Goal: Information Seeking & Learning: Learn about a topic

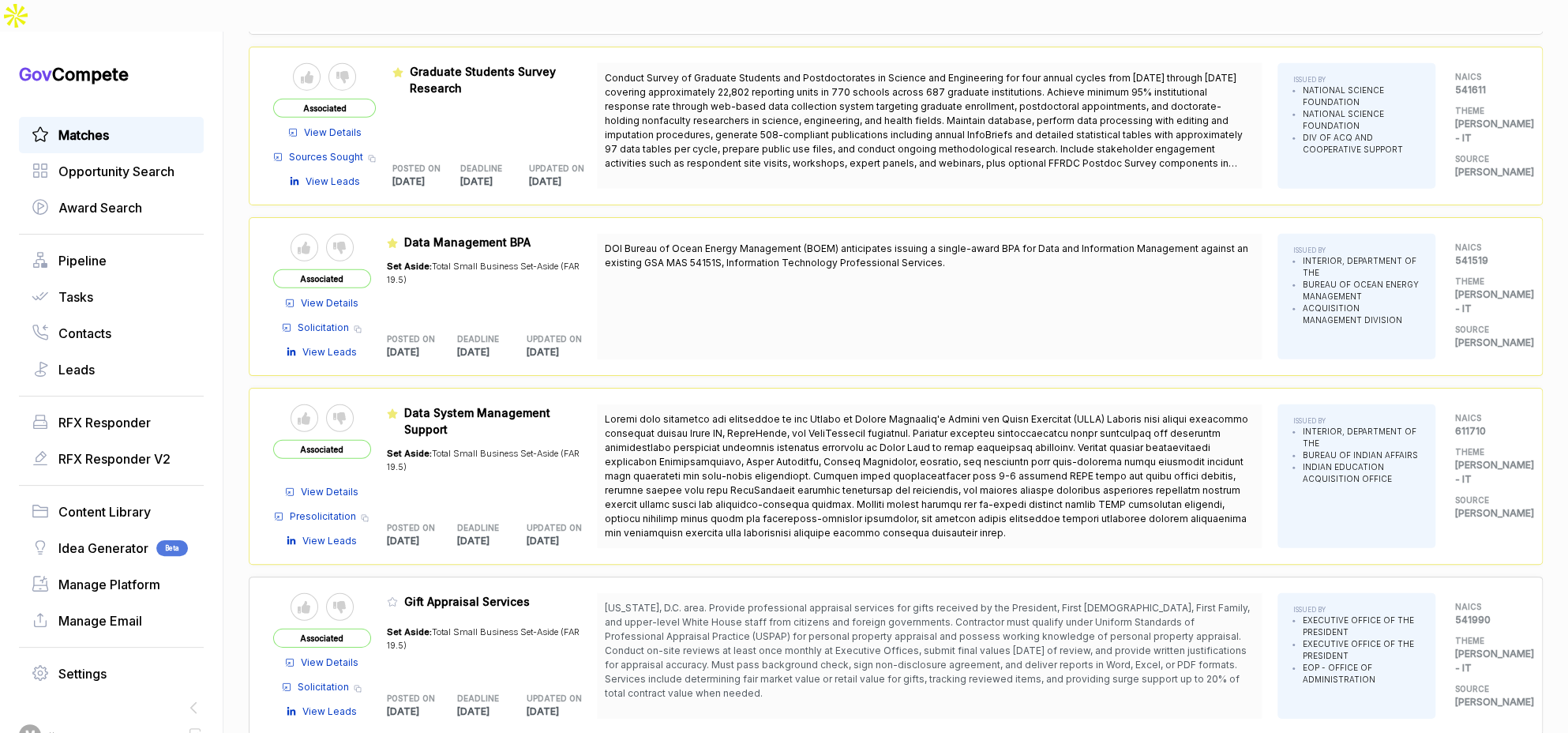
scroll to position [1999, 0]
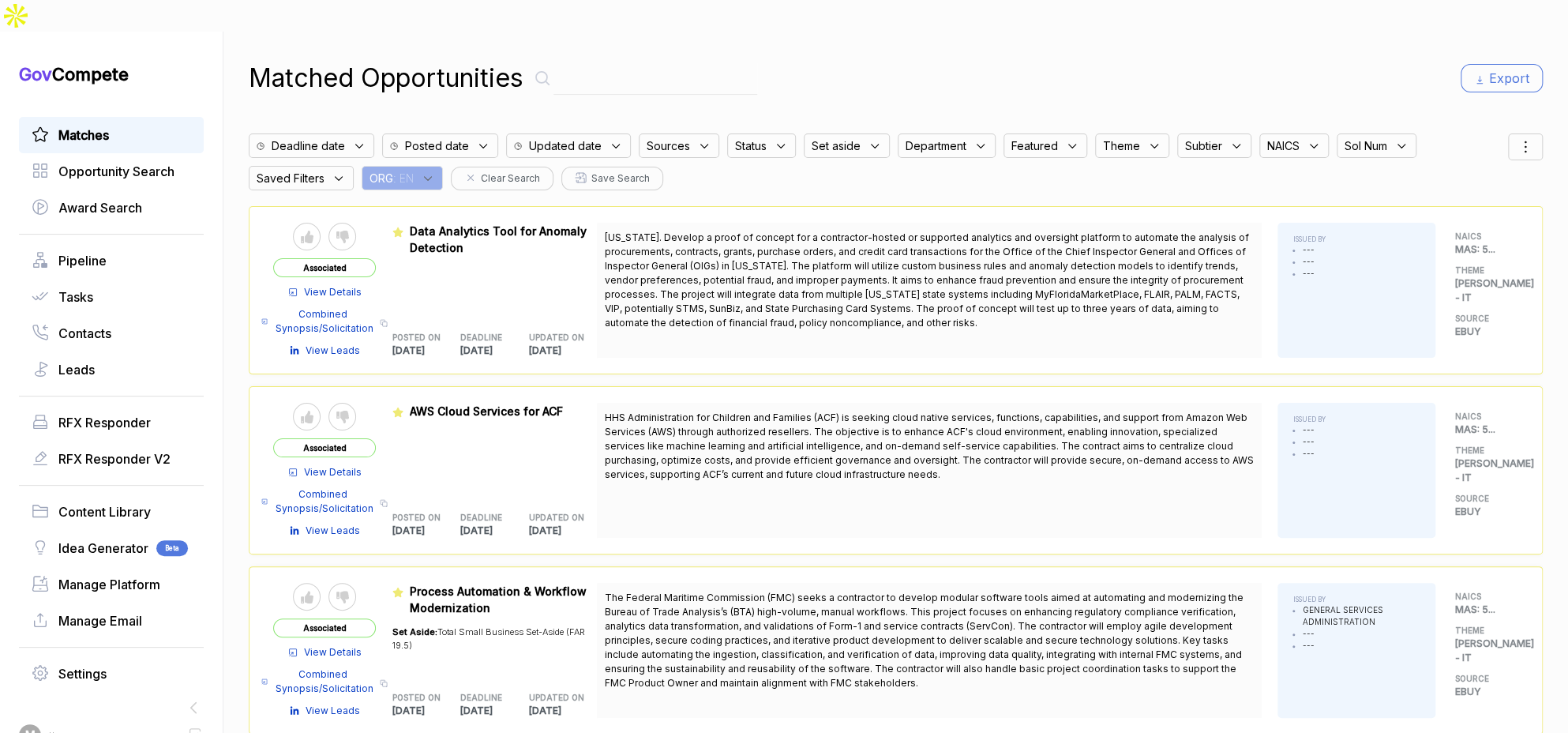
click at [413, 165] on div "ORG : EN" at bounding box center [401, 177] width 81 height 24
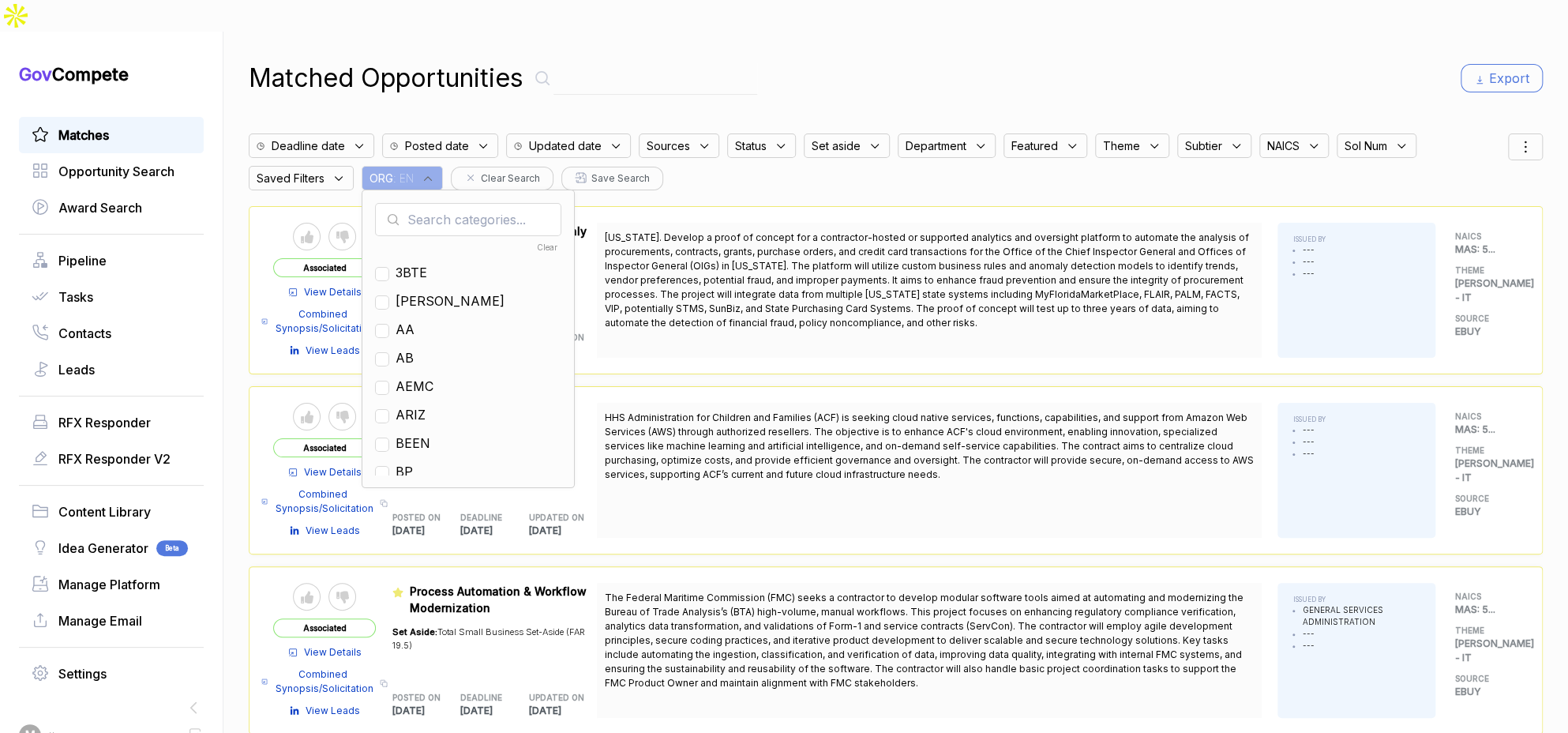
click at [441, 203] on input "text" at bounding box center [468, 219] width 186 height 33
type input "ps"
click at [413, 263] on span "PS" at bounding box center [403, 272] width 17 height 19
checkbox input "true"
click at [1074, 59] on div "Matched Opportunities Export" at bounding box center [895, 78] width 1294 height 38
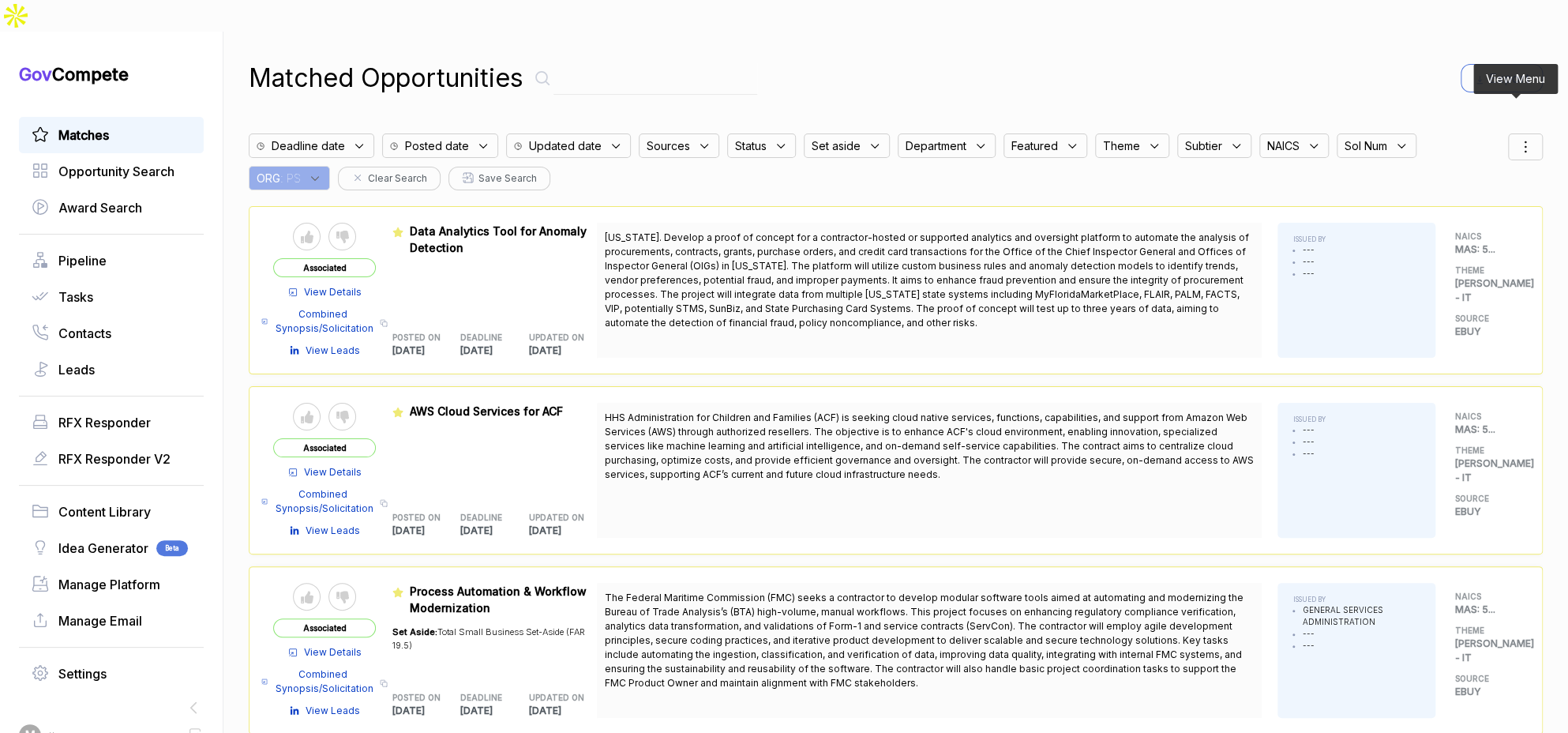
drag, startPoint x: 1513, startPoint y: 110, endPoint x: 1516, endPoint y: 127, distance: 17.3
click at [1516, 138] on icon at bounding box center [1525, 147] width 19 height 19
click at [1460, 203] on span "Sorting" at bounding box center [1472, 211] width 38 height 17
click at [1442, 200] on div "deadline posted featured status theme assignee updated" at bounding box center [1484, 270] width 91 height 139
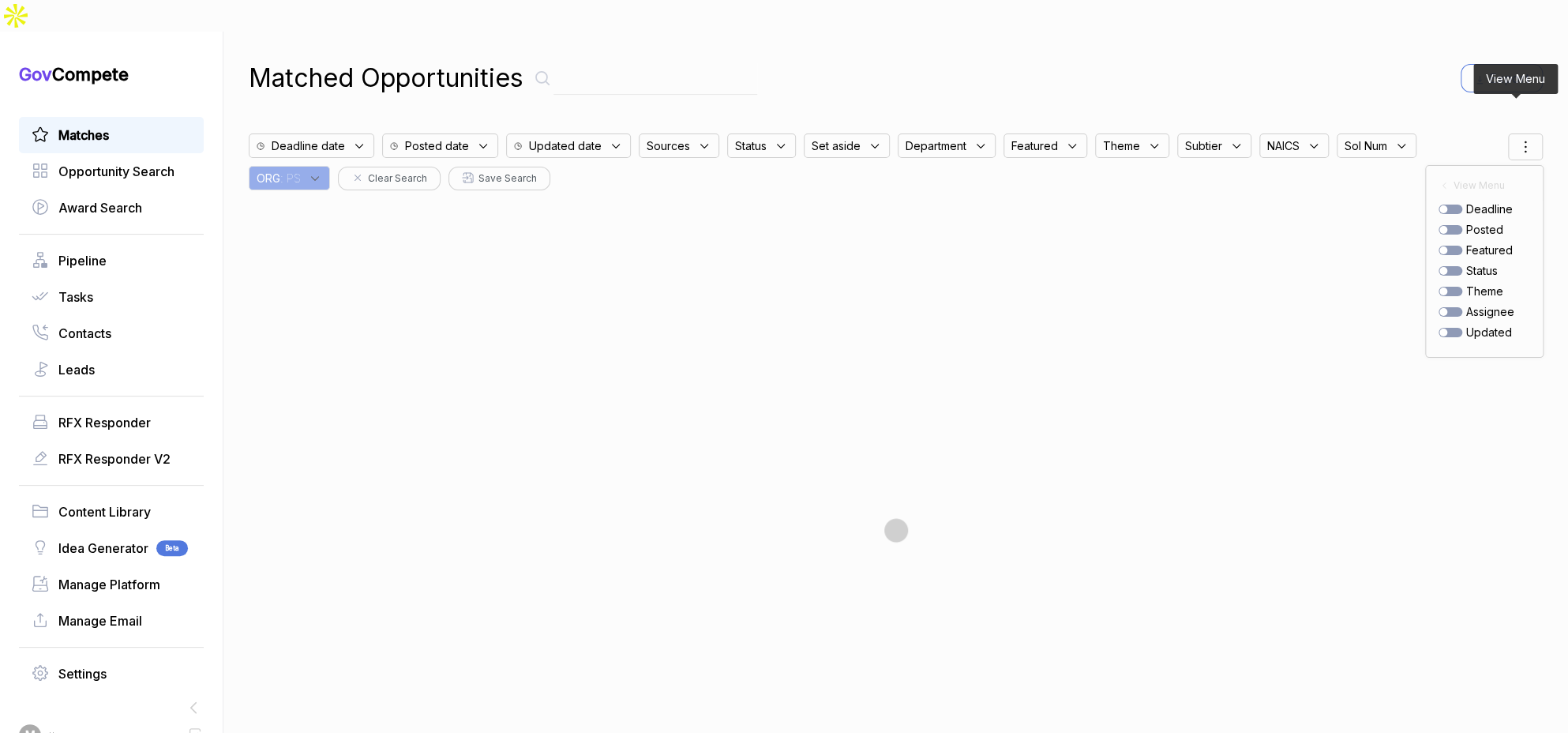
click at [1442, 225] on div at bounding box center [1450, 230] width 23 height 10
checkbox input "true"
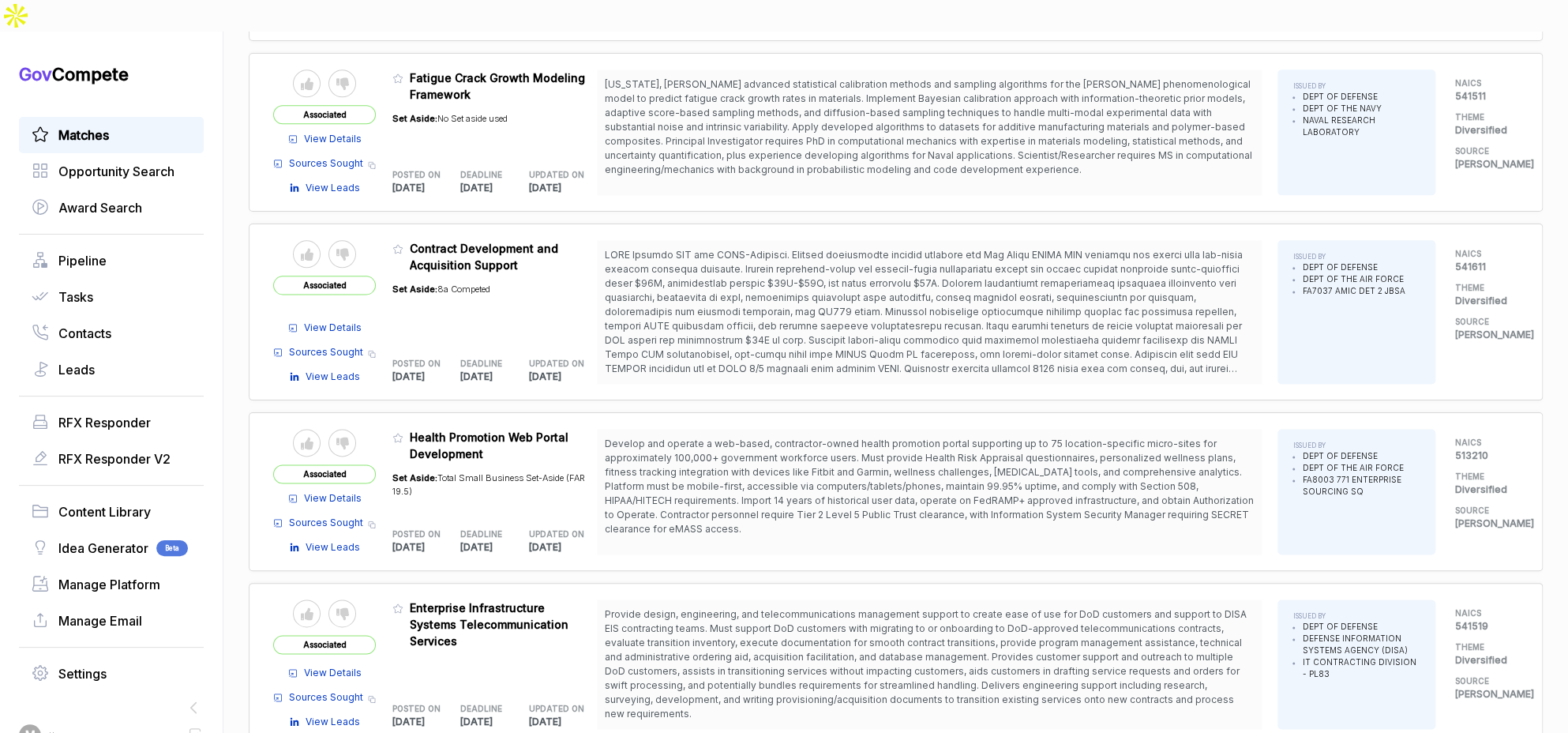
scroll to position [1216, 0]
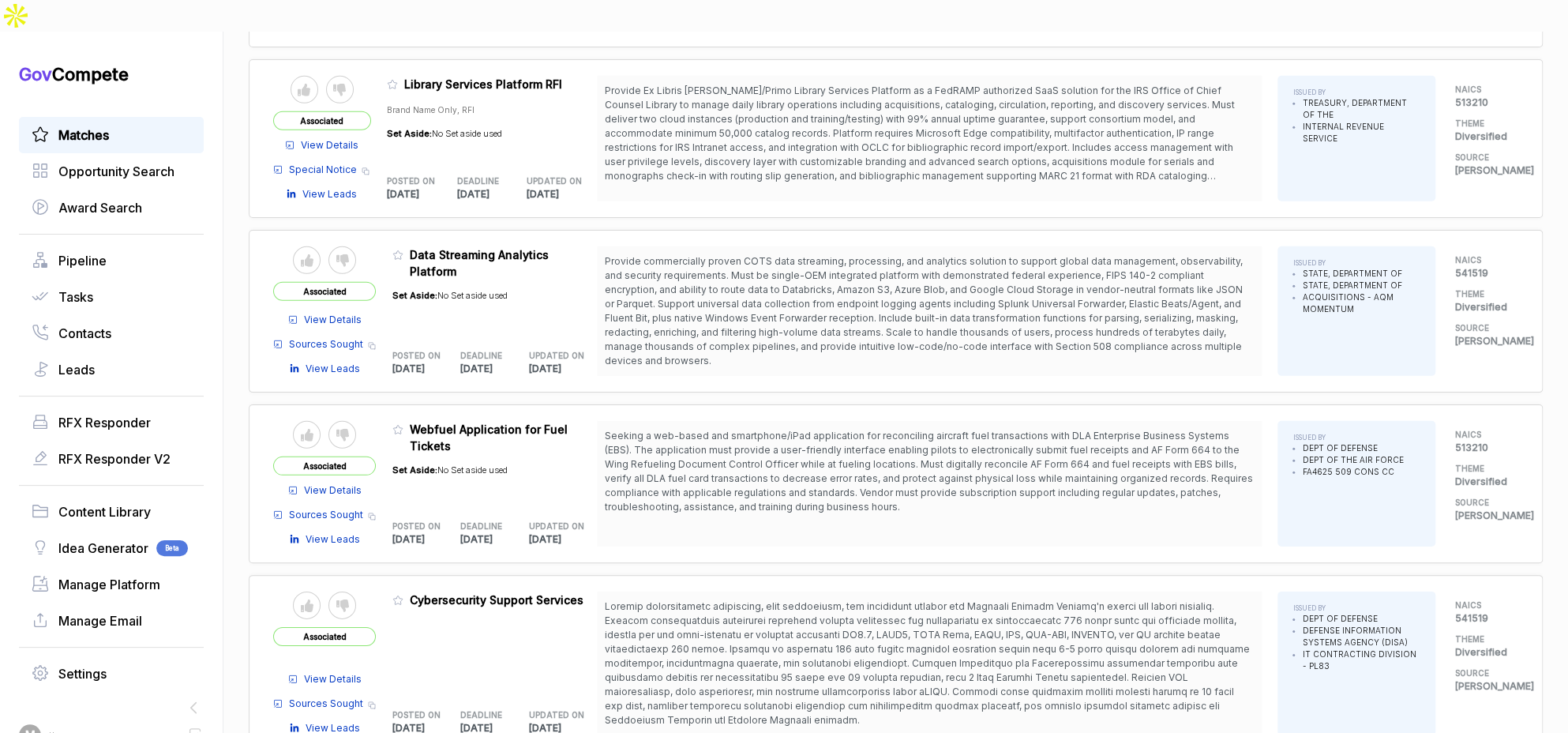
scroll to position [2965, 0]
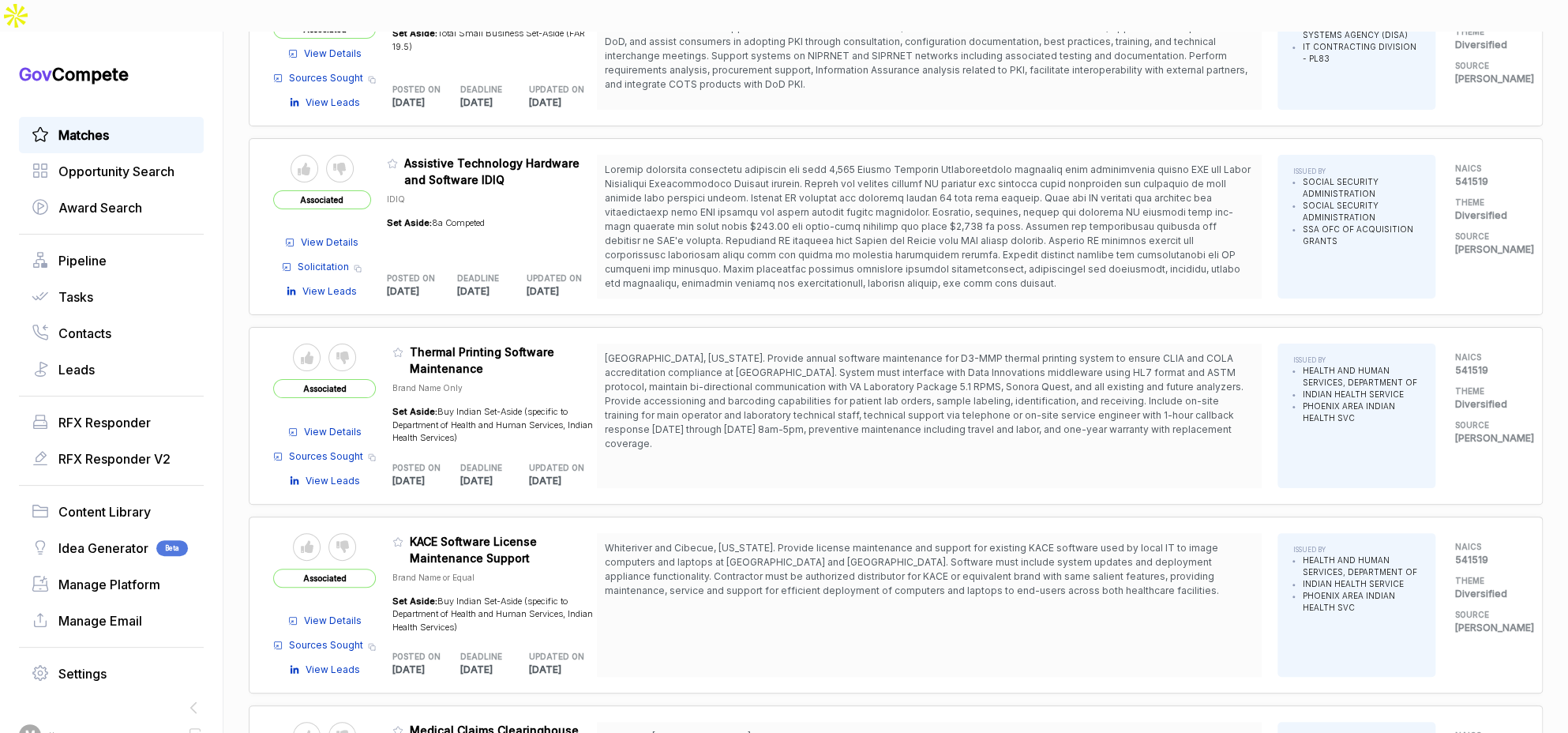
scroll to position [5251, 0]
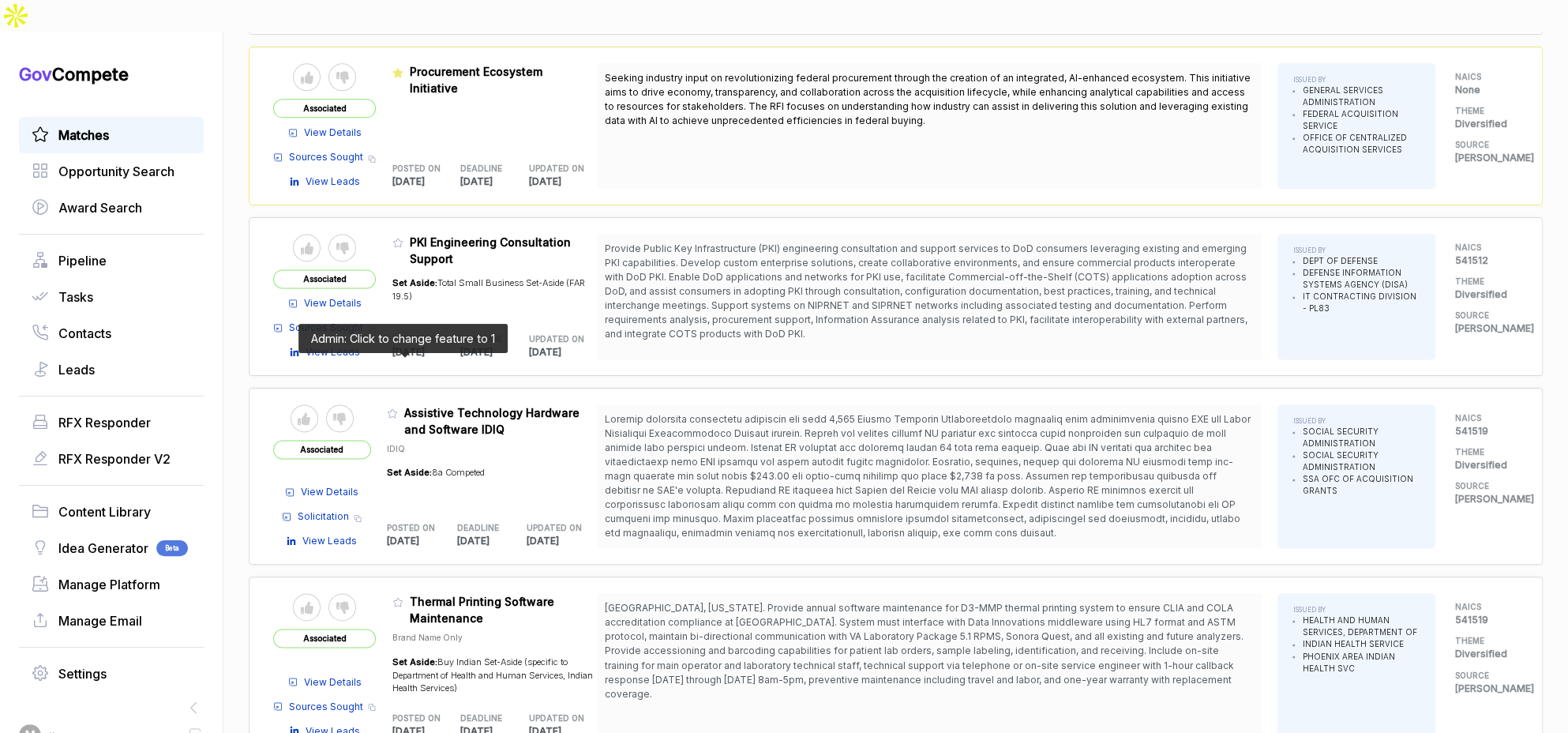
click at [398, 408] on icon at bounding box center [392, 413] width 11 height 11
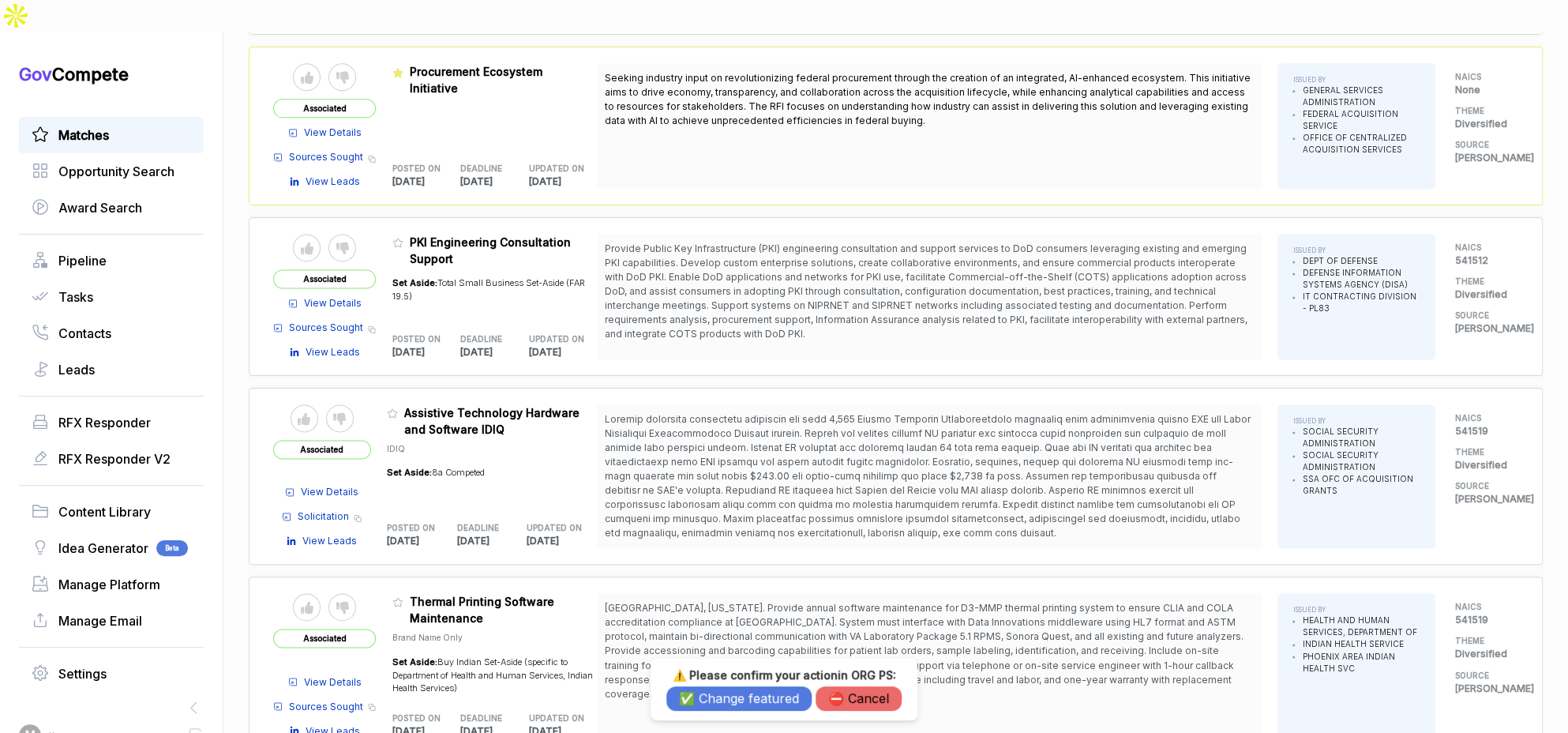
click at [719, 694] on button "✅ Change featured" at bounding box center [738, 697] width 145 height 24
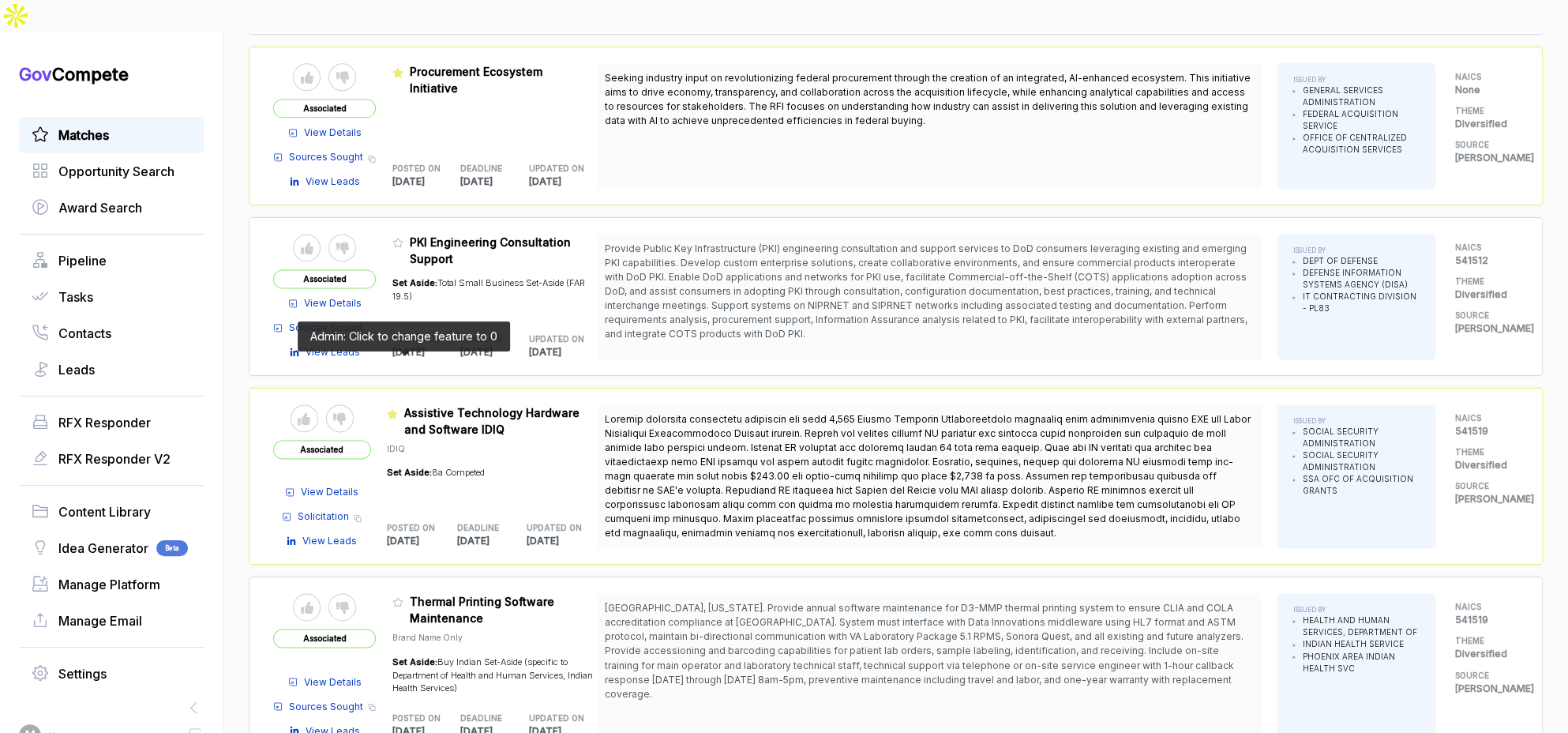
drag, startPoint x: 405, startPoint y: 362, endPoint x: 427, endPoint y: 375, distance: 25.6
click at [398, 409] on icon at bounding box center [392, 414] width 11 height 11
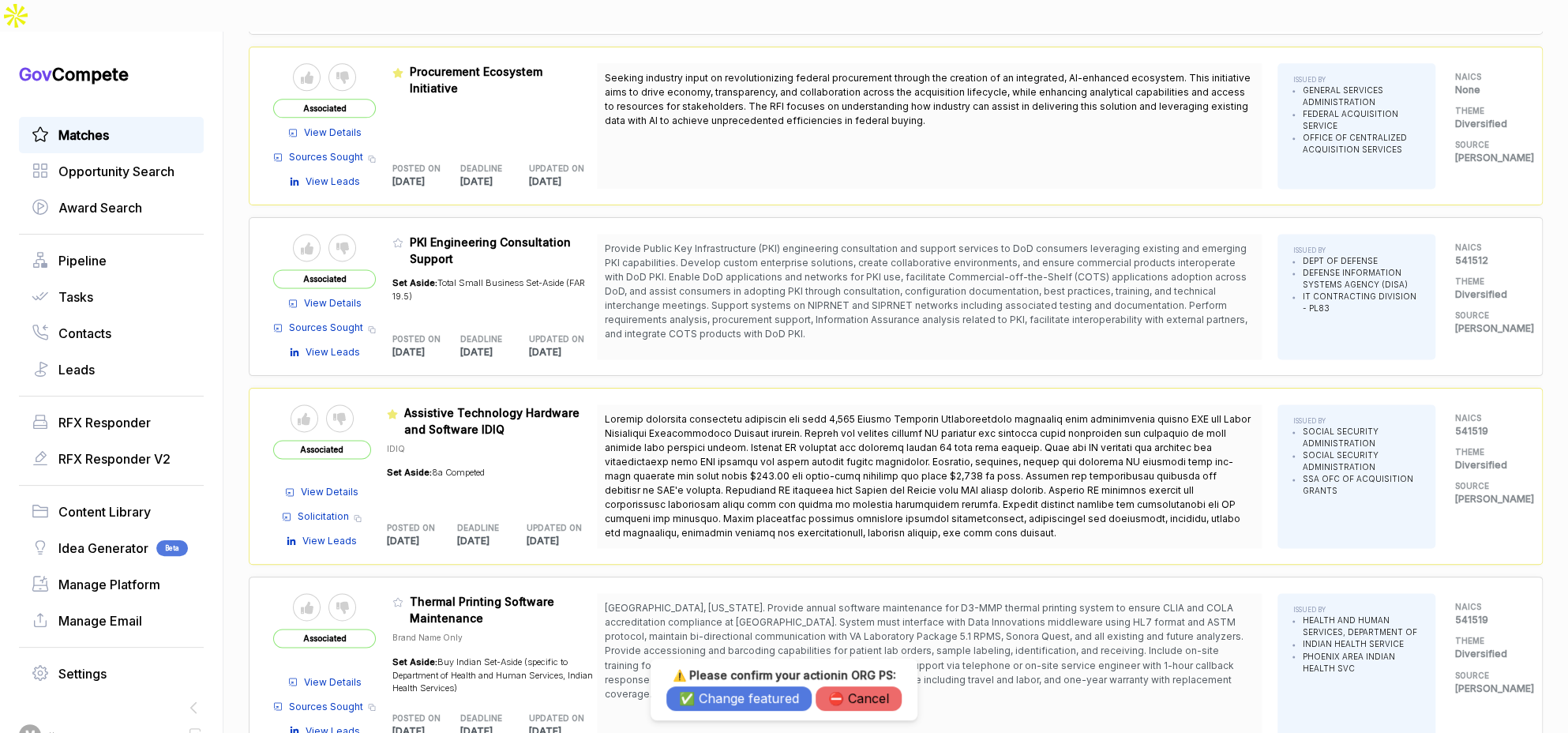
drag, startPoint x: 691, startPoint y: 697, endPoint x: 659, endPoint y: 650, distance: 56.9
click at [689, 695] on button "✅ Change featured" at bounding box center [738, 697] width 145 height 24
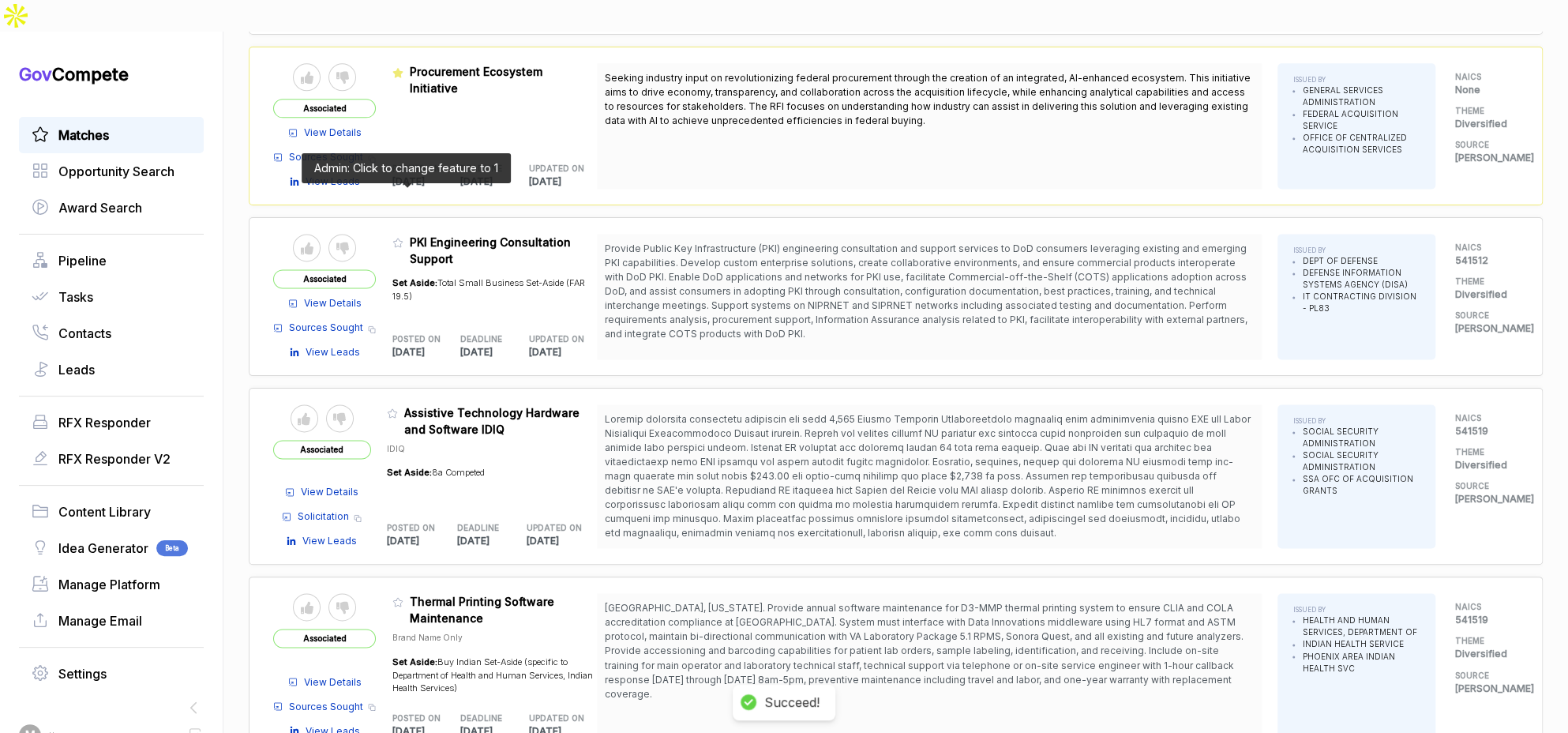
click at [402, 237] on icon at bounding box center [398, 242] width 11 height 11
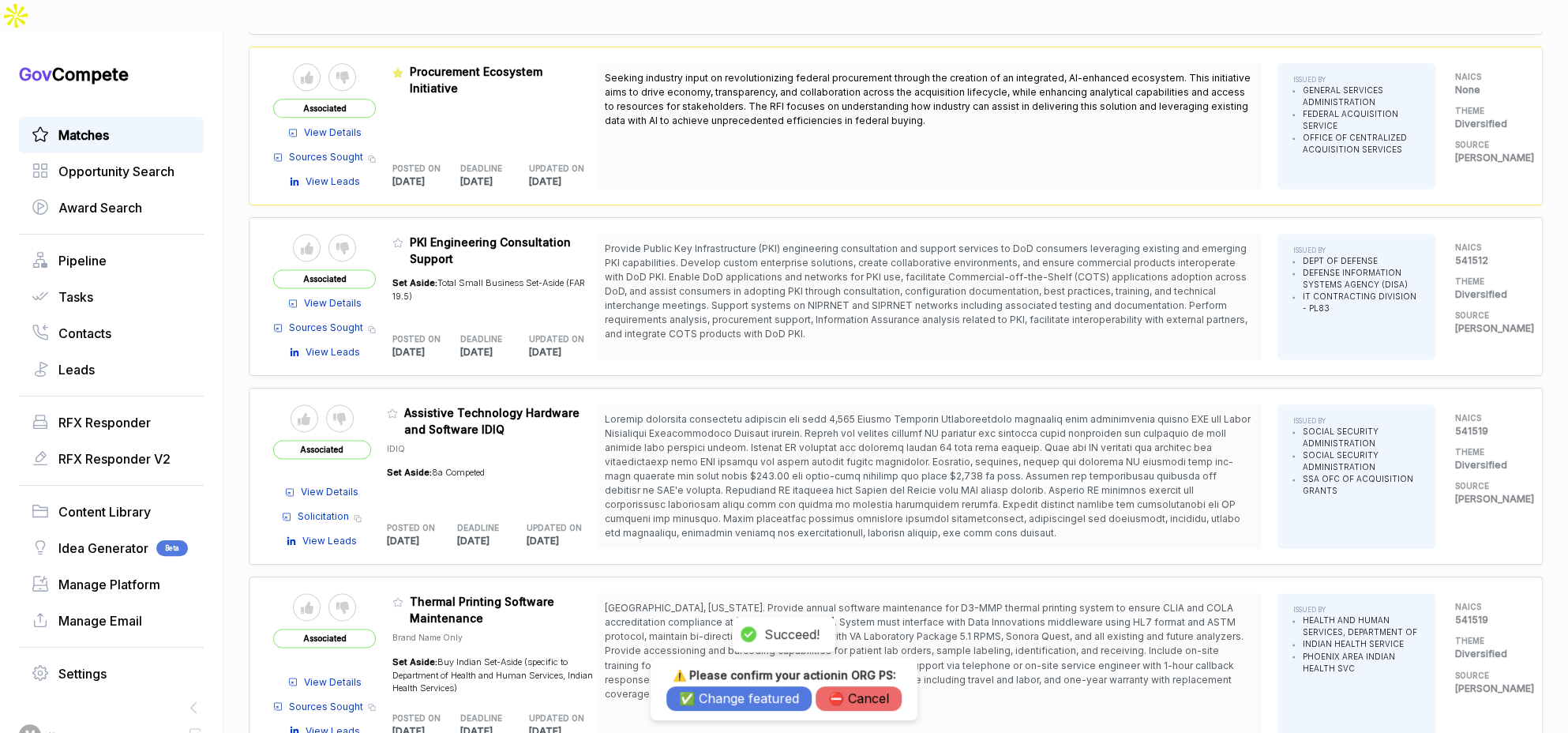
drag, startPoint x: 745, startPoint y: 699, endPoint x: 652, endPoint y: 575, distance: 155.0
click at [743, 696] on button "✅ Change featured" at bounding box center [738, 697] width 145 height 24
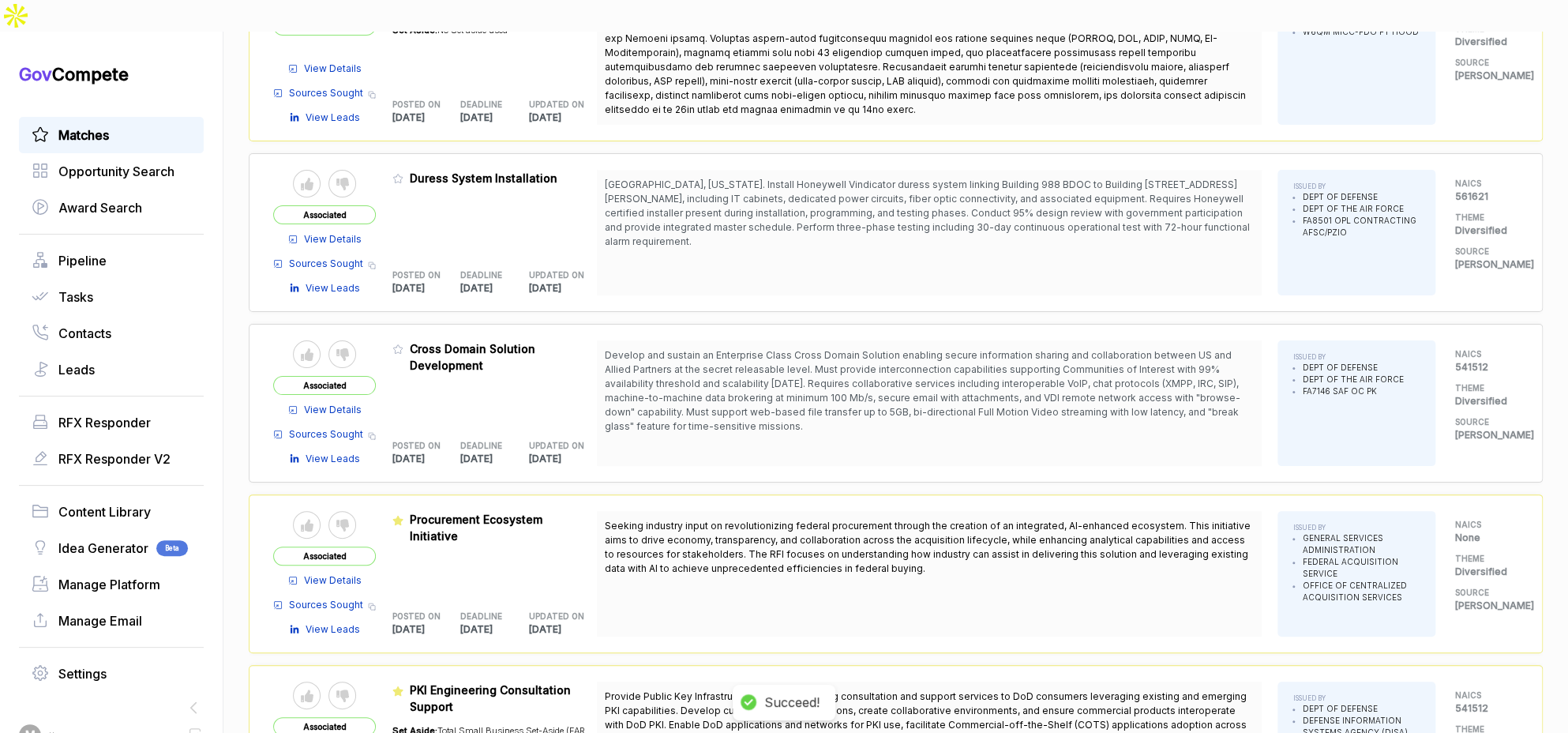
scroll to position [4798, 0]
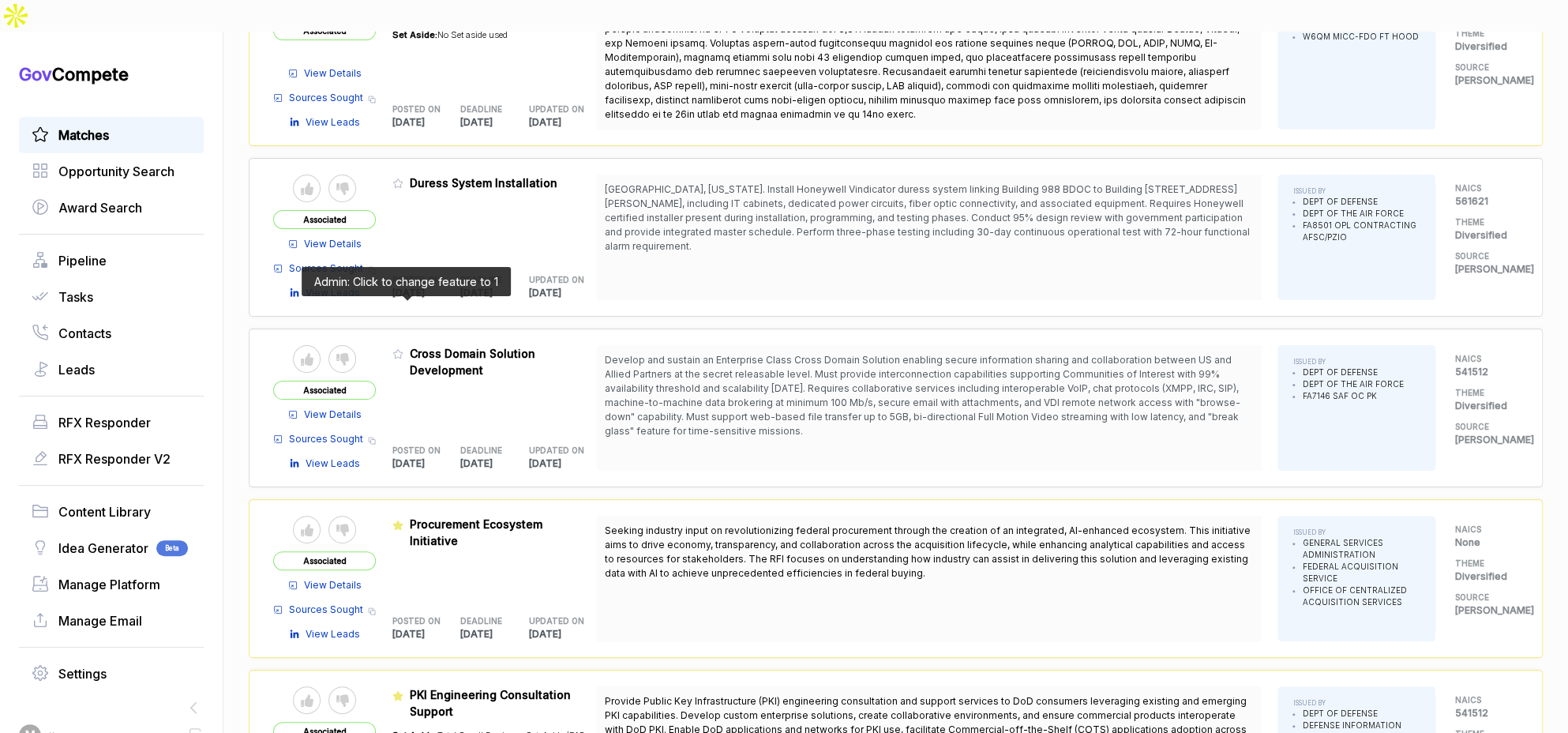
click at [401, 348] on icon at bounding box center [398, 353] width 11 height 11
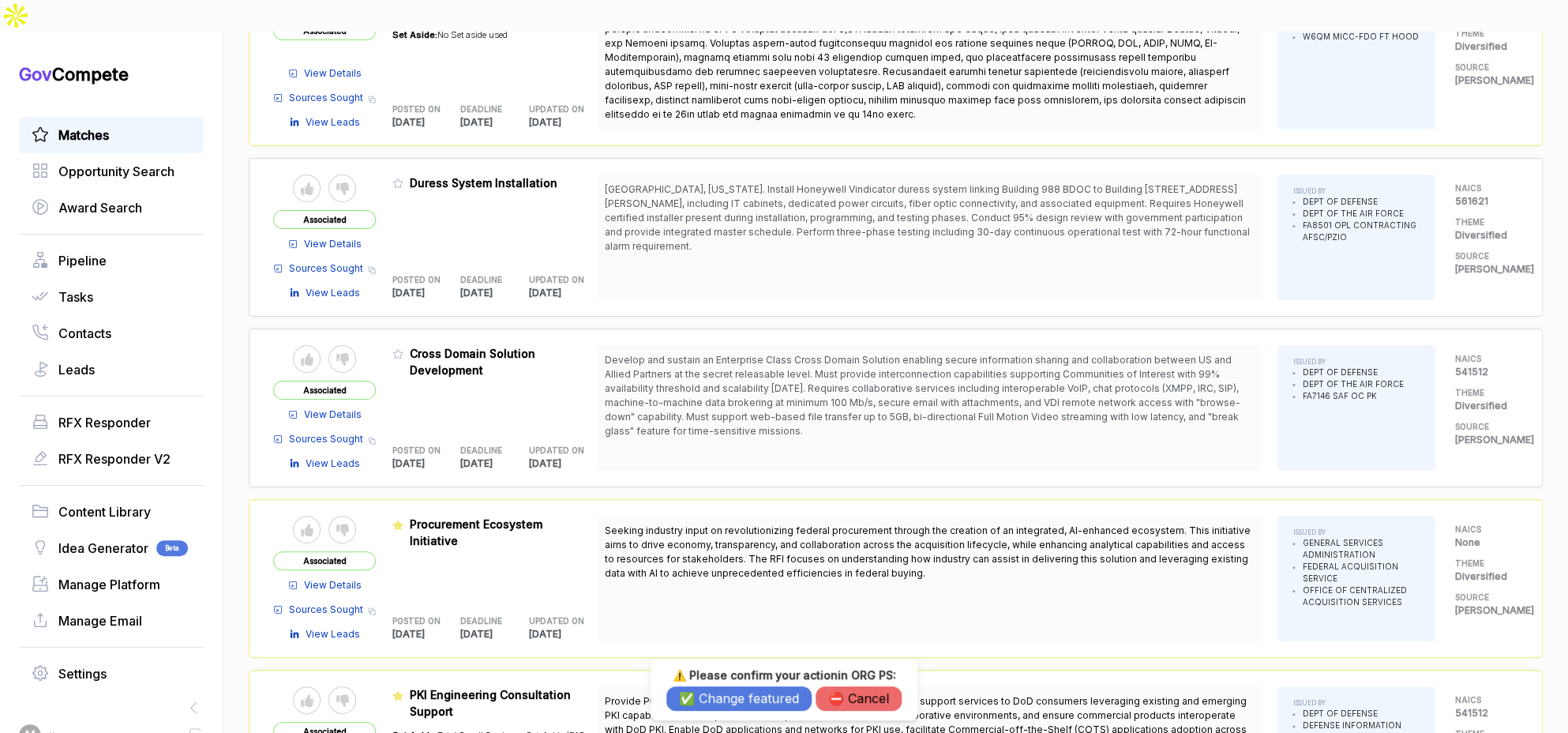
click at [728, 704] on button "✅ Change featured" at bounding box center [738, 697] width 145 height 24
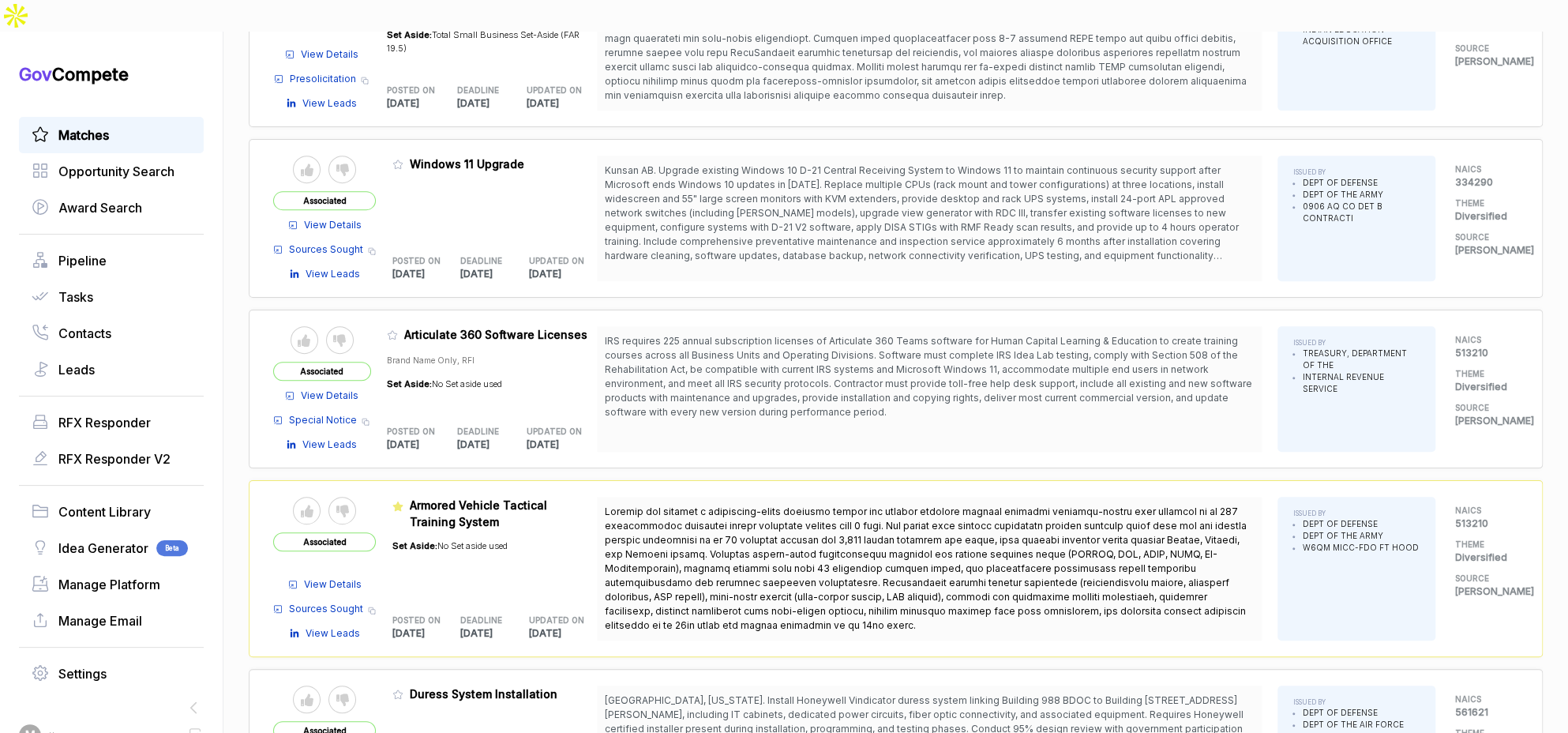
scroll to position [4287, 0]
click at [397, 332] on icon at bounding box center [392, 336] width 10 height 9
click at [721, 695] on button "✅ Change featured" at bounding box center [738, 697] width 145 height 24
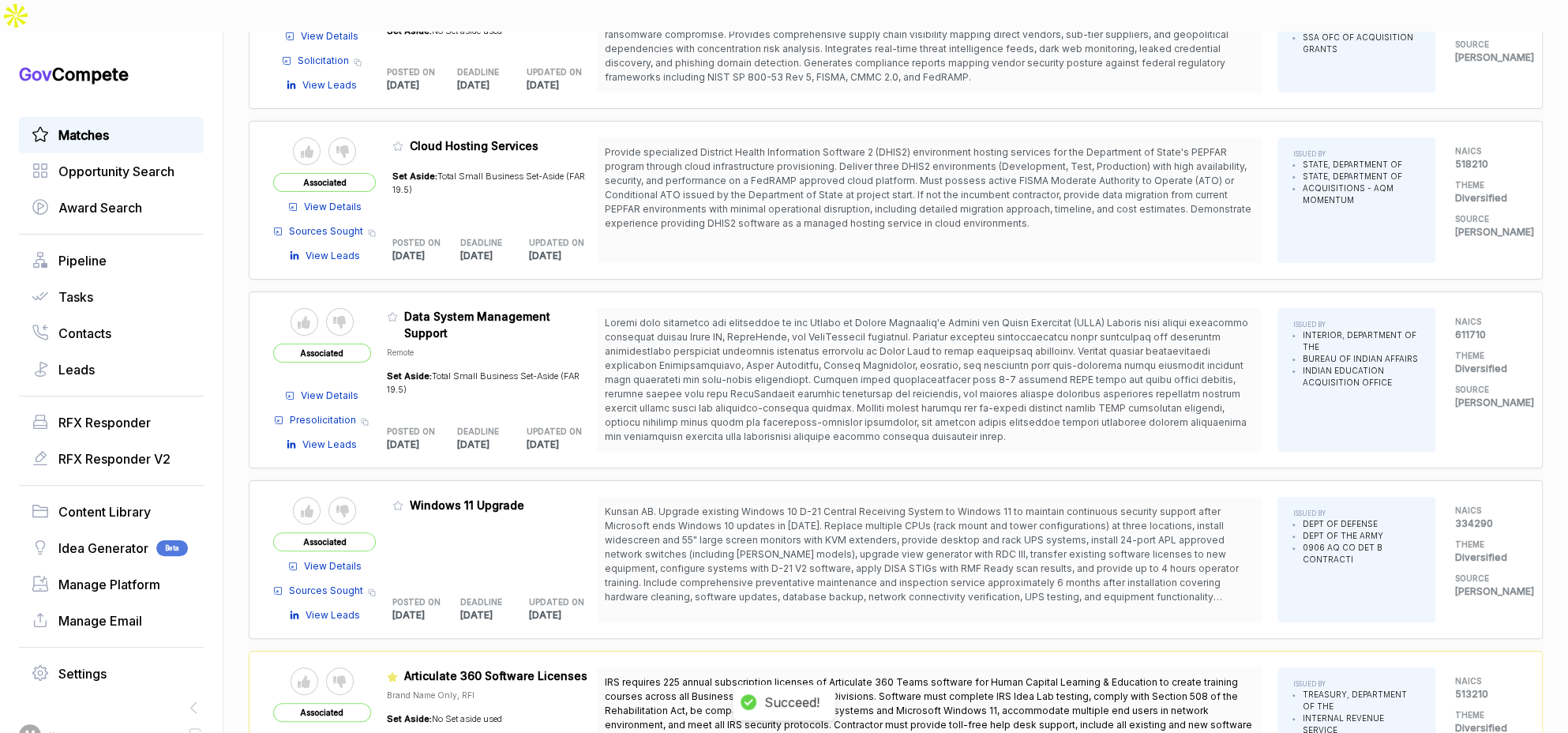
scroll to position [3947, 0]
click at [402, 501] on icon at bounding box center [398, 506] width 10 height 9
click at [838, 707] on button "⛔️ Cancel" at bounding box center [858, 697] width 86 height 24
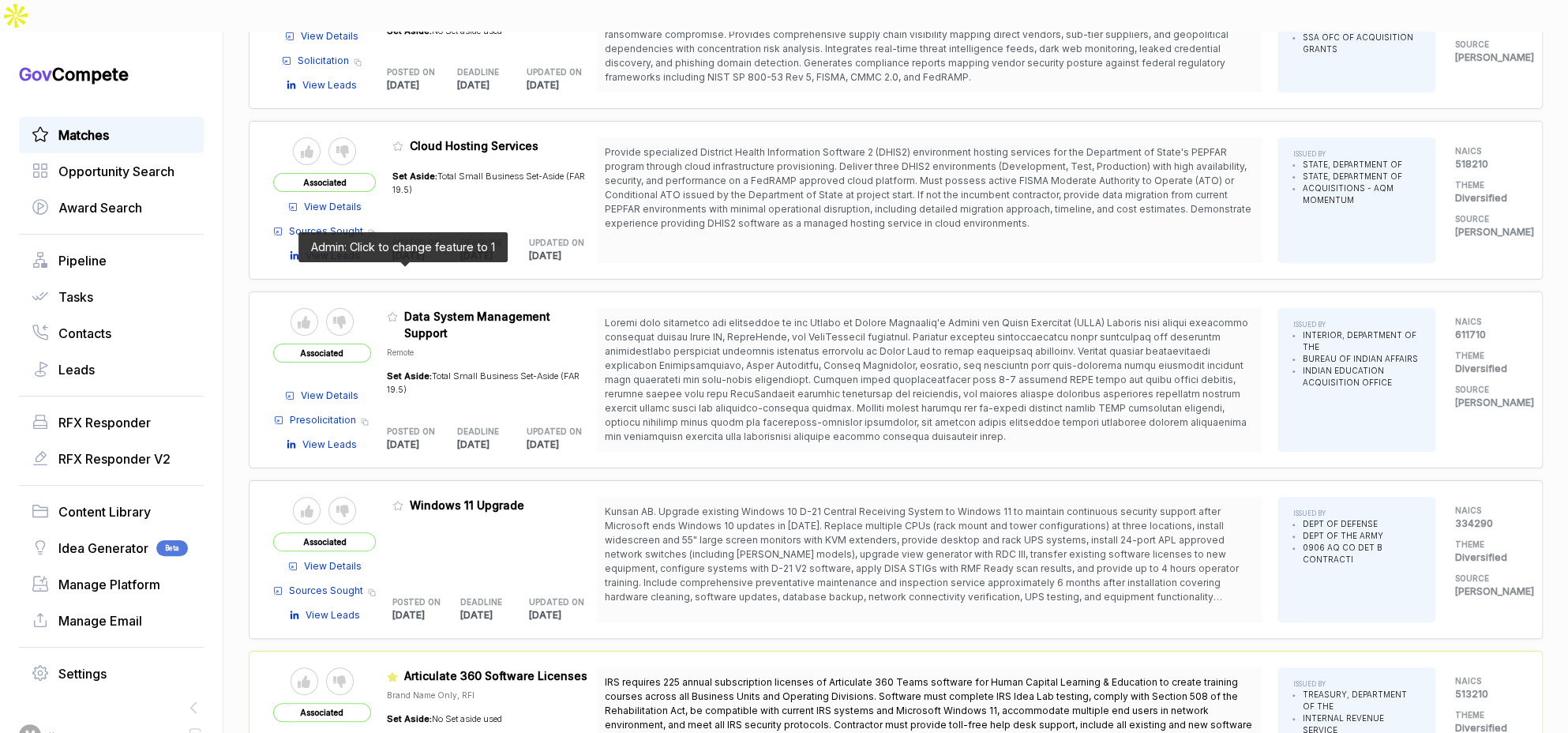
click at [398, 311] on icon at bounding box center [392, 316] width 11 height 11
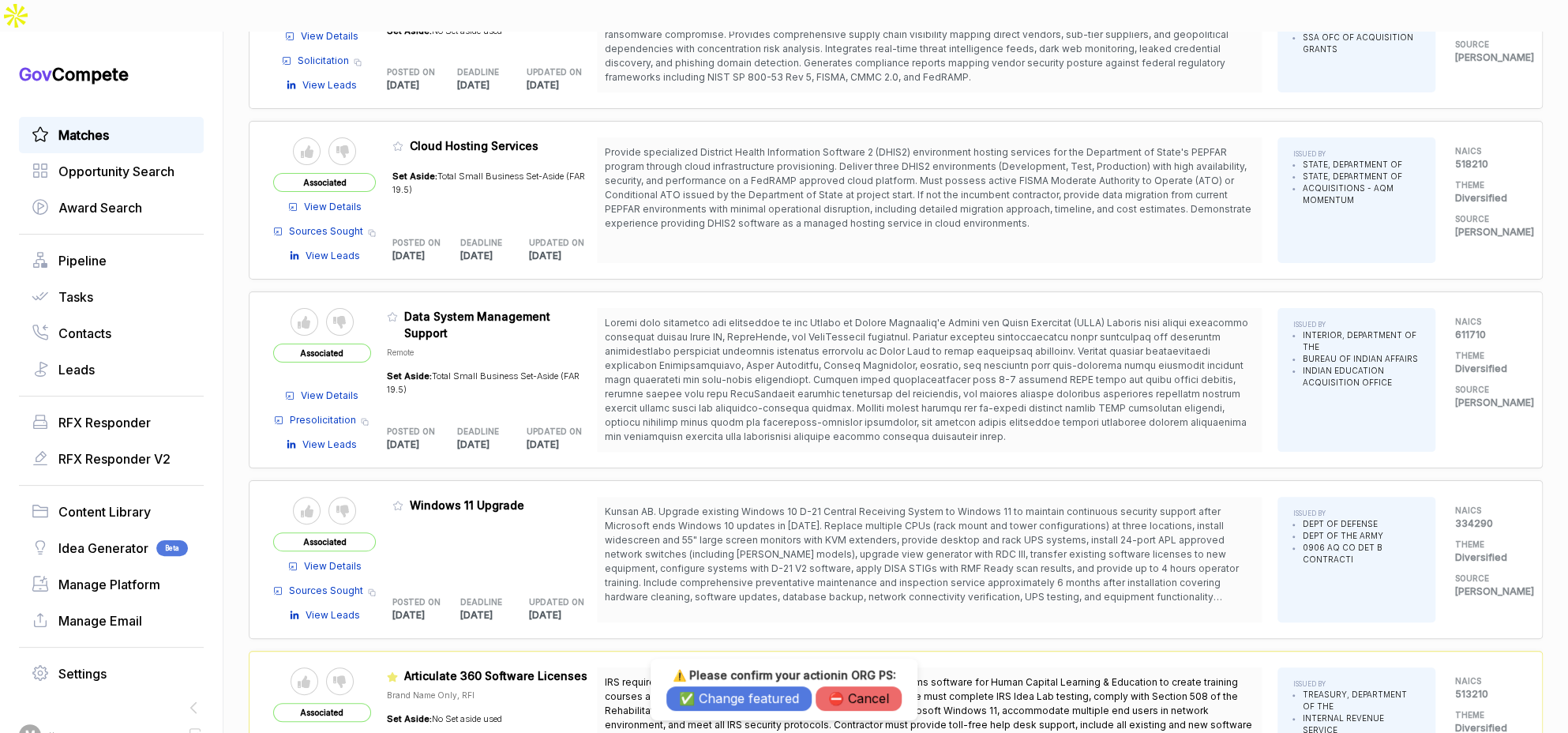
click at [739, 699] on button "✅ Change featured" at bounding box center [738, 697] width 145 height 24
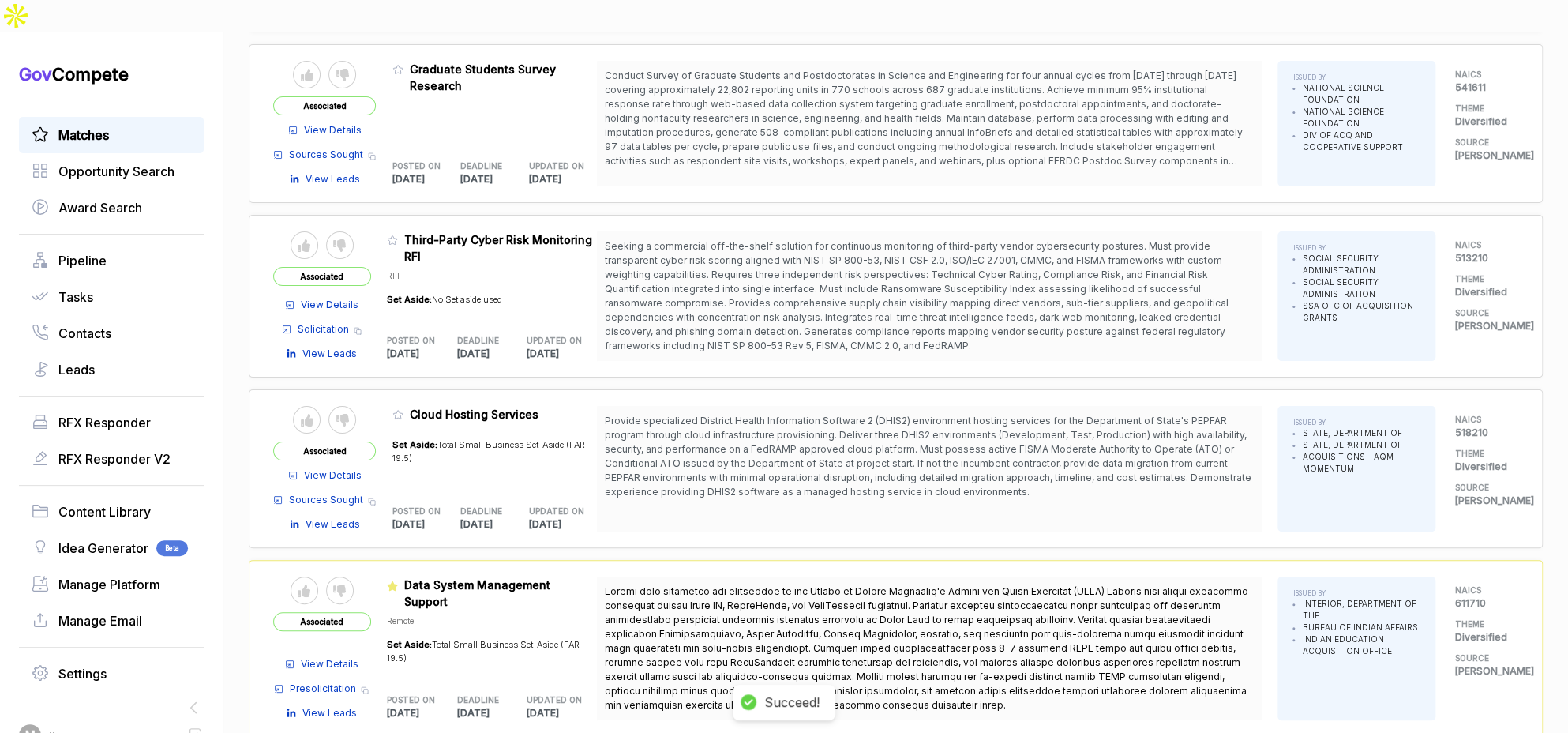
scroll to position [3666, 0]
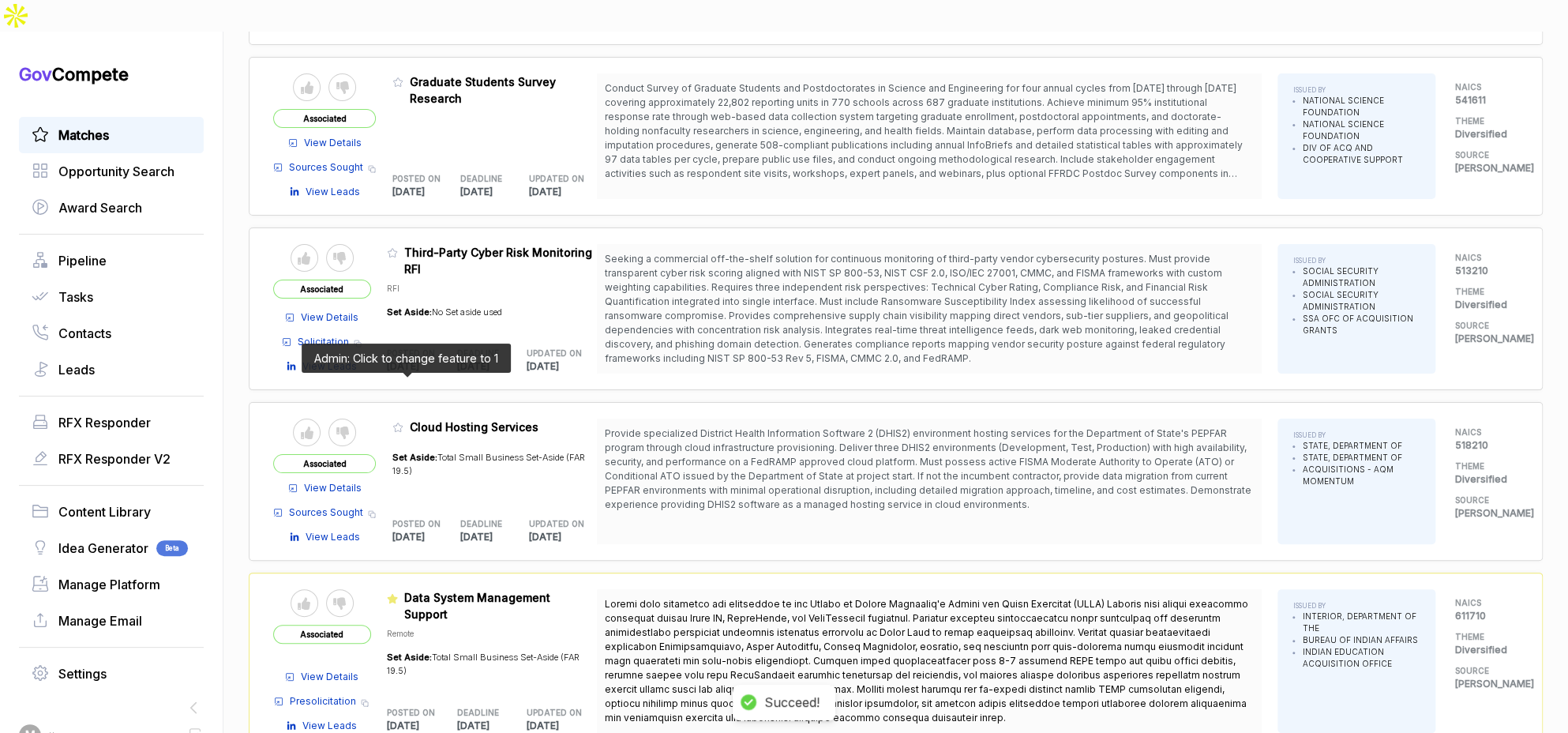
click at [403, 422] on icon at bounding box center [398, 427] width 11 height 11
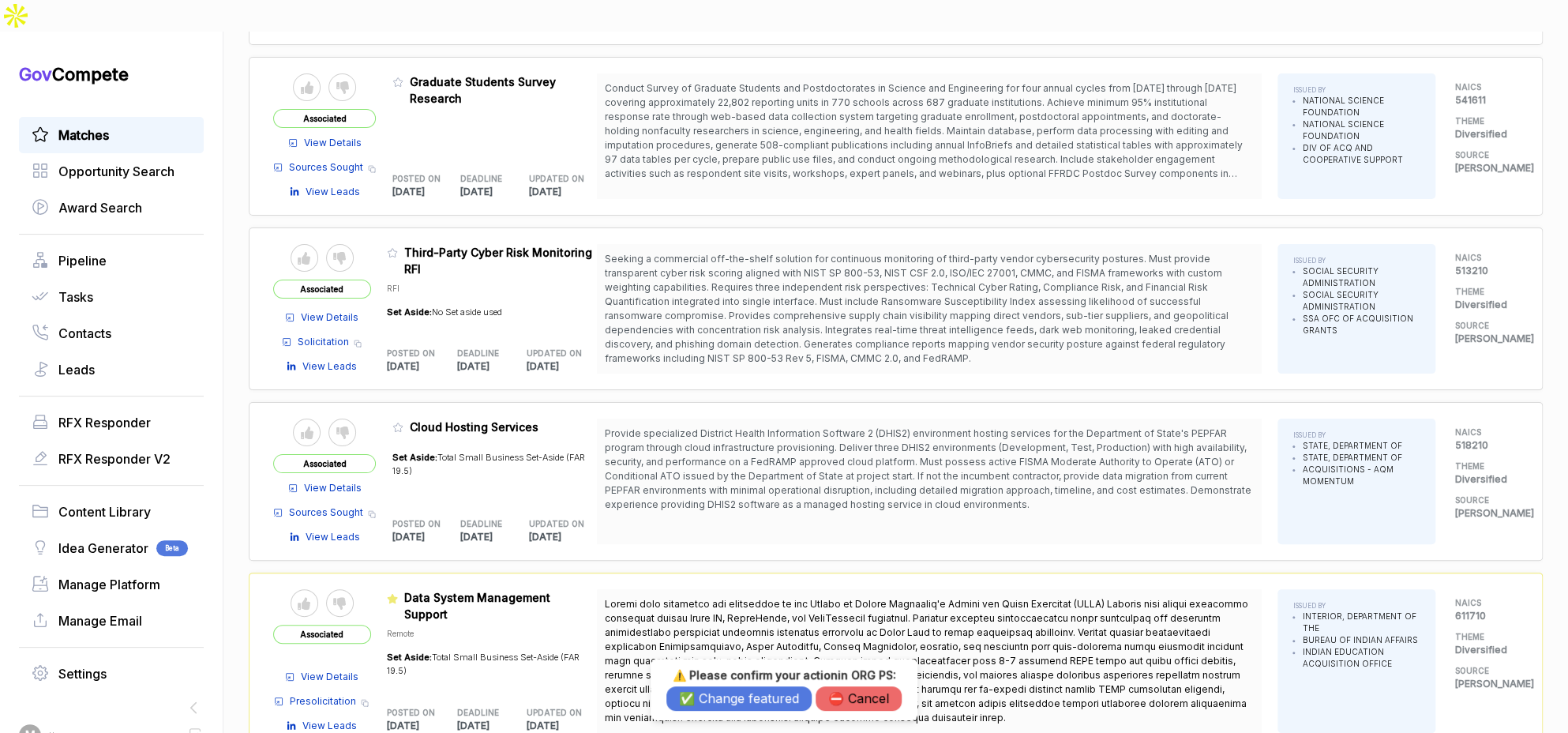
click at [694, 696] on button "✅ Change featured" at bounding box center [738, 697] width 145 height 24
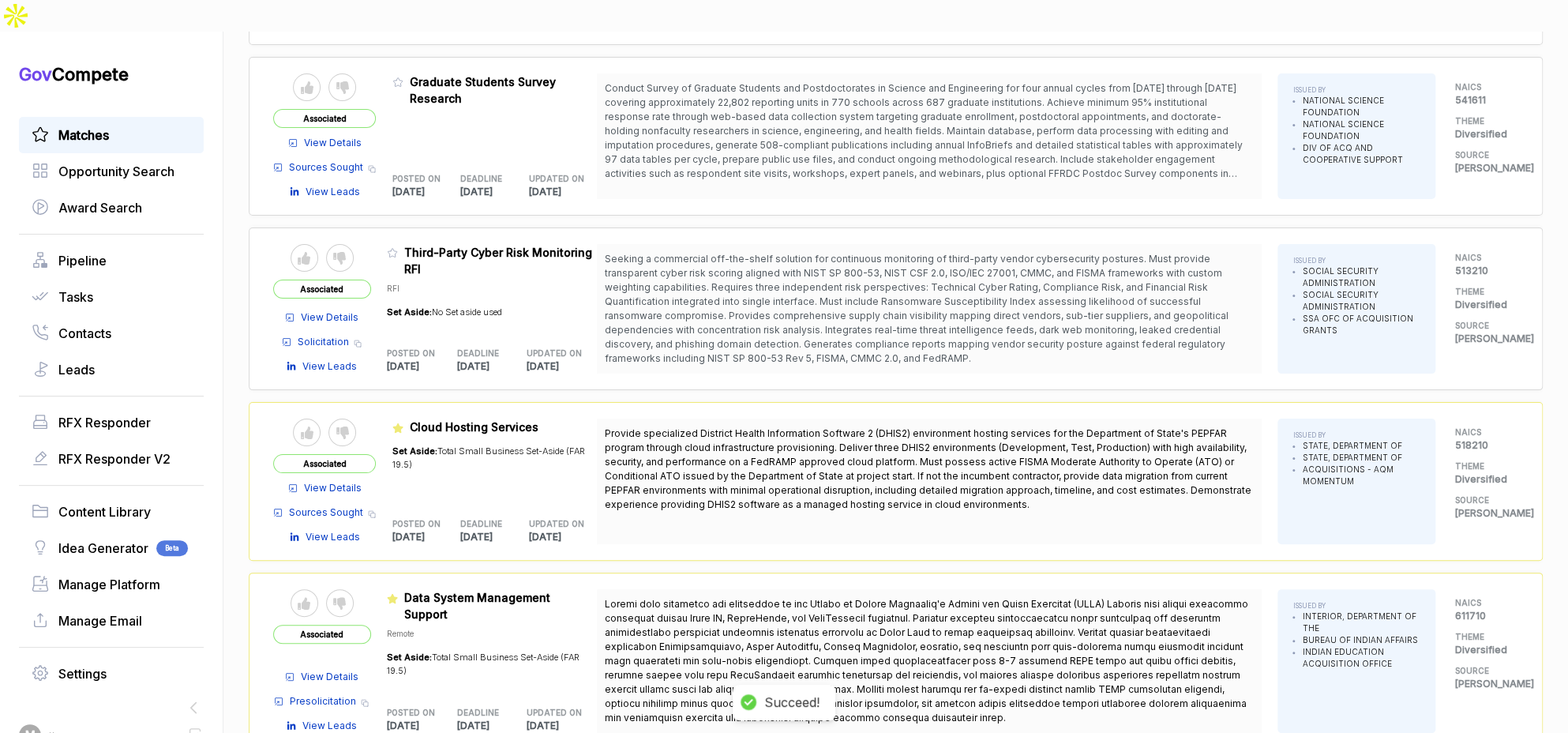
click at [392, 244] on table "Send to Pipeline Reject Associated View Details Solicitation Copy link View Lea…" at bounding box center [435, 308] width 324 height 130
click at [396, 247] on icon at bounding box center [392, 252] width 11 height 11
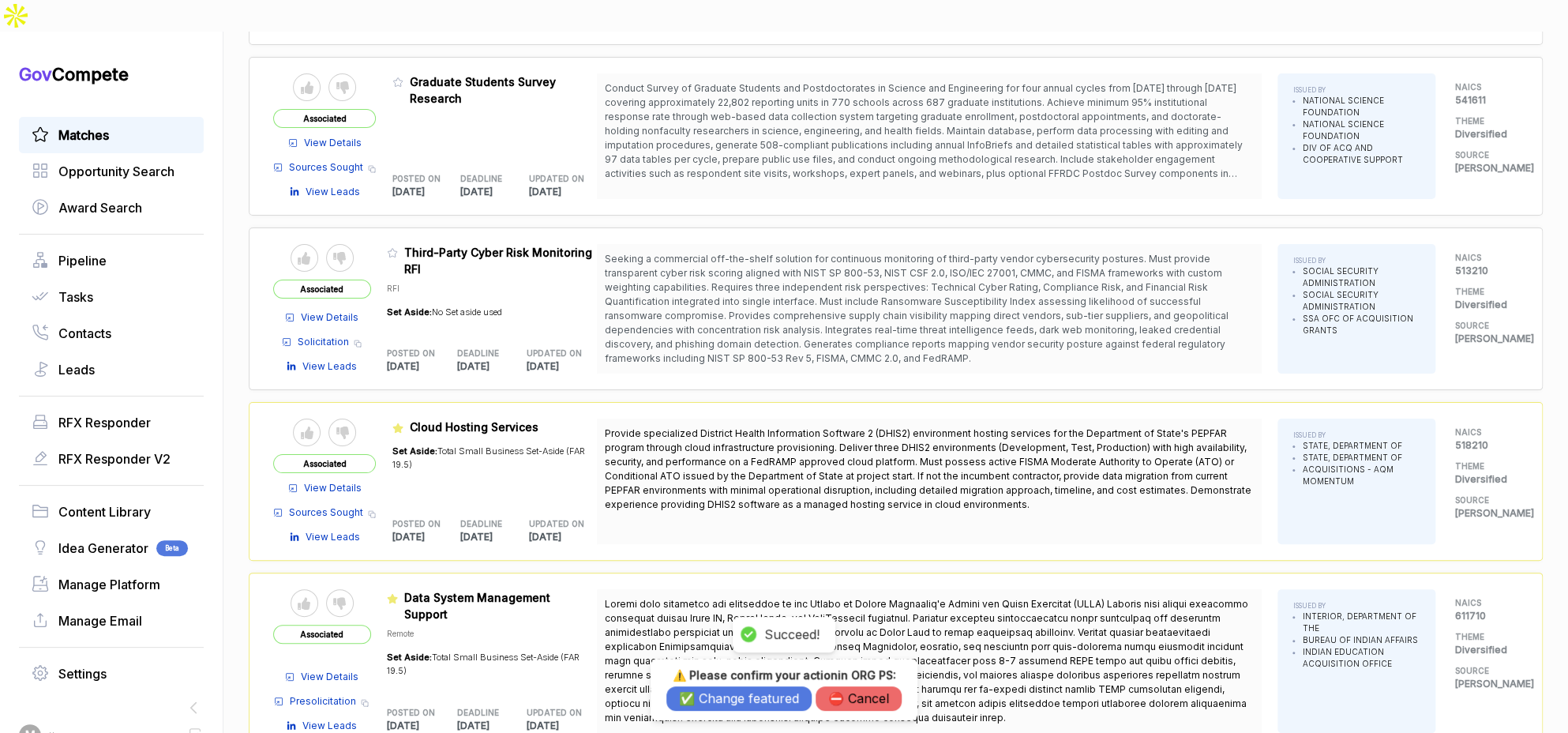
click at [703, 695] on button "✅ Change featured" at bounding box center [738, 697] width 145 height 24
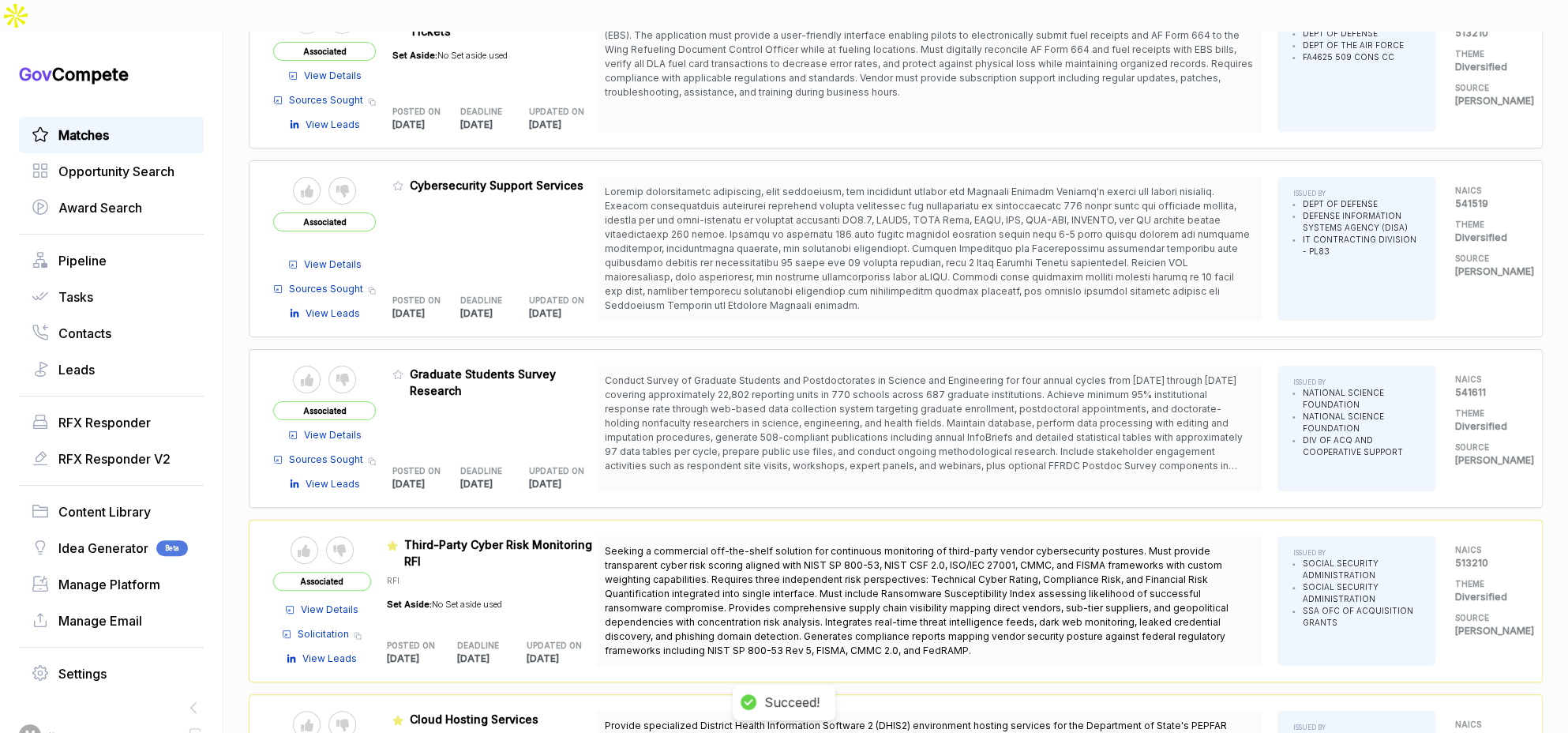
scroll to position [3304, 0]
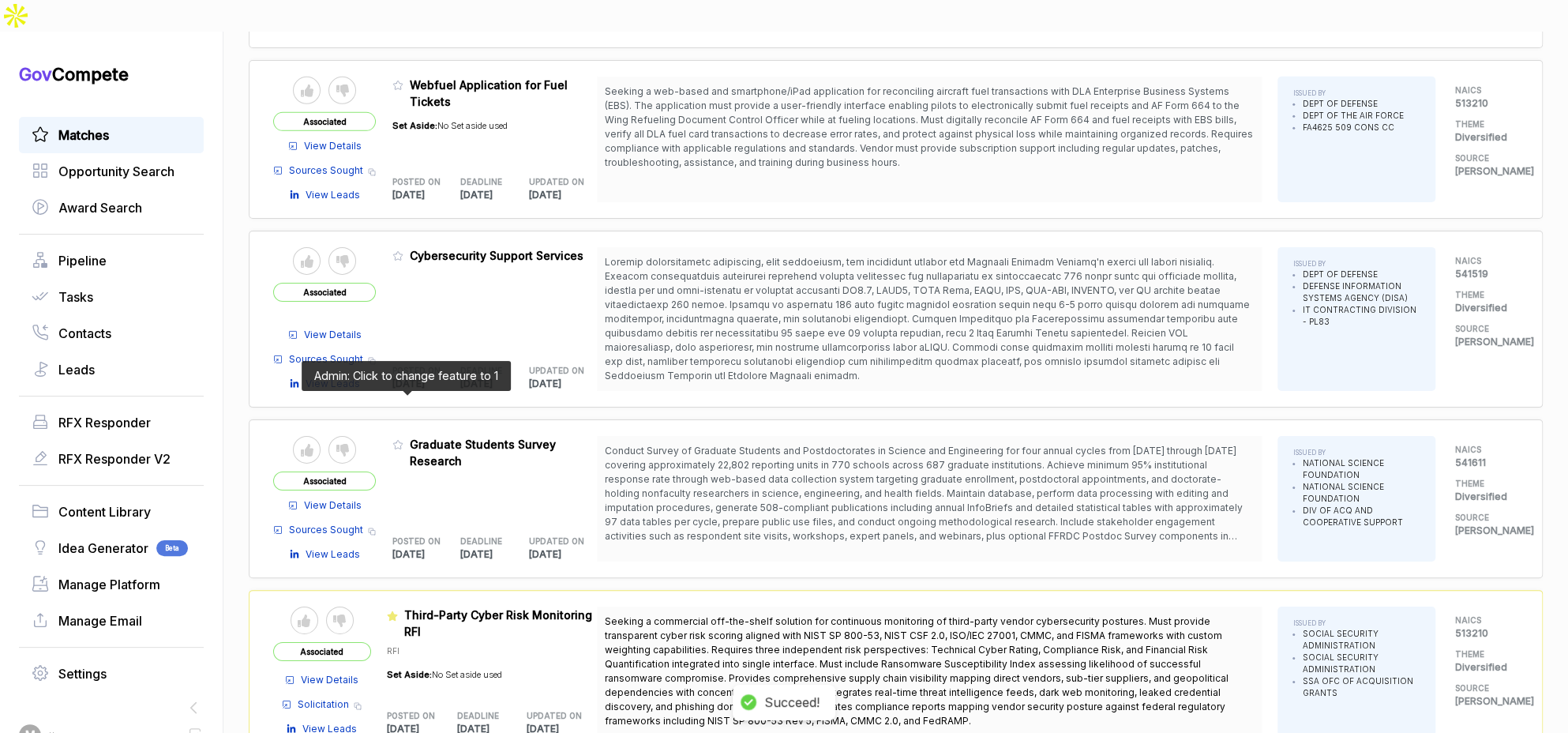
click at [402, 439] on icon at bounding box center [398, 444] width 11 height 11
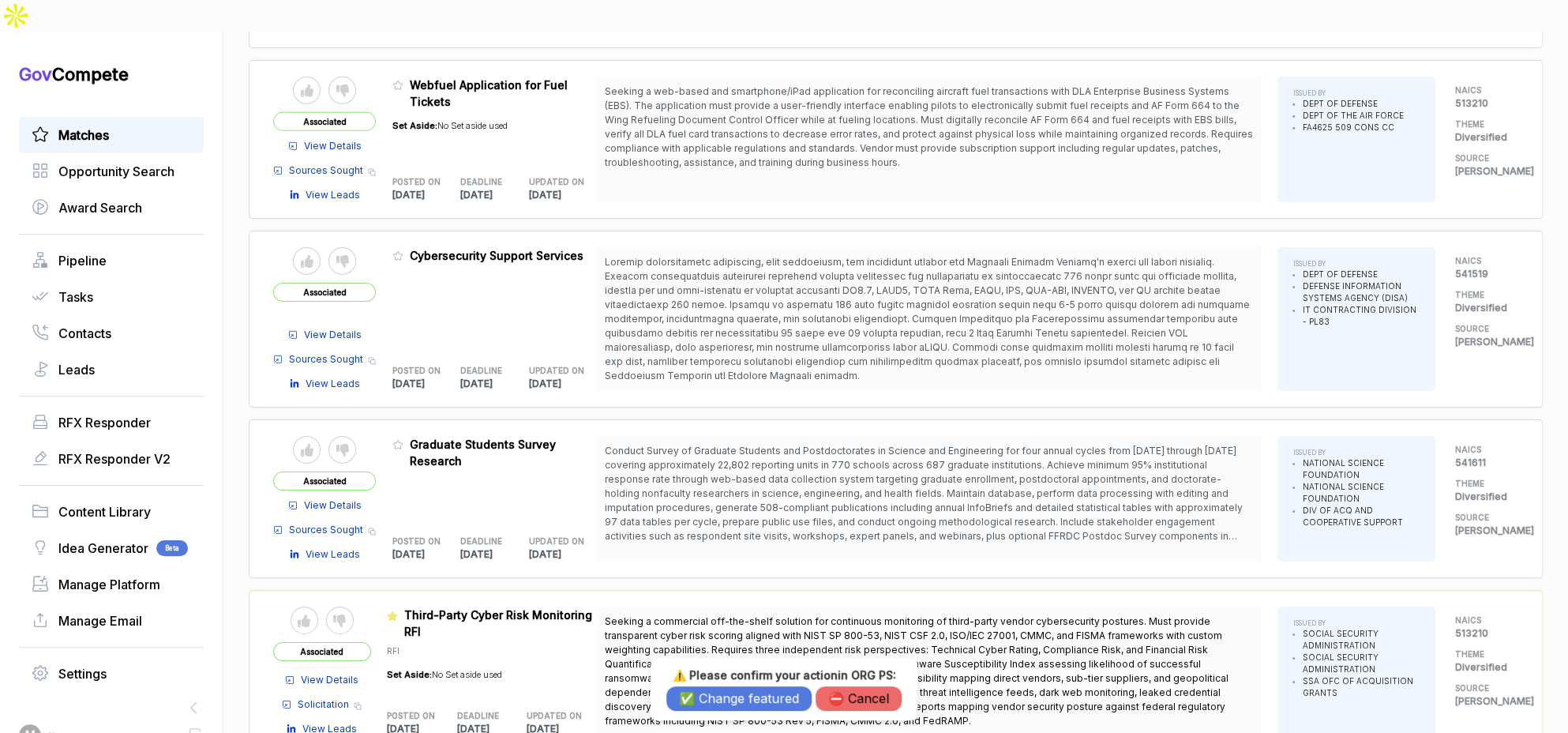
drag, startPoint x: 772, startPoint y: 703, endPoint x: 688, endPoint y: 594, distance: 137.6
click at [772, 703] on button "✅ Change featured" at bounding box center [738, 697] width 145 height 24
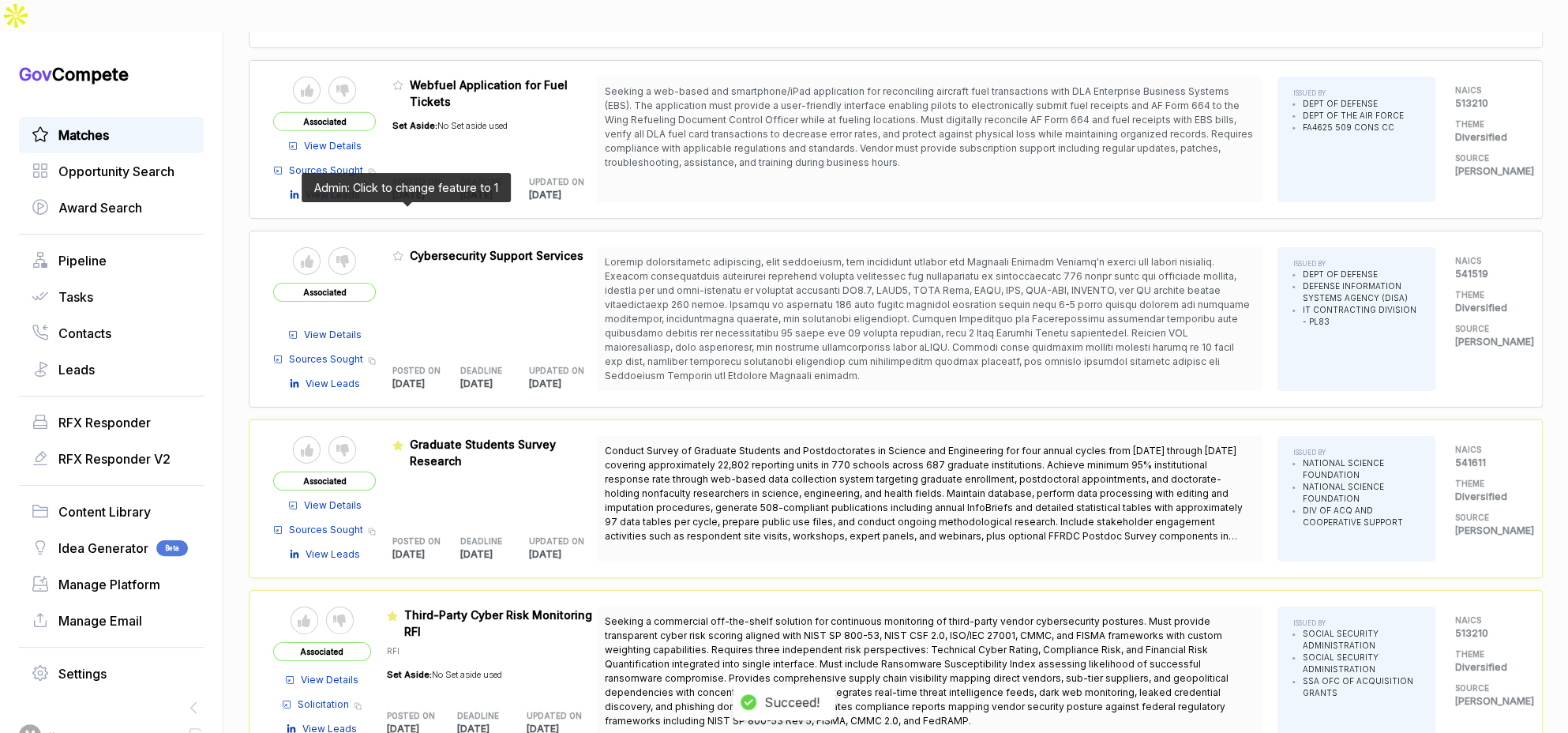
drag, startPoint x: 405, startPoint y: 214, endPoint x: 428, endPoint y: 237, distance: 32.5
click at [403, 250] on icon at bounding box center [398, 256] width 11 height 11
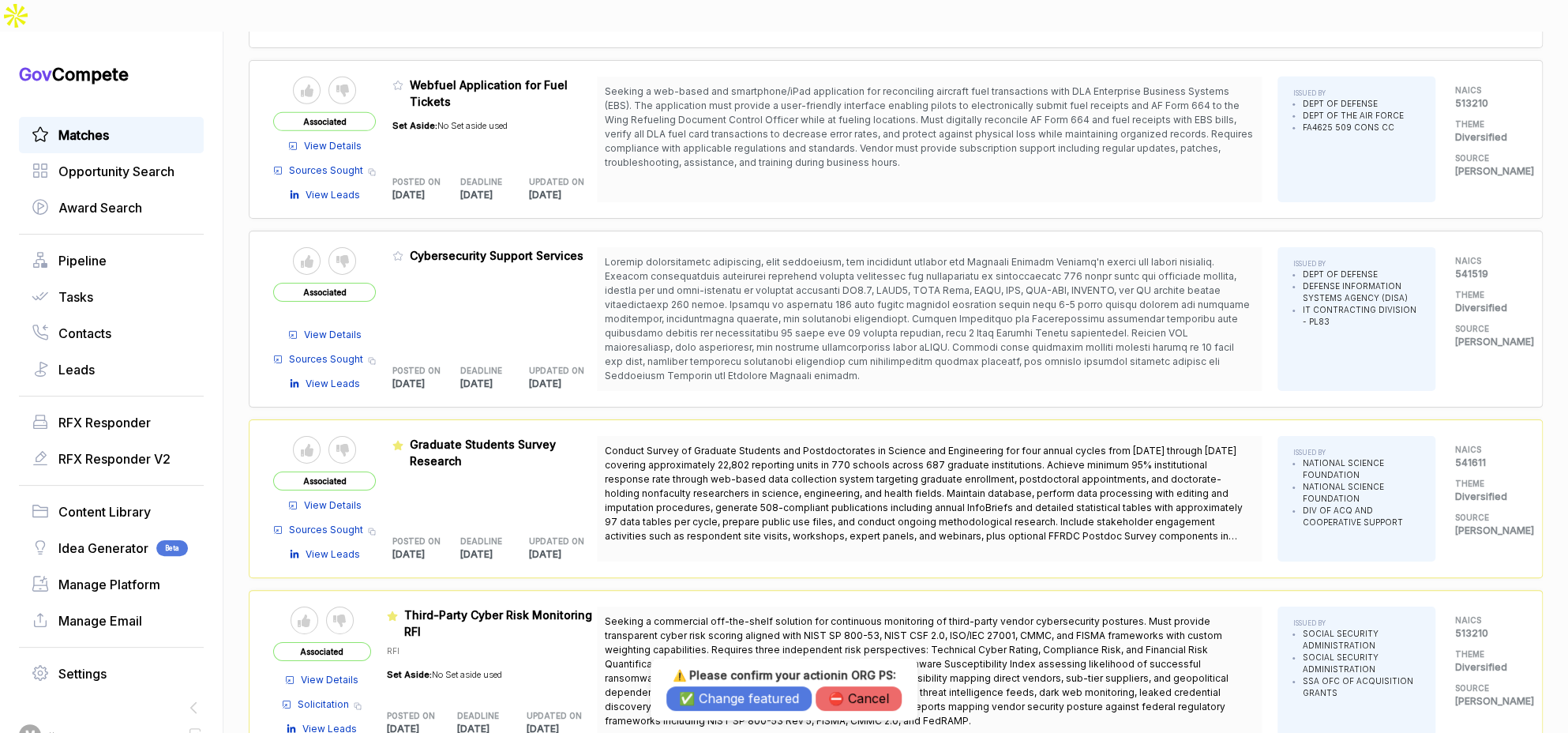
drag, startPoint x: 838, startPoint y: 692, endPoint x: 770, endPoint y: 627, distance: 94.1
click at [838, 692] on button "⛔️ Cancel" at bounding box center [858, 697] width 86 height 24
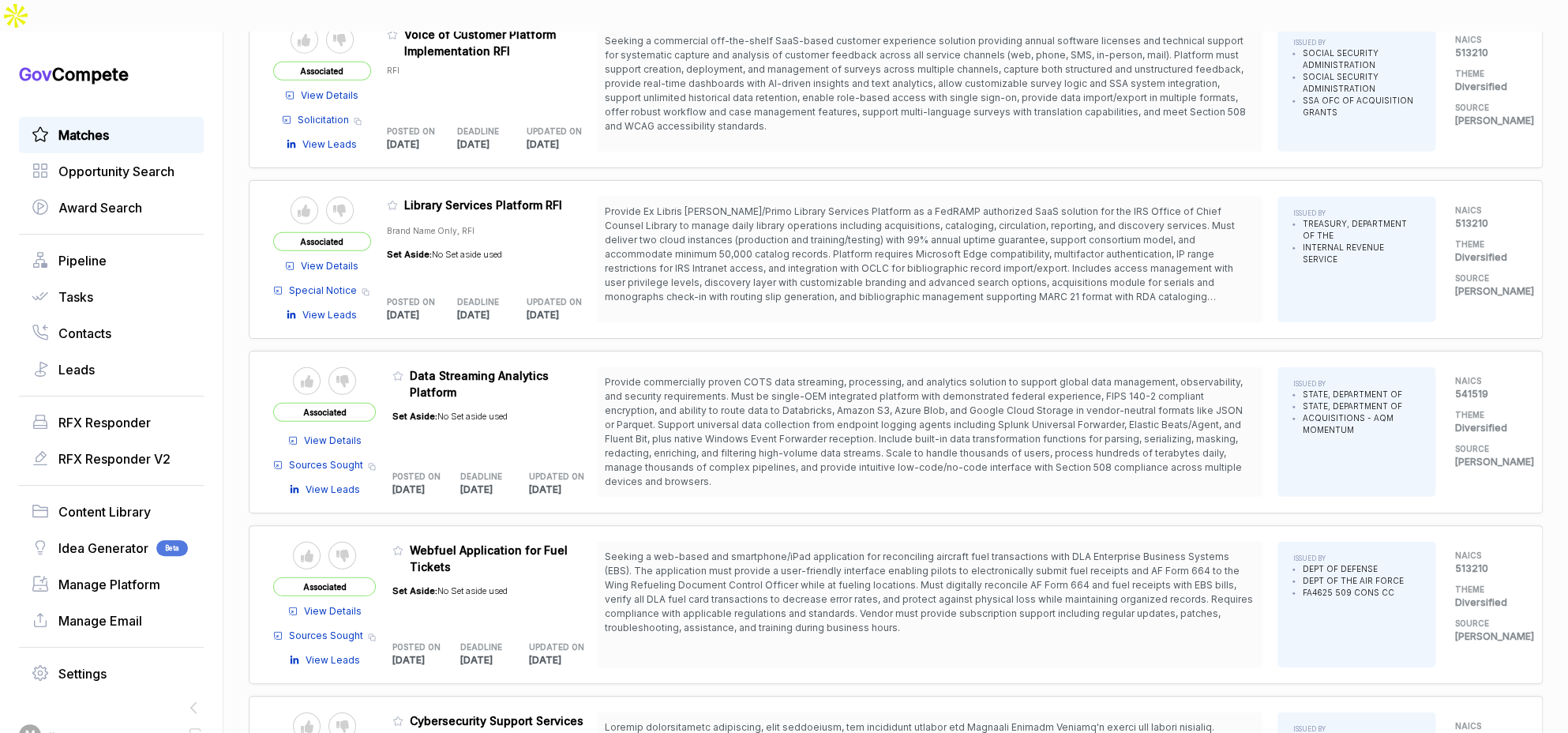
scroll to position [2835, 0]
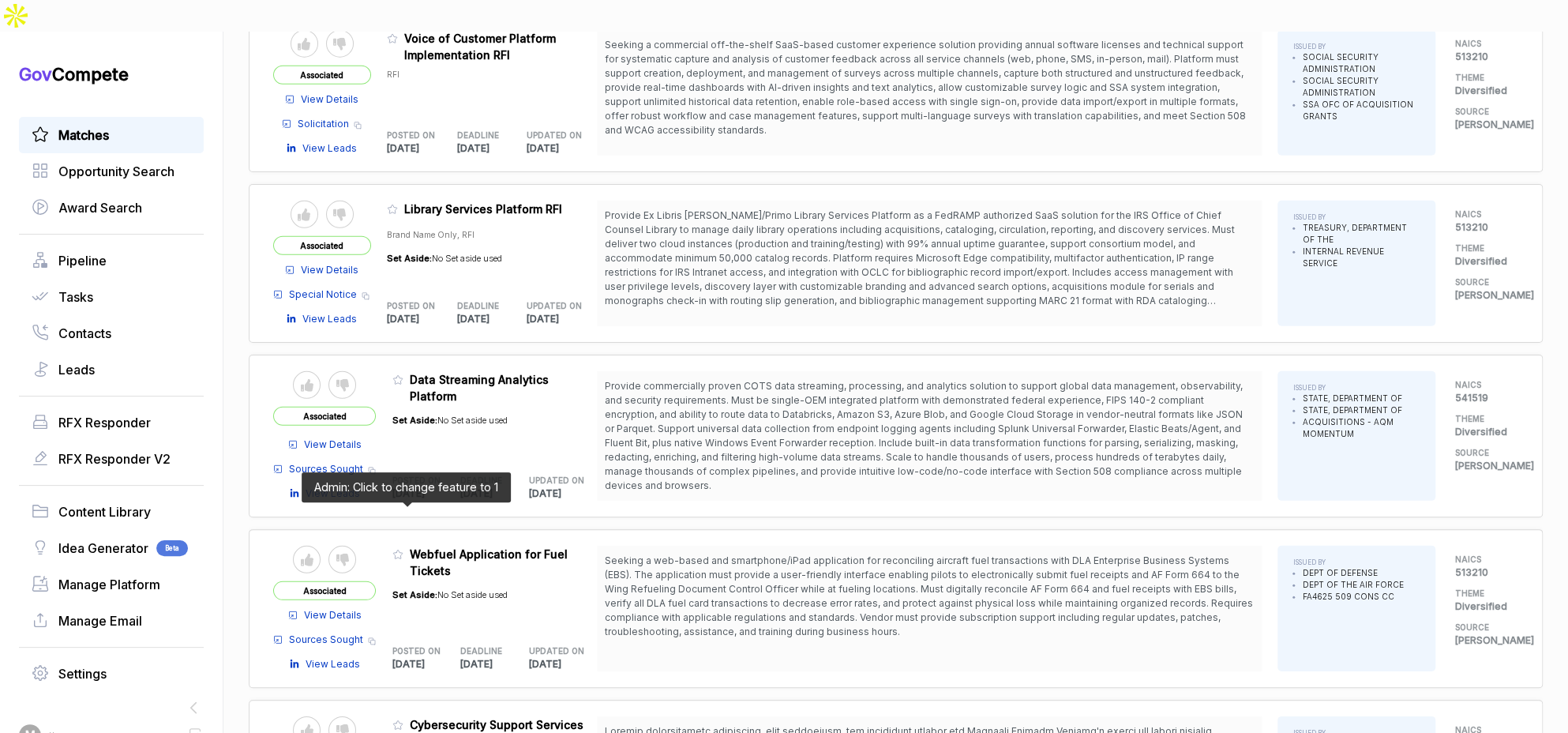
click at [402, 551] on icon at bounding box center [398, 555] width 10 height 9
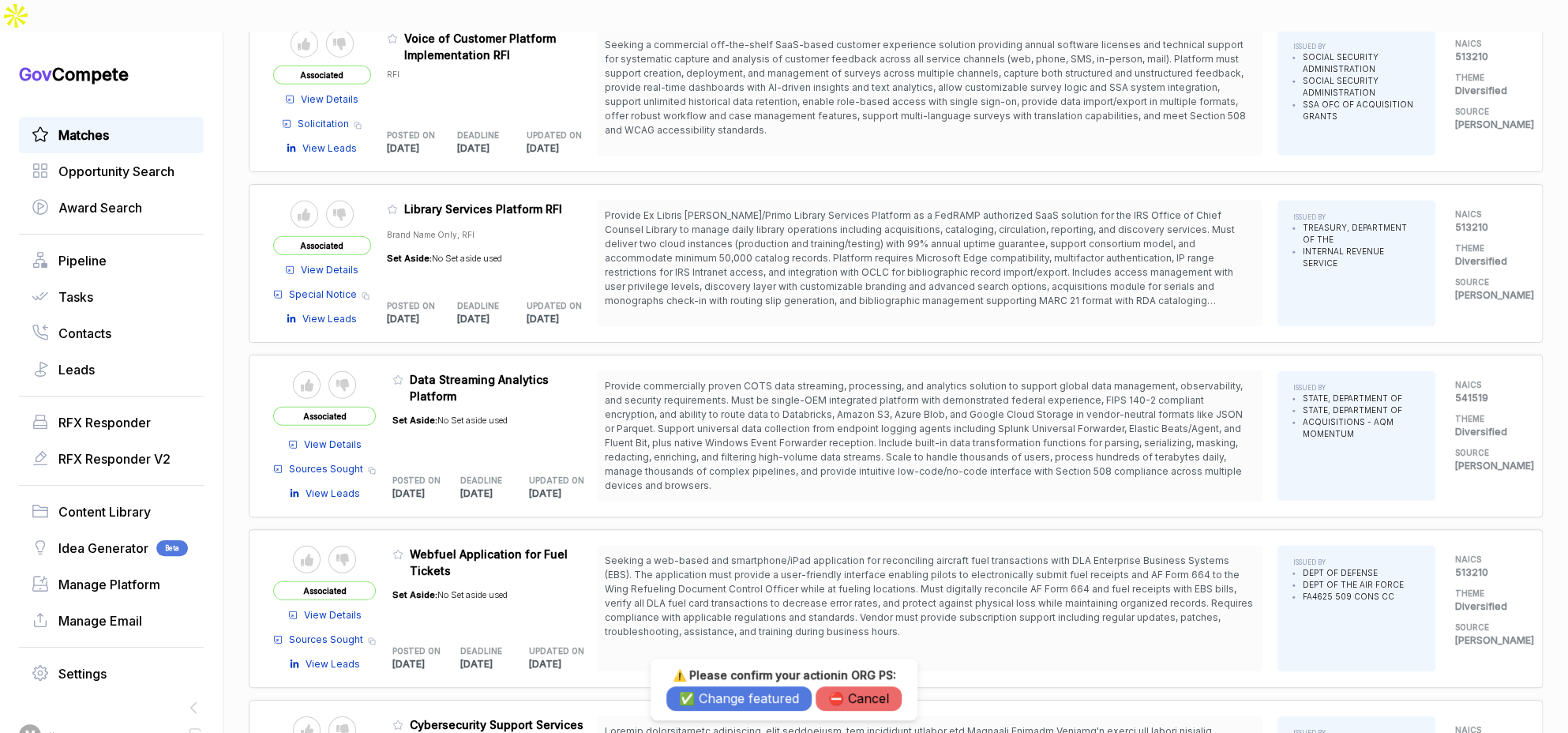
drag, startPoint x: 856, startPoint y: 692, endPoint x: 551, endPoint y: 464, distance: 380.8
click at [842, 683] on div "⚠️ Please confirm your action in ORG PS : ✅ Change featured ⛔️ Cancel" at bounding box center [783, 689] width 235 height 43
drag, startPoint x: 834, startPoint y: 698, endPoint x: 586, endPoint y: 505, distance: 314.2
click at [834, 696] on button "⛔️ Cancel" at bounding box center [858, 697] width 86 height 24
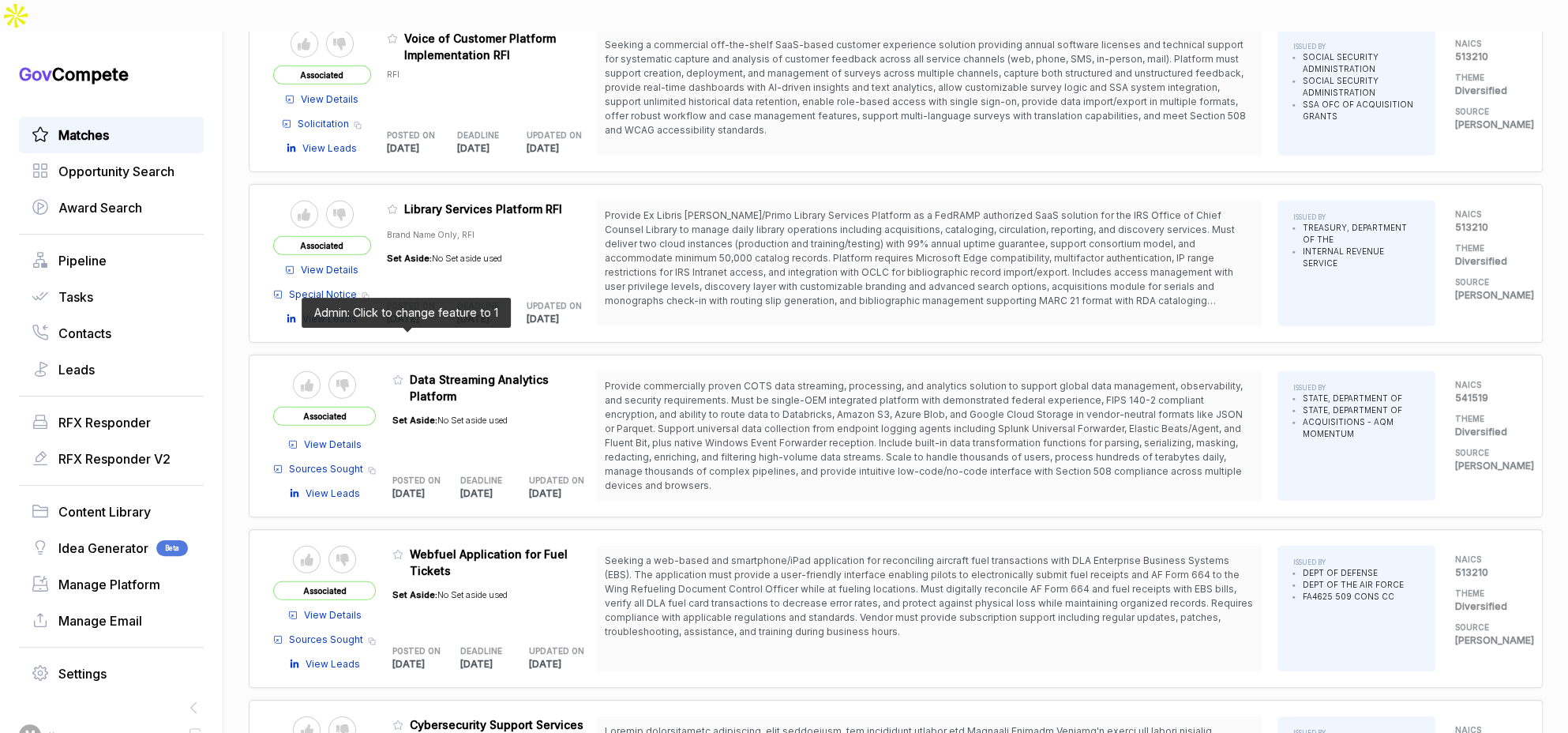
click at [403, 375] on icon at bounding box center [398, 380] width 11 height 11
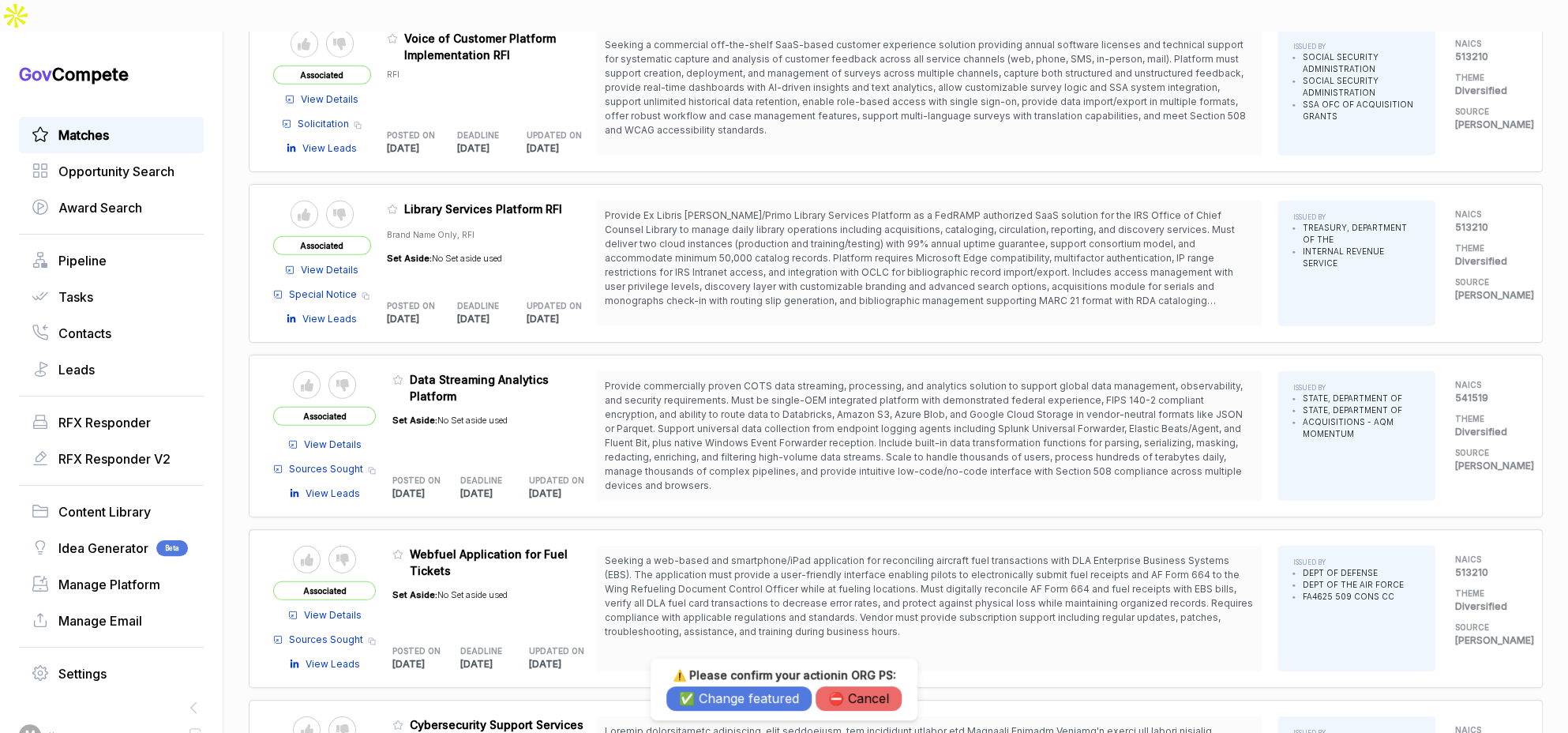
drag, startPoint x: 765, startPoint y: 695, endPoint x: 698, endPoint y: 551, distance: 158.8
click at [764, 695] on button "✅ Change featured" at bounding box center [738, 697] width 145 height 24
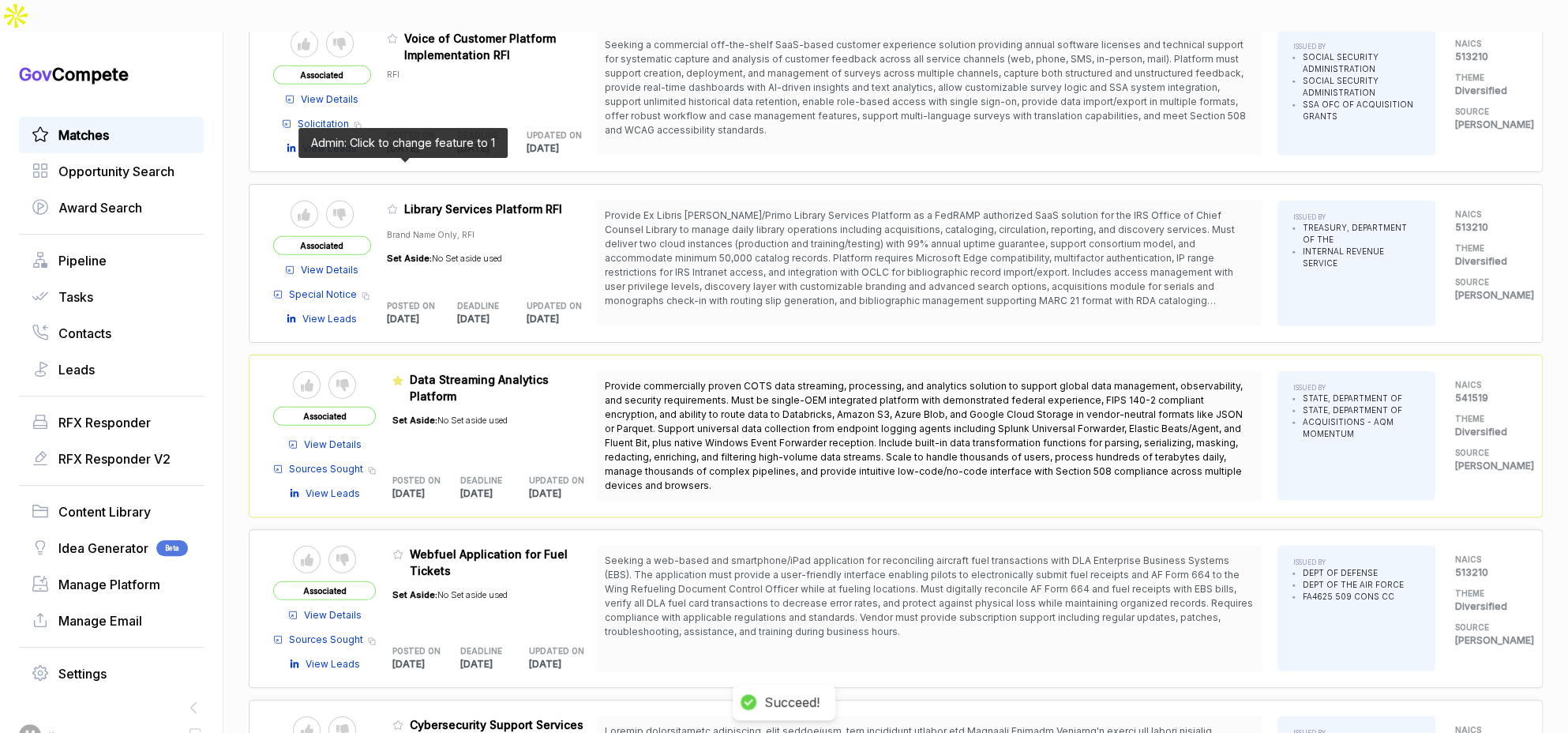
click at [398, 204] on icon at bounding box center [392, 209] width 11 height 11
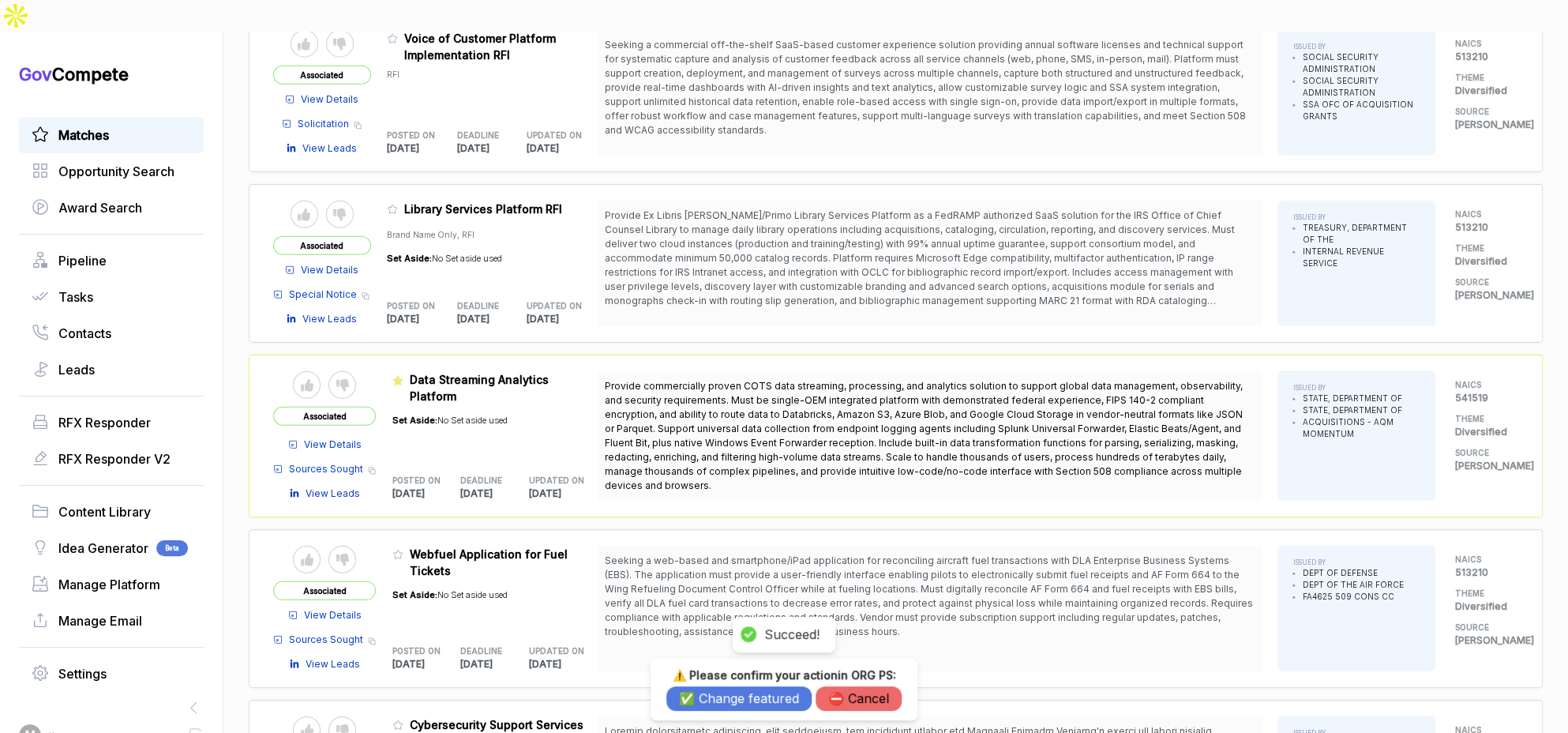
drag, startPoint x: 686, startPoint y: 699, endPoint x: 655, endPoint y: 642, distance: 64.9
click at [686, 699] on button "✅ Change featured" at bounding box center [738, 697] width 145 height 24
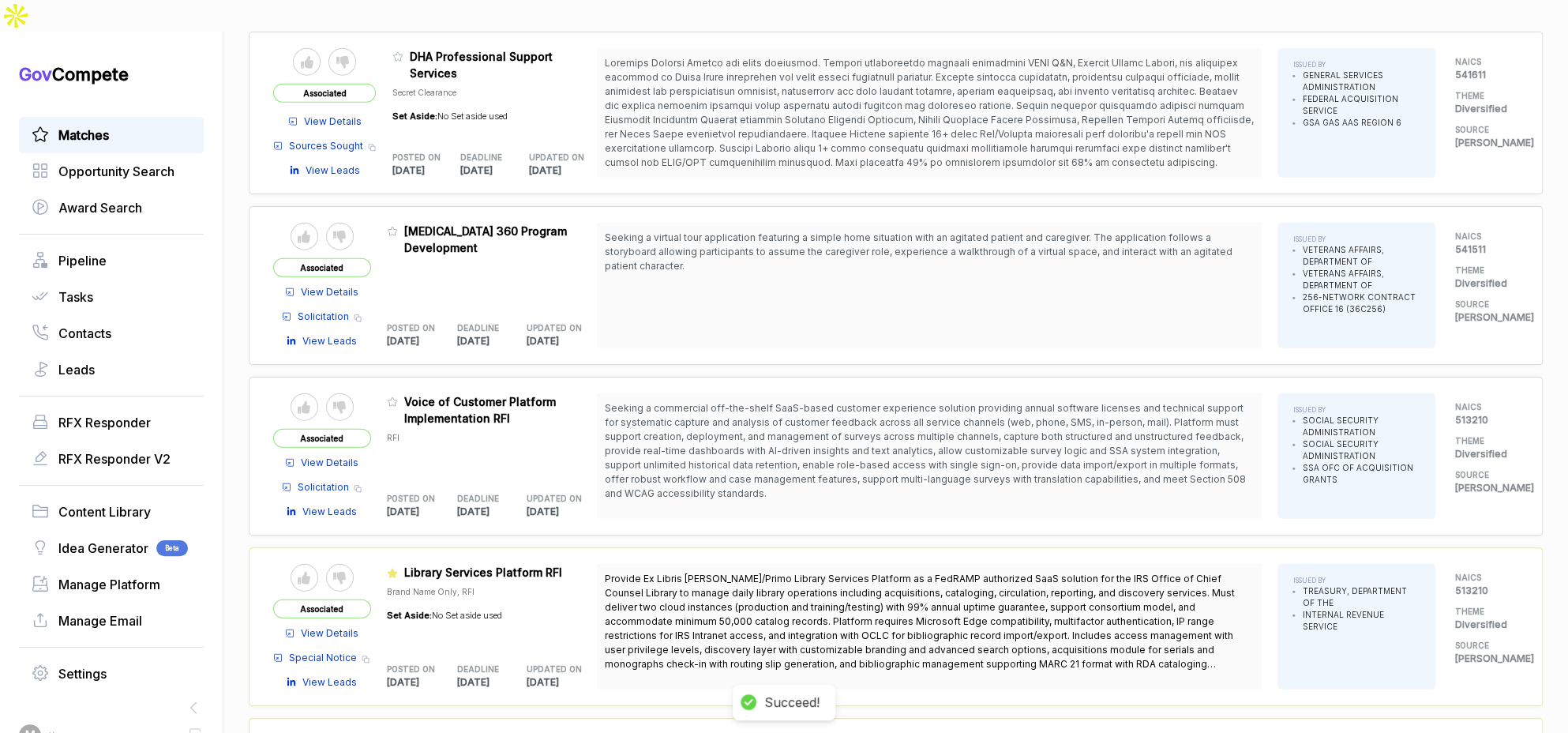
scroll to position [2459, 0]
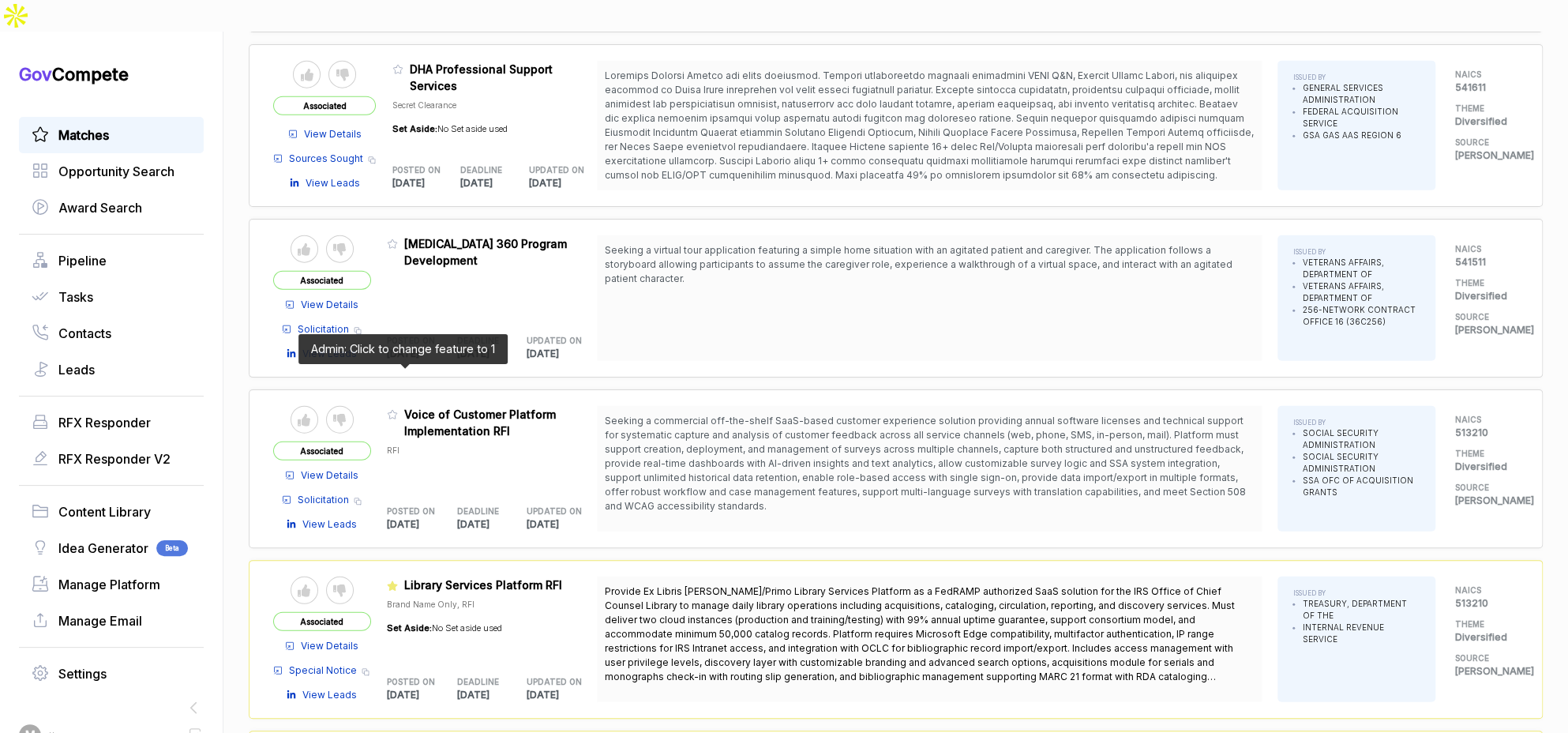
click at [397, 410] on icon at bounding box center [392, 415] width 10 height 9
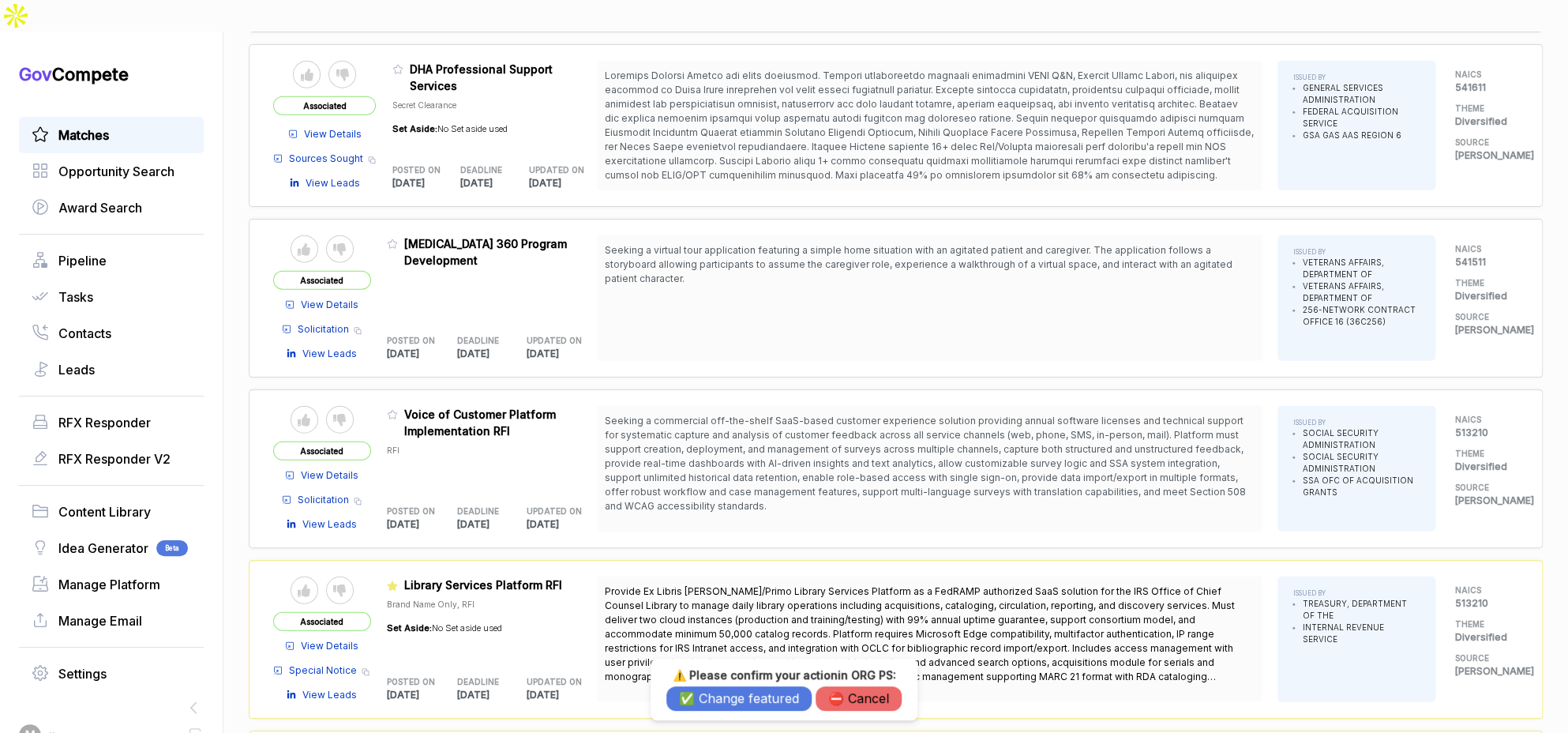
click at [703, 693] on button "✅ Change featured" at bounding box center [738, 697] width 145 height 24
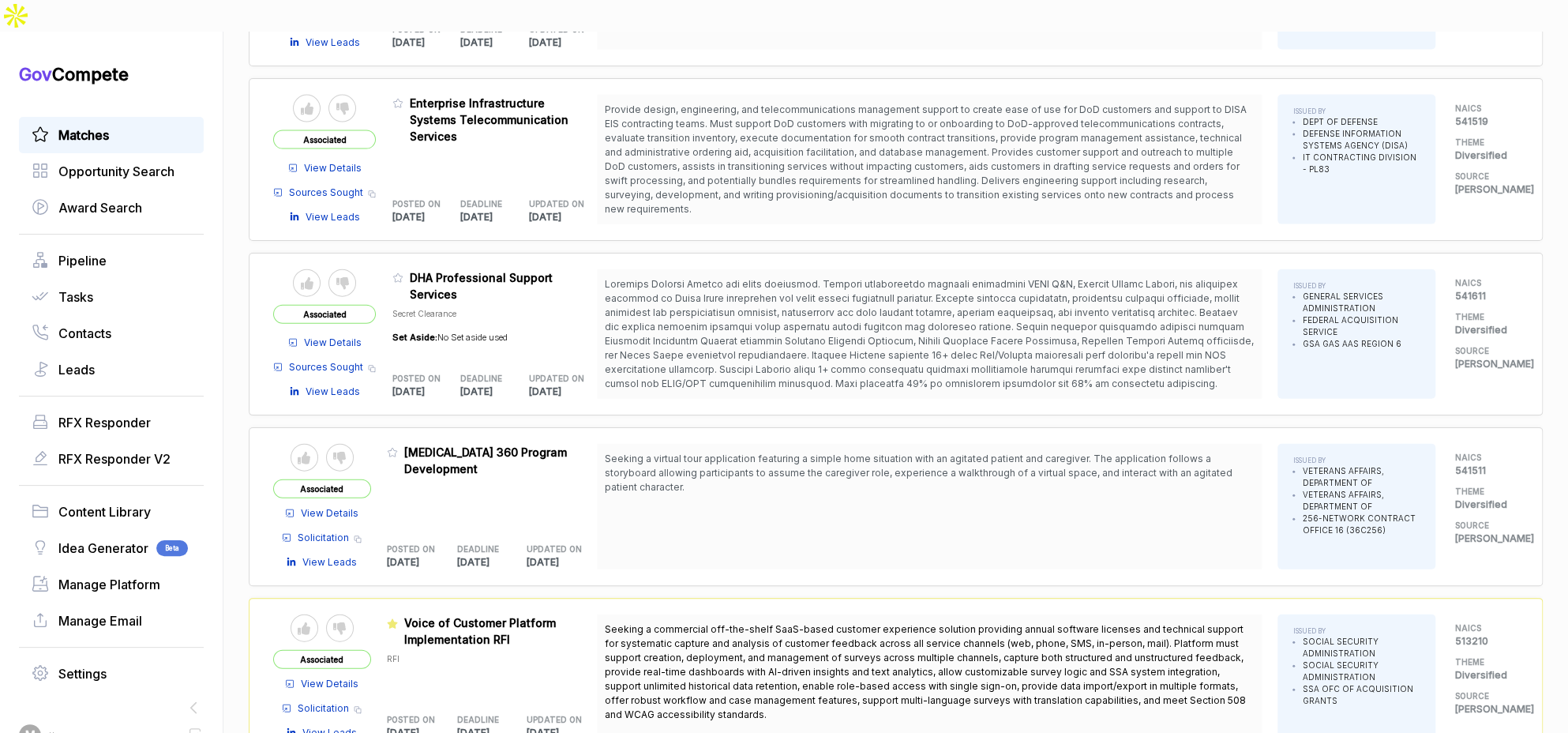
scroll to position [2139, 0]
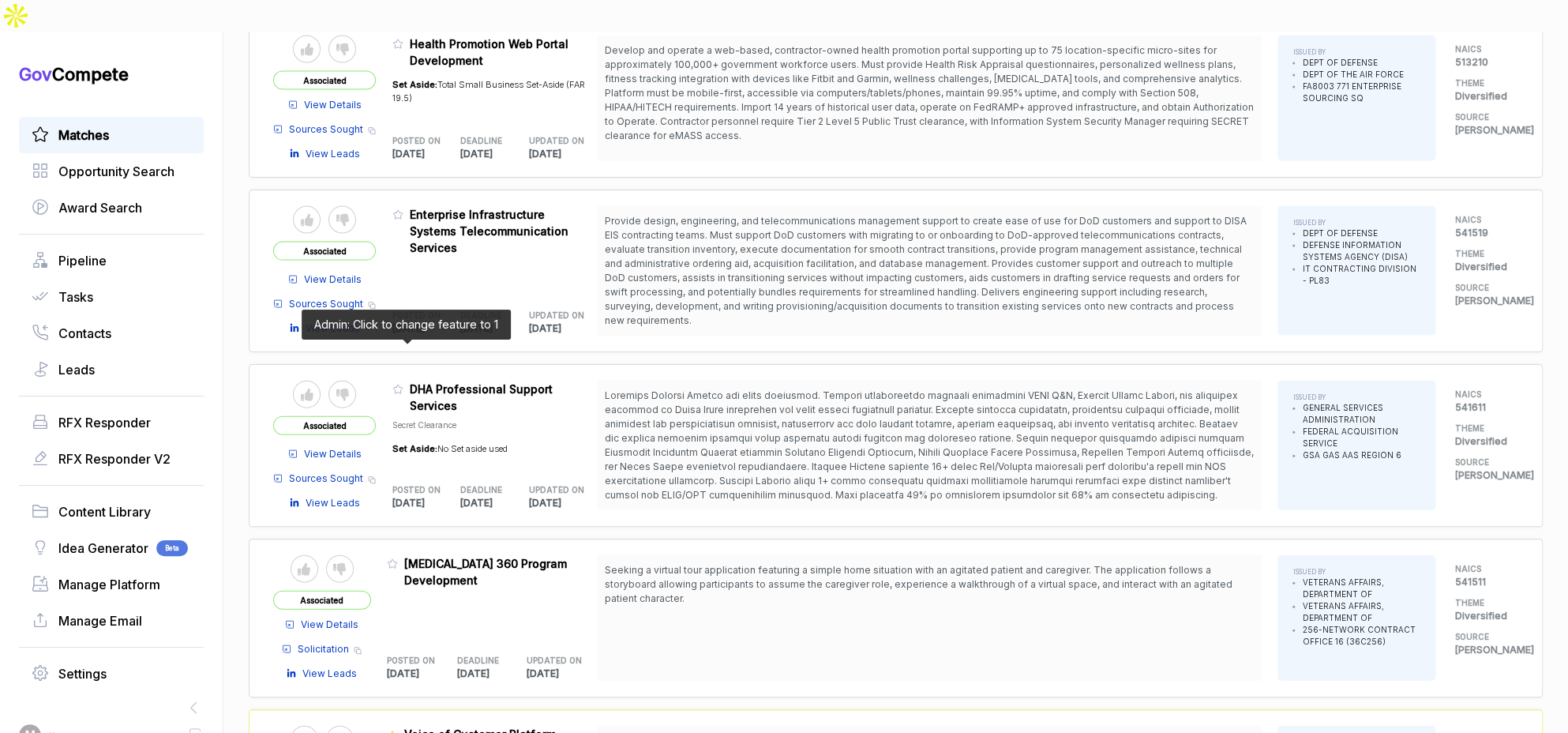
drag, startPoint x: 403, startPoint y: 348, endPoint x: 419, endPoint y: 373, distance: 29.7
click at [403, 383] on icon at bounding box center [398, 389] width 11 height 11
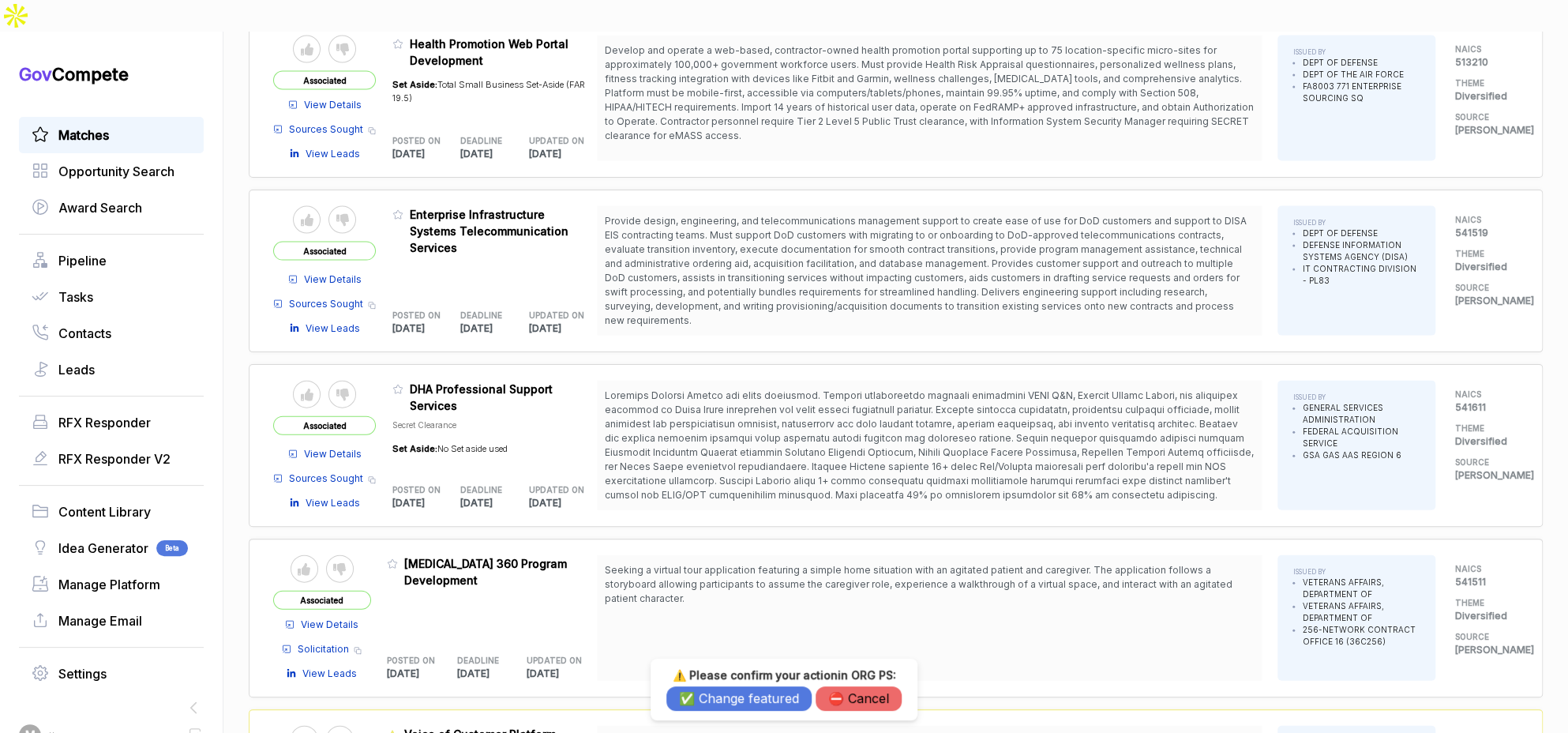
drag, startPoint x: 705, startPoint y: 704, endPoint x: 605, endPoint y: 517, distance: 212.1
click at [704, 698] on button "✅ Change featured" at bounding box center [738, 697] width 145 height 24
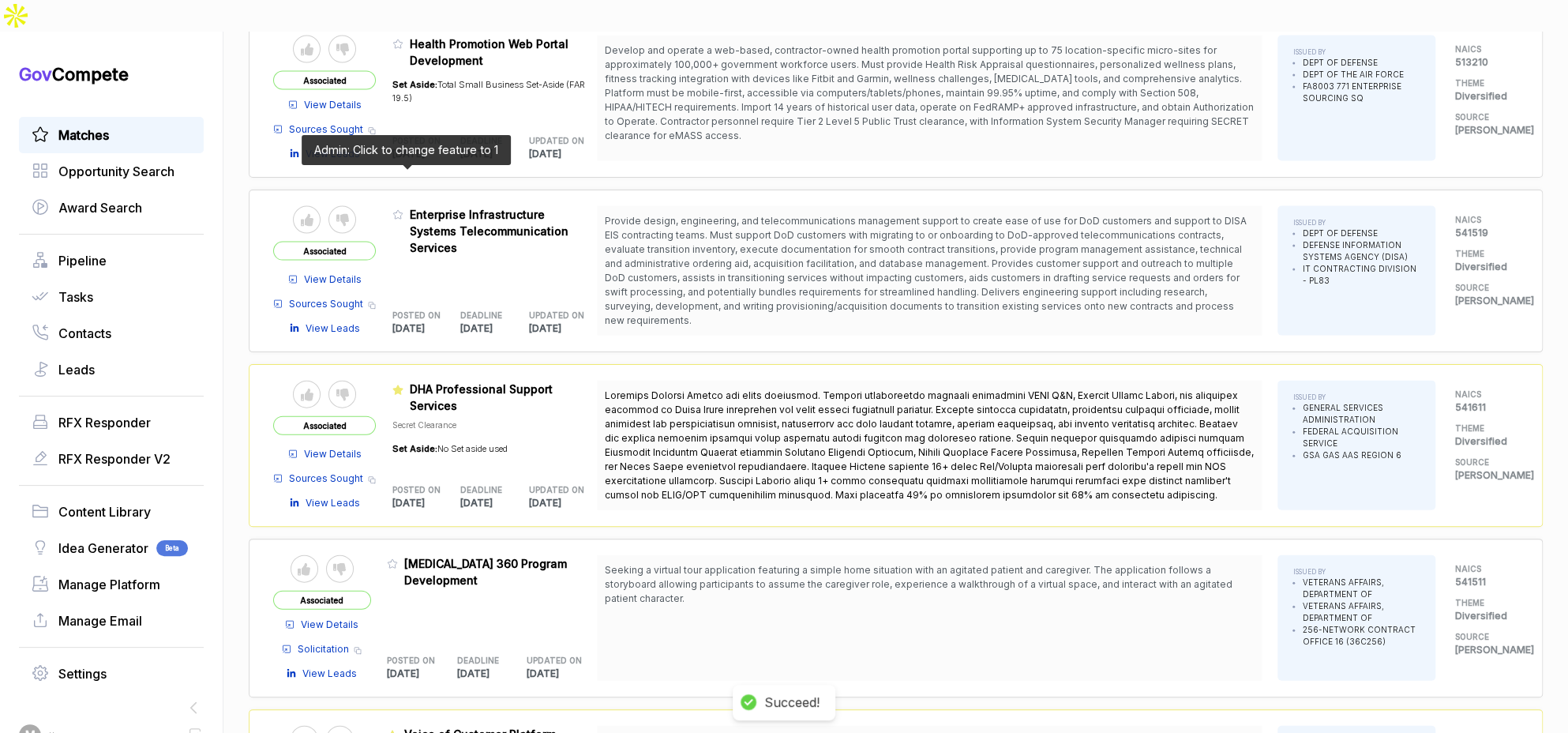
drag, startPoint x: 402, startPoint y: 174, endPoint x: 429, endPoint y: 230, distance: 62.2
click at [402, 209] on icon at bounding box center [398, 215] width 11 height 11
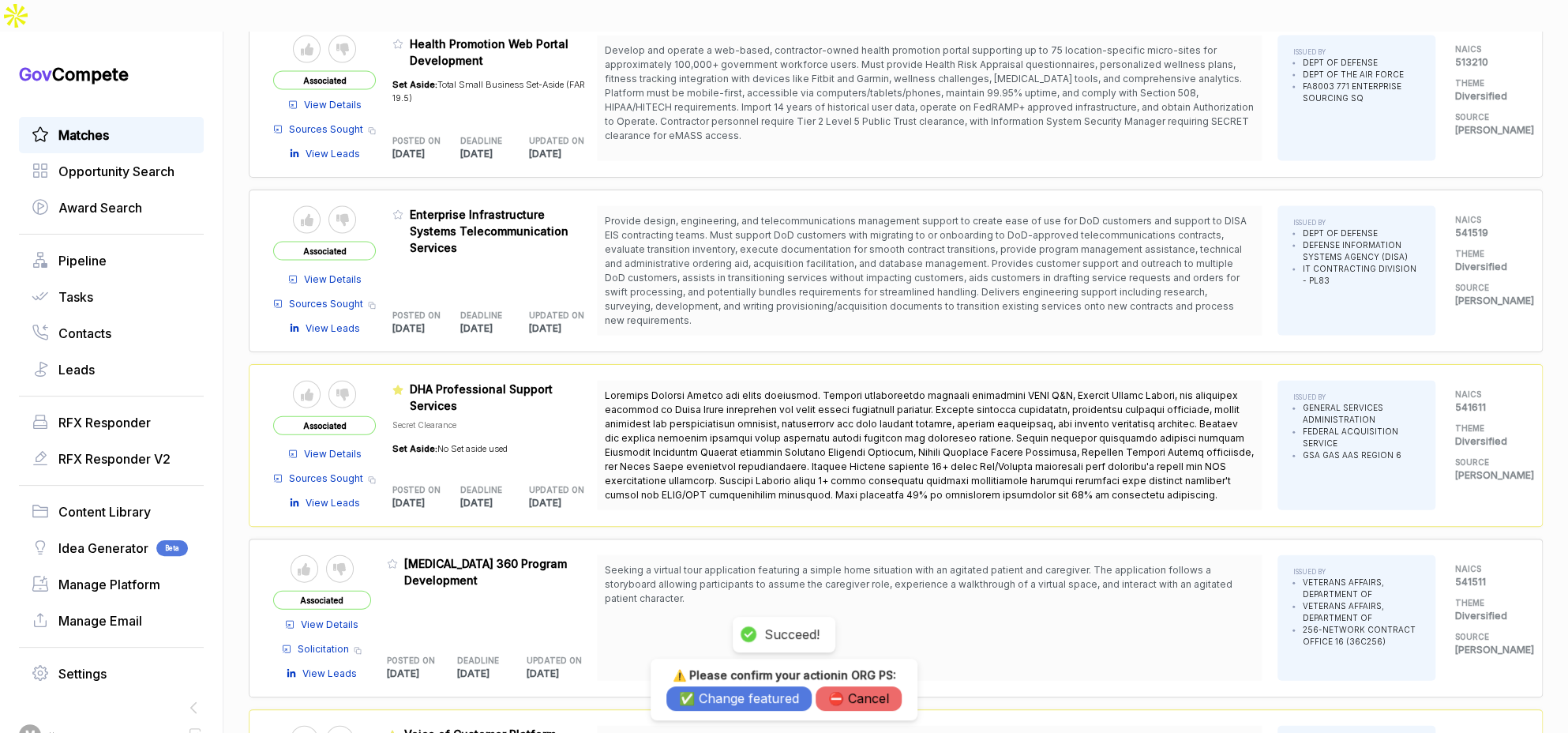
drag, startPoint x: 695, startPoint y: 699, endPoint x: 682, endPoint y: 656, distance: 44.9
click at [695, 696] on button "✅ Change featured" at bounding box center [738, 697] width 145 height 24
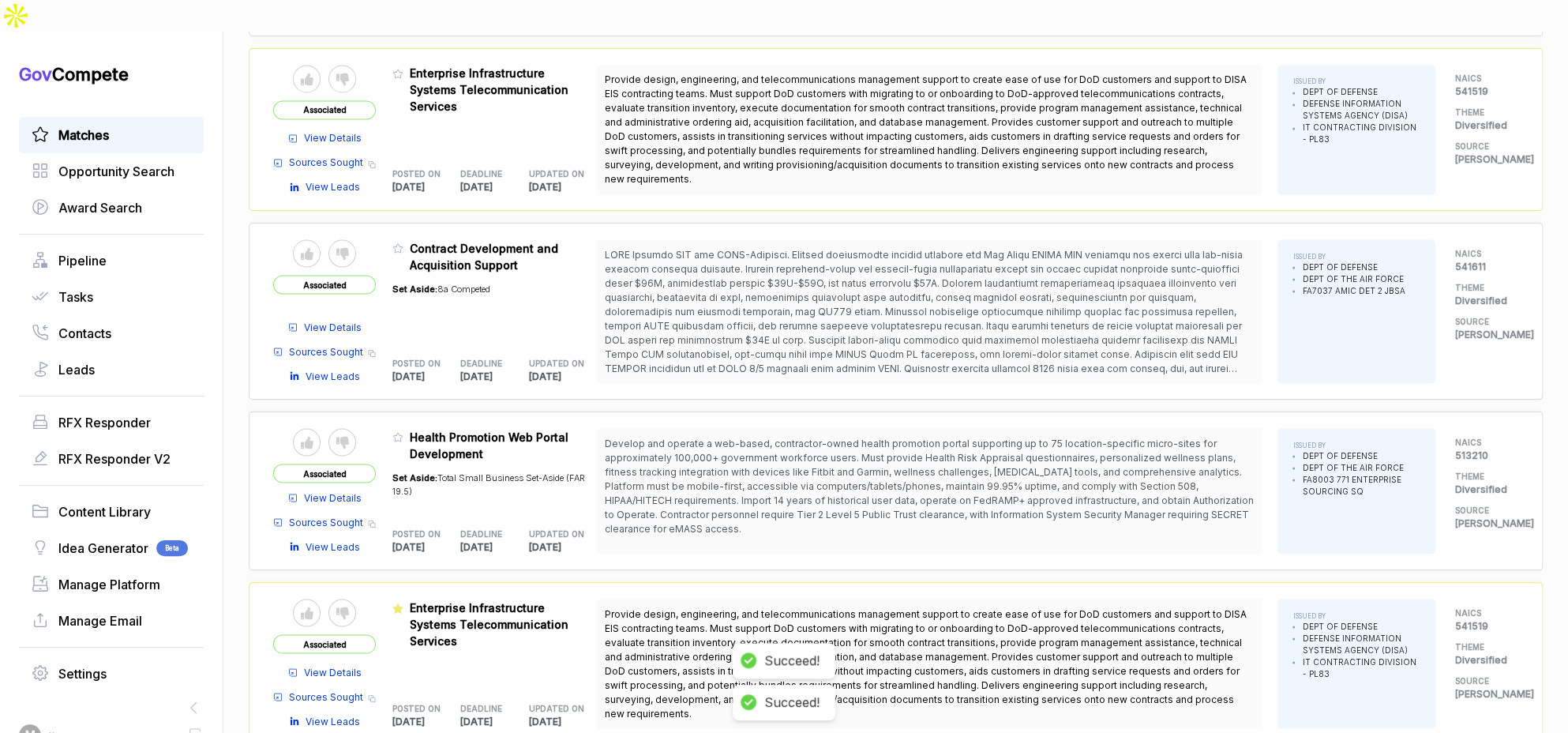
scroll to position [1712, 0]
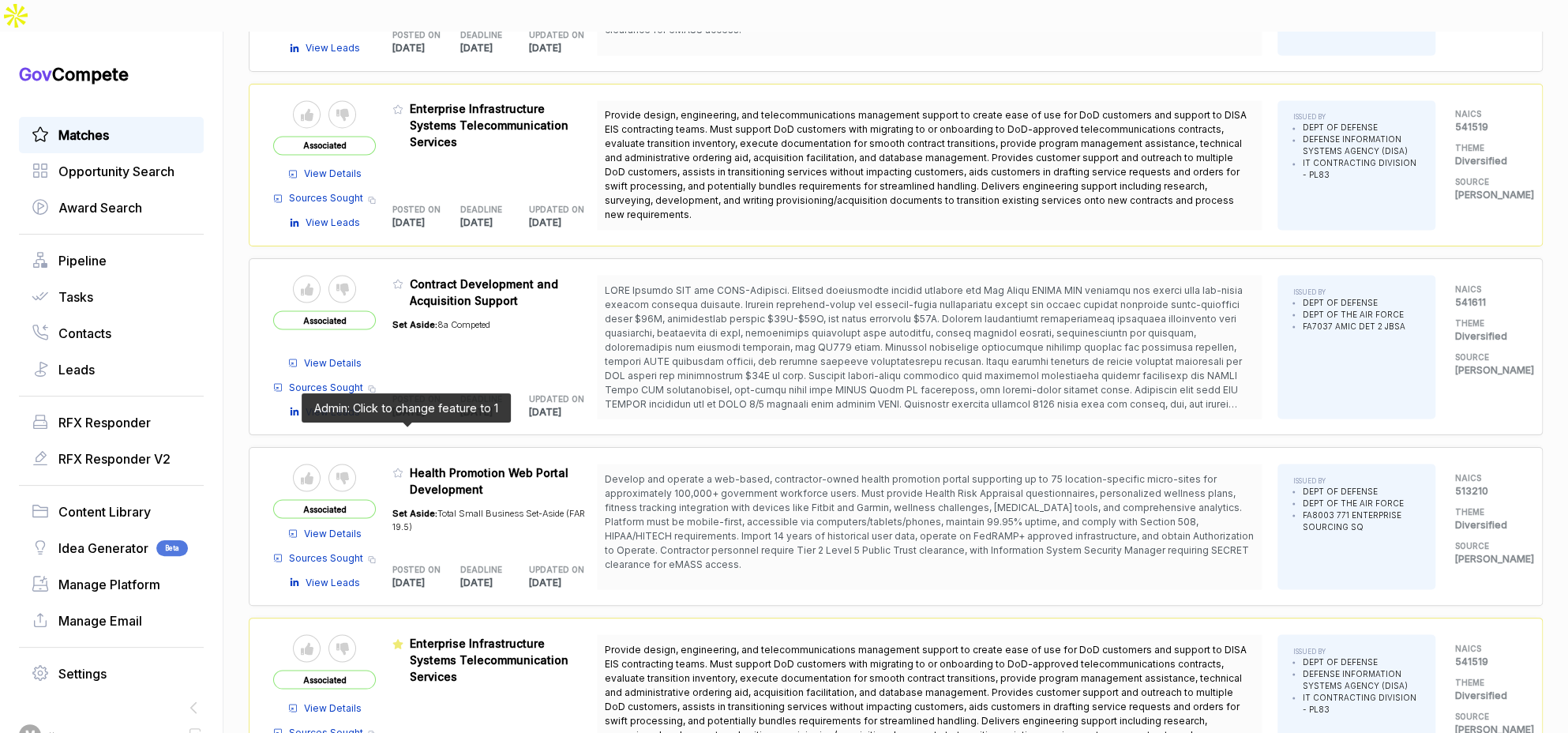
click at [403, 467] on icon at bounding box center [398, 472] width 11 height 11
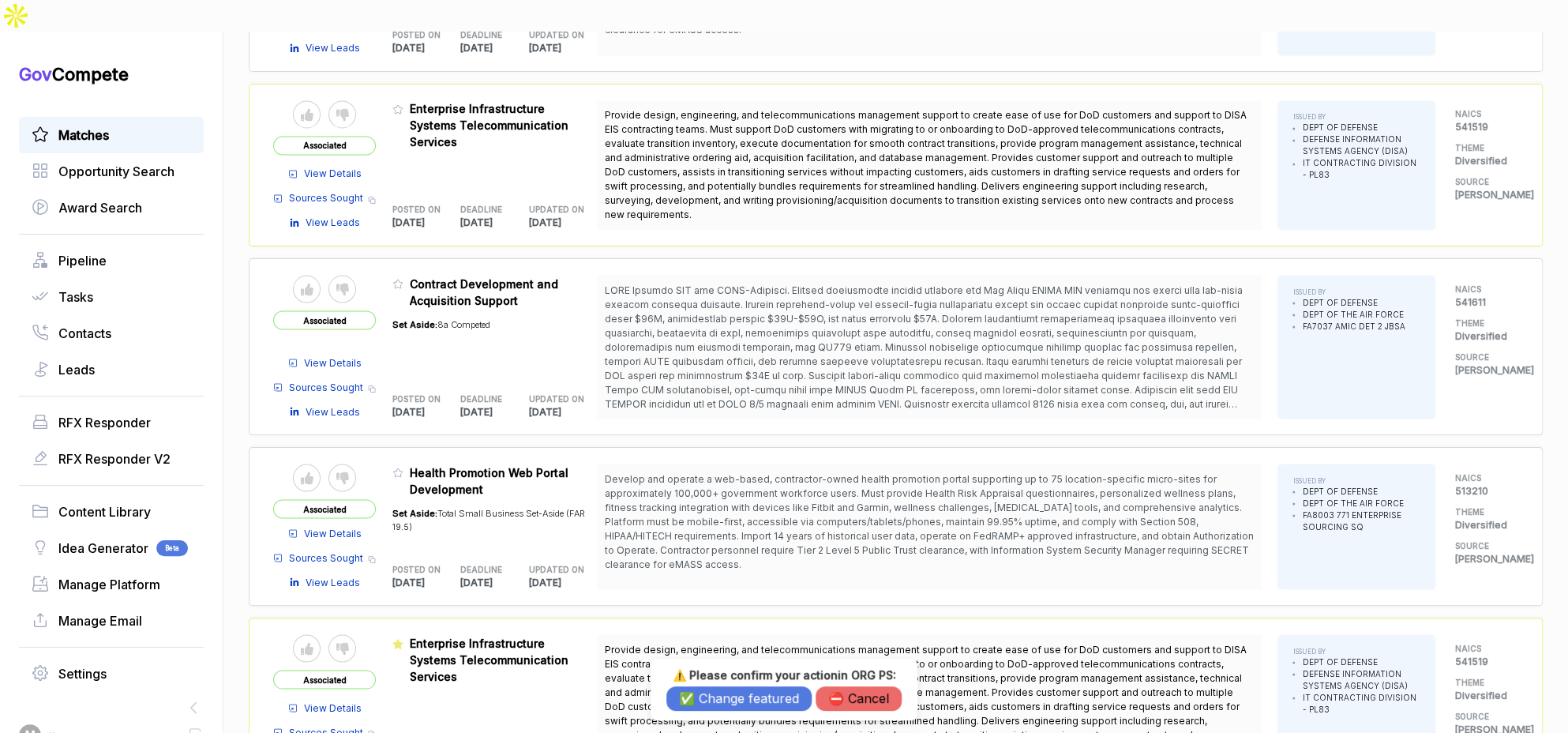
drag, startPoint x: 719, startPoint y: 702, endPoint x: 611, endPoint y: 523, distance: 209.1
click at [718, 700] on button "✅ Change featured" at bounding box center [738, 697] width 145 height 24
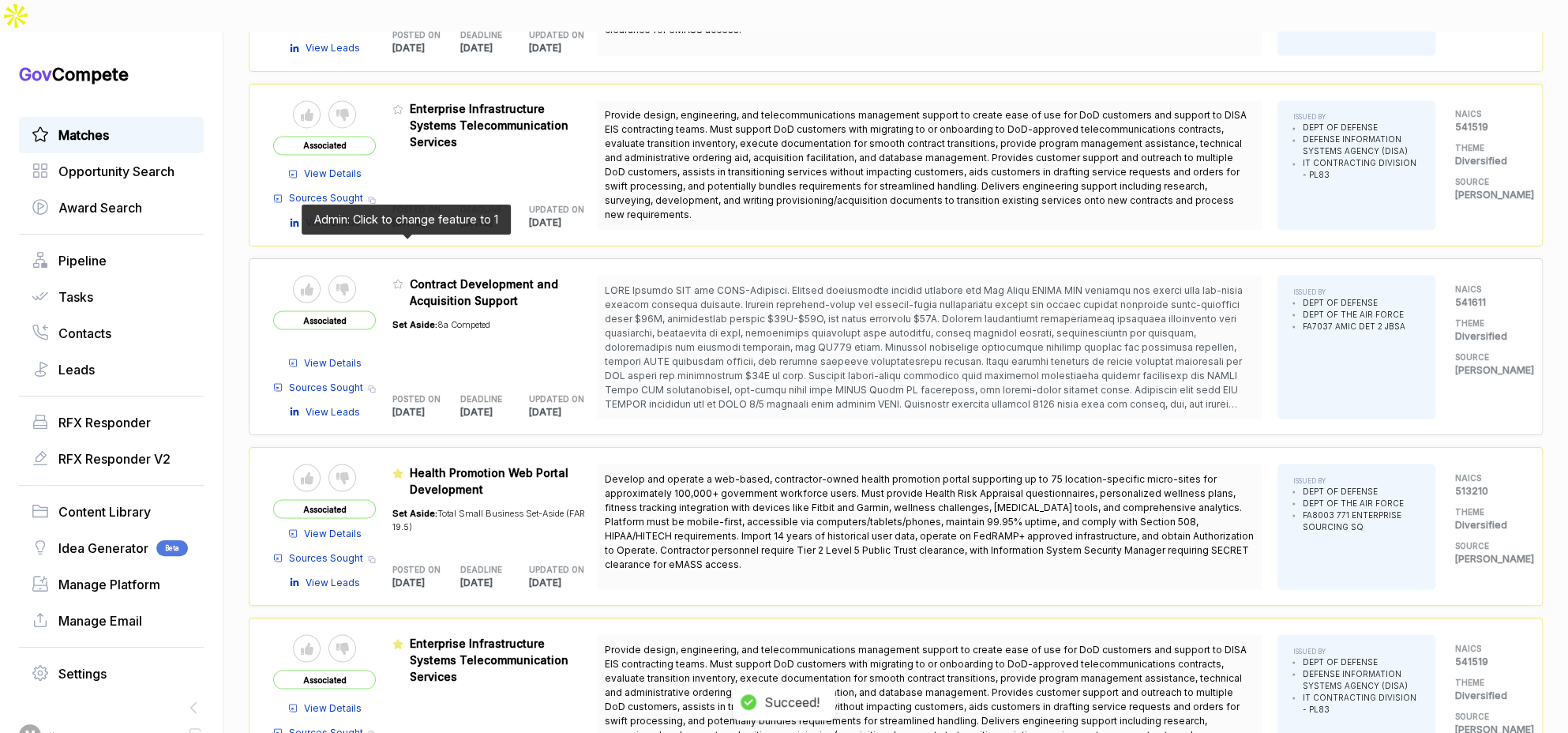
click at [405, 280] on span at bounding box center [400, 288] width 17 height 16
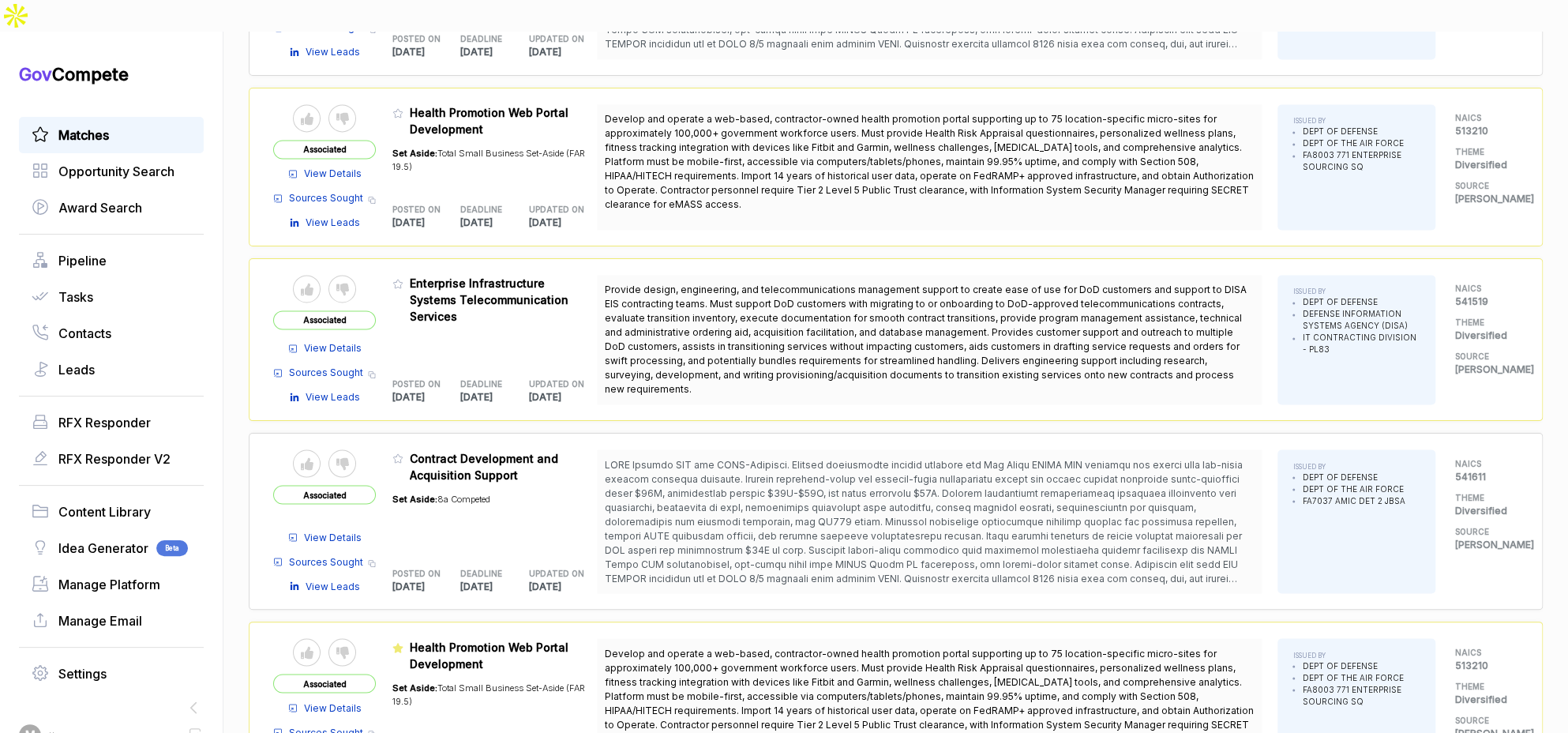
scroll to position [1529, 0]
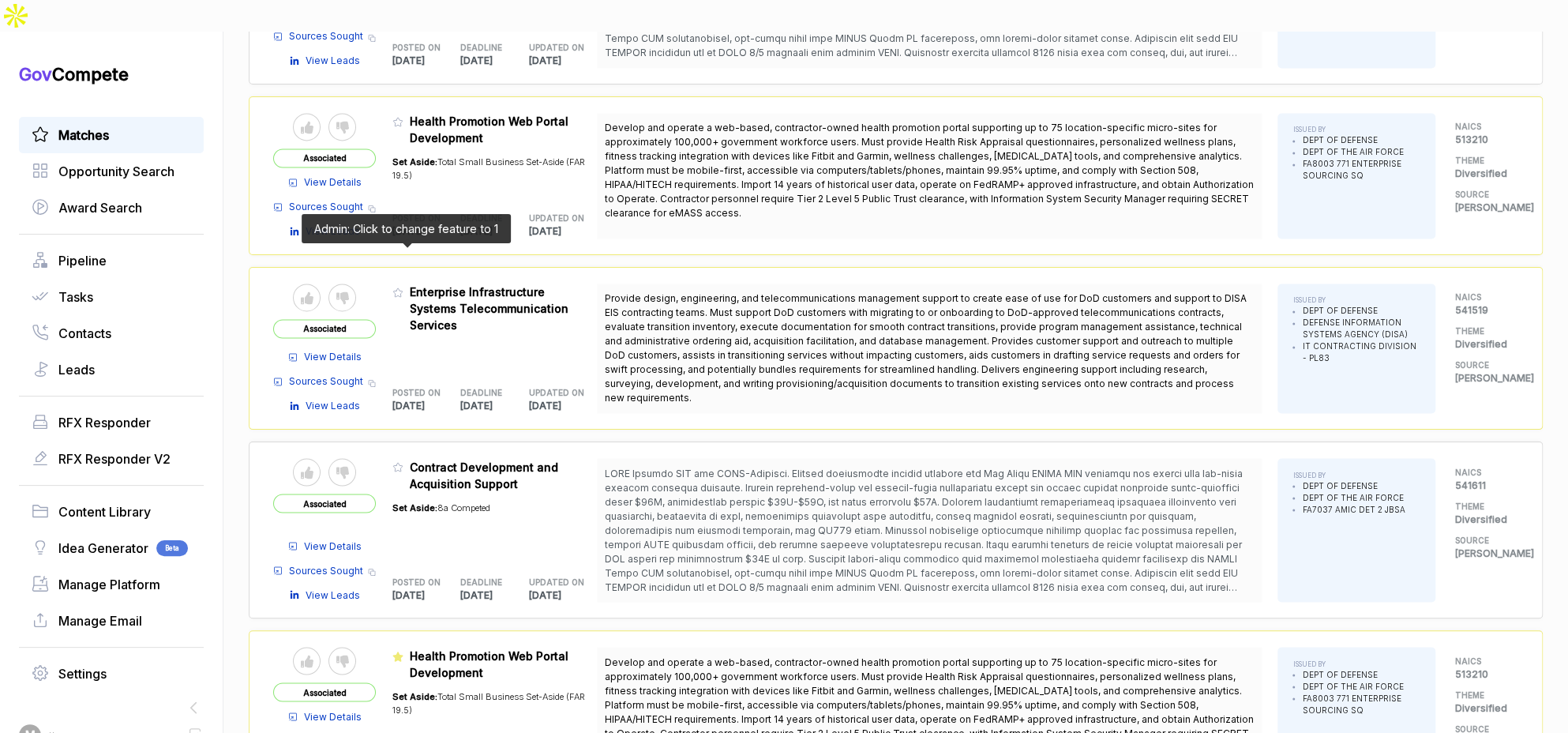
click at [403, 287] on icon at bounding box center [398, 292] width 11 height 11
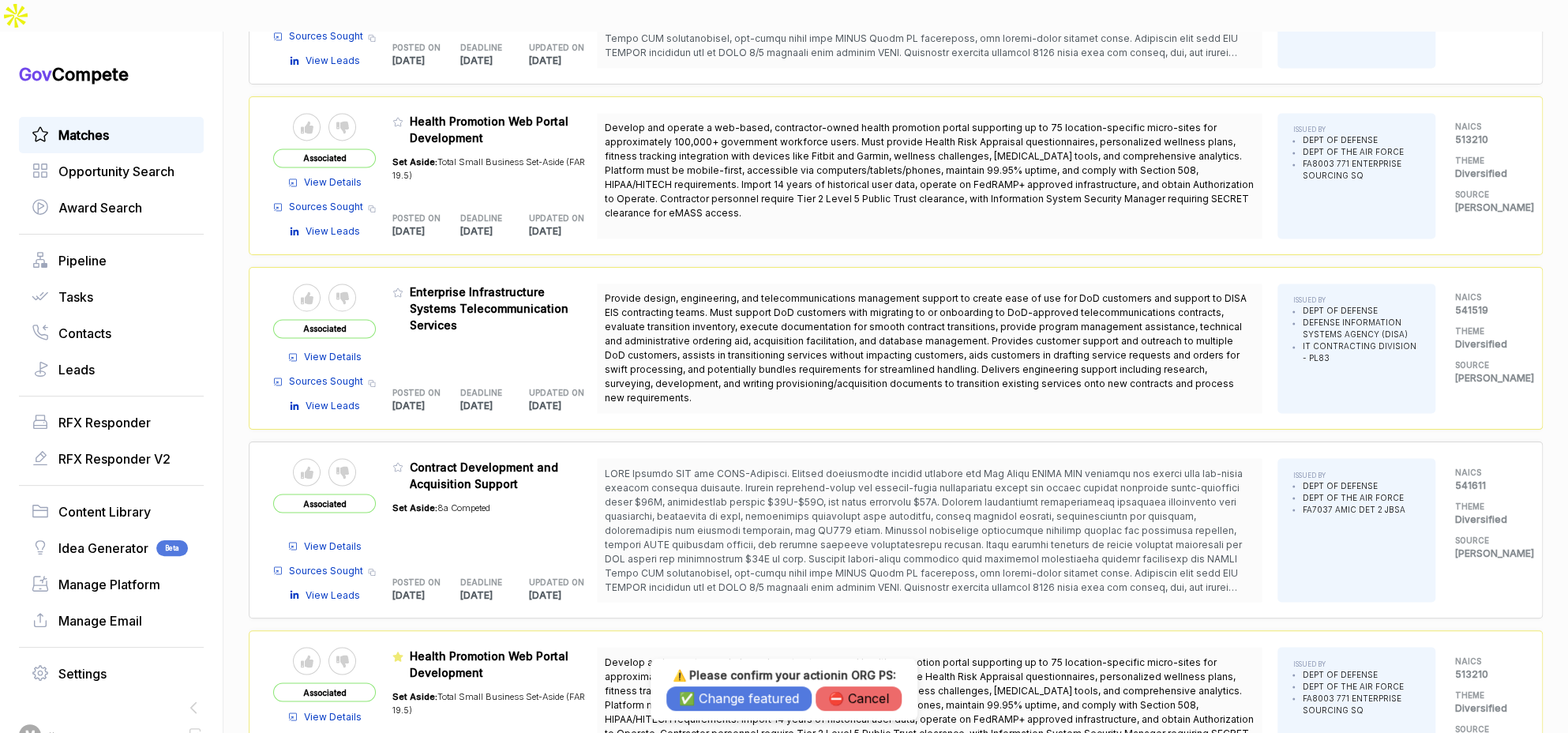
click at [731, 699] on button "✅ Change featured" at bounding box center [738, 697] width 145 height 24
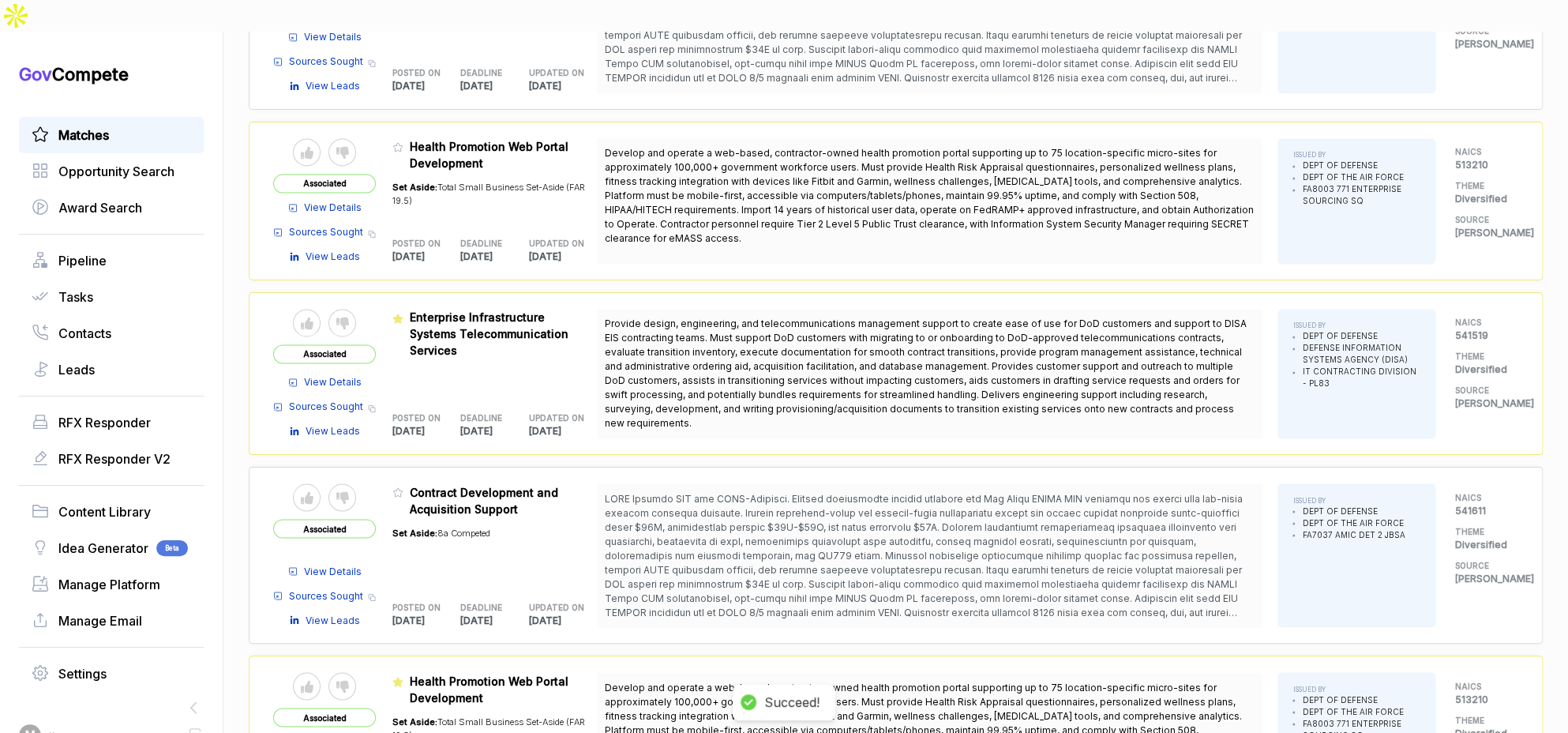
scroll to position [1441, 0]
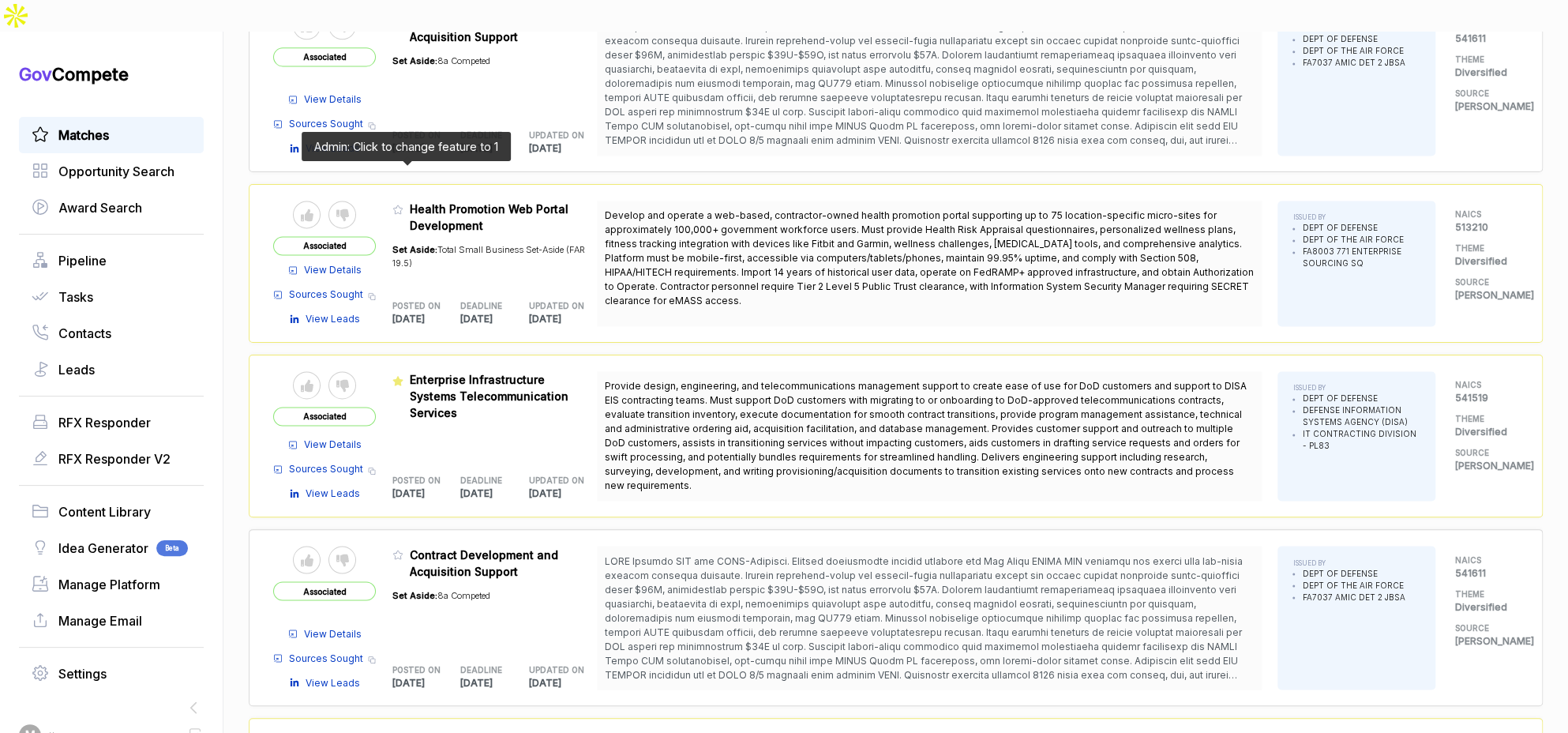
click at [402, 204] on icon at bounding box center [398, 209] width 11 height 11
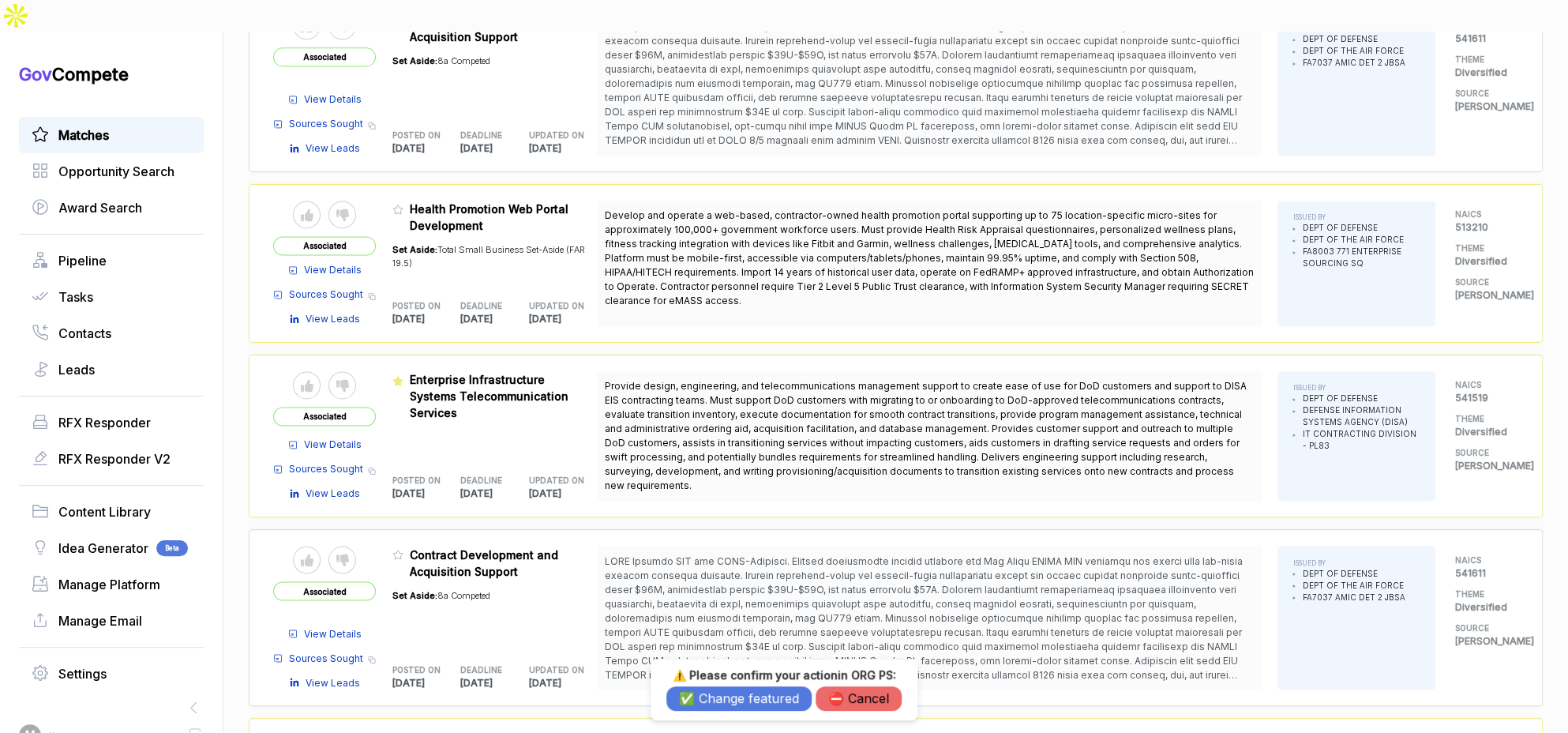
click at [692, 701] on button "✅ Change featured" at bounding box center [738, 697] width 145 height 24
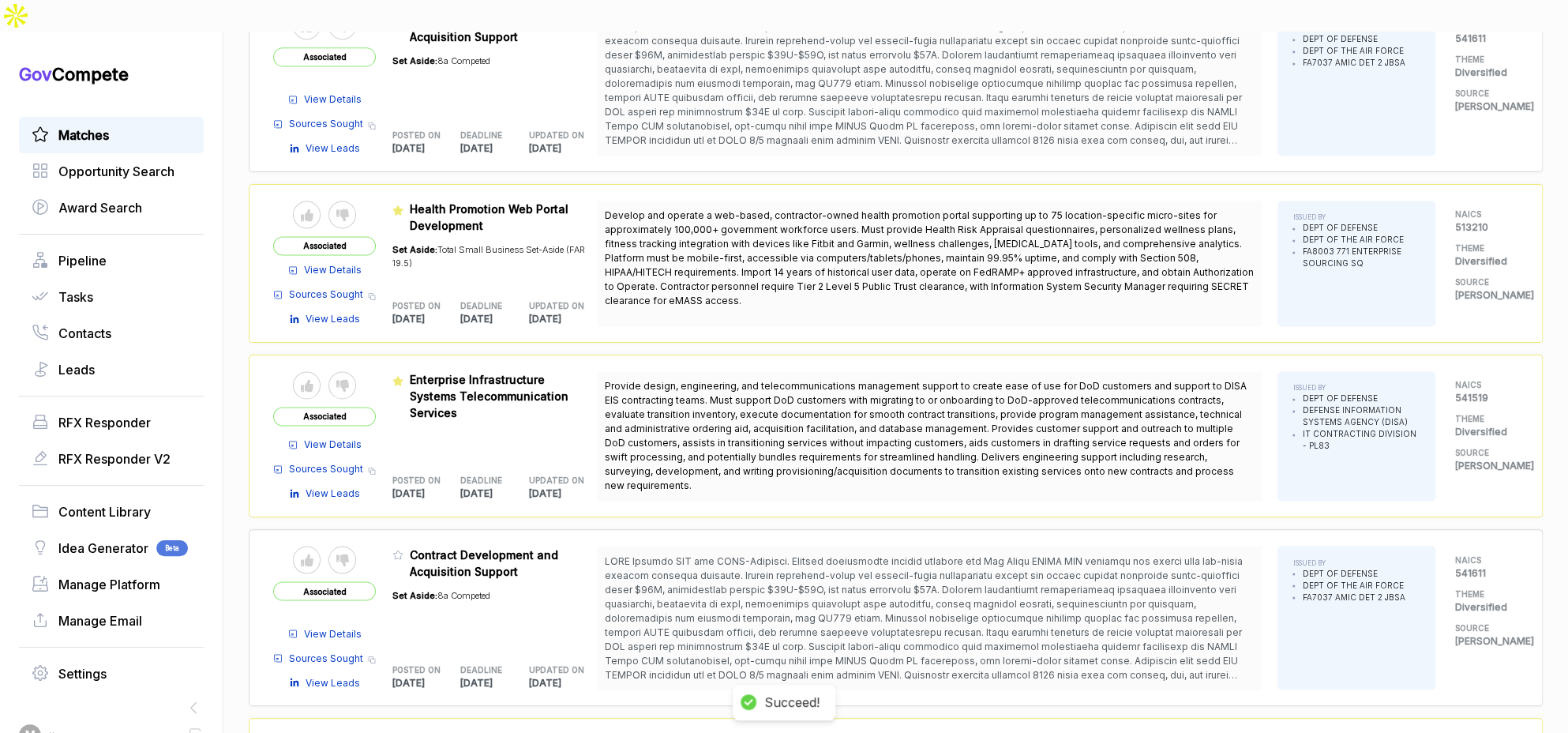
click at [361, 263] on span "View Details" at bounding box center [333, 270] width 57 height 14
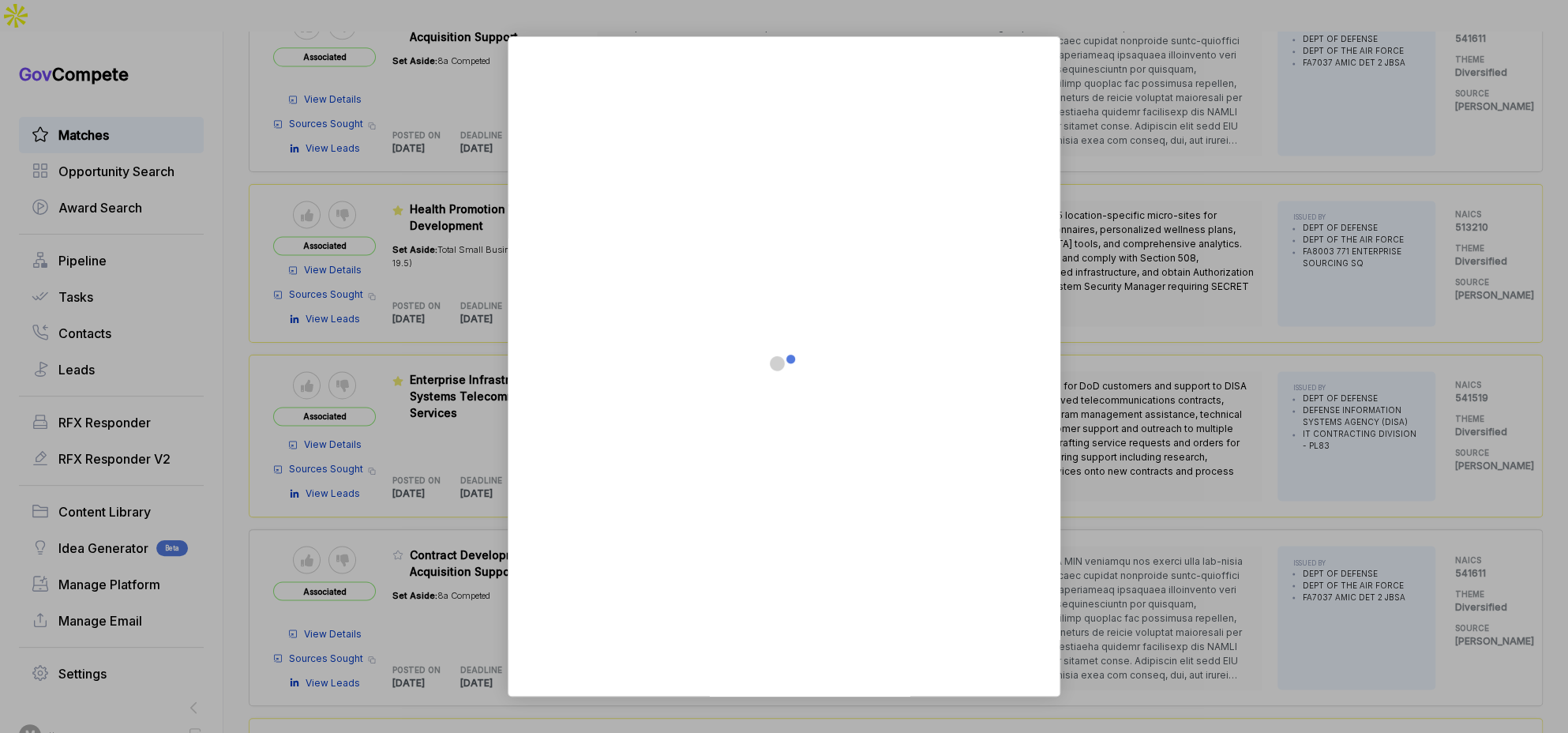
click at [1151, 320] on div at bounding box center [784, 366] width 1568 height 733
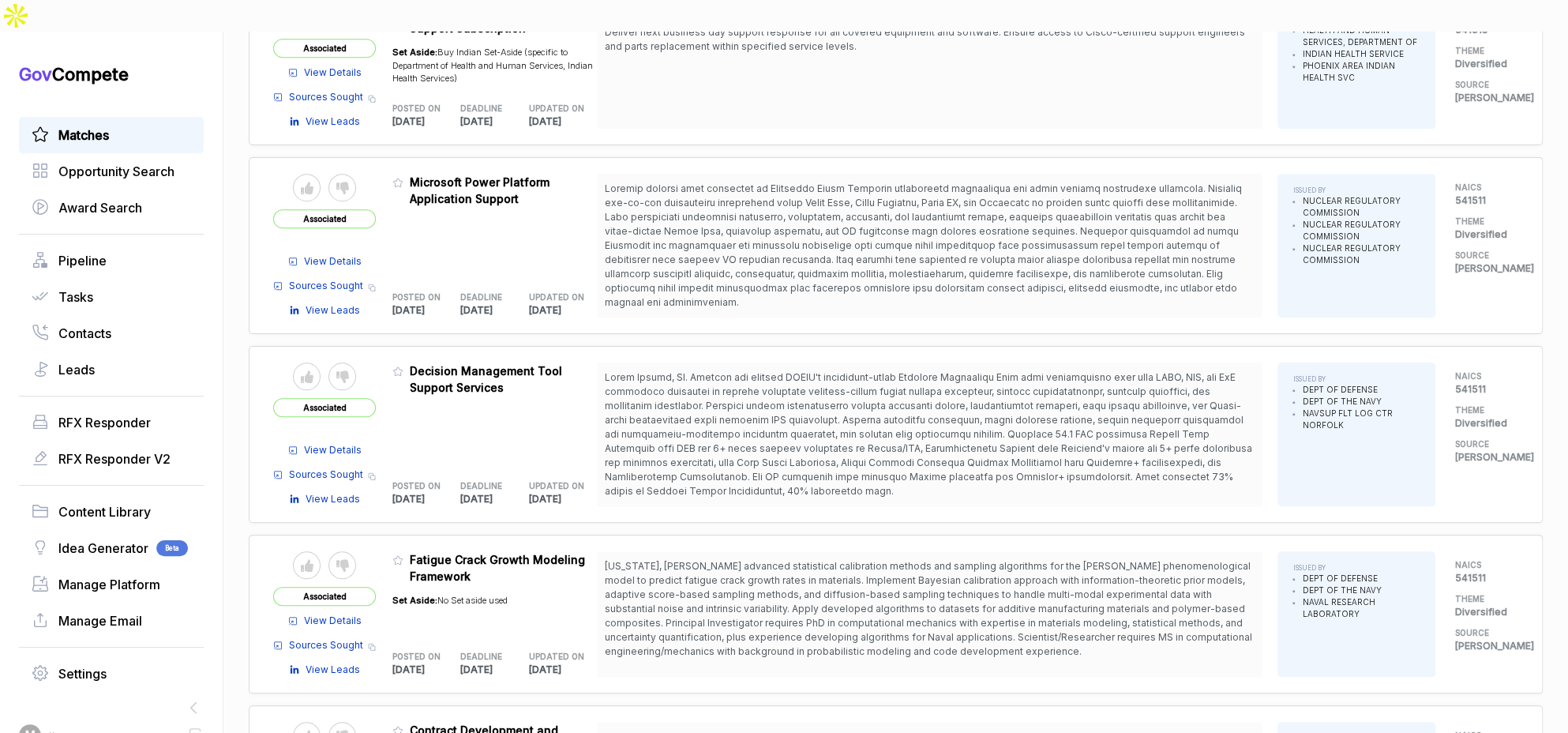
scroll to position [695, 0]
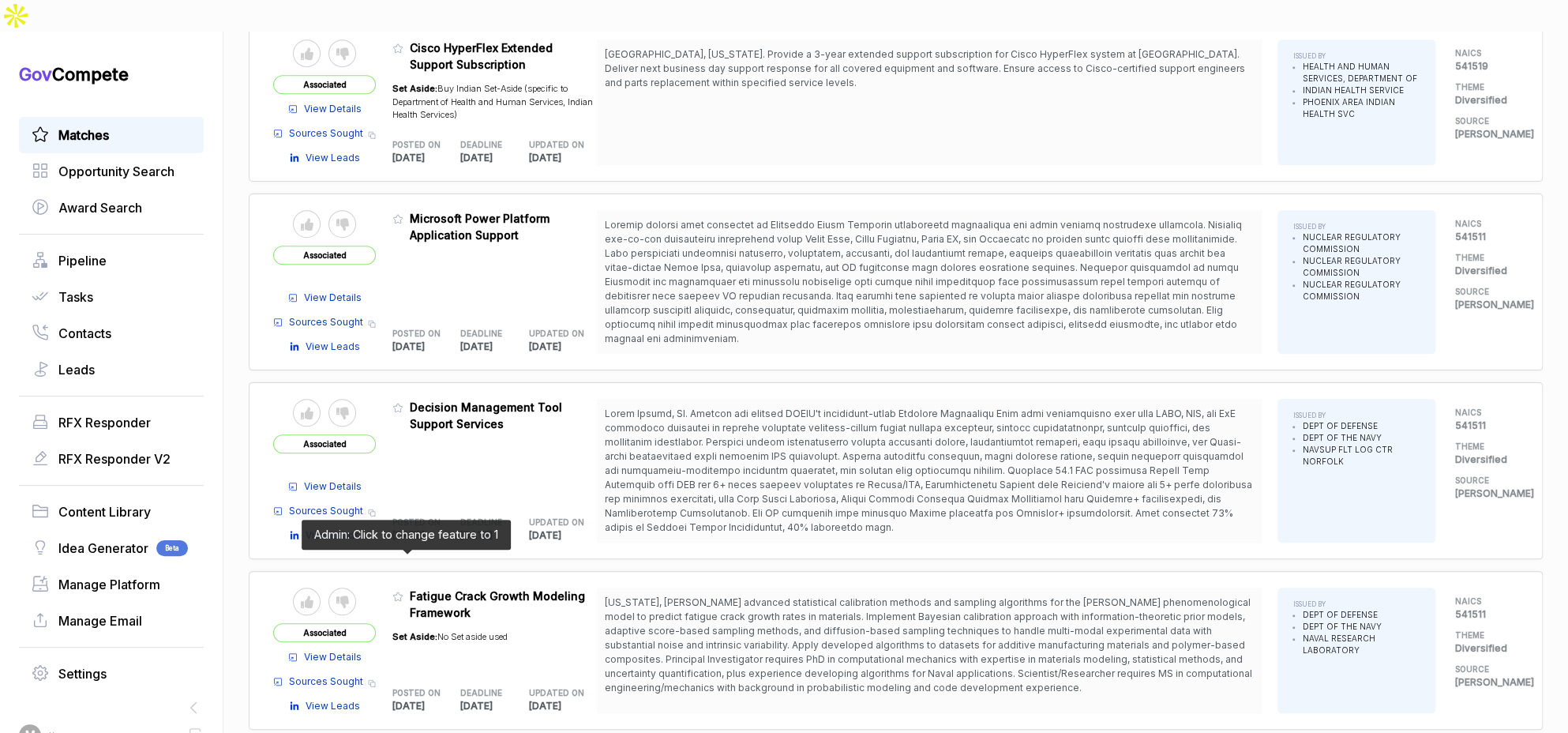
click at [401, 591] on icon at bounding box center [398, 596] width 11 height 11
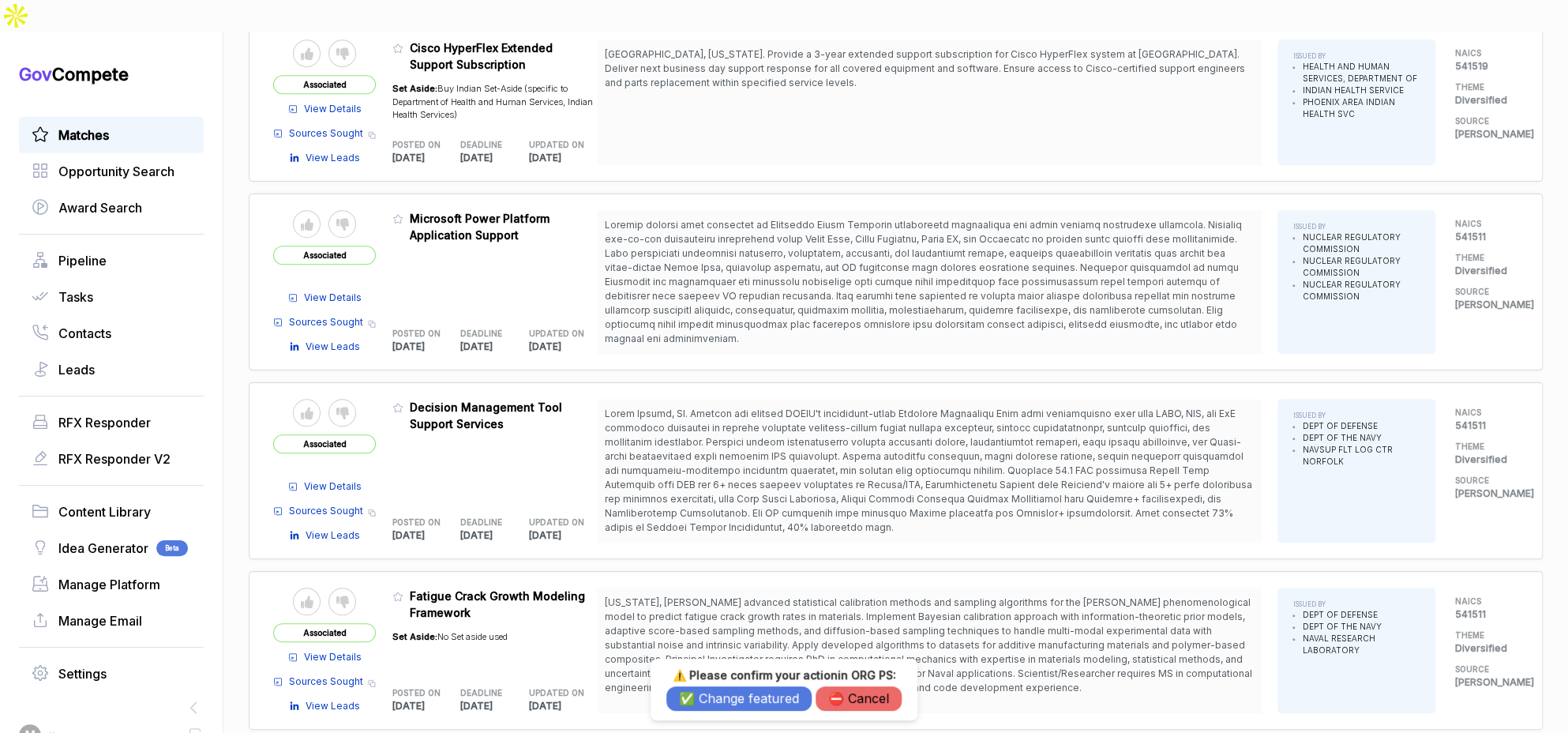
drag, startPoint x: 736, startPoint y: 692, endPoint x: 700, endPoint y: 664, distance: 45.6
click at [735, 691] on button "✅ Change featured" at bounding box center [738, 697] width 145 height 24
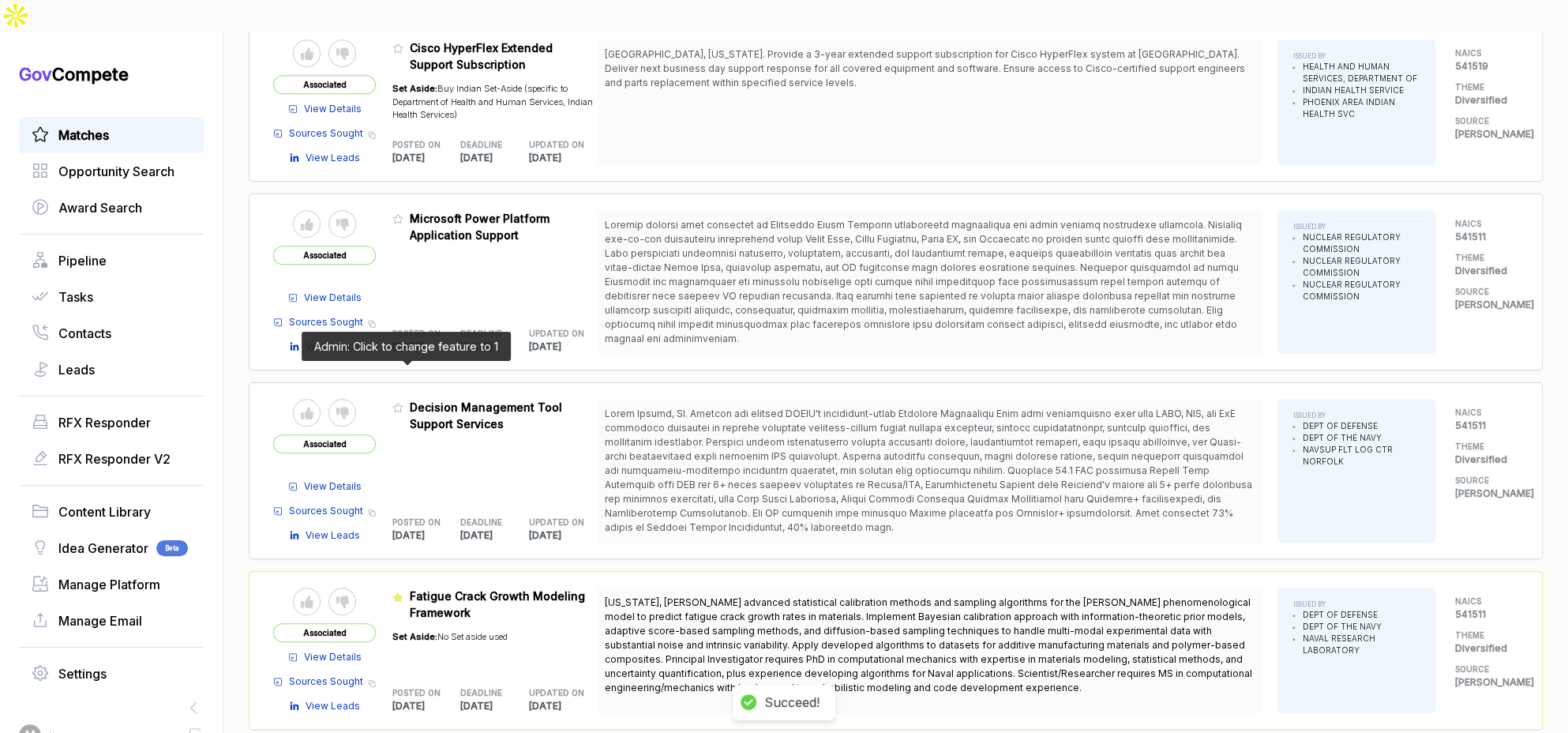
click at [403, 401] on icon at bounding box center [398, 407] width 11 height 11
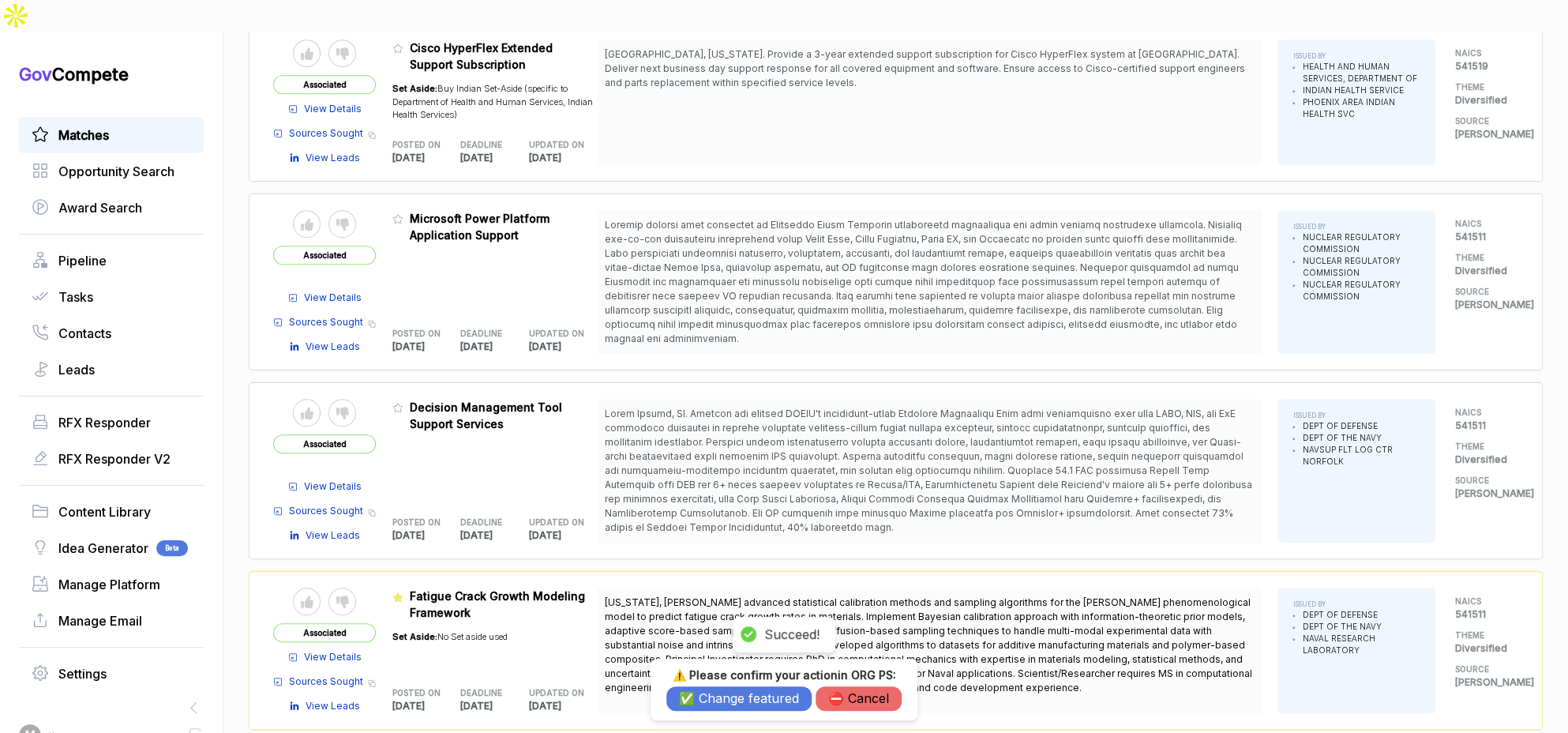
drag, startPoint x: 716, startPoint y: 699, endPoint x: 667, endPoint y: 608, distance: 103.4
click at [713, 692] on button "✅ Change featured" at bounding box center [738, 697] width 145 height 24
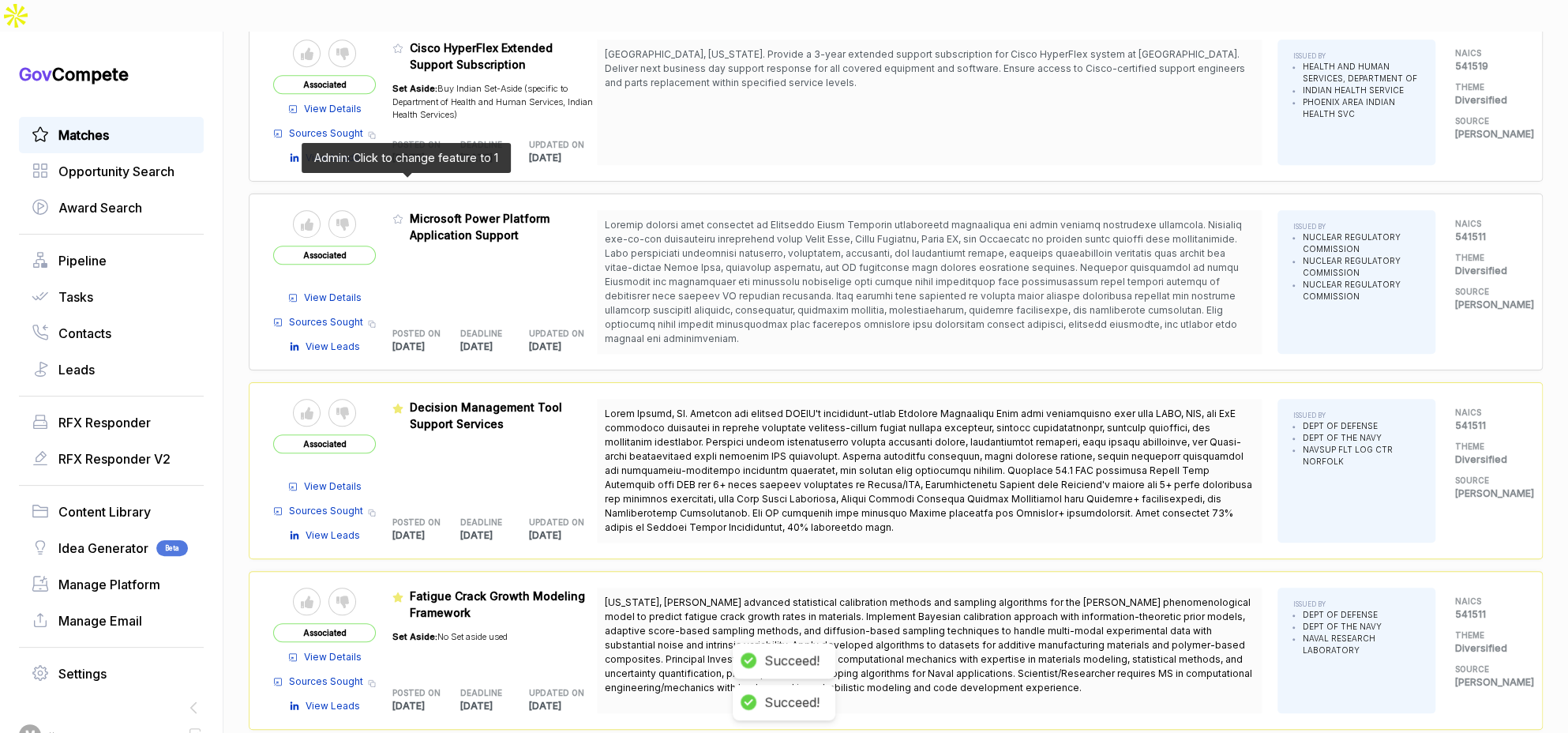
drag, startPoint x: 402, startPoint y: 180, endPoint x: 454, endPoint y: 271, distance: 104.8
click at [402, 213] on icon at bounding box center [398, 218] width 11 height 11
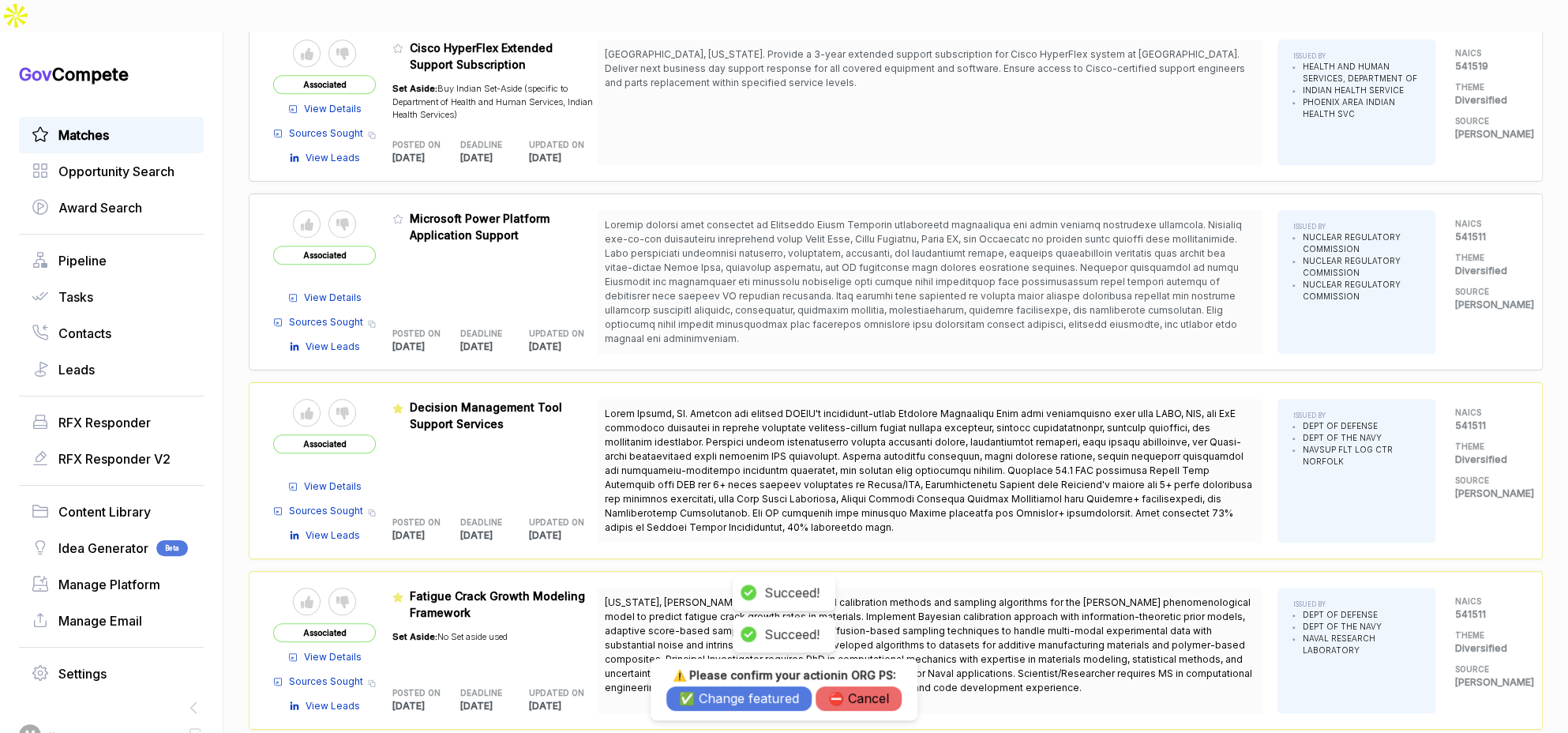
drag, startPoint x: 710, startPoint y: 697, endPoint x: 642, endPoint y: 603, distance: 116.0
click at [709, 693] on button "✅ Change featured" at bounding box center [738, 697] width 145 height 24
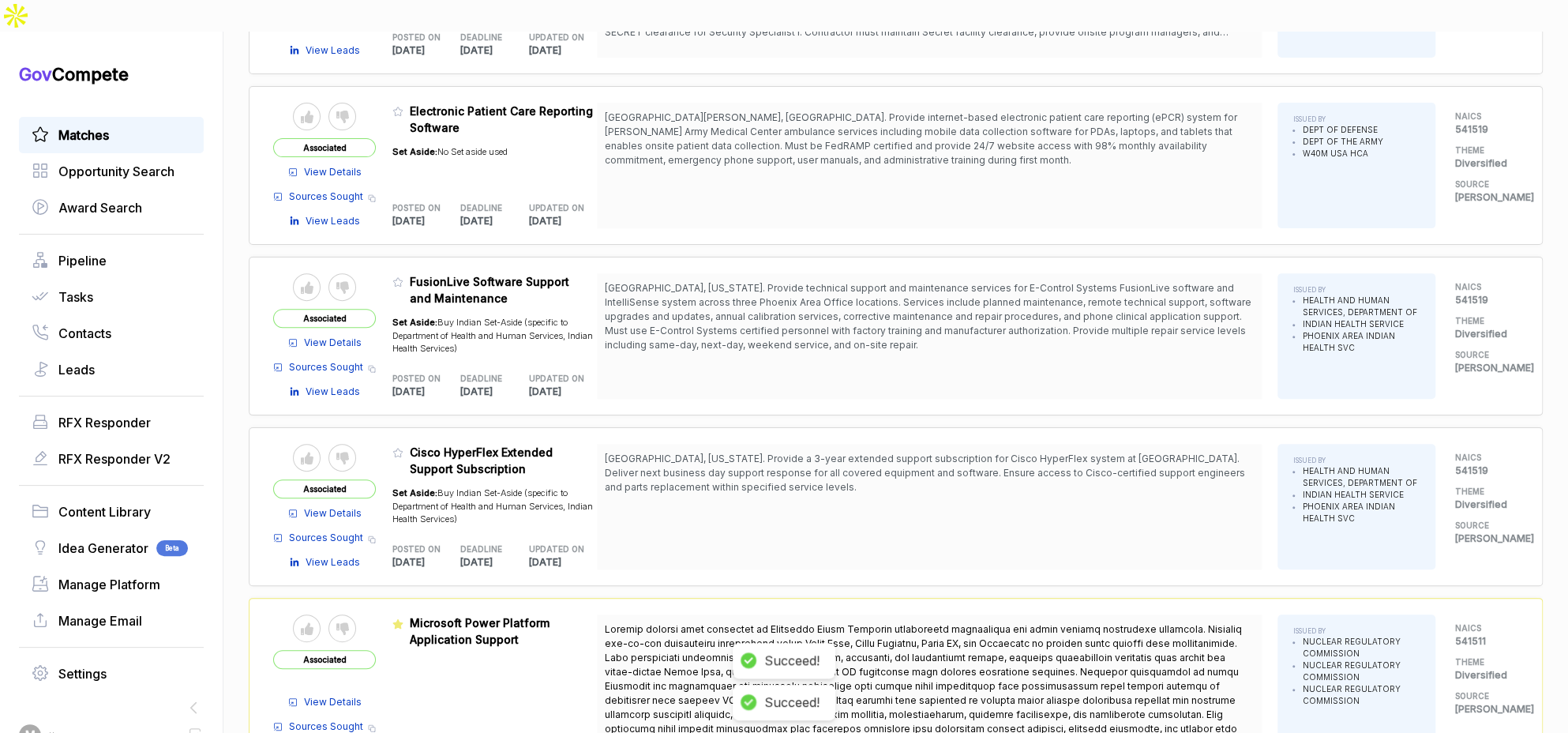
scroll to position [262, 0]
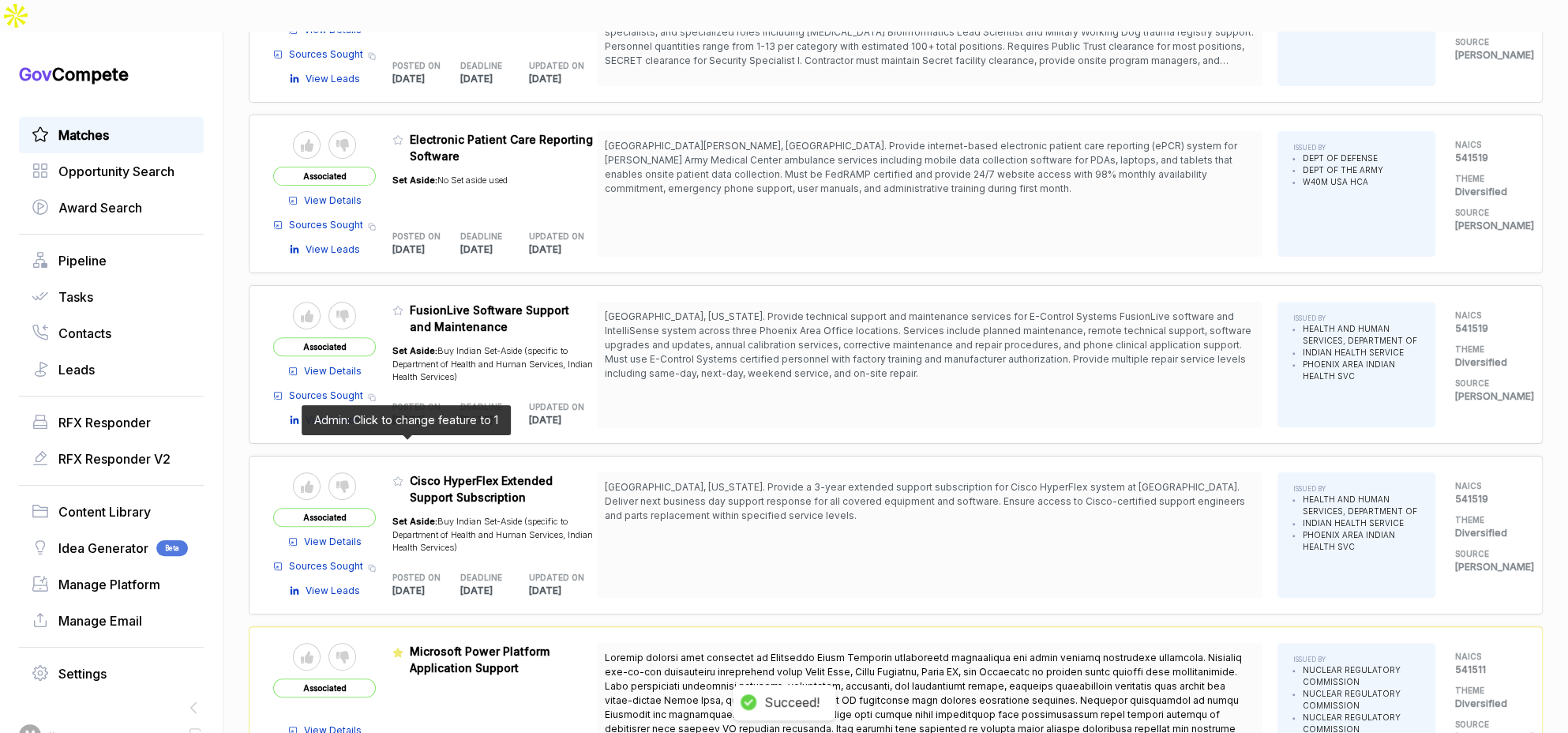
click at [401, 476] on icon at bounding box center [398, 481] width 11 height 11
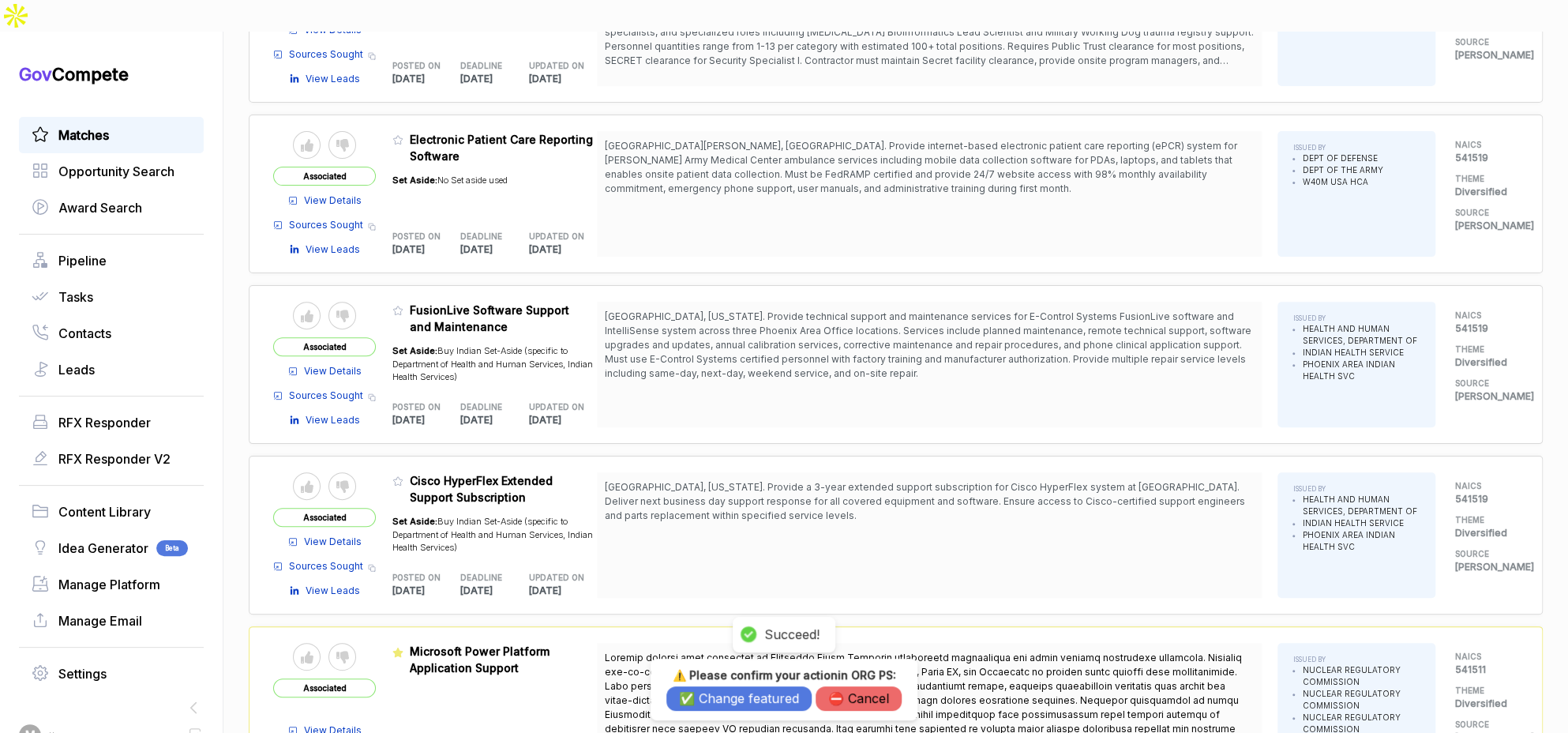
drag, startPoint x: 701, startPoint y: 695, endPoint x: 662, endPoint y: 645, distance: 63.4
click at [699, 693] on button "✅ Change featured" at bounding box center [738, 697] width 145 height 24
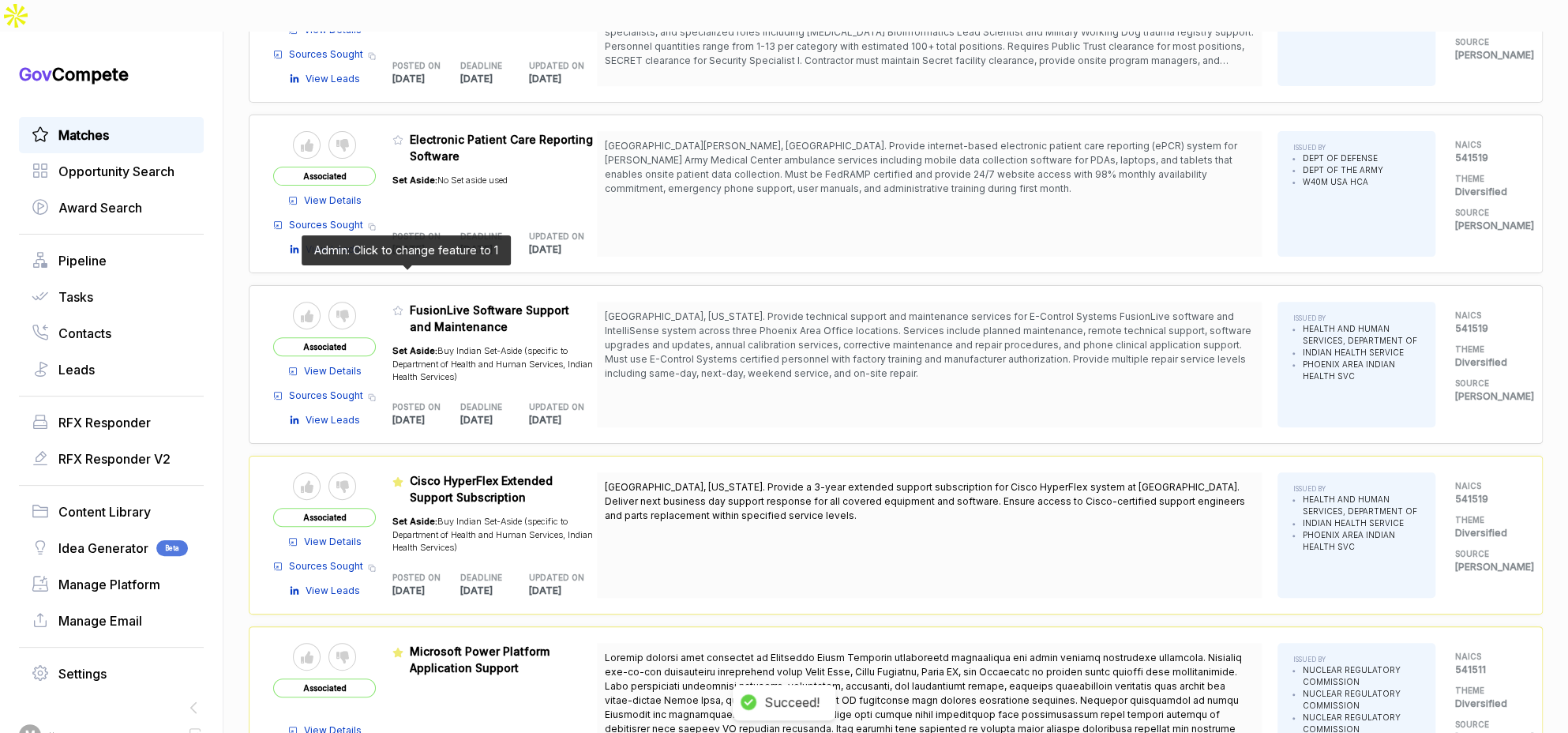
click at [402, 305] on icon at bounding box center [398, 310] width 11 height 11
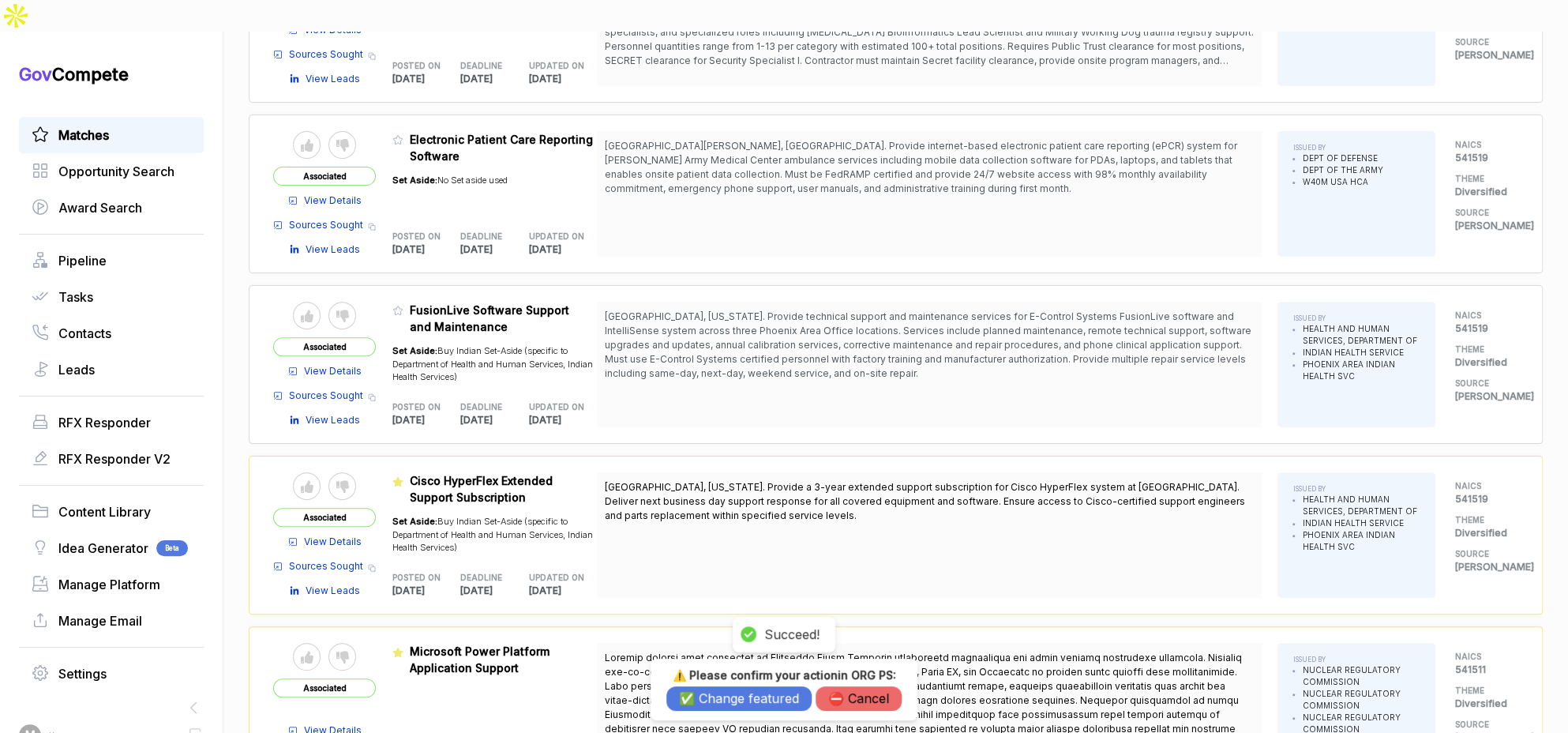
drag, startPoint x: 859, startPoint y: 694, endPoint x: 794, endPoint y: 643, distance: 82.6
click at [859, 693] on button "⛔️ Cancel" at bounding box center [858, 697] width 86 height 24
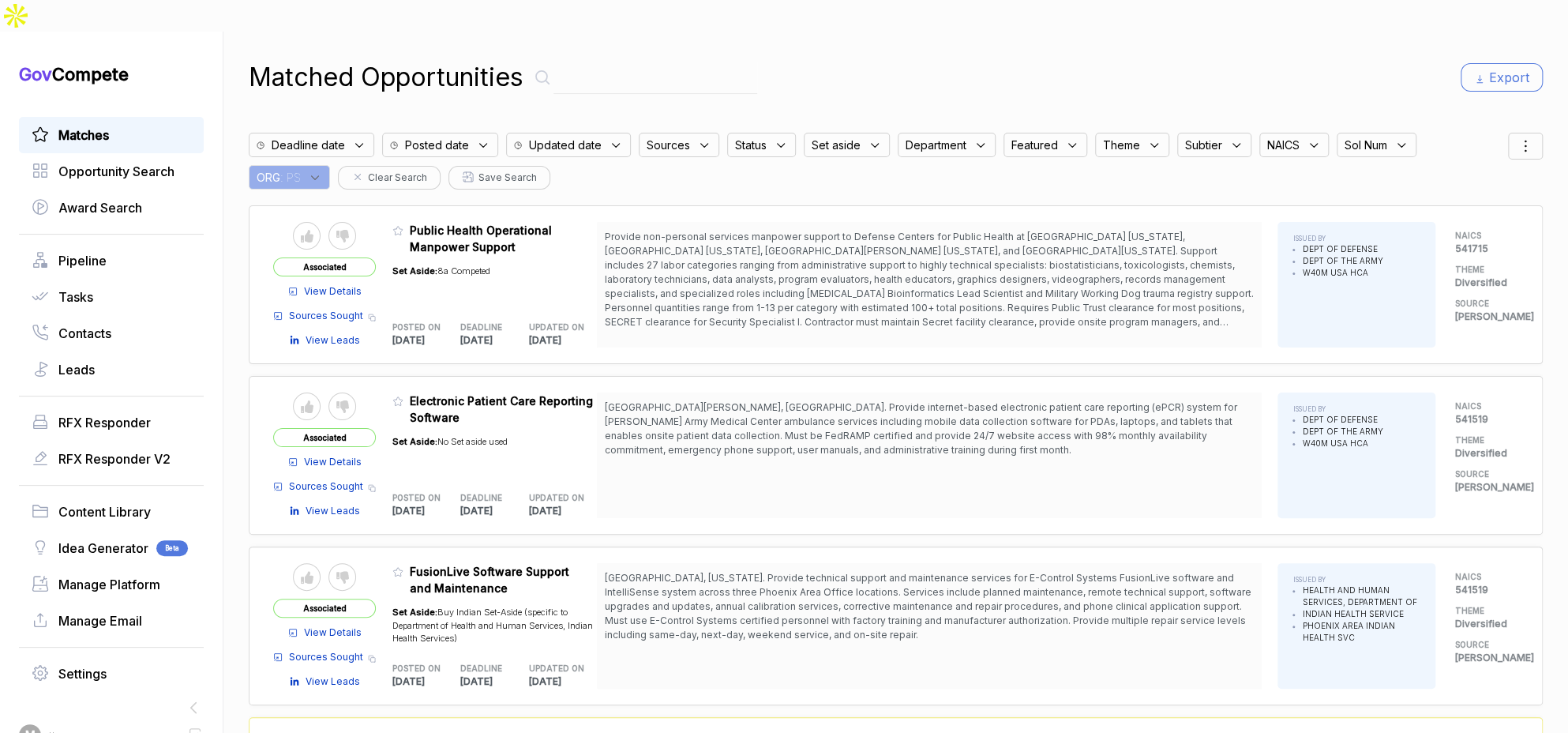
scroll to position [0, 0]
click at [403, 396] on icon at bounding box center [398, 401] width 11 height 11
click at [752, 701] on button "✅ Change featured" at bounding box center [738, 697] width 145 height 24
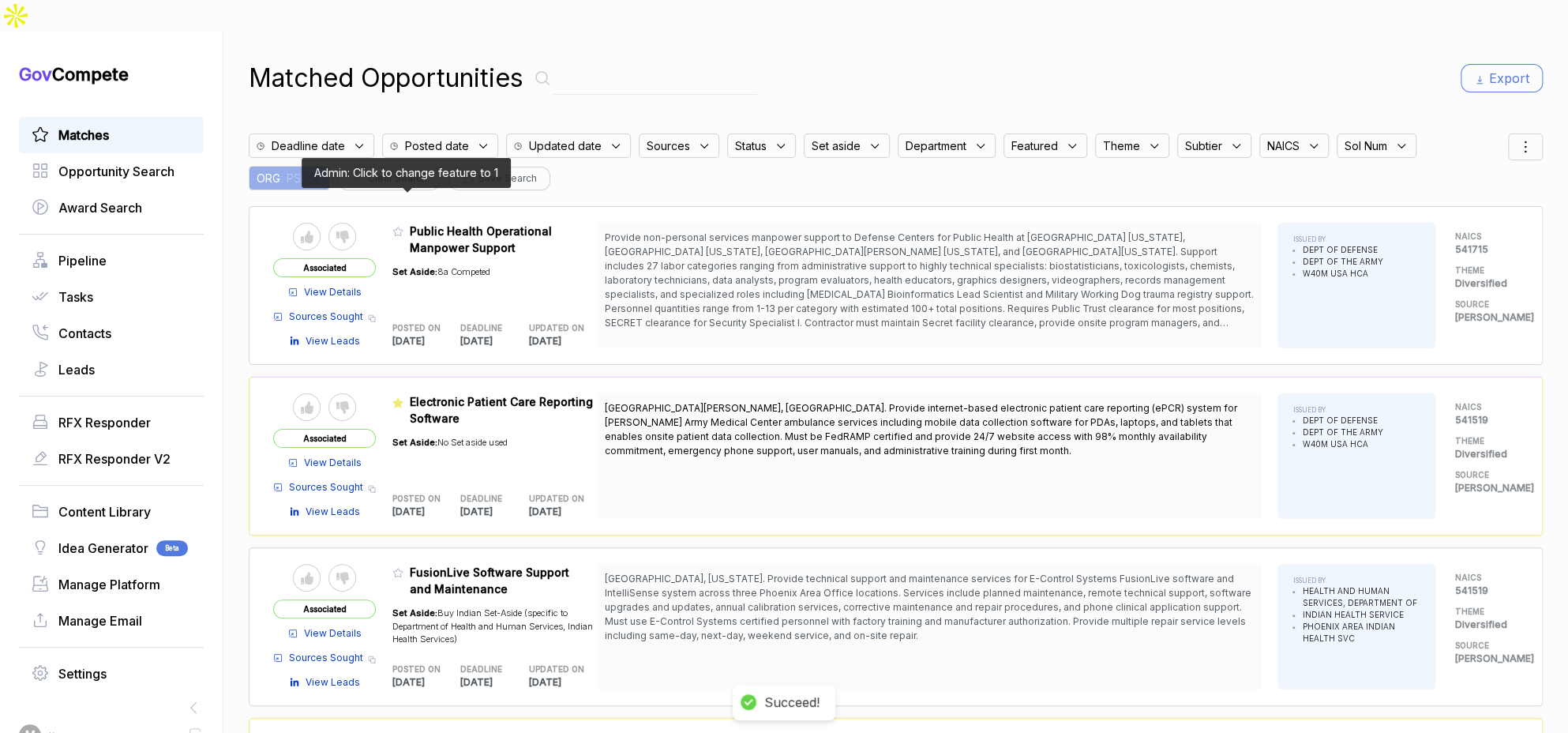
drag, startPoint x: 405, startPoint y: 200, endPoint x: 471, endPoint y: 266, distance: 93.3
click at [403, 226] on icon at bounding box center [398, 232] width 11 height 11
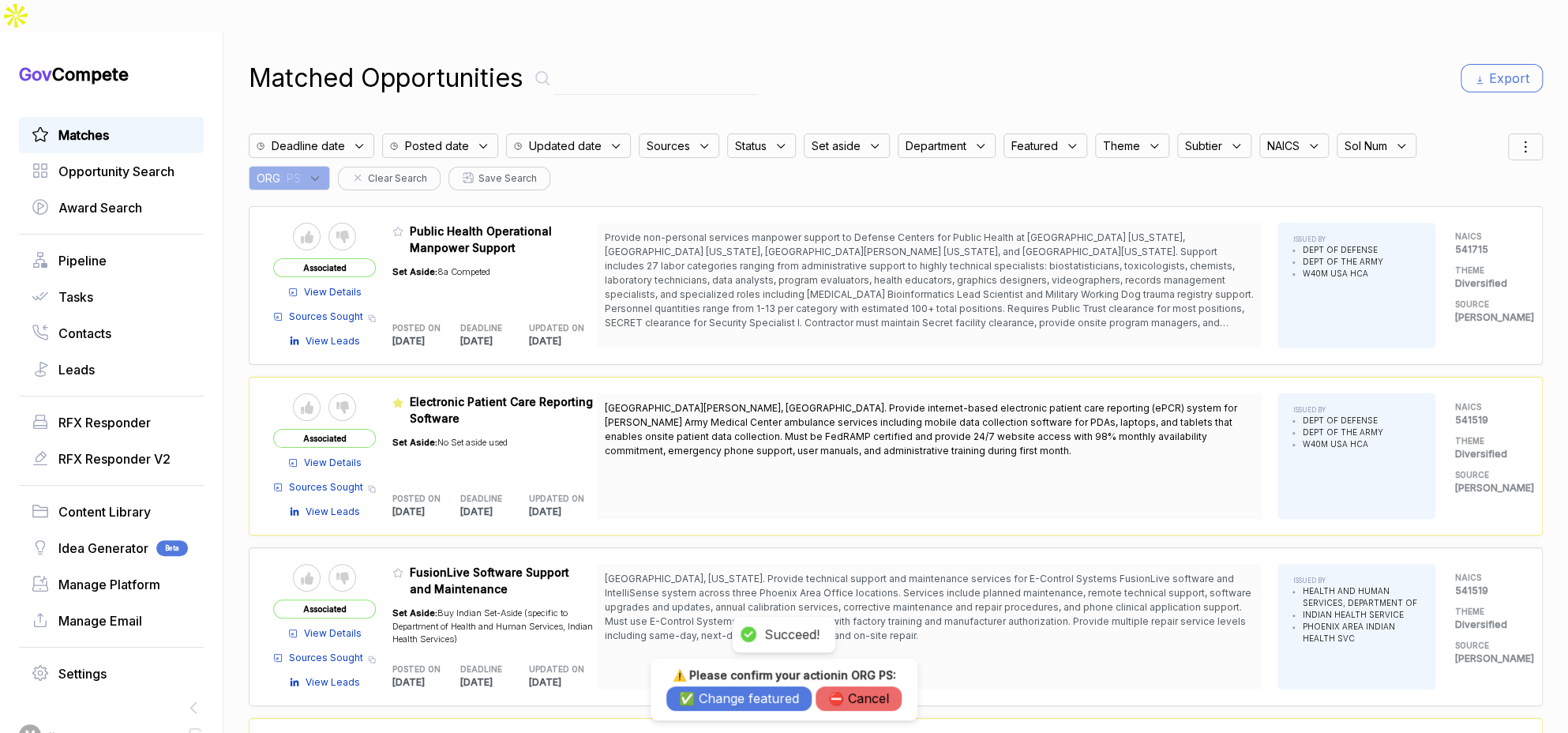
click at [718, 699] on button "✅ Change featured" at bounding box center [738, 697] width 145 height 24
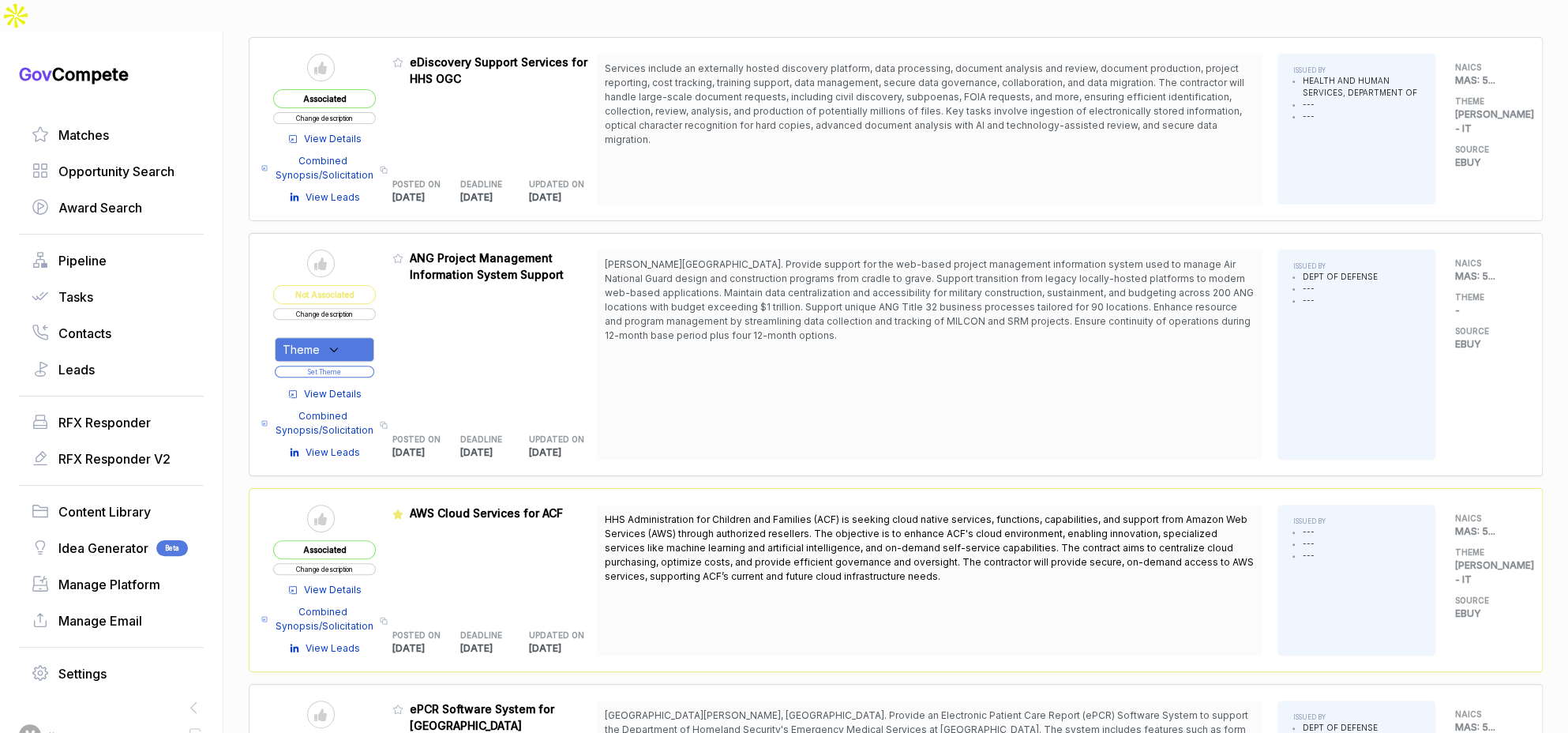
scroll to position [448, 0]
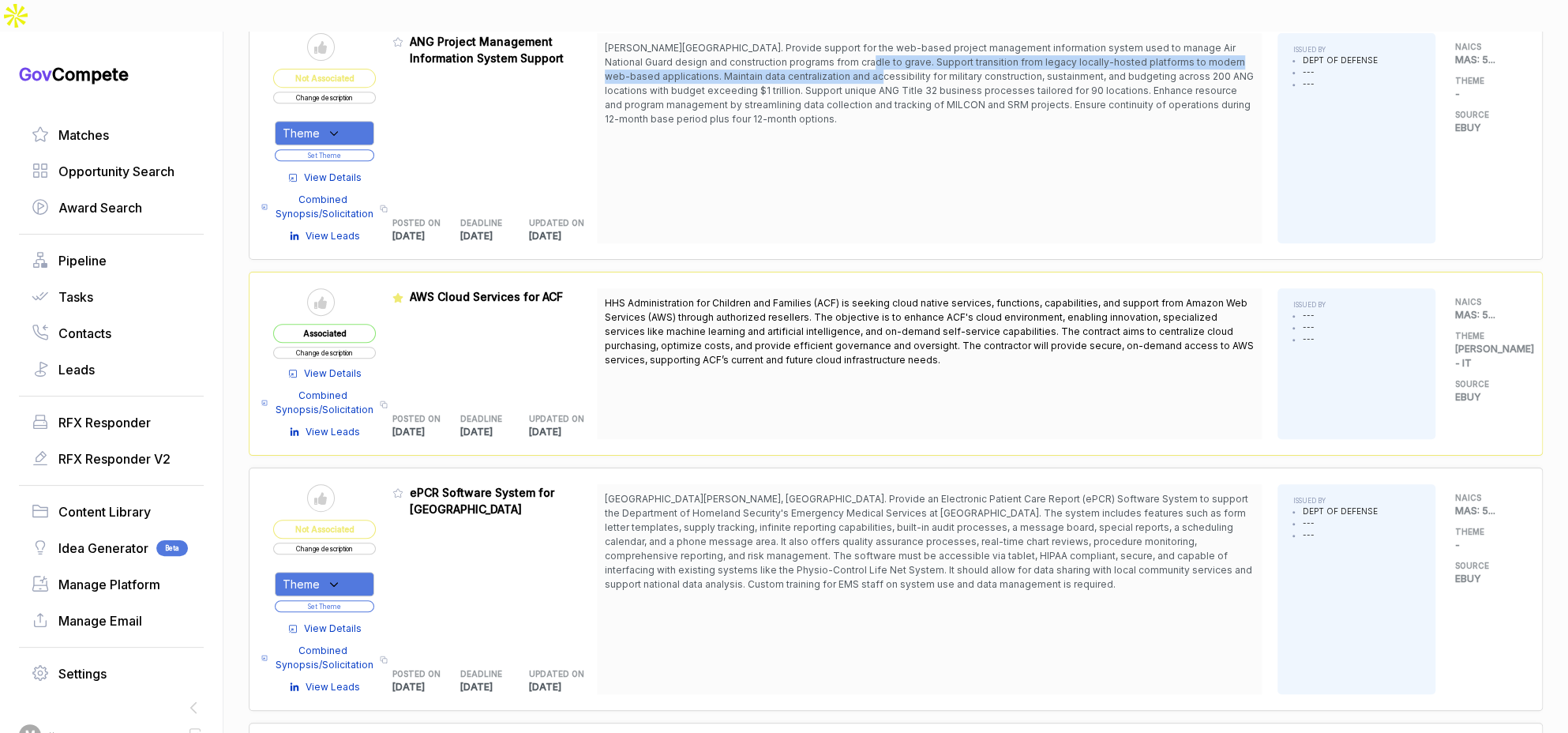
drag, startPoint x: 841, startPoint y: 29, endPoint x: 845, endPoint y: 51, distance: 22.4
click at [845, 45] on span "Andrews AFB. Provide support for the web-based project management information s…" at bounding box center [929, 83] width 649 height 83
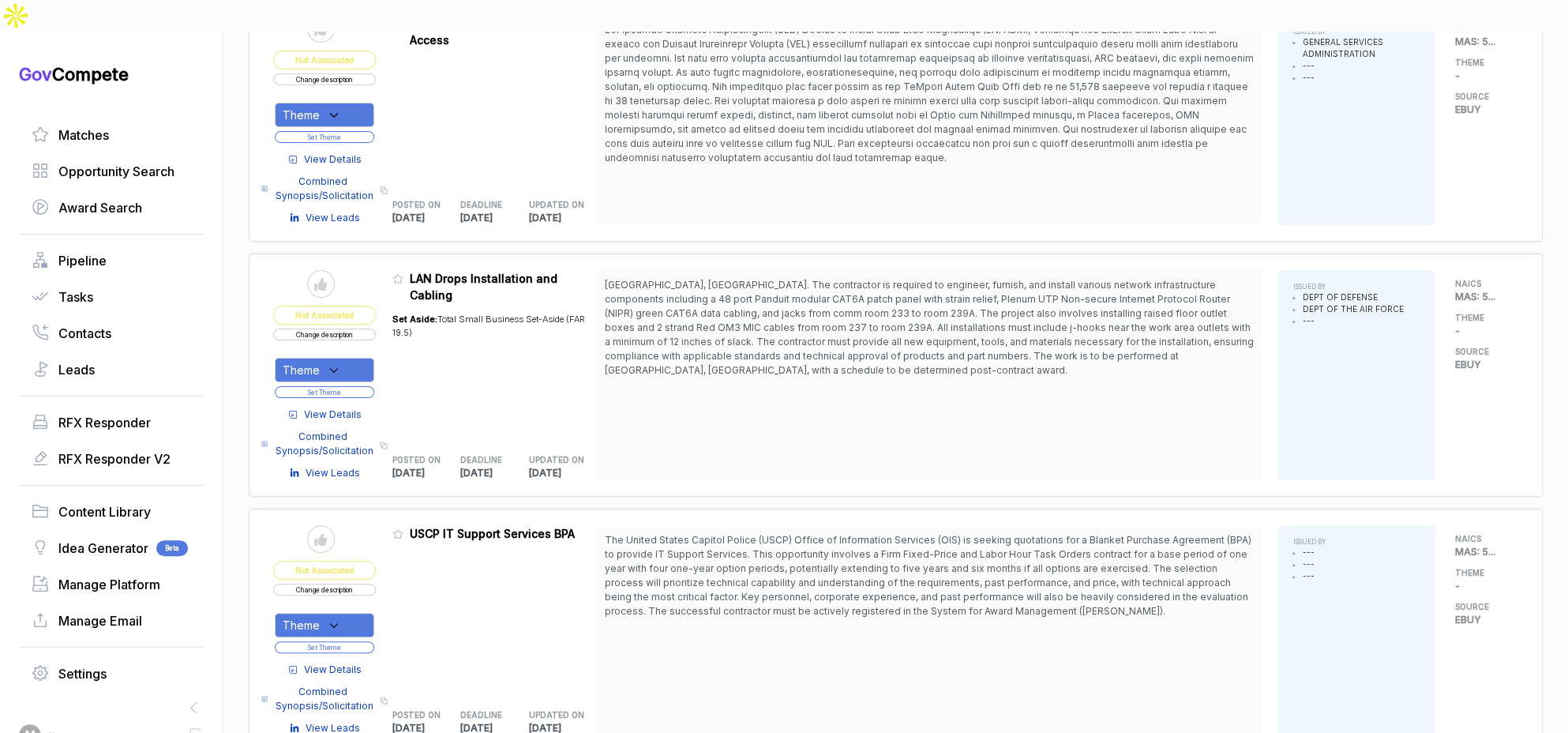
scroll to position [3890, 0]
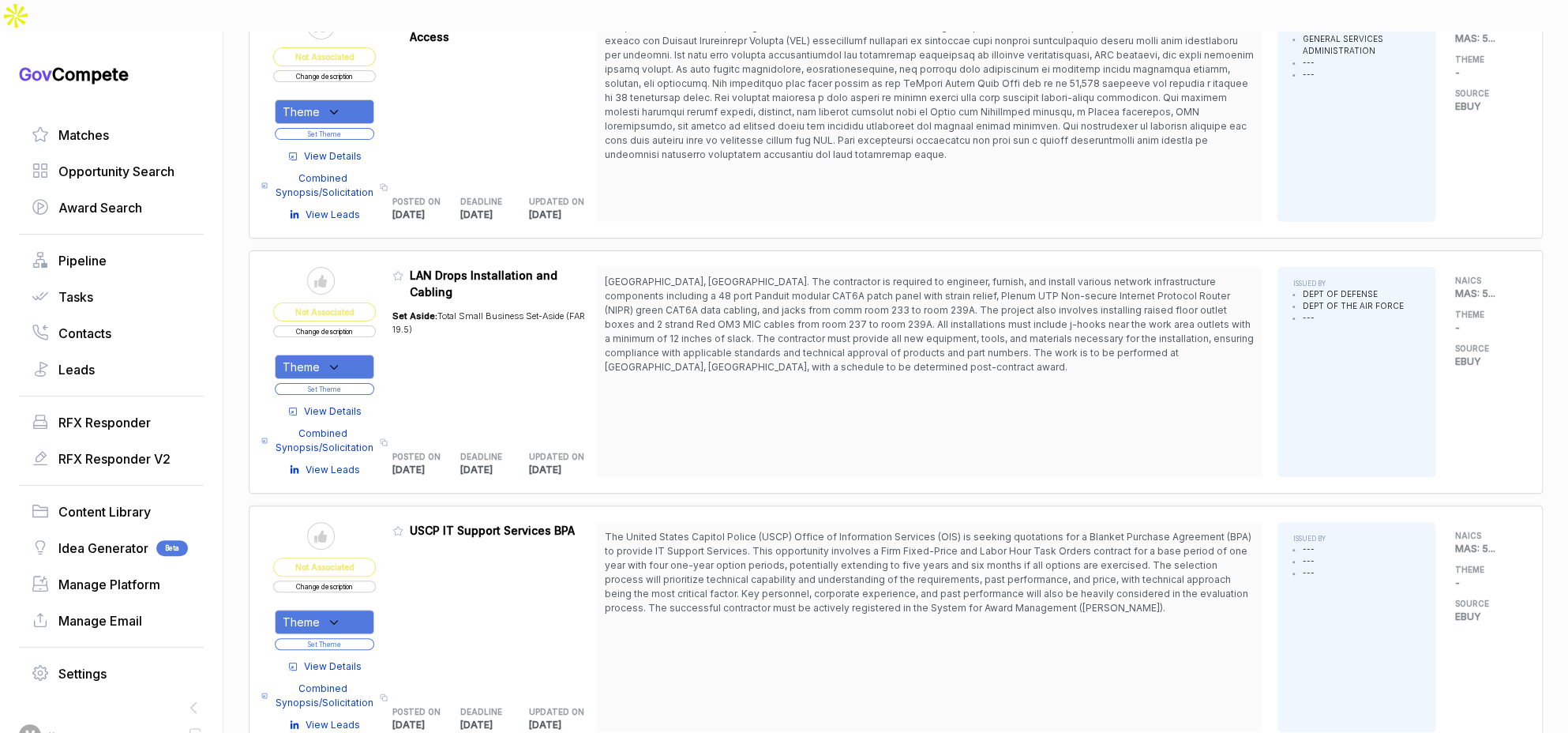
click at [338, 659] on span "View Details" at bounding box center [333, 666] width 57 height 14
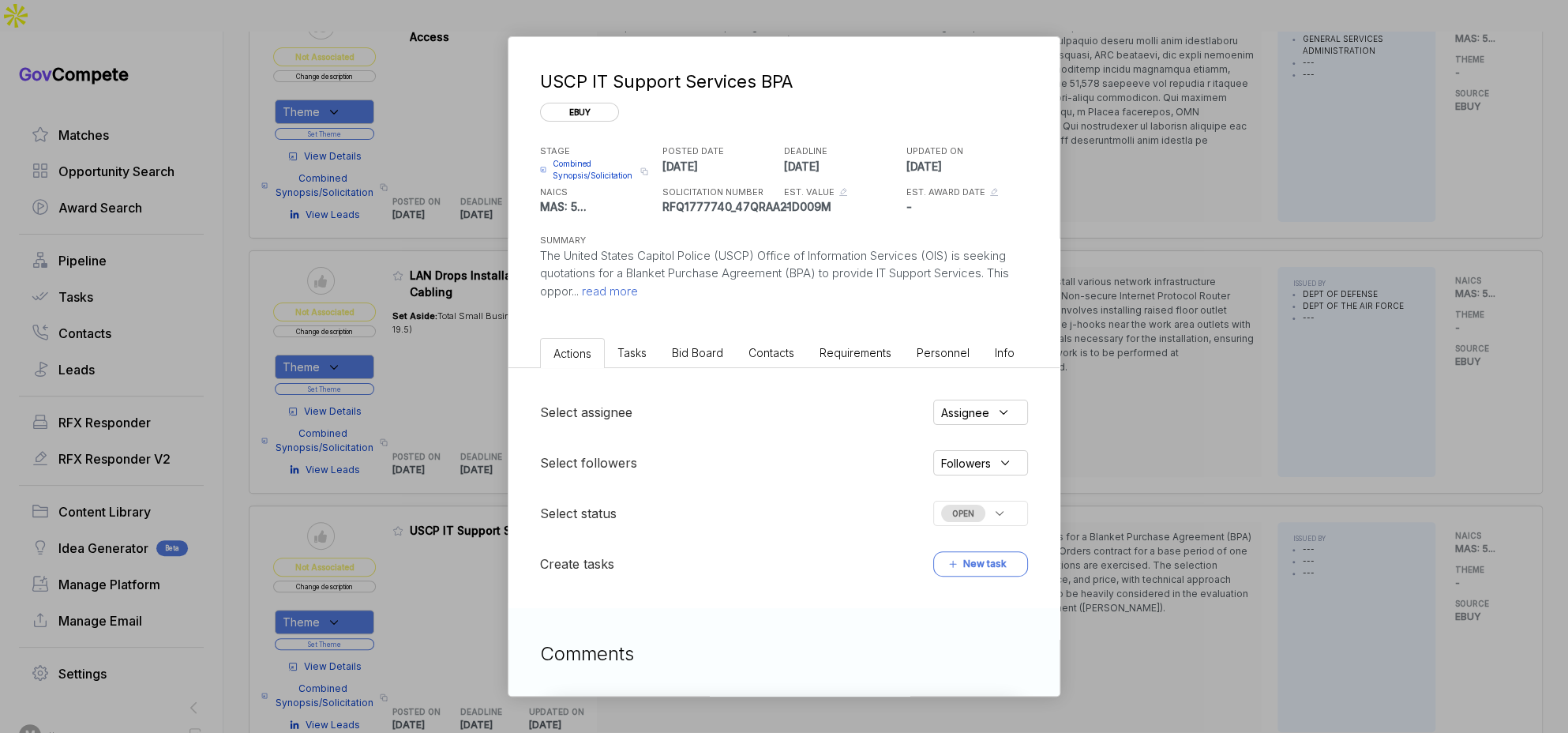
click at [679, 358] on span "Bid Board" at bounding box center [697, 352] width 51 height 13
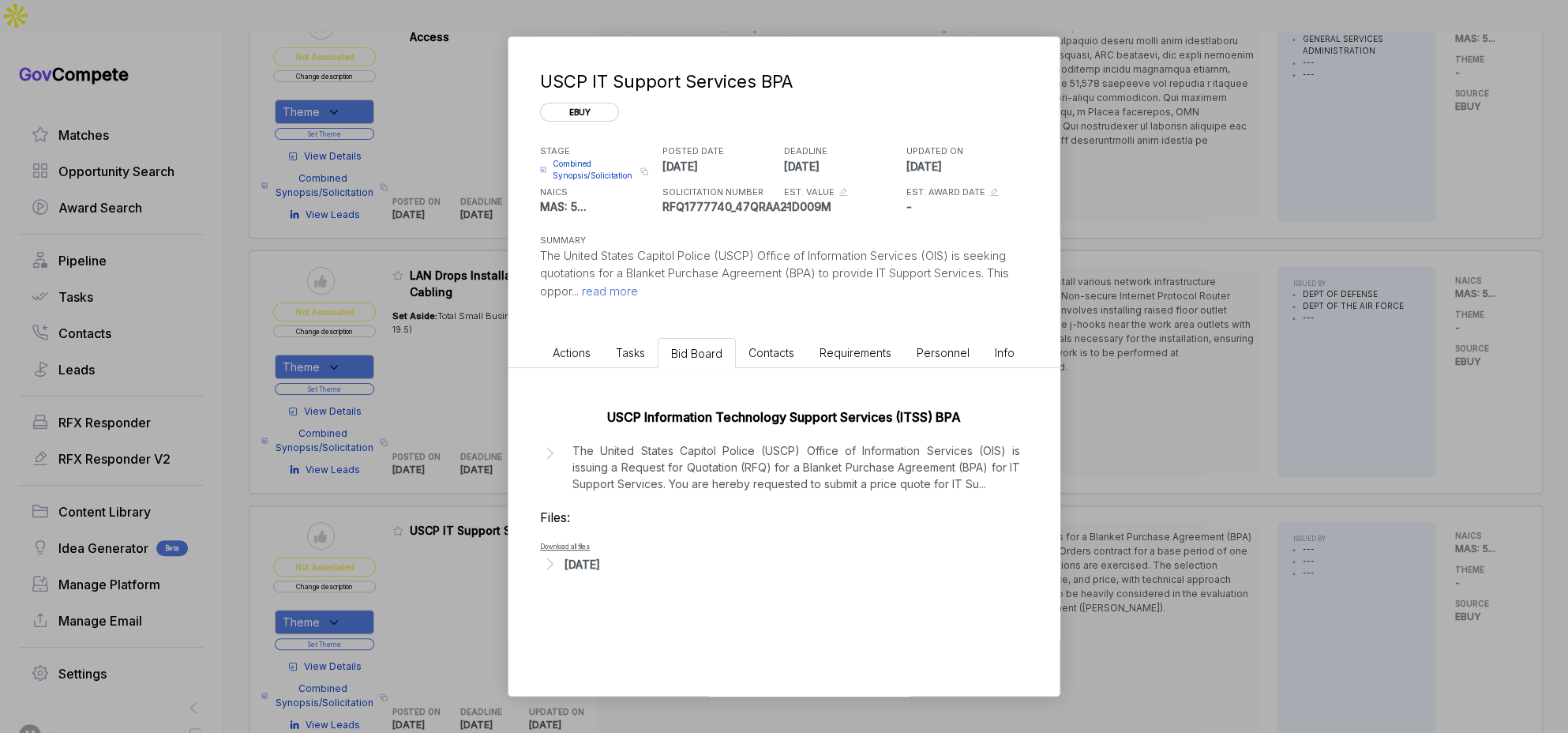
click at [600, 568] on div "Aug 21, 2025" at bounding box center [582, 564] width 36 height 17
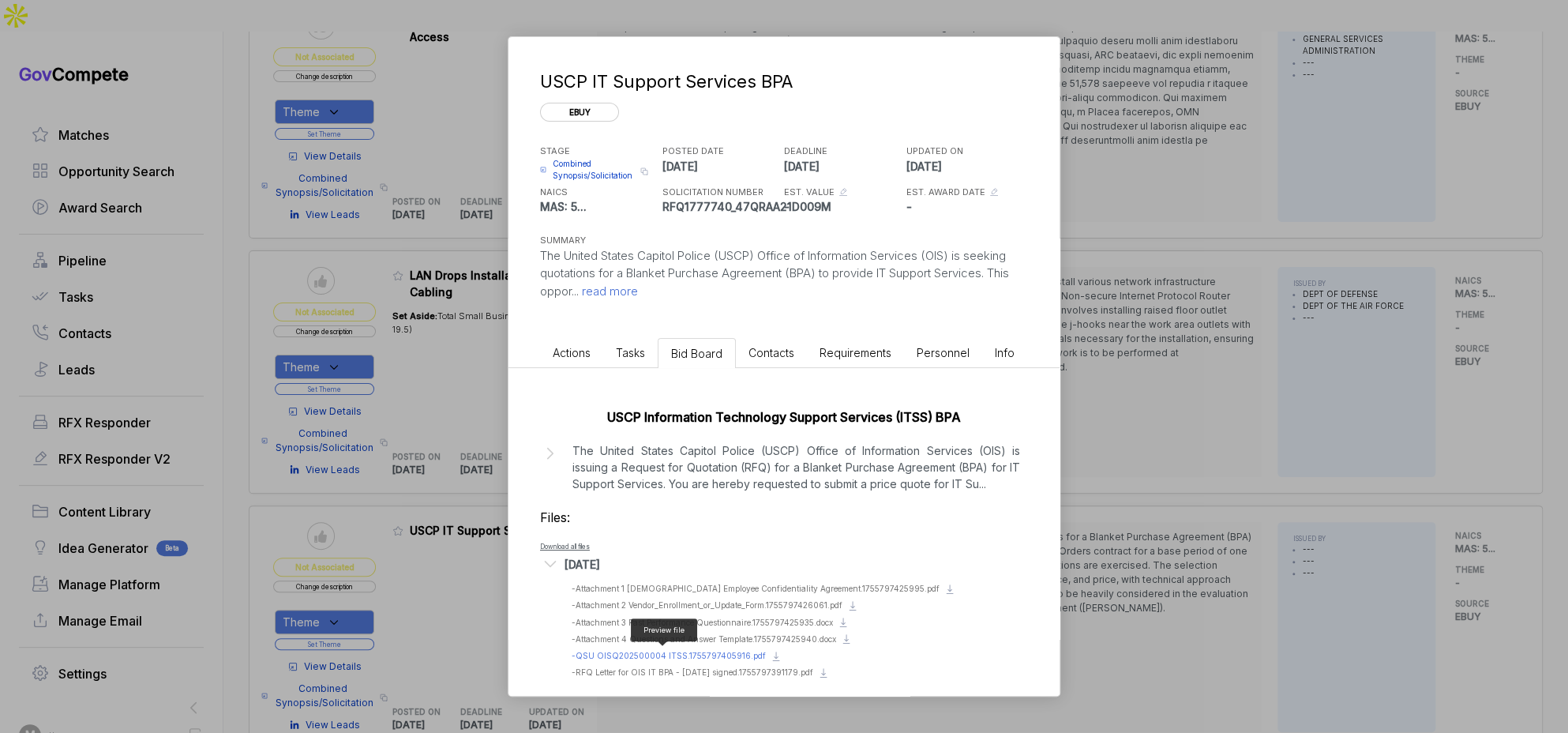
click at [685, 654] on span "- QSU OISQ202500004 ITSS.1755797405916.pdf" at bounding box center [668, 655] width 194 height 10
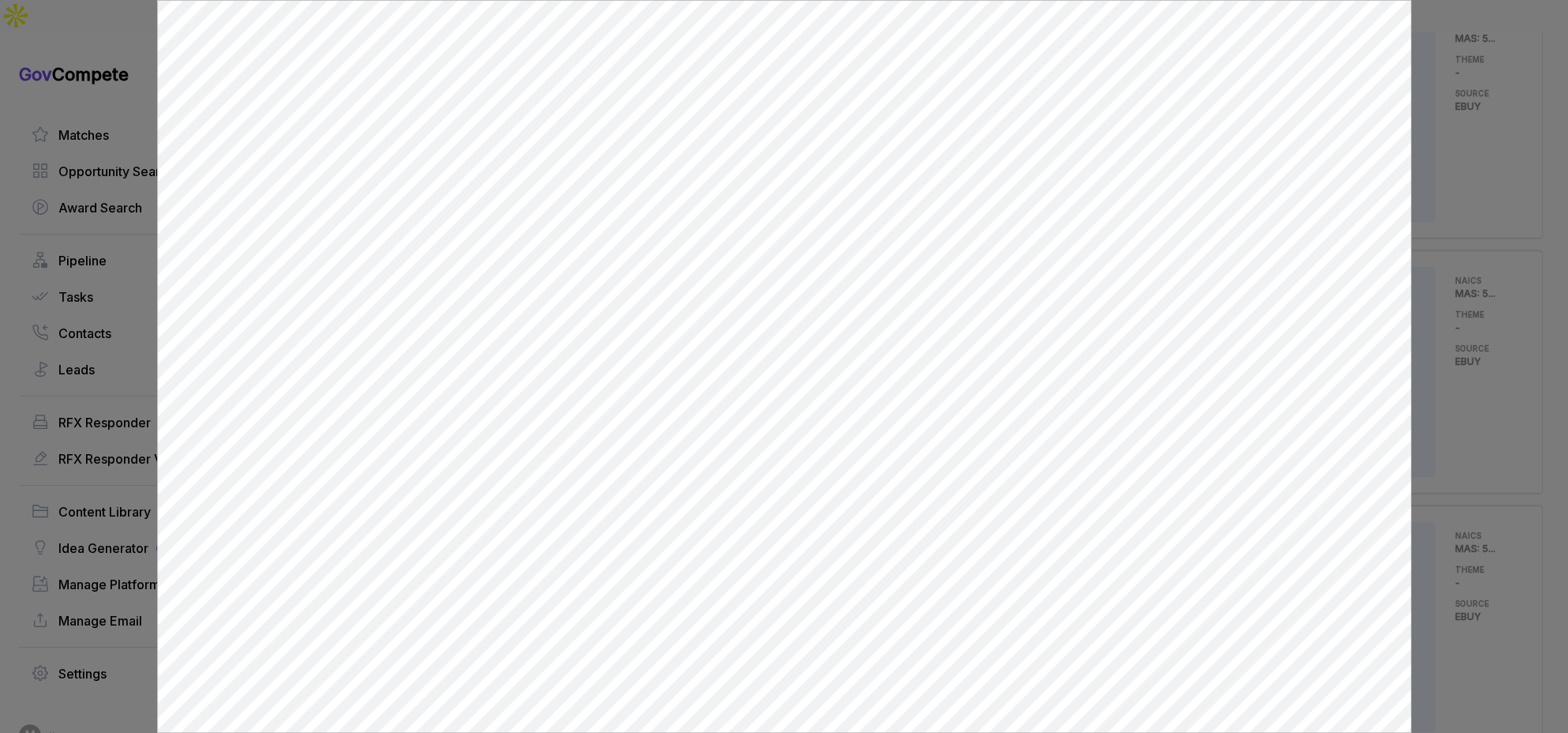
scroll to position [0, 0]
drag, startPoint x: 1445, startPoint y: 88, endPoint x: 1435, endPoint y: 88, distance: 10.0
click at [1446, 88] on div at bounding box center [784, 366] width 1568 height 733
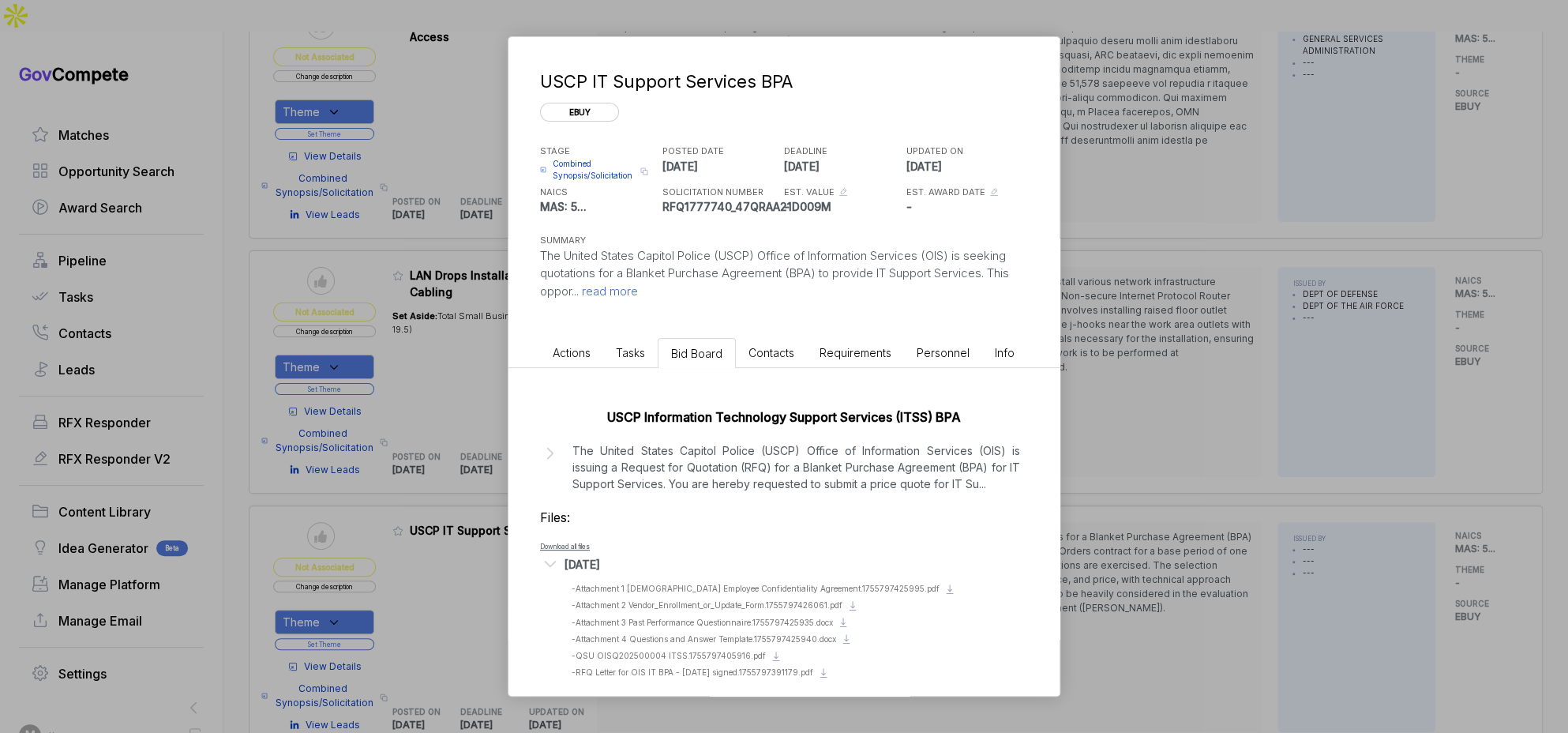
drag, startPoint x: 753, startPoint y: 13, endPoint x: 721, endPoint y: 2, distance: 33.8
click at [753, 13] on div "USCP IT Support Services BPA ebuy STAGE Combined Synopsis/Solicitation Copy lin…" at bounding box center [784, 366] width 1568 height 733
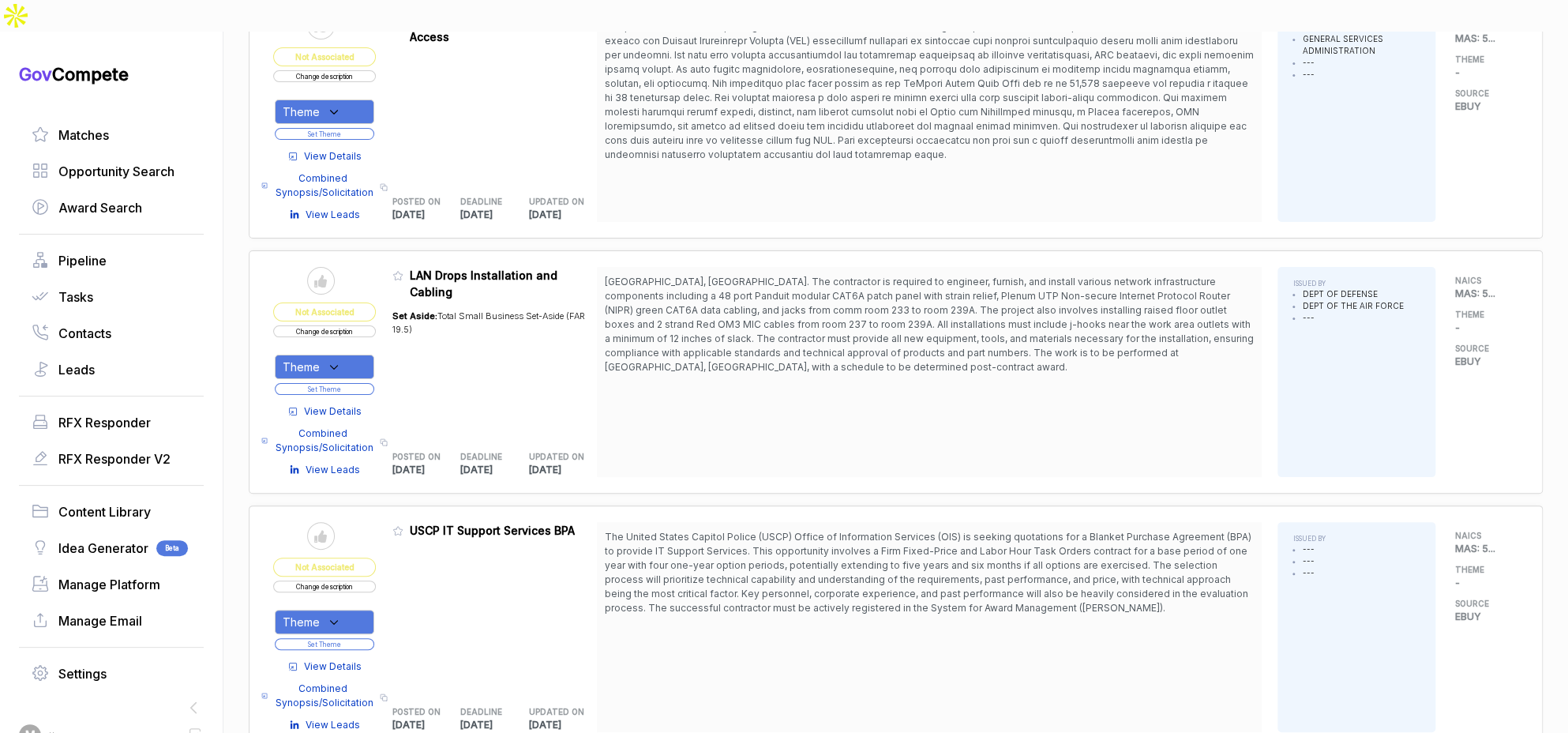
click at [362, 580] on button "Change description" at bounding box center [325, 586] width 103 height 12
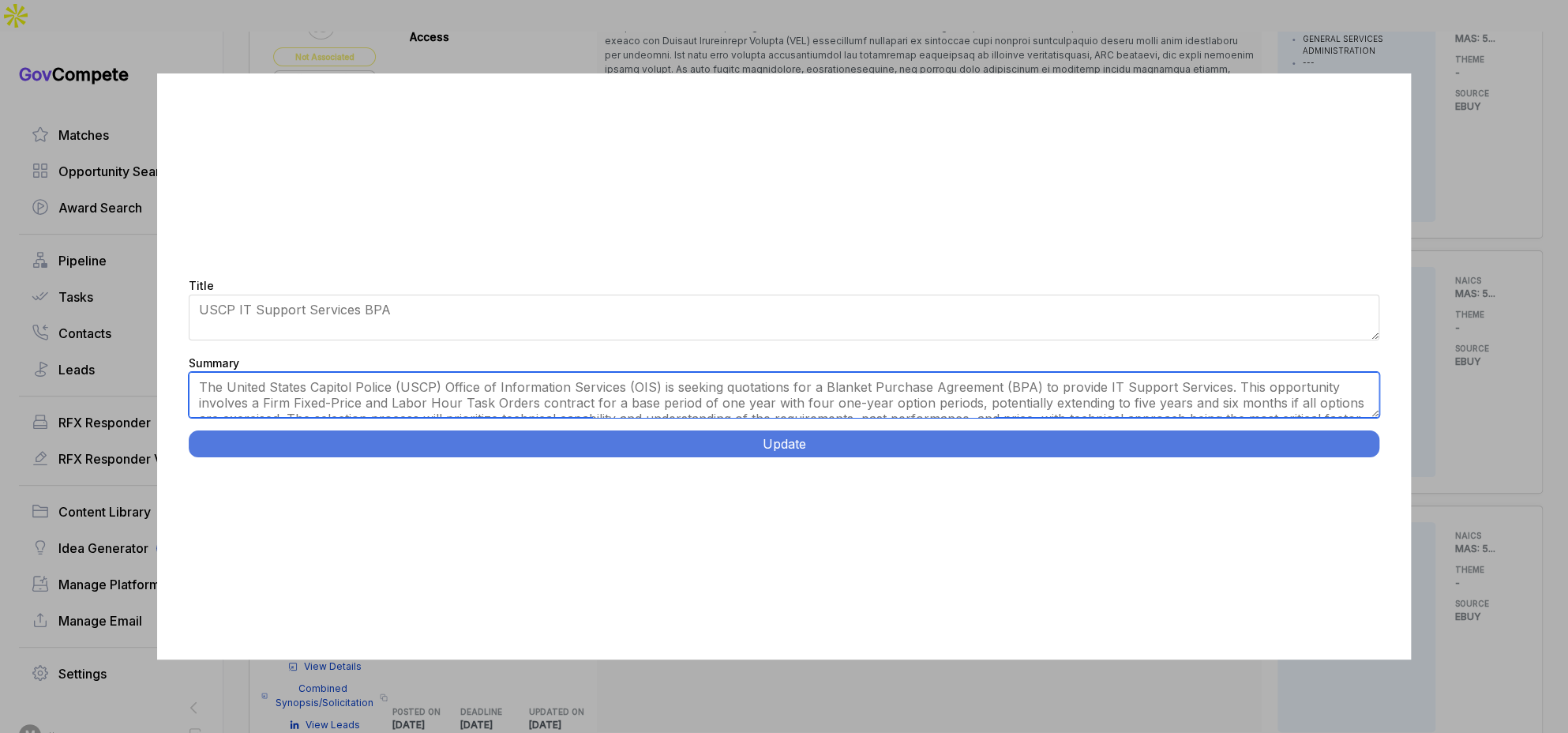
click at [561, 408] on textarea "The United States Capitol Police (USCP) Office of Information Services (OIS) is…" at bounding box center [784, 394] width 1192 height 46
paste textarea "IT Support Services Blanket Purchase Agreement. United States Capitol Hill Comp…"
click at [1374, 415] on textarea "The United States Capitol Police (USCP) Office of Information Services (OIS) is…" at bounding box center [784, 394] width 1192 height 46
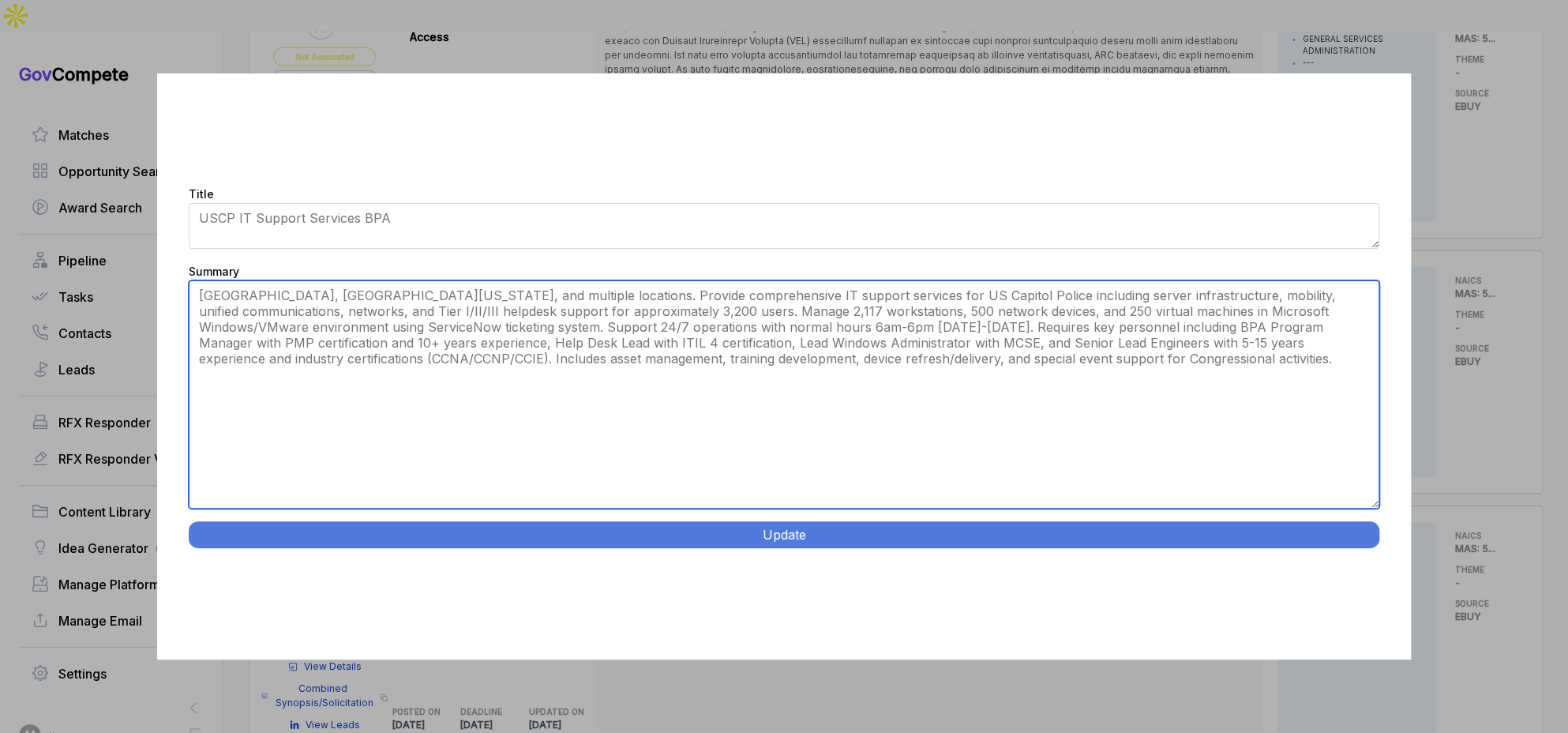
drag, startPoint x: 1373, startPoint y: 415, endPoint x: 1220, endPoint y: 493, distance: 171.7
click at [1371, 597] on div "Title USCP IT Support Services BPA Summary The United States Capitol Police (US…" at bounding box center [784, 366] width 1254 height 586
click at [824, 288] on textarea "The United States Capitol Police (USCP) Office of Information Services (OIS) is…" at bounding box center [784, 394] width 1192 height 227
type textarea "[GEOGRAPHIC_DATA], [GEOGRAPHIC_DATA][US_STATE], and multiple locations. Provide…"
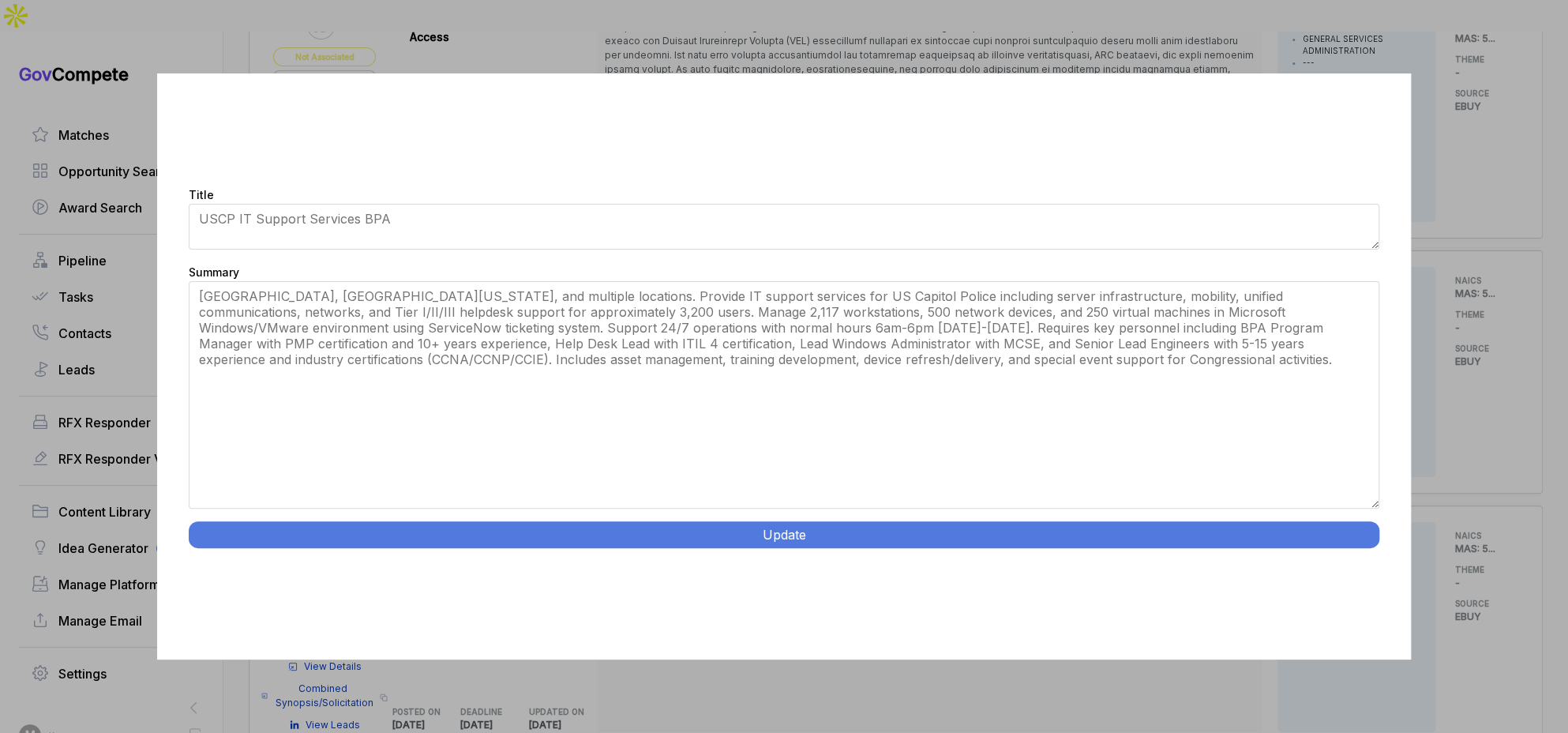
click at [768, 538] on button "Update" at bounding box center [784, 535] width 1192 height 27
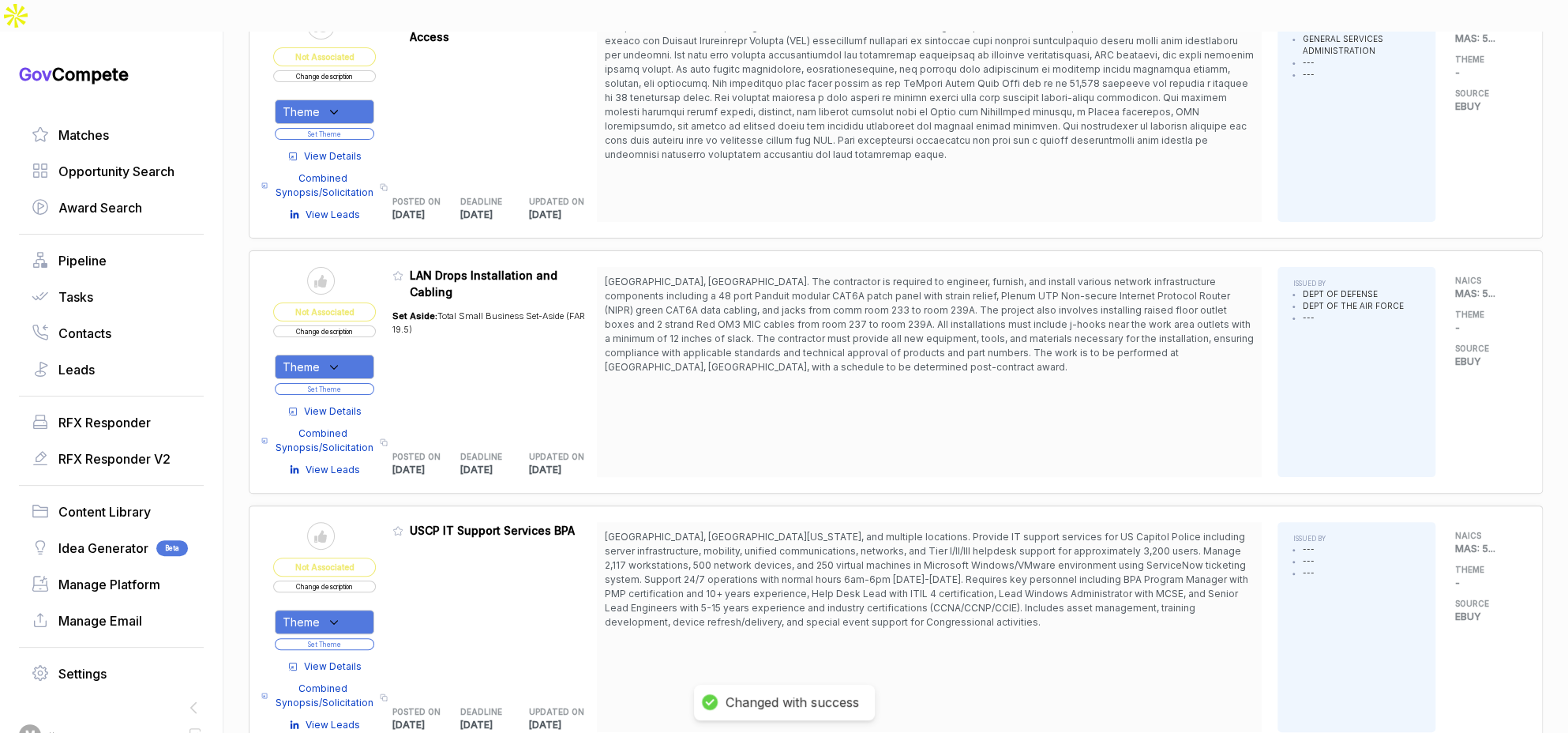
click at [375, 610] on div "Theme" at bounding box center [324, 621] width 99 height 24
drag, startPoint x: 354, startPoint y: 651, endPoint x: 401, endPoint y: 589, distance: 77.8
click at [359, 692] on span "SAM - IT" at bounding box center [375, 701] width 135 height 19
checkbox input "true"
drag, startPoint x: 410, startPoint y: 572, endPoint x: 382, endPoint y: 585, distance: 30.9
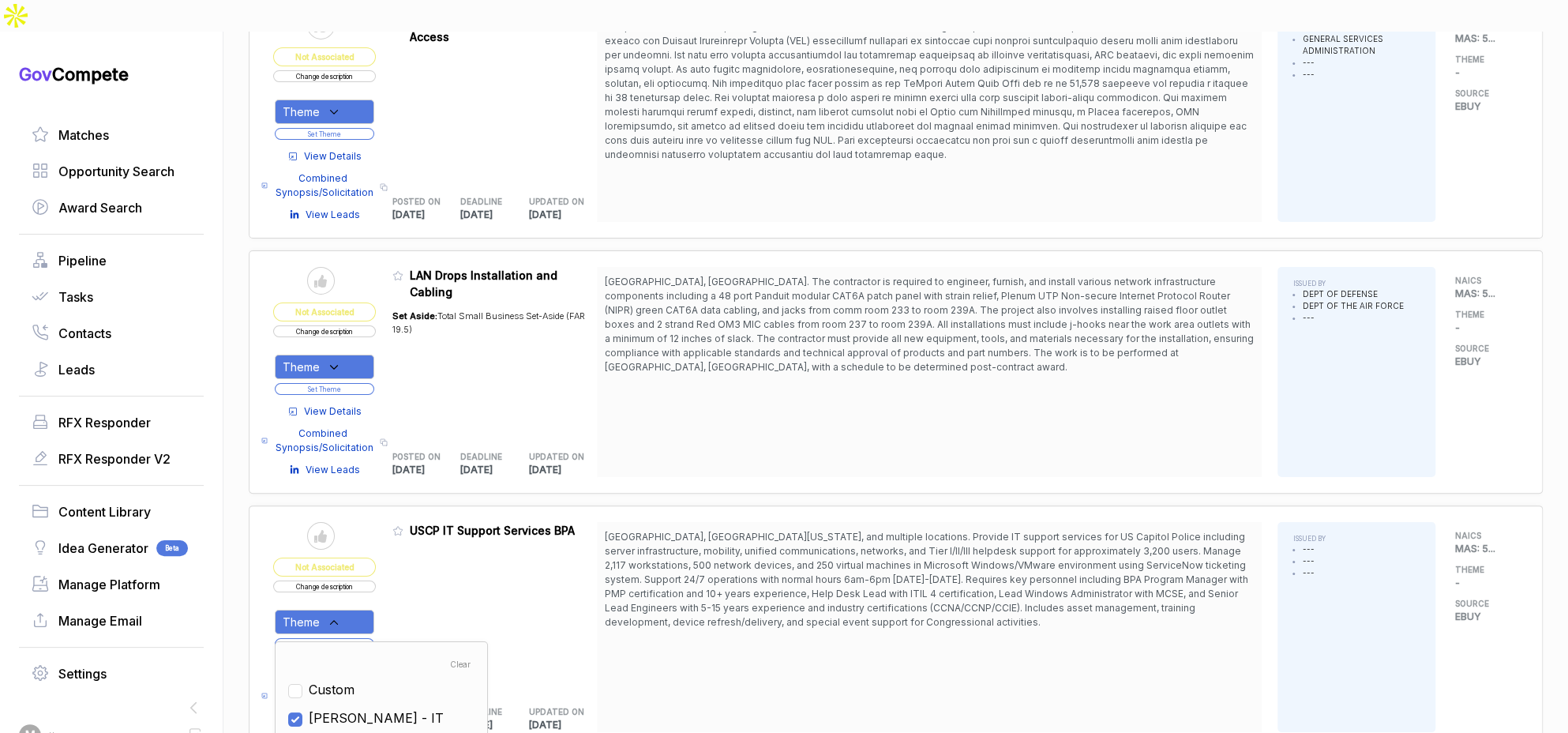
click at [409, 573] on div "Admin: Click to change feature to 1 RFQ1777740_47QRAA21D009M USCP IT Support Se…" at bounding box center [495, 627] width 206 height 210
click at [370, 638] on button "Set Theme" at bounding box center [324, 644] width 99 height 12
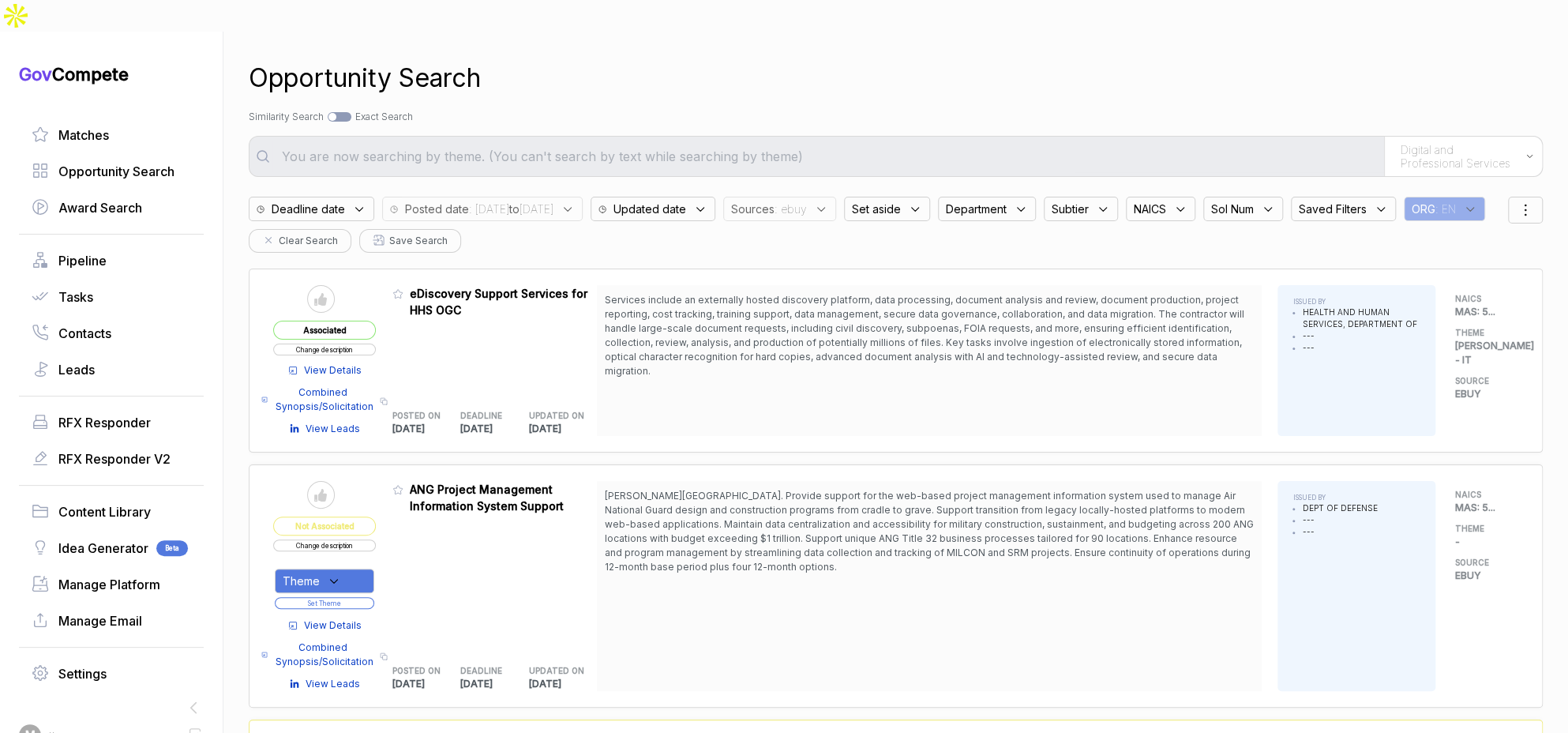
click at [807, 200] on span ": ebuy" at bounding box center [790, 208] width 32 height 17
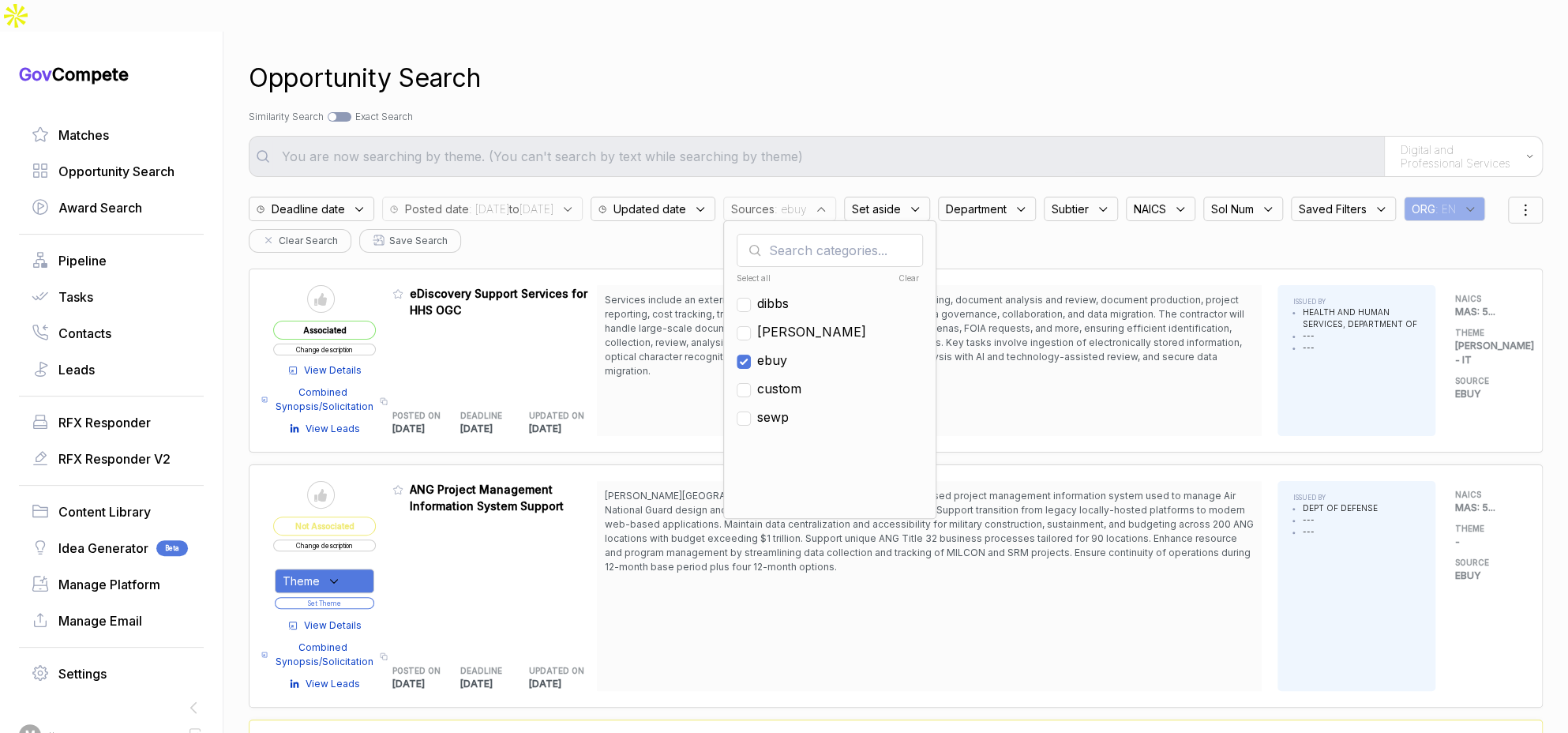
drag, startPoint x: 827, startPoint y: 330, endPoint x: 826, endPoint y: 315, distance: 15.0
click at [787, 350] on span "ebuy" at bounding box center [772, 359] width 30 height 19
checkbox input "false"
click at [823, 322] on span "sam" at bounding box center [812, 331] width 109 height 19
checkbox input "true"
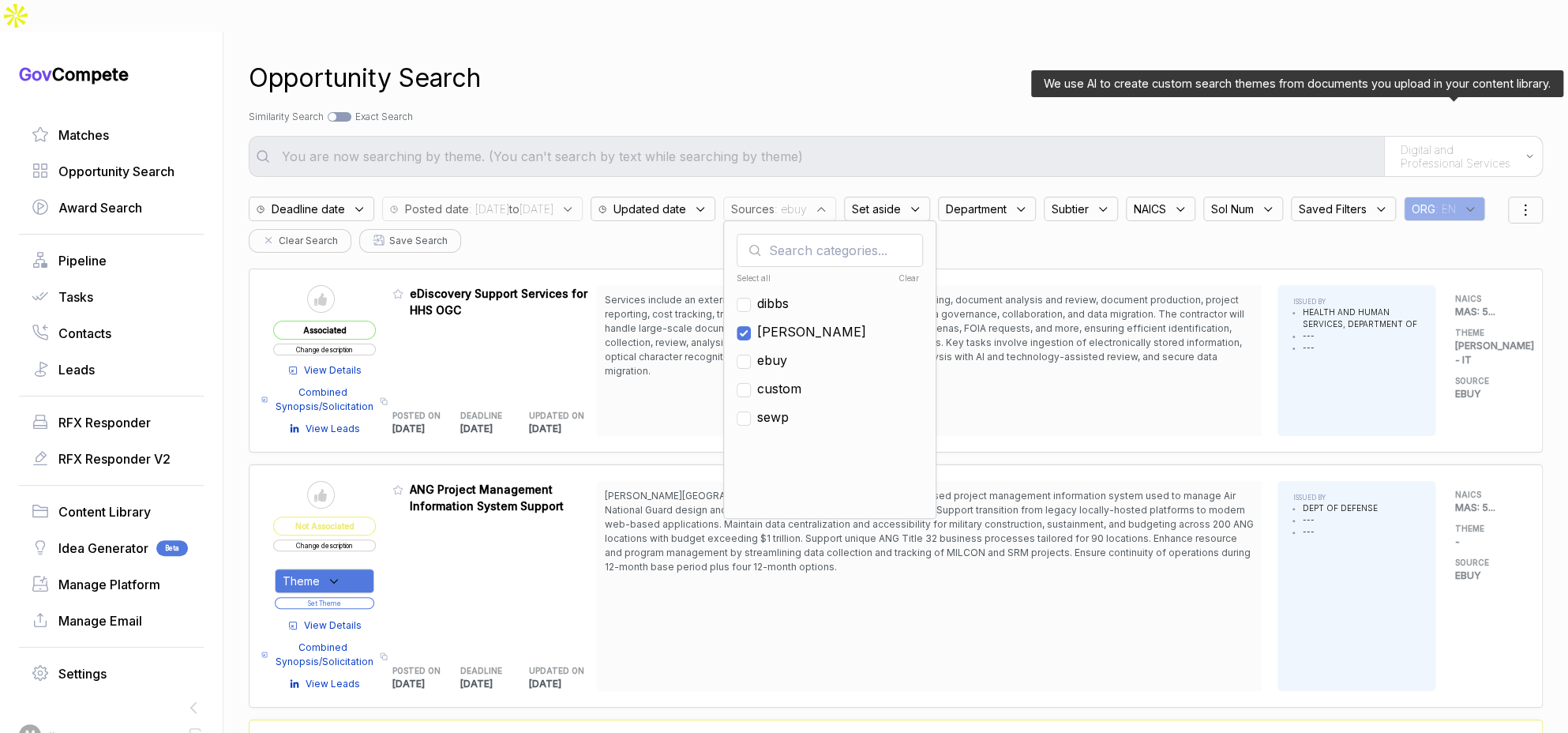
click at [1423, 143] on span "Digital and Professional Services" at bounding box center [1459, 156] width 117 height 28
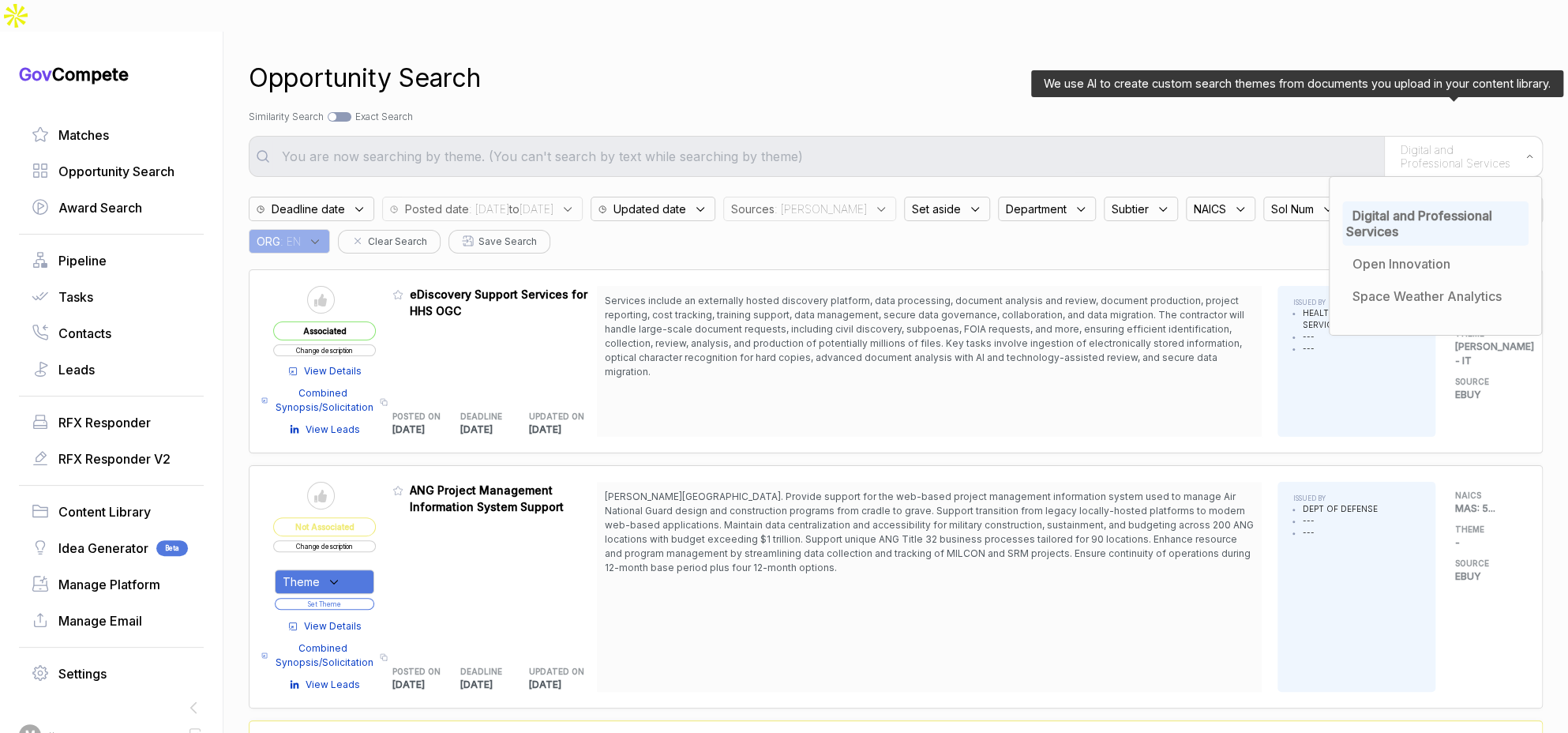
click at [1362, 207] on span "Digital and Professional Services" at bounding box center [1419, 223] width 146 height 31
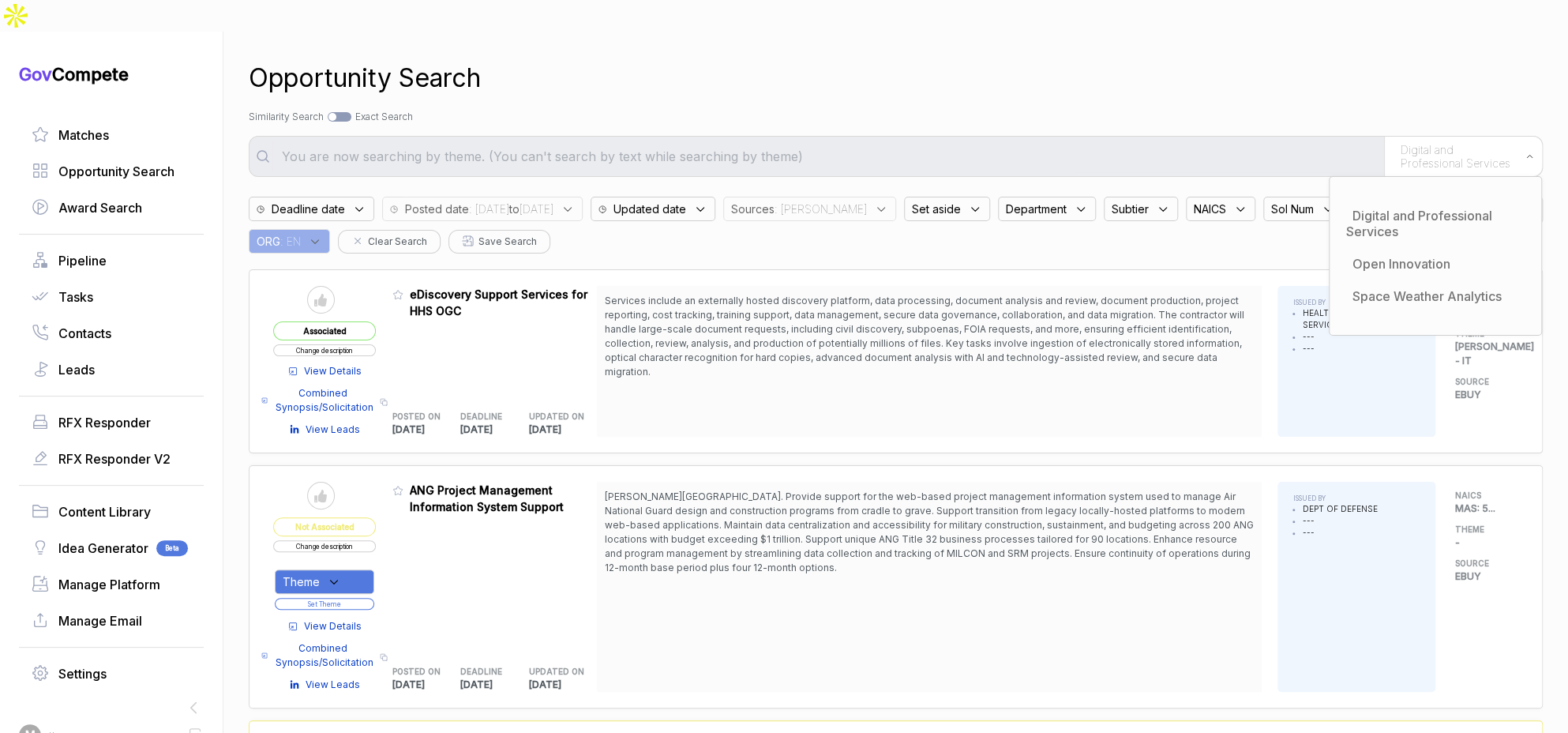
drag, startPoint x: 1192, startPoint y: 93, endPoint x: 1043, endPoint y: 113, distance: 150.3
click at [1191, 94] on div "Opportunity Search Search by Topic Relevance Similarity Search Search by Exact …" at bounding box center [895, 398] width 1294 height 733
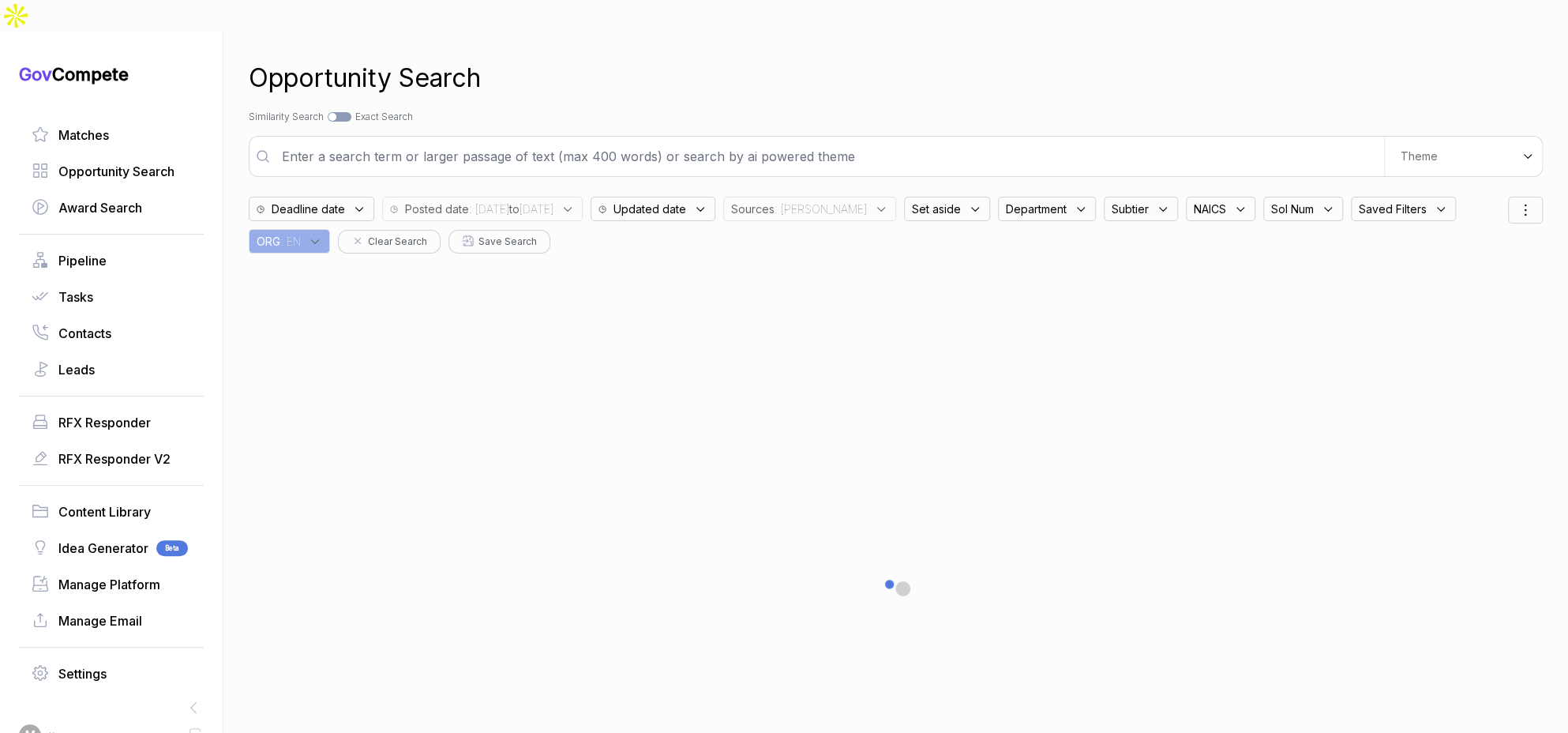
click at [962, 140] on input "text" at bounding box center [828, 156] width 1111 height 31
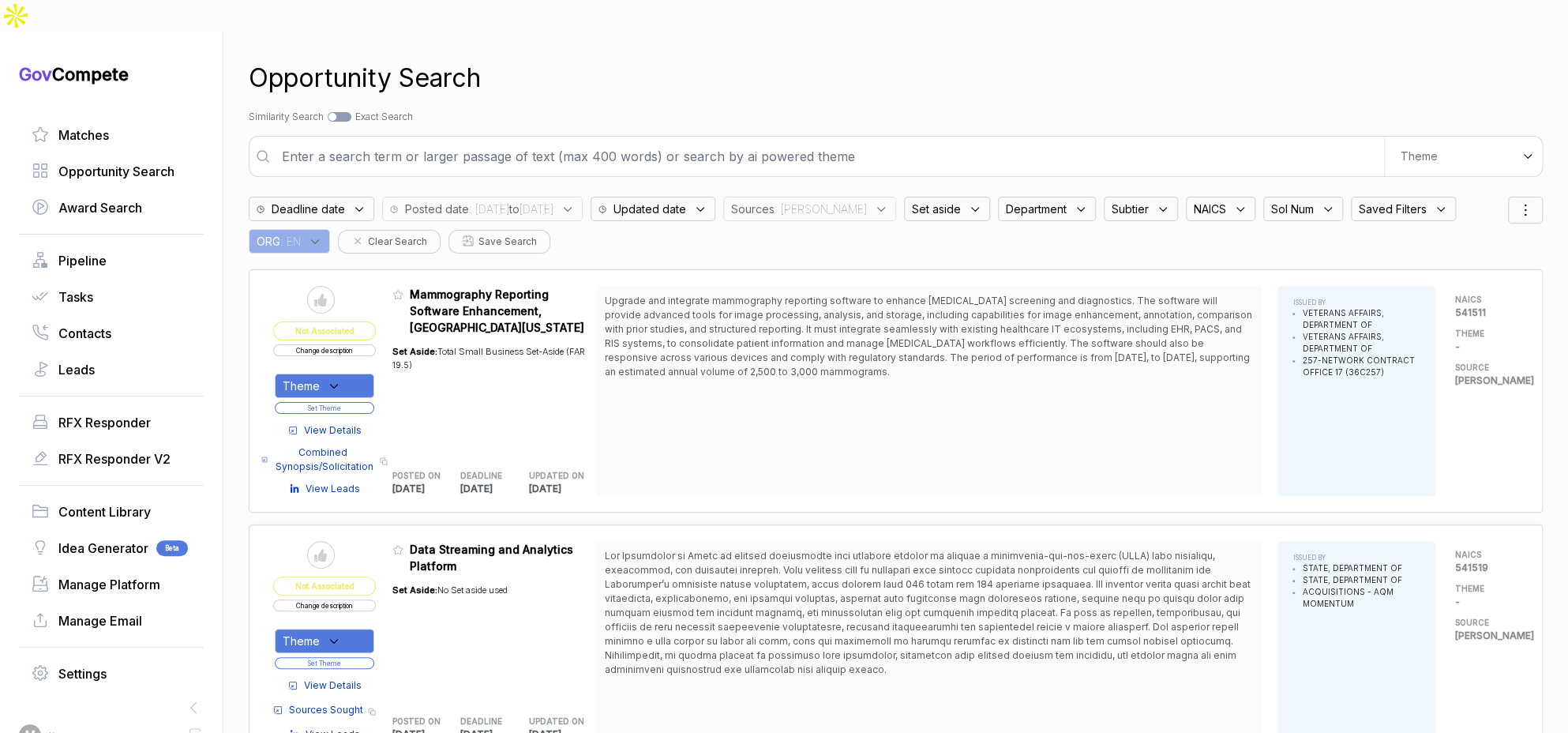
click at [962, 140] on input "text" at bounding box center [828, 156] width 1111 height 31
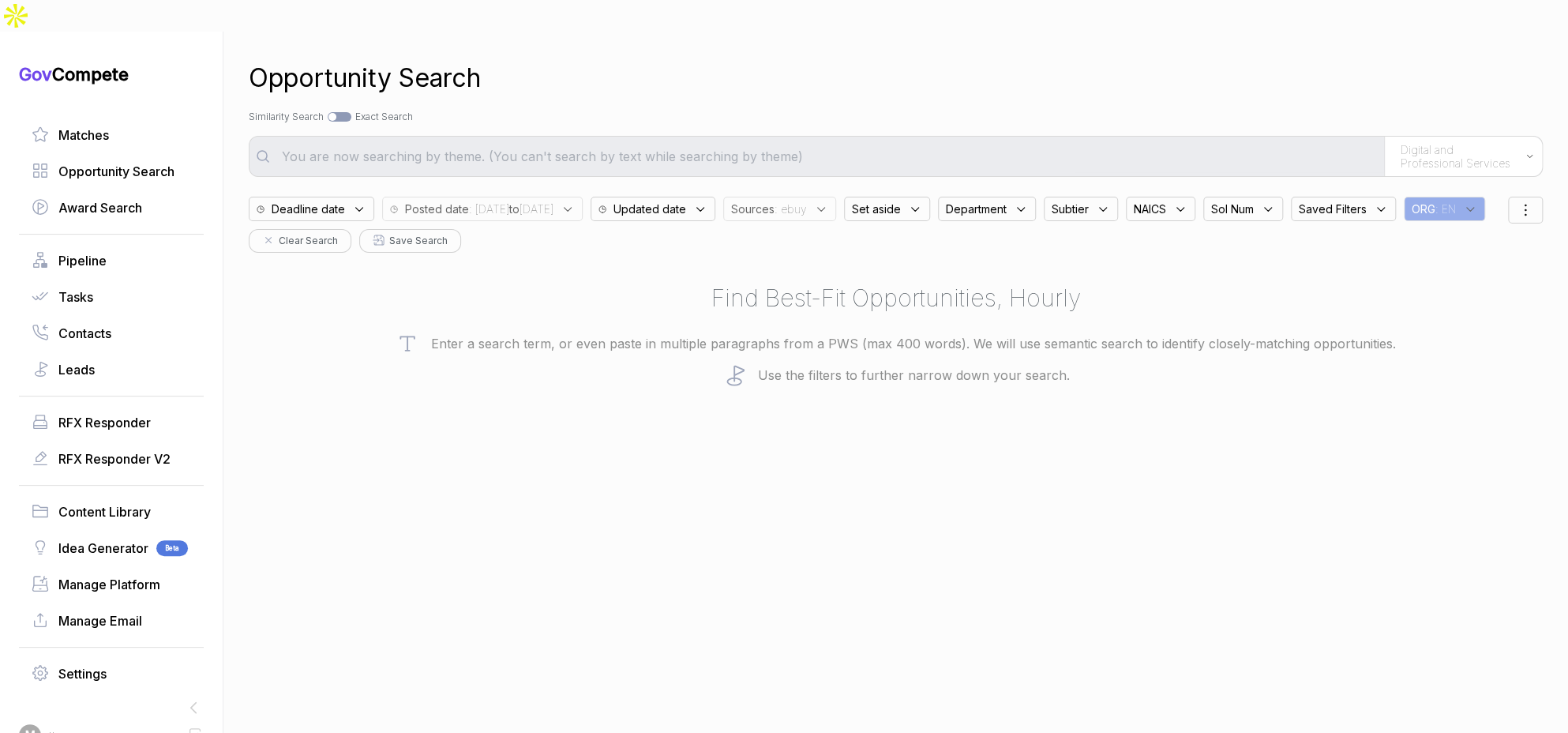
click at [836, 197] on div "Sources : ebuy" at bounding box center [780, 208] width 113 height 24
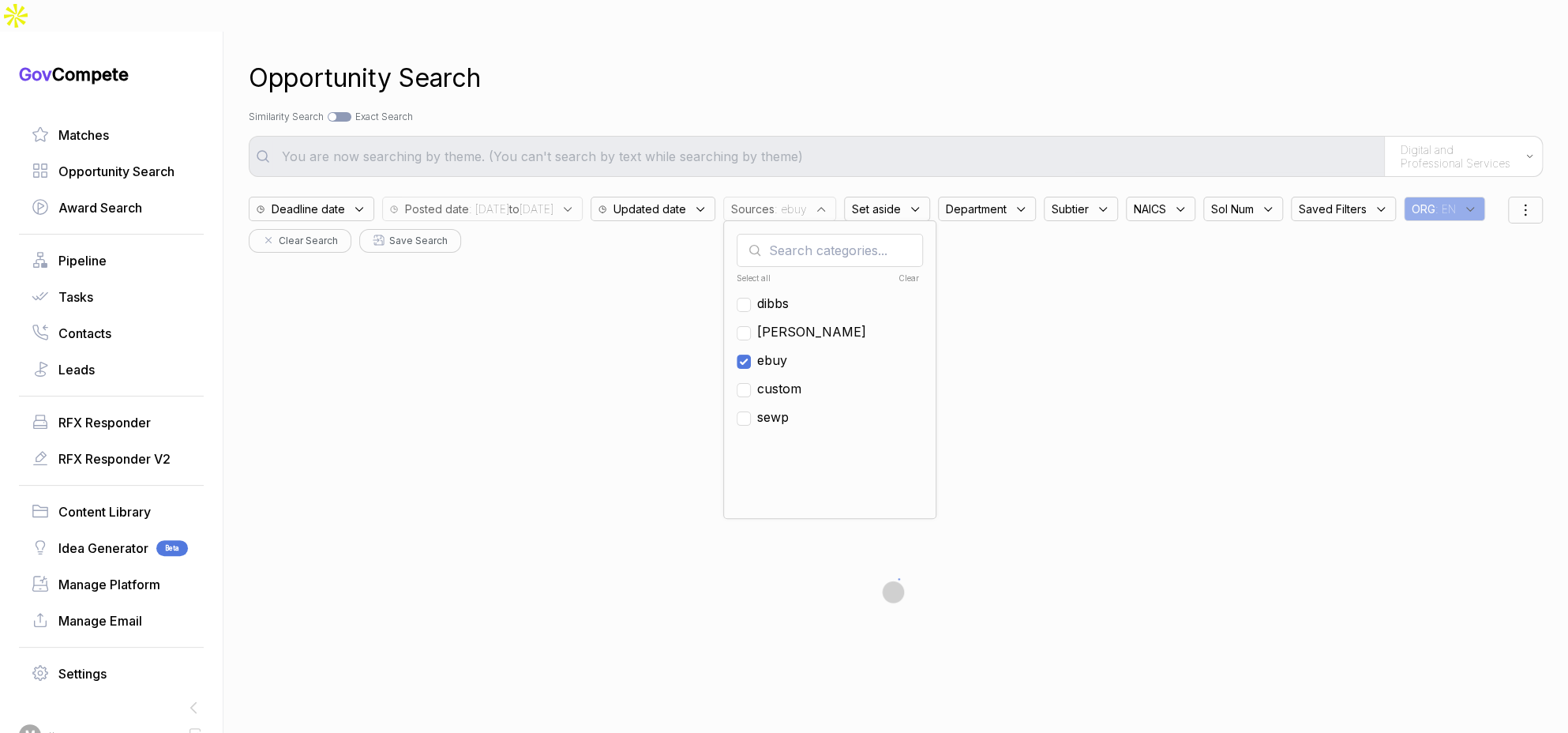
drag, startPoint x: 834, startPoint y: 328, endPoint x: 827, endPoint y: 307, distance: 22.1
click at [787, 350] on span "ebuy" at bounding box center [772, 359] width 30 height 19
checkbox input "false"
click at [827, 322] on span "sam" at bounding box center [812, 331] width 109 height 19
checkbox input "true"
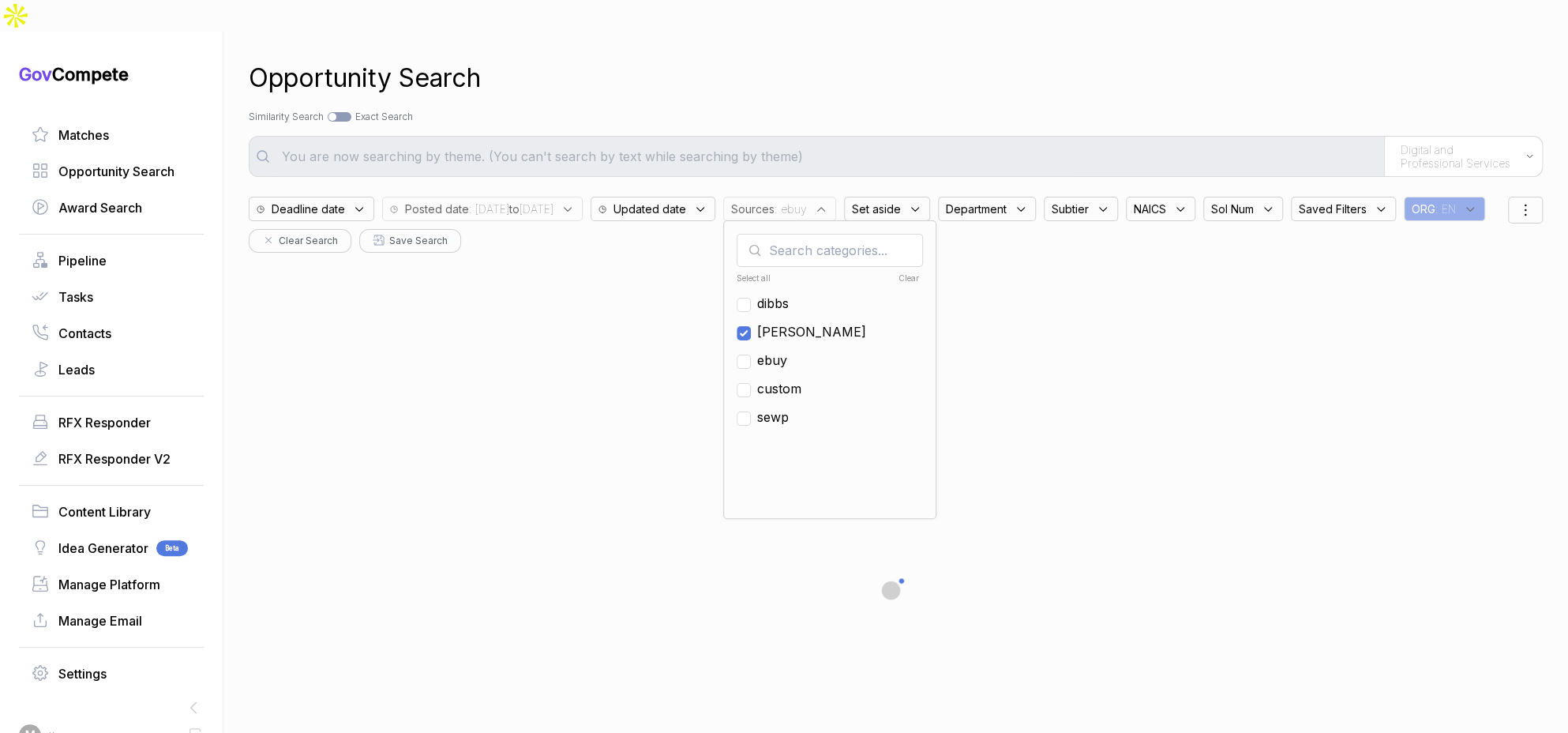
click at [877, 75] on div "Opportunity Search Search by Topic Relevance Similarity Search Search by Exact …" at bounding box center [895, 398] width 1294 height 733
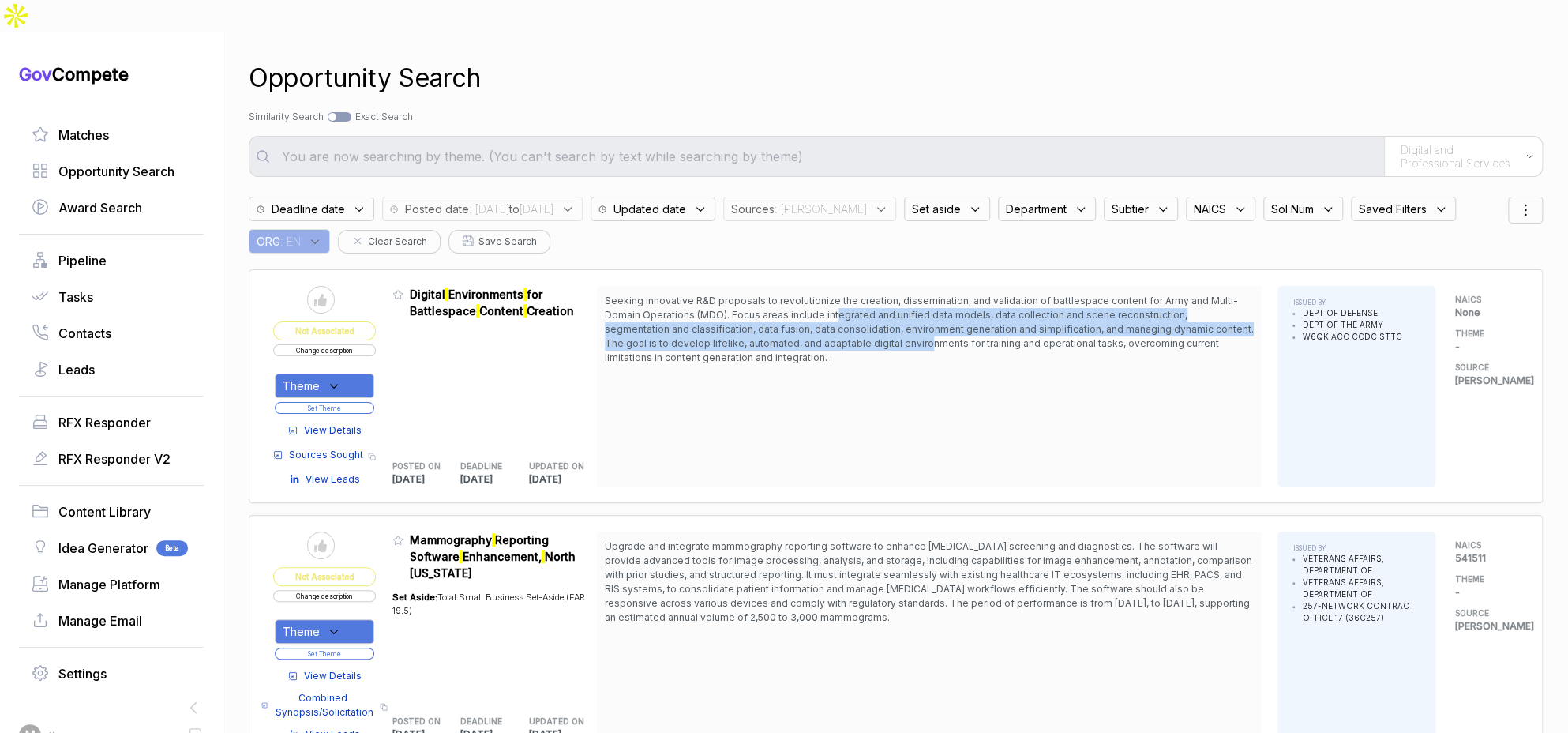
drag, startPoint x: 840, startPoint y: 279, endPoint x: 866, endPoint y: 318, distance: 46.9
click at [865, 316] on span "Seeking innovative R&D proposals to revolutionize the creation, dissemination, …" at bounding box center [929, 329] width 649 height 71
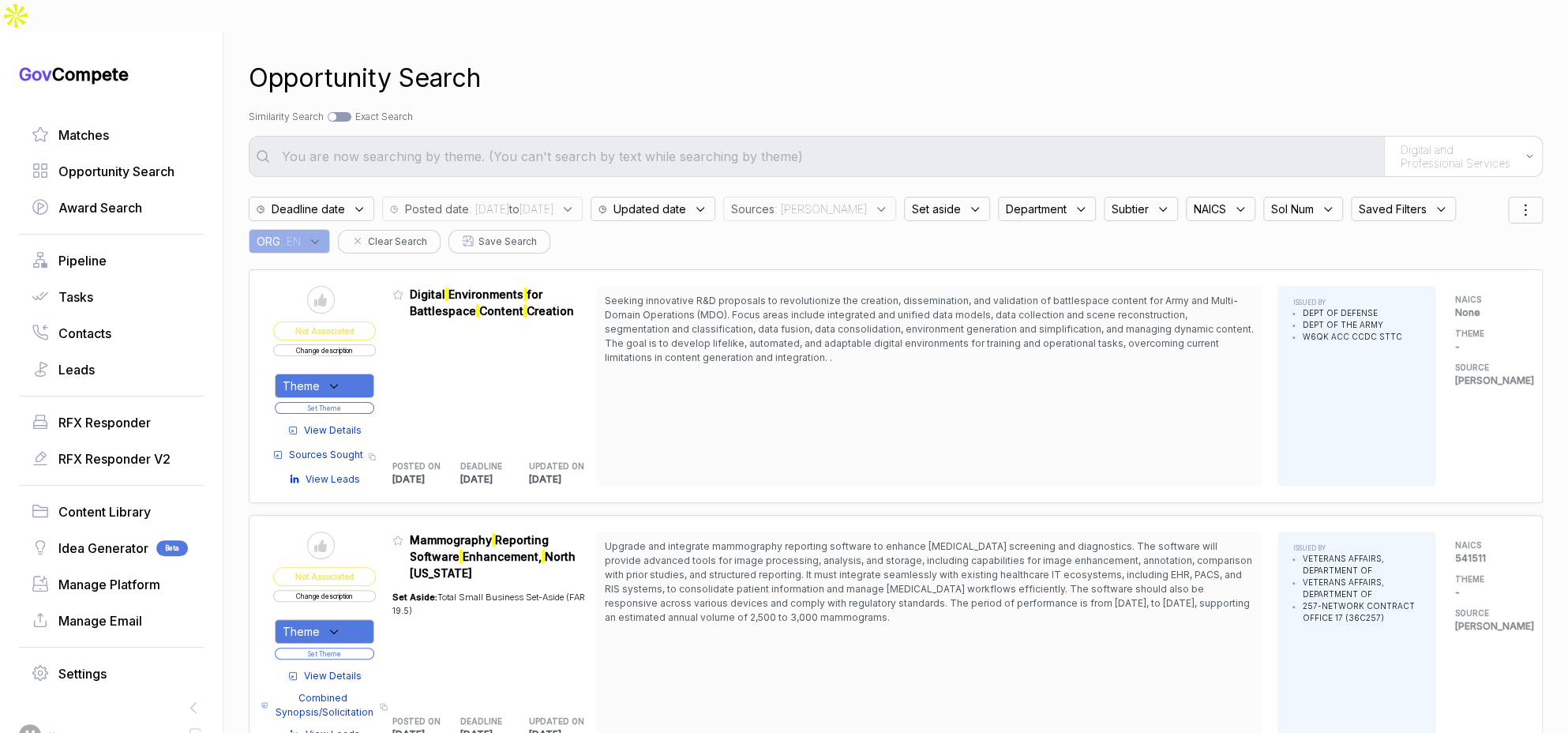
click at [866, 322] on span "Seeking innovative R&D proposals to revolutionize the creation, dissemination, …" at bounding box center [929, 329] width 649 height 71
click at [344, 423] on span "View Details" at bounding box center [333, 430] width 57 height 14
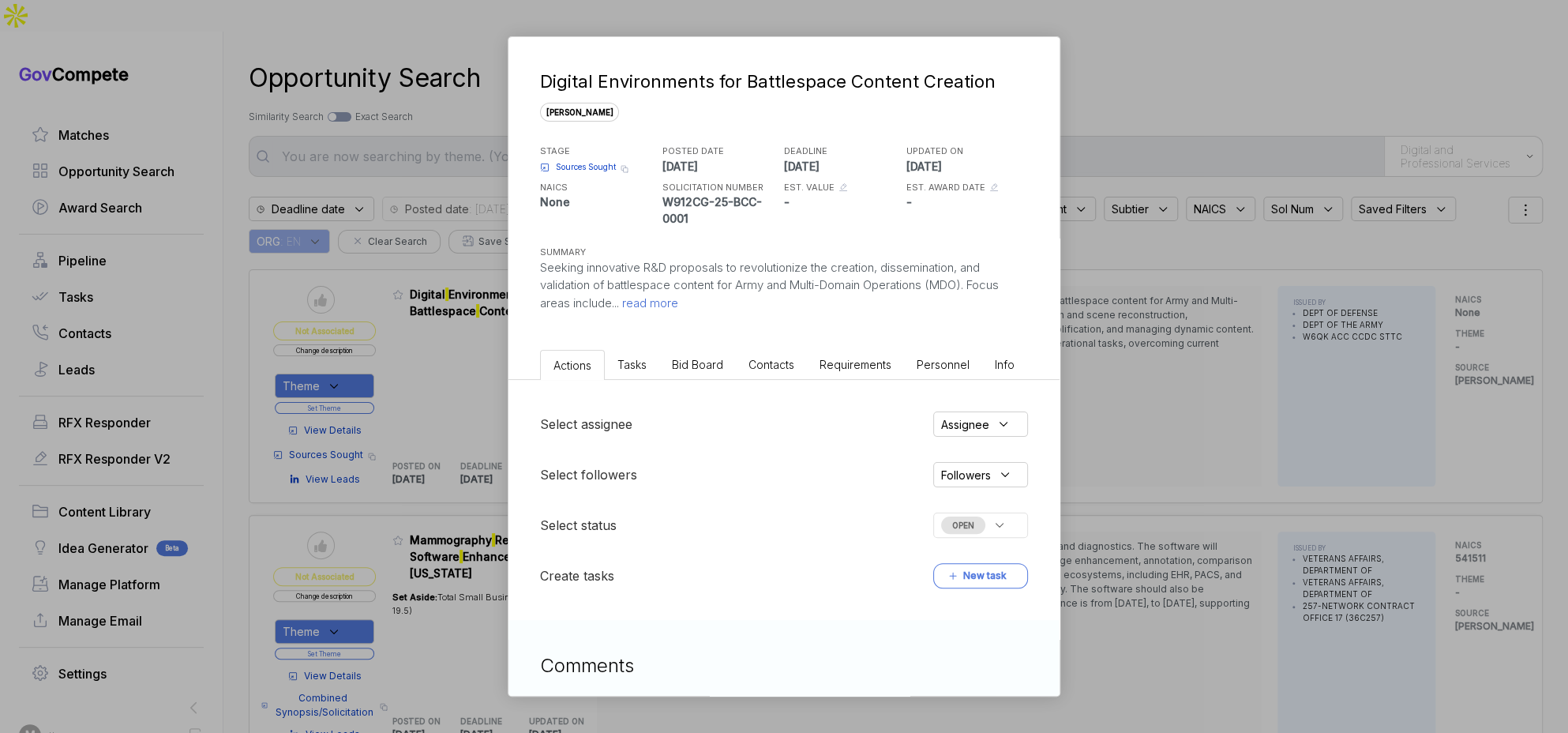
drag, startPoint x: 692, startPoint y: 367, endPoint x: 697, endPoint y: 375, distance: 9.4
click at [692, 367] on span "Bid Board" at bounding box center [697, 364] width 51 height 13
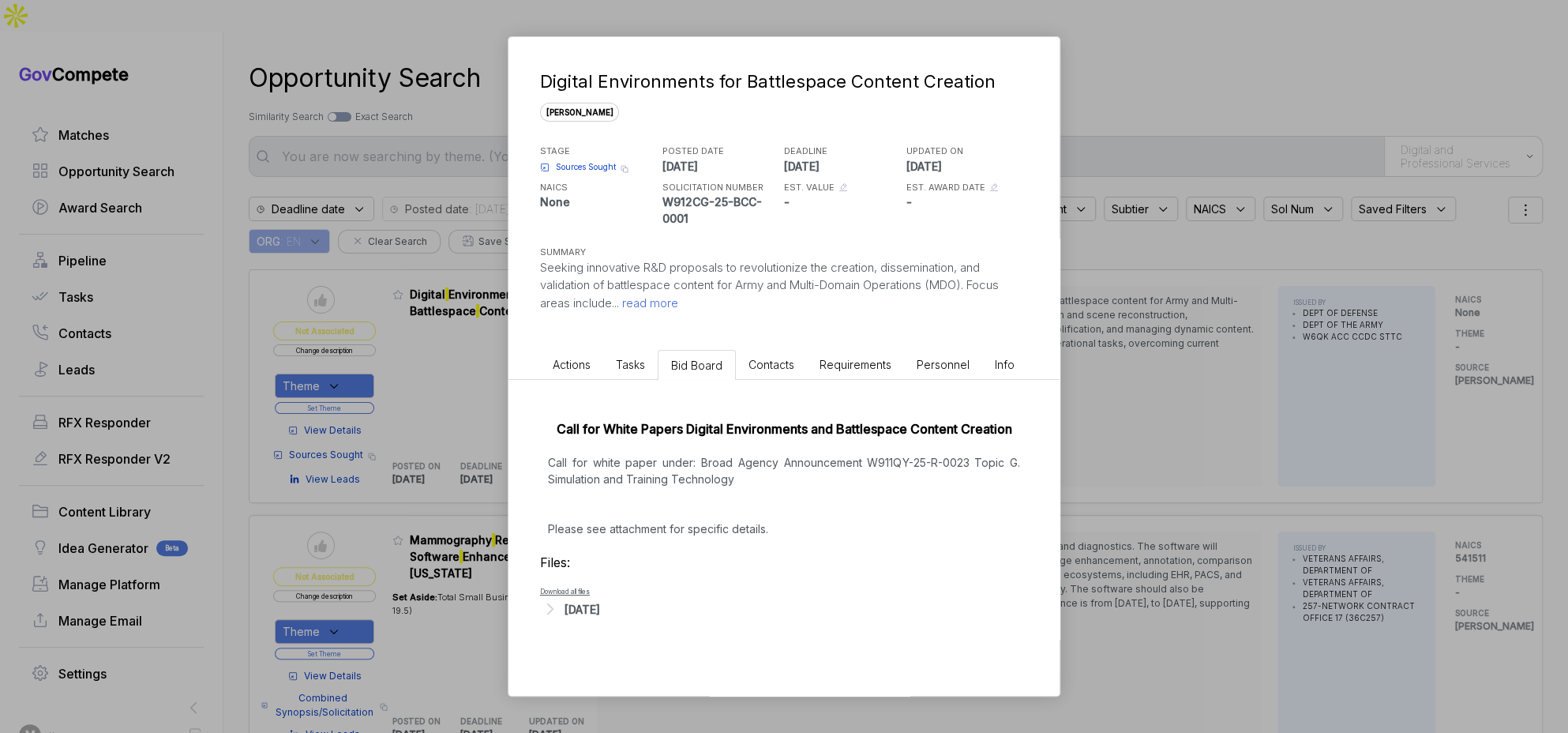
click at [600, 607] on div "Aug 21, 2025" at bounding box center [582, 609] width 36 height 17
click at [615, 633] on span "- BCC Call for Papers.pdf" at bounding box center [619, 632] width 96 height 10
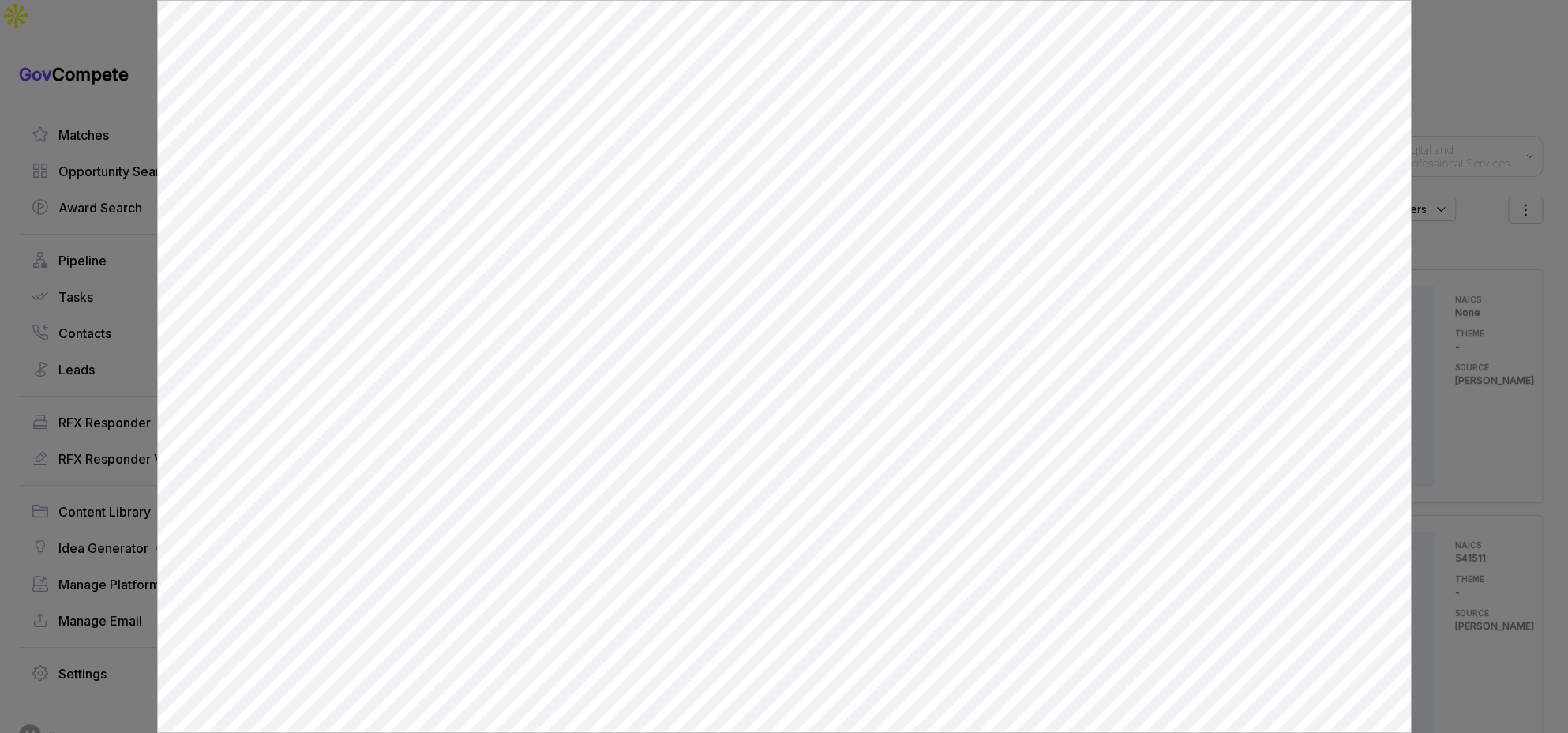
scroll to position [0, 0]
click at [1458, 198] on div at bounding box center [784, 366] width 1568 height 733
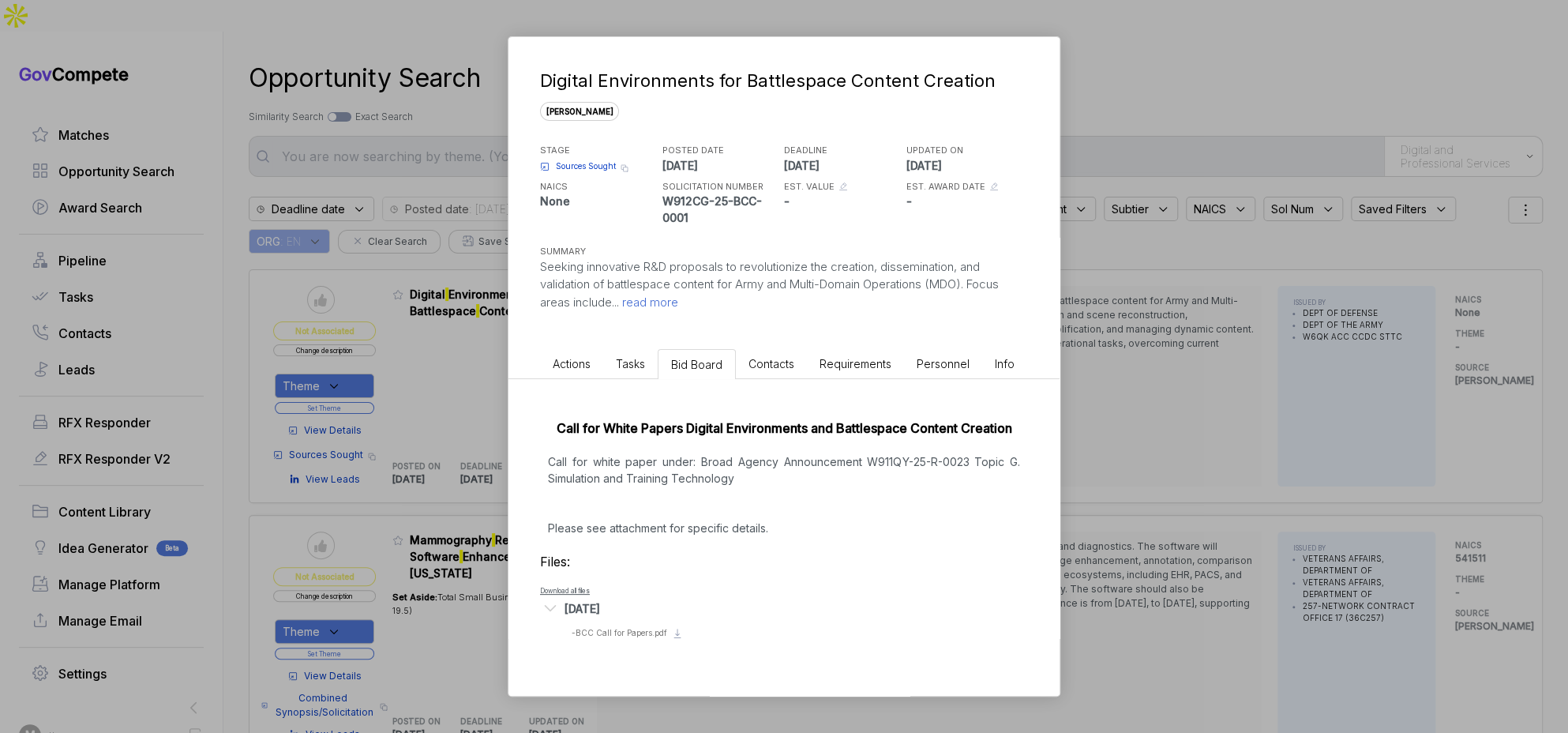
click at [459, 368] on div "Digital Environments for Battlespace Content Creation sam STAGE Sources Sought …" at bounding box center [784, 366] width 1568 height 733
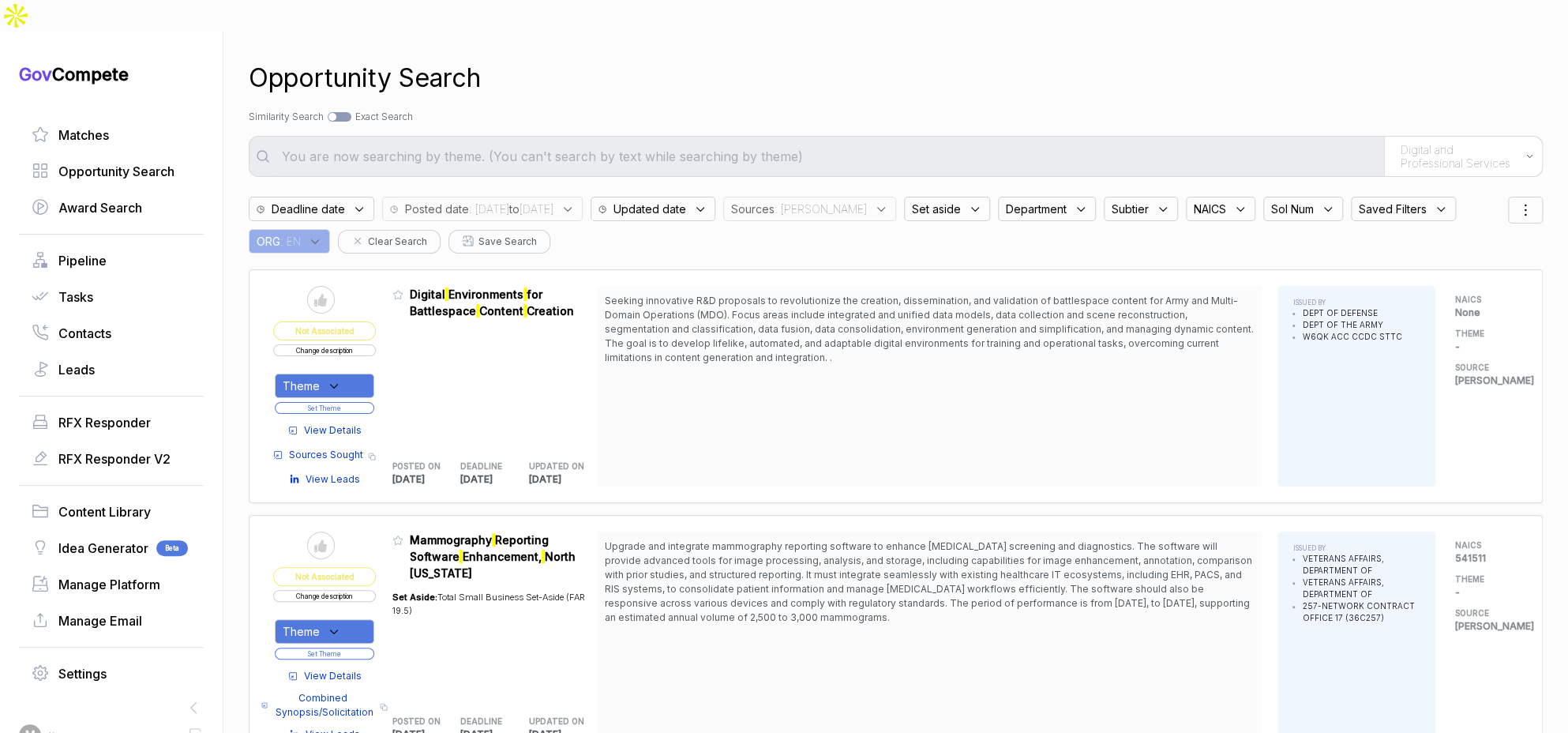
click at [361, 344] on button "Change description" at bounding box center [325, 350] width 103 height 12
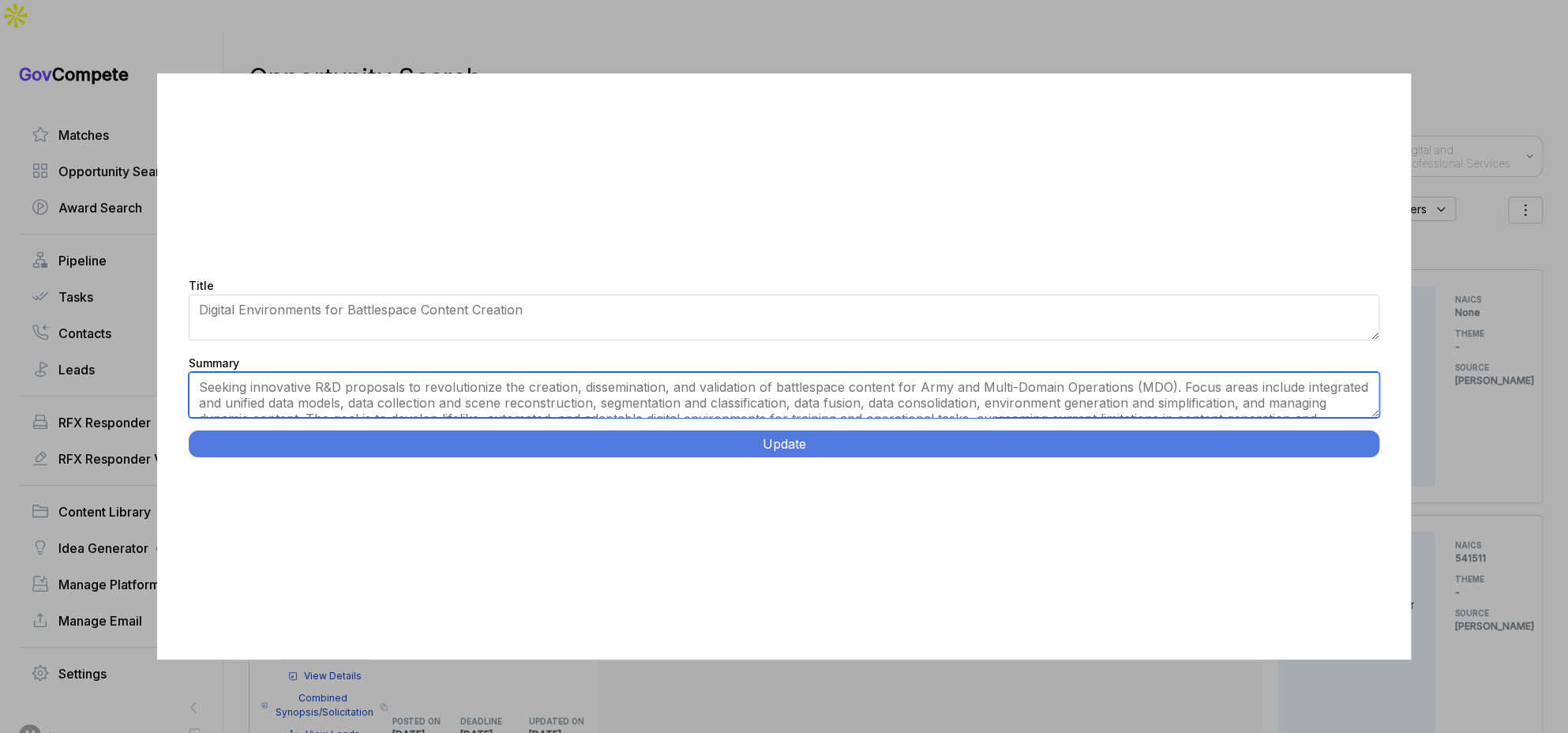
click at [486, 382] on textarea "Seeking innovative R&D proposals to revolutionize the creation, dissemination, …" at bounding box center [784, 394] width 1192 height 46
paste textarea "Digital Environments and Battlespace Content Creation. Develop innovative appli…"
type textarea "Develop innovative applied research solutions for creating, disseminating, and …"
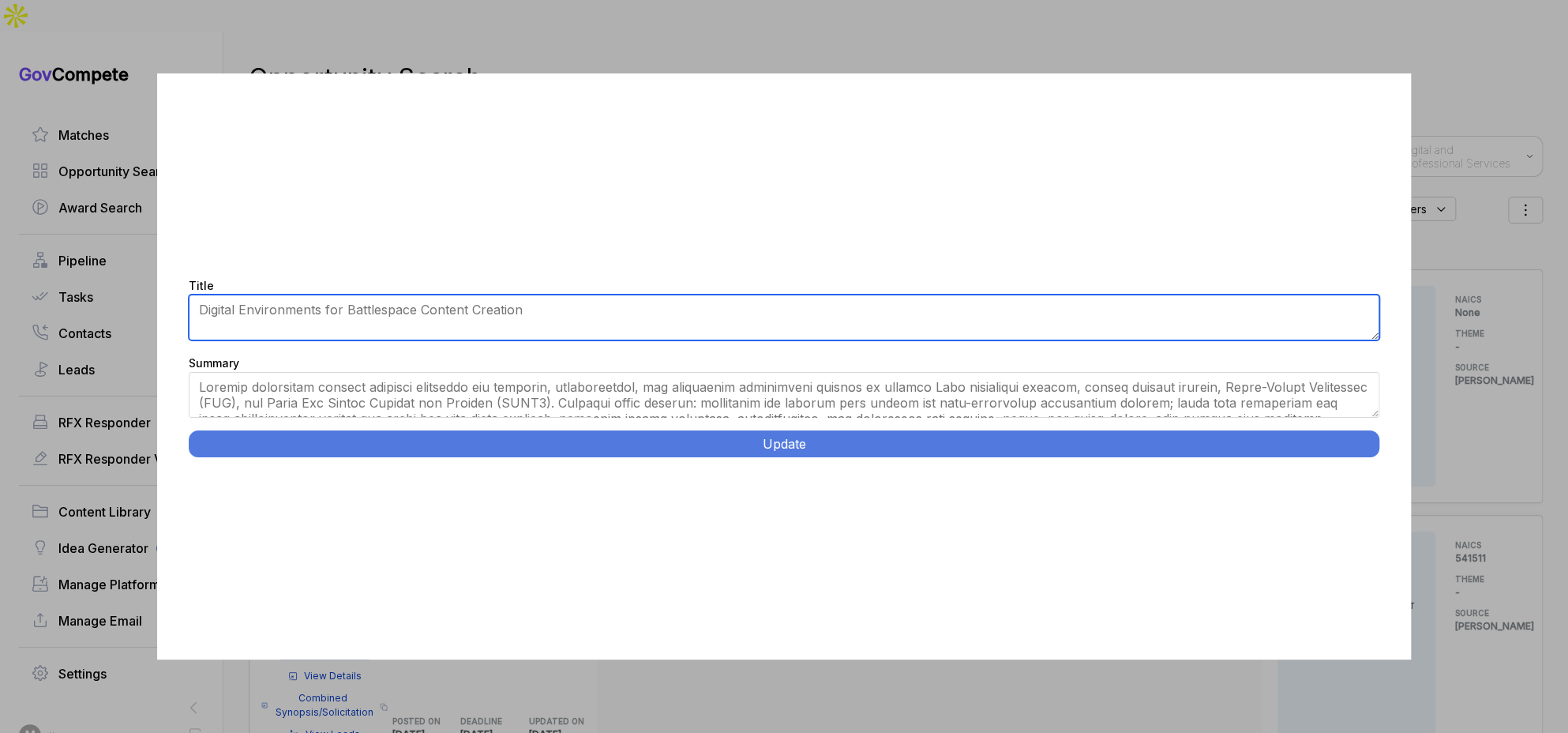
click at [327, 305] on textarea "Digital Environments for Battlespace Content Creation" at bounding box center [784, 316] width 1192 height 46
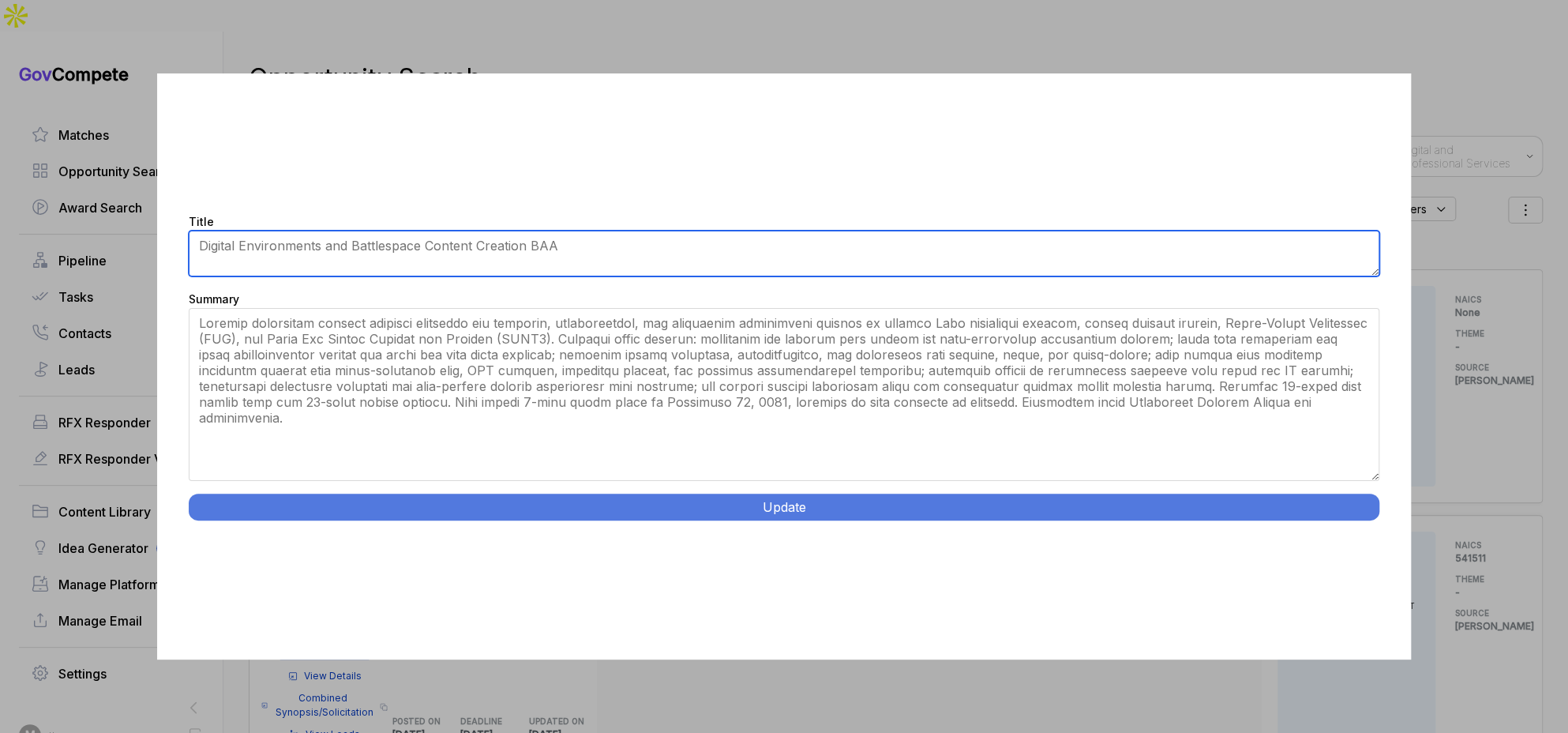
drag, startPoint x: 1378, startPoint y: 415, endPoint x: 1232, endPoint y: 482, distance: 160.6
click at [1353, 543] on div "Title Digital Environments for Battlespace Content Creation Summary Seeking inn…" at bounding box center [784, 366] width 1254 height 586
type textarea "Digital Environments and Battlespace Content Creation BAA"
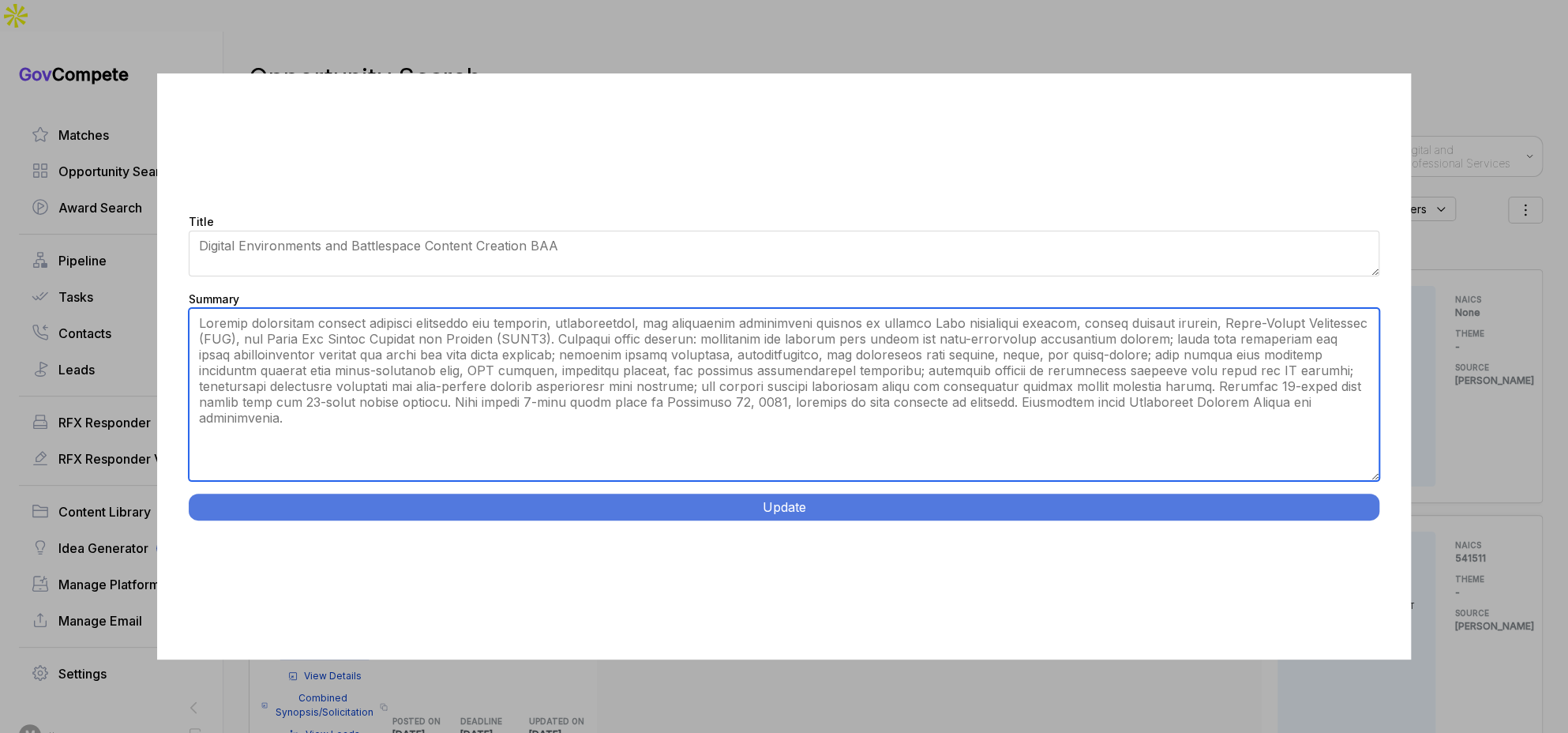
click at [429, 332] on textarea "Seeking innovative R&D proposals to revolutionize the creation, dissemination, …" at bounding box center [784, 393] width 1192 height 173
type textarea "Develop innovative applied research solutions for creating, disseminating, and …"
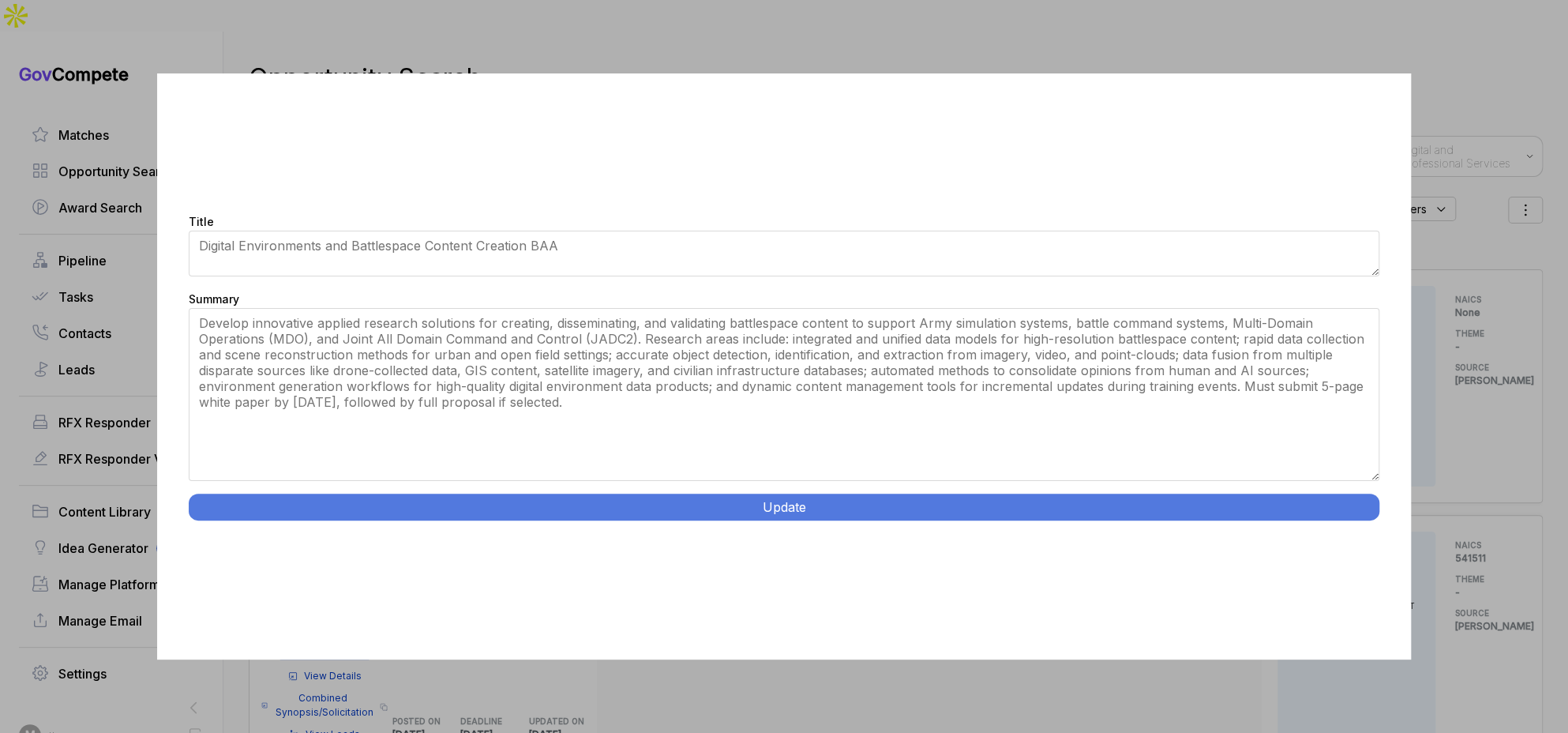
click at [594, 500] on button "Update" at bounding box center [784, 507] width 1192 height 27
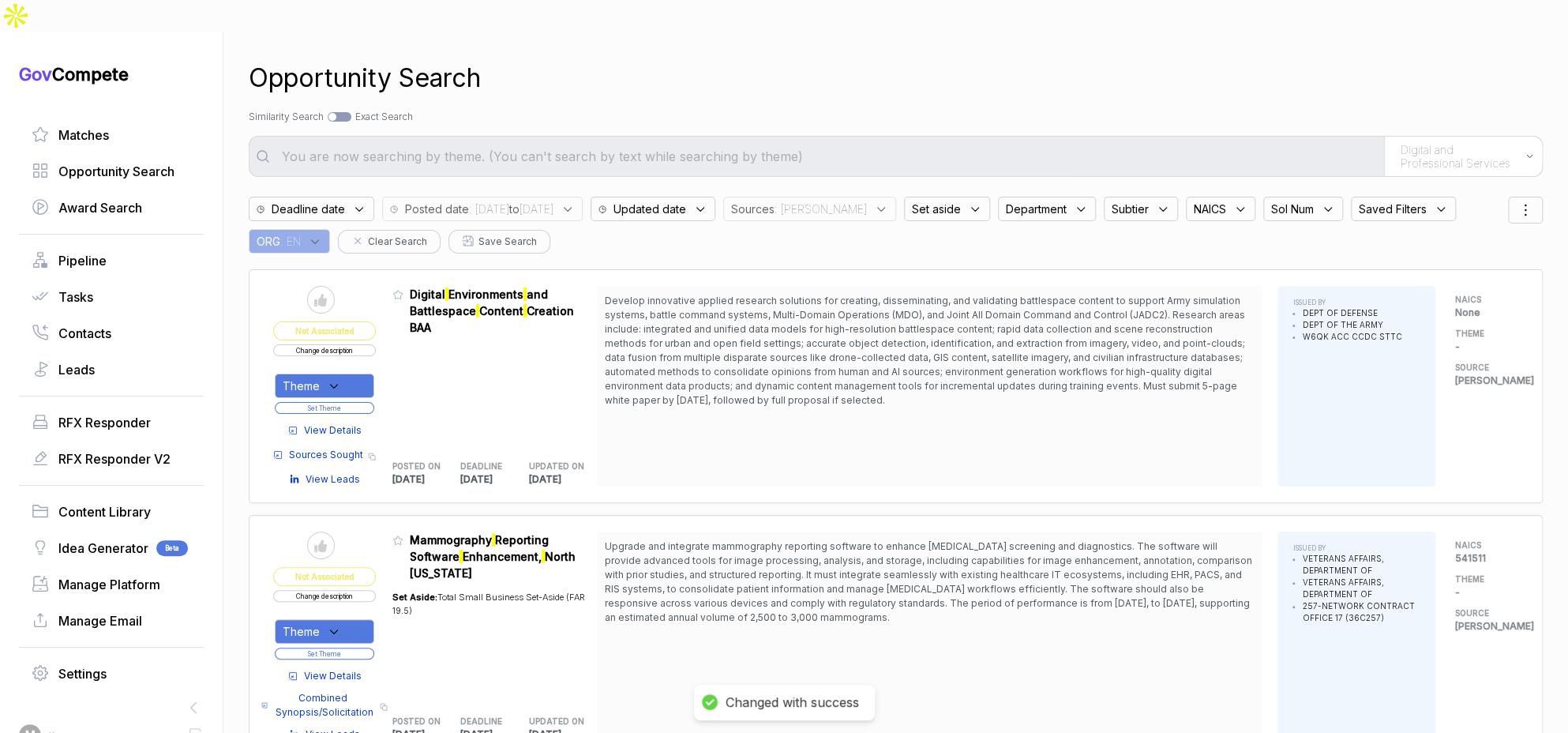
click at [359, 374] on div "Theme" at bounding box center [324, 385] width 99 height 24
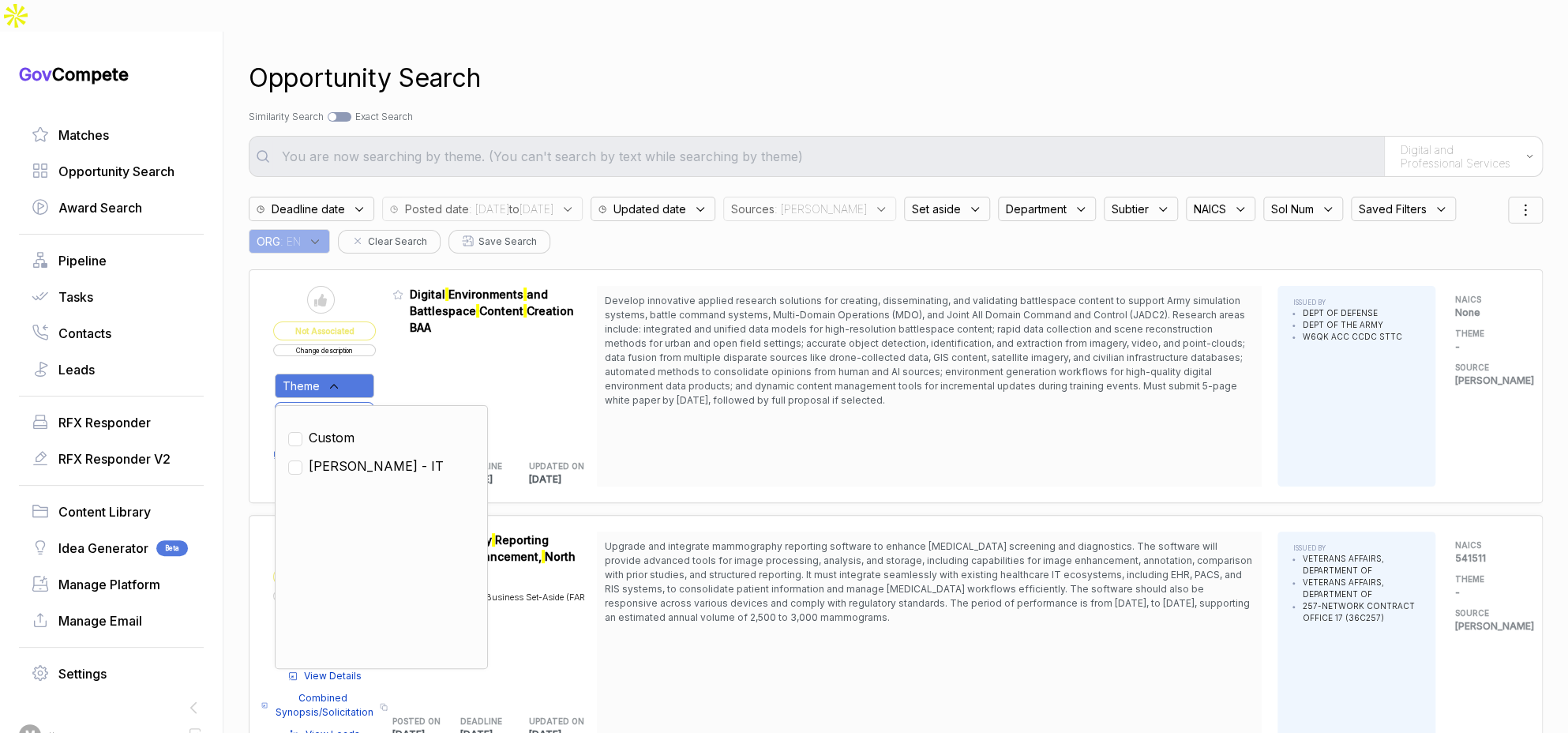
drag, startPoint x: 358, startPoint y: 425, endPoint x: 391, endPoint y: 371, distance: 63.3
click at [360, 456] on span "SAM - IT" at bounding box center [375, 465] width 135 height 19
checkbox input "true"
drag, startPoint x: 404, startPoint y: 341, endPoint x: 379, endPoint y: 364, distance: 34.0
click at [403, 341] on div "Admin: Click to change feature to 1 W912CG-25-BCC-0001 Digital Environments and…" at bounding box center [495, 386] width 206 height 200
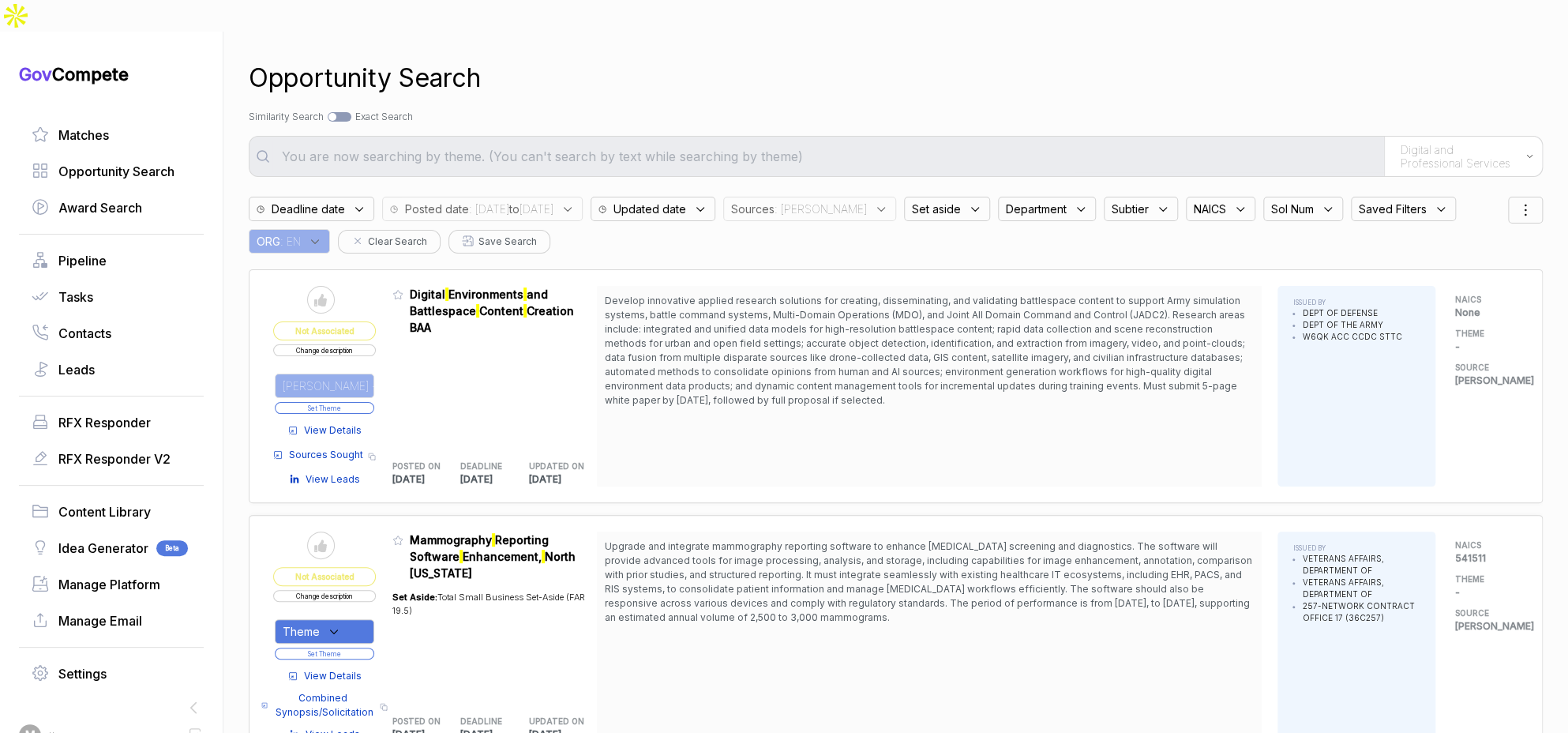
drag, startPoint x: 373, startPoint y: 371, endPoint x: 383, endPoint y: 359, distance: 15.6
click at [374, 401] on button "Set Theme" at bounding box center [324, 407] width 99 height 12
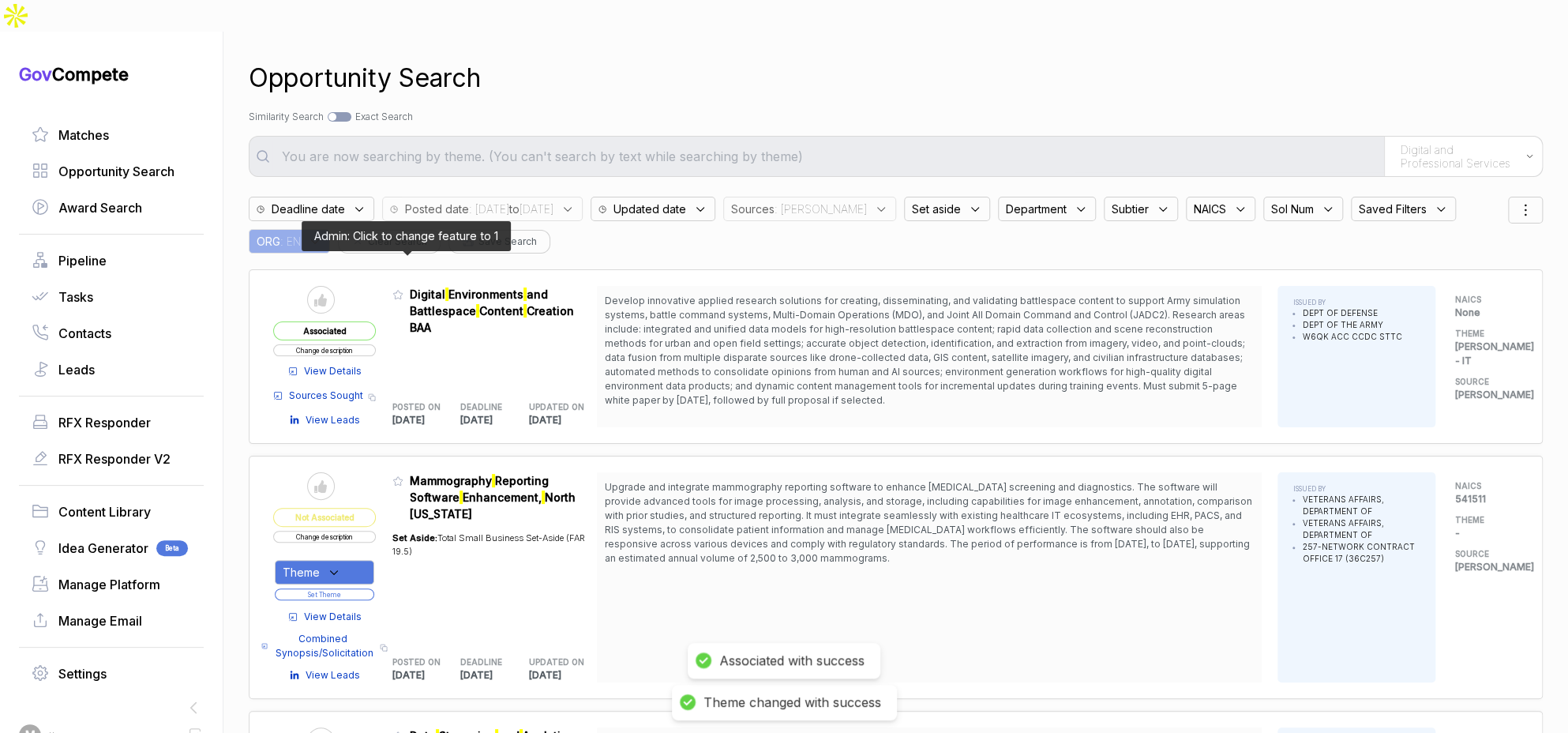
click at [401, 291] on icon at bounding box center [398, 295] width 10 height 9
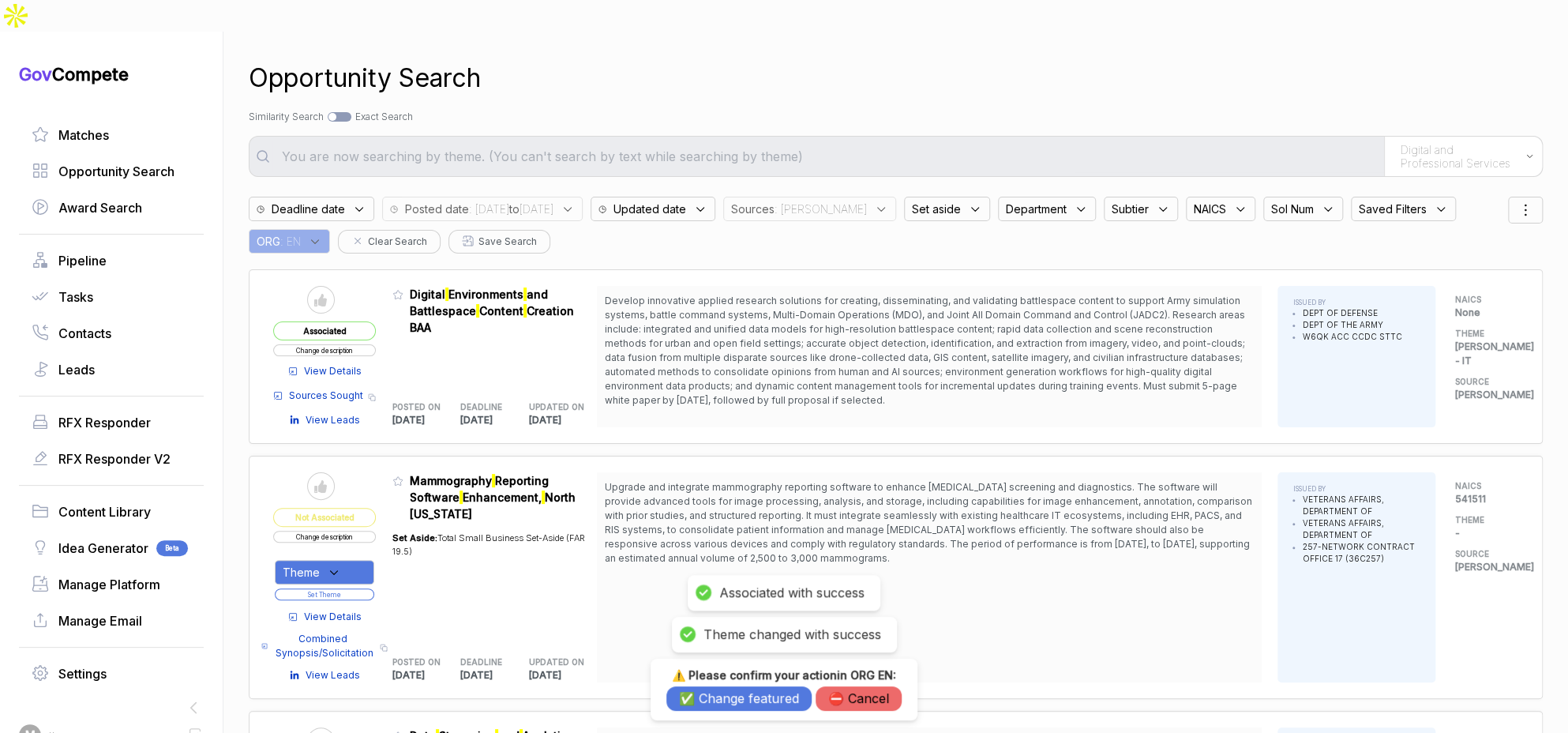
click at [724, 700] on button "✅ Change featured" at bounding box center [738, 697] width 145 height 24
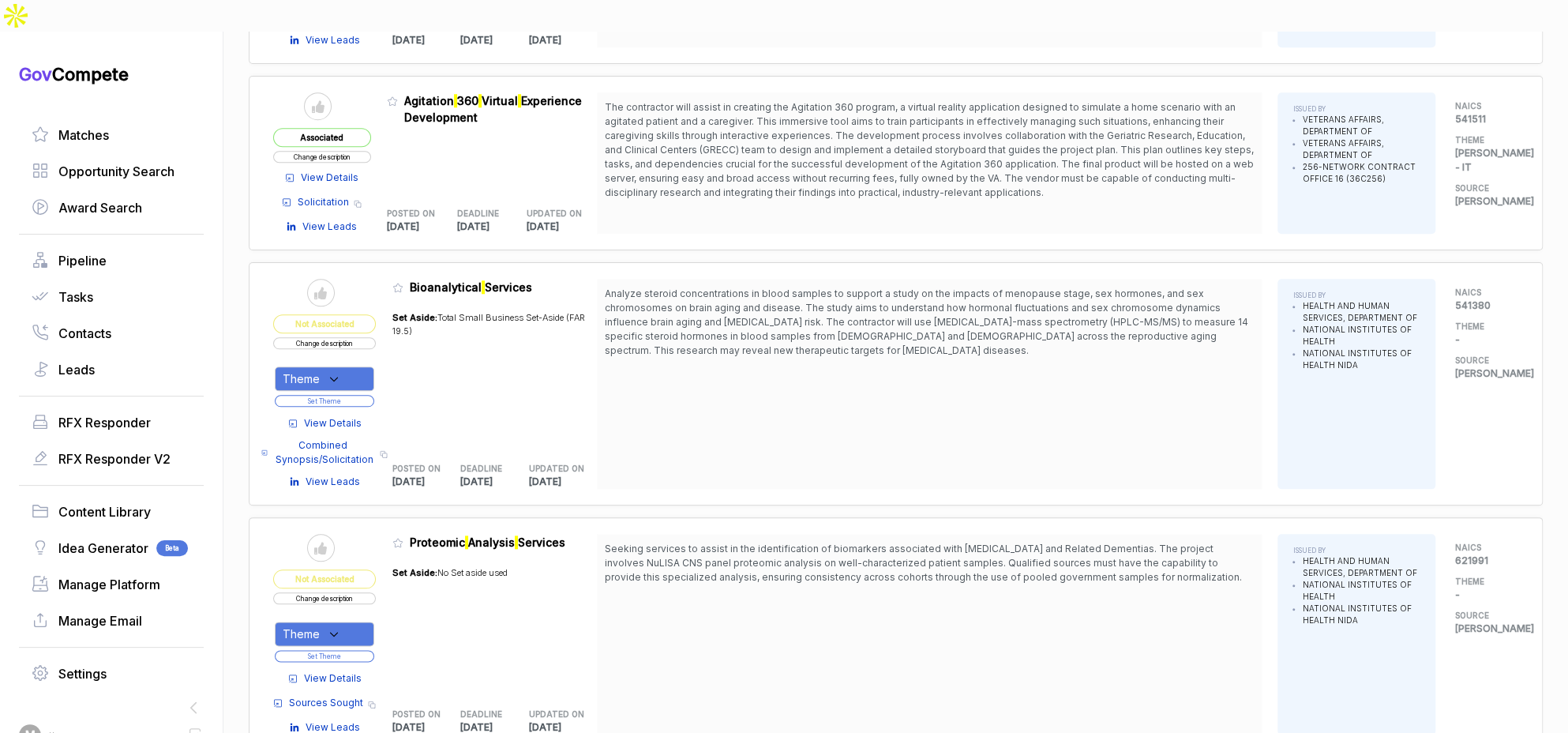
scroll to position [881, 0]
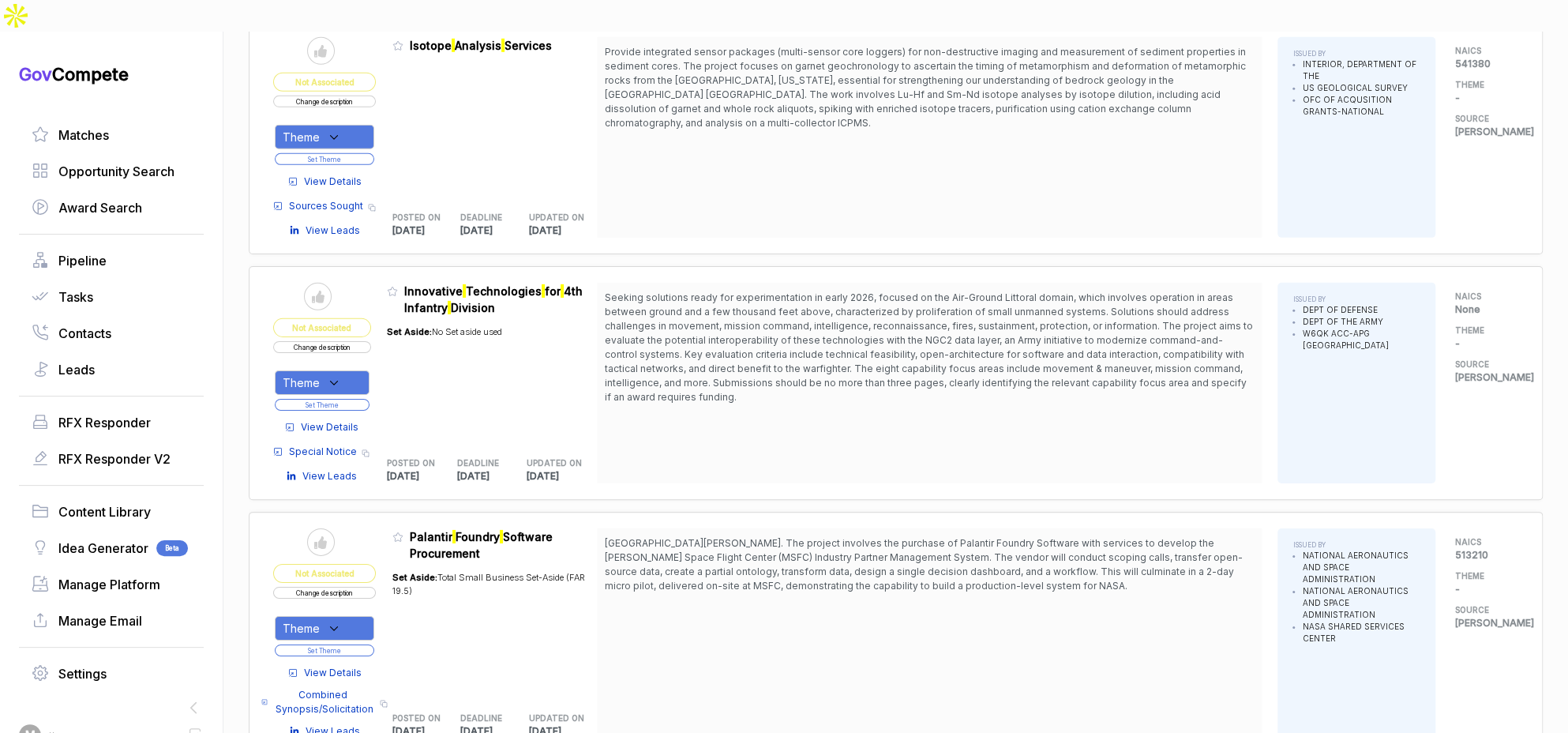
scroll to position [3130, 0]
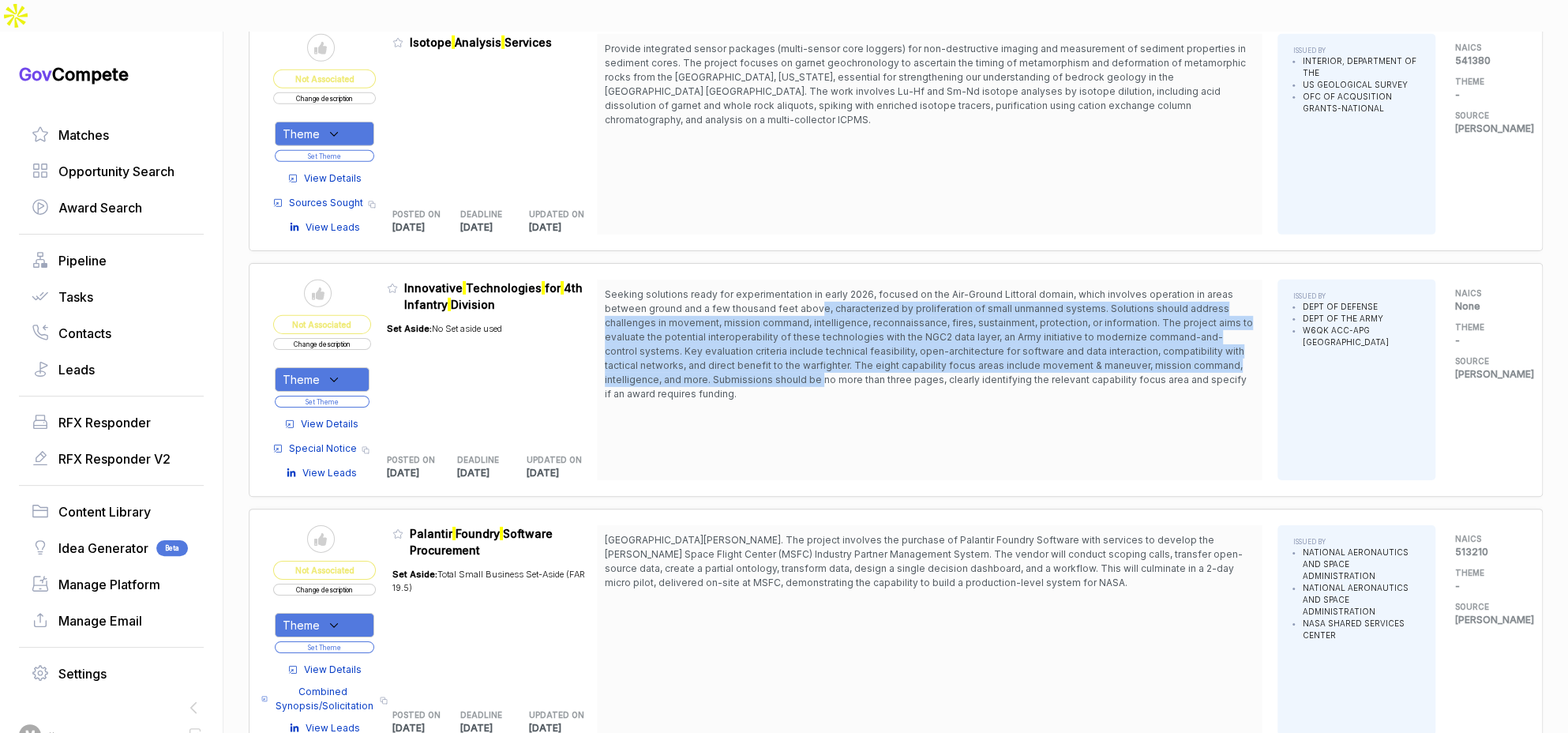
drag, startPoint x: 824, startPoint y: 261, endPoint x: 825, endPoint y: 341, distance: 80.0
click at [825, 341] on span "Seeking solutions ready for experimentation in early 2026, focused on the Air-G…" at bounding box center [929, 343] width 649 height 114
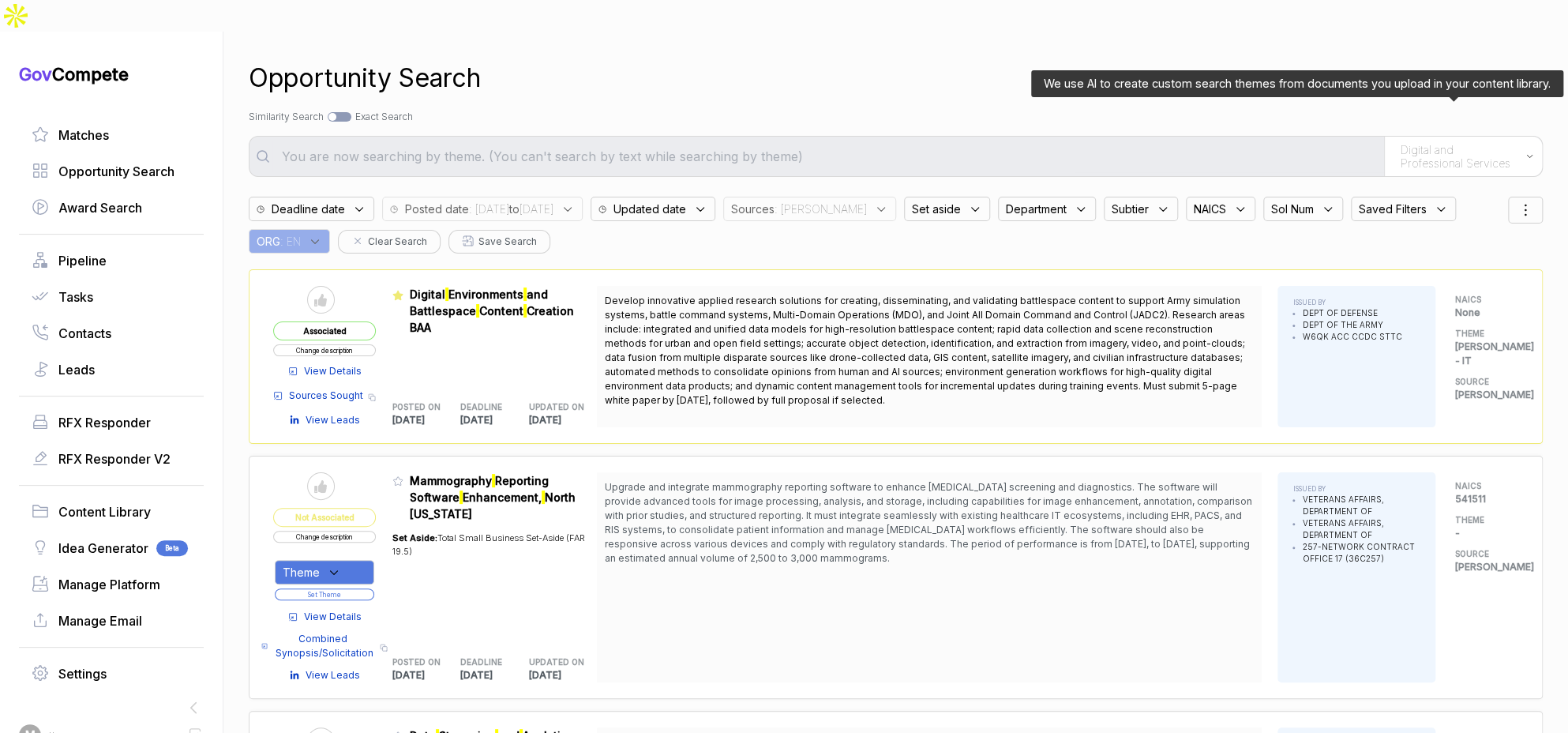
click at [1442, 139] on div "Digital and Professional Services" at bounding box center [1463, 156] width 158 height 39
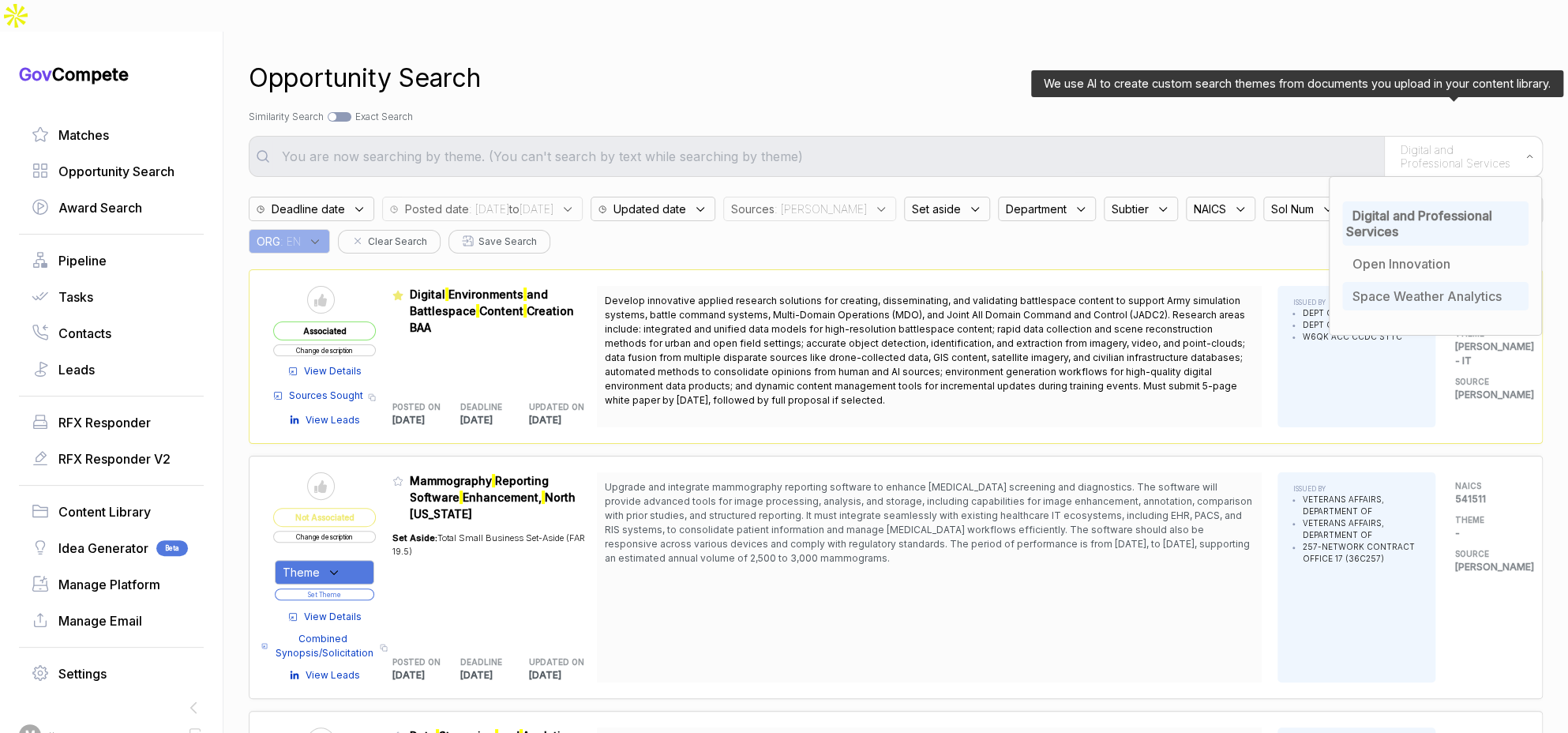
click at [1408, 288] on span "Space Weather Analytics" at bounding box center [1427, 296] width 149 height 16
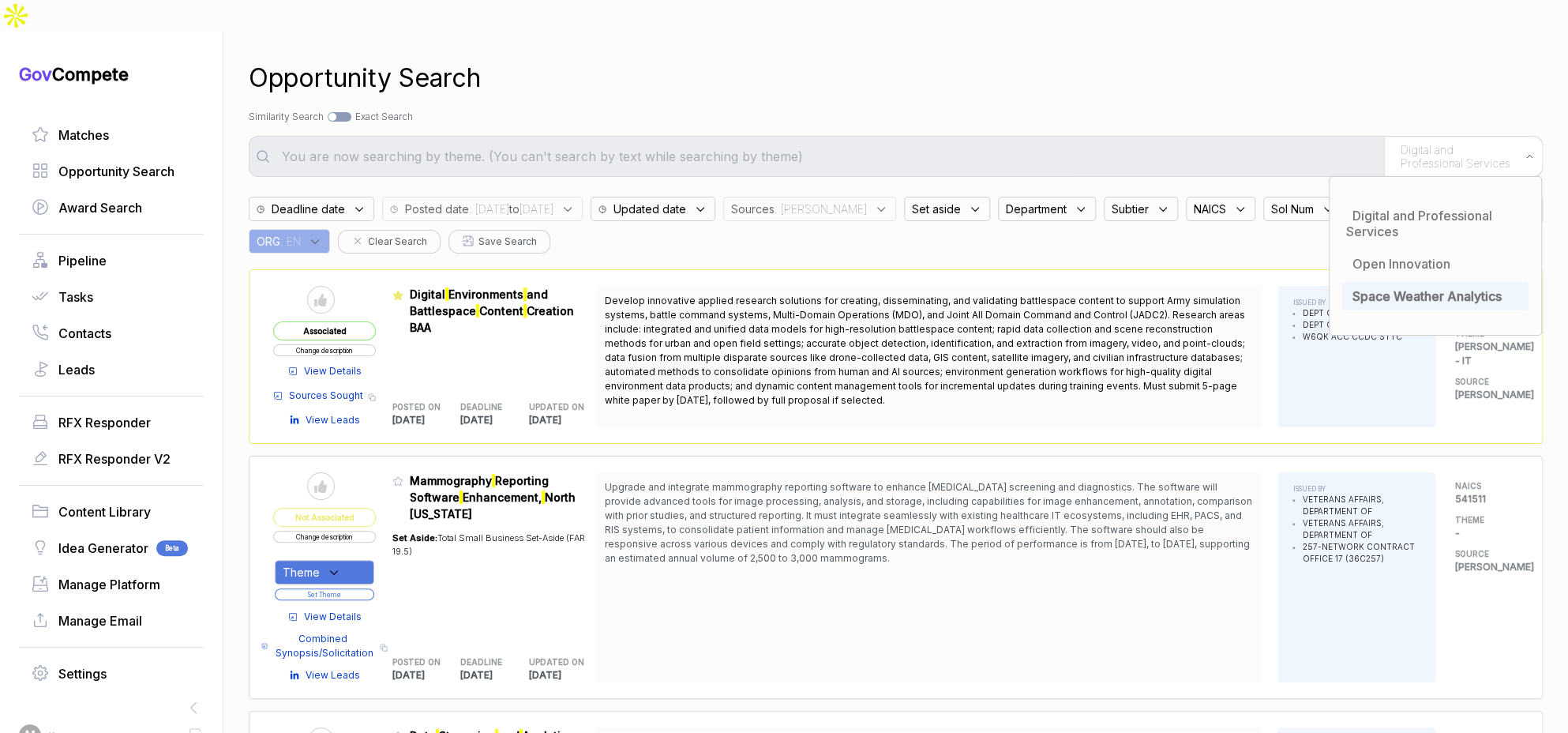
click at [1205, 93] on div "Opportunity Search Search by Topic Relevance Similarity Search Search by Exact …" at bounding box center [895, 398] width 1294 height 733
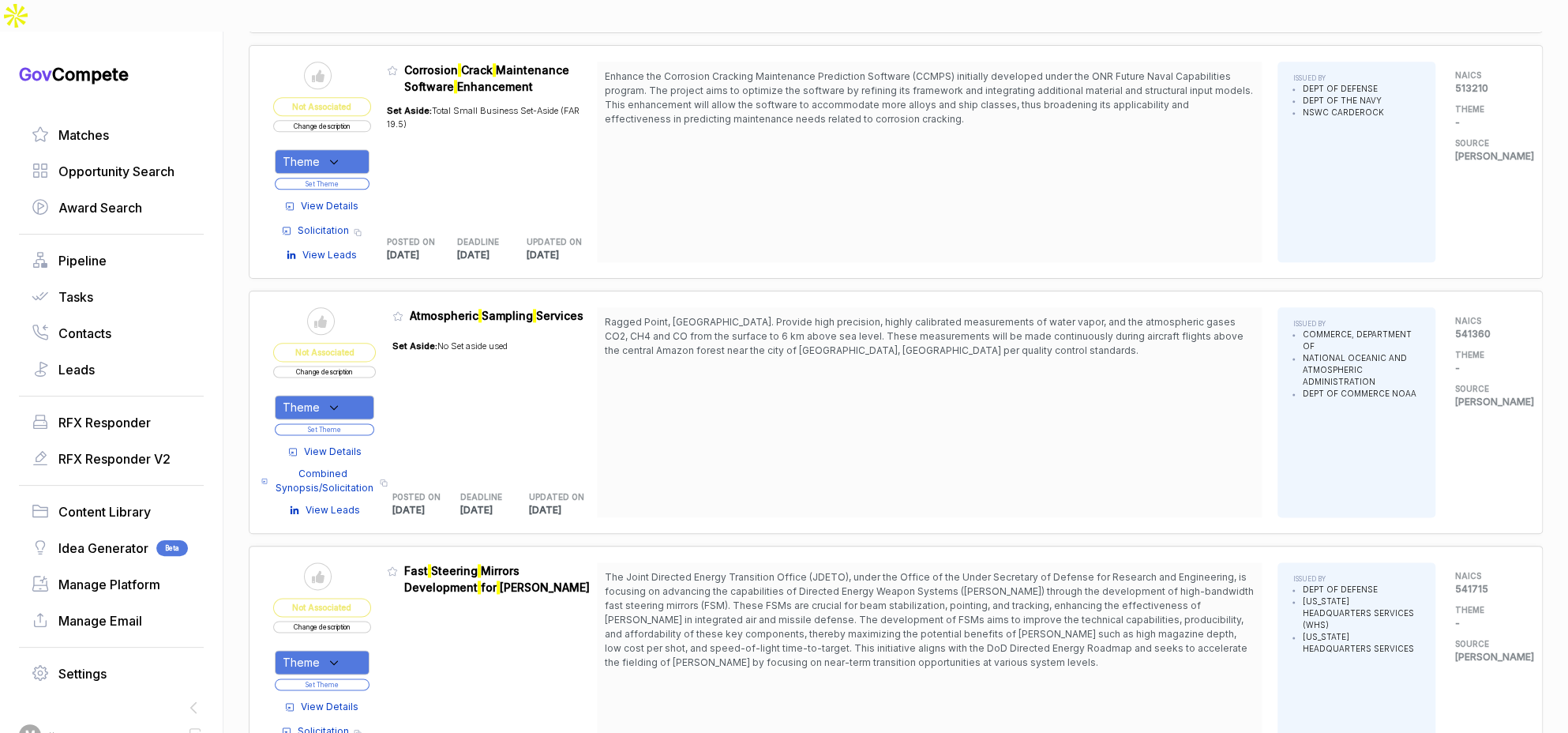
scroll to position [1251, 0]
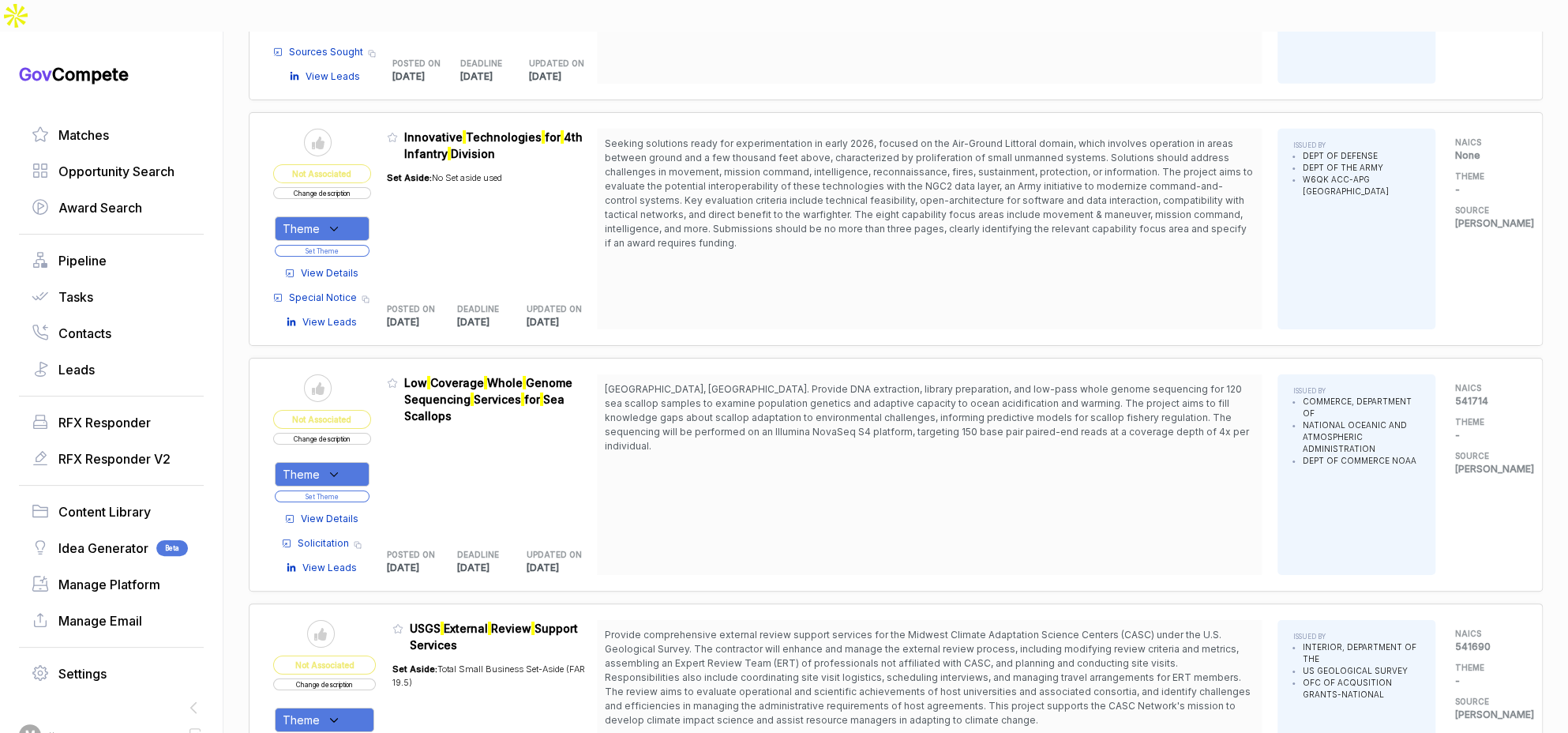
scroll to position [4206, 0]
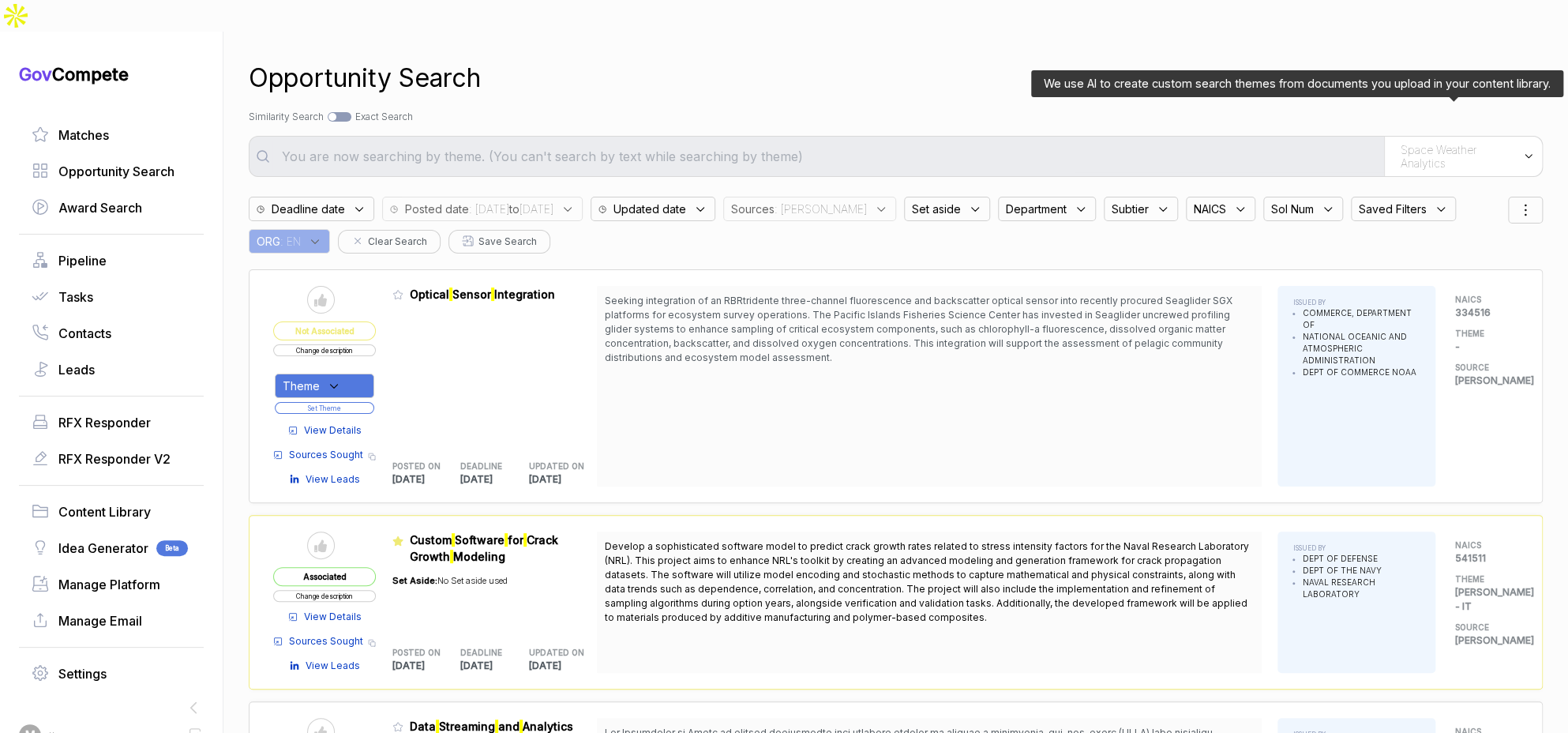
click at [1462, 143] on span "Space Weather Analytics" at bounding box center [1458, 156] width 114 height 28
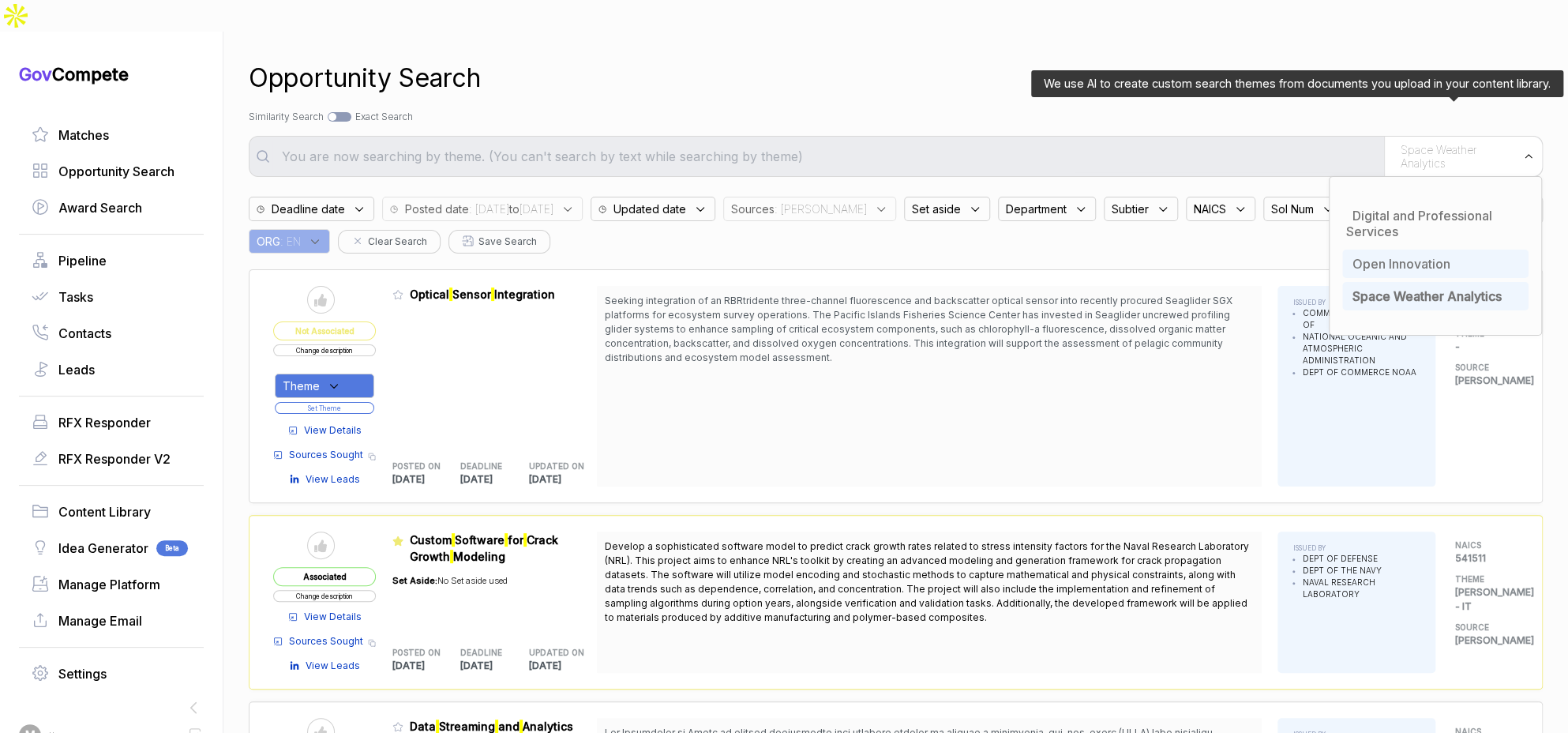
click at [1398, 249] on div "Open Innovation" at bounding box center [1435, 264] width 186 height 29
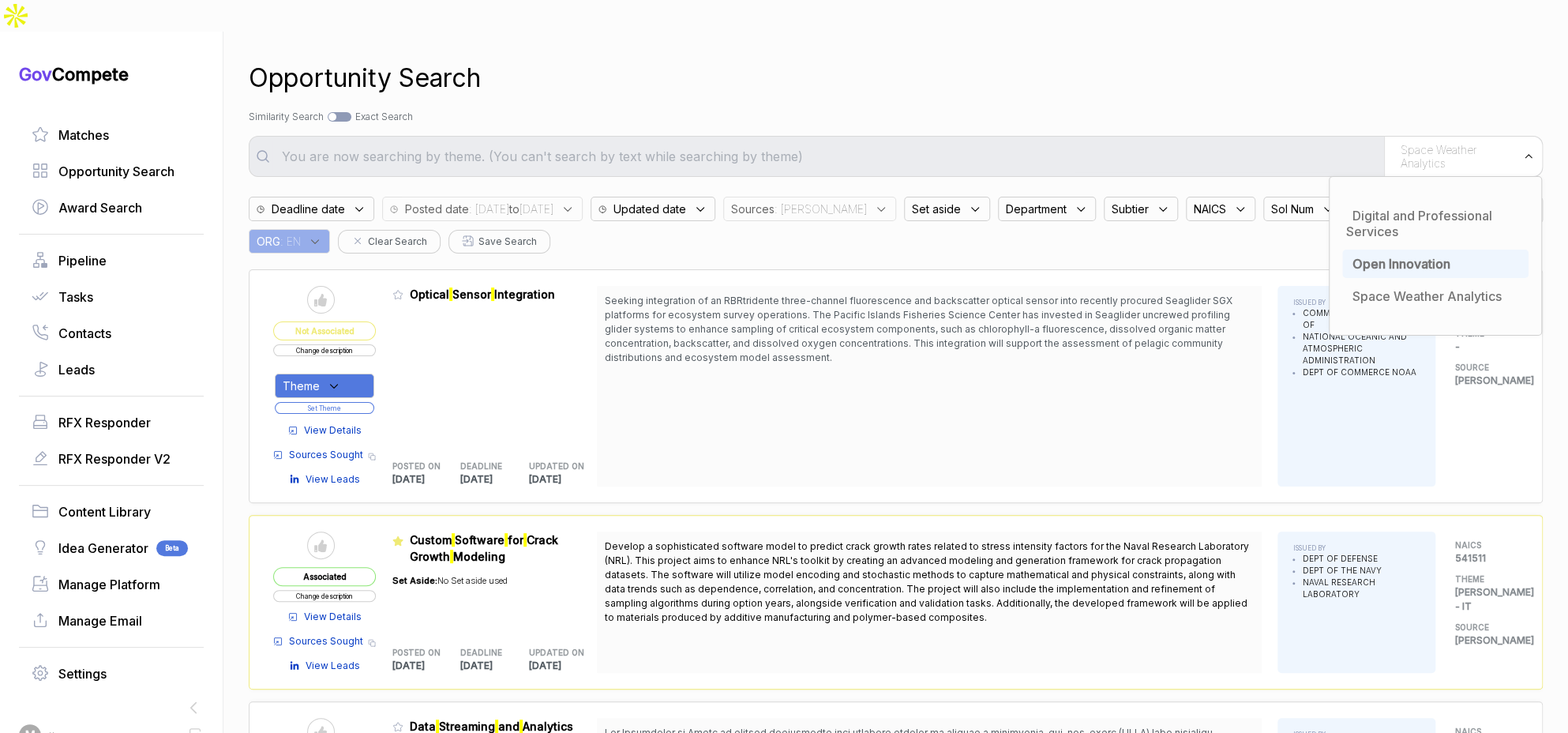
click at [1335, 74] on div "Opportunity Search Search by Topic Relevance Similarity Search Search by Exact …" at bounding box center [895, 398] width 1294 height 733
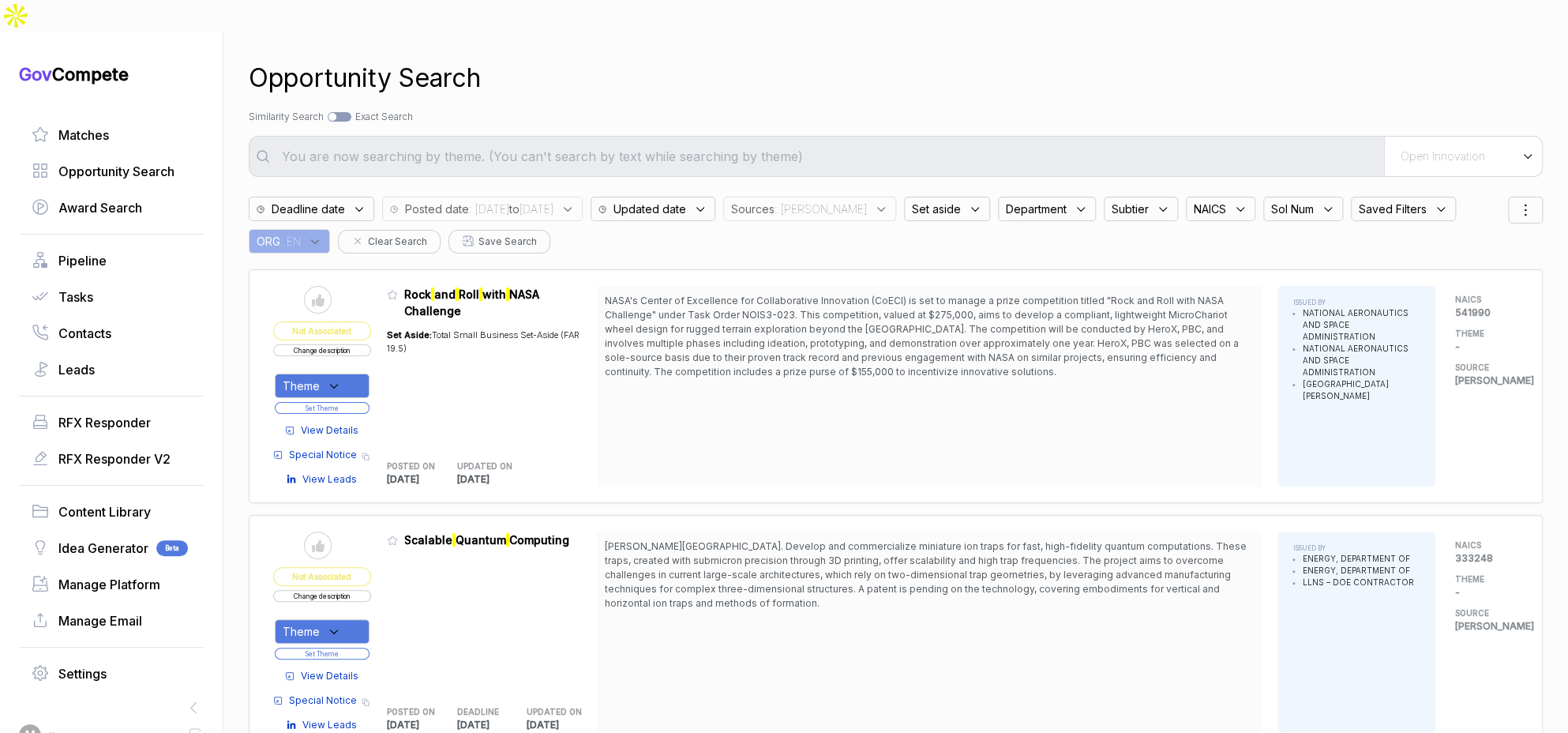
click at [346, 423] on span "View Details" at bounding box center [329, 430] width 57 height 14
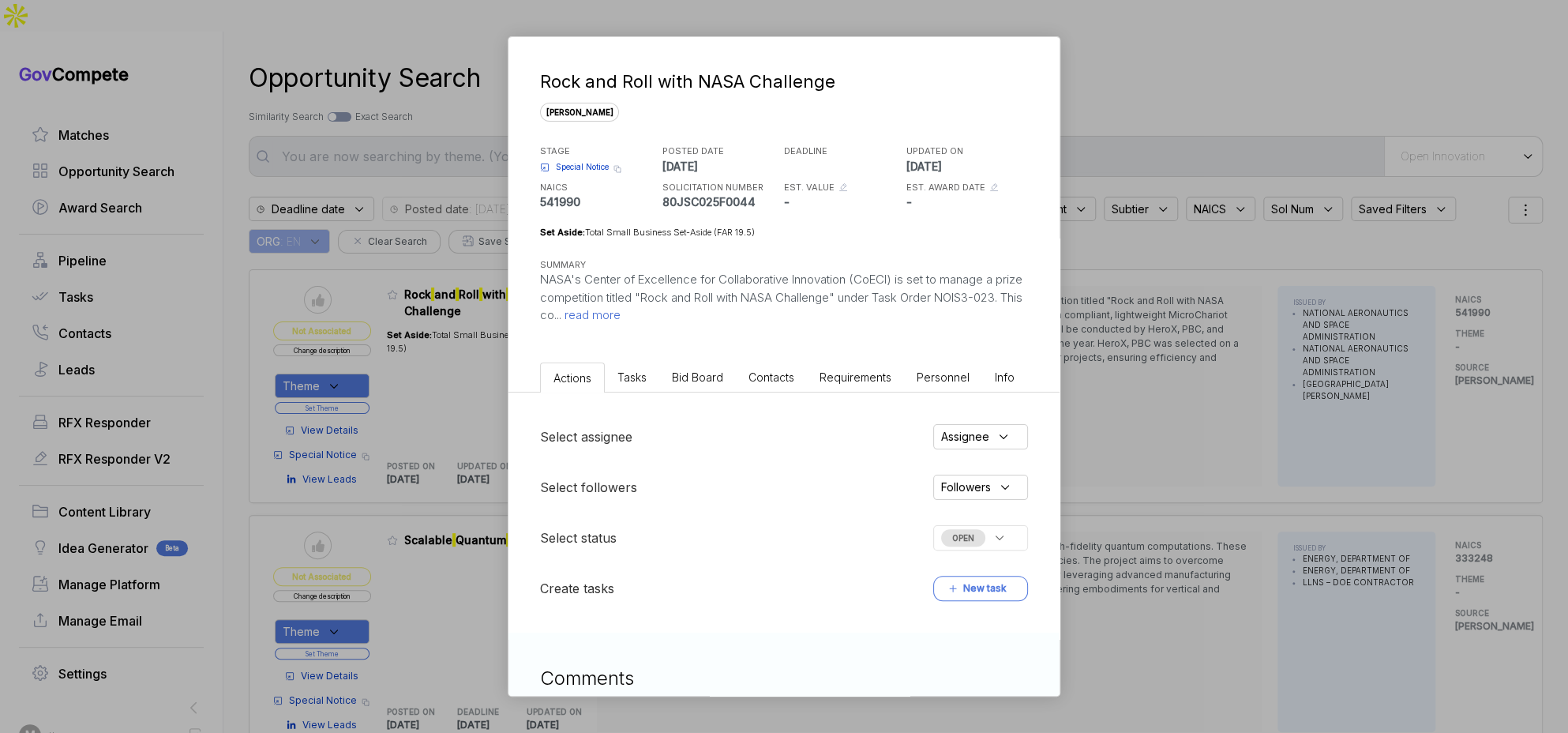
click at [732, 369] on li "Bid Board" at bounding box center [697, 376] width 77 height 29
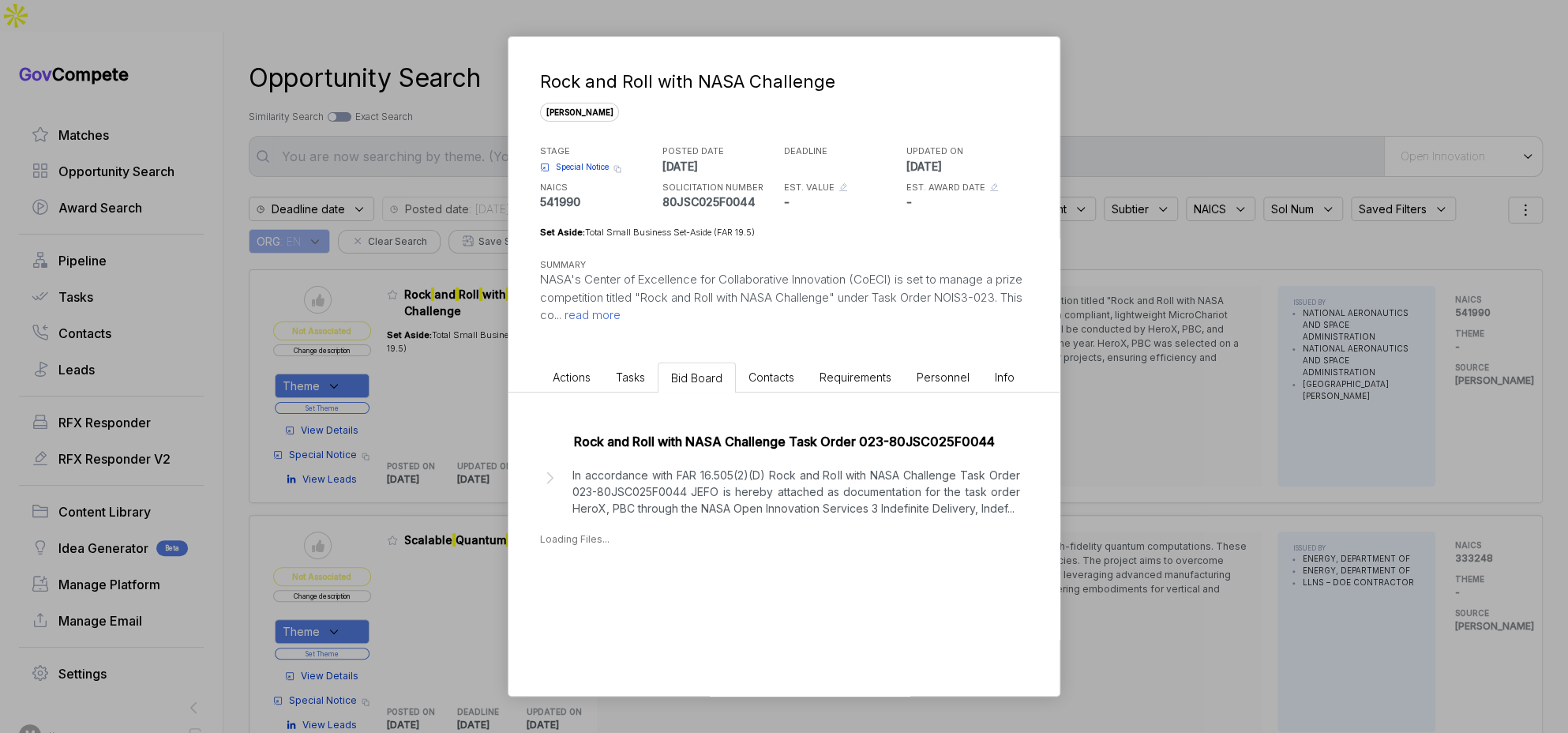
click at [736, 477] on p "In accordance with FAR 16.505(2)(D) Rock and Roll with NASA Challenge Task Orde…" at bounding box center [796, 492] width 448 height 50
click at [600, 602] on div "[DATE]" at bounding box center [582, 604] width 36 height 17
click at [600, 626] on span "- NOIS3-023 JEFO.pdf" at bounding box center [614, 629] width 87 height 10
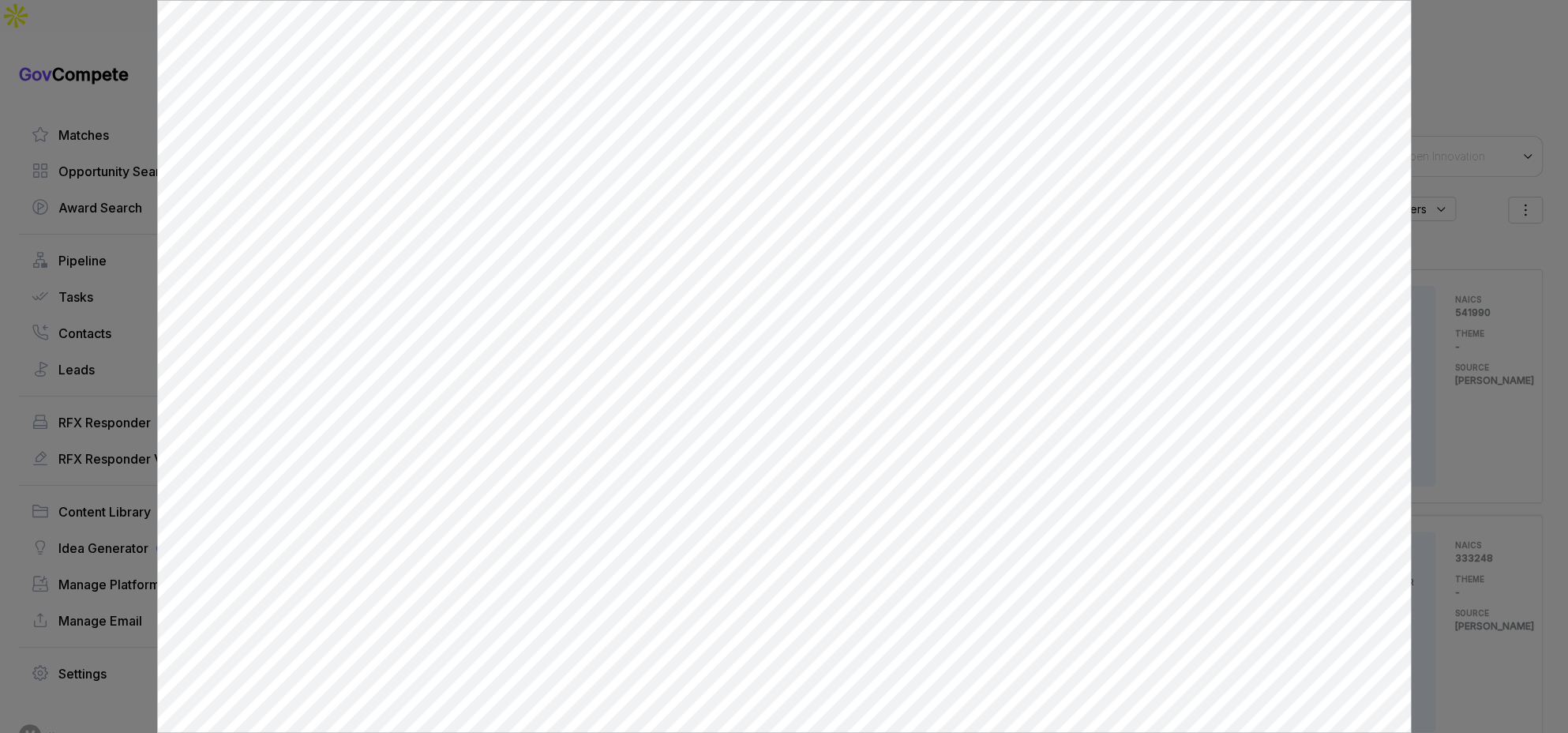
click at [1450, 233] on div at bounding box center [784, 366] width 1568 height 733
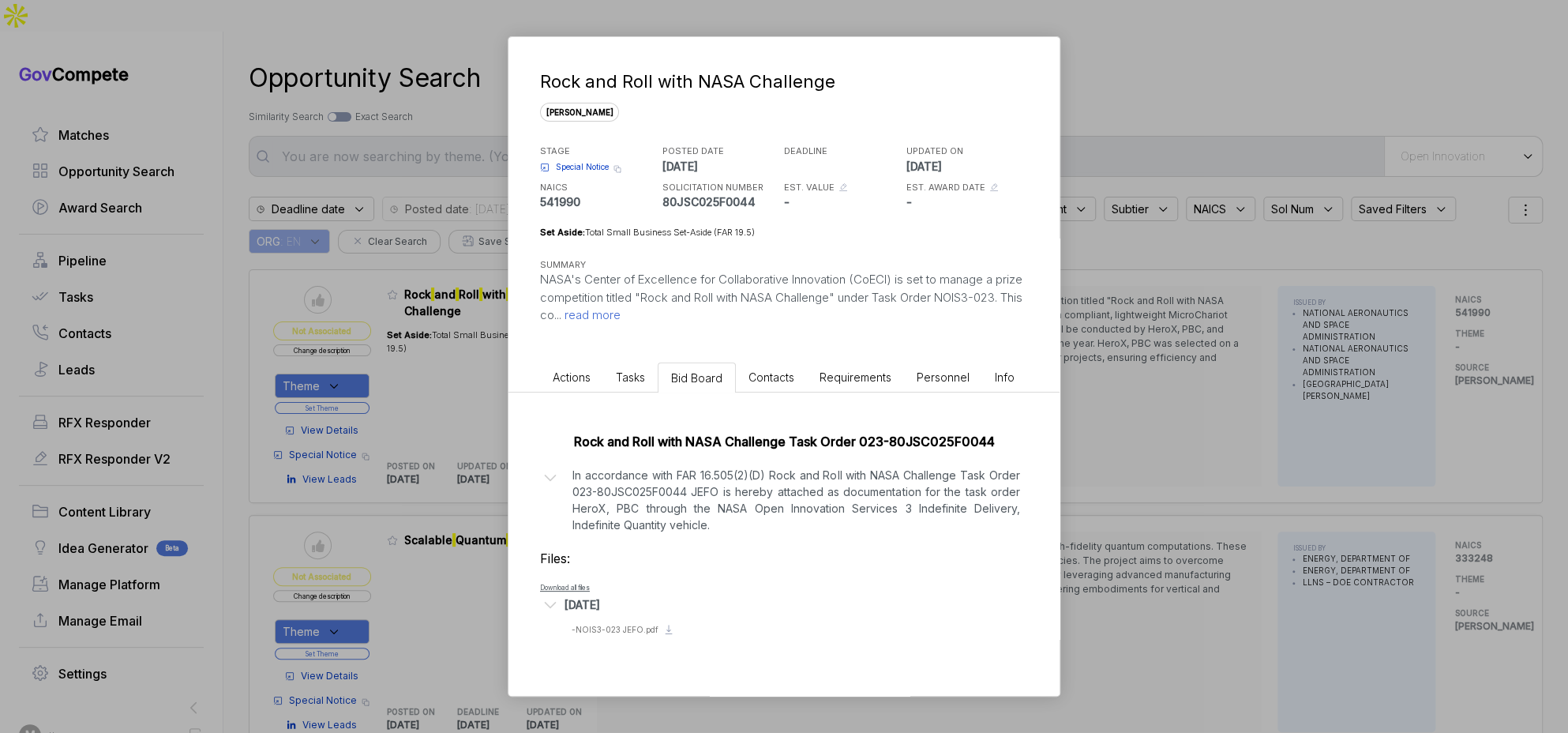
drag, startPoint x: 1378, startPoint y: 264, endPoint x: 1352, endPoint y: 278, distance: 29.5
click at [1365, 274] on div "Rock and Roll with NASA Challenge sam STAGE Special Notice Copy link POSTED DAT…" at bounding box center [784, 366] width 1568 height 733
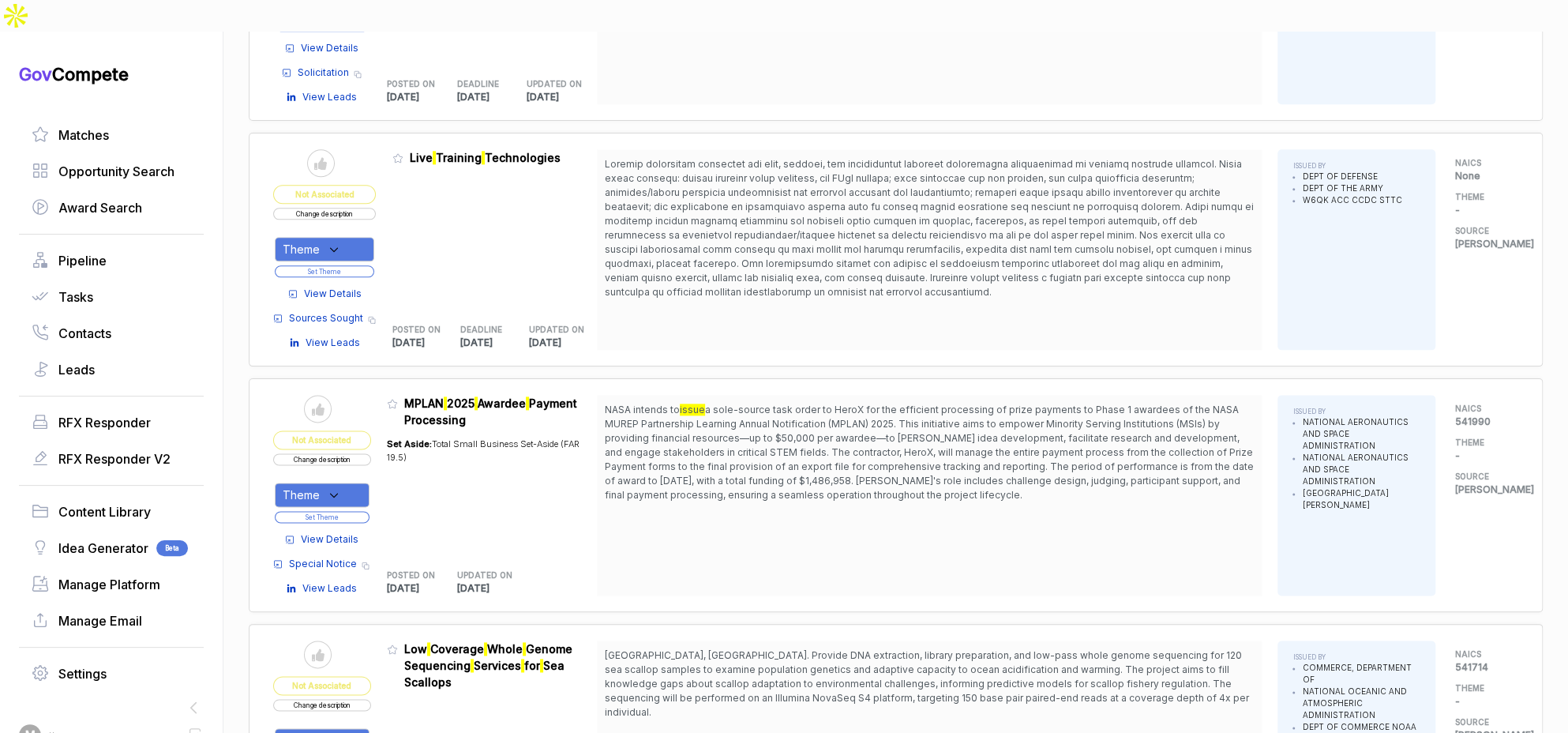
scroll to position [1121, 0]
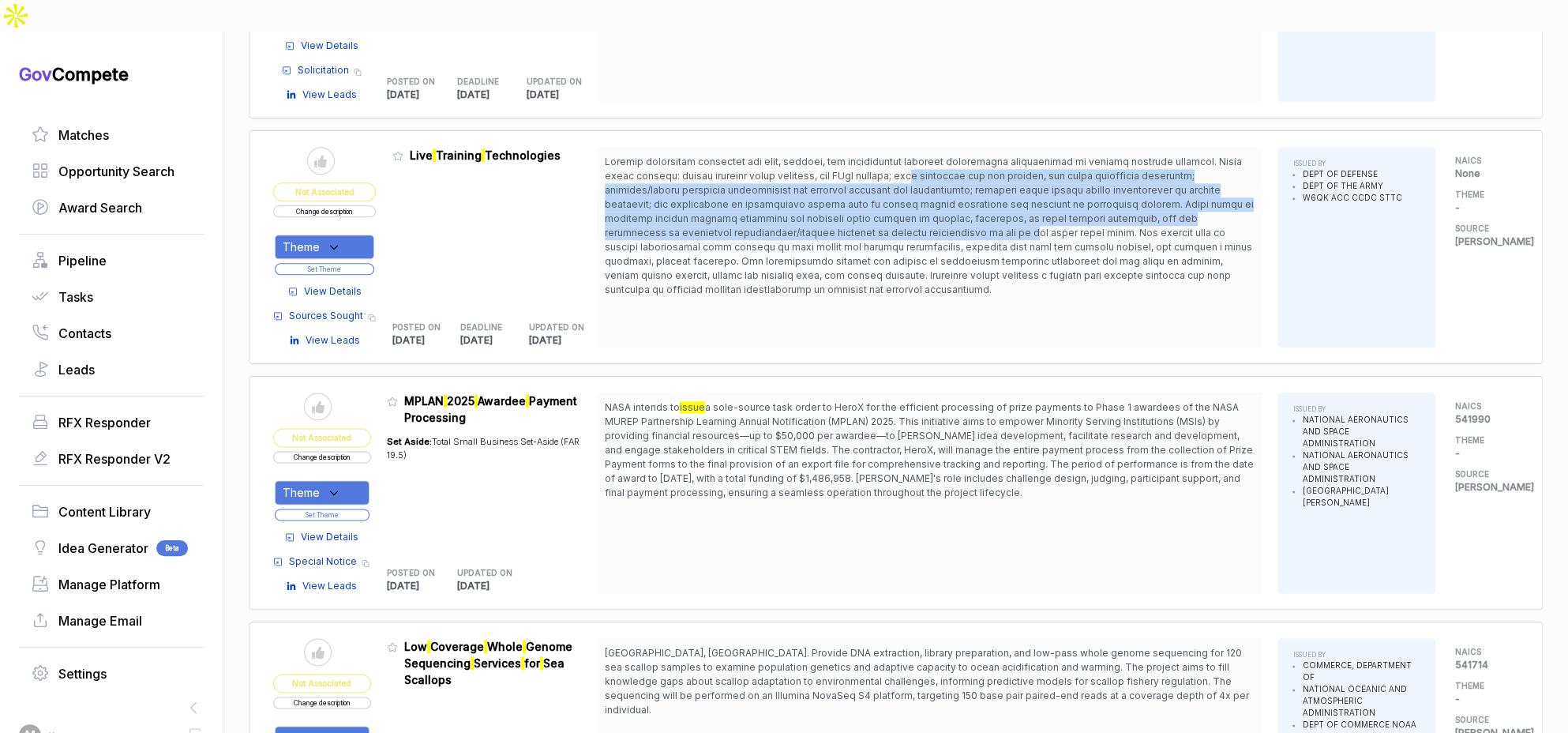
drag, startPoint x: 901, startPoint y: 131, endPoint x: 898, endPoint y: 198, distance: 67.1
click at [899, 193] on span at bounding box center [929, 225] width 649 height 139
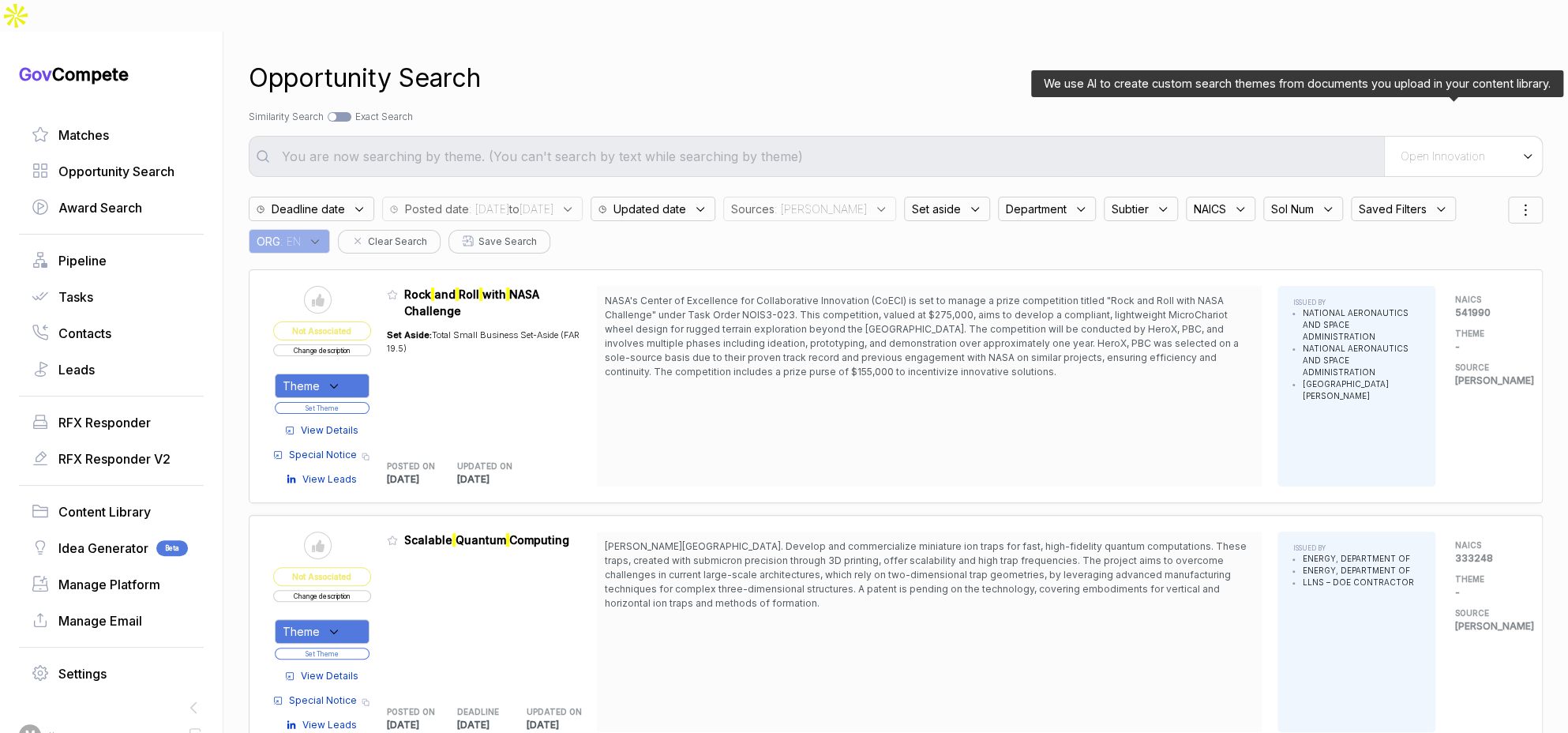
click at [1455, 137] on div "Open Innovation" at bounding box center [1463, 156] width 158 height 39
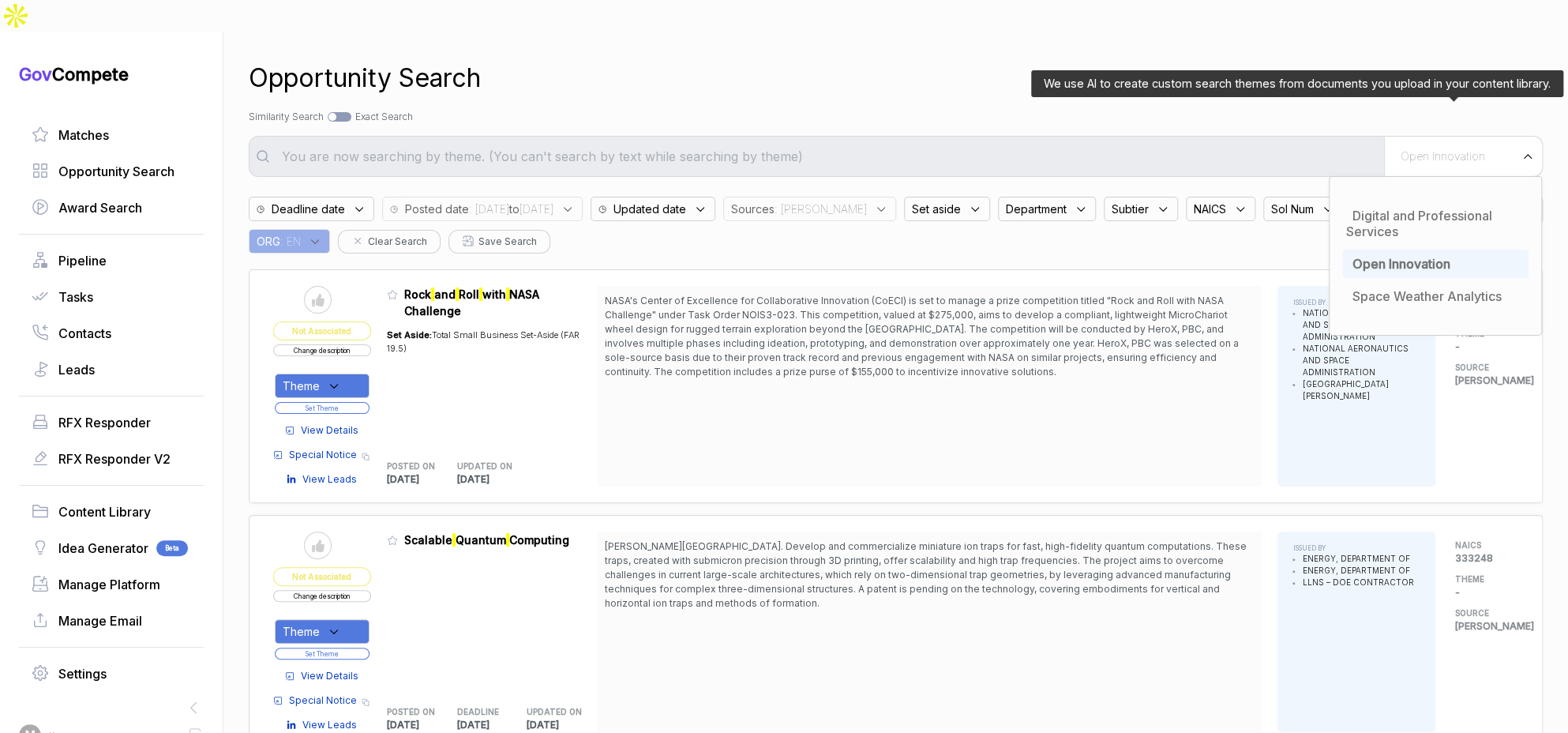
drag, startPoint x: 1395, startPoint y: 229, endPoint x: 1262, endPoint y: 156, distance: 151.7
click at [1393, 256] on span "Open Innovation" at bounding box center [1402, 264] width 98 height 16
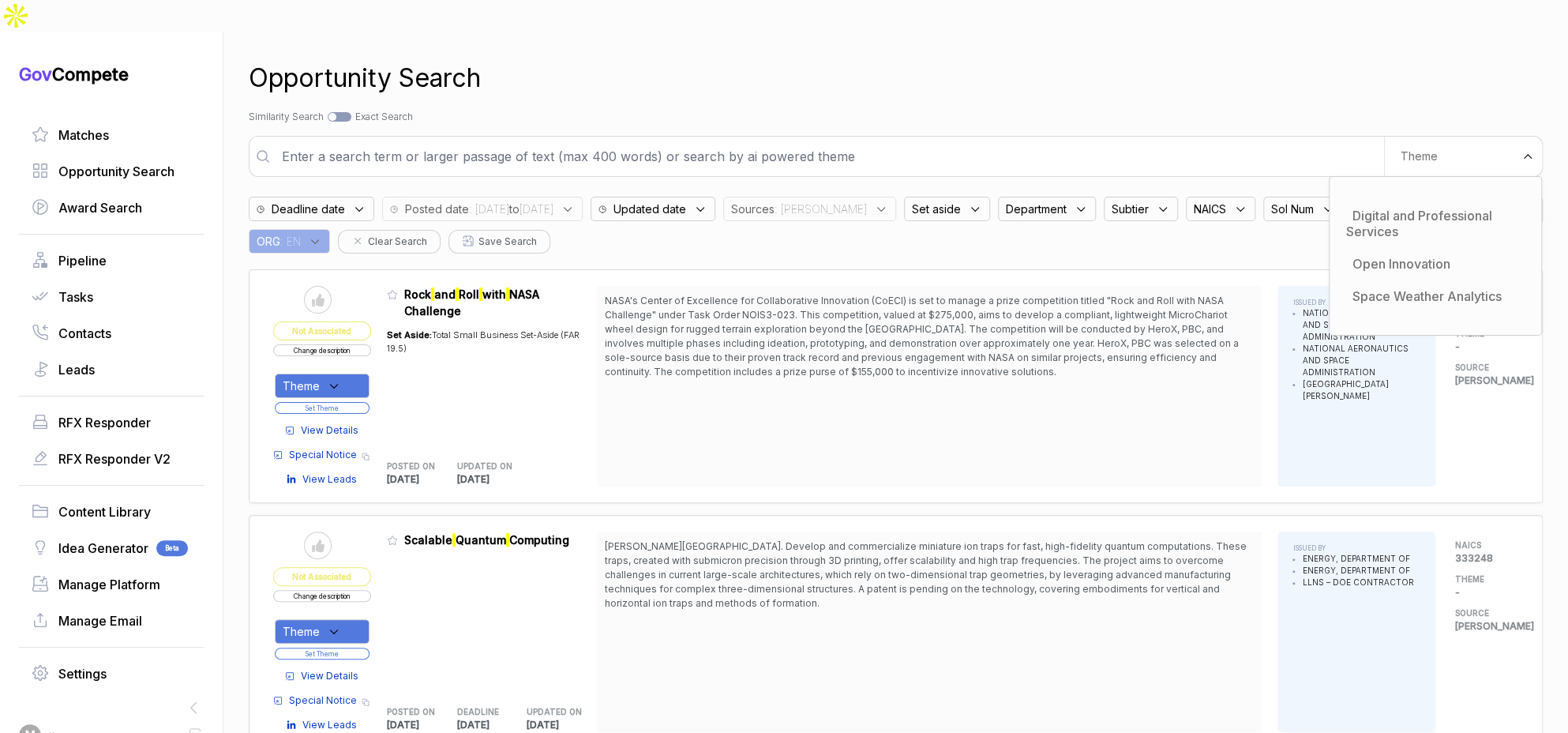
click at [1207, 140] on input "text" at bounding box center [828, 156] width 1111 height 31
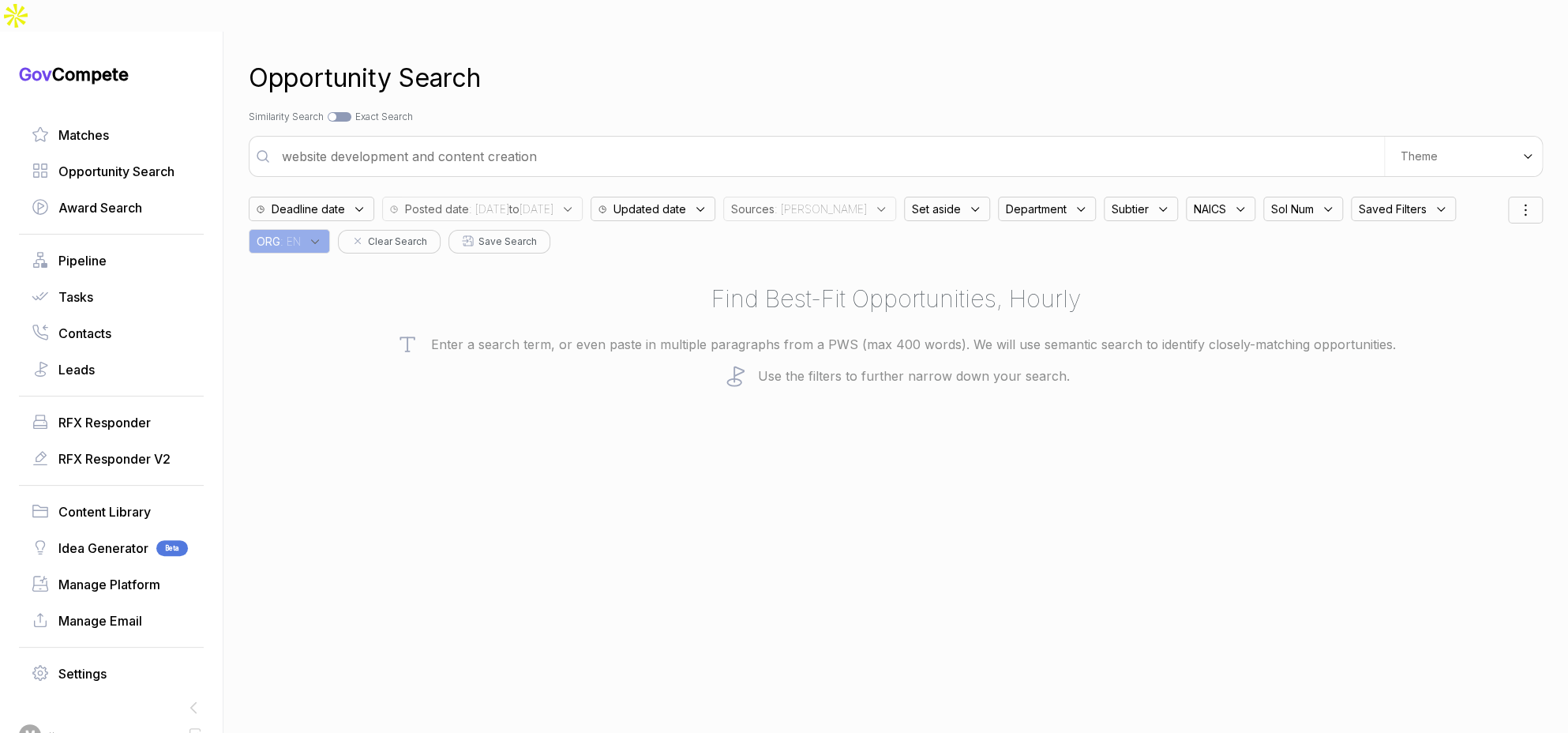
type input "website development and content creation"
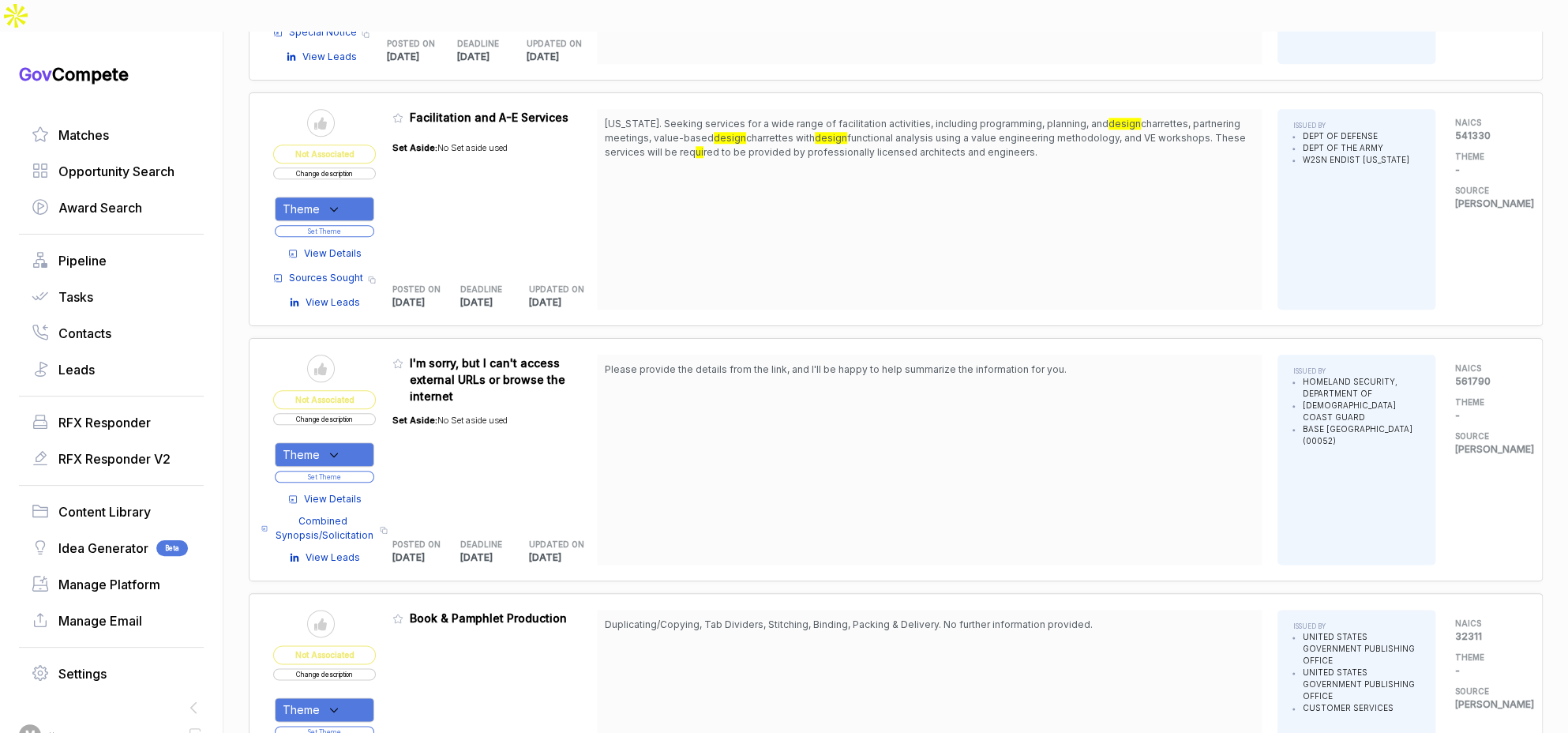
scroll to position [1119, 0]
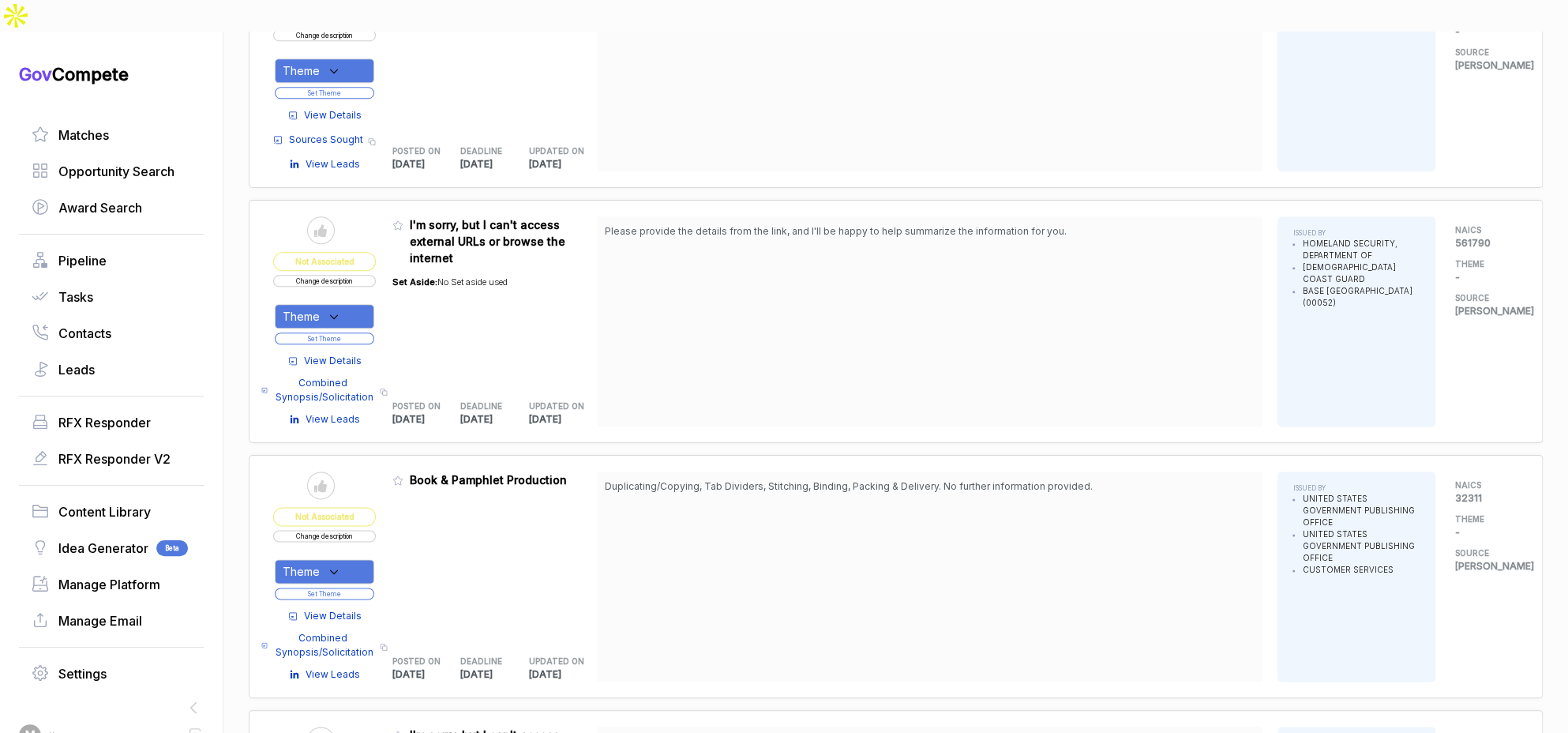
click at [361, 354] on span "View Details" at bounding box center [333, 361] width 57 height 14
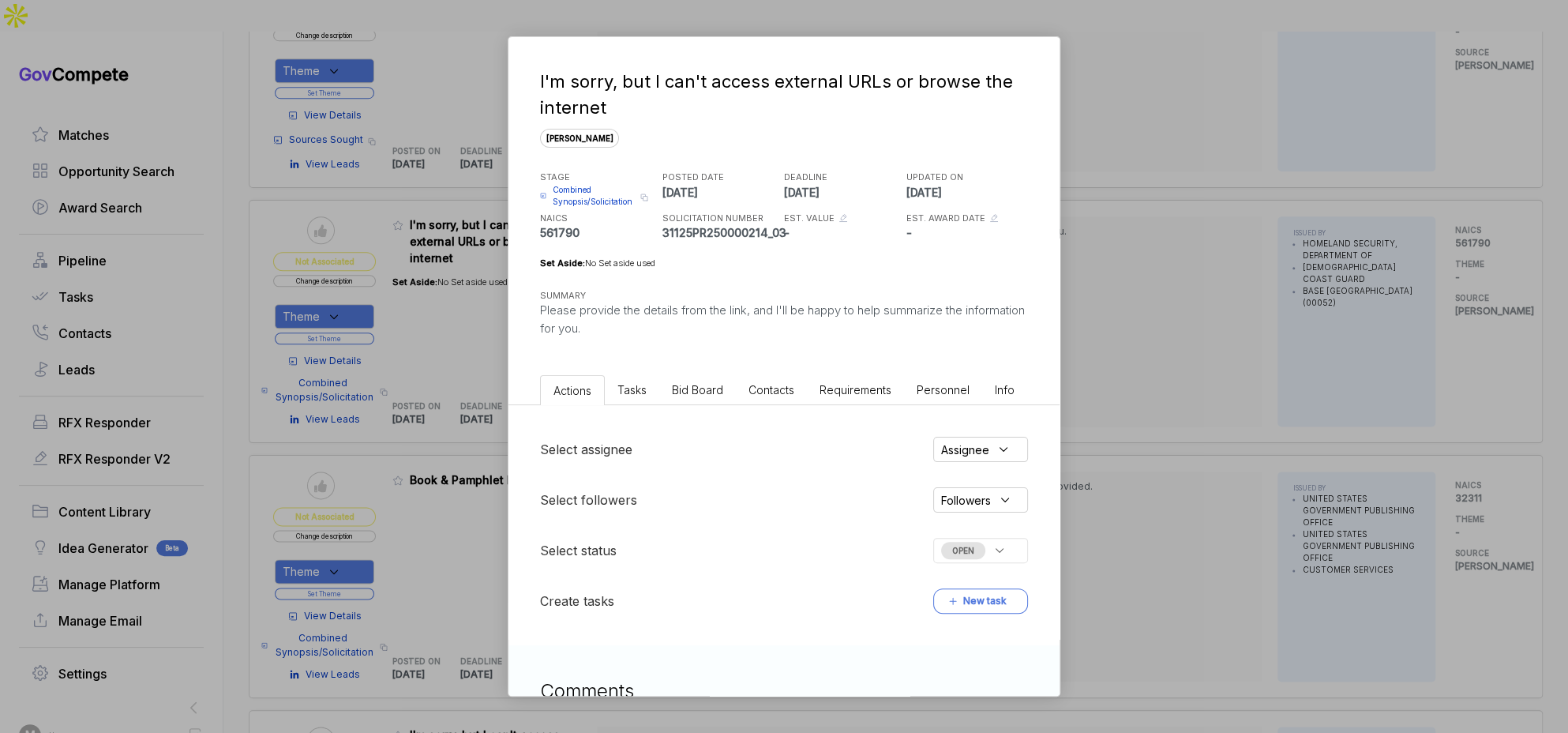
click at [669, 388] on li "Bid Board" at bounding box center [697, 389] width 77 height 29
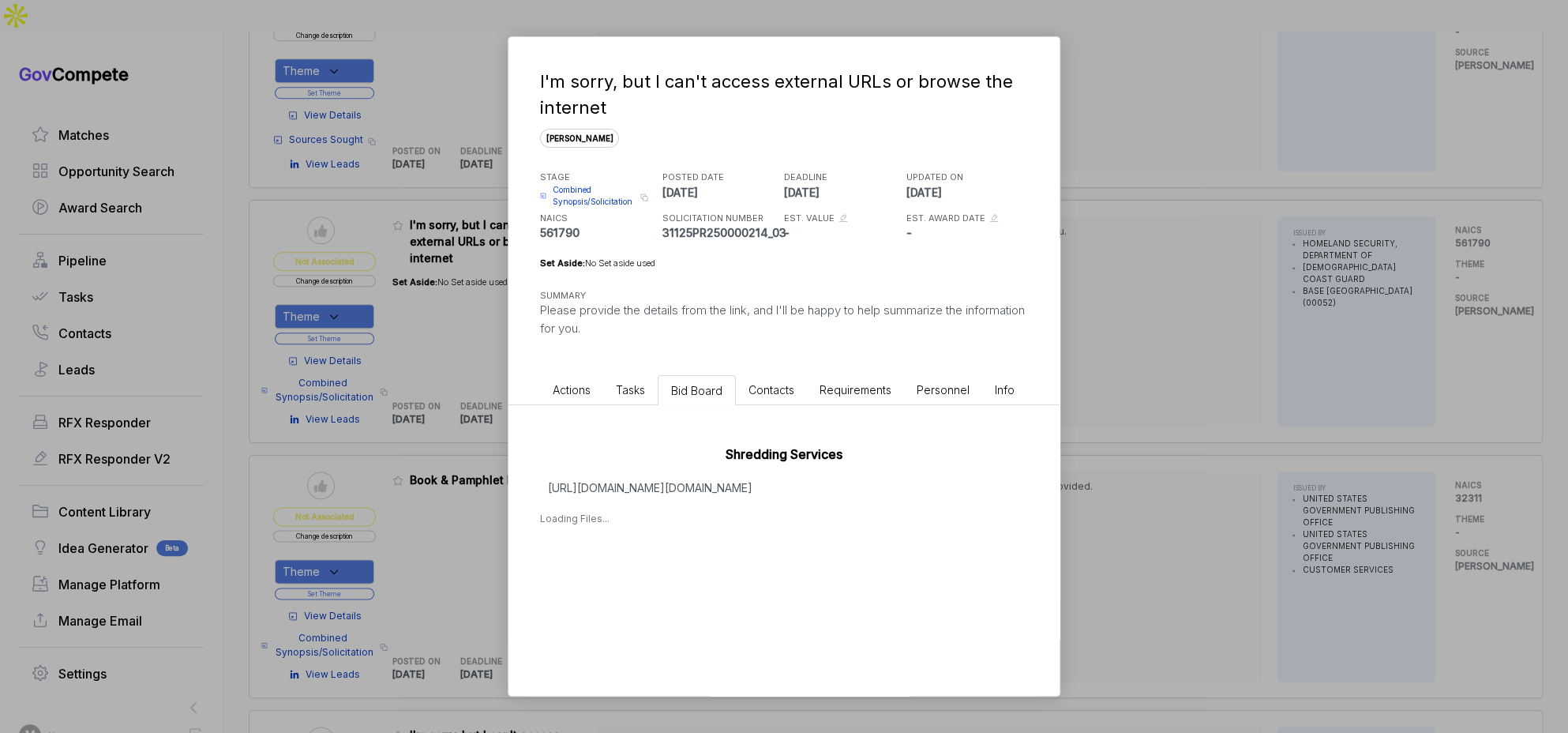
click at [1191, 389] on div "I'm sorry, but I can't access external URLs or browse the internet sam STAGE Co…" at bounding box center [784, 366] width 1568 height 733
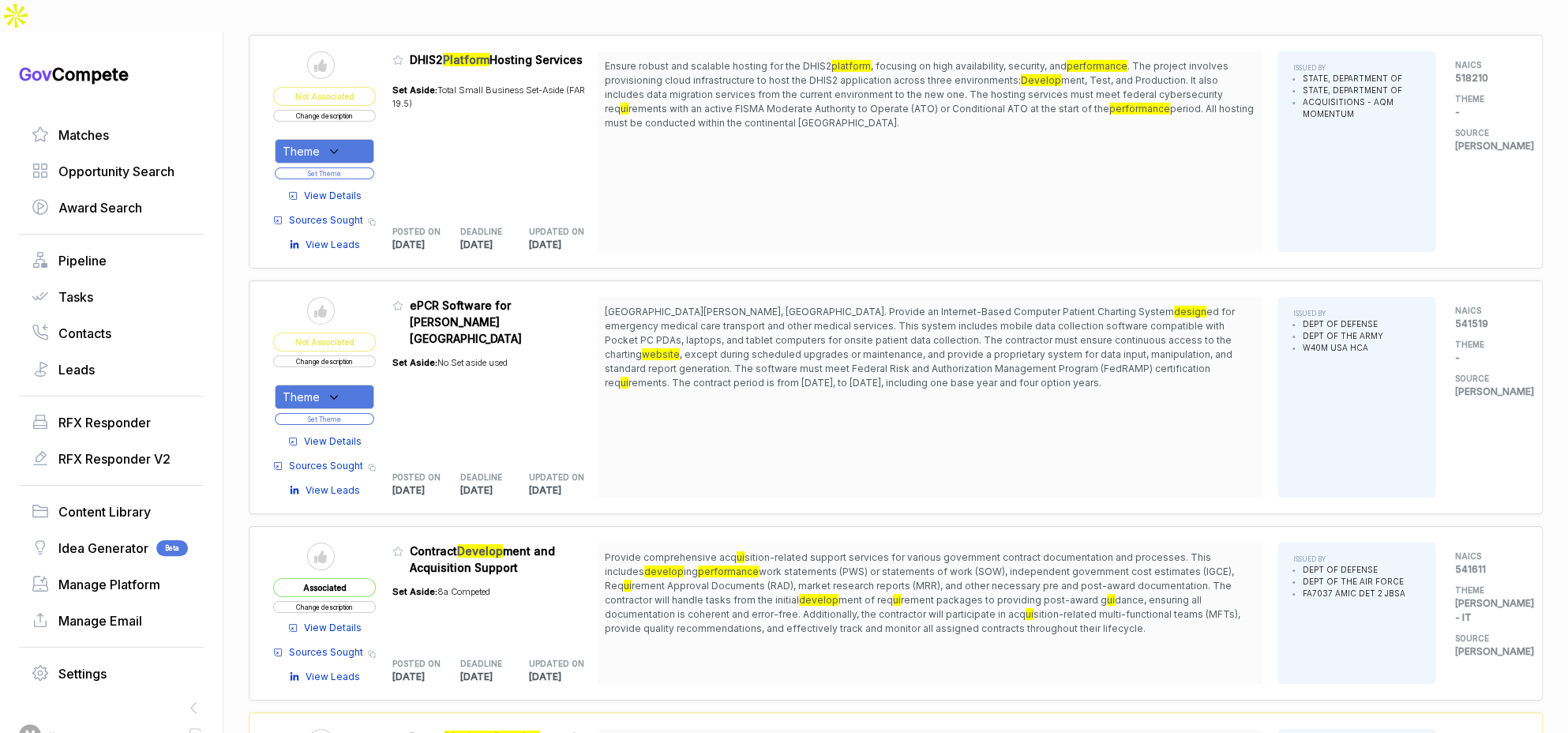
scroll to position [3526, 0]
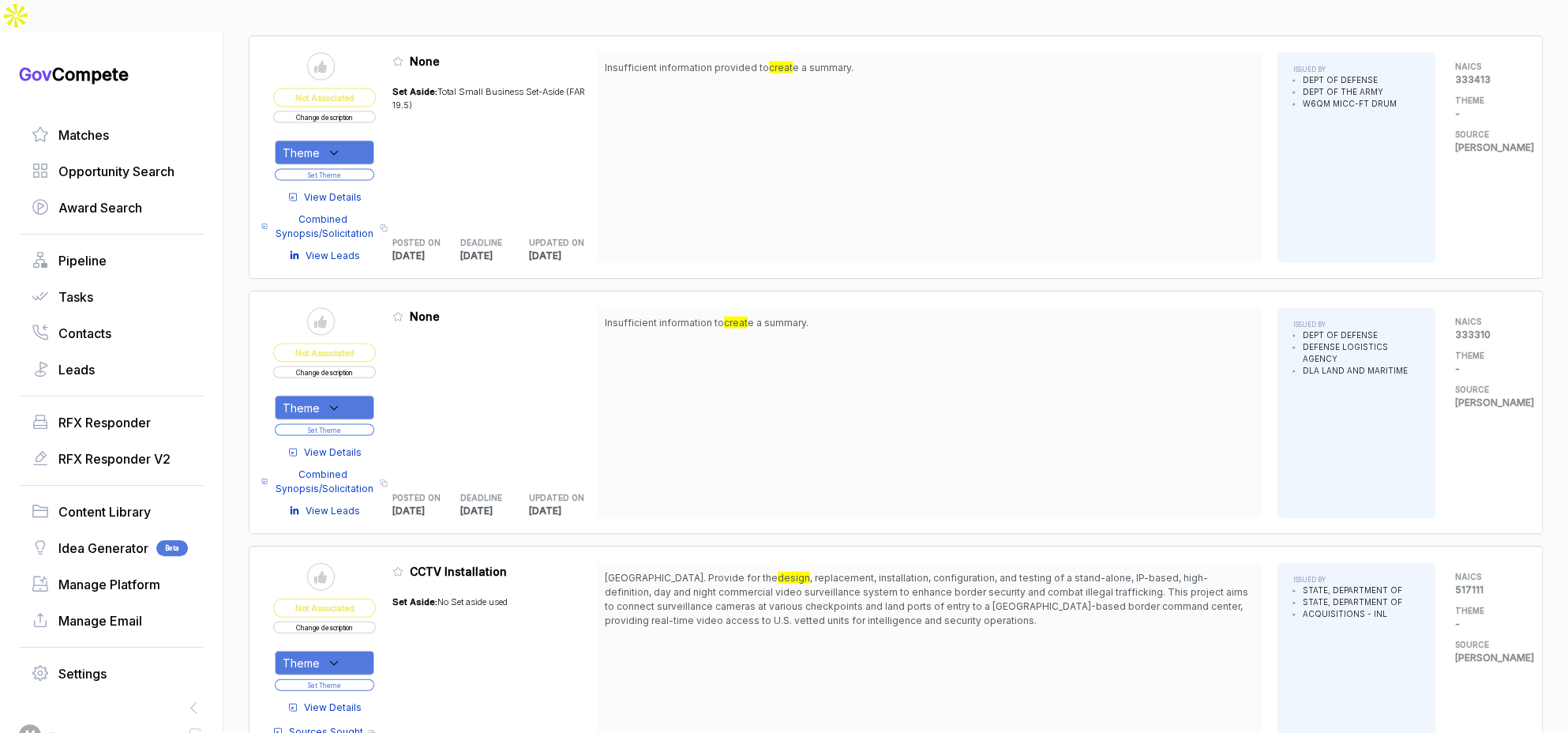
scroll to position [6148, 0]
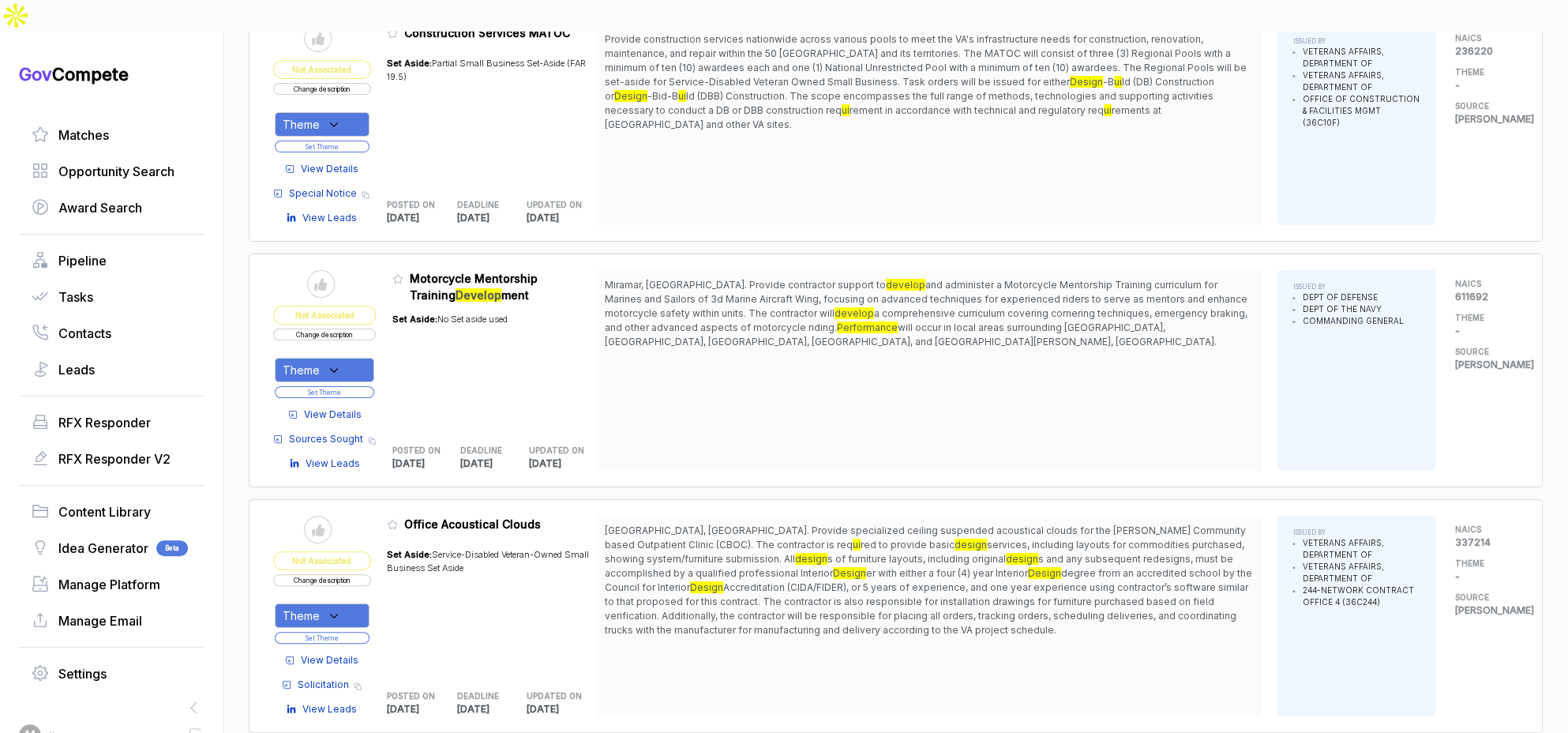
scroll to position [7437, 0]
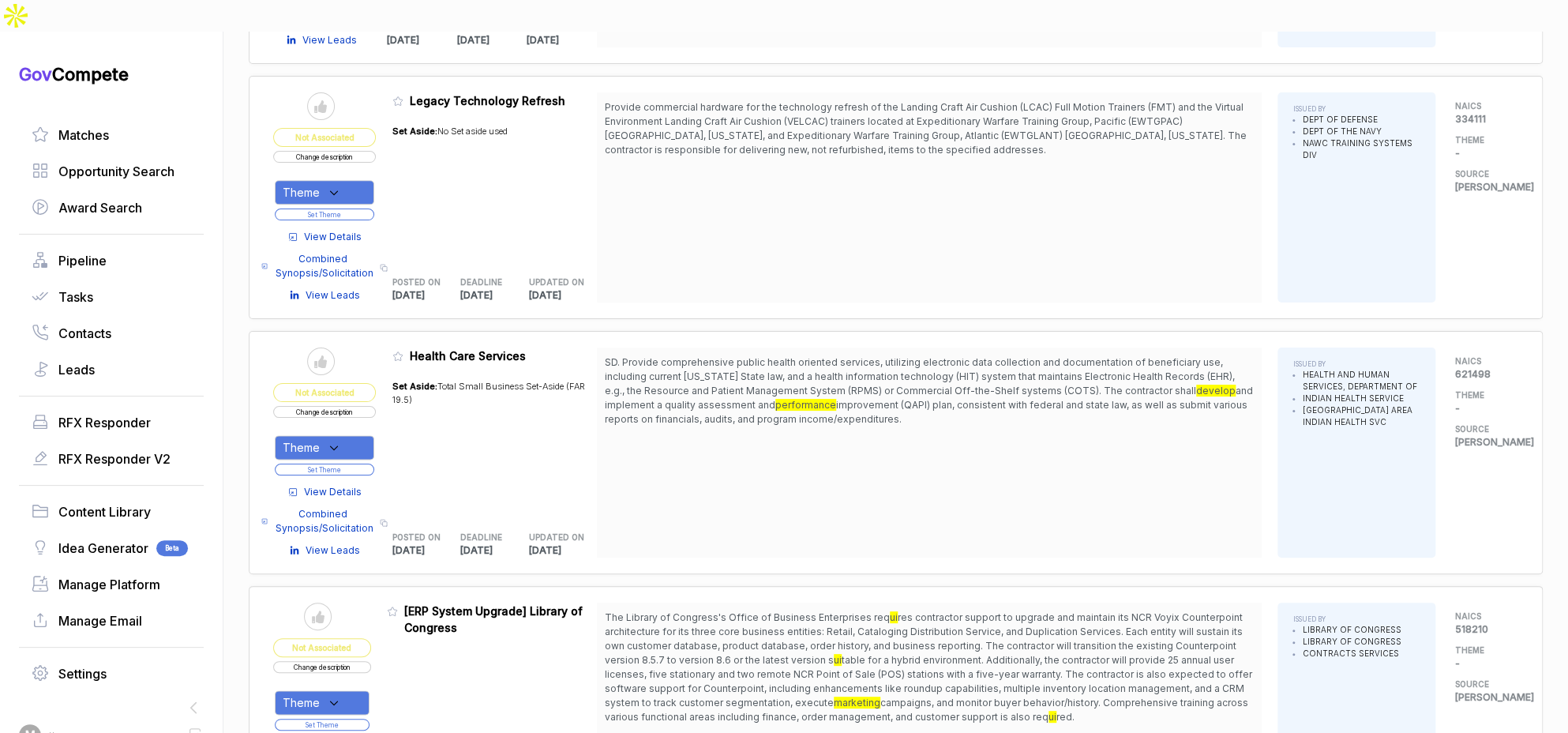
scroll to position [8601, 0]
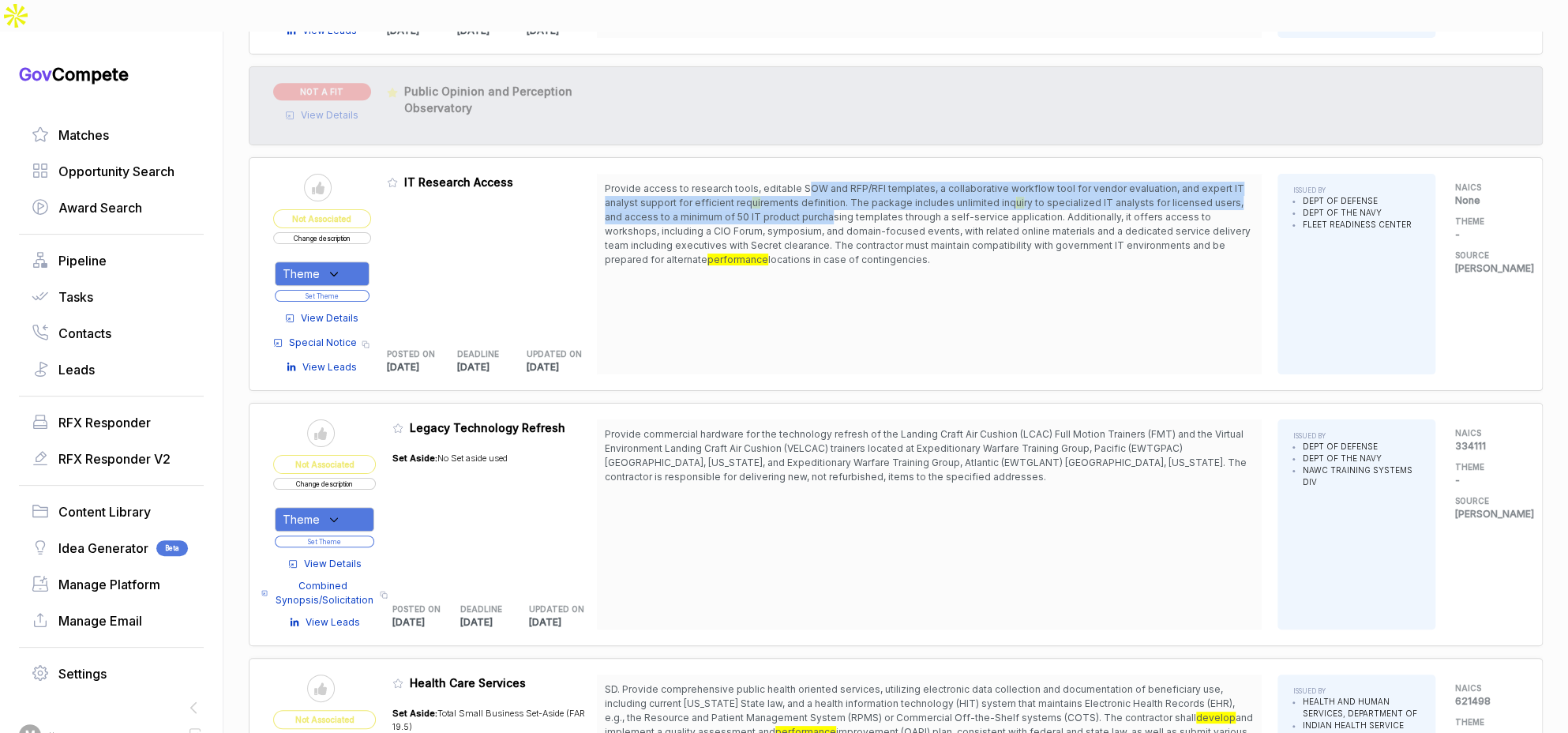
drag, startPoint x: 809, startPoint y: 118, endPoint x: 836, endPoint y: 146, distance: 38.9
click at [836, 181] on span "Provide access to research tools, editable SOW and RFP/RFI templates, a collabo…" at bounding box center [929, 223] width 649 height 85
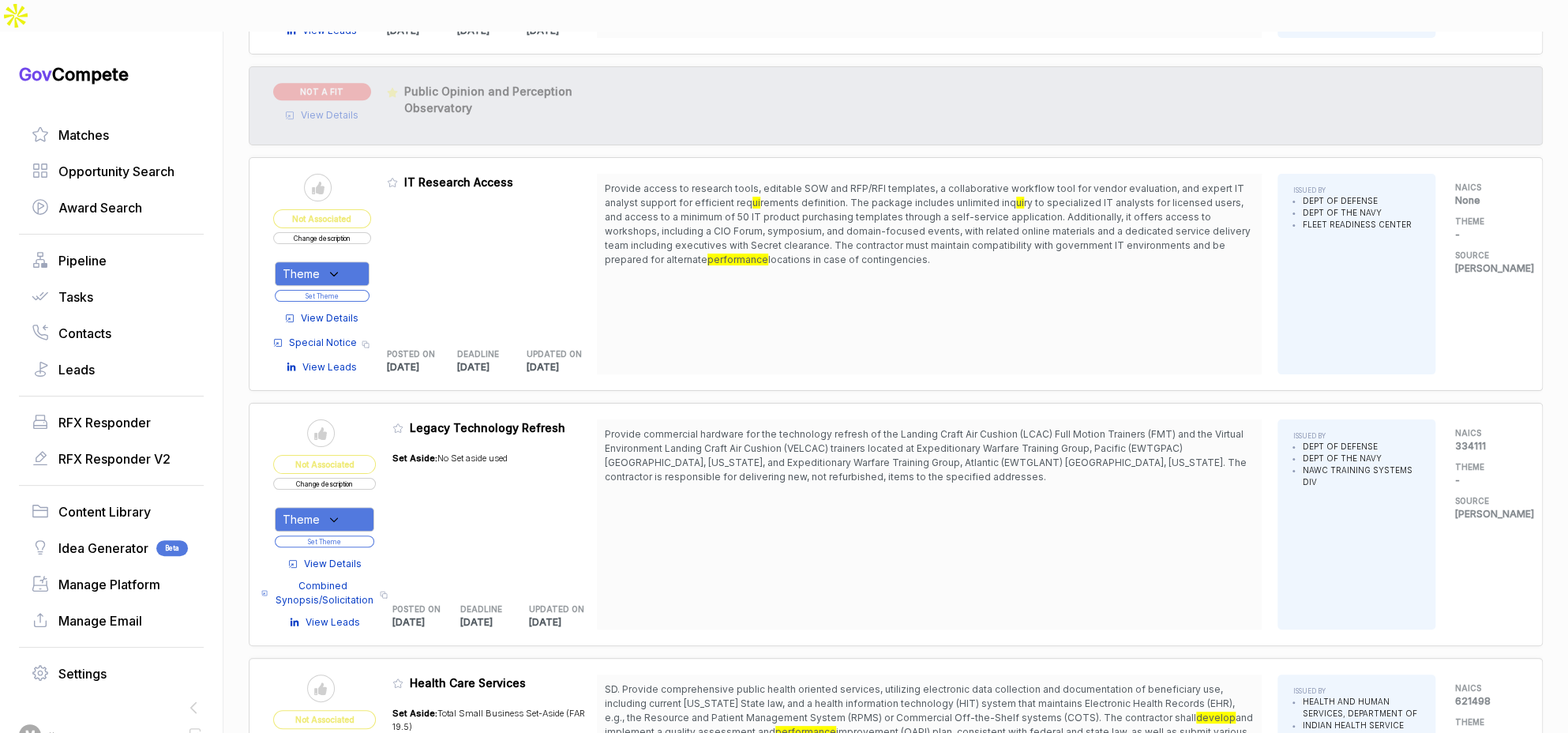
click at [358, 311] on span "View Details" at bounding box center [329, 318] width 57 height 14
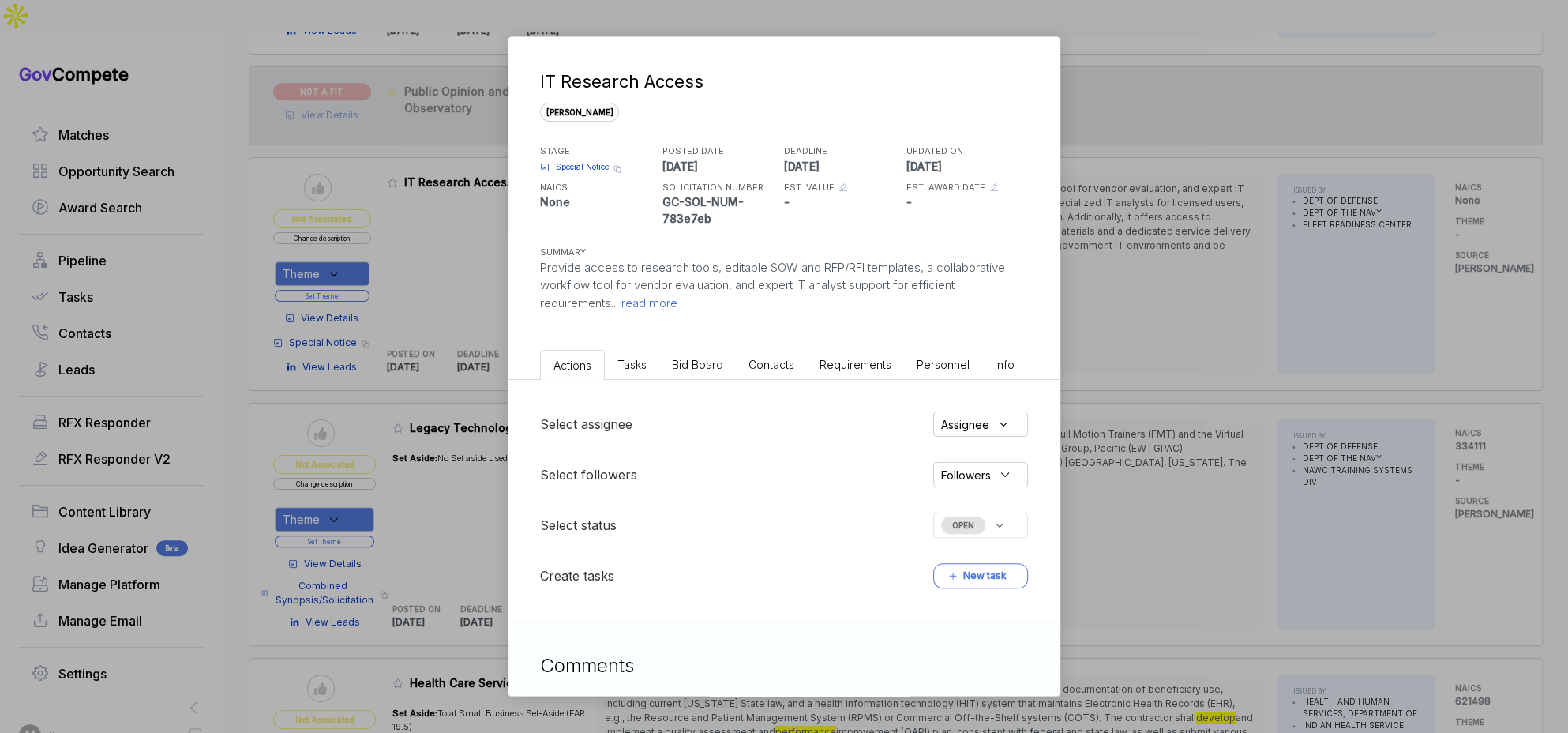
click at [687, 373] on li "Bid Board" at bounding box center [697, 364] width 77 height 29
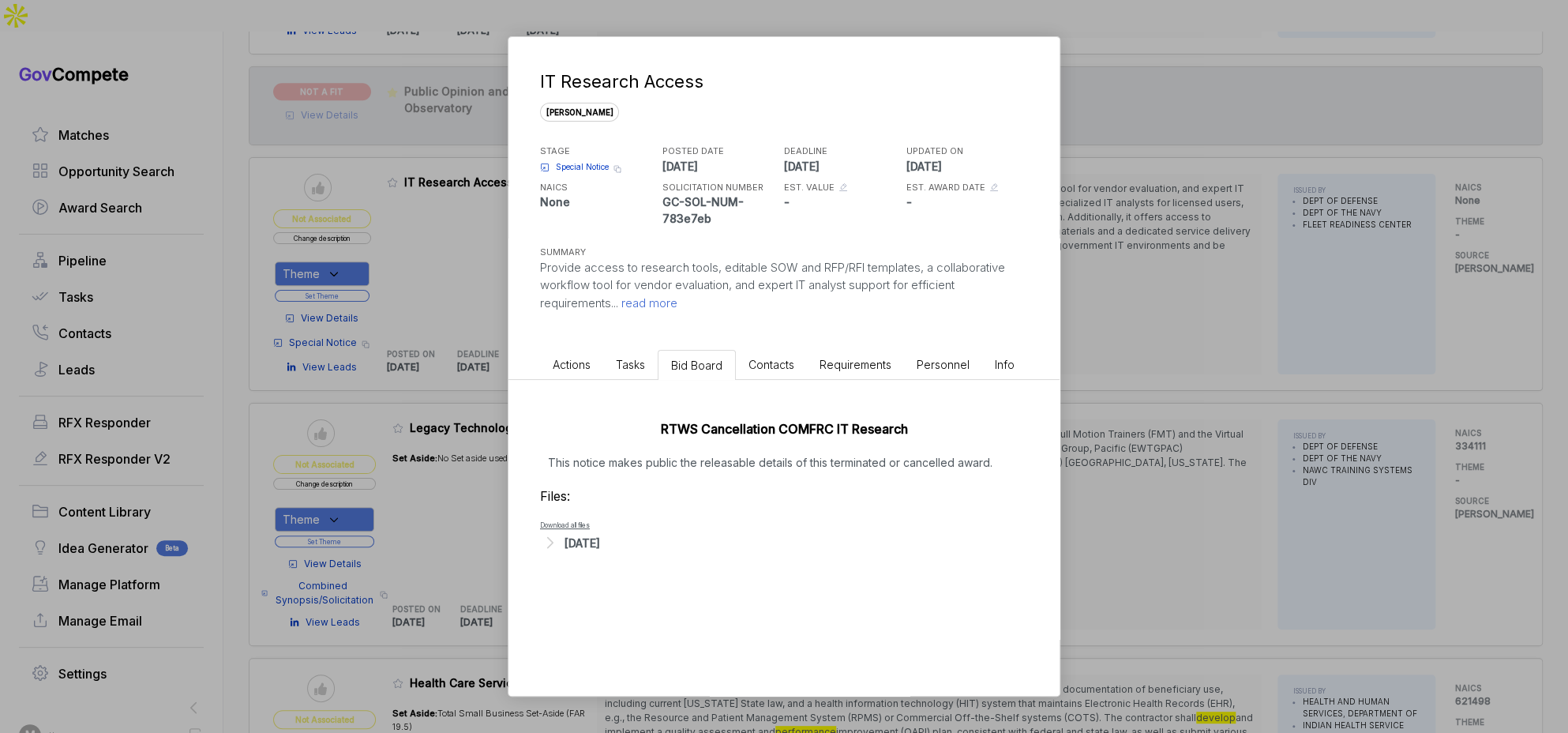
click at [1125, 409] on div "IT Research Access sam STAGE Special Notice Copy link POSTED DATE 2025-08-18 DE…" at bounding box center [784, 366] width 1568 height 733
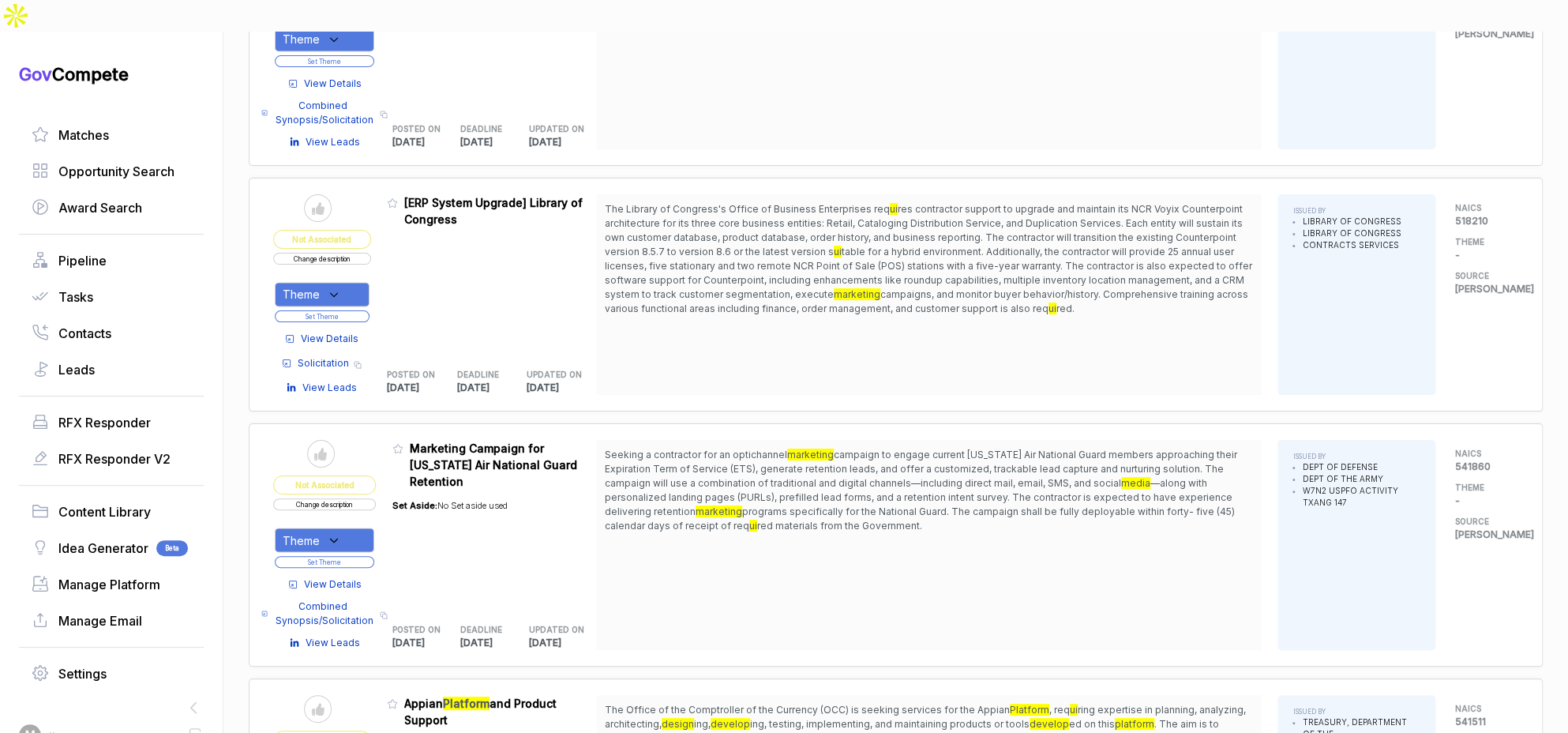
scroll to position [9441, 0]
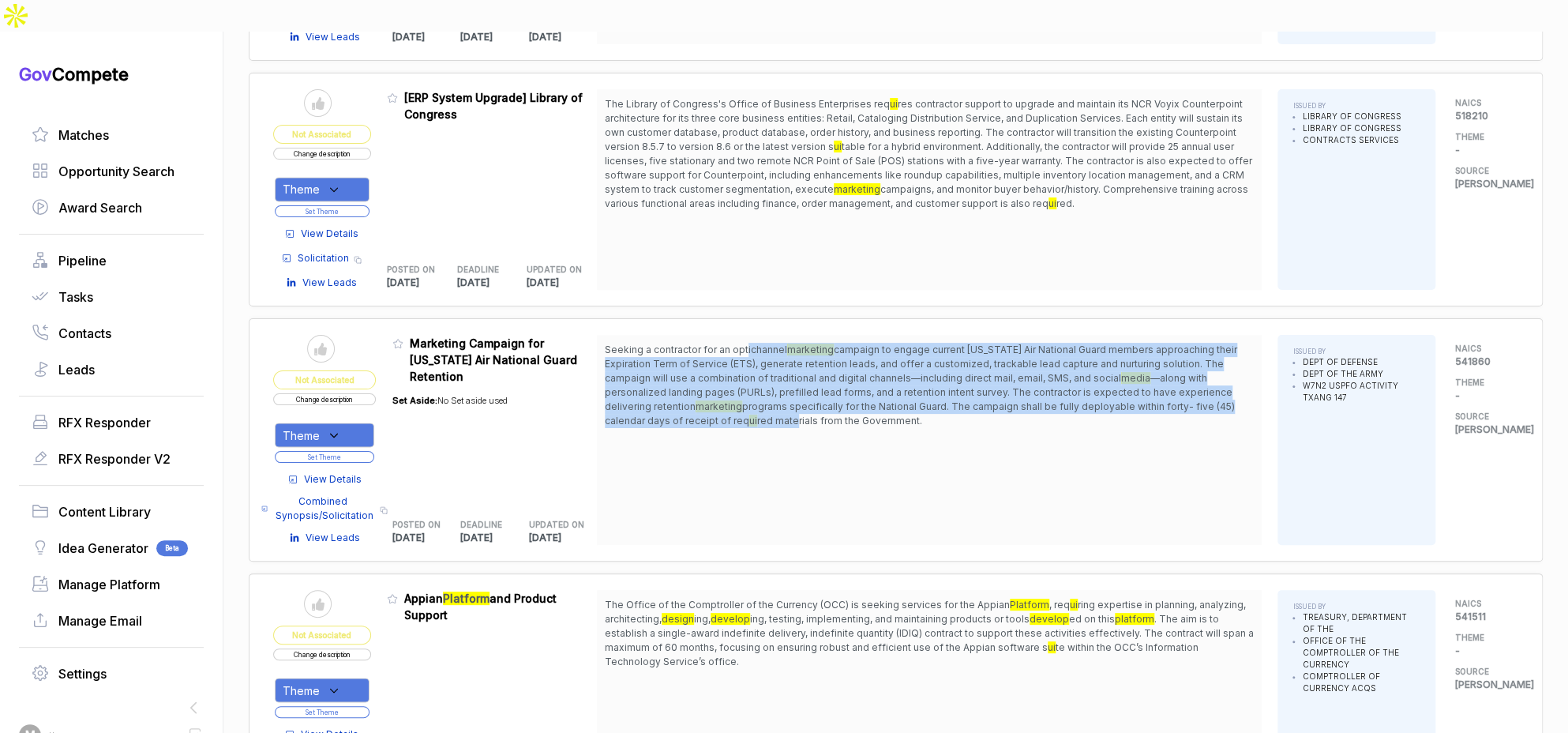
drag, startPoint x: 755, startPoint y: 287, endPoint x: 829, endPoint y: 360, distance: 103.9
click at [798, 350] on span "Seeking a contractor for an optichannel marketing campaign to engage current Te…" at bounding box center [929, 384] width 649 height 85
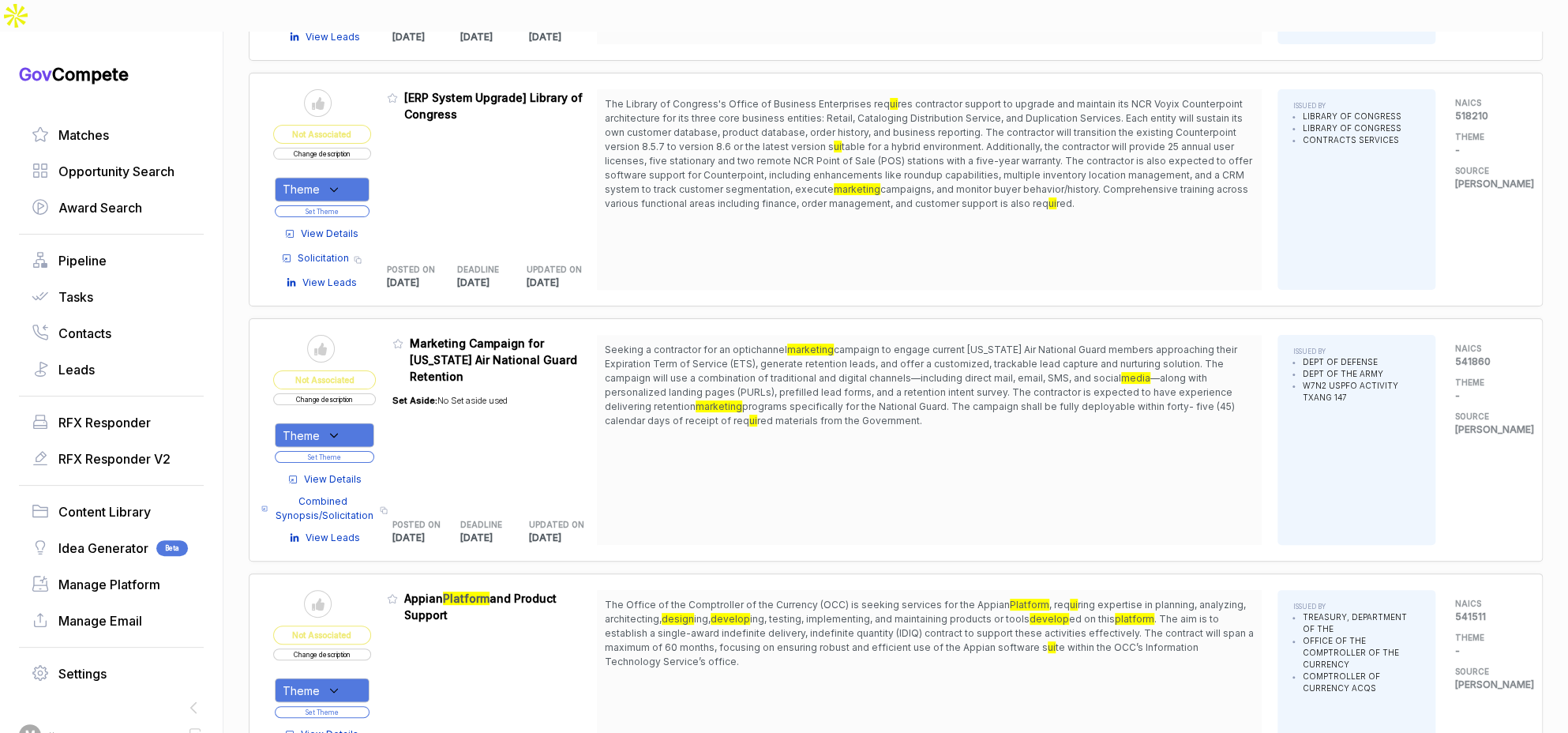
click at [839, 360] on div "Seeking a contractor for an optichannel marketing campaign to engage current Te…" at bounding box center [930, 439] width 665 height 210
click at [341, 472] on span "View Details" at bounding box center [333, 479] width 57 height 14
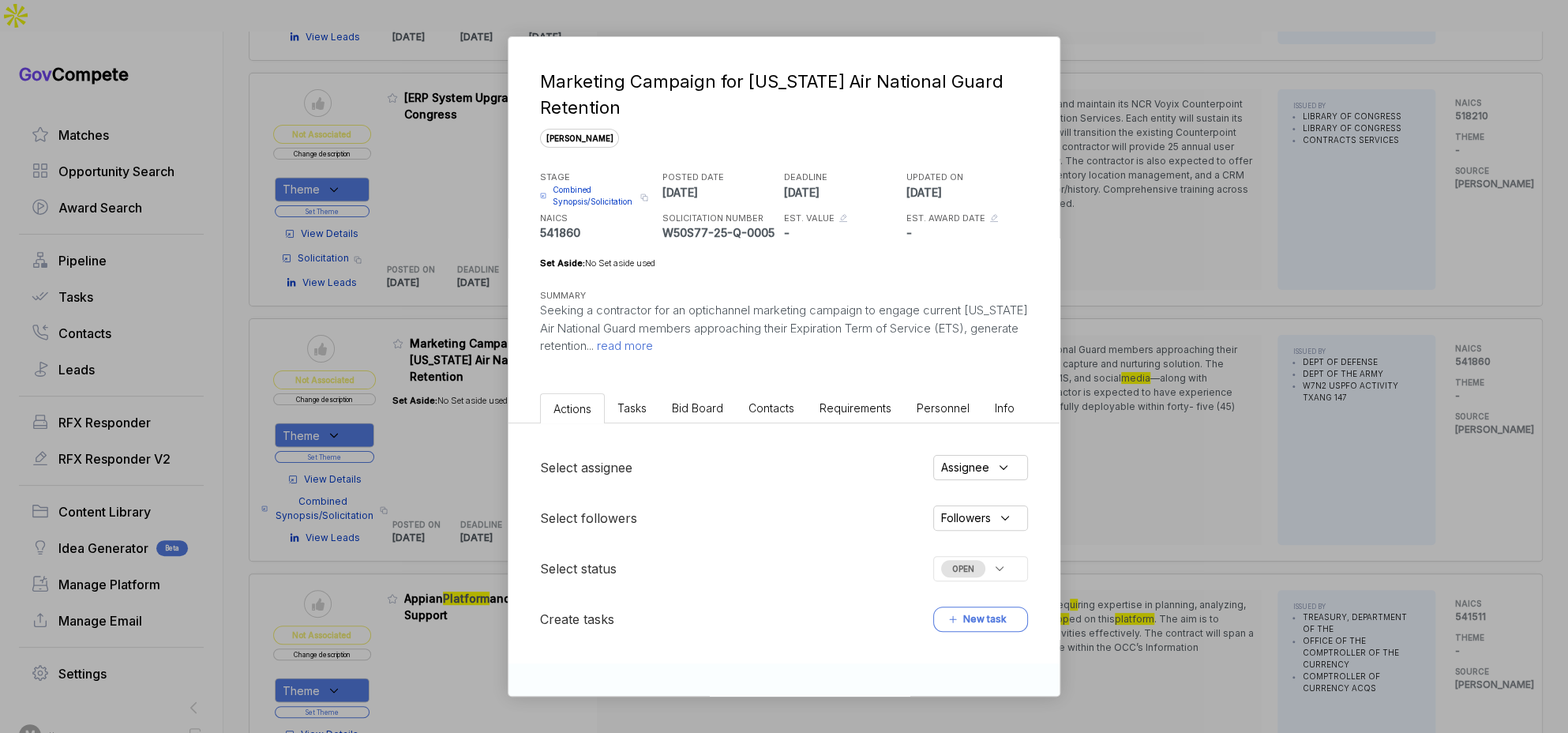
click at [698, 409] on span "Bid Board" at bounding box center [697, 408] width 51 height 13
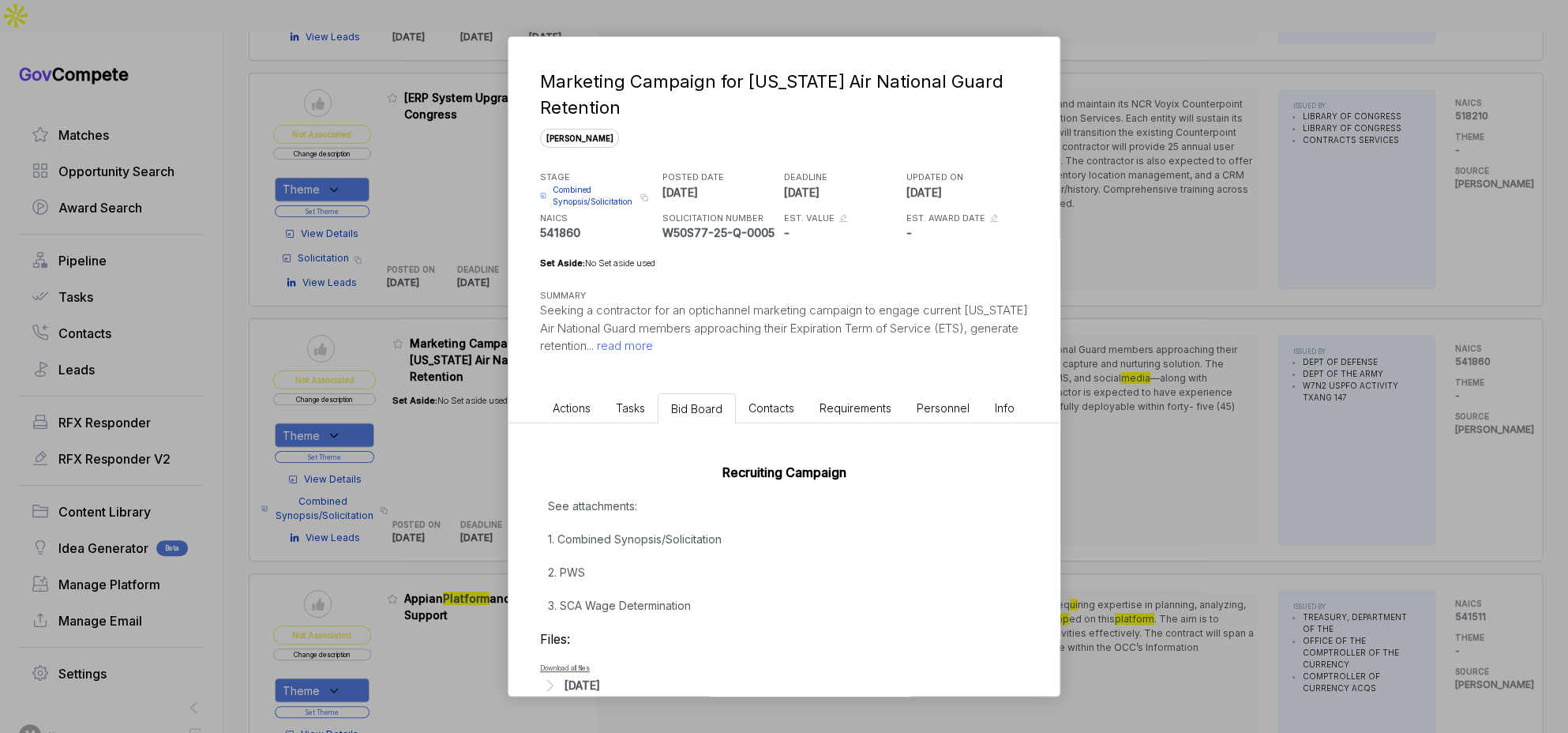
drag, startPoint x: 623, startPoint y: 564, endPoint x: 631, endPoint y: 560, distance: 8.9
click at [624, 564] on p "See attachments: 1. Combined Synopsis/Solicitation 2. PWS 3. SCA Wage Determina…" at bounding box center [784, 555] width 488 height 116
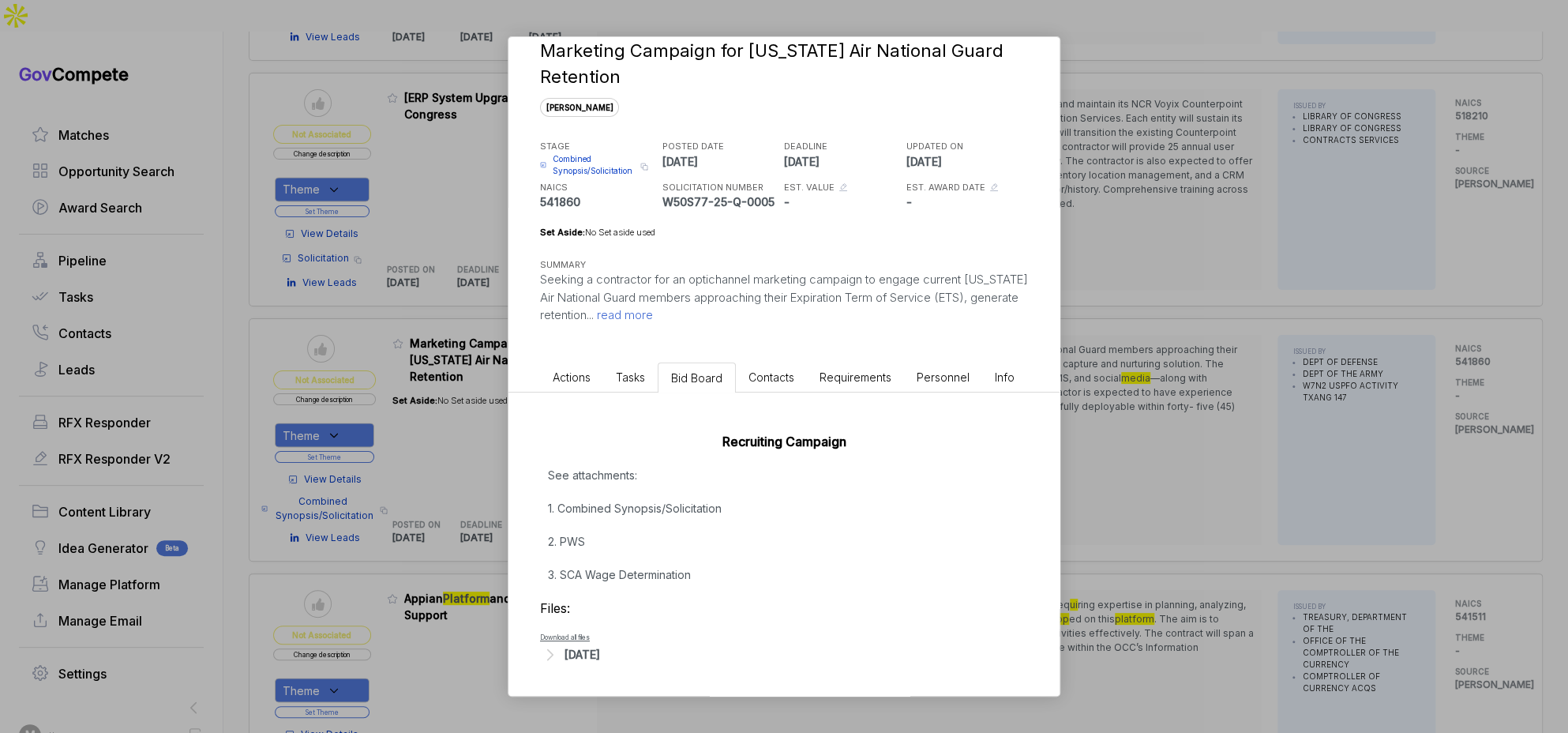
click at [600, 652] on div "[DATE]" at bounding box center [582, 653] width 36 height 17
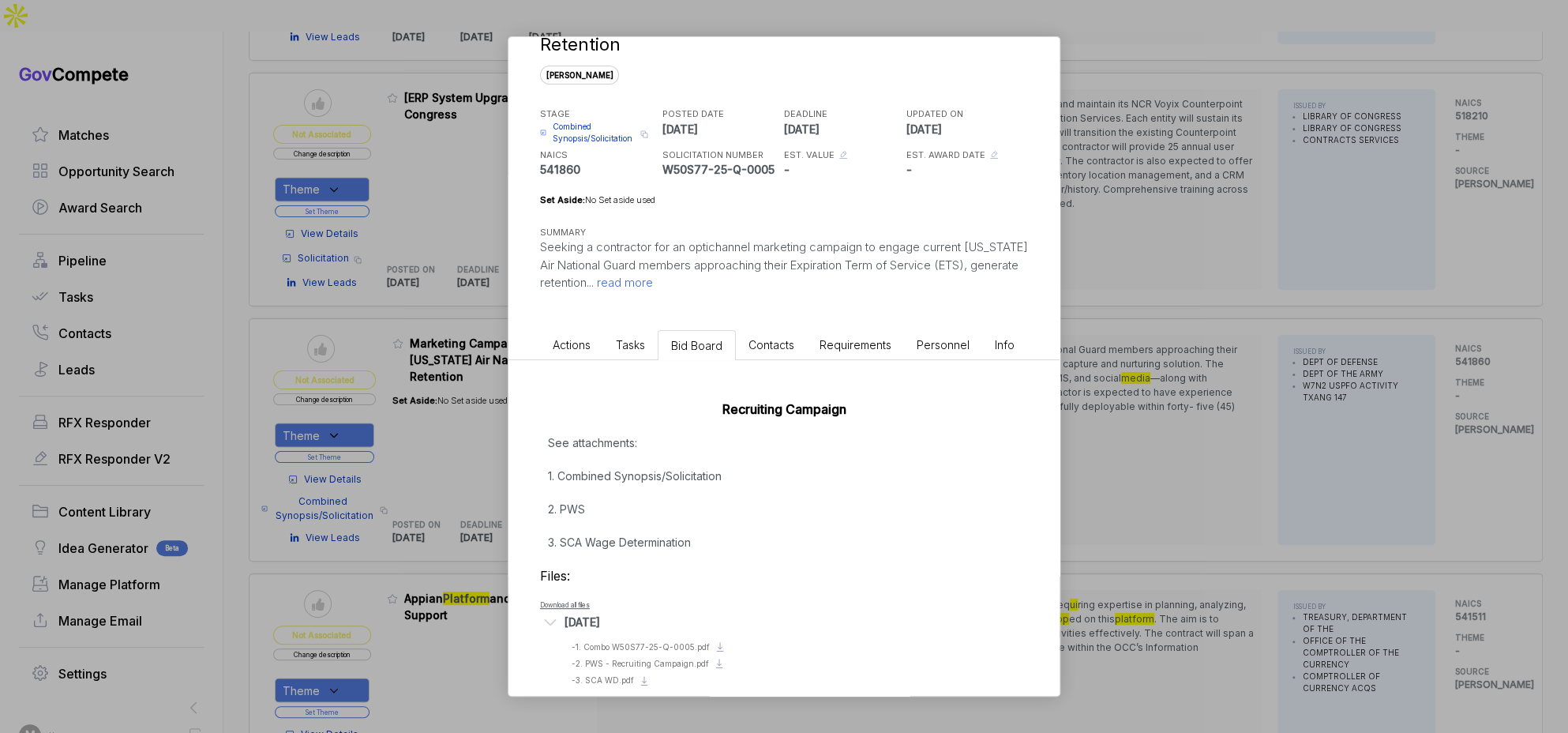
scroll to position [84, 0]
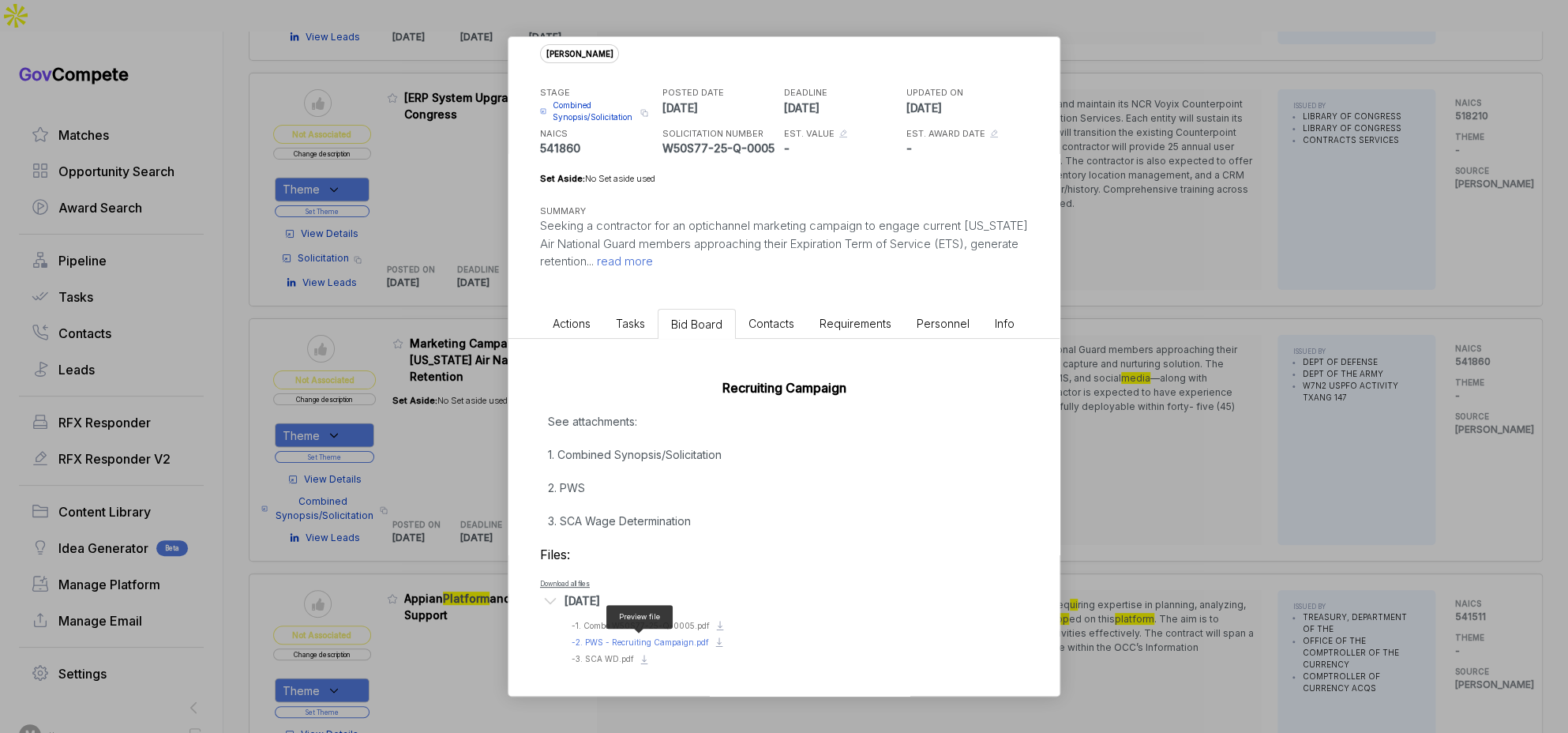
click at [641, 638] on span "- 2. PWS - Recruiting Campaign.pdf" at bounding box center [640, 642] width 138 height 10
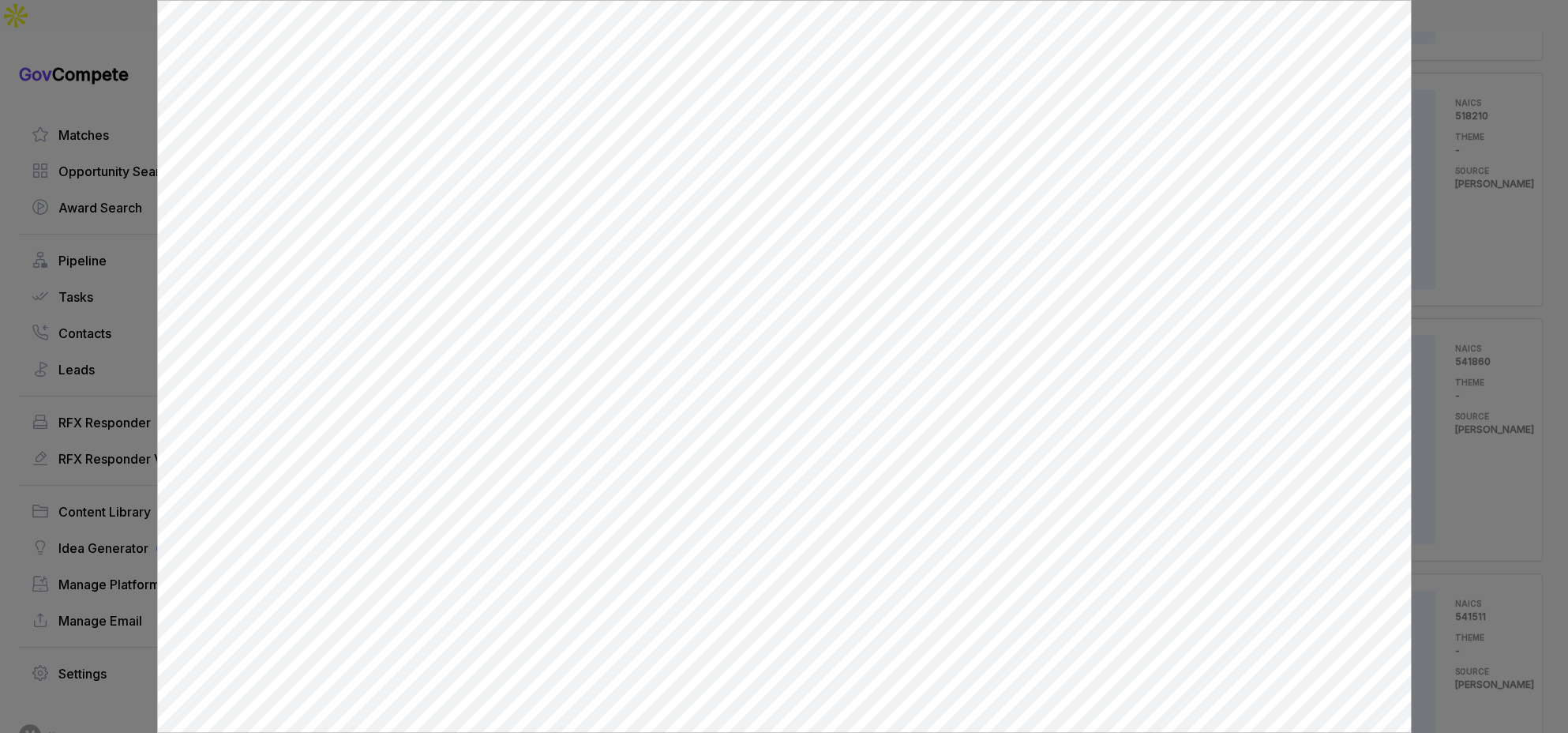
scroll to position [0, 0]
click at [1451, 322] on div at bounding box center [784, 366] width 1568 height 733
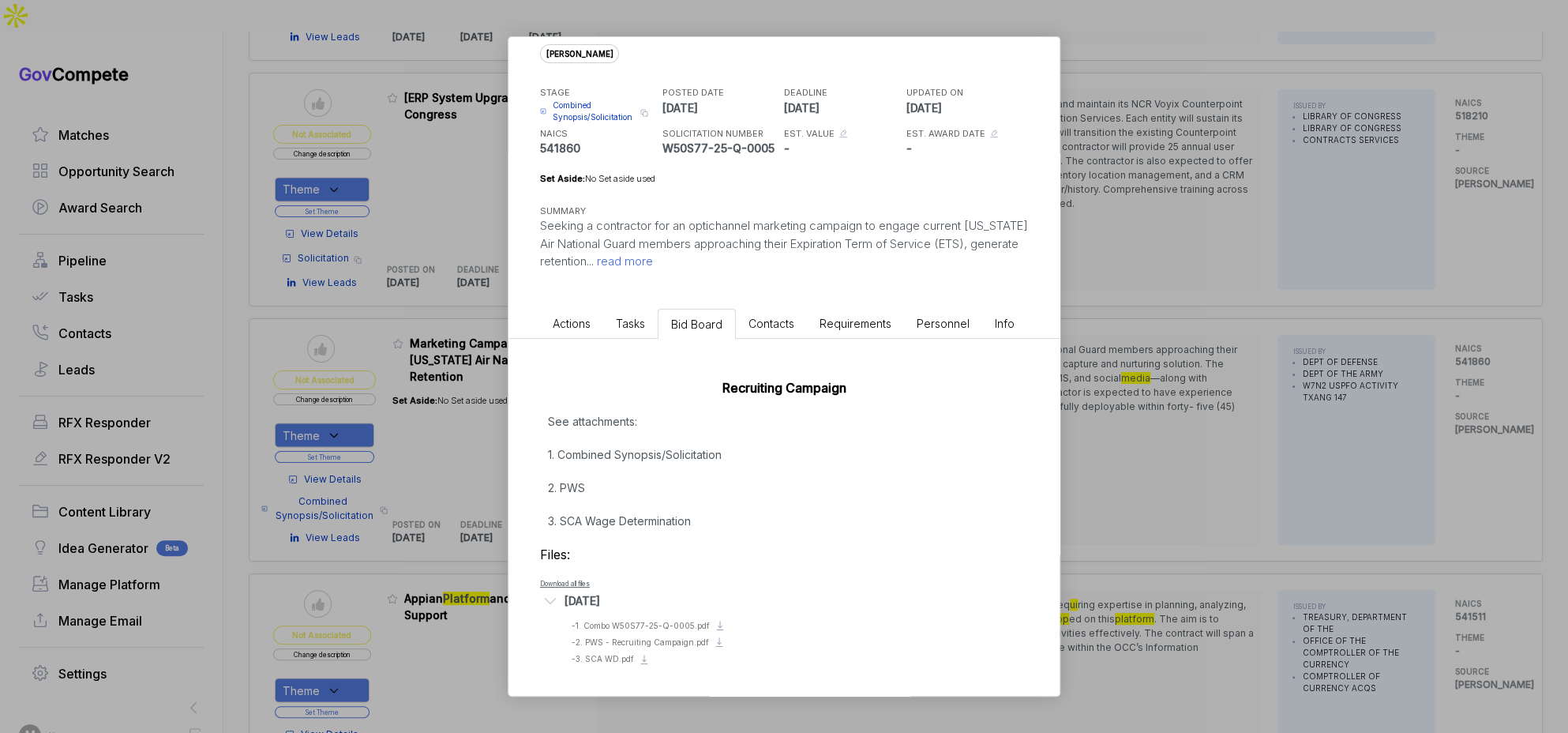
click at [1451, 322] on div "Marketing Campaign for Texas Air National Guard Retention sam STAGE Combined Sy…" at bounding box center [784, 366] width 1568 height 733
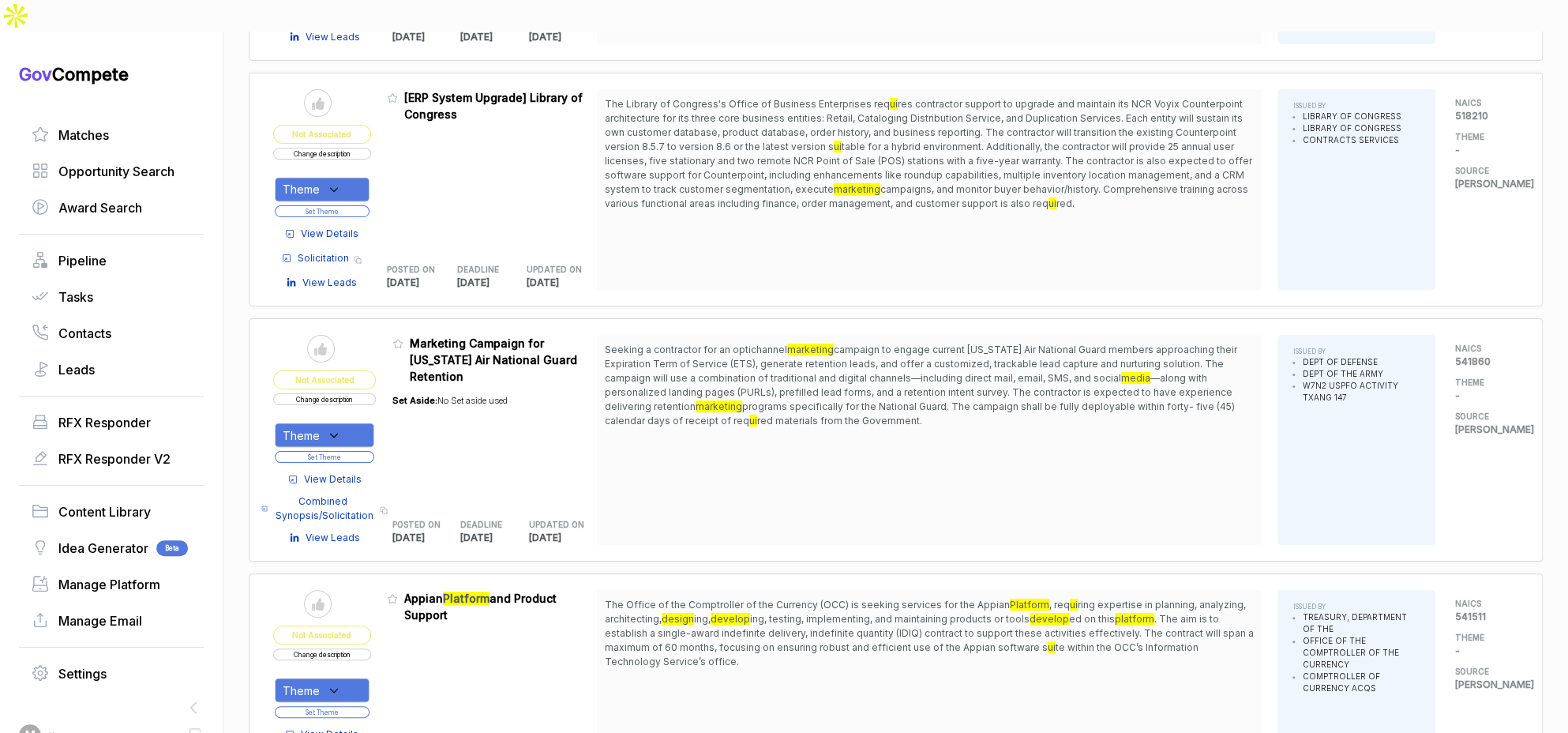
click at [338, 433] on icon at bounding box center [334, 434] width 7 height 4
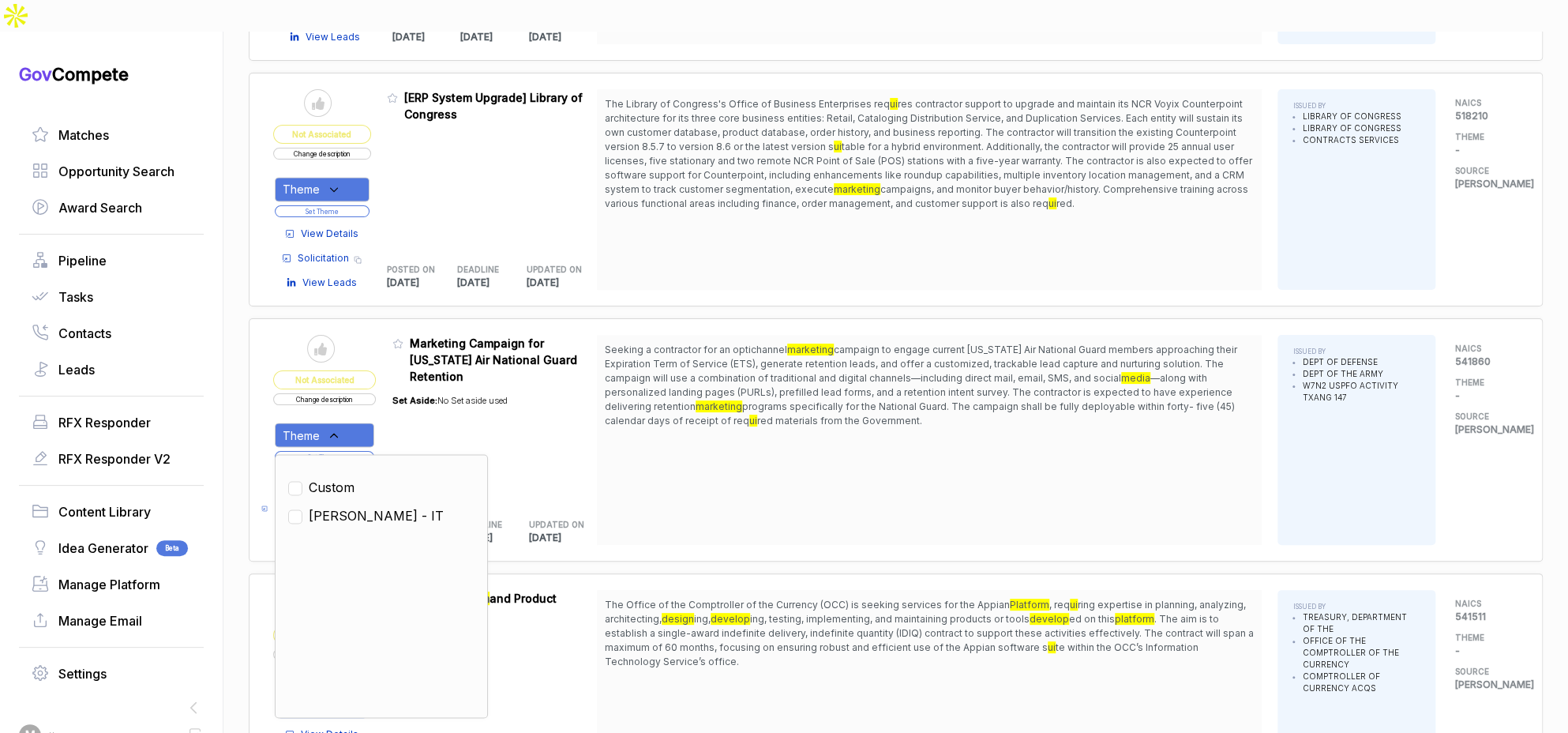
drag, startPoint x: 342, startPoint y: 450, endPoint x: 366, endPoint y: 418, distance: 40.0
click at [342, 505] on span "SAM - IT" at bounding box center [375, 514] width 135 height 19
checkbox input "true"
click at [411, 384] on div "Set Aside: No Set aside used" at bounding box center [450, 442] width 115 height 117
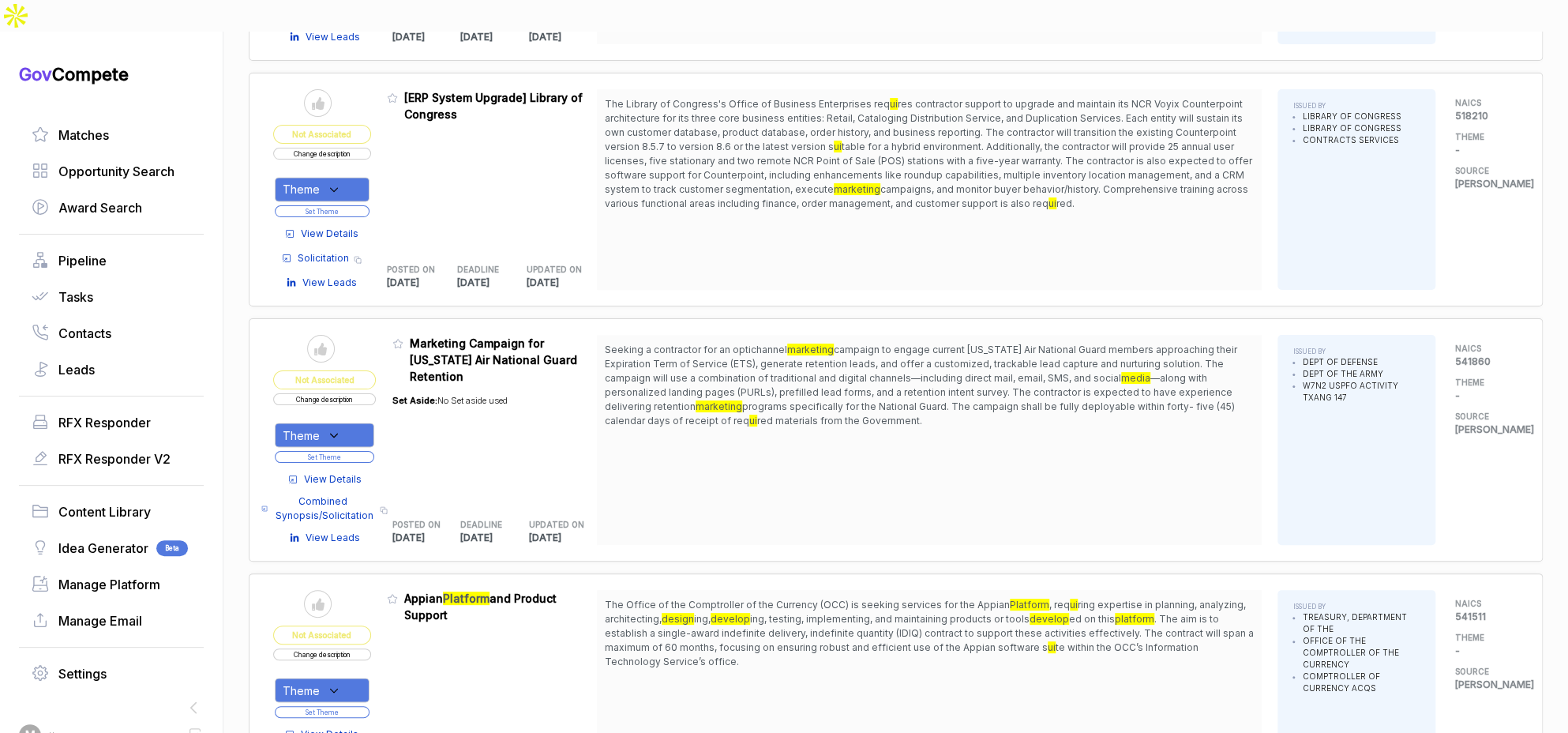
click at [367, 451] on button "Set Theme" at bounding box center [324, 456] width 99 height 12
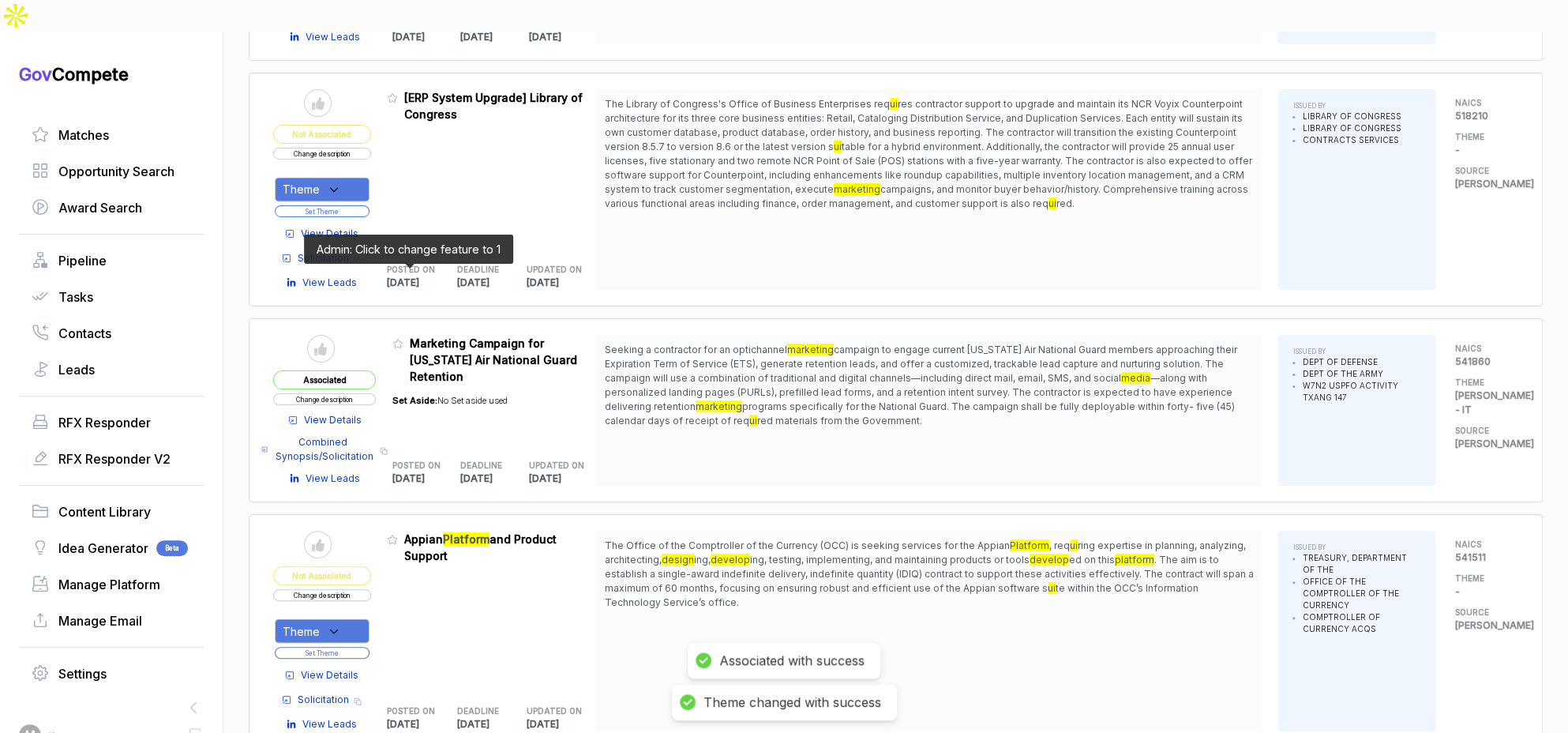
drag, startPoint x: 409, startPoint y: 276, endPoint x: 467, endPoint y: 439, distance: 173.0
click at [403, 338] on icon at bounding box center [398, 343] width 11 height 11
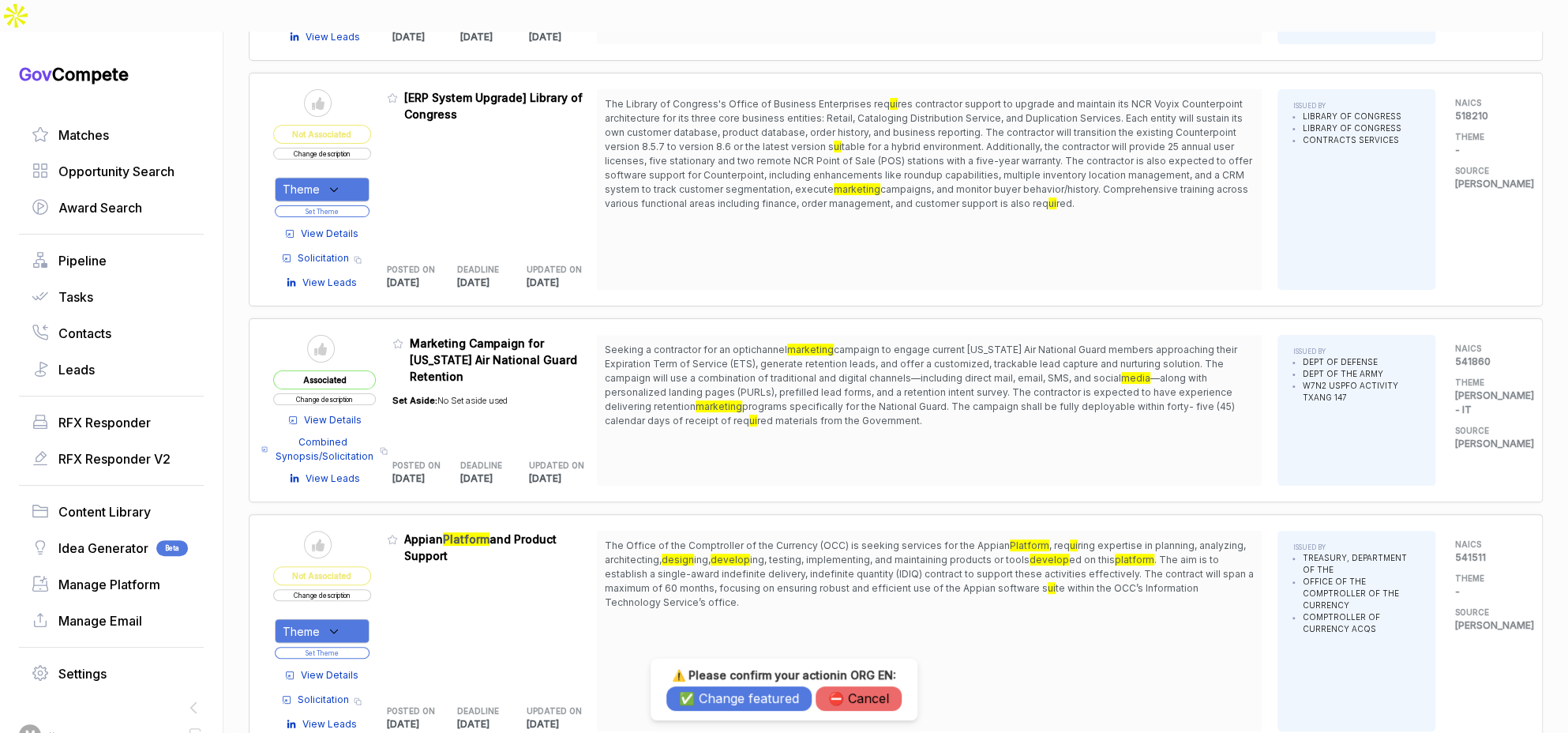
click at [707, 707] on button "✅ Change featured" at bounding box center [738, 697] width 145 height 24
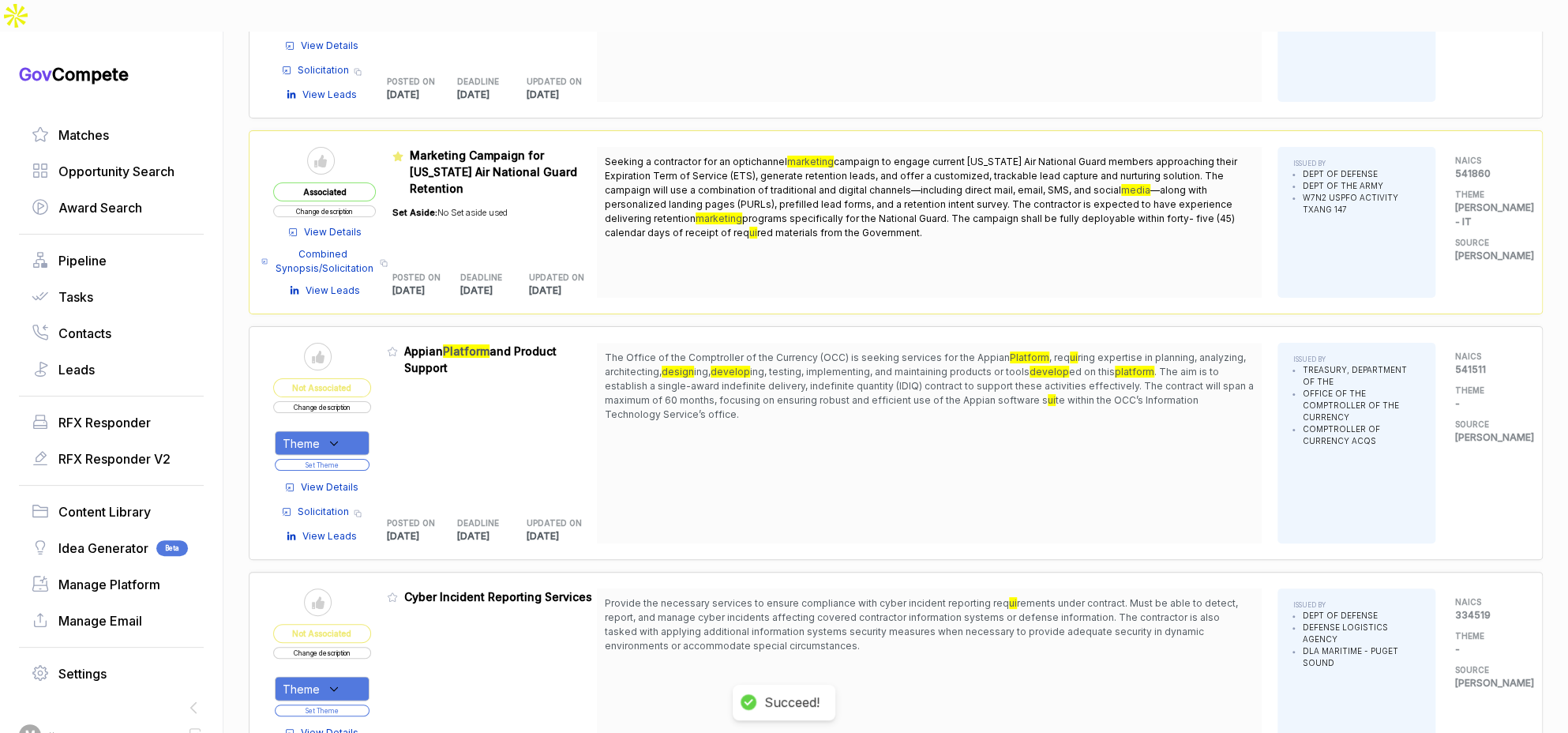
scroll to position [9641, 0]
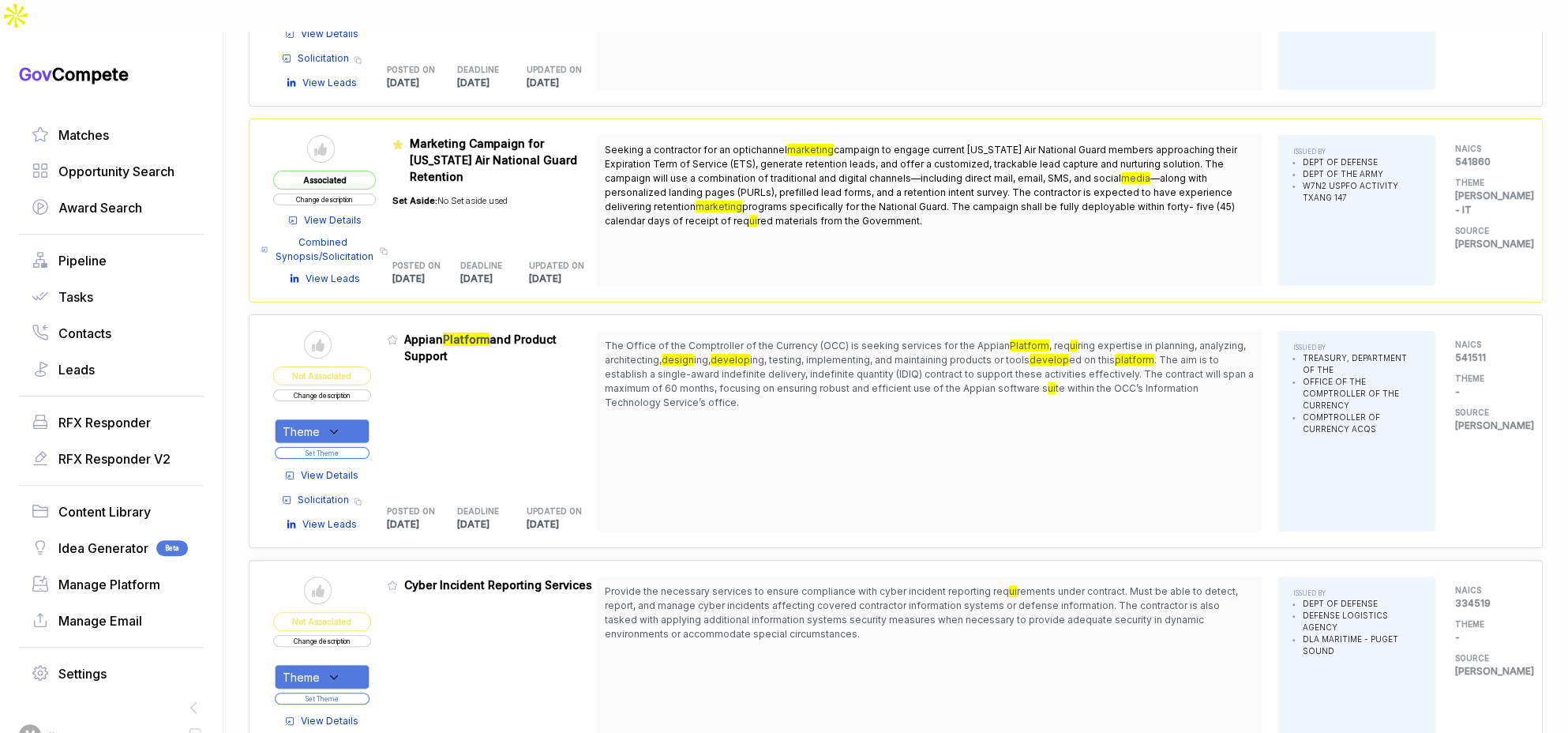
drag, startPoint x: 758, startPoint y: 292, endPoint x: 620, endPoint y: 383, distance: 165.3
click at [758, 339] on span "The Office of the Comptroller of the Currency (OCC) is seeking services for the…" at bounding box center [929, 374] width 649 height 71
click at [353, 468] on span "View Details" at bounding box center [329, 476] width 57 height 14
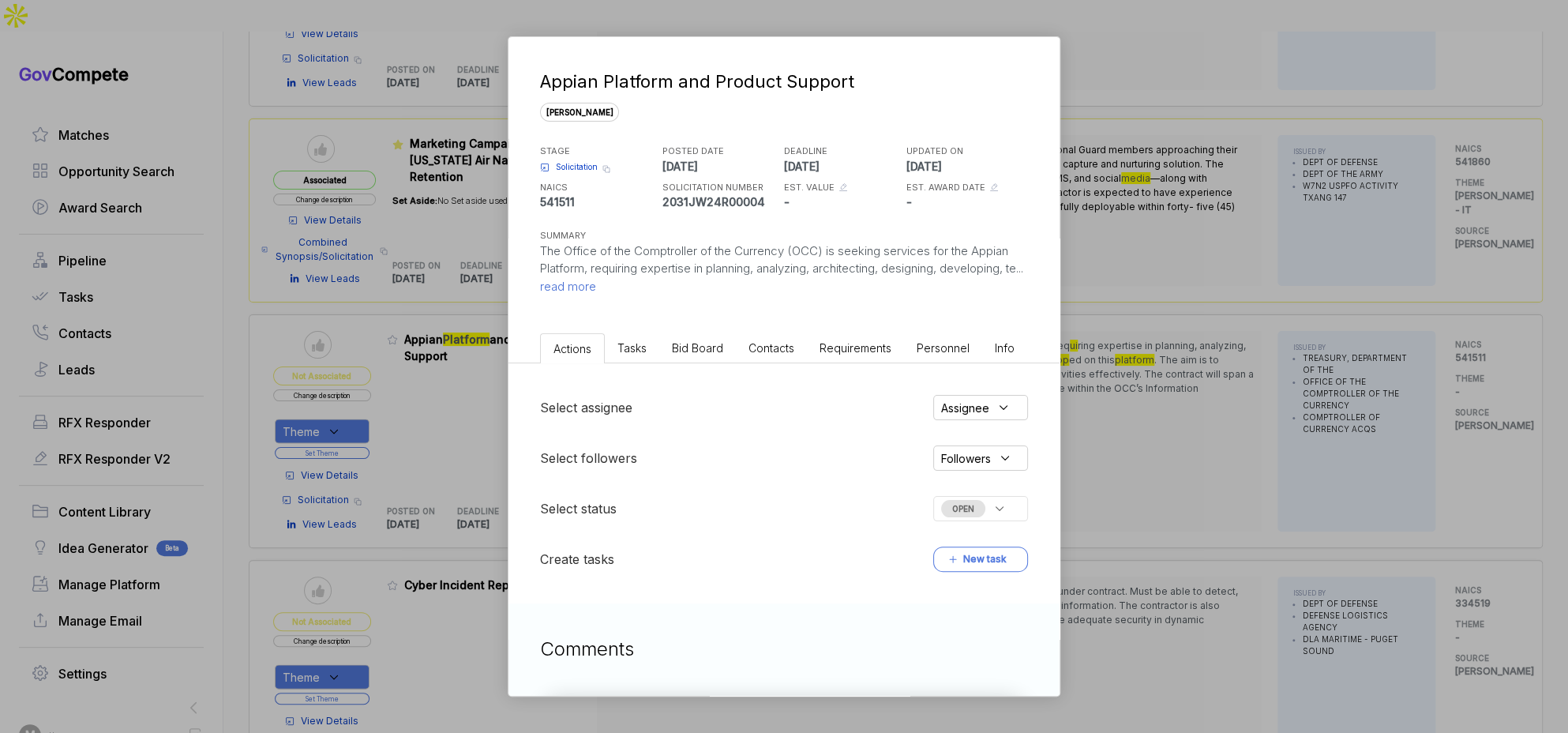
drag, startPoint x: 686, startPoint y: 346, endPoint x: 687, endPoint y: 358, distance: 12.0
click at [686, 346] on span "Bid Board" at bounding box center [697, 347] width 51 height 13
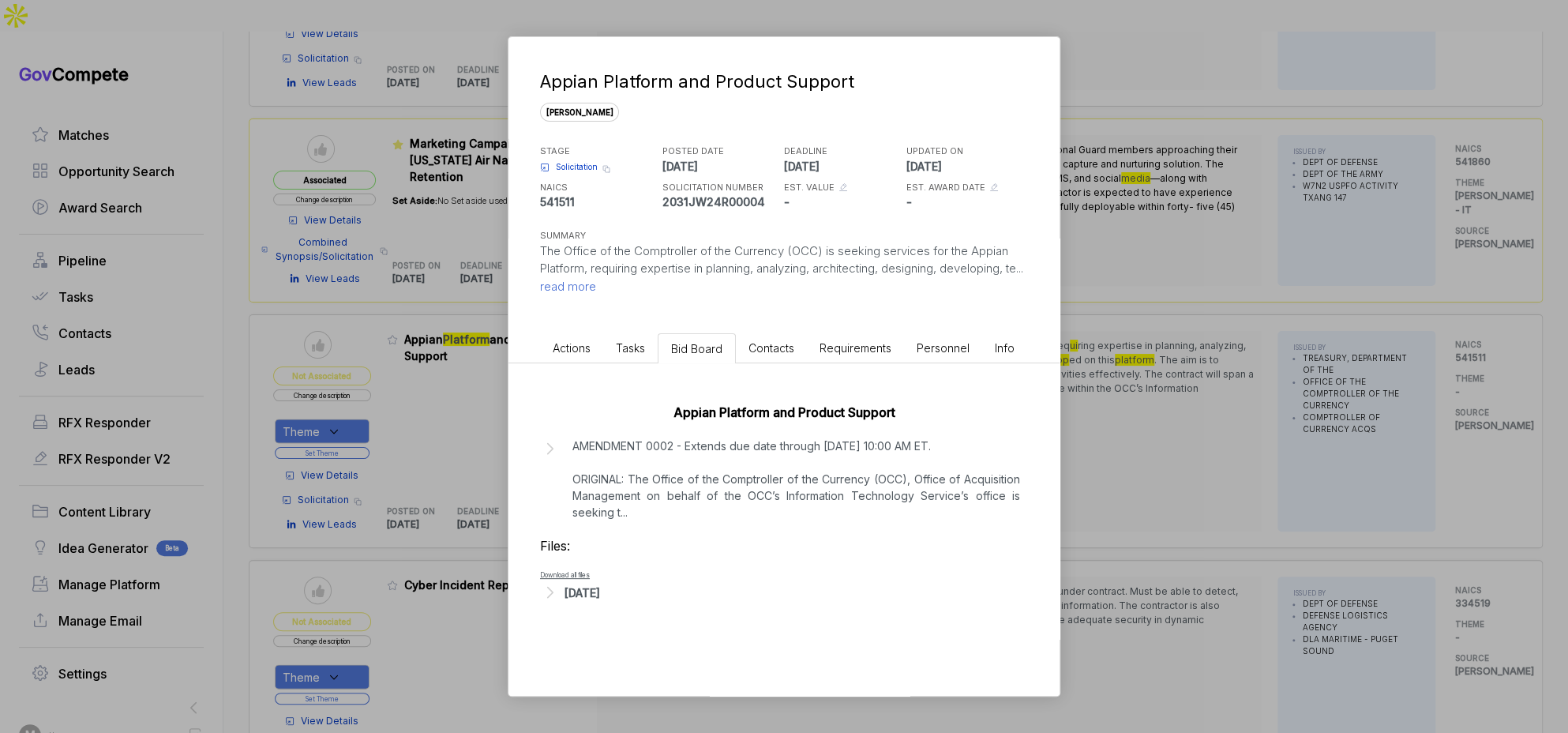
click at [589, 573] on link "Download all files" at bounding box center [565, 574] width 50 height 8
click at [1275, 395] on div "Appian Platform and Product Support sam STAGE Solicitation Copy link POSTED DAT…" at bounding box center [784, 366] width 1568 height 733
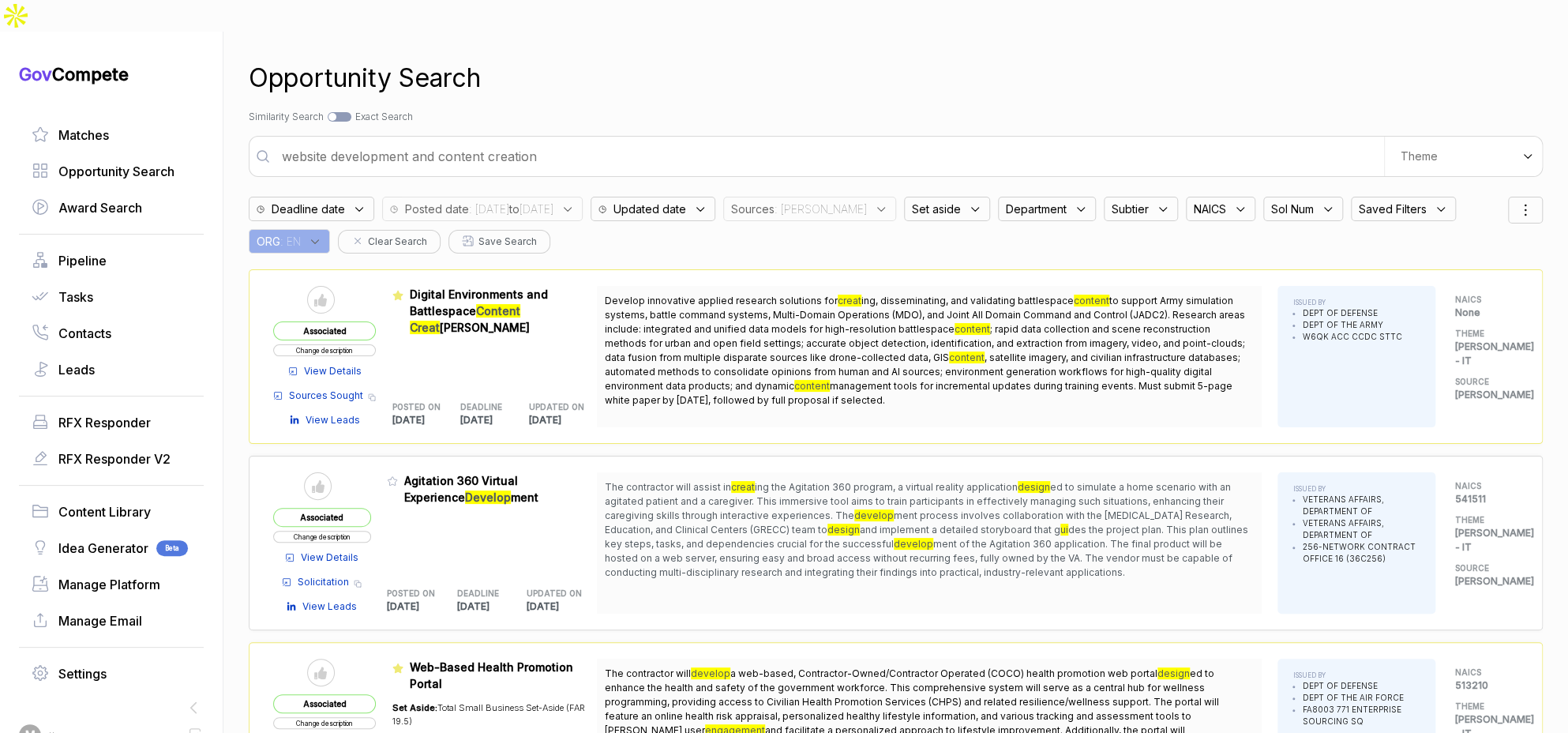
click at [948, 197] on div "Set aside" at bounding box center [947, 208] width 86 height 24
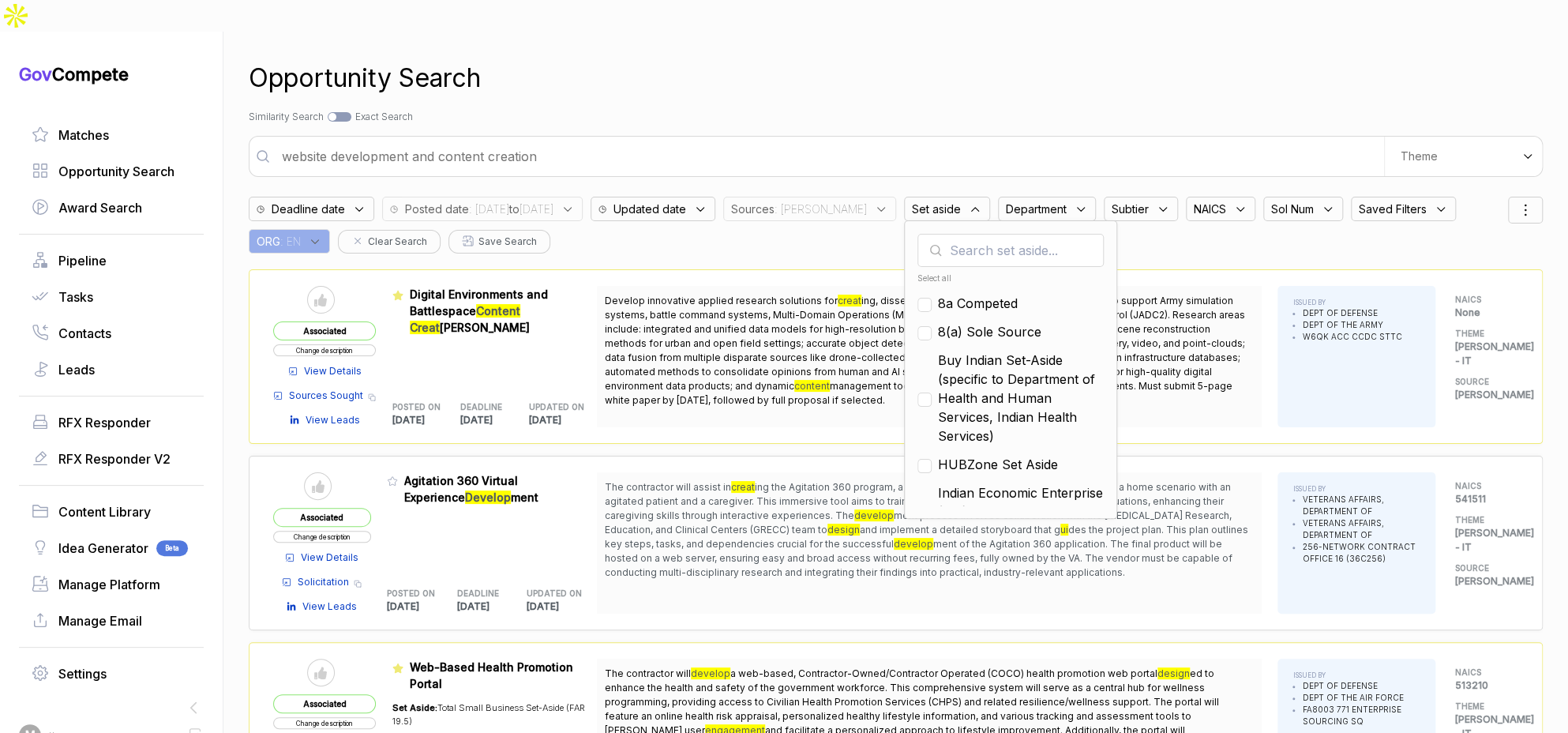
click at [958, 322] on span "8(a) Sole Source" at bounding box center [990, 331] width 104 height 19
checkbox input "true"
click at [960, 294] on span "8a Competed" at bounding box center [977, 303] width 80 height 19
checkbox input "true"
click at [923, 59] on div "Opportunity Search" at bounding box center [895, 78] width 1294 height 38
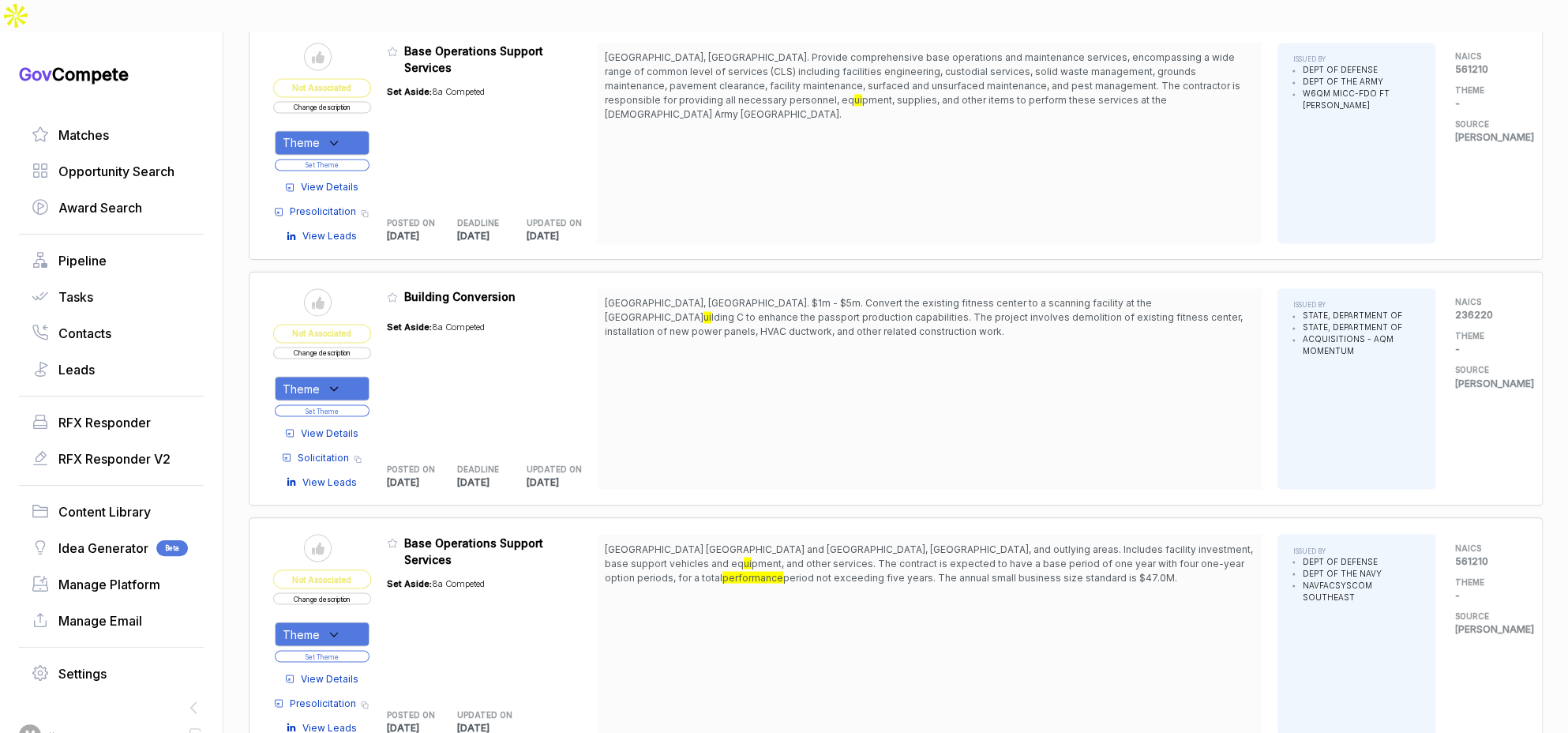
scroll to position [1639, 0]
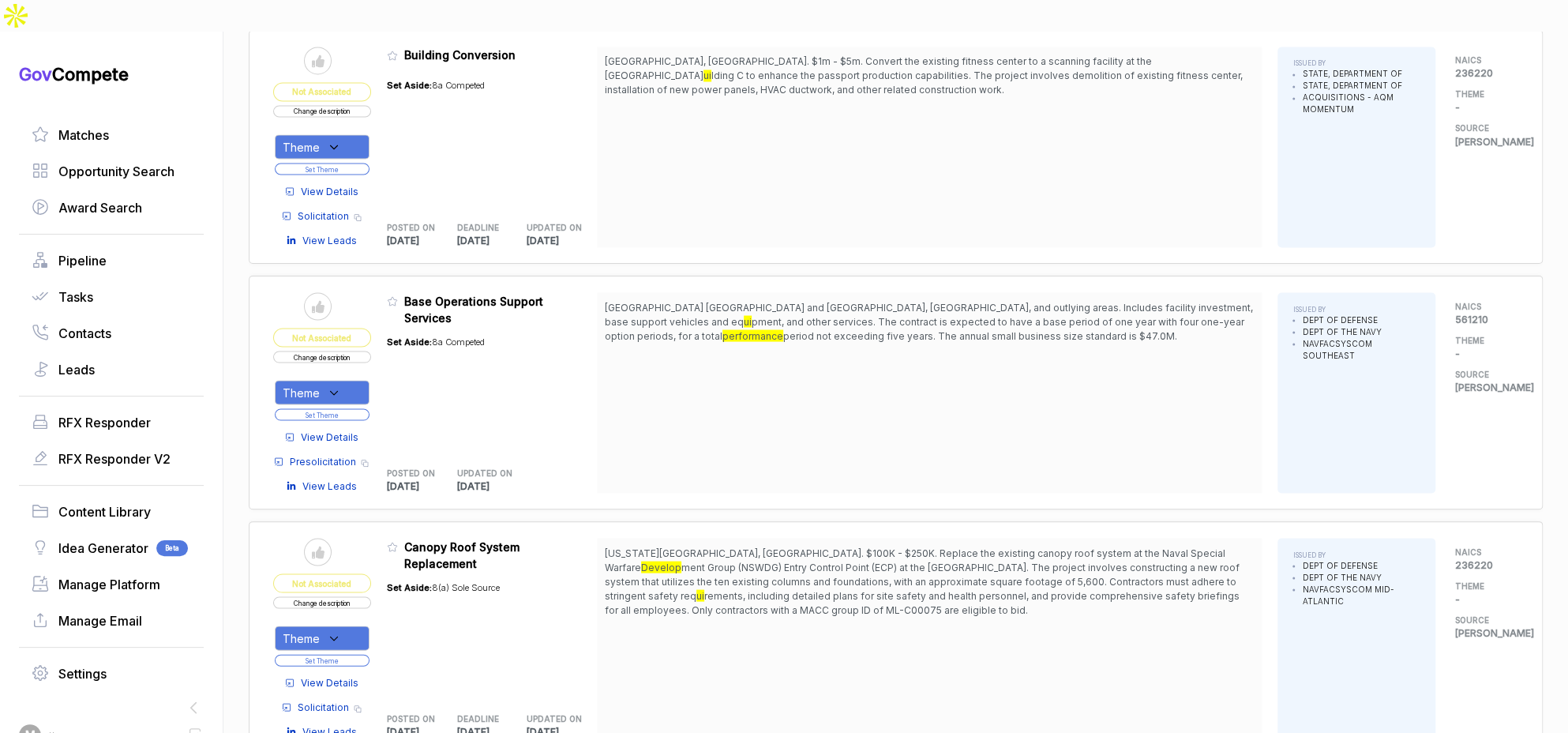
scroll to position [1858, 0]
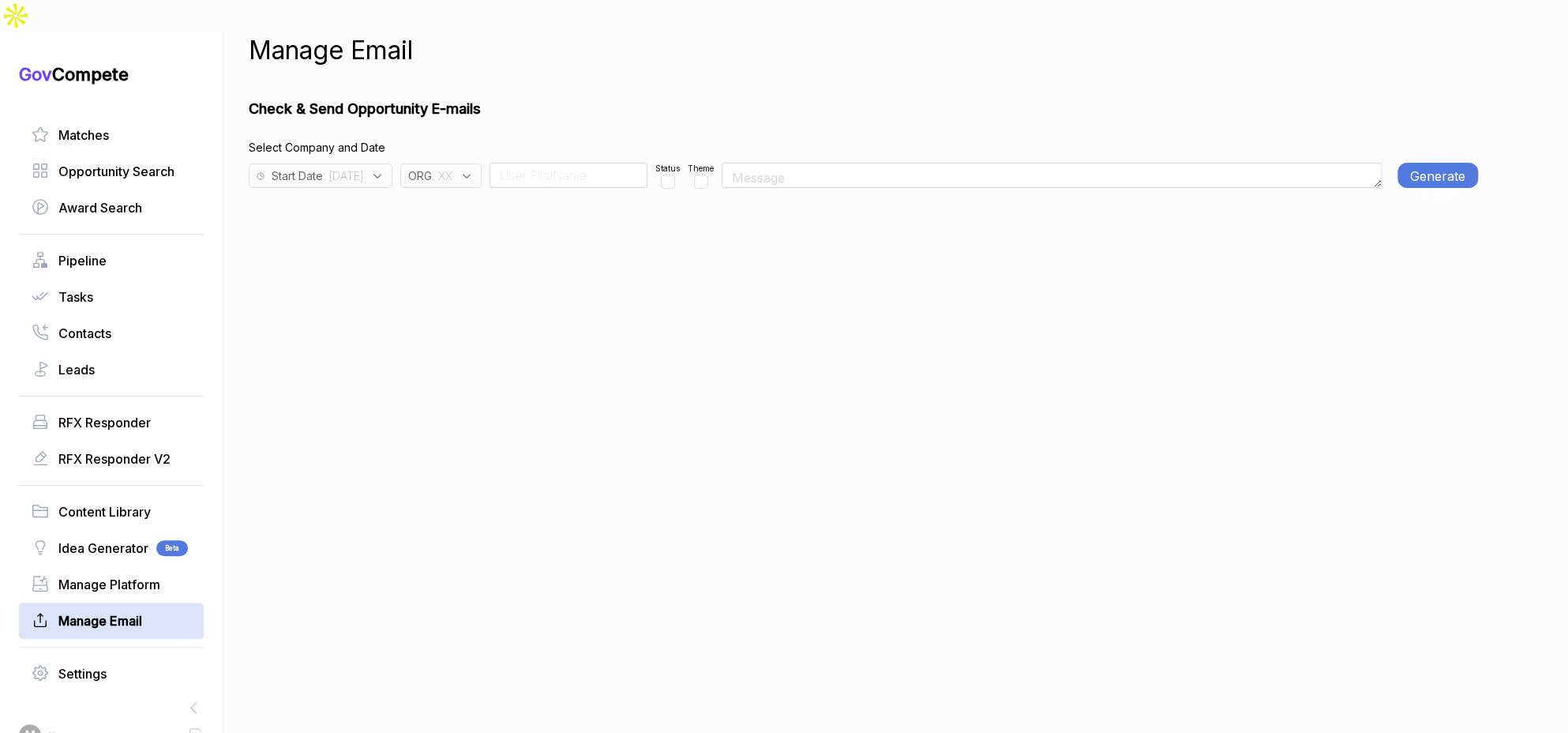
click at [363, 167] on span ": [DATE]" at bounding box center [342, 175] width 40 height 17
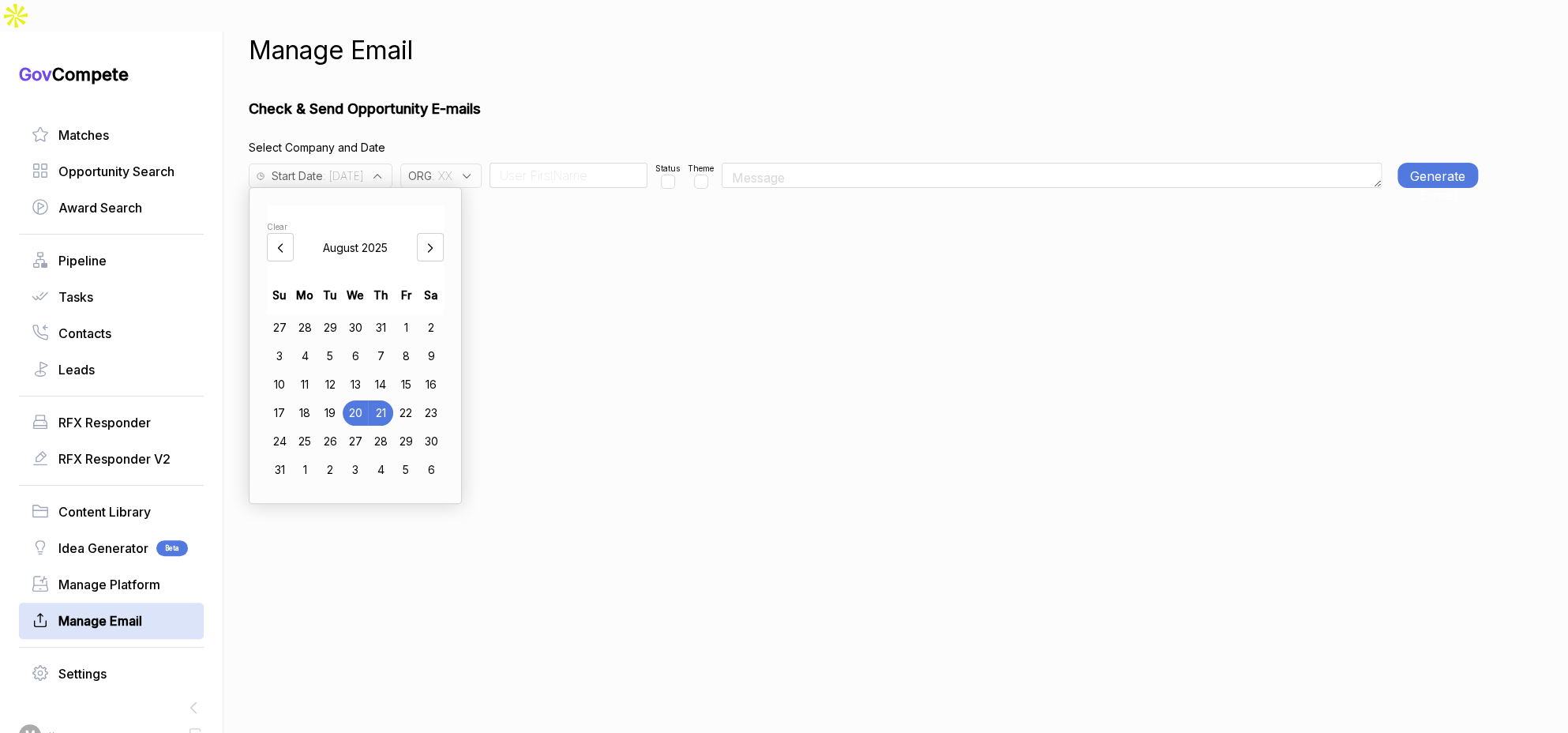
drag, startPoint x: 319, startPoint y: 385, endPoint x: 409, endPoint y: 361, distance: 93.1
click at [317, 400] on div "18" at bounding box center [305, 413] width 25 height 25
drag, startPoint x: 492, startPoint y: 350, endPoint x: 510, endPoint y: 257, distance: 94.7
click at [492, 345] on div "Manage Email Check & Send Opportunity E-mails Select Company and Date Start Dat…" at bounding box center [863, 398] width 1229 height 733
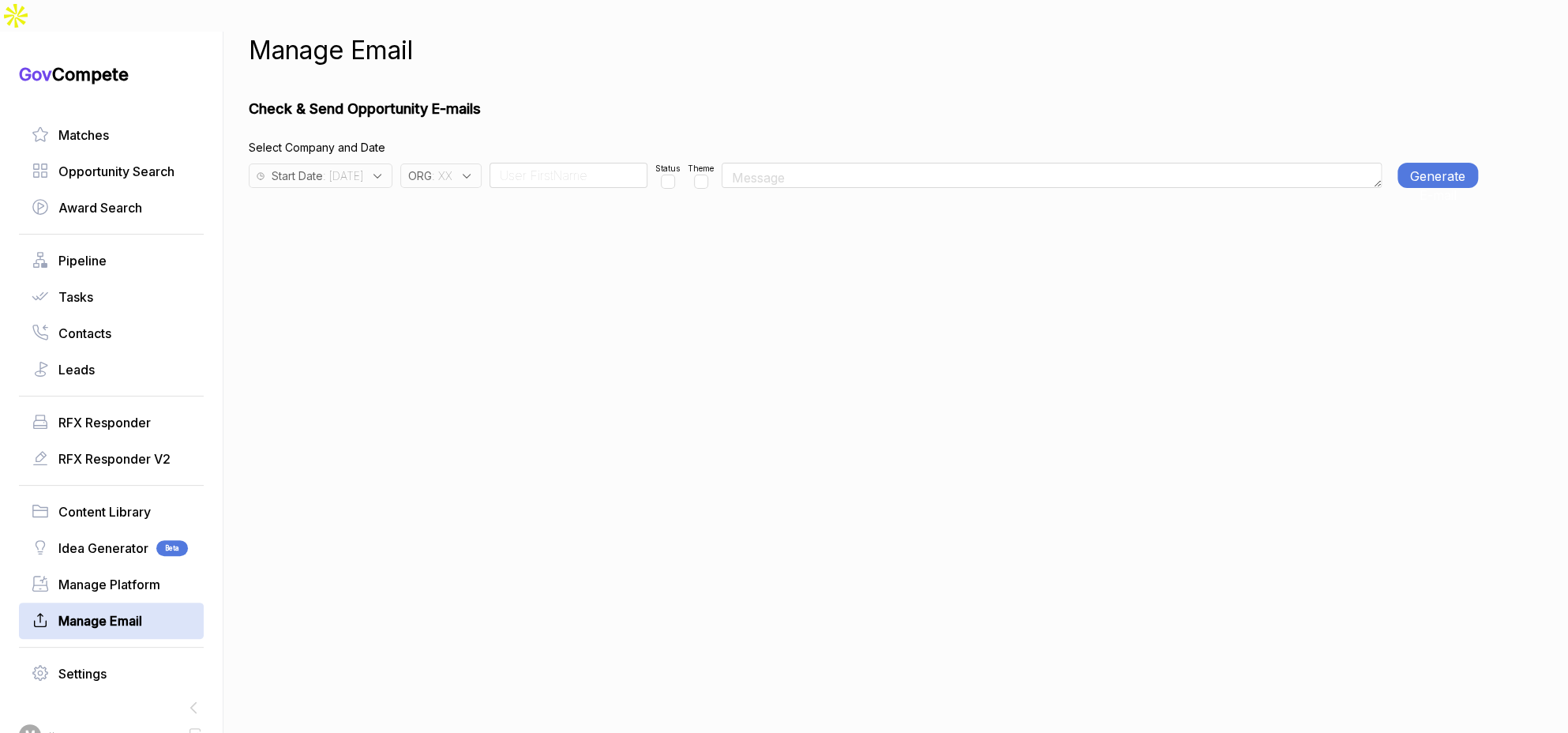
drag, startPoint x: 500, startPoint y: 149, endPoint x: 515, endPoint y: 185, distance: 39.0
click at [508, 169] on div "Manage Email Check & Send Opportunity E-mails Select Company and Date Start Dat…" at bounding box center [863, 398] width 1229 height 733
click at [515, 185] on div "Manage Email Check & Send Opportunity E-mails Select Company and Date Start Dat…" at bounding box center [863, 398] width 1229 height 733
click at [482, 164] on div "ORG : XX" at bounding box center [441, 175] width 81 height 24
click at [501, 200] on input "text" at bounding box center [507, 216] width 186 height 33
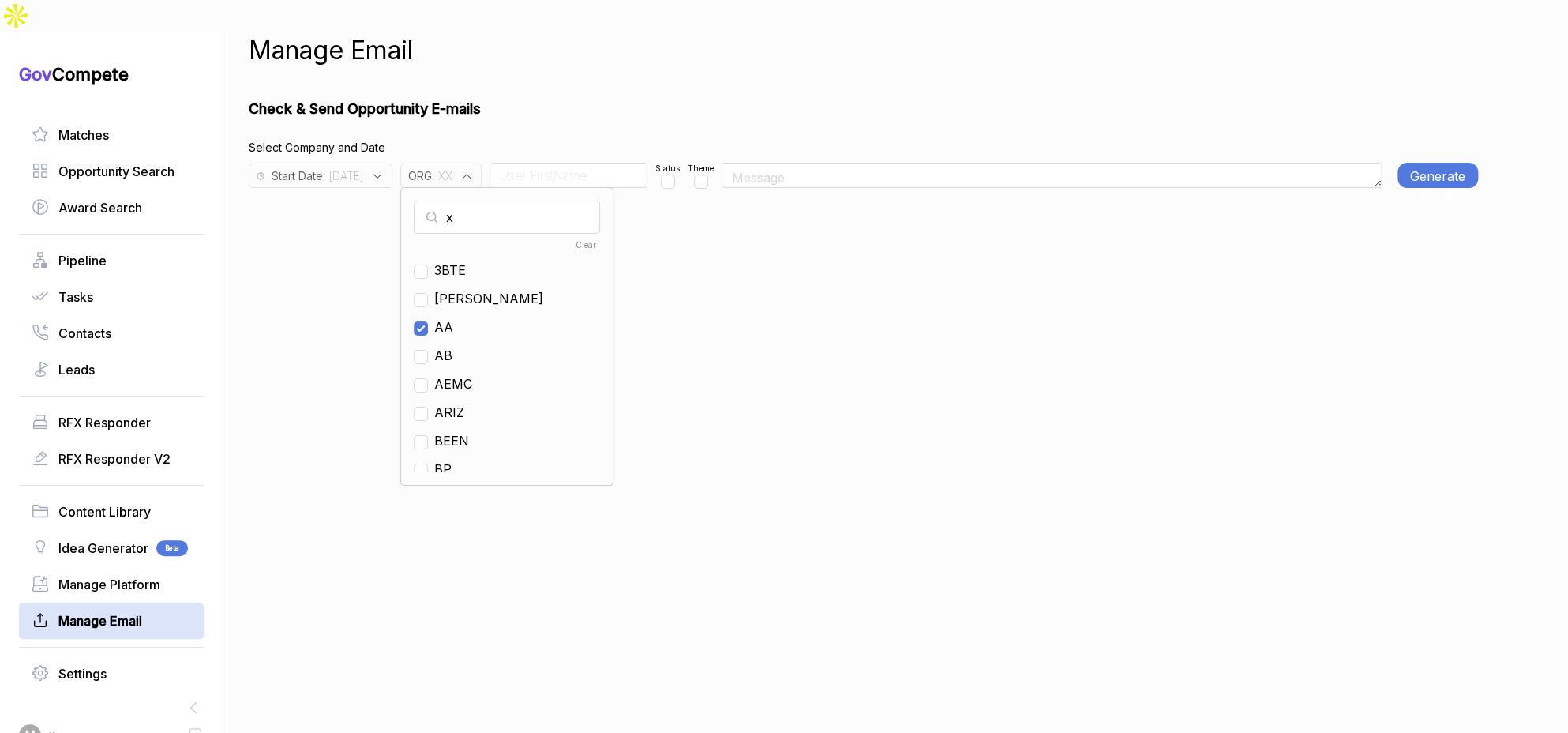
checkbox input "true"
type input "xx"
drag, startPoint x: 478, startPoint y: 239, endPoint x: 481, endPoint y: 227, distance: 12.4
click at [451, 260] on span "XX" at bounding box center [443, 269] width 17 height 19
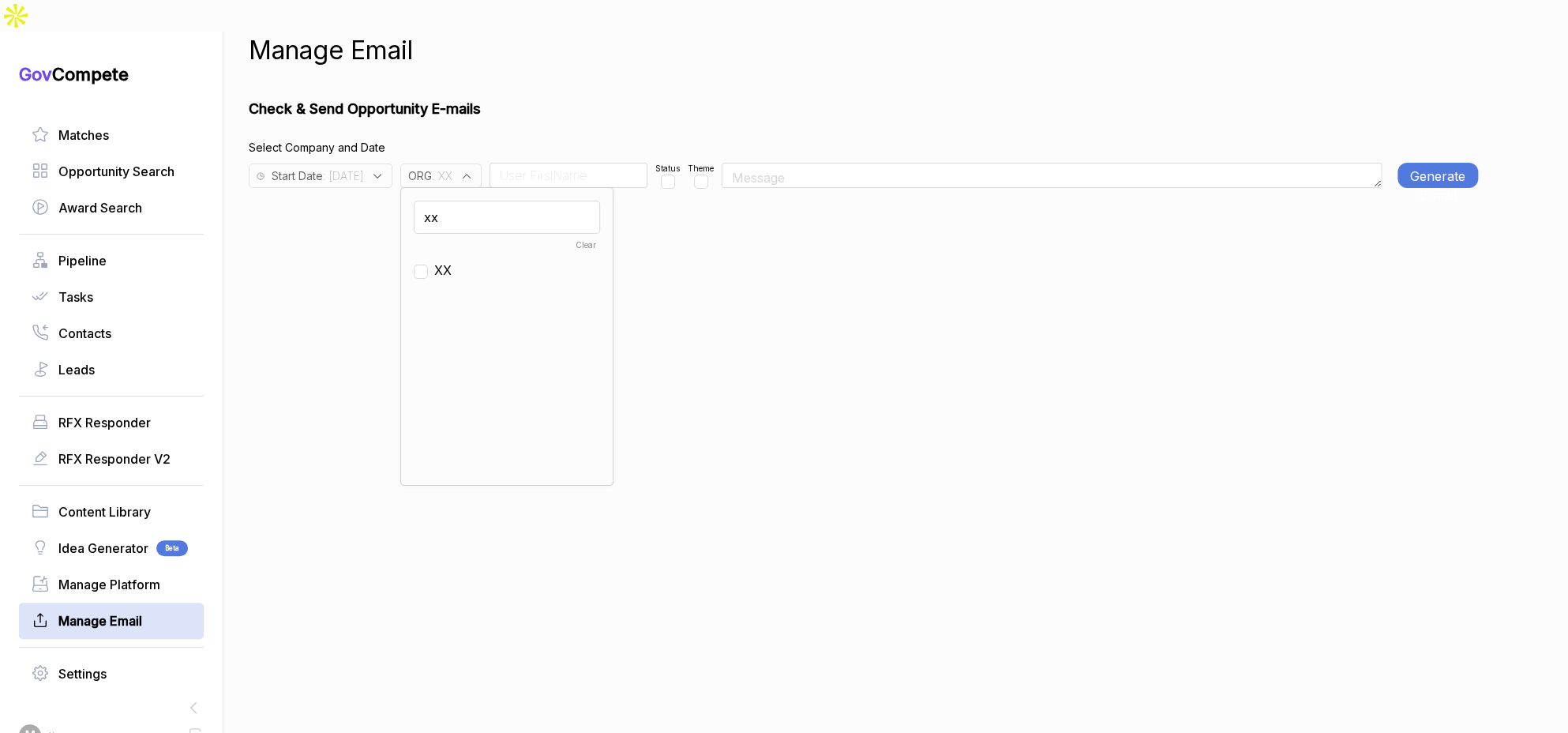
checkbox input "false"
click at [493, 200] on input "xx" at bounding box center [507, 216] width 186 height 33
type input "e"
drag, startPoint x: 476, startPoint y: 305, endPoint x: 505, endPoint y: 227, distance: 83.2
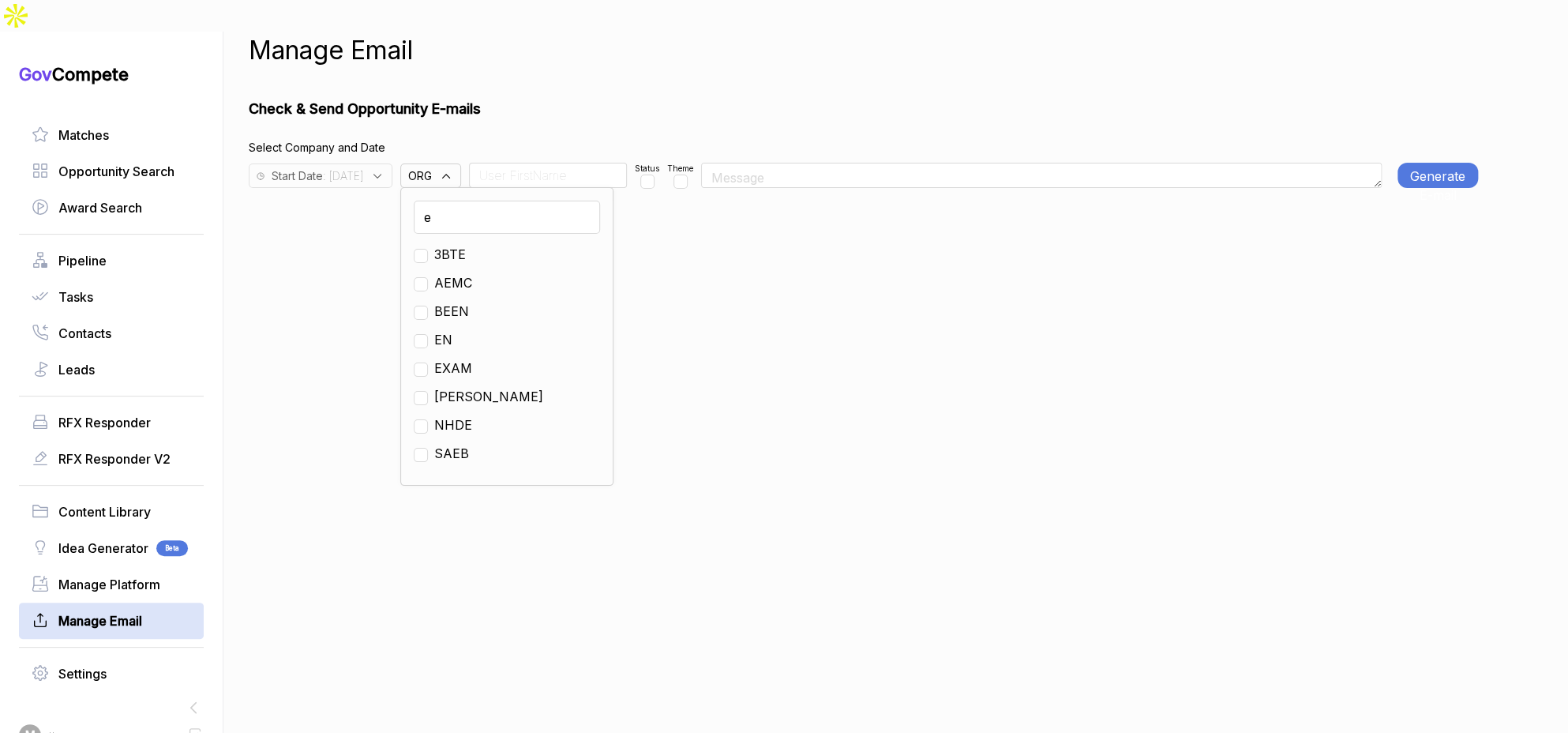
click at [452, 330] on span "EN" at bounding box center [443, 339] width 18 height 19
checkbox input "true"
click at [560, 163] on input at bounding box center [548, 175] width 158 height 25
type input "Team"
drag, startPoint x: 696, startPoint y: 153, endPoint x: 1092, endPoint y: 165, distance: 396.2
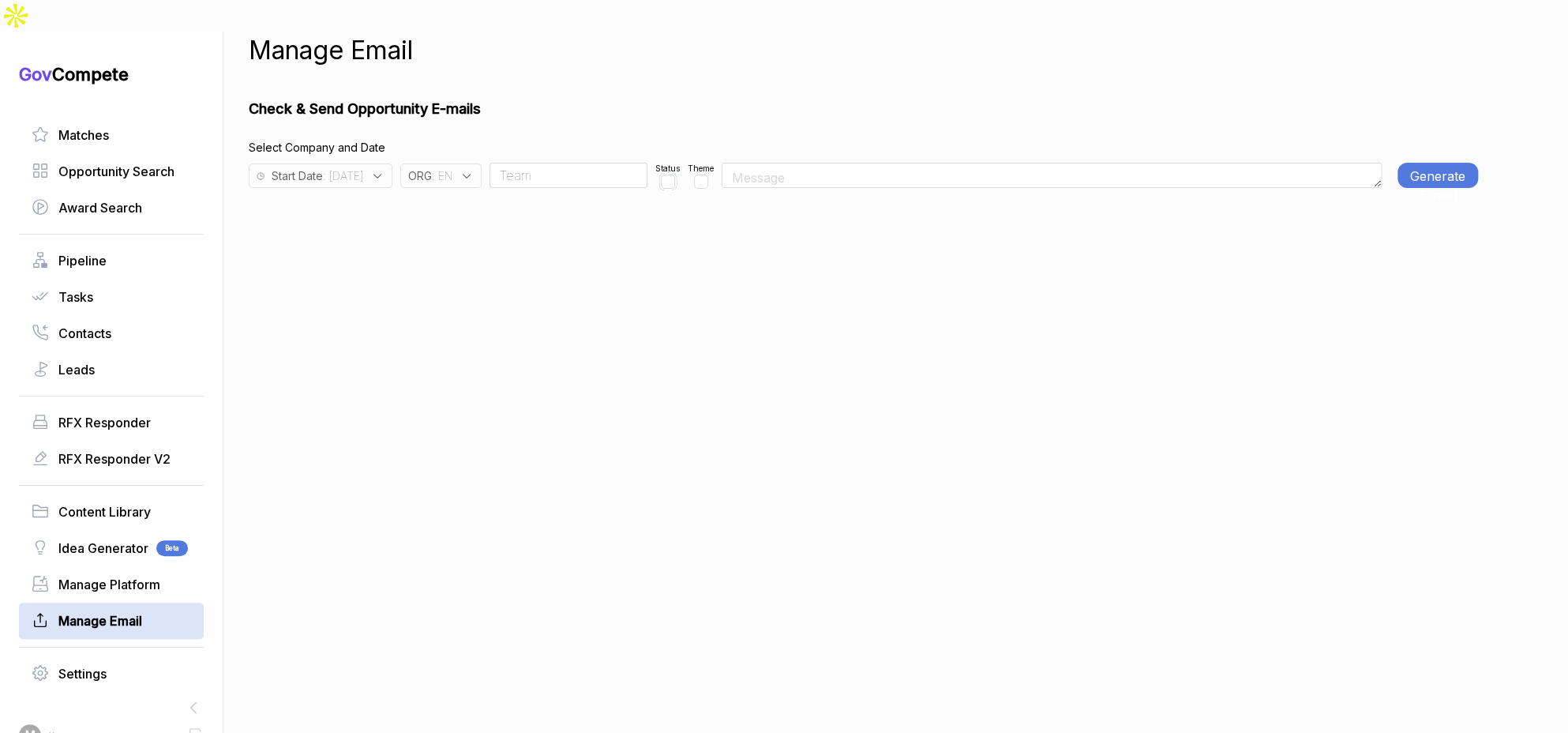
click at [675, 174] on input "checkbox" at bounding box center [668, 181] width 14 height 14
checkbox input "true"
click at [1421, 163] on button "Generate E-mail" at bounding box center [1437, 175] width 80 height 25
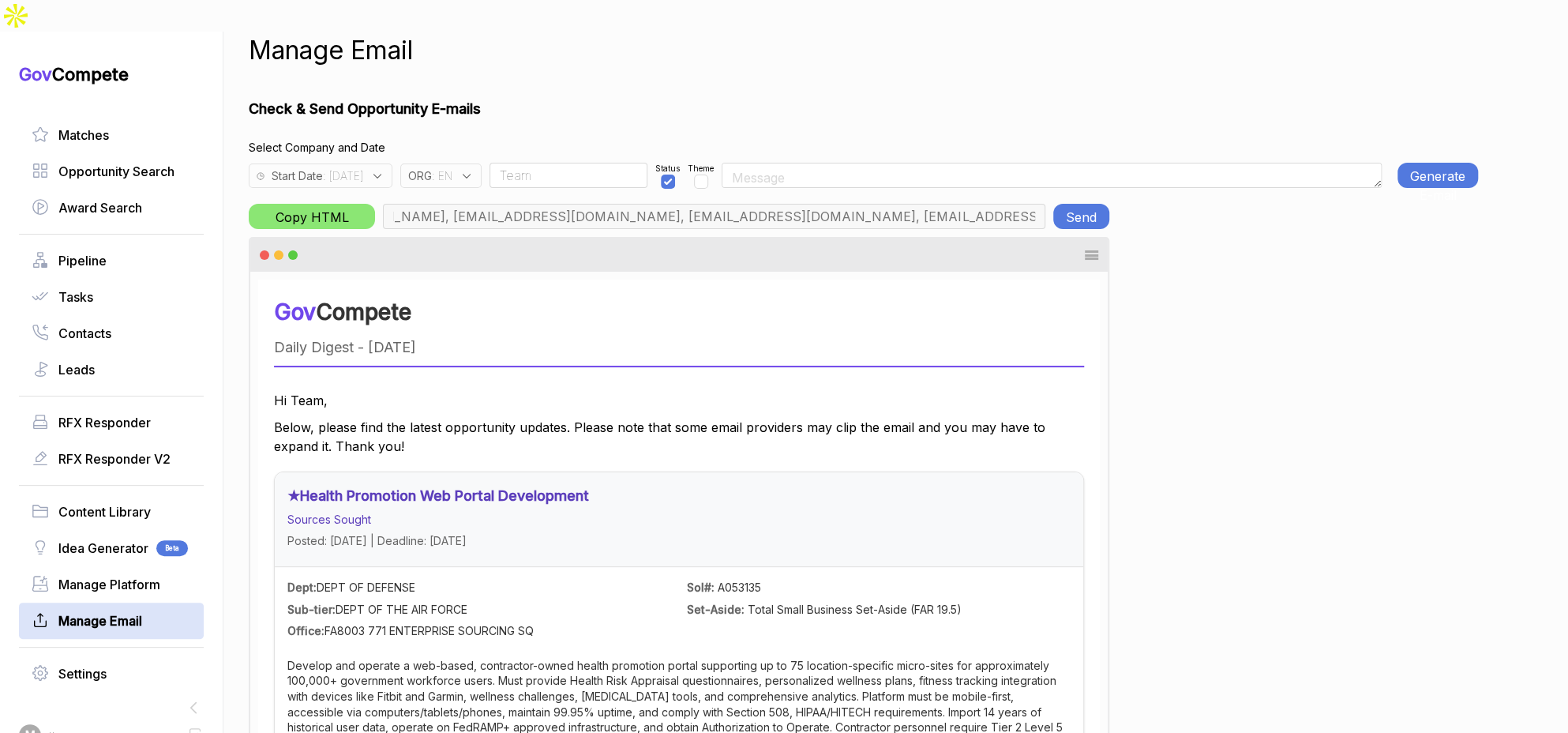
scroll to position [0, 827]
click at [1070, 204] on button "Send" at bounding box center [1081, 216] width 56 height 25
drag, startPoint x: 501, startPoint y: 141, endPoint x: 502, endPoint y: 150, distance: 9.1
click at [474, 169] on icon at bounding box center [467, 176] width 14 height 14
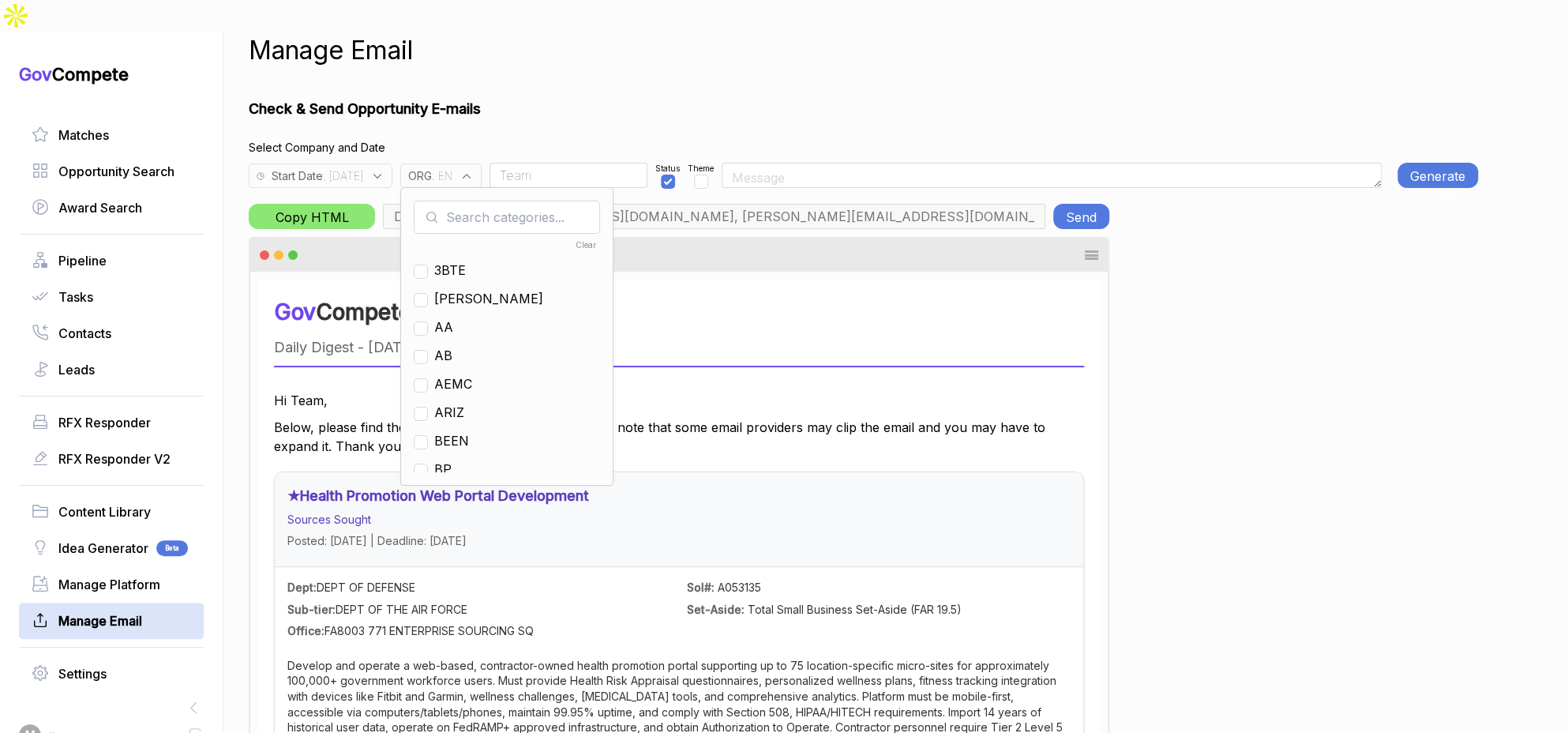
click at [510, 200] on input "text" at bounding box center [507, 216] width 186 height 33
drag, startPoint x: 476, startPoint y: 332, endPoint x: 476, endPoint y: 323, distance: 9.0
click at [452, 346] on span "EN" at bounding box center [443, 355] width 18 height 19
checkbox input "false"
click at [485, 200] on input "e" at bounding box center [507, 216] width 186 height 33
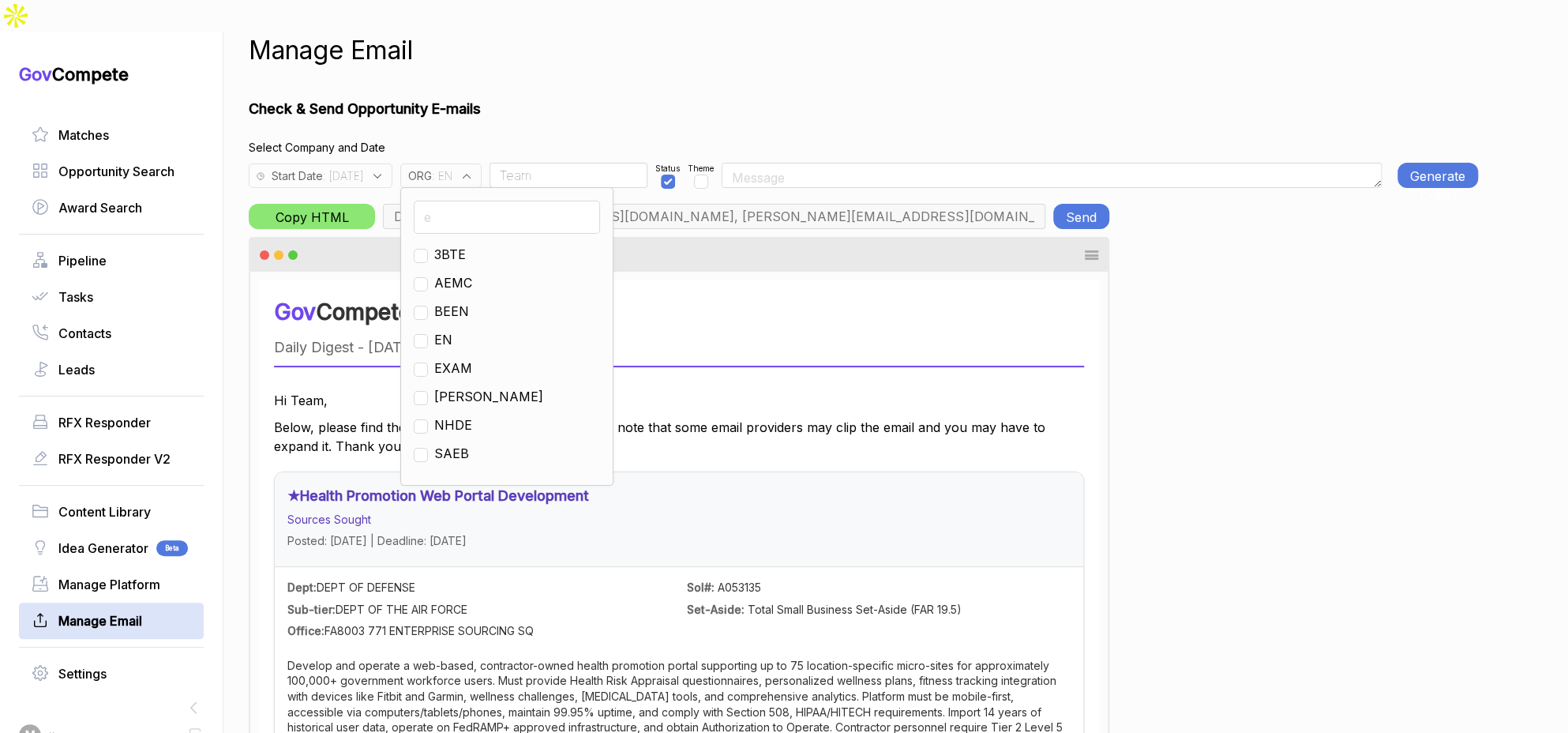
click at [485, 200] on input "e" at bounding box center [507, 216] width 186 height 33
type input "ps"
drag, startPoint x: 474, startPoint y: 221, endPoint x: 531, endPoint y: 182, distance: 69.1
click at [451, 245] on span "PS" at bounding box center [443, 254] width 17 height 19
checkbox input "true"
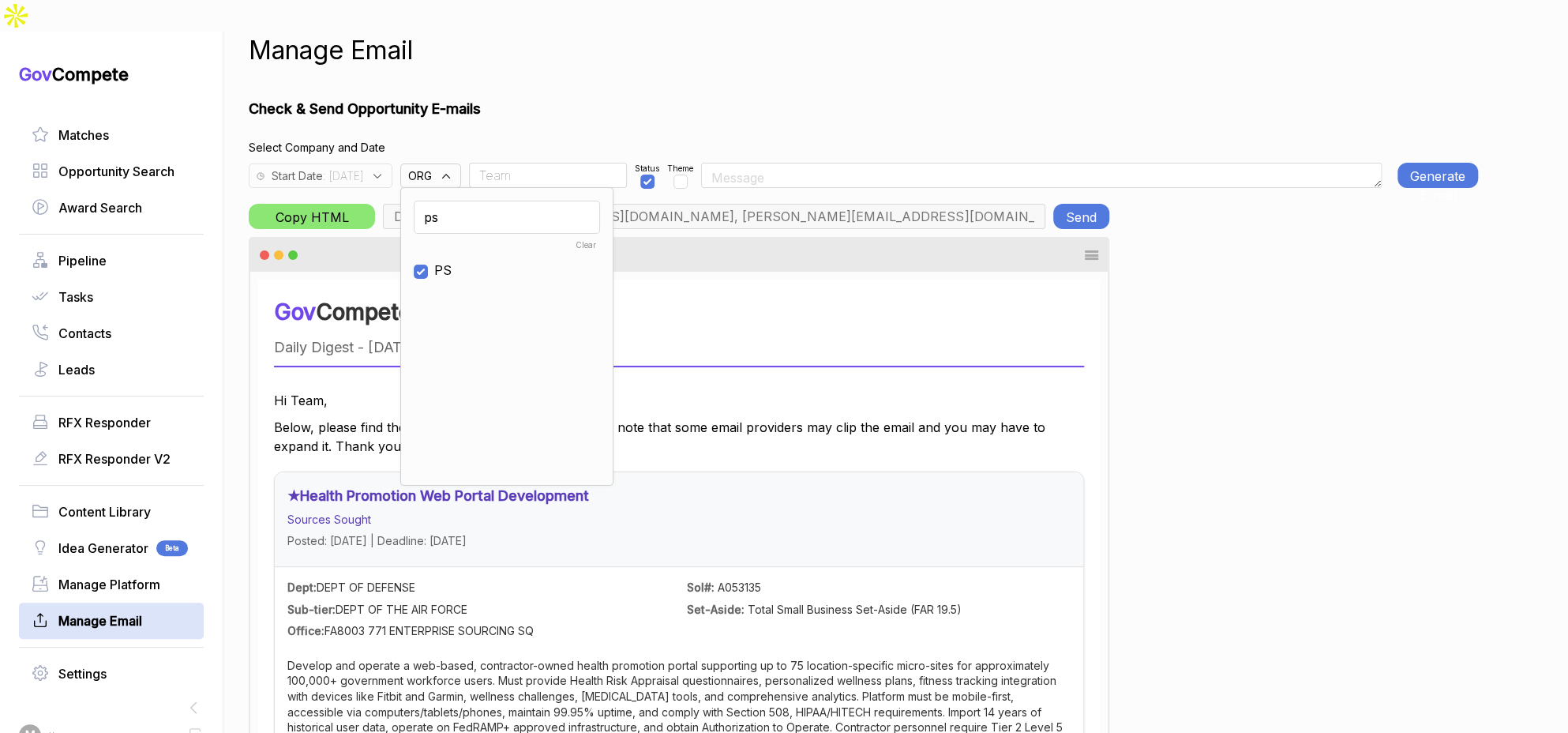
click at [550, 163] on input "Team" at bounding box center [548, 175] width 158 height 25
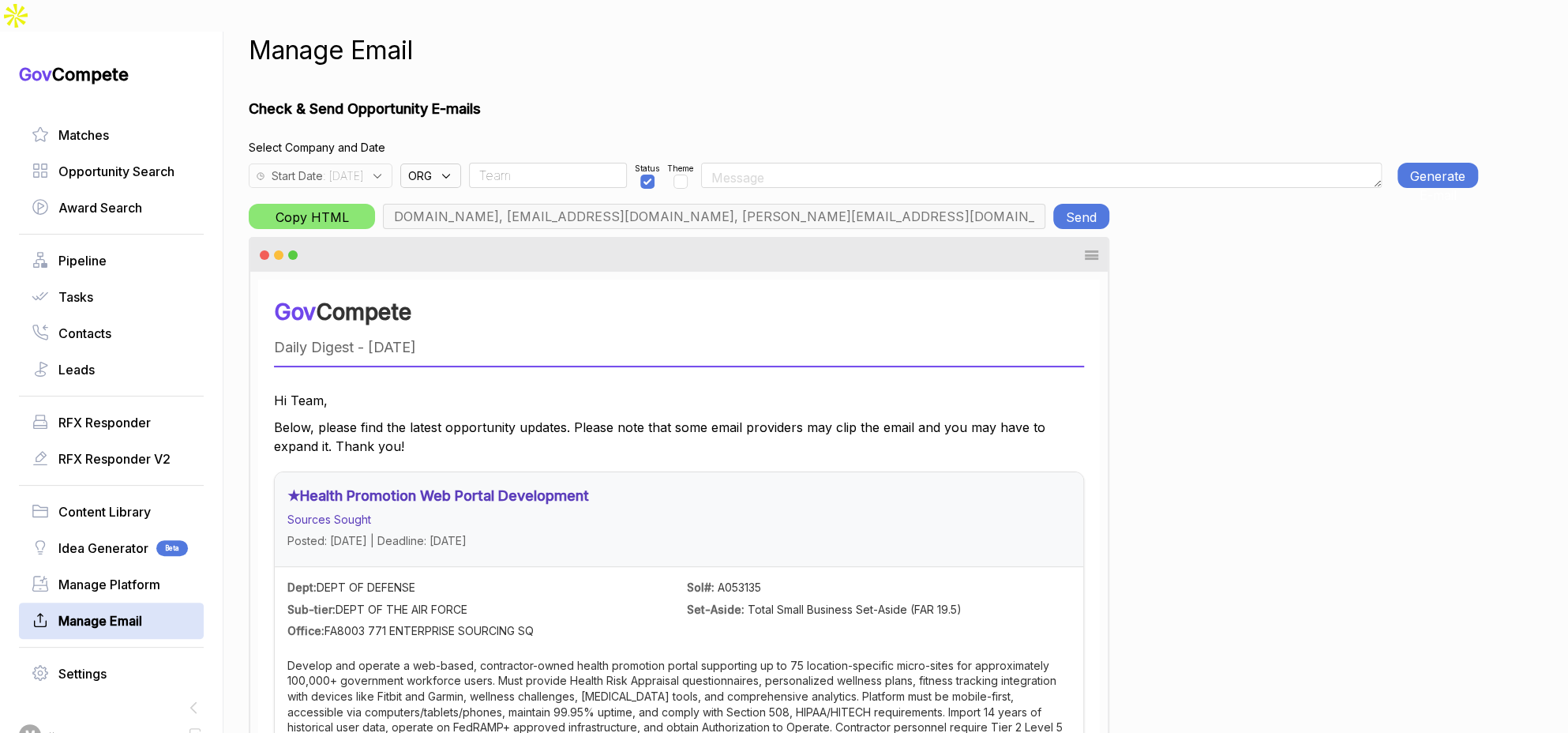
click at [550, 163] on input "Team" at bounding box center [548, 175] width 158 height 25
type input "[PERSON_NAME][EMAIL_ADDRESS][PERSON_NAME][DOMAIN_NAME], [PERSON_NAME][EMAIL_ADD…"
type input "[PERSON_NAME]"
click at [384, 169] on icon at bounding box center [377, 176] width 14 height 14
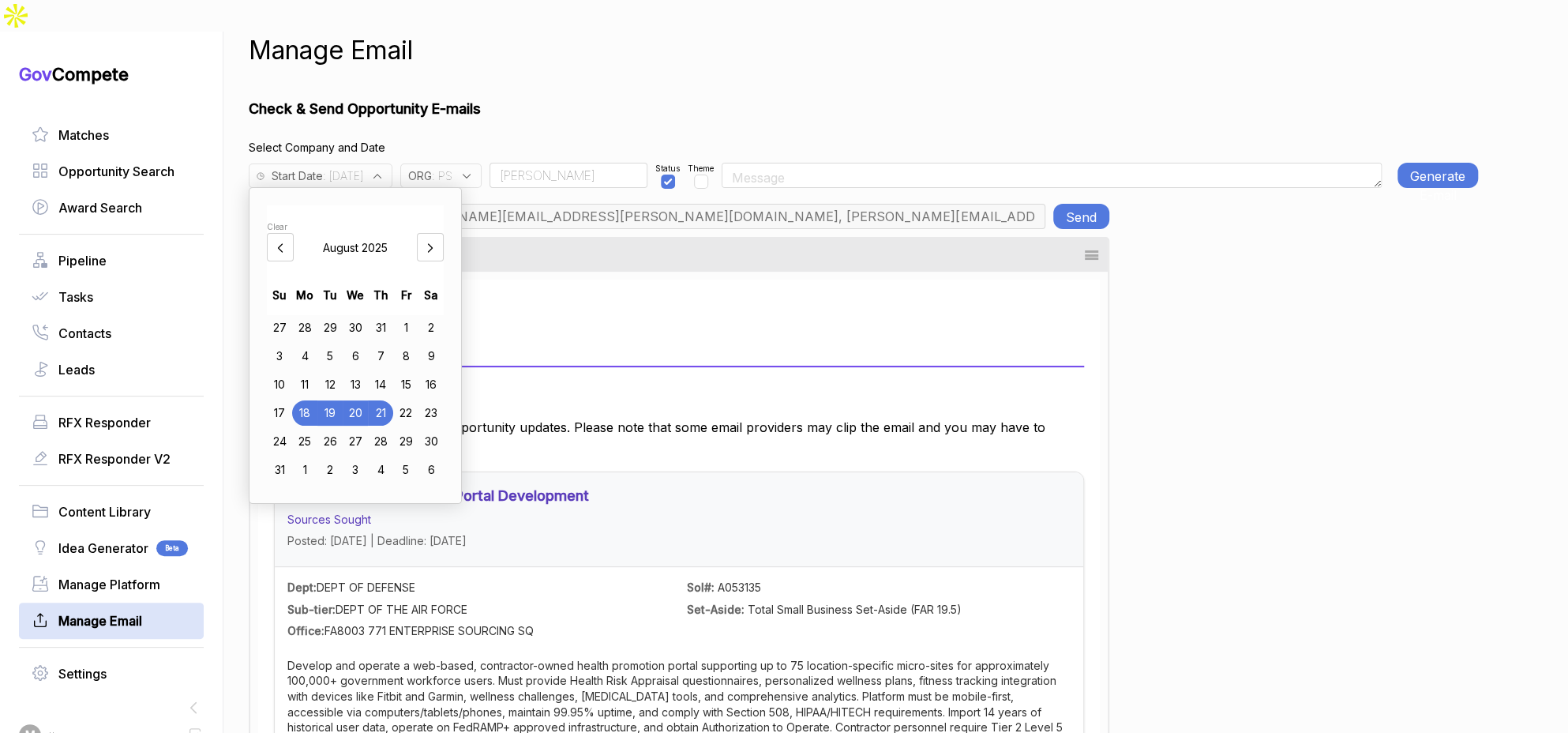
click at [639, 48] on div "Manage Email Check & Send Opportunity E-mails Select Company and Date Start Dat…" at bounding box center [863, 398] width 1229 height 733
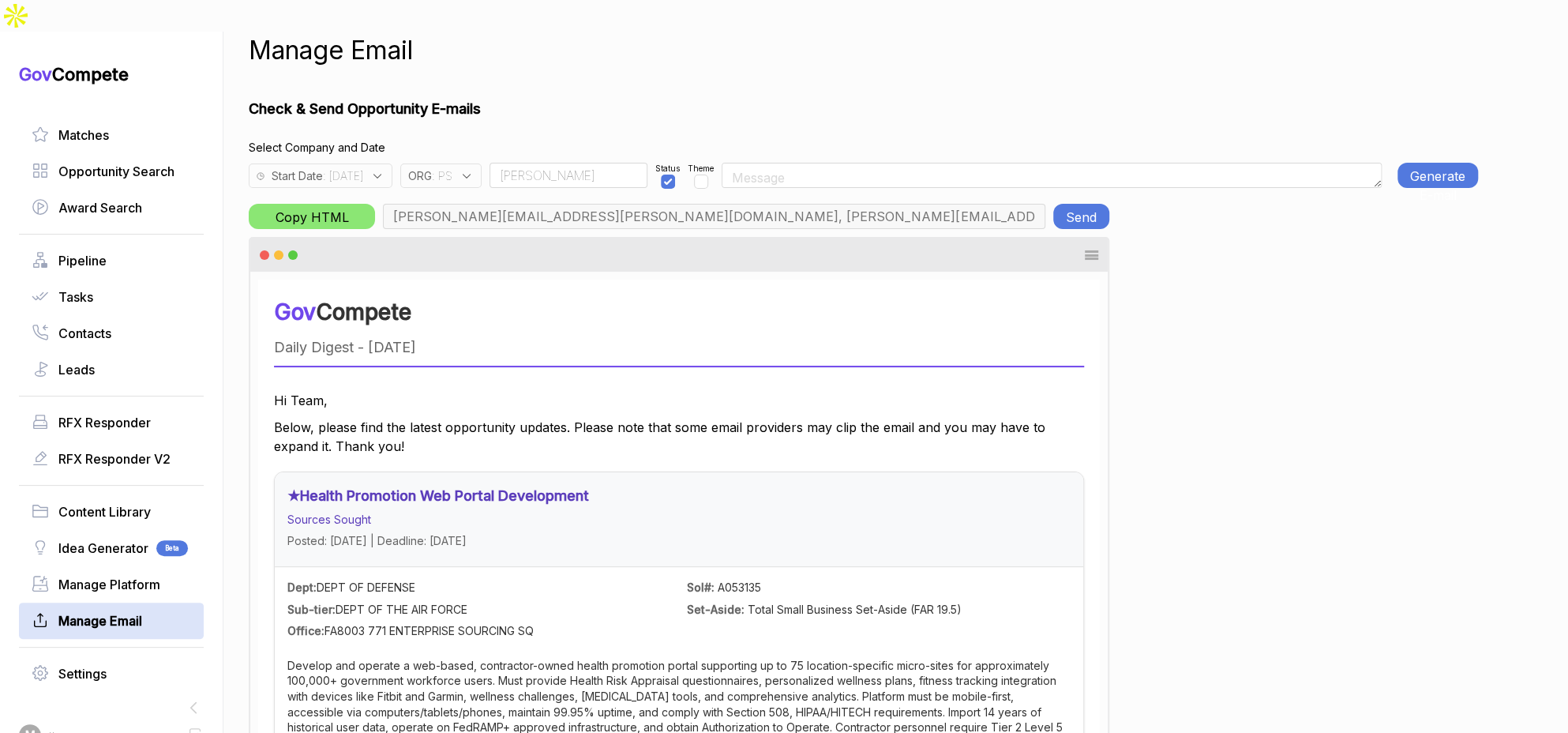
click at [1448, 163] on button "Generate E-mail" at bounding box center [1437, 175] width 80 height 25
click at [1401, 163] on button "Generate E-mail" at bounding box center [1437, 175] width 80 height 25
click at [1089, 204] on button "Send" at bounding box center [1081, 216] width 56 height 25
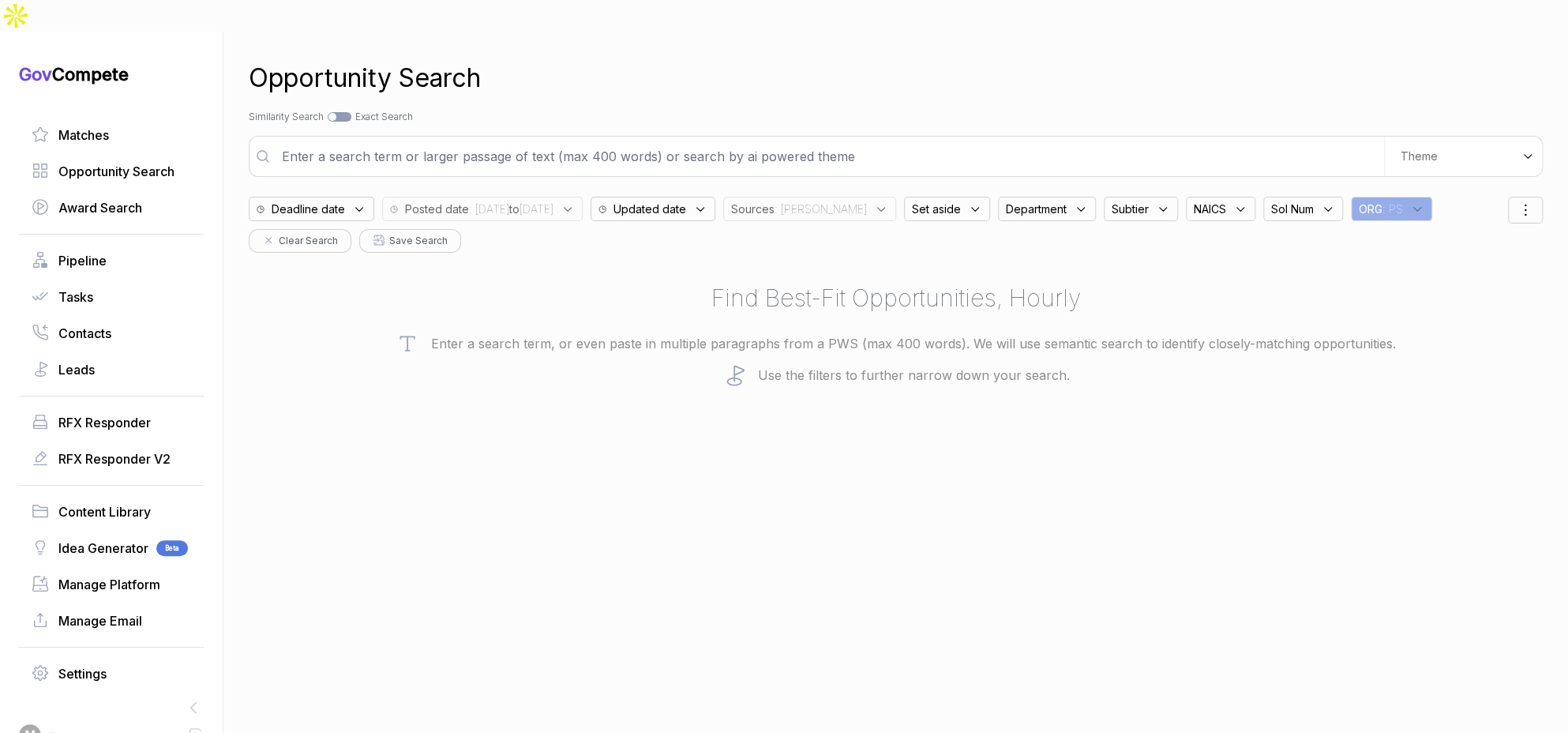
click at [611, 140] on input "text" at bounding box center [828, 156] width 1111 height 31
type input "video production and multimedia"
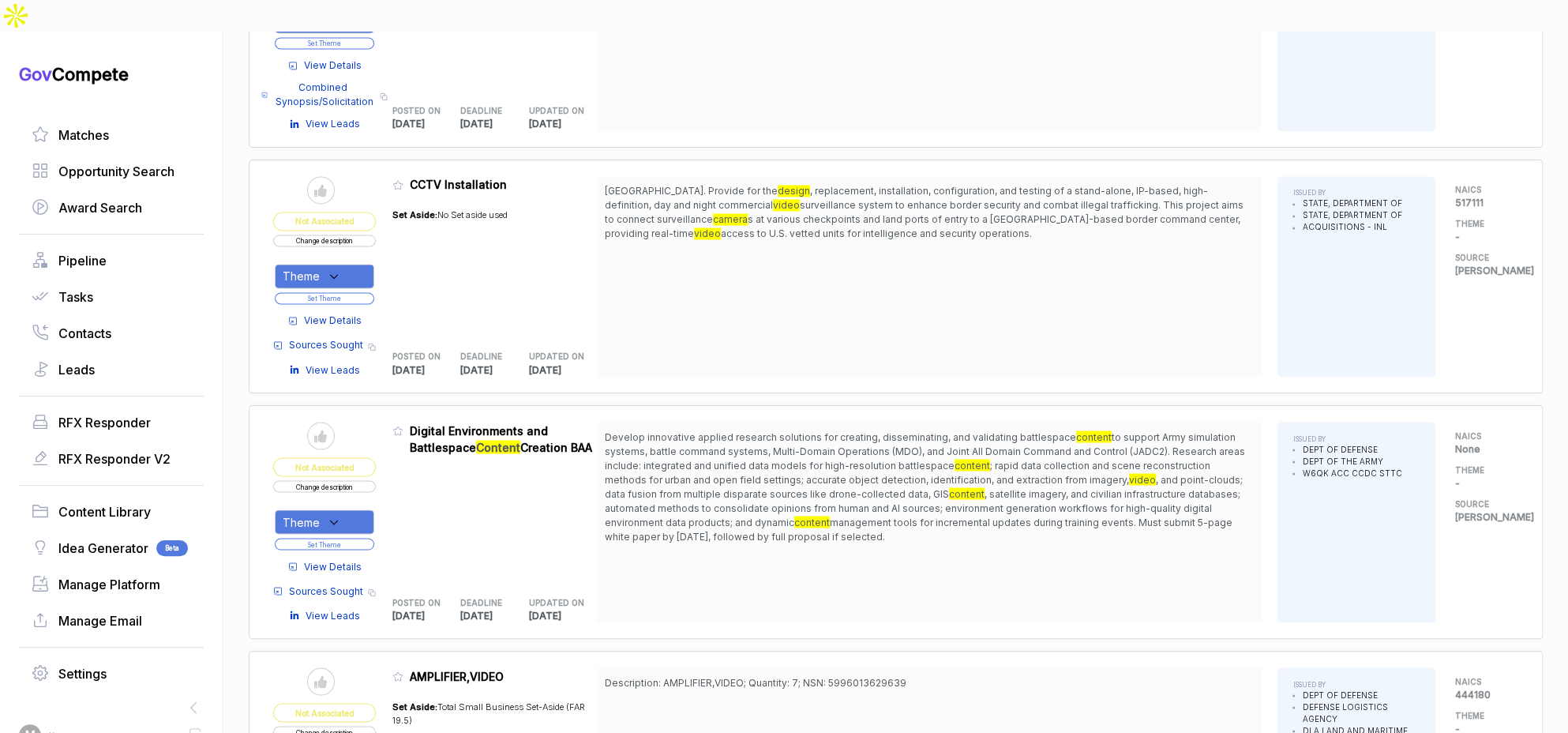
scroll to position [1635, 0]
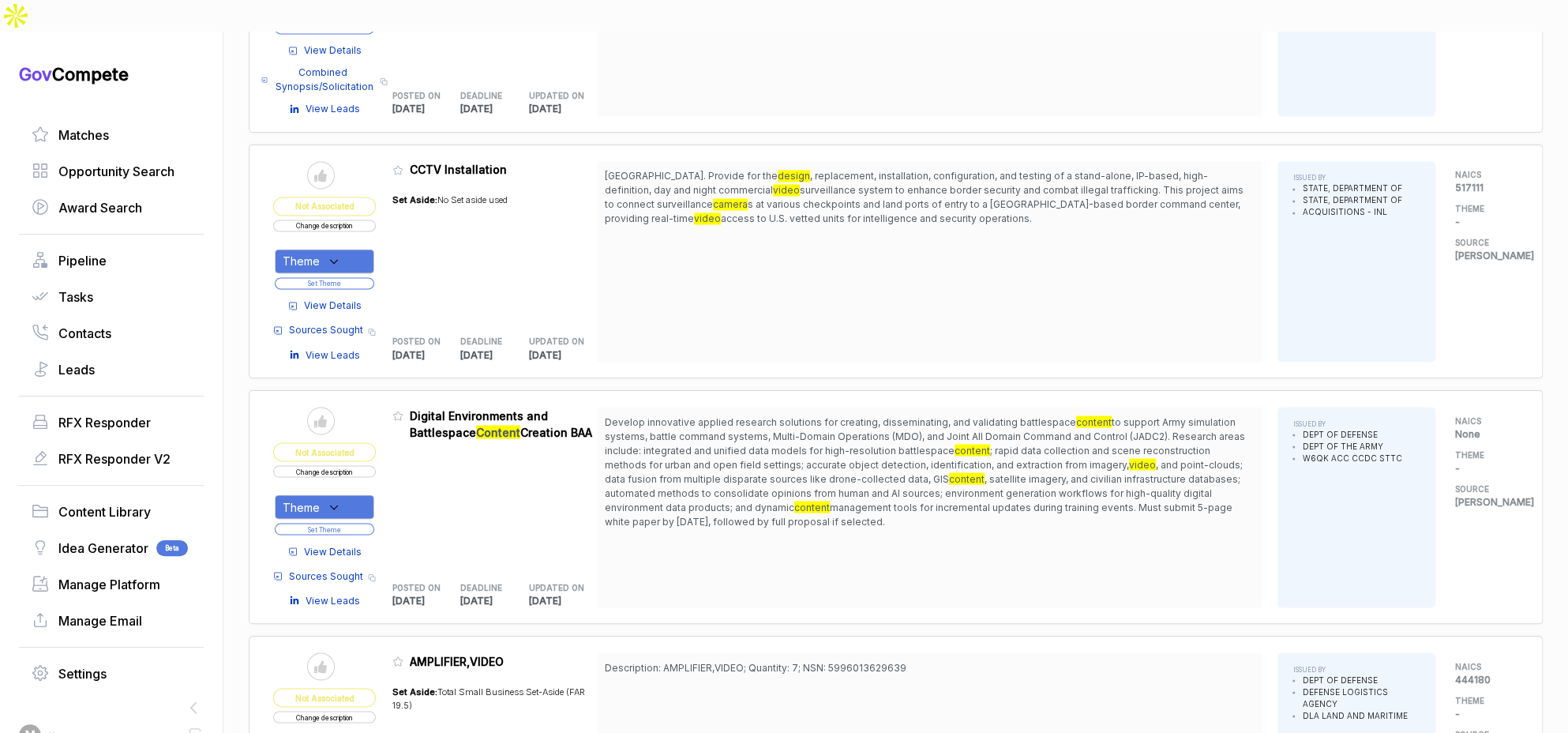
click at [359, 494] on div "Theme" at bounding box center [324, 506] width 99 height 24
click at [343, 577] on span "Firearms" at bounding box center [334, 586] width 53 height 19
click at [337, 593] on span "Firearms" at bounding box center [334, 602] width 53 height 19
checkbox input "false"
click at [348, 549] on span "Diversified" at bounding box center [339, 558] width 62 height 19
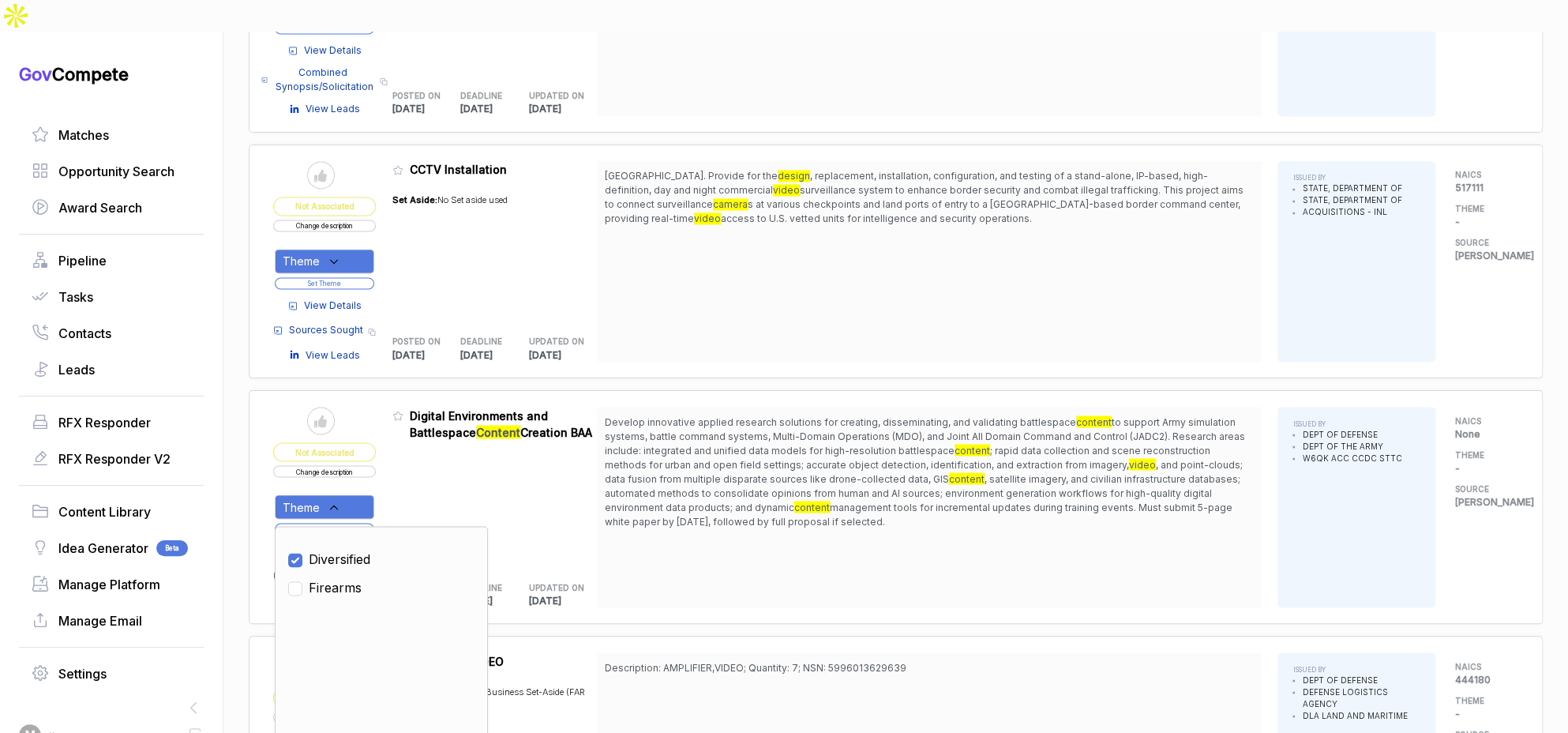
checkbox input "true"
drag, startPoint x: 439, startPoint y: 460, endPoint x: 380, endPoint y: 476, distance: 61.1
click at [423, 467] on div "Admin: Click to change feature to 1 W912CG-25-BCC-0001 Digital Environments and…" at bounding box center [495, 507] width 206 height 200
click at [366, 523] on button "Set Theme" at bounding box center [324, 528] width 99 height 12
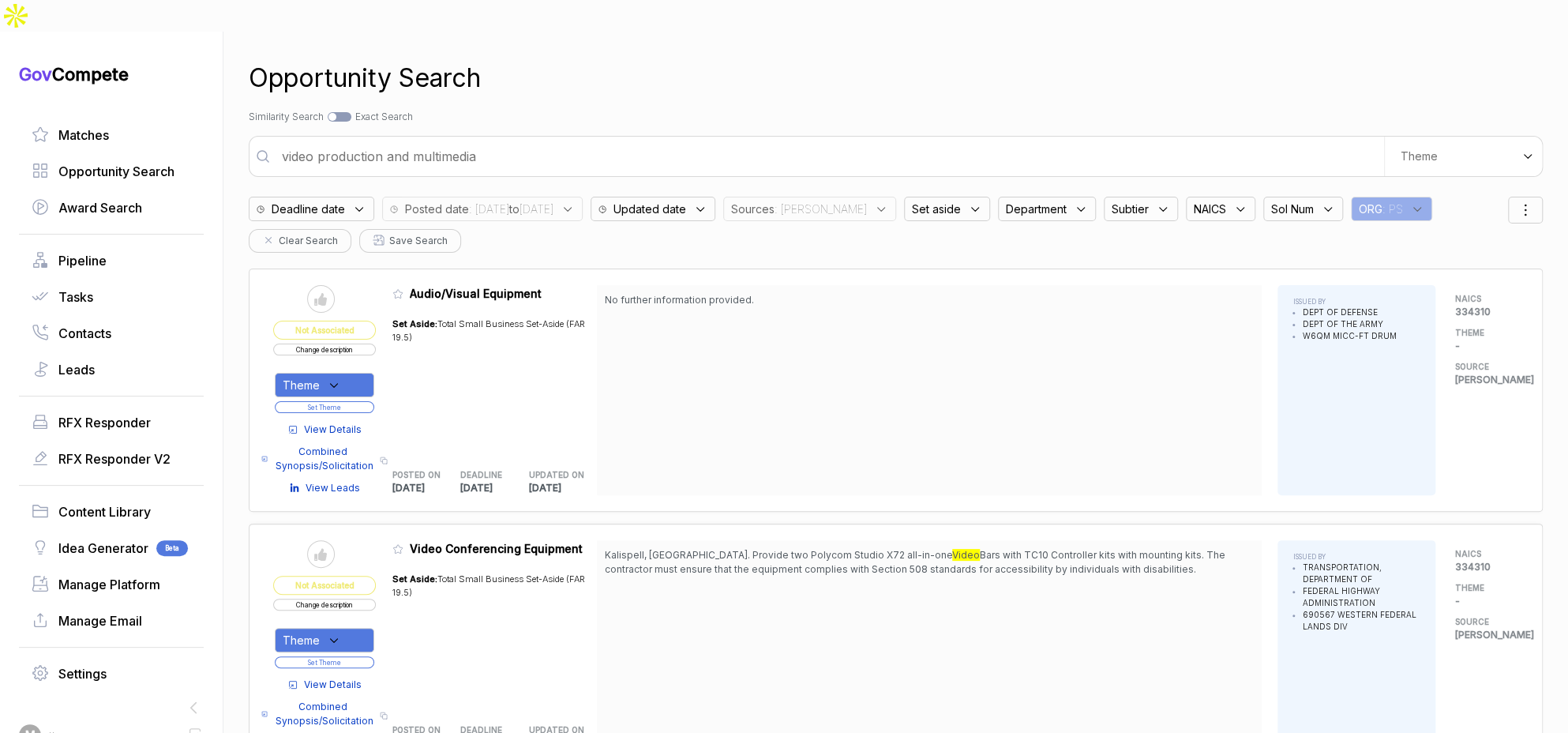
click at [611, 140] on input "video production and multimedia" at bounding box center [828, 156] width 1111 height 31
type input "case management system and software dev"
drag, startPoint x: 941, startPoint y: 173, endPoint x: 941, endPoint y: 183, distance: 10.0
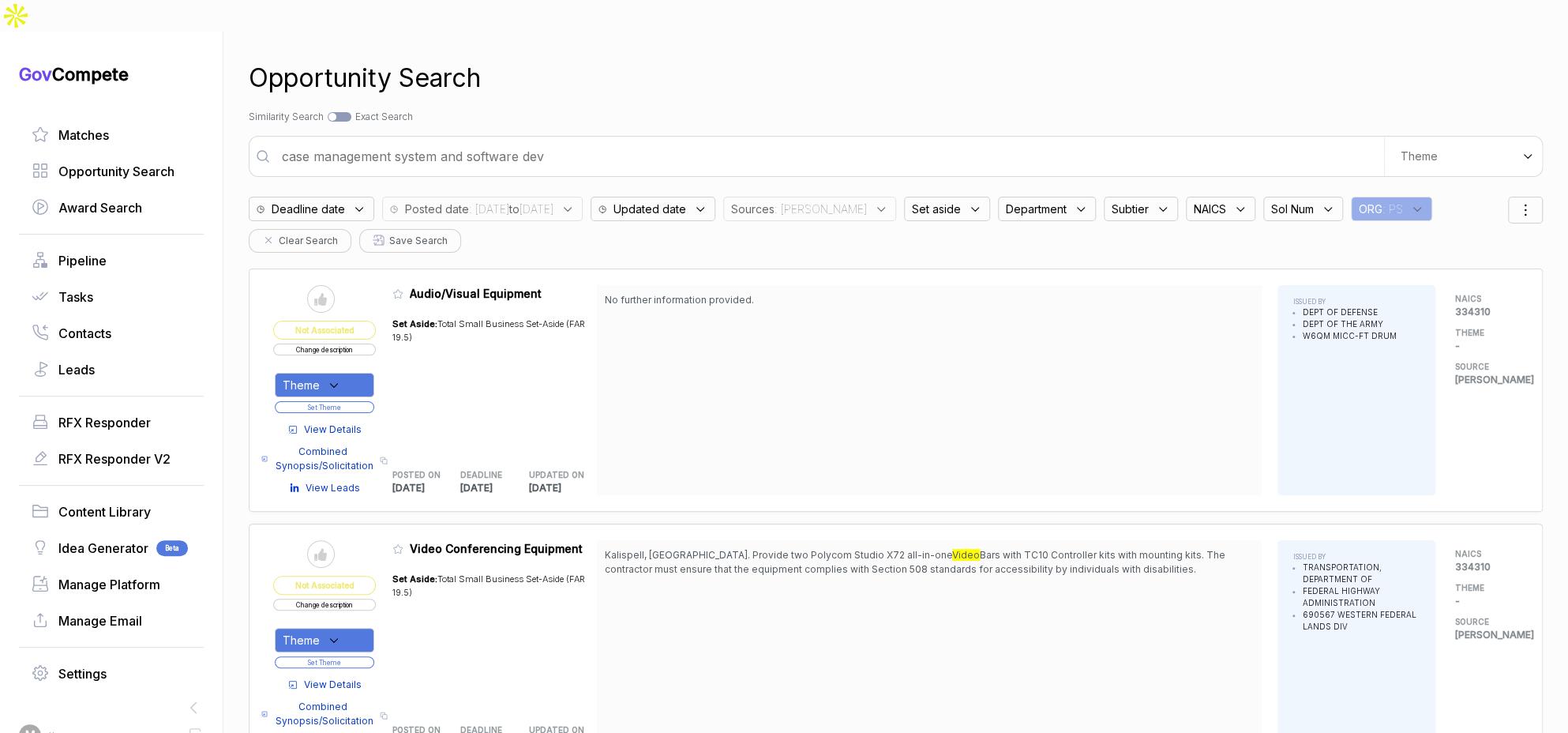
click at [774, 200] on span "Set aside" at bounding box center [753, 208] width 44 height 17
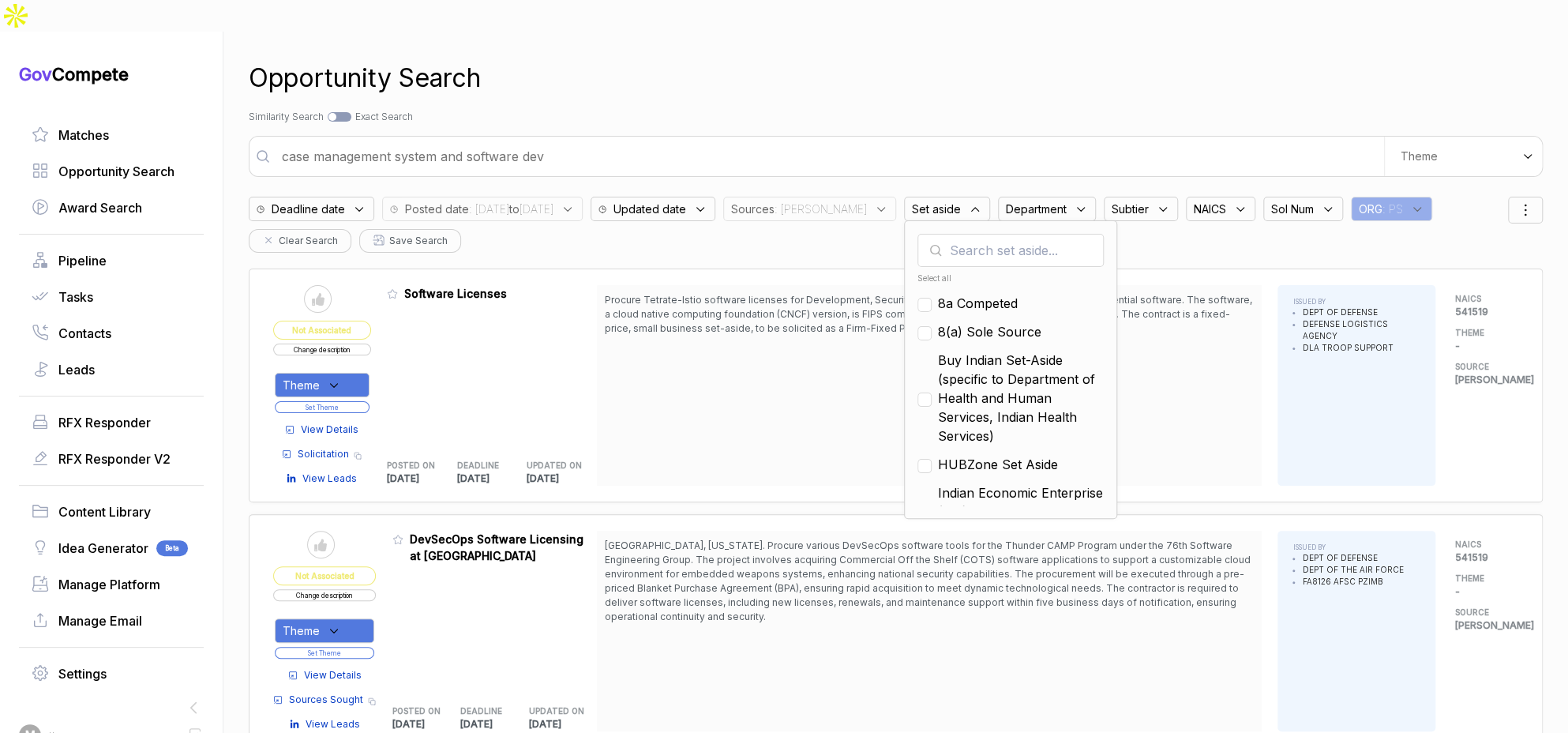
drag, startPoint x: 960, startPoint y: 264, endPoint x: 966, endPoint y: 292, distance: 28.6
click at [962, 294] on span "8a Competed" at bounding box center [977, 303] width 80 height 19
checkbox input "true"
drag, startPoint x: 965, startPoint y: 294, endPoint x: 968, endPoint y: 322, distance: 28.2
click at [965, 322] on span "8(a) Sole Source" at bounding box center [990, 331] width 104 height 19
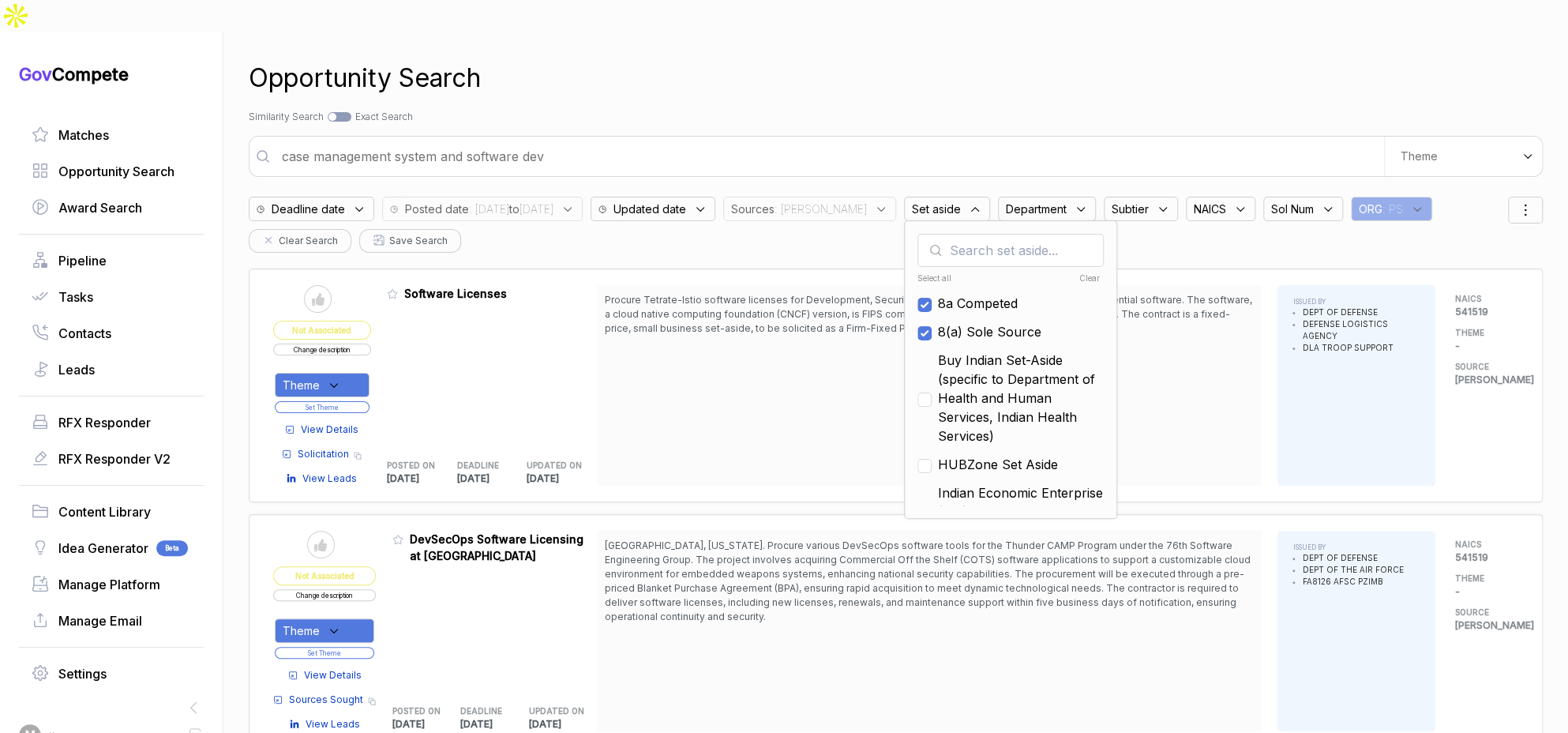
checkbox input "true"
drag, startPoint x: 962, startPoint y: 346, endPoint x: 967, endPoint y: 424, distance: 78.2
click at [962, 350] on span "Buy Indian Set-Aside (specific to Department of Health and Human Services, Indi…" at bounding box center [1020, 398] width 165 height 95
checkbox input "true"
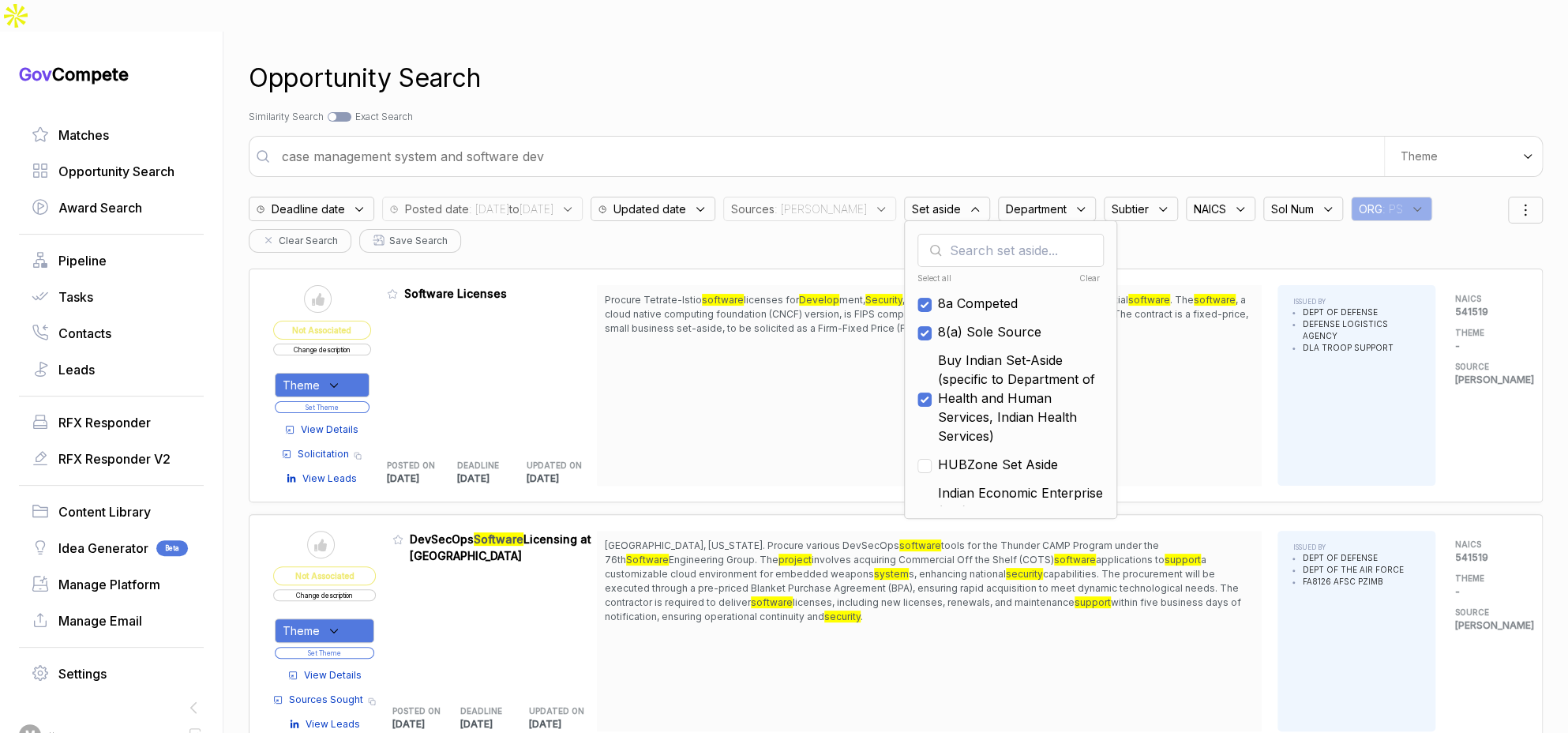
drag, startPoint x: 967, startPoint y: 438, endPoint x: 1001, endPoint y: 417, distance: 40.0
click at [968, 455] on span "HUBZone Set Aside" at bounding box center [998, 464] width 120 height 19
checkbox input "true"
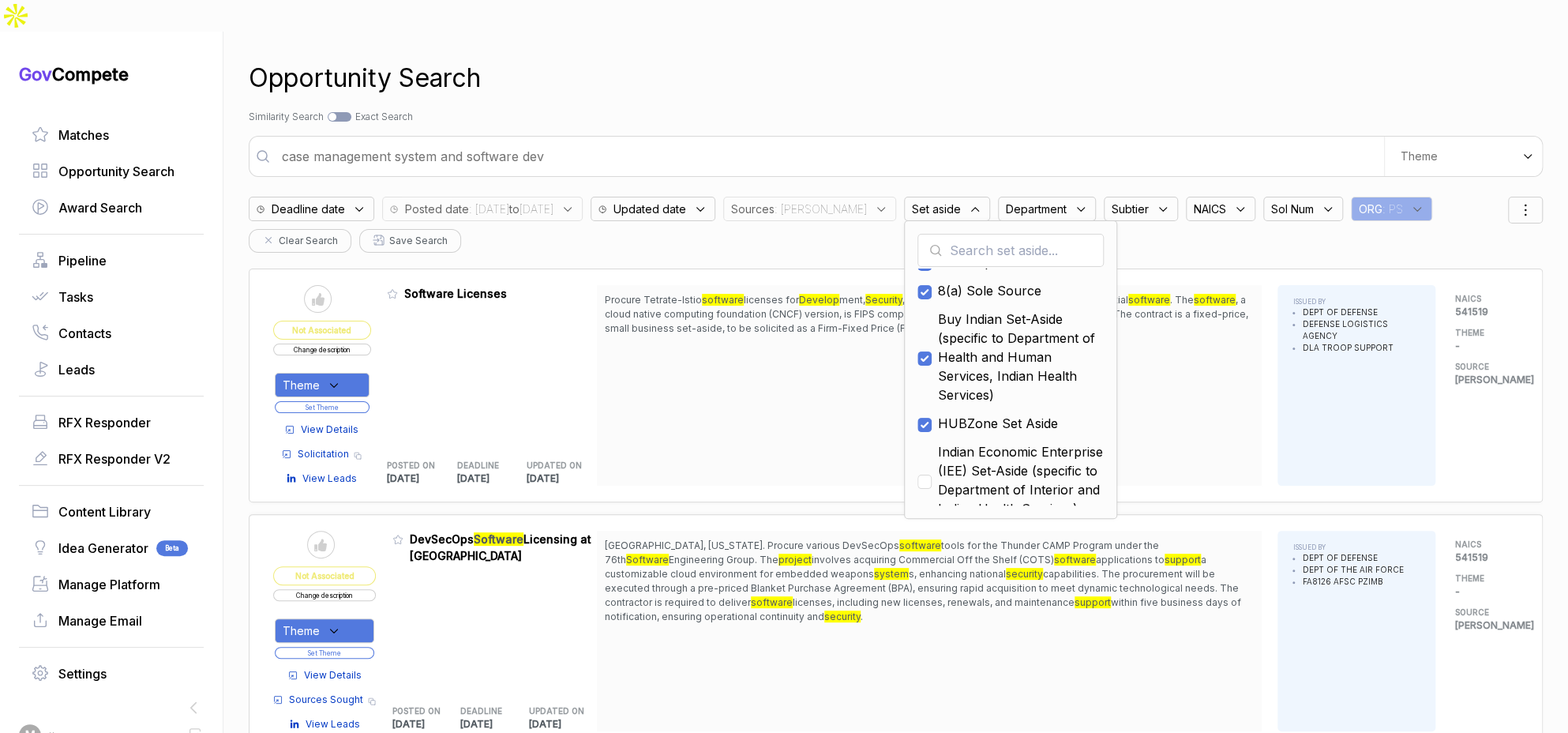
click at [991, 442] on span "Indian Economic Enterprise (IEE) Set-Aside (specific to Department of Interior …" at bounding box center [1020, 480] width 165 height 76
checkbox input "true"
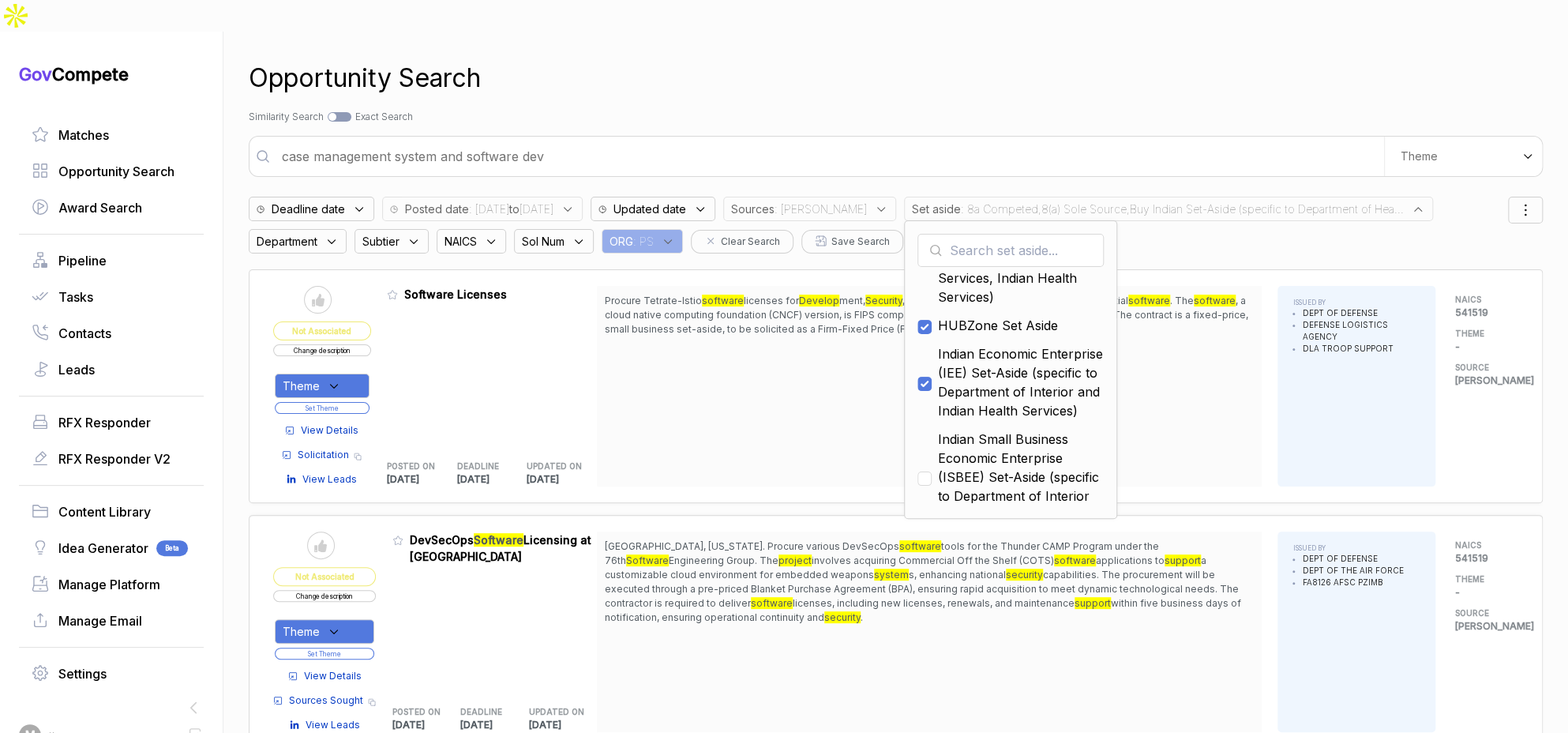
click at [977, 430] on span "Indian Small Business Economic Enterprise (ISBEE) Set-Aside (specific to Depart…" at bounding box center [1020, 476] width 165 height 95
checkbox input "true"
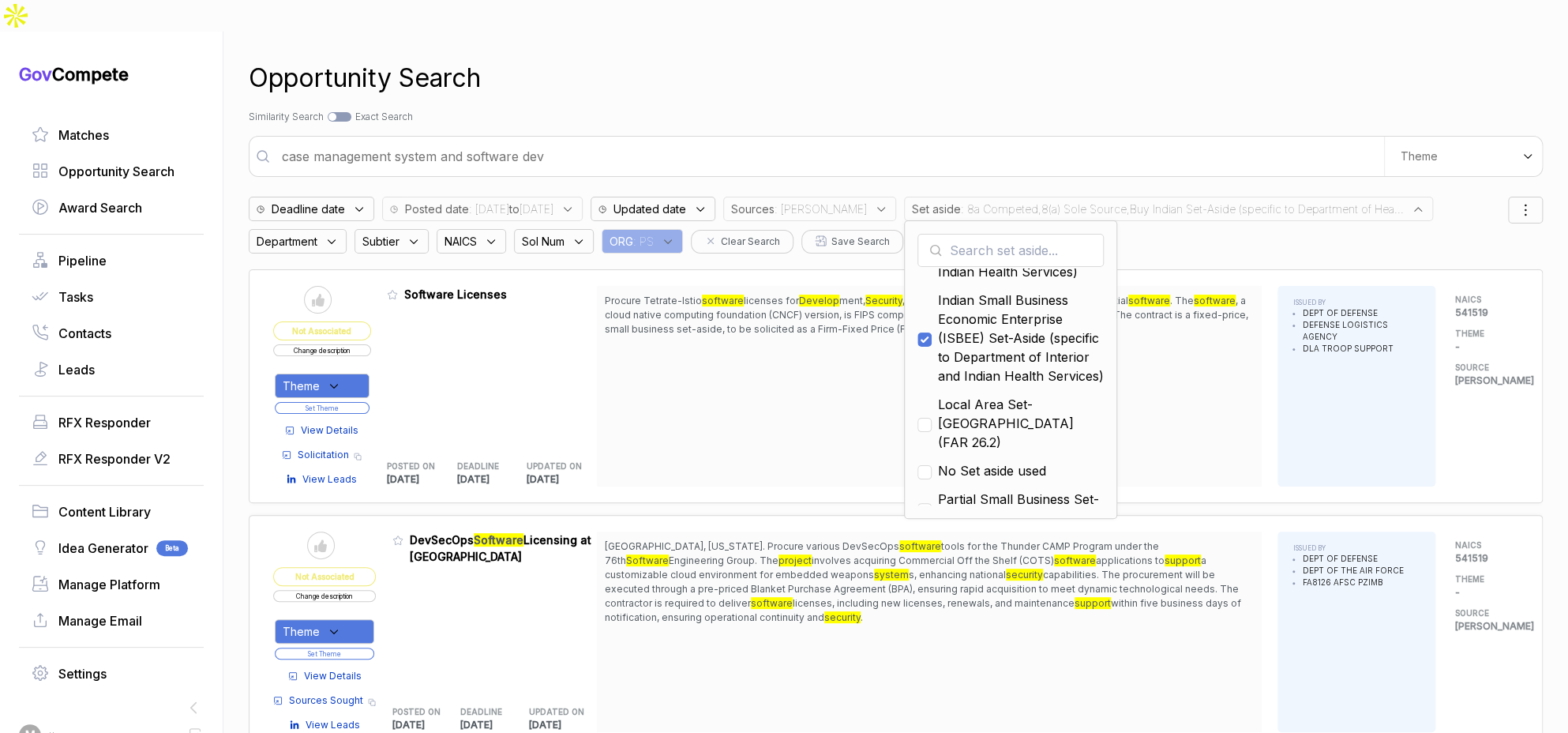
scroll to position [280, 0]
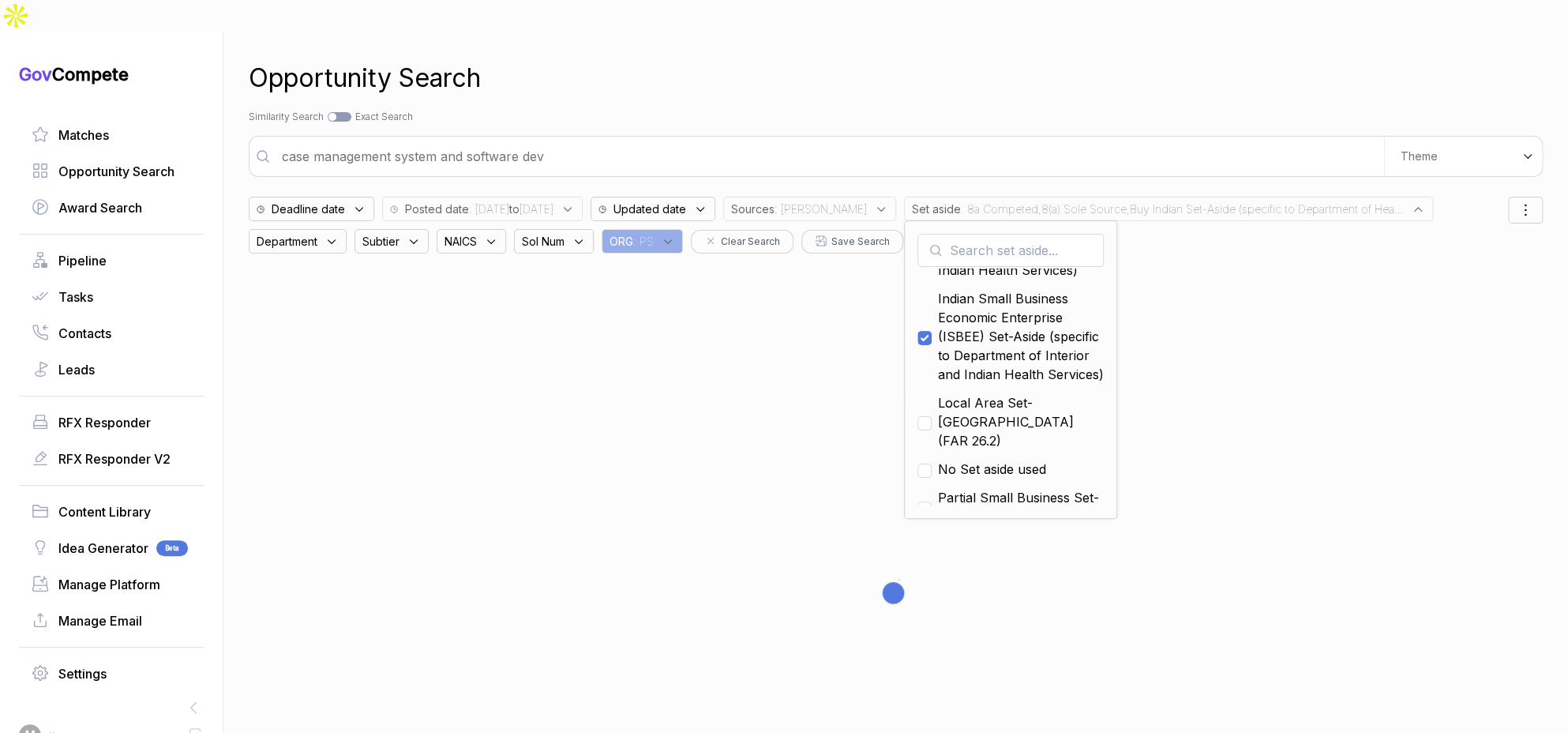
click at [994, 59] on div "Opportunity Search" at bounding box center [895, 78] width 1294 height 38
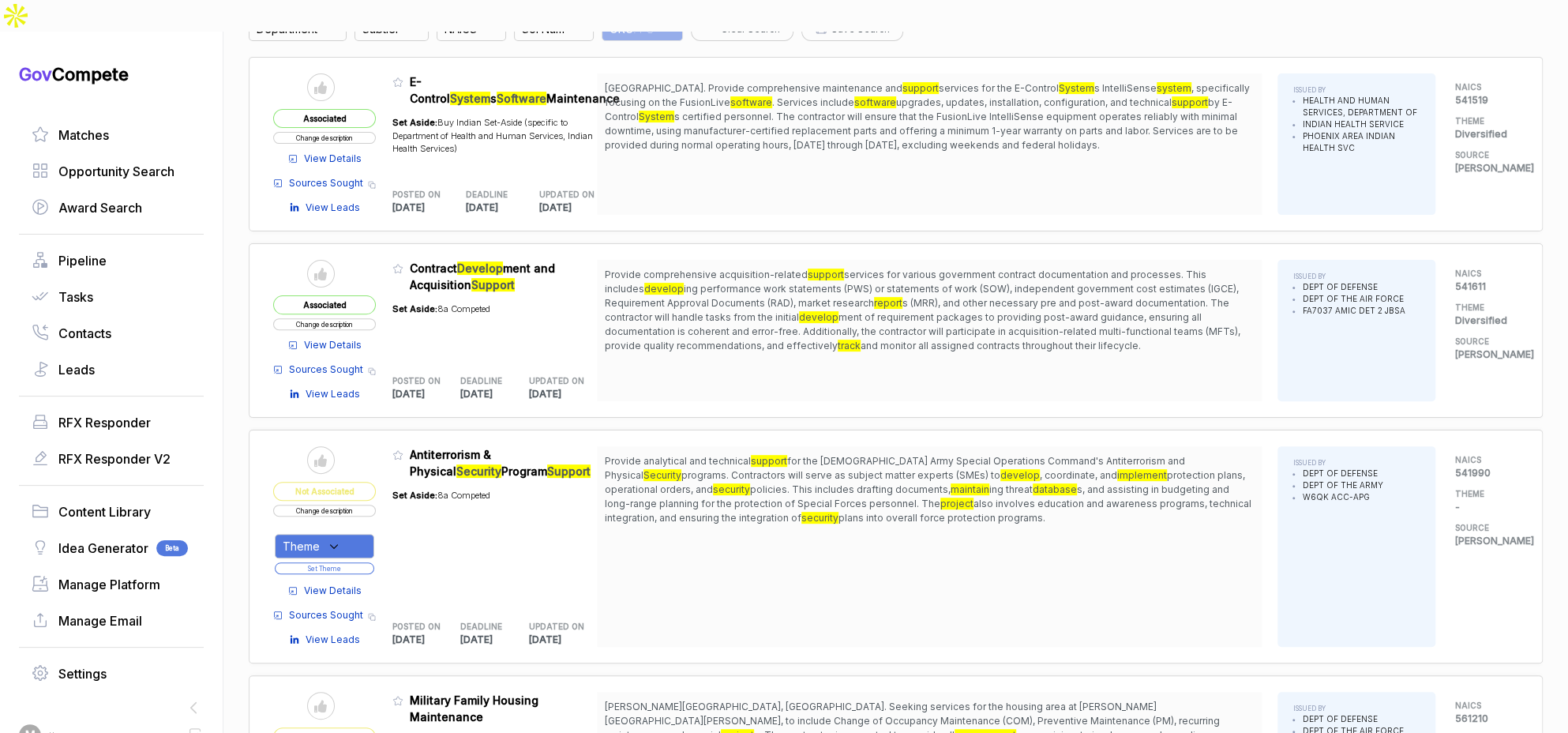
scroll to position [266, 0]
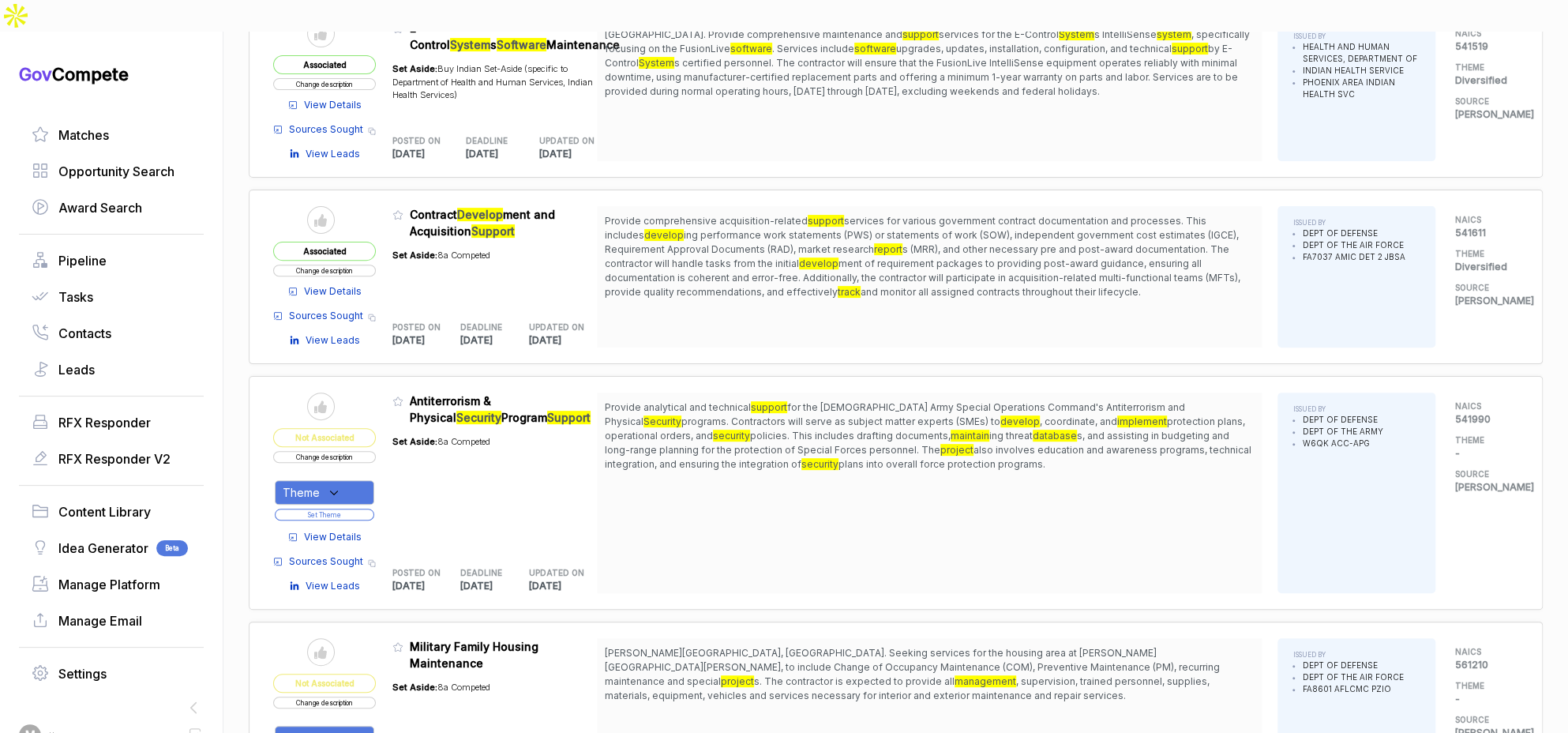
drag, startPoint x: 948, startPoint y: 373, endPoint x: 968, endPoint y: 429, distance: 59.5
click at [966, 426] on span "Provide analytical and technical support for the [DEMOGRAPHIC_DATA] Army Specia…" at bounding box center [929, 435] width 649 height 71
click at [968, 429] on span "Provide analytical and technical support for the [DEMOGRAPHIC_DATA] Army Specia…" at bounding box center [929, 435] width 649 height 71
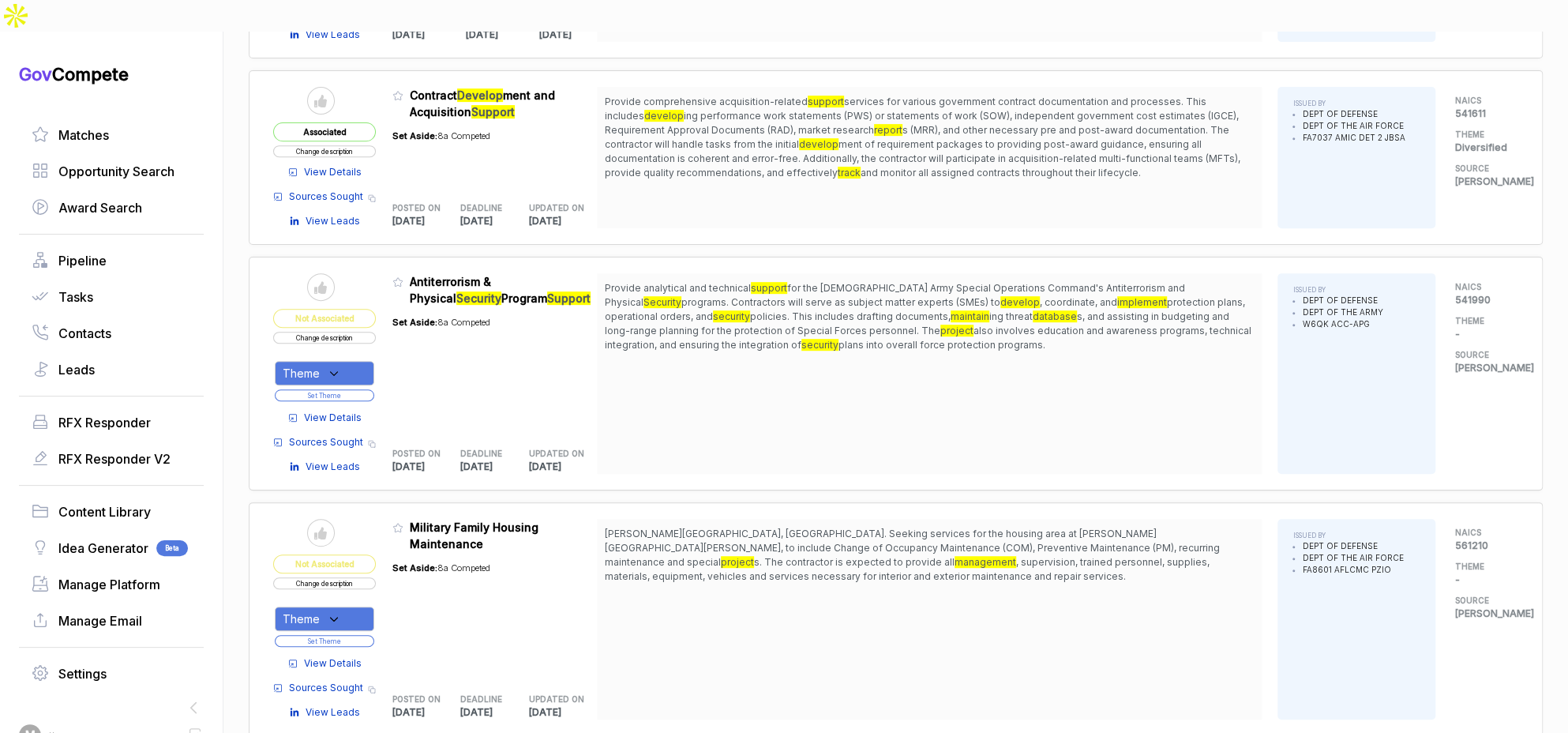
scroll to position [400, 0]
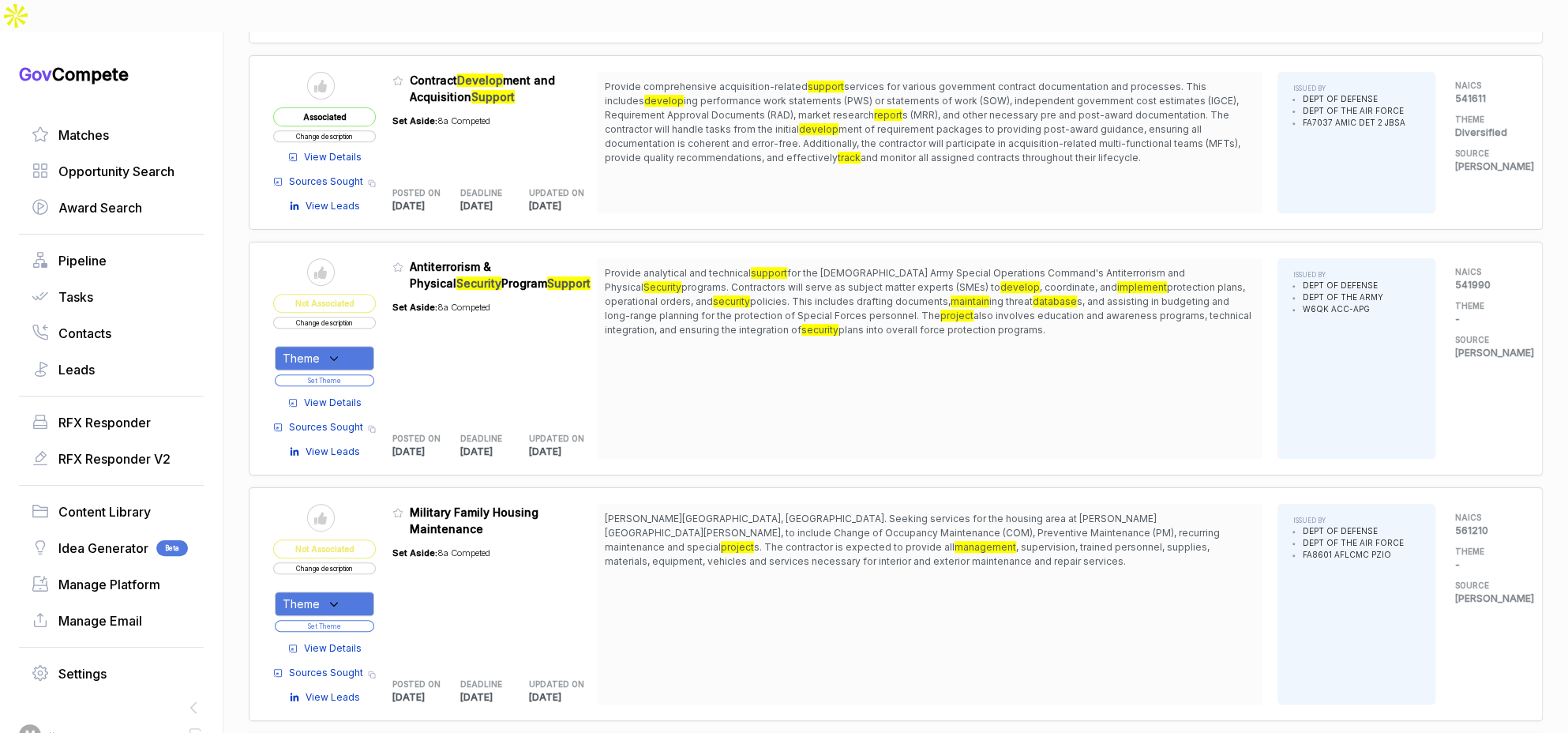
click at [347, 395] on span "View Details" at bounding box center [333, 402] width 57 height 14
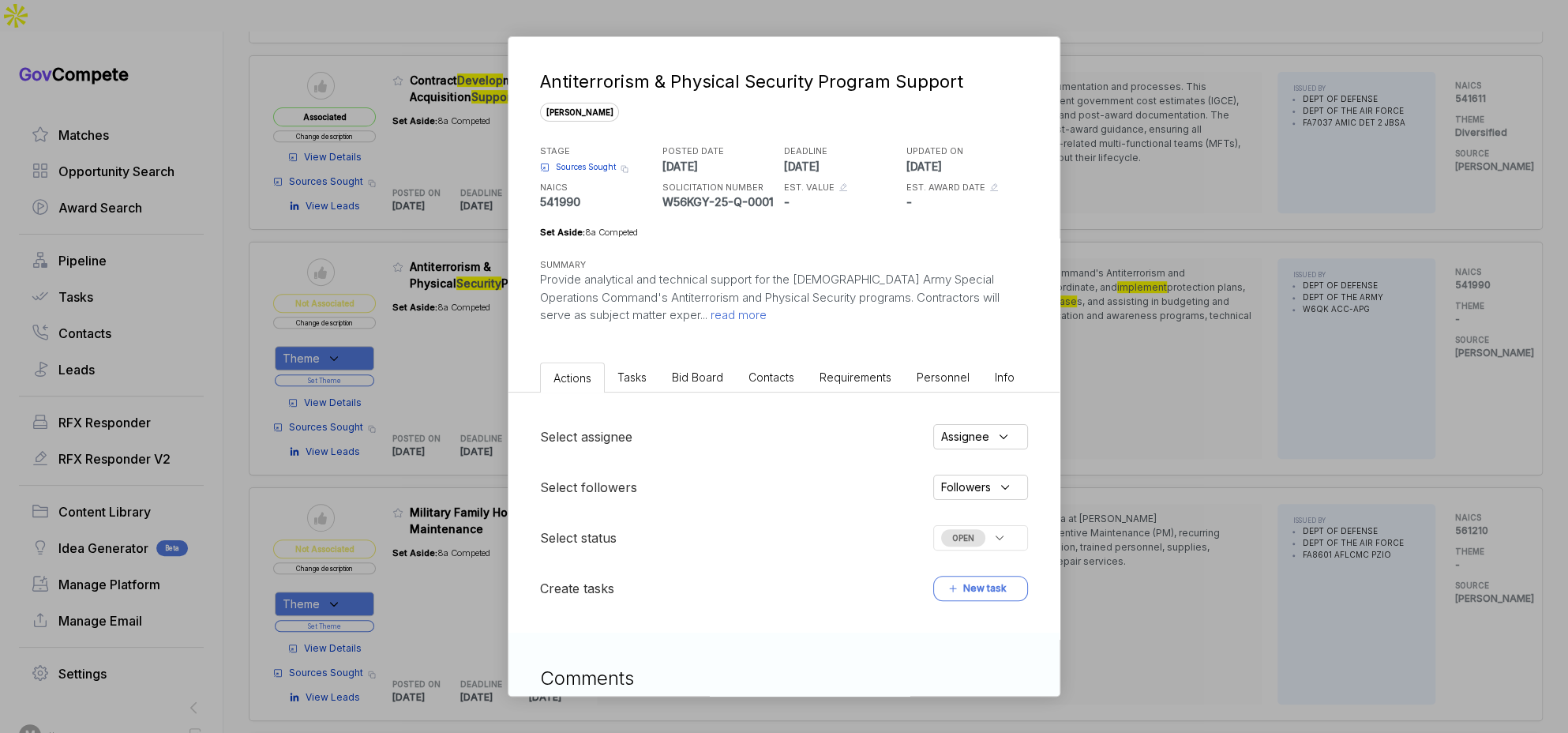
click at [702, 378] on span "Bid Board" at bounding box center [697, 376] width 51 height 13
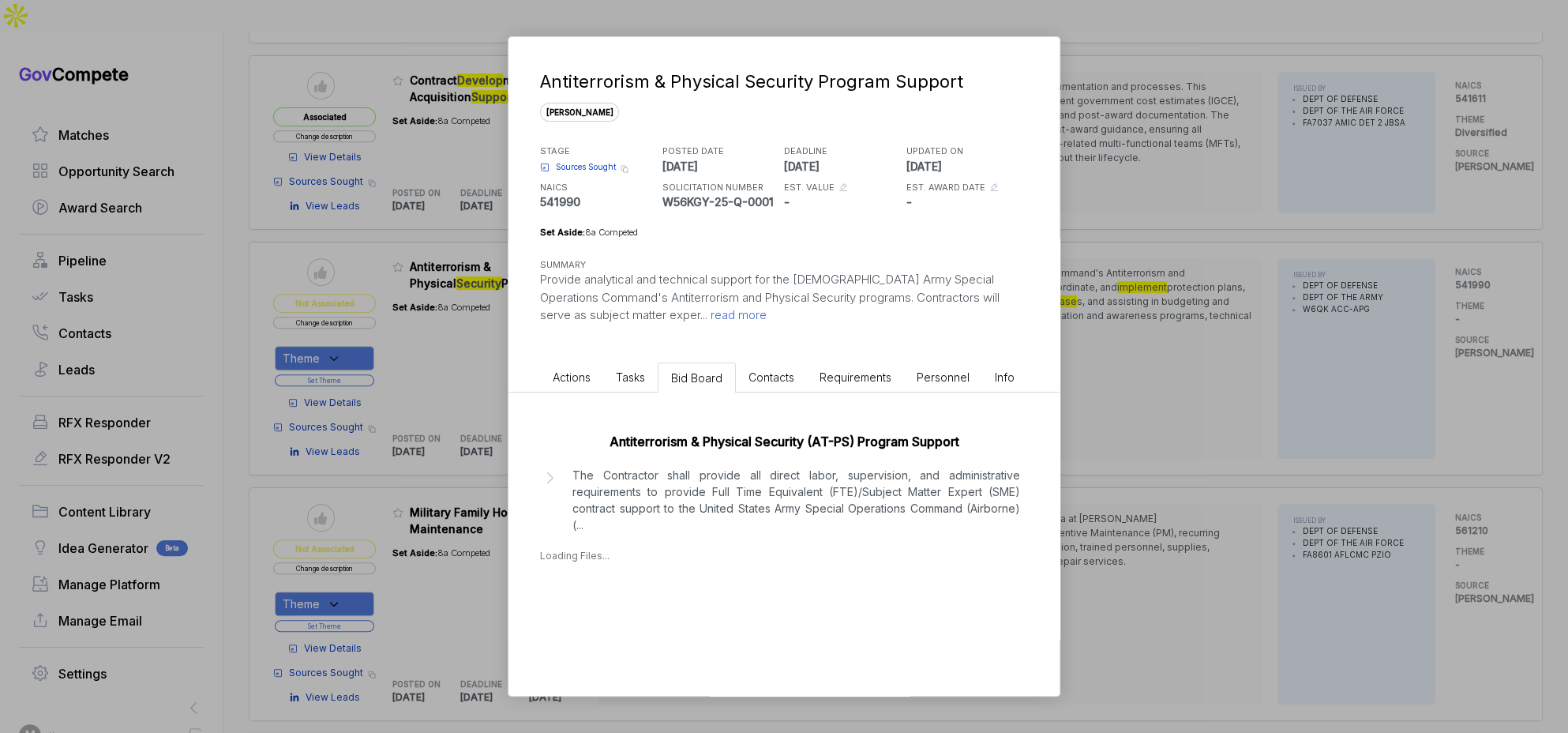
click at [635, 524] on p "The Contractor shall provide all direct labor, supervision, and administrative …" at bounding box center [796, 500] width 448 height 66
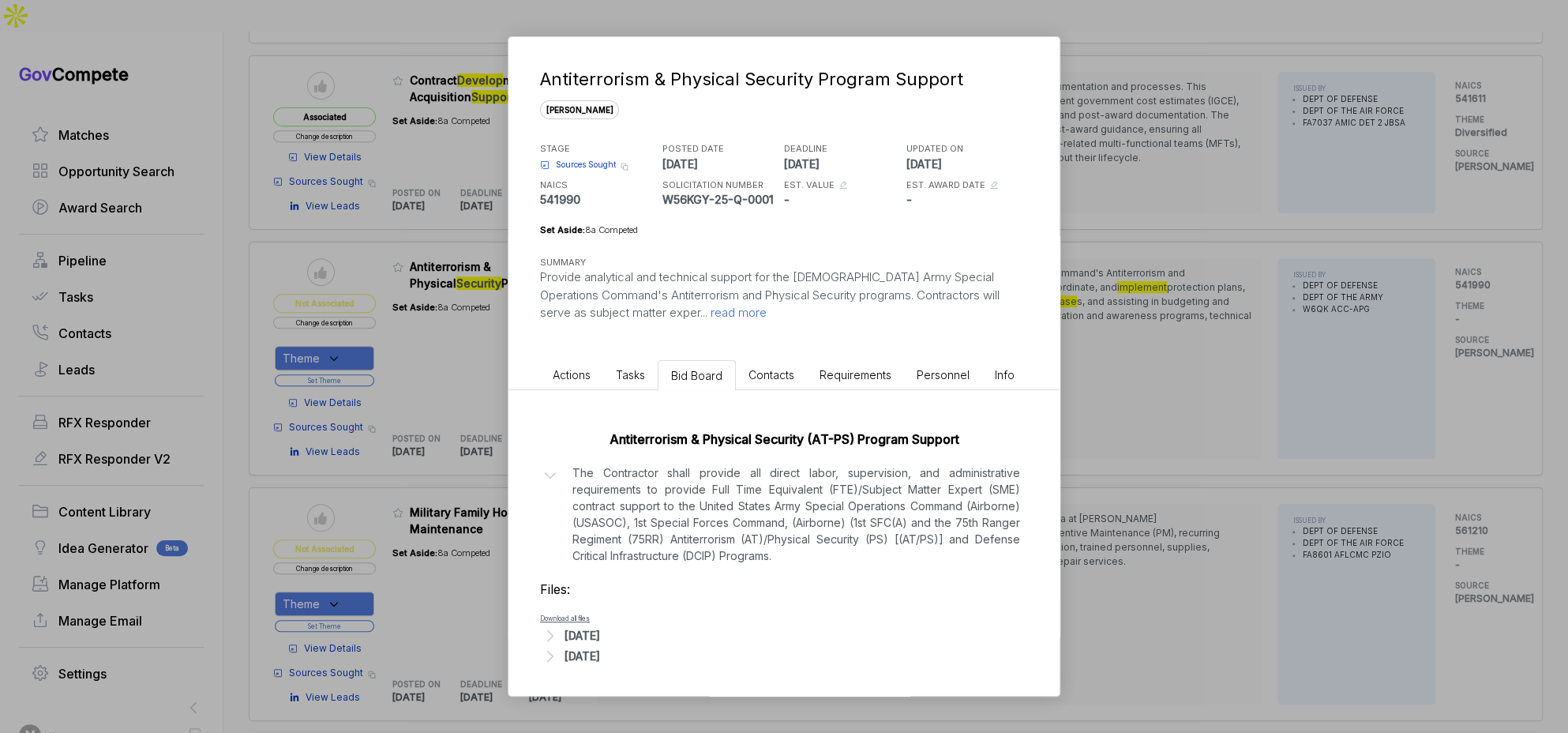
drag, startPoint x: 604, startPoint y: 640, endPoint x: 620, endPoint y: 629, distance: 19.4
click at [600, 636] on div "[DATE]" at bounding box center [582, 635] width 36 height 17
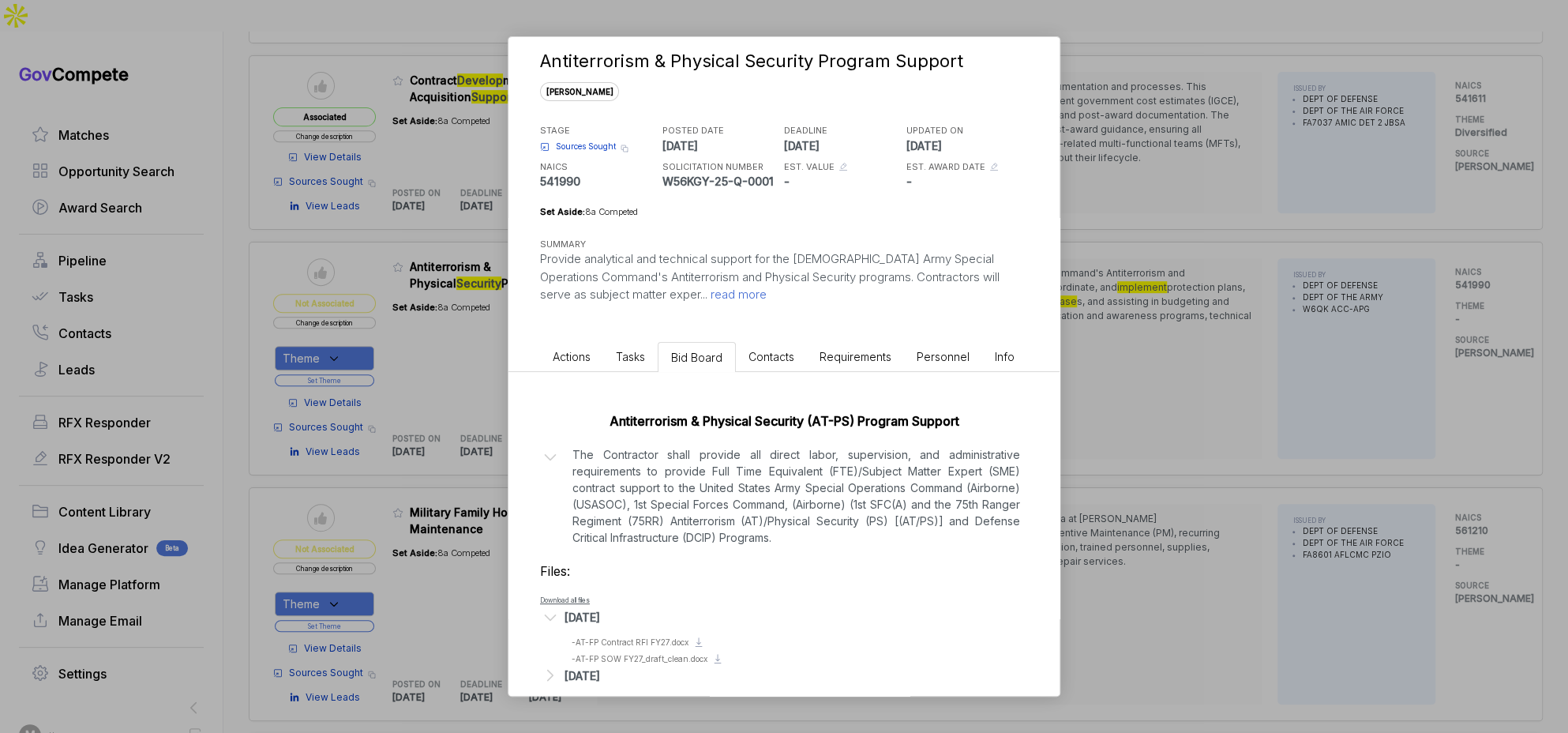
scroll to position [41, 0]
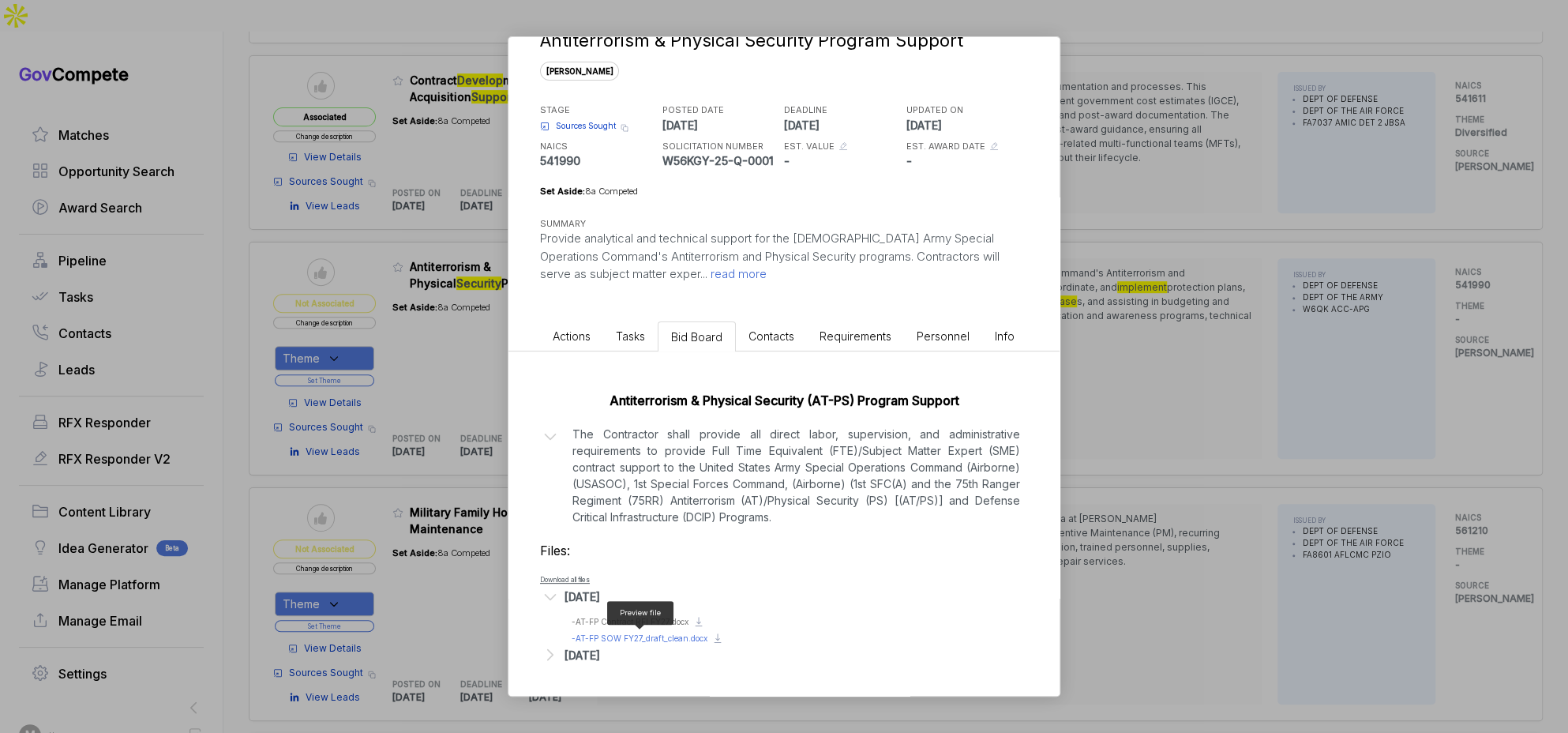
click at [651, 638] on span "- AT-FP SOW FY27_draft_clean.docx" at bounding box center [639, 637] width 136 height 10
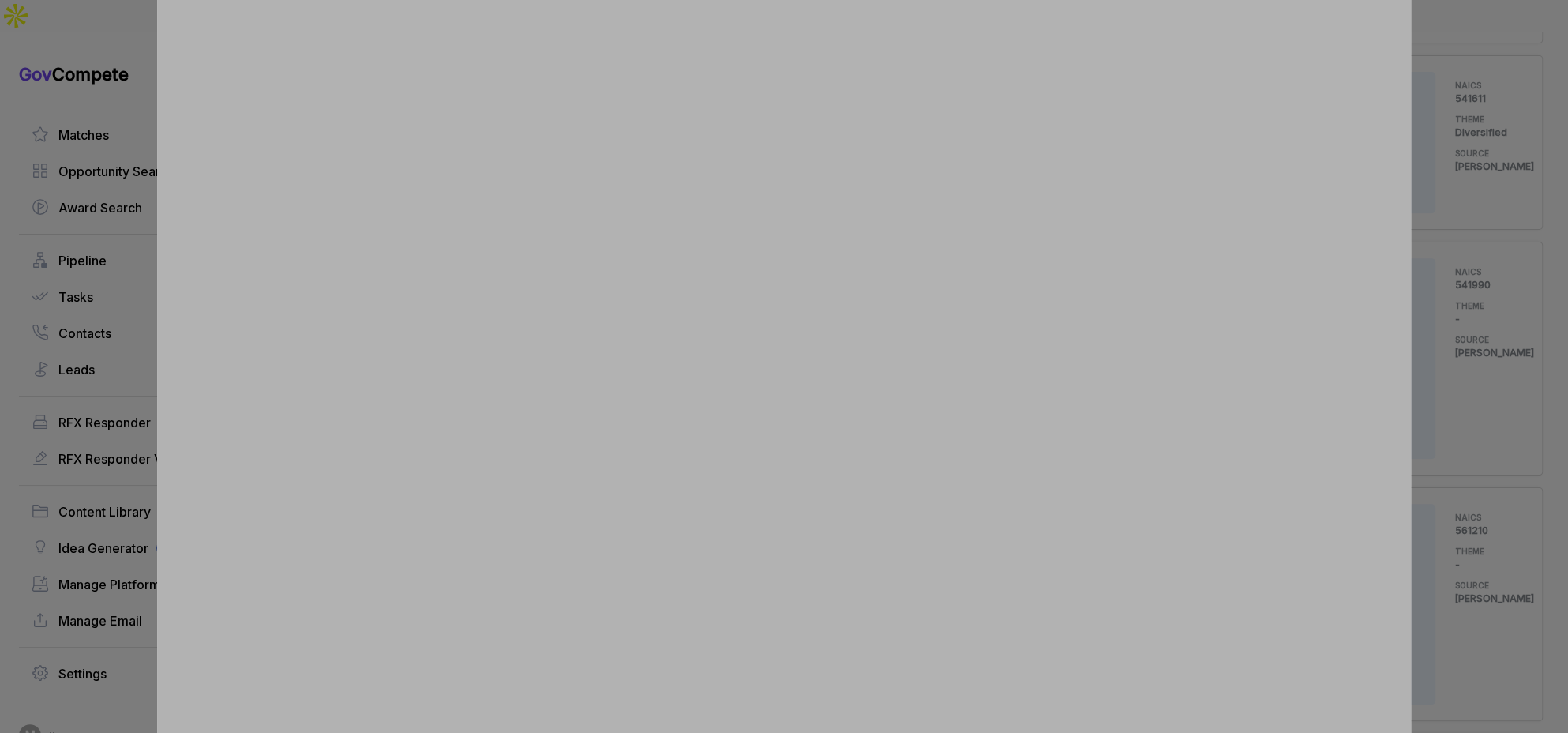
click at [1479, 375] on div at bounding box center [784, 366] width 1568 height 733
drag, startPoint x: 1479, startPoint y: 375, endPoint x: 1419, endPoint y: 379, distance: 60.1
click at [1471, 375] on div "Antiterrorism & Physical Security Program Support [PERSON_NAME] STAGE Sources S…" at bounding box center [784, 366] width 1568 height 733
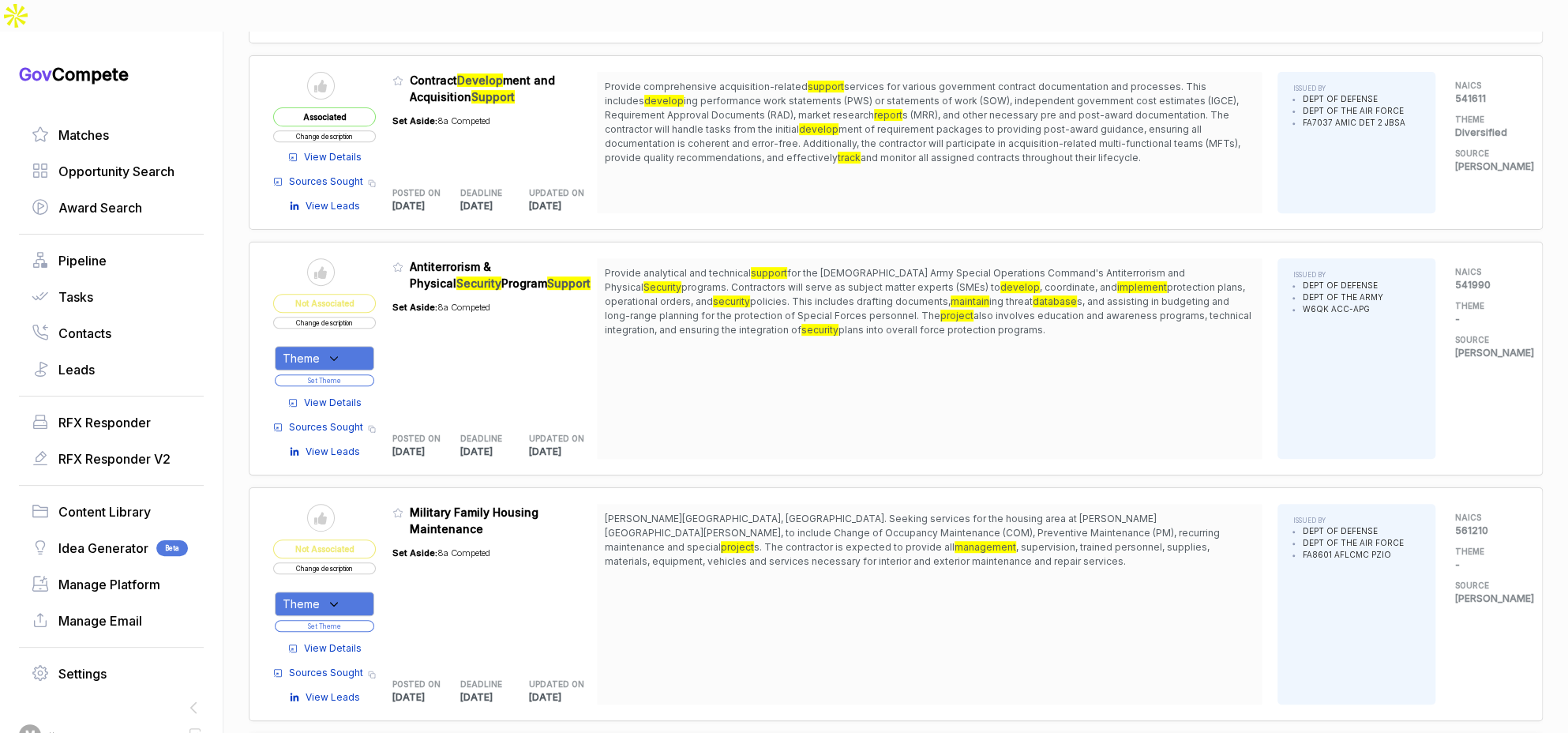
click at [355, 346] on div "Theme" at bounding box center [324, 358] width 99 height 24
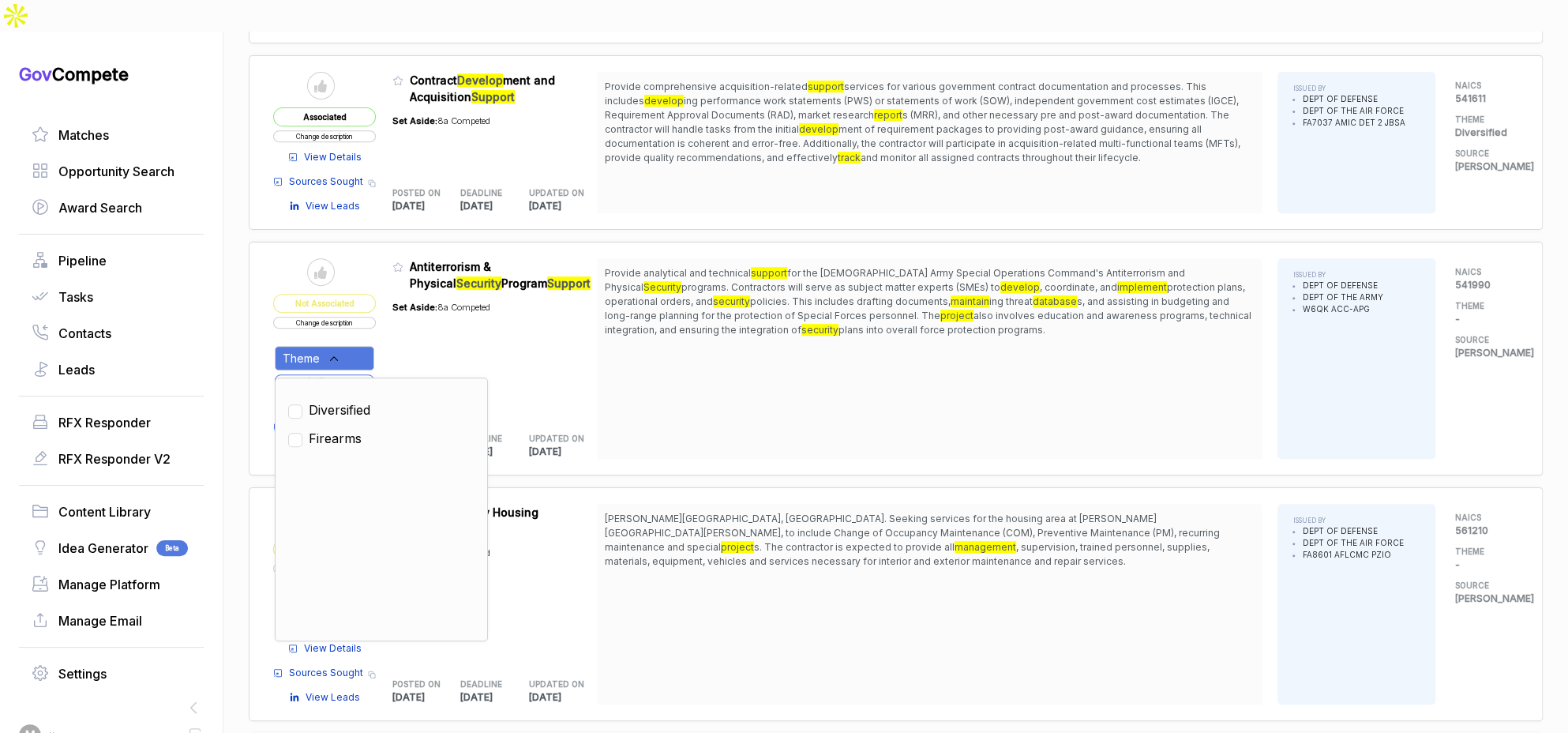
click at [358, 400] on span "Diversified" at bounding box center [339, 409] width 62 height 19
checkbox input "true"
drag, startPoint x: 423, startPoint y: 323, endPoint x: 375, endPoint y: 339, distance: 50.6
click at [412, 328] on div "Set Aside: 8a Competed" at bounding box center [442, 353] width 98 height 124
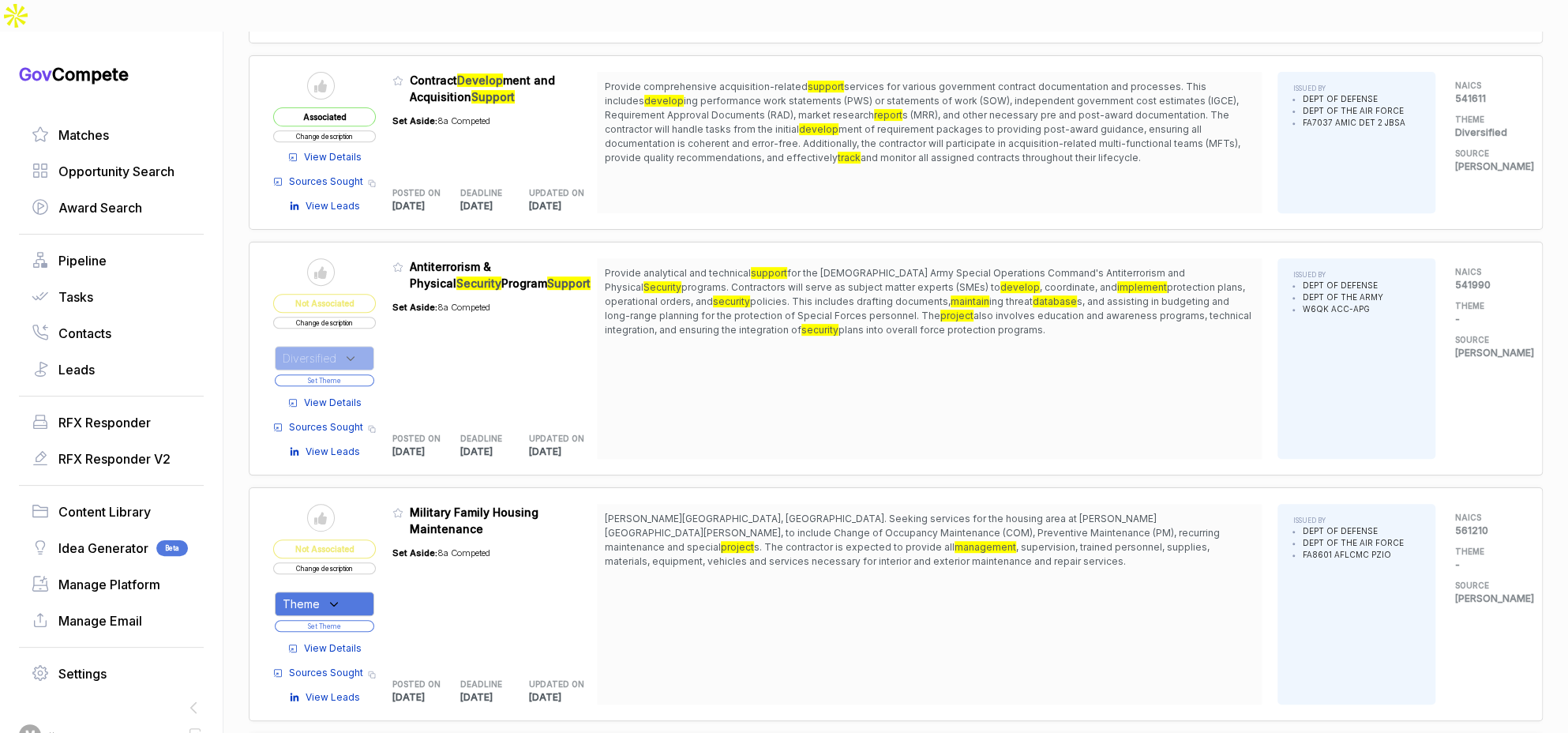
click at [361, 375] on button "Set Theme" at bounding box center [324, 380] width 99 height 12
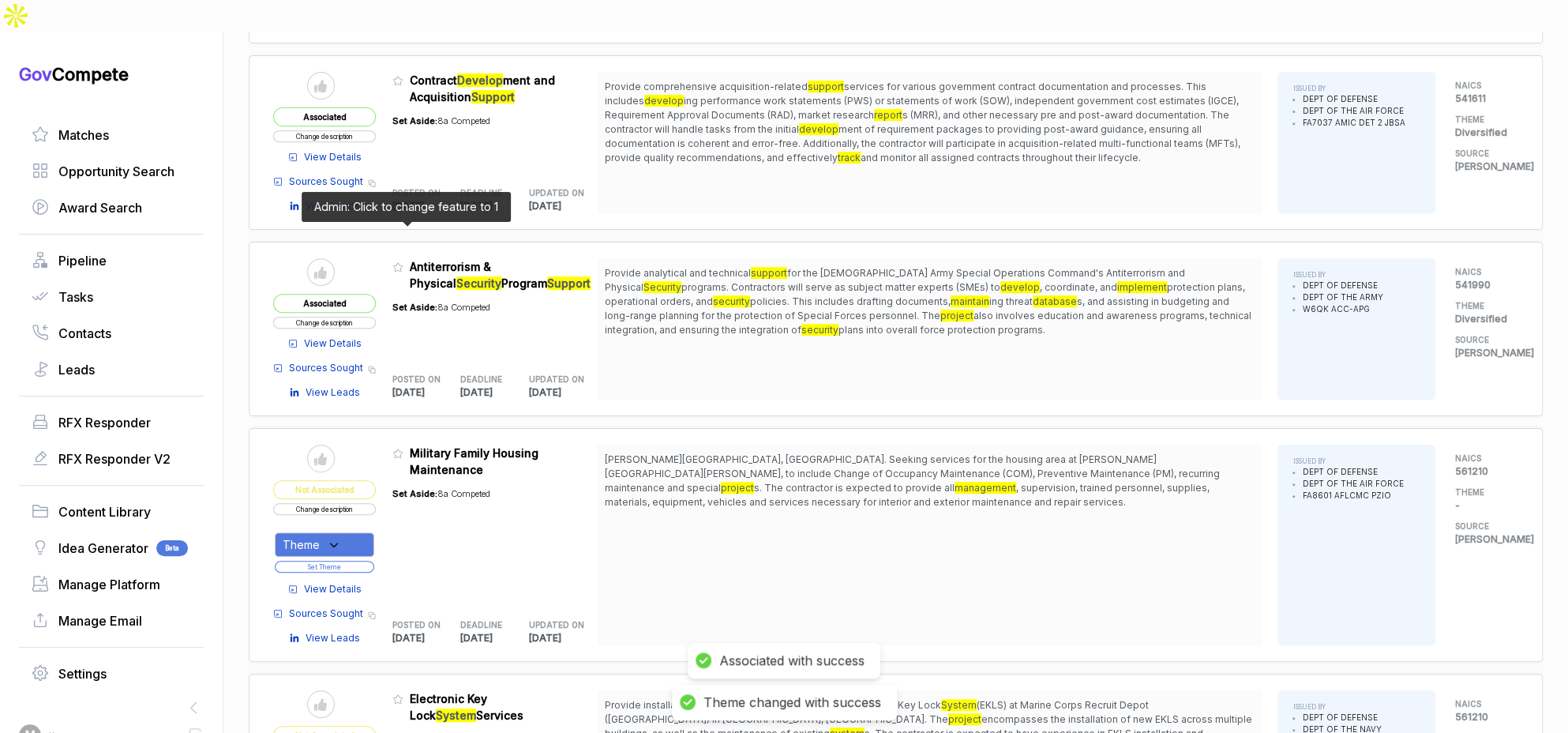
drag, startPoint x: 402, startPoint y: 233, endPoint x: 409, endPoint y: 250, distance: 18.4
click at [402, 261] on icon at bounding box center [398, 266] width 11 height 11
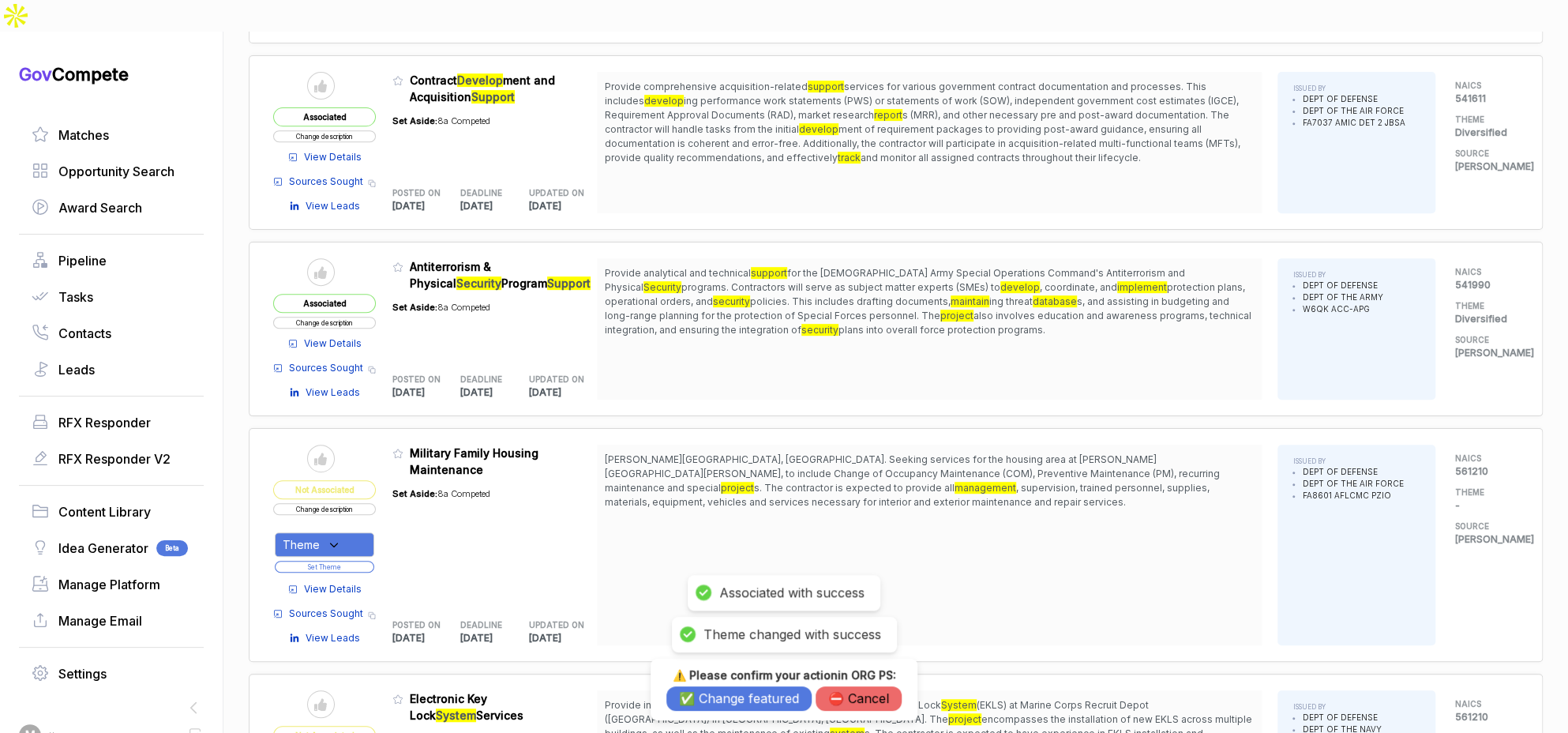
click at [744, 695] on button "✅ Change featured" at bounding box center [738, 697] width 145 height 24
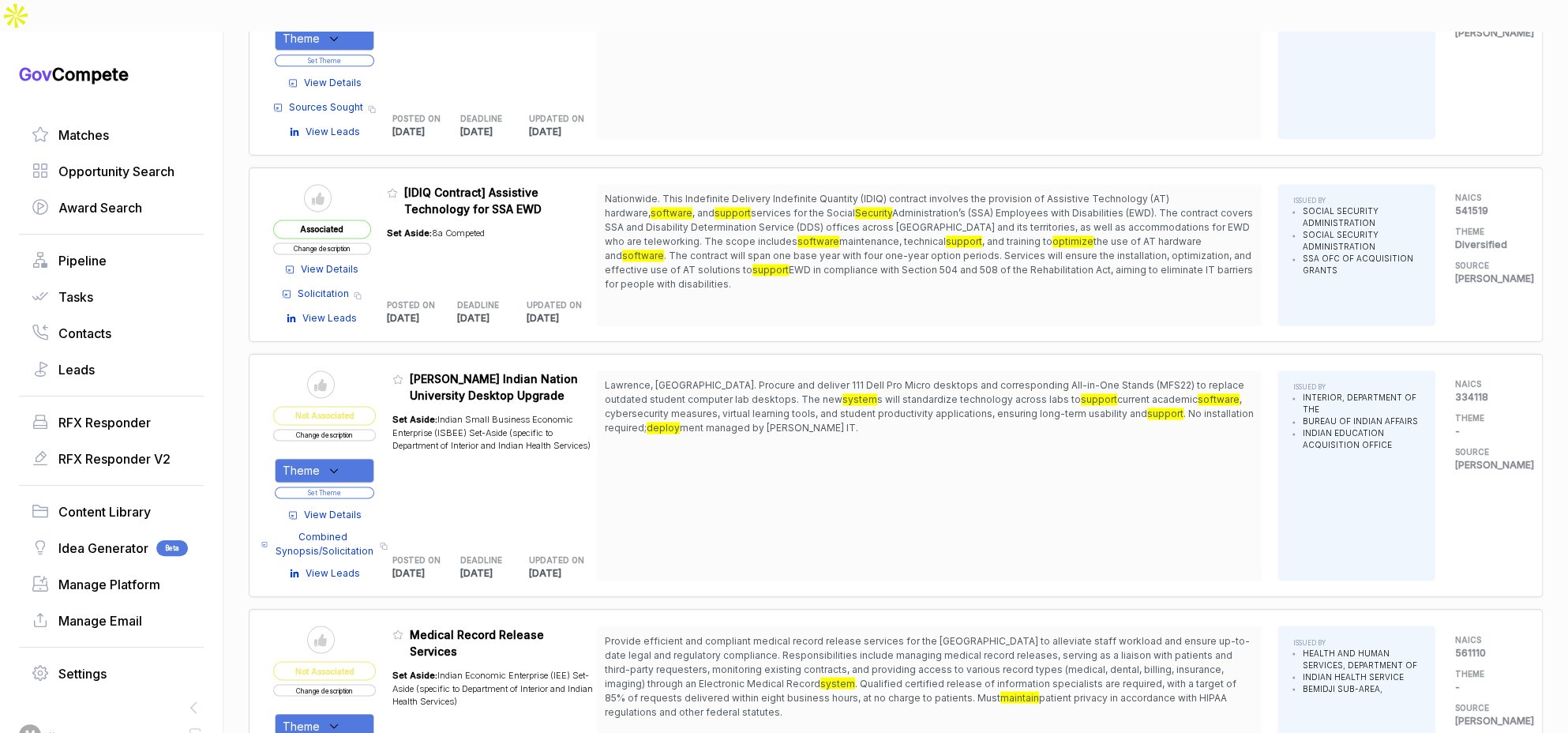
scroll to position [1519, 0]
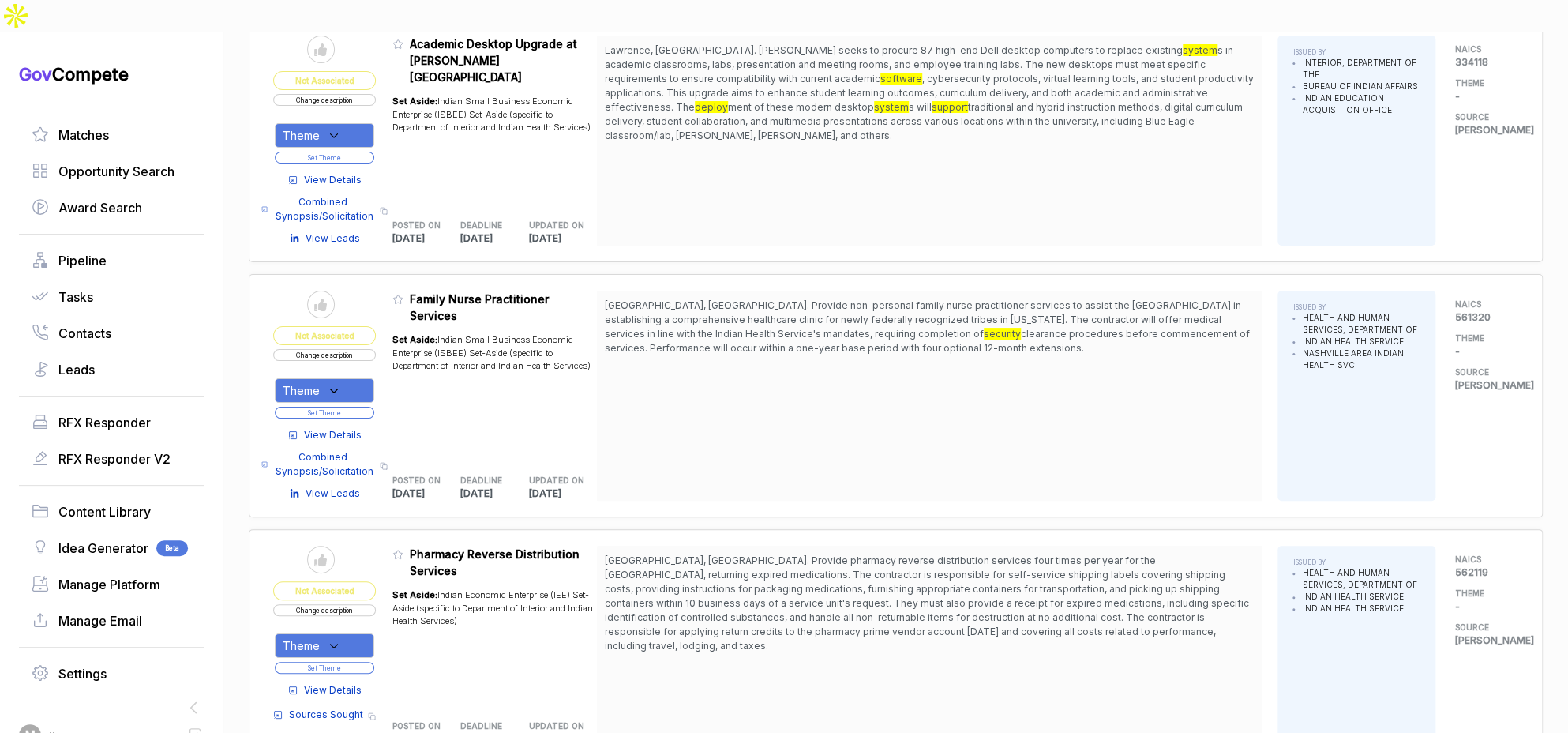
scroll to position [3627, 0]
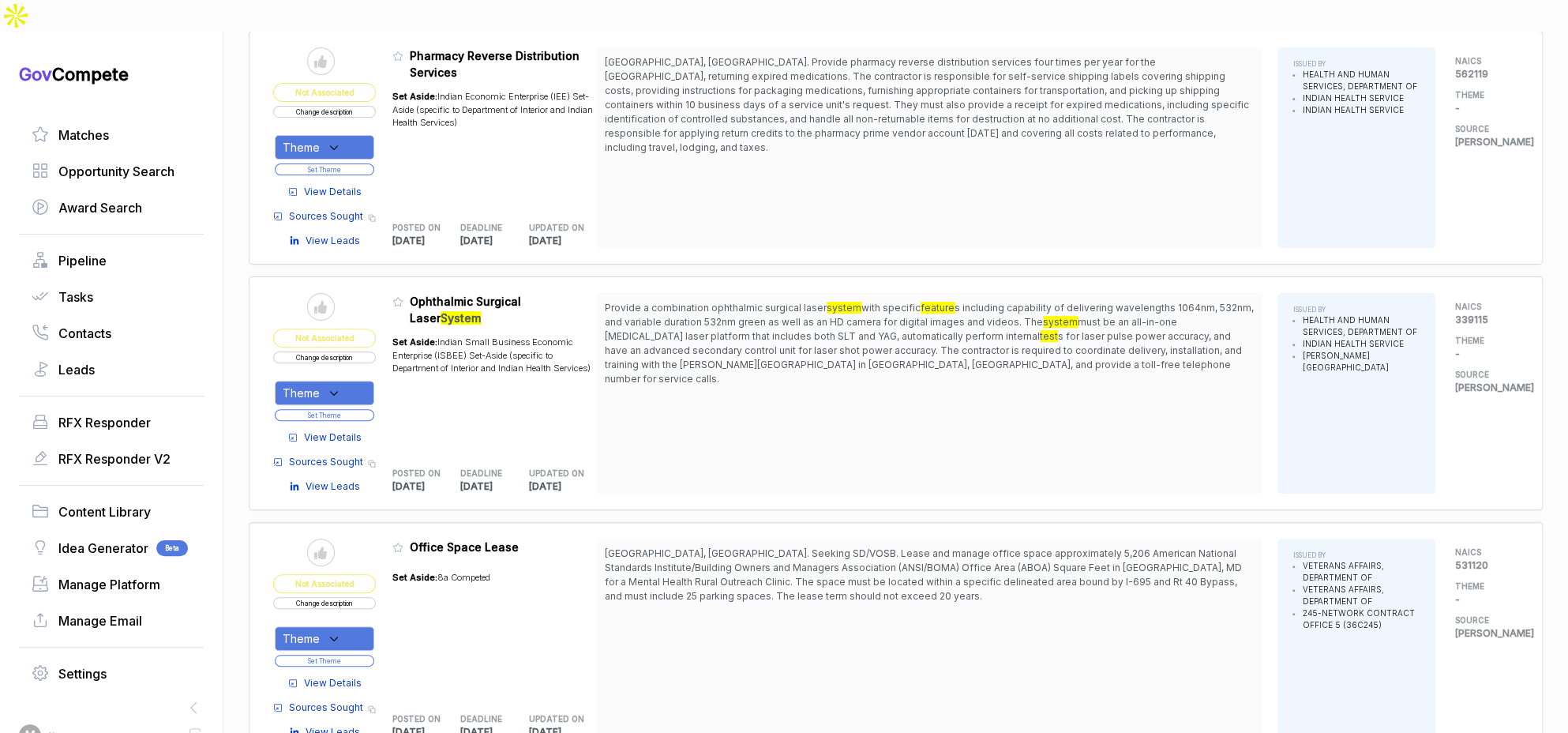
scroll to position [4116, 0]
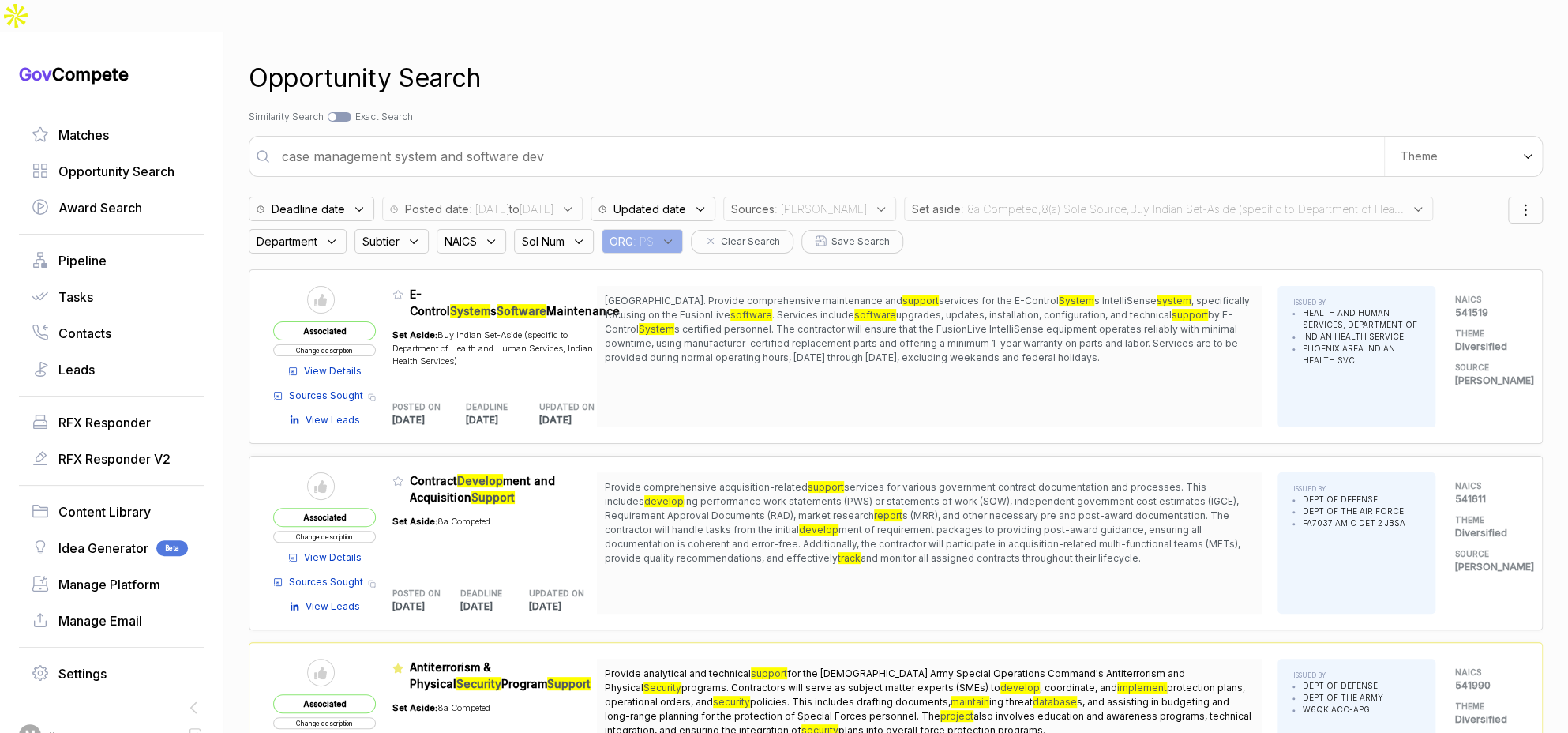
drag, startPoint x: 940, startPoint y: 175, endPoint x: 949, endPoint y: 186, distance: 14.2
click at [774, 200] on span "Set aside" at bounding box center [753, 208] width 44 height 17
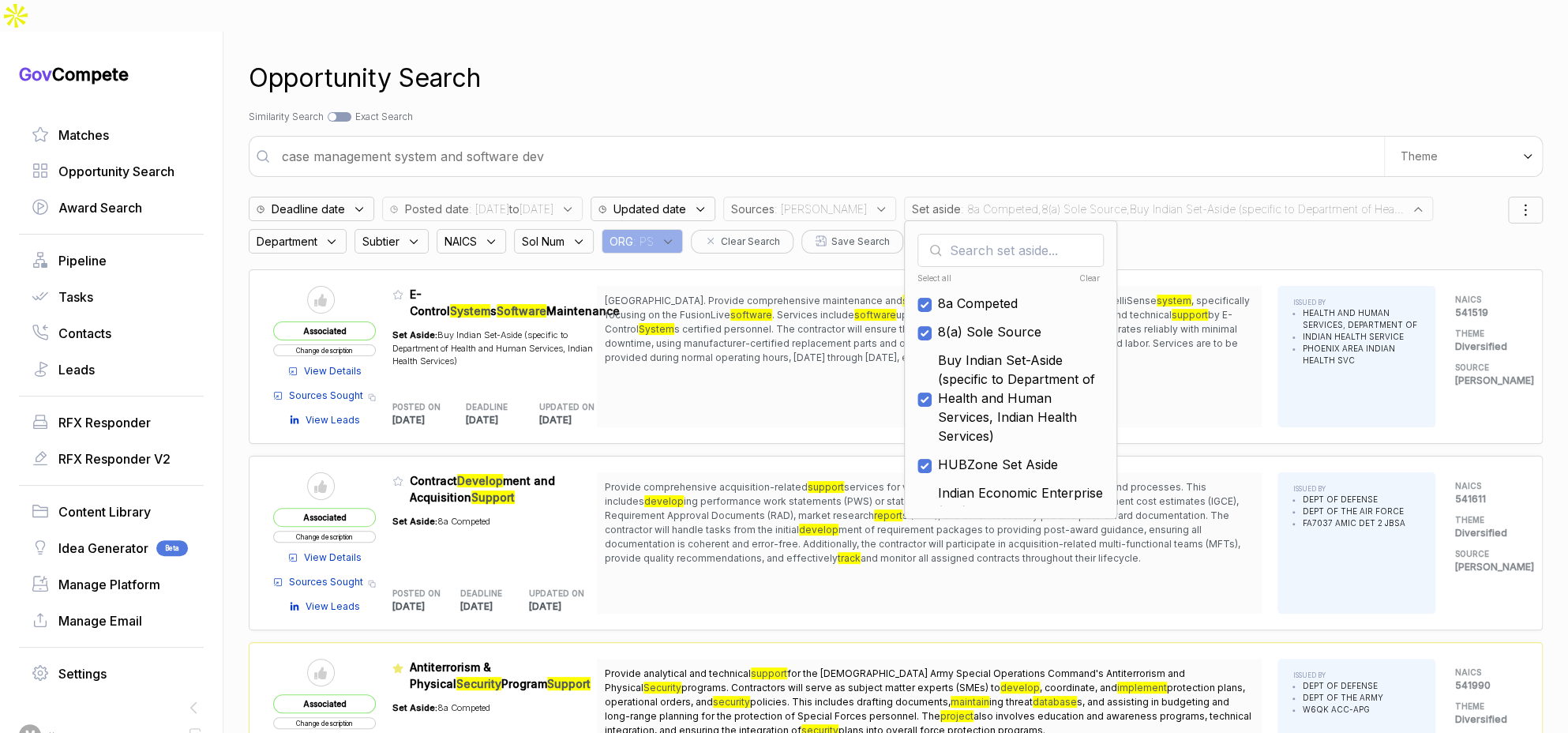
click at [1072, 273] on div "Clear" at bounding box center [1055, 278] width 91 height 12
checkbox input "false"
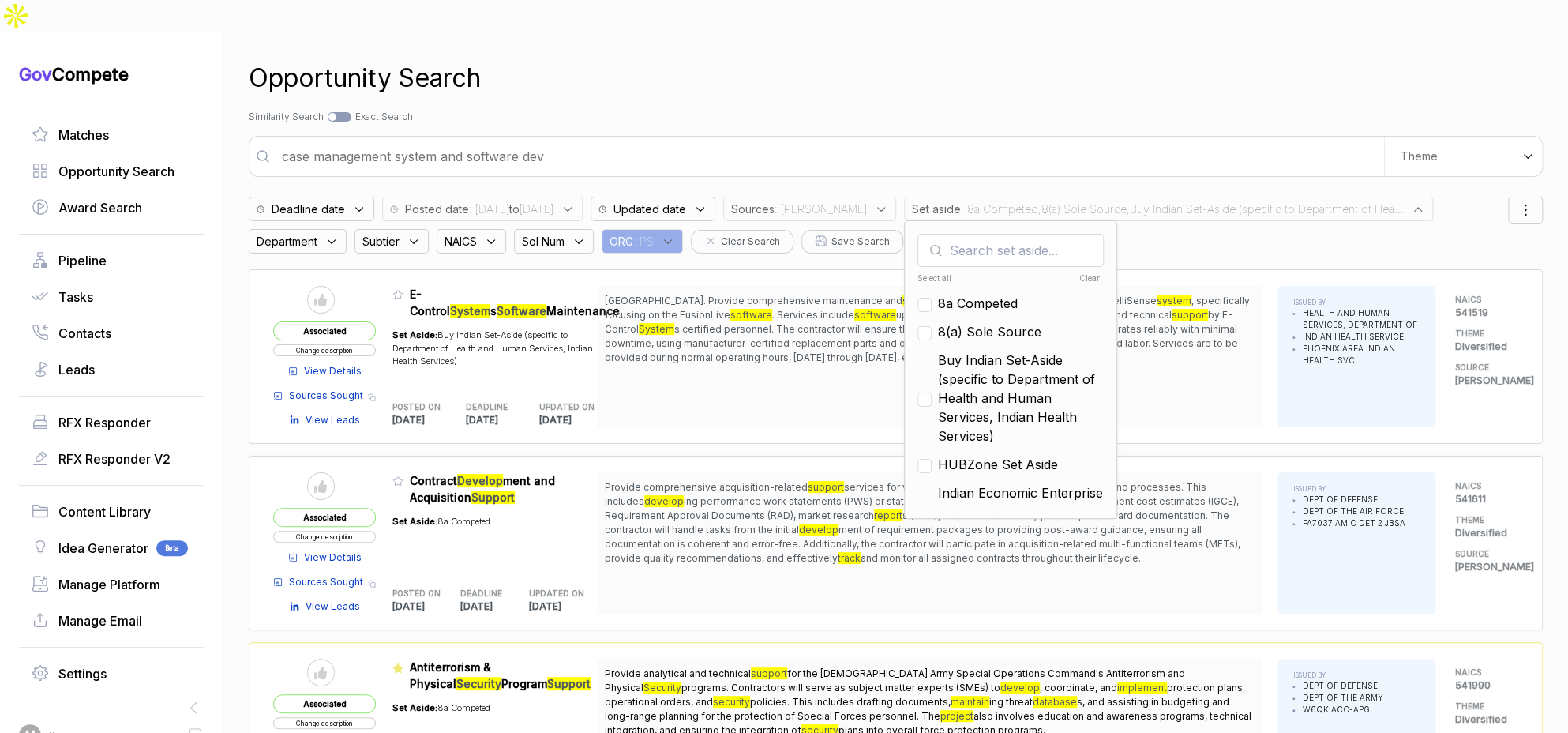
checkbox input "false"
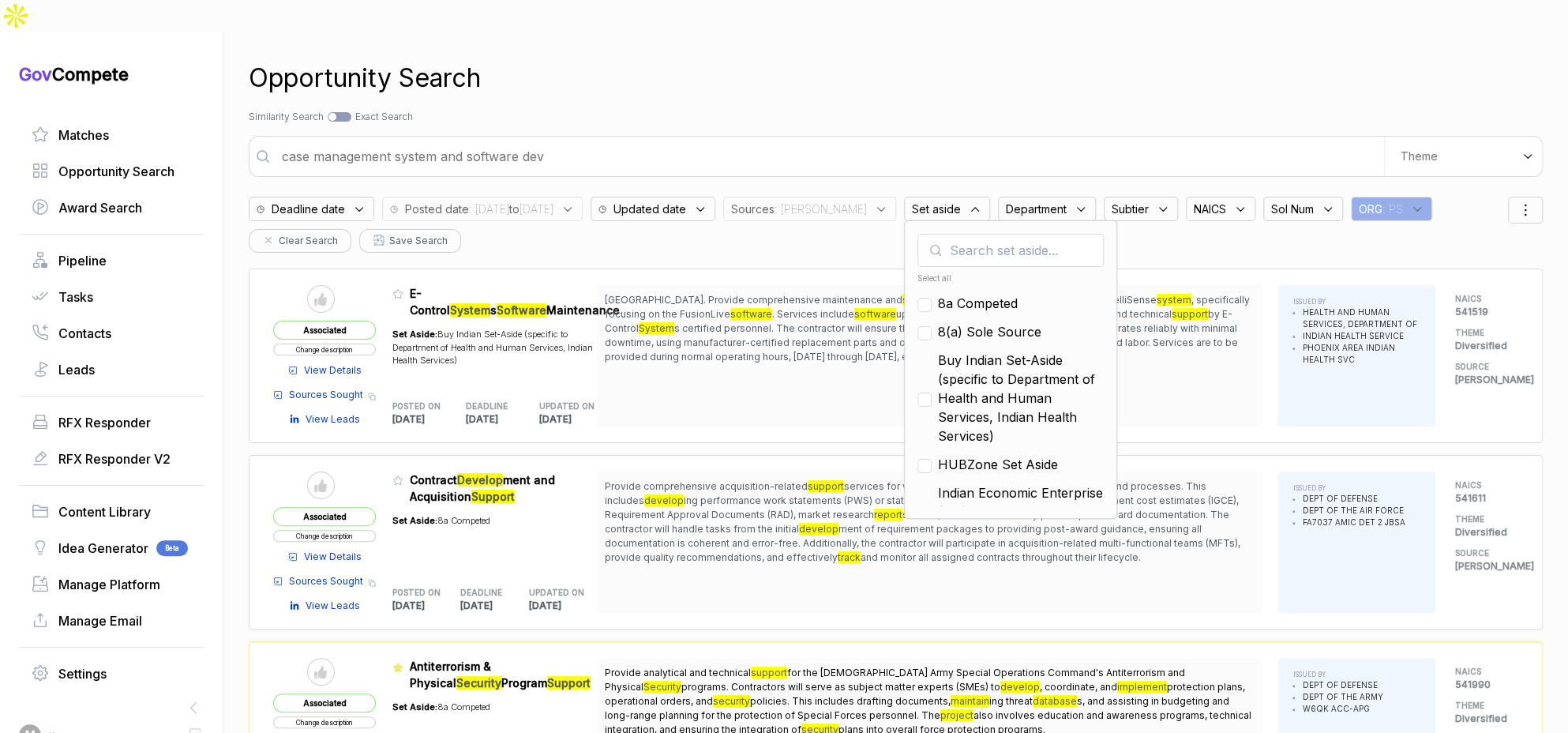
click at [906, 98] on div "Opportunity Search Search by Topic Relevance Similarity Search Search by Exact …" at bounding box center [895, 398] width 1294 height 733
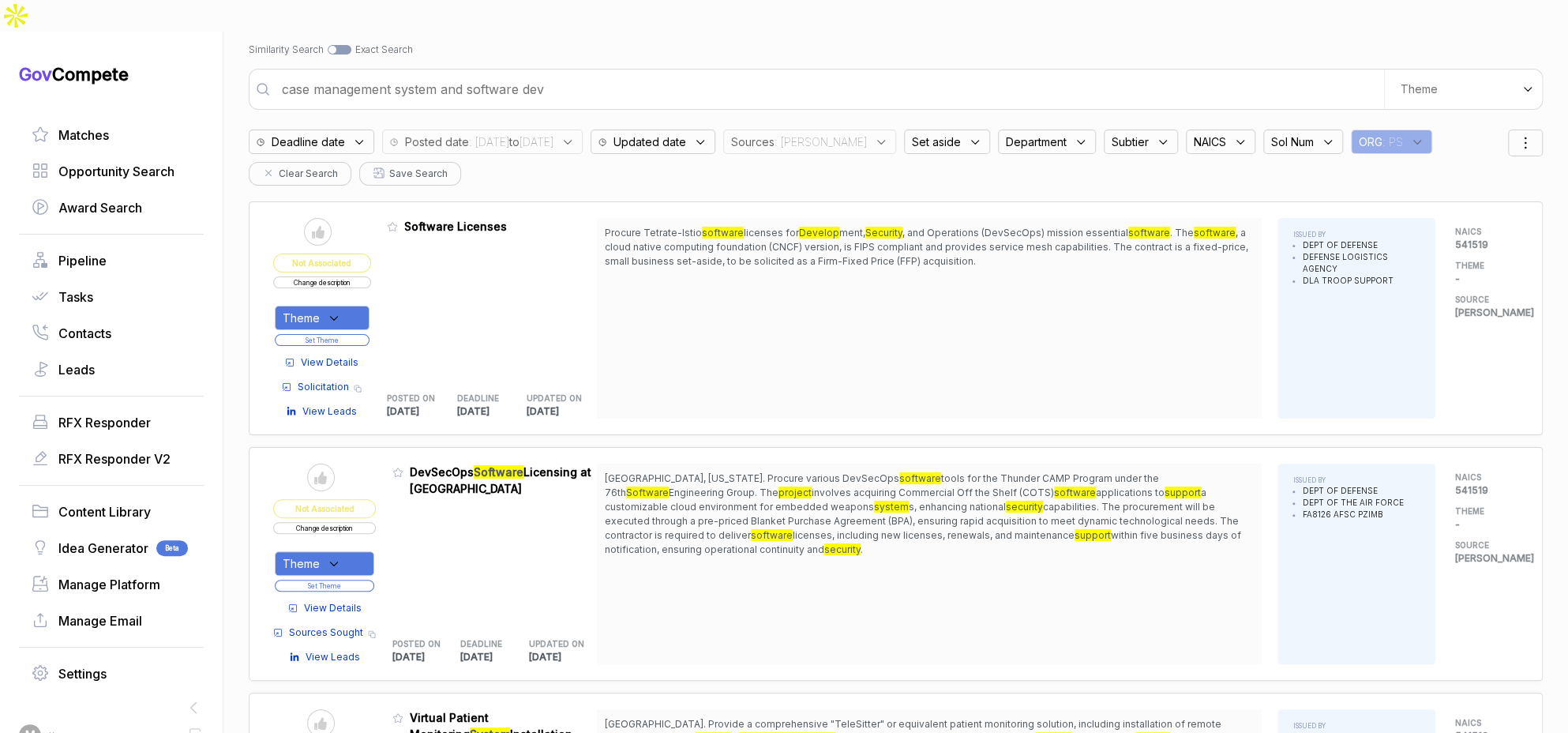
scroll to position [99, 0]
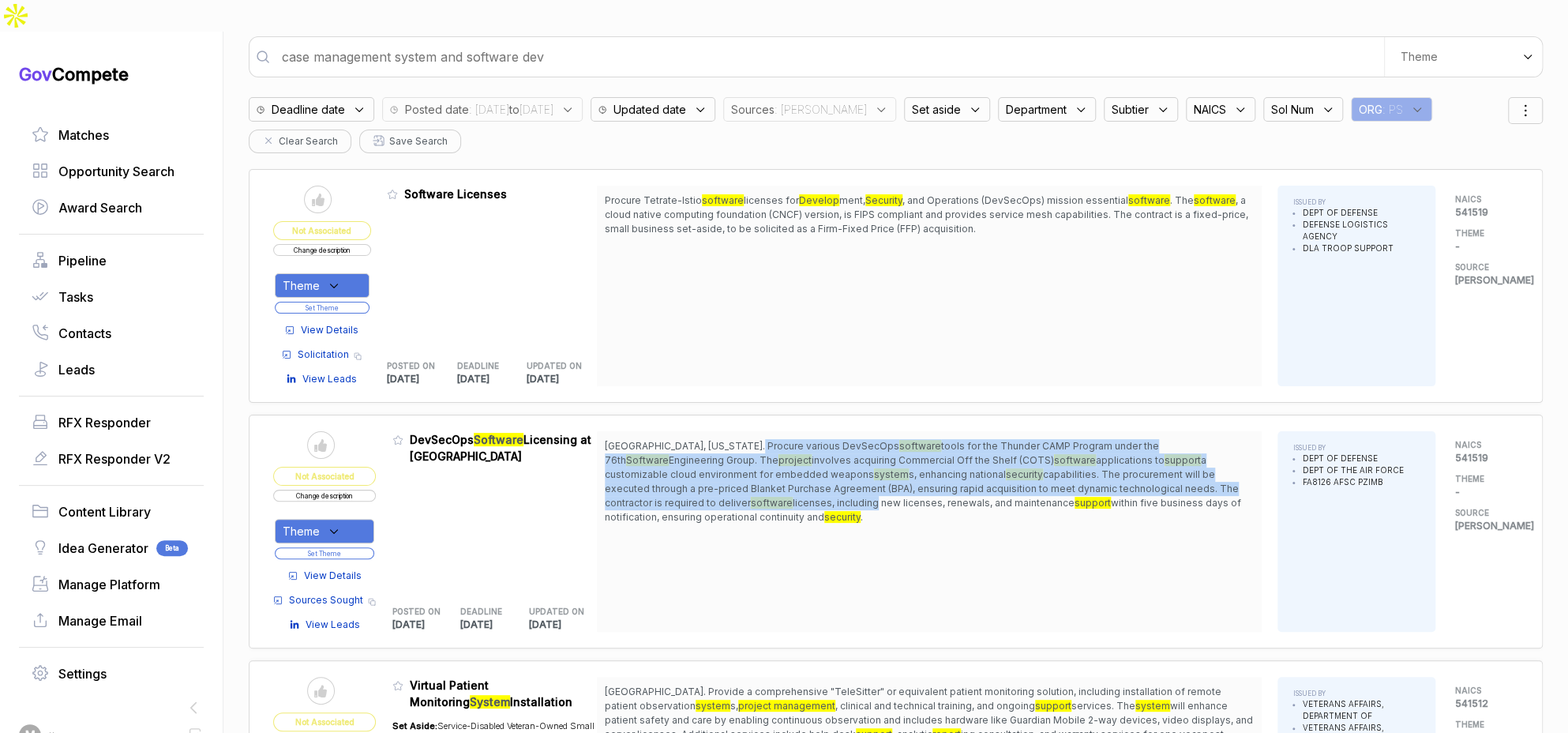
drag, startPoint x: 754, startPoint y: 416, endPoint x: 766, endPoint y: 476, distance: 61.2
click at [766, 476] on span "[GEOGRAPHIC_DATA], [US_STATE]. Procure various DevSecOps software tools for the…" at bounding box center [929, 481] width 649 height 85
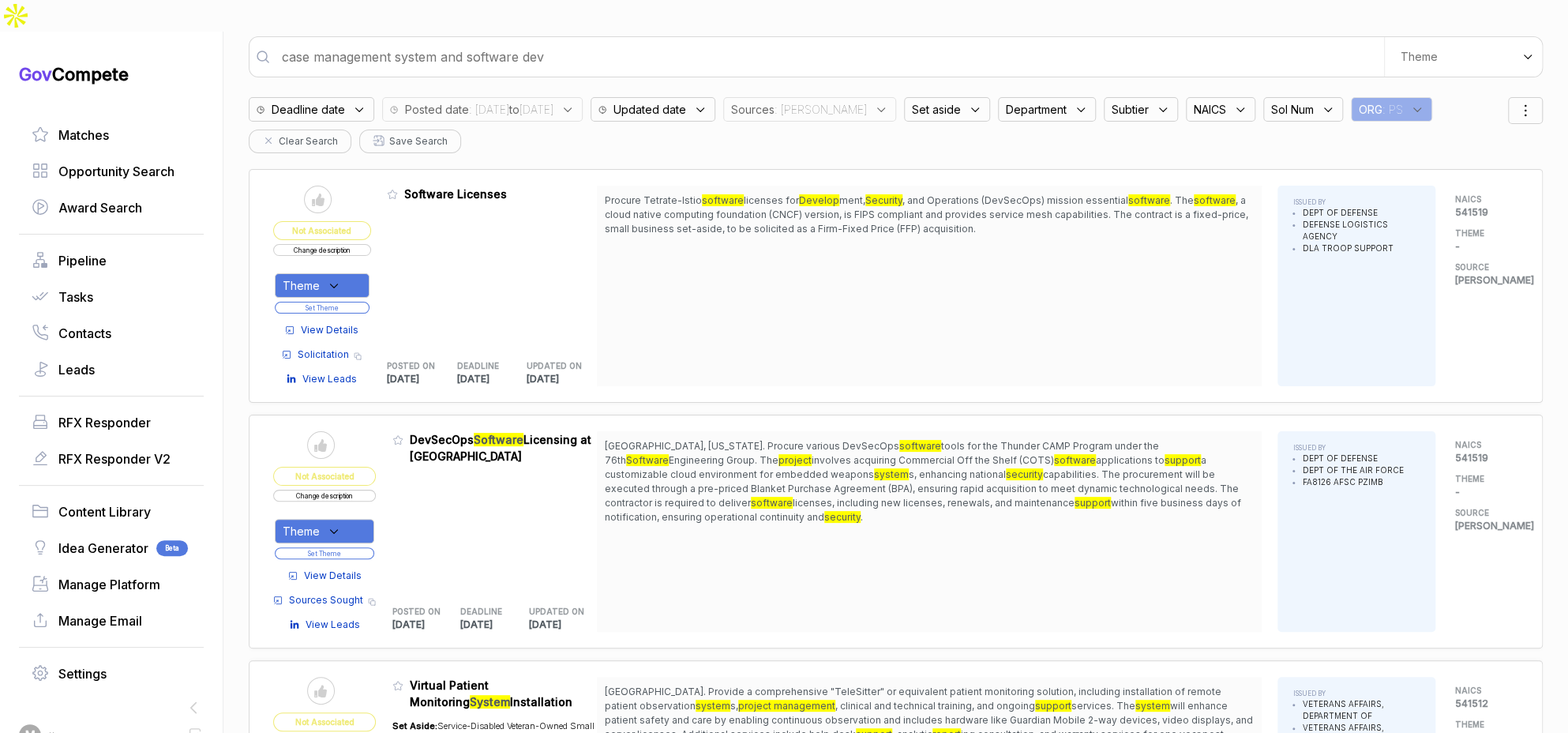
click at [341, 569] on span "View Details" at bounding box center [333, 576] width 57 height 14
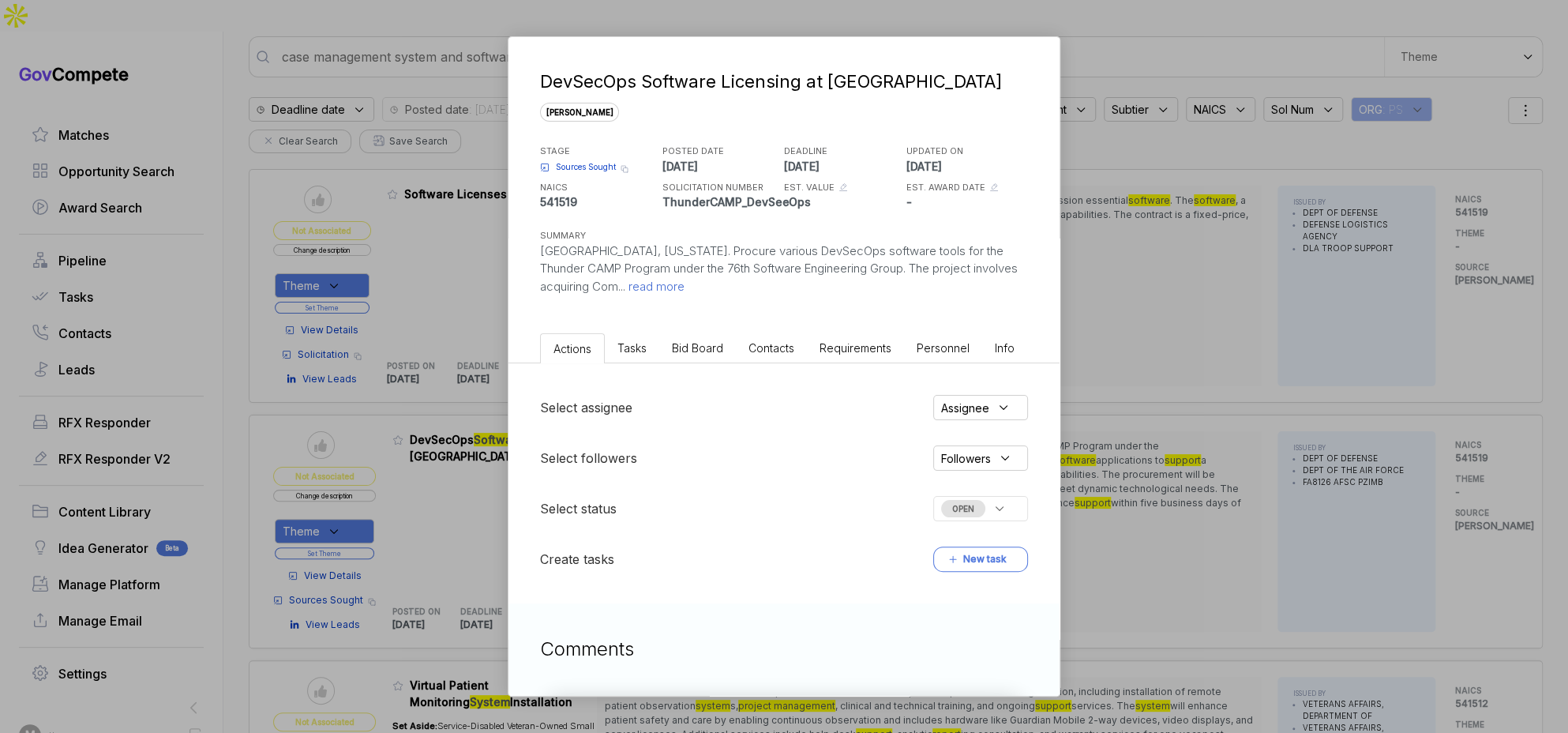
click at [714, 350] on span "Bid Board" at bounding box center [697, 347] width 51 height 13
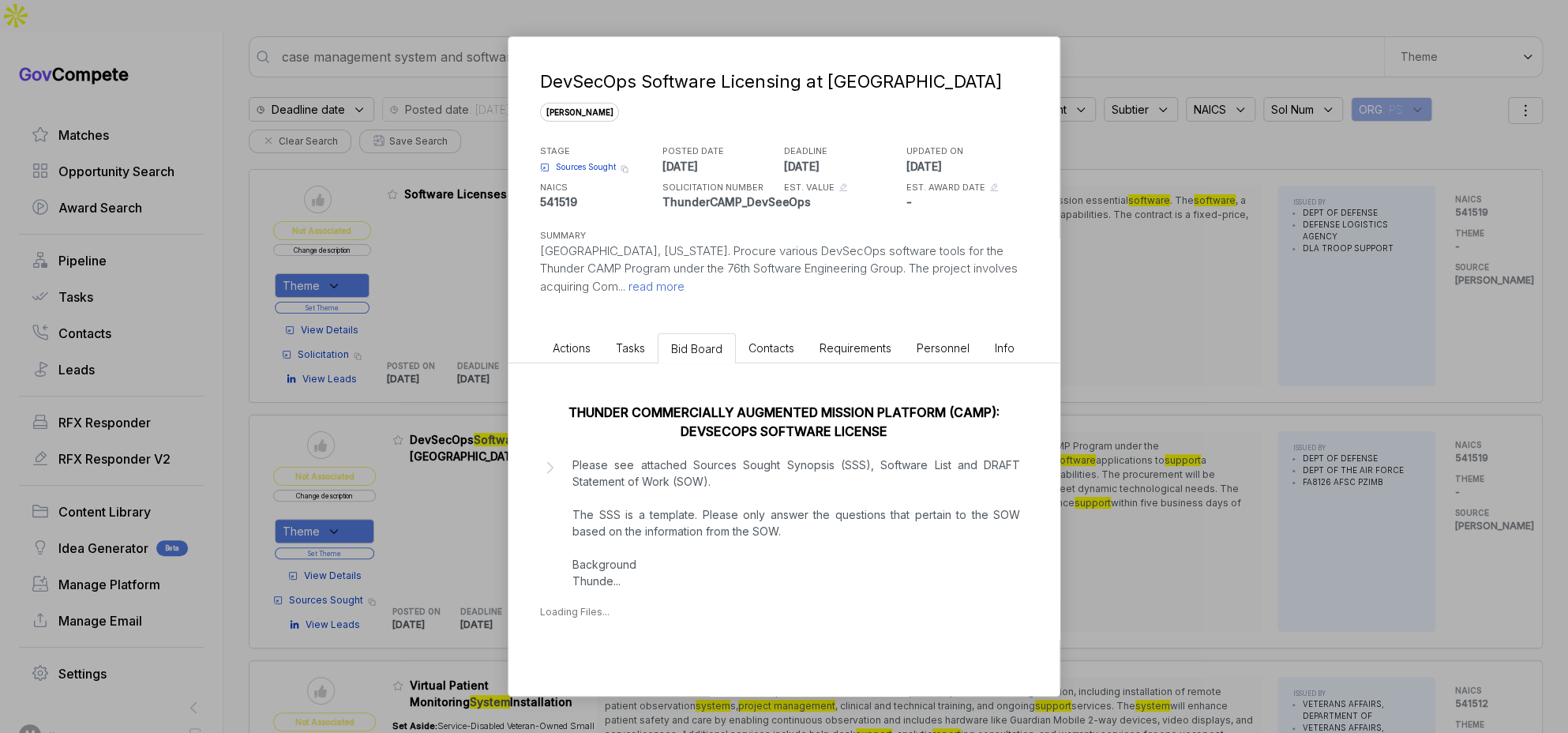
click at [714, 483] on p "Please see attached Sources Sought Synopsis (SSS), Software List and DRAFT Stat…" at bounding box center [796, 522] width 448 height 132
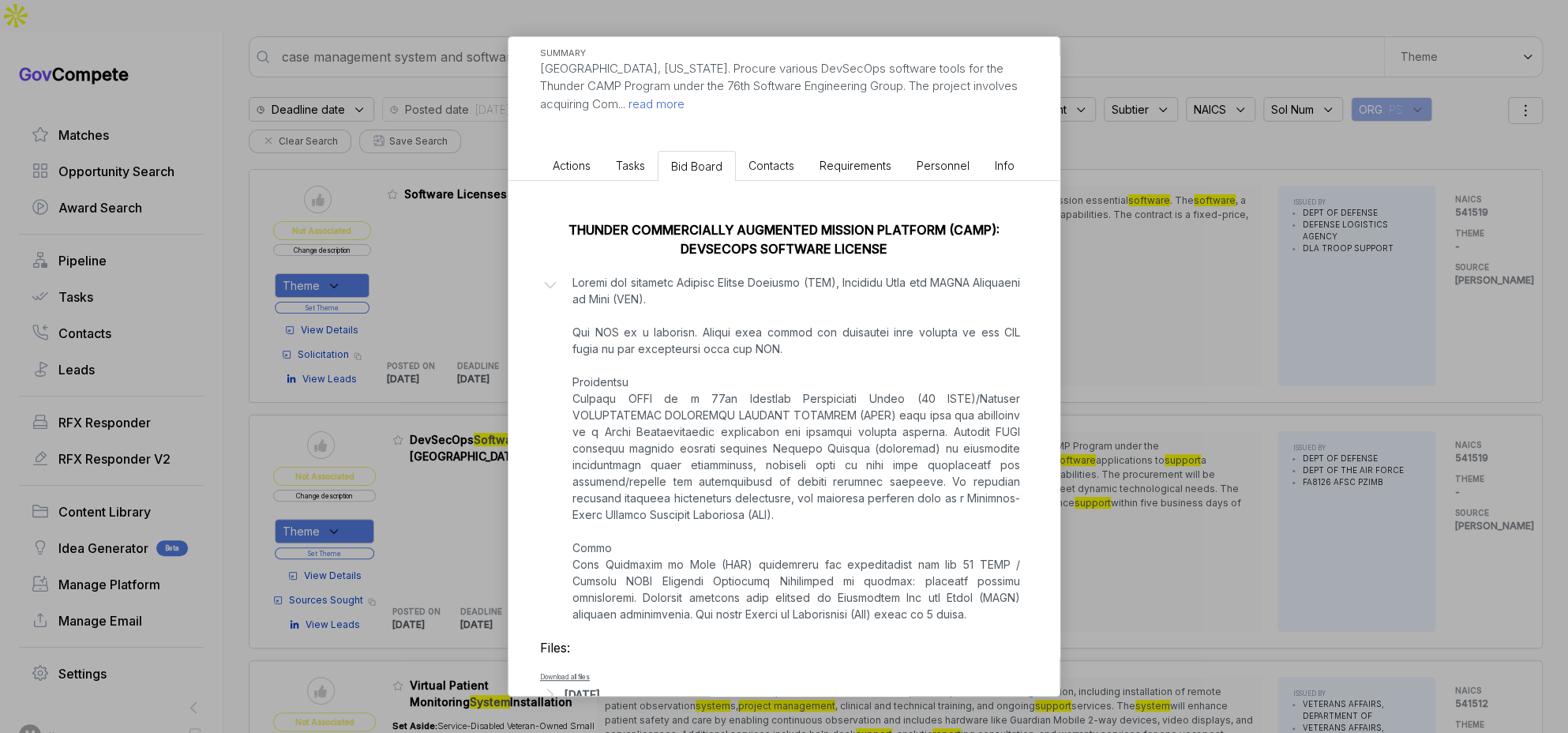
scroll to position [222, 0]
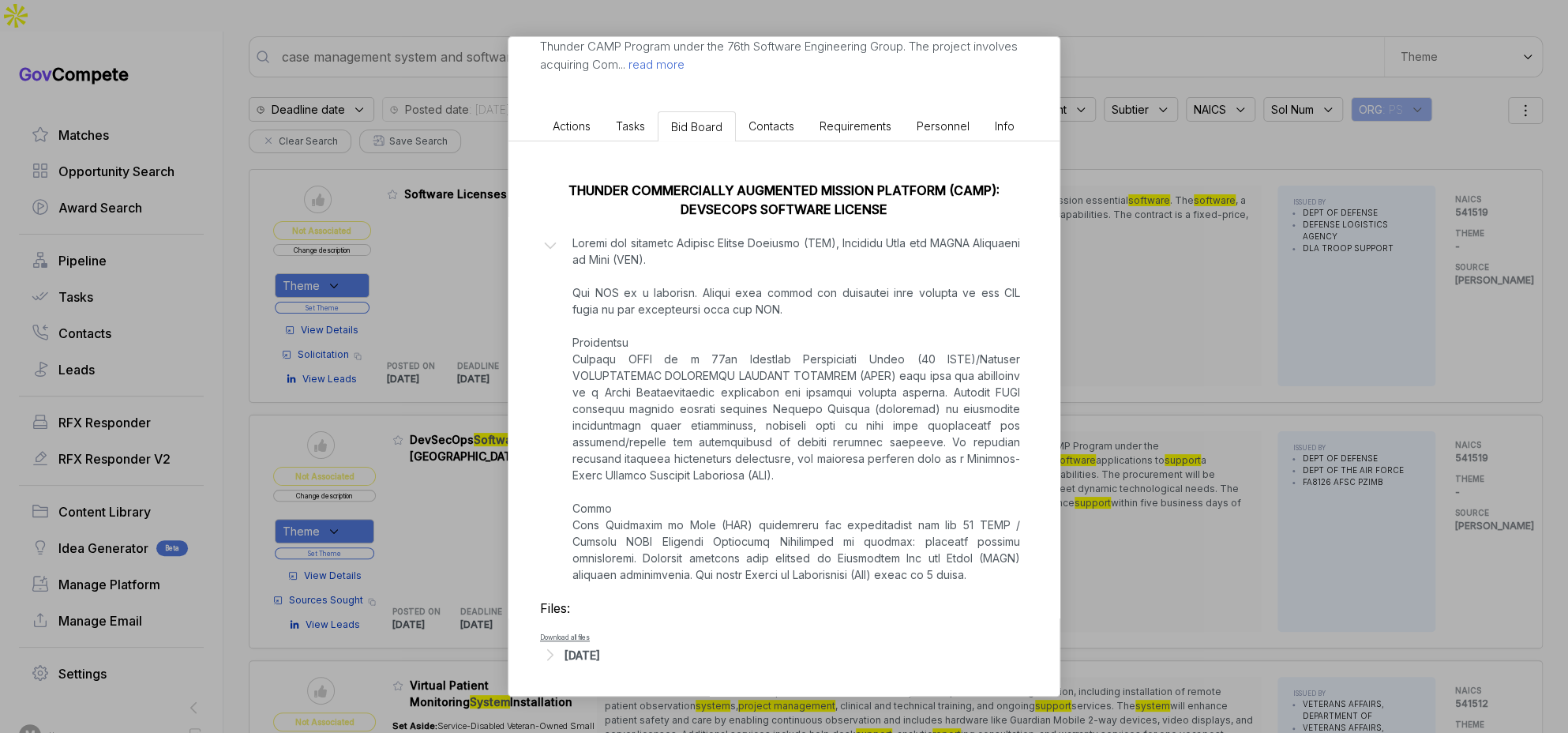
click at [619, 660] on div "[DATE]" at bounding box center [784, 654] width 488 height 21
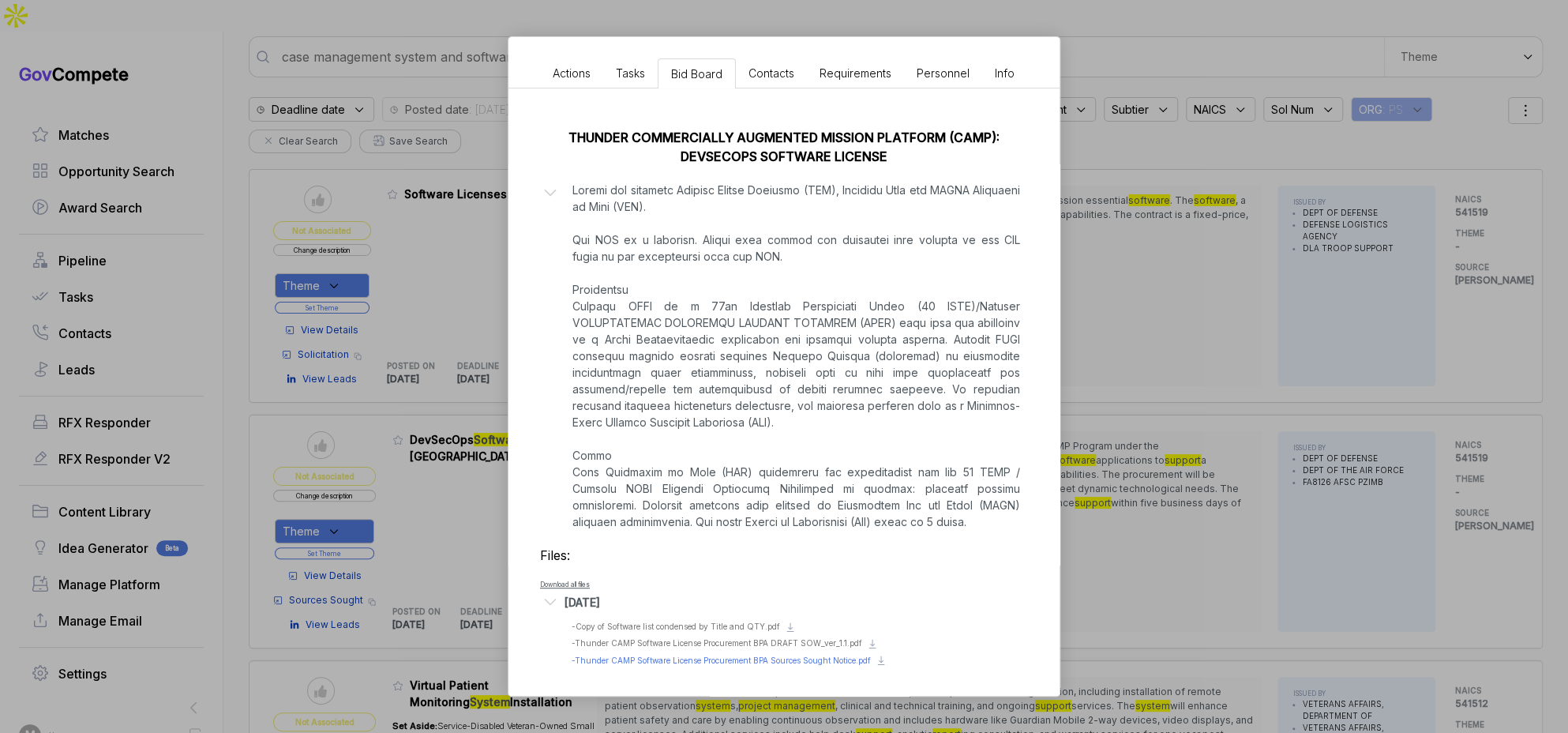
scroll to position [275, 0]
click at [812, 631] on ul "Preview file - Copy of Software list condensed by Title and QTY.pdf Download fi…" at bounding box center [784, 642] width 488 height 46
click at [807, 638] on span "- Thunder CAMP Software License Procurement BPA DRAFT SOW_ver_1.1.pdf" at bounding box center [716, 642] width 291 height 10
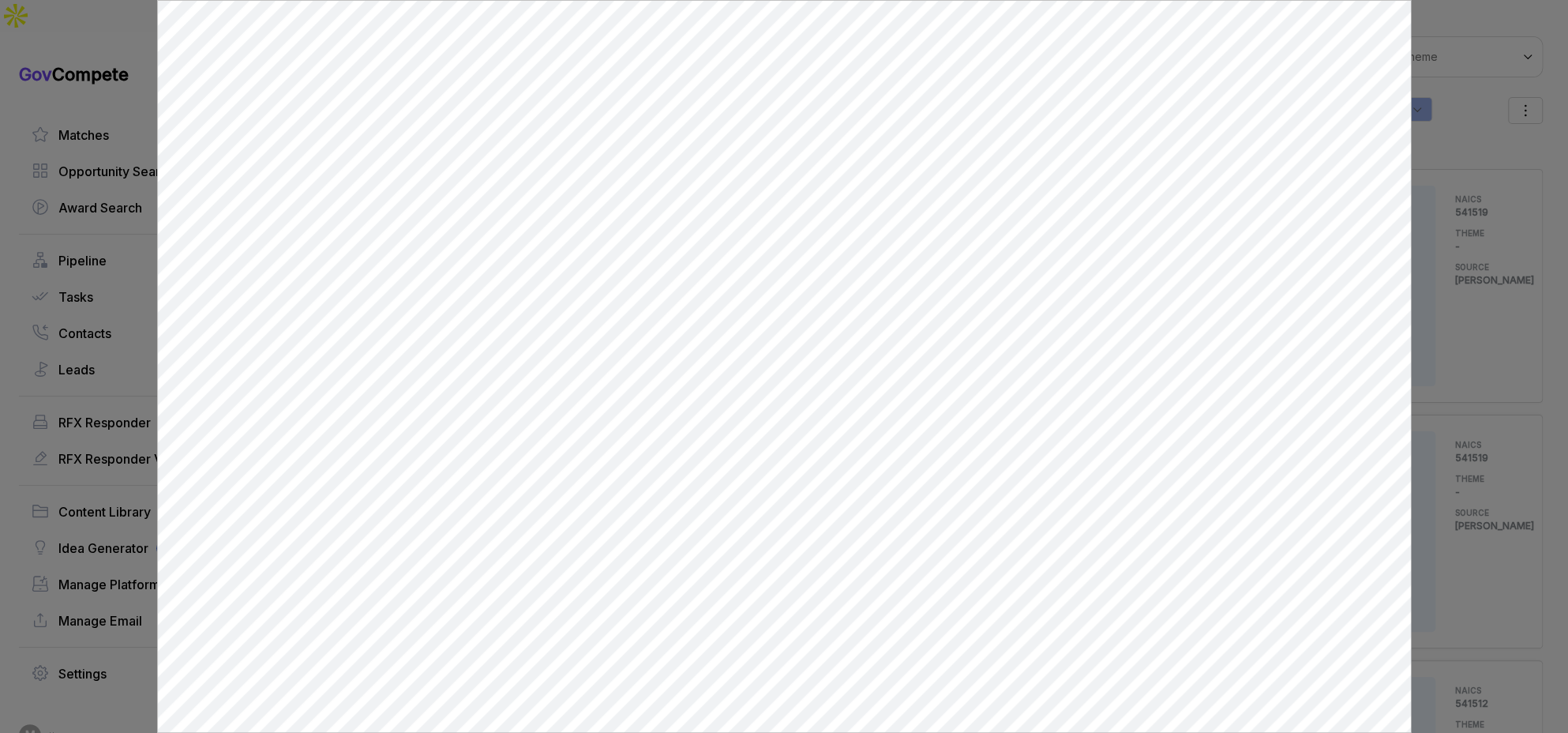
scroll to position [0, 0]
click at [1452, 308] on div at bounding box center [784, 366] width 1568 height 733
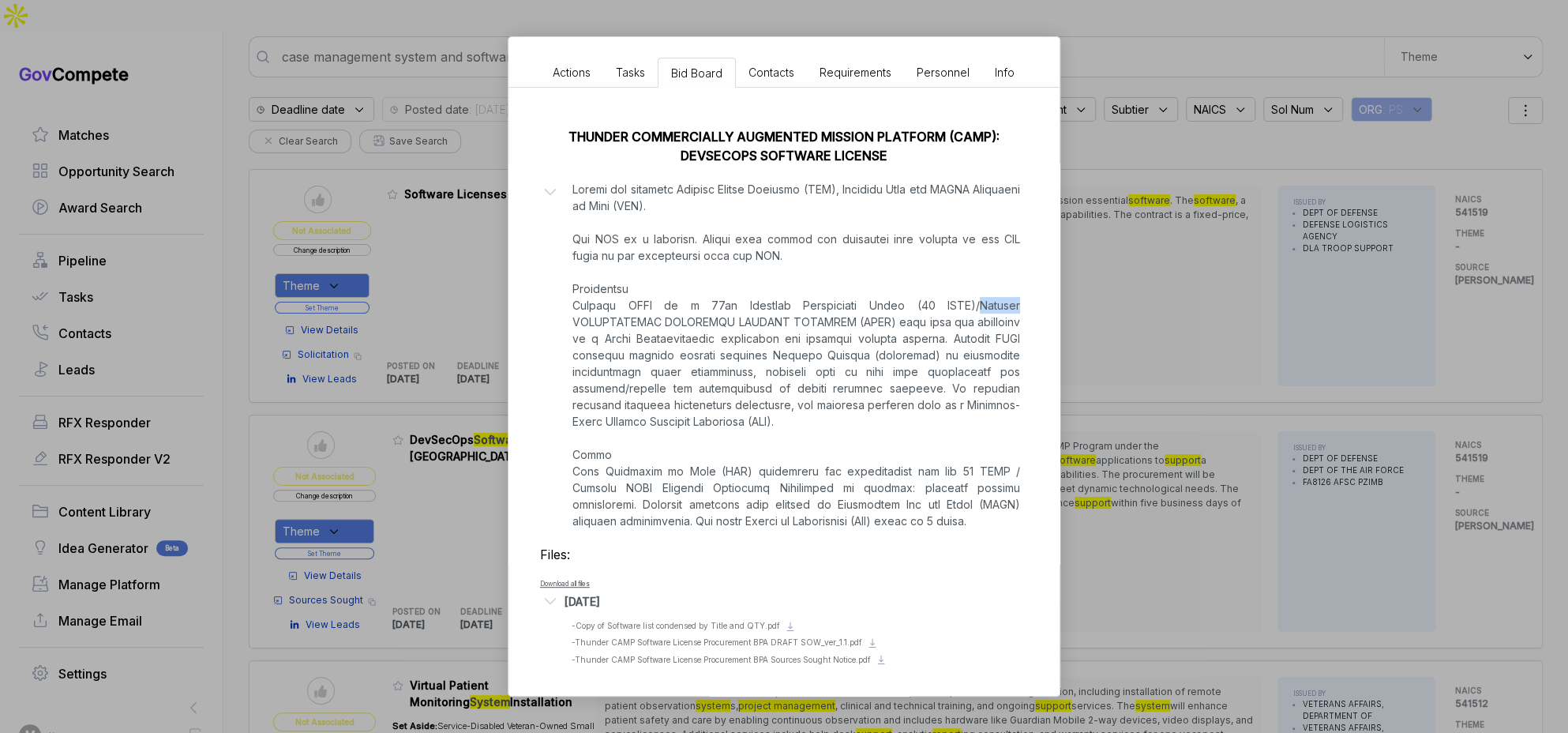
click at [1452, 308] on div "DevSecOps Software Licensing at [GEOGRAPHIC_DATA] [PERSON_NAME] STAGE Sources S…" at bounding box center [784, 366] width 1568 height 733
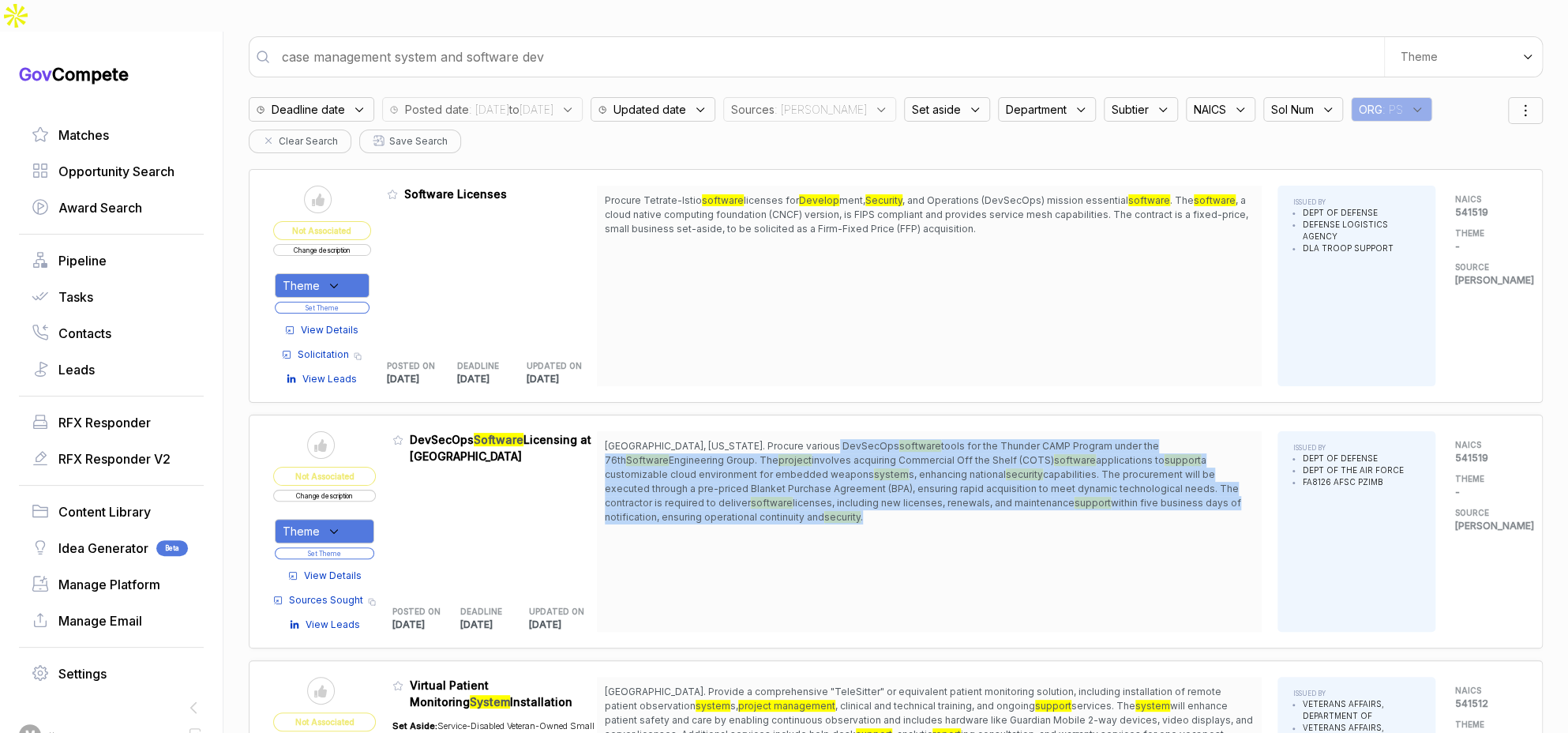
drag, startPoint x: 822, startPoint y: 409, endPoint x: 843, endPoint y: 483, distance: 76.9
click at [843, 483] on span "[GEOGRAPHIC_DATA], [US_STATE]. Procure various DevSecOps software tools for the…" at bounding box center [929, 481] width 649 height 85
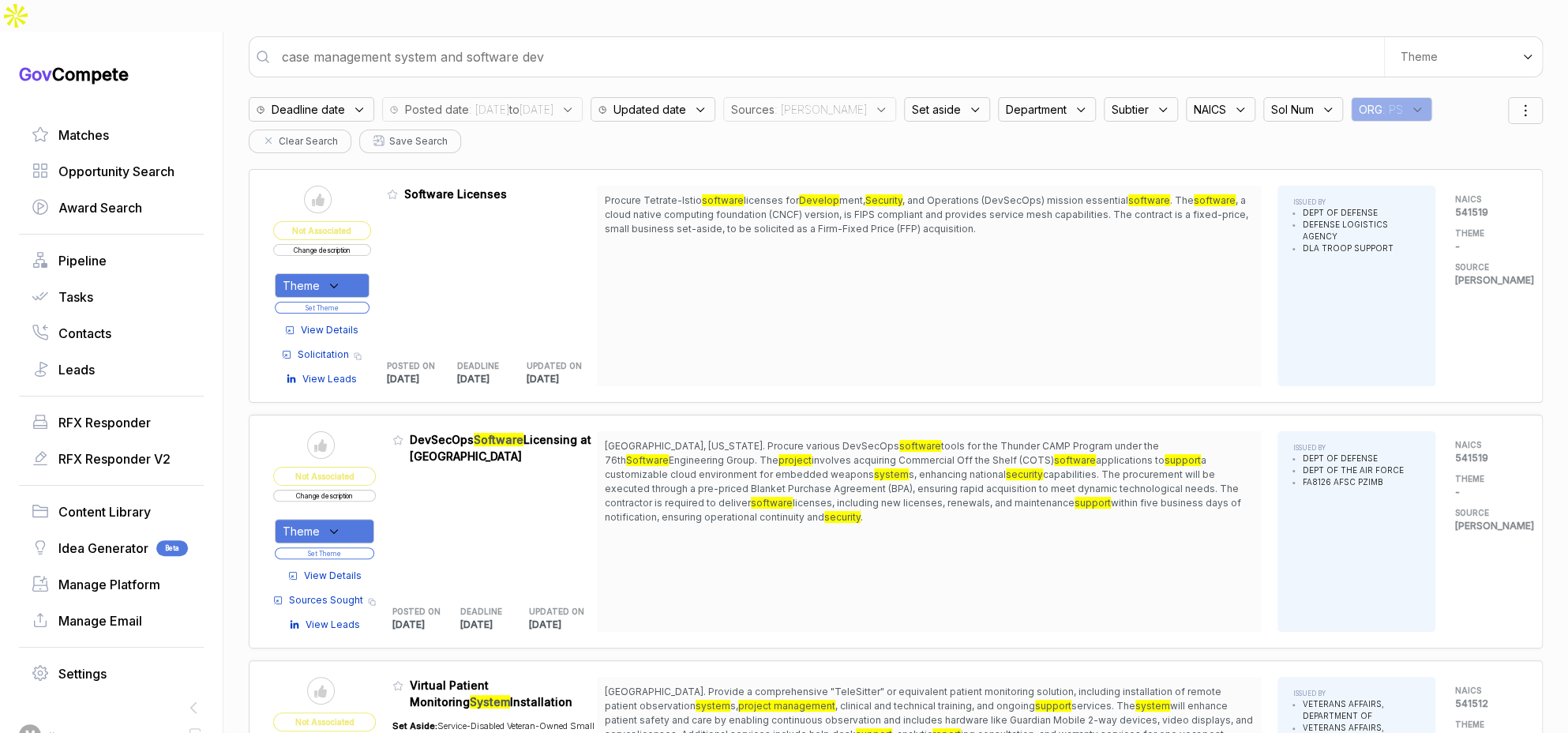
click at [319, 490] on button "Change description" at bounding box center [325, 495] width 103 height 12
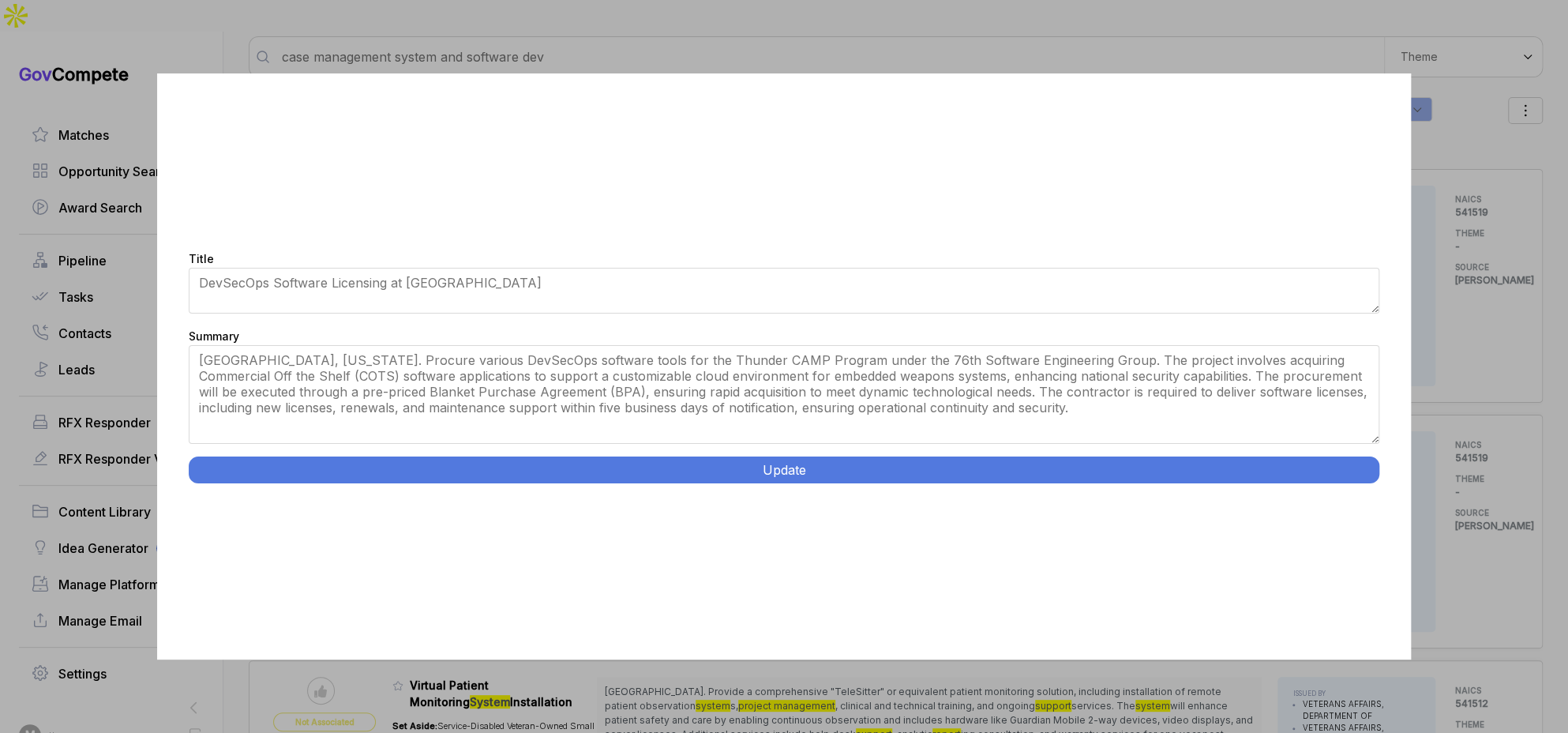
drag, startPoint x: 1371, startPoint y: 412, endPoint x: 1260, endPoint y: 442, distance: 115.0
click at [1357, 465] on div "Title DevSecOps Software Licensing at [GEOGRAPHIC_DATA] Summary [GEOGRAPHIC_DAT…" at bounding box center [784, 366] width 1254 height 586
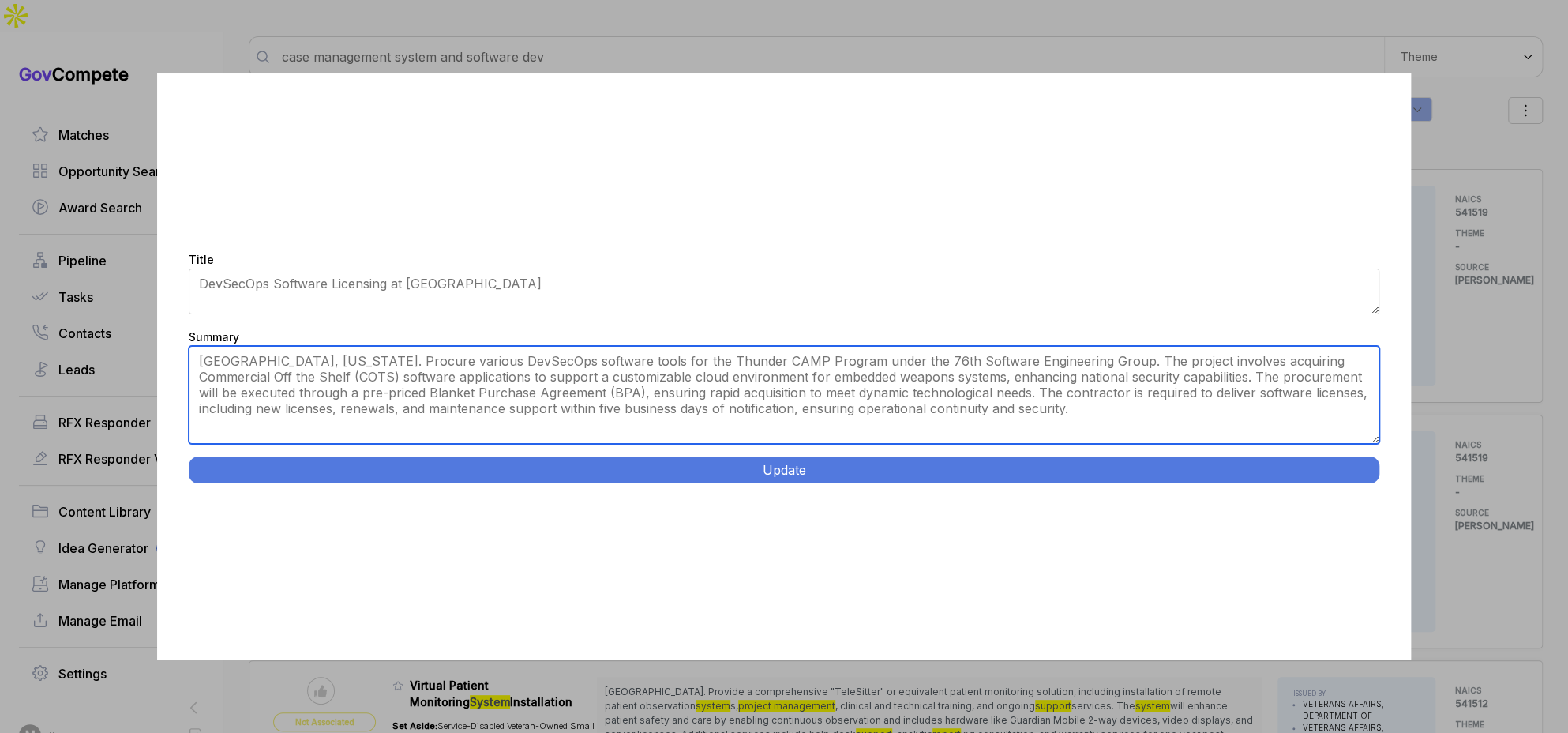
drag, startPoint x: 1149, startPoint y: 409, endPoint x: 595, endPoint y: 378, distance: 554.9
click at [595, 378] on textarea "[GEOGRAPHIC_DATA], [US_STATE]. Procure various DevSecOps software tools for the…" at bounding box center [784, 395] width 1192 height 98
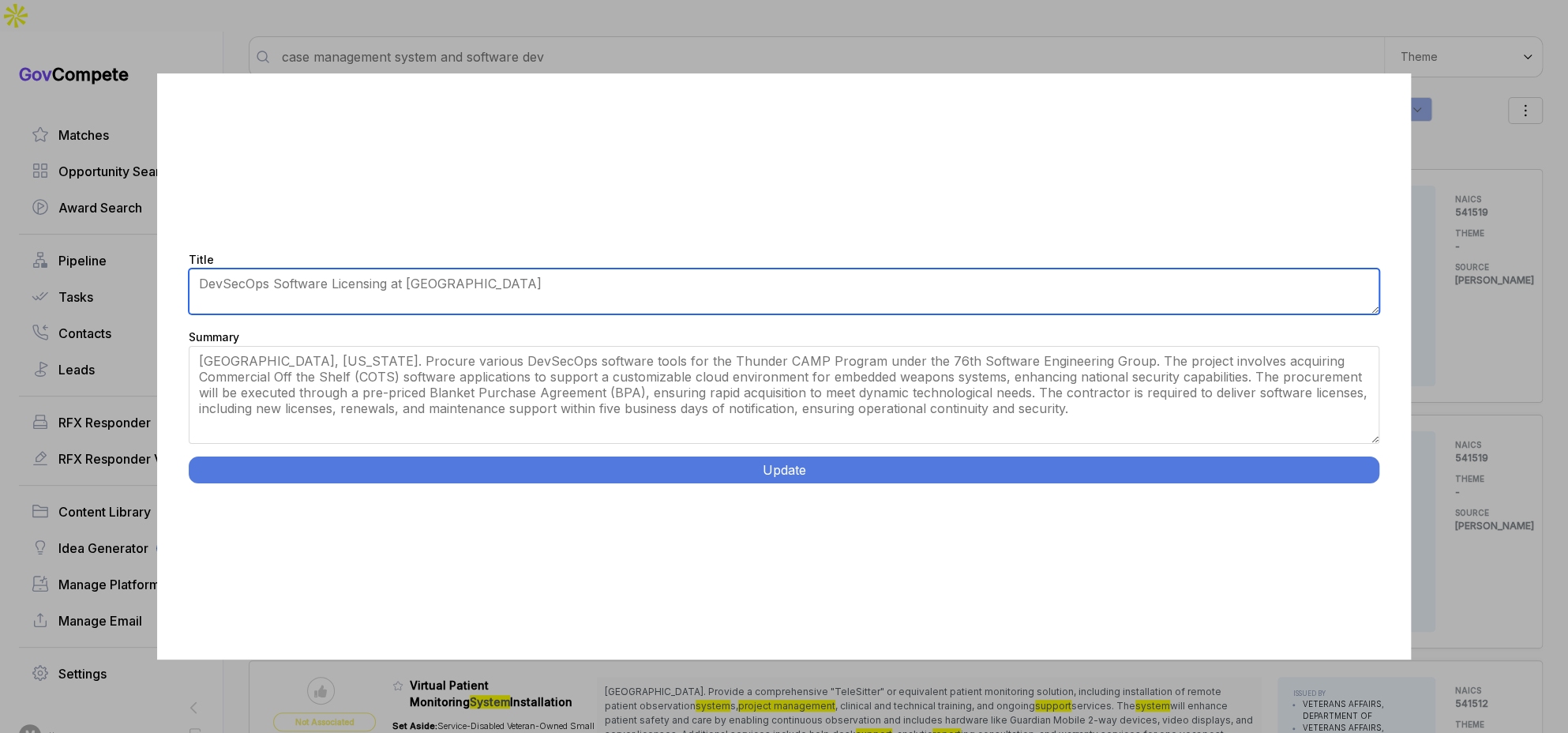
drag, startPoint x: 389, startPoint y: 281, endPoint x: 533, endPoint y: 293, distance: 144.5
click at [533, 293] on textarea "DevSecOps Software Licensing at [GEOGRAPHIC_DATA]" at bounding box center [784, 291] width 1192 height 46
type textarea "DevSecOps Software Licensing BPA"
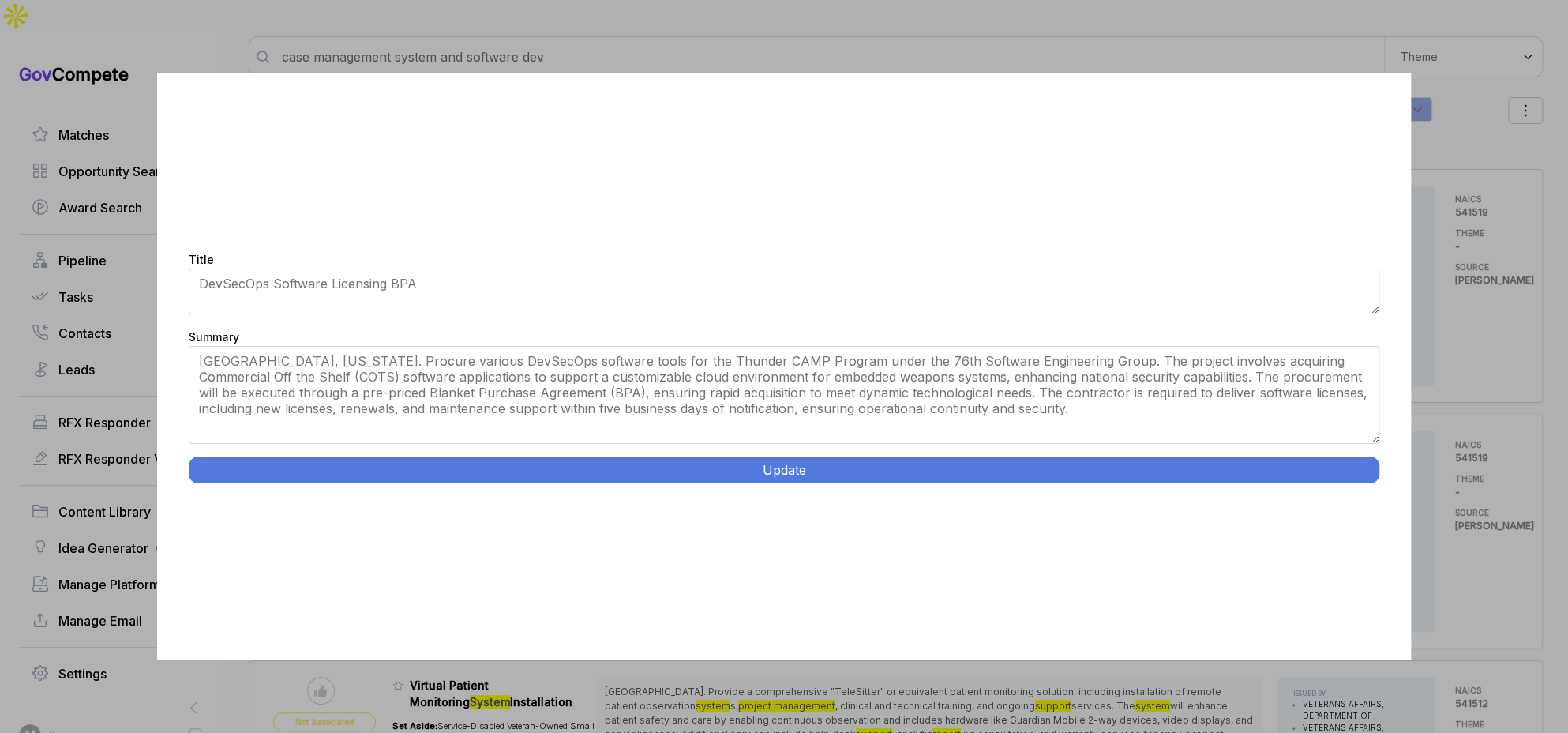
click at [606, 481] on button "Update" at bounding box center [784, 469] width 1192 height 27
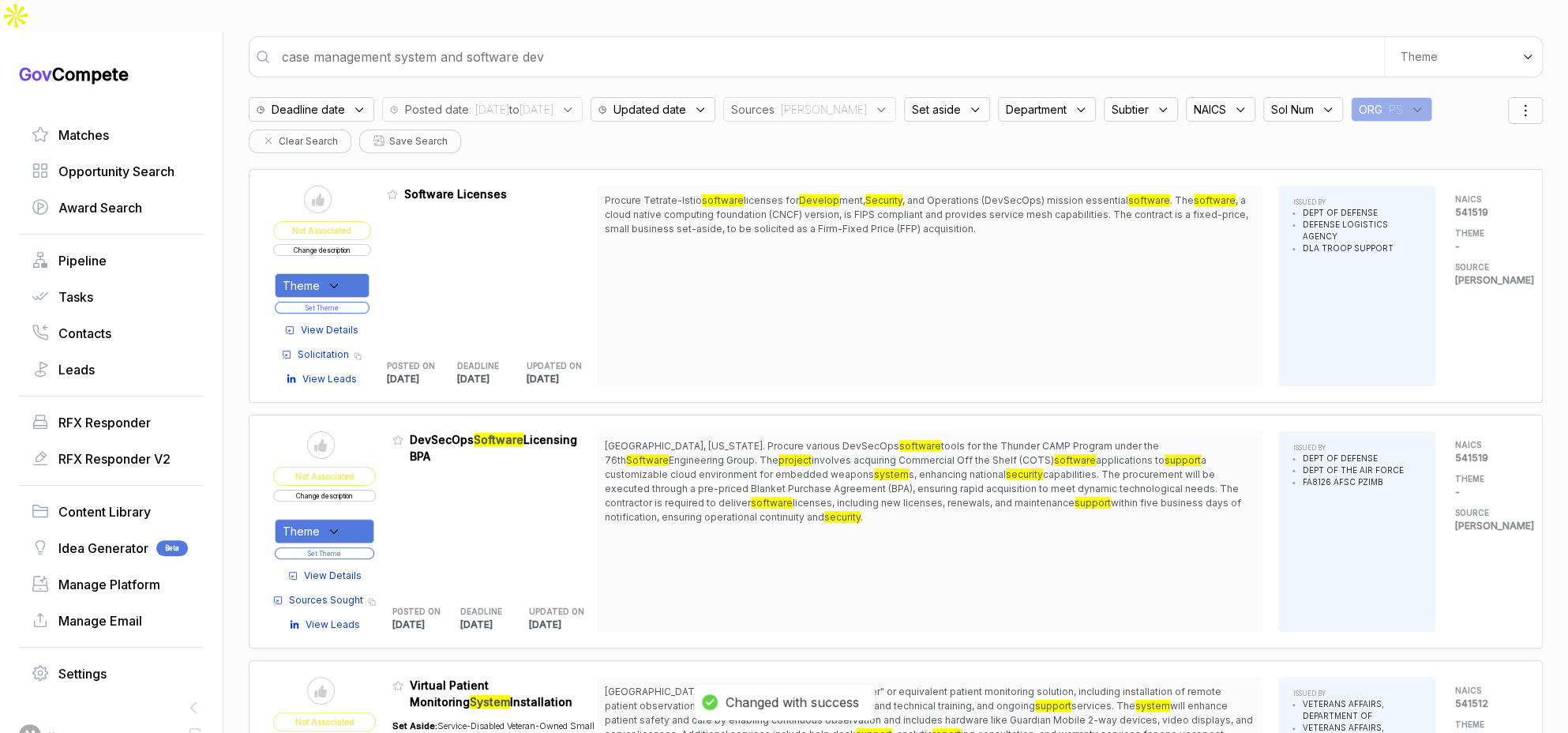
click at [336, 524] on icon at bounding box center [334, 531] width 14 height 14
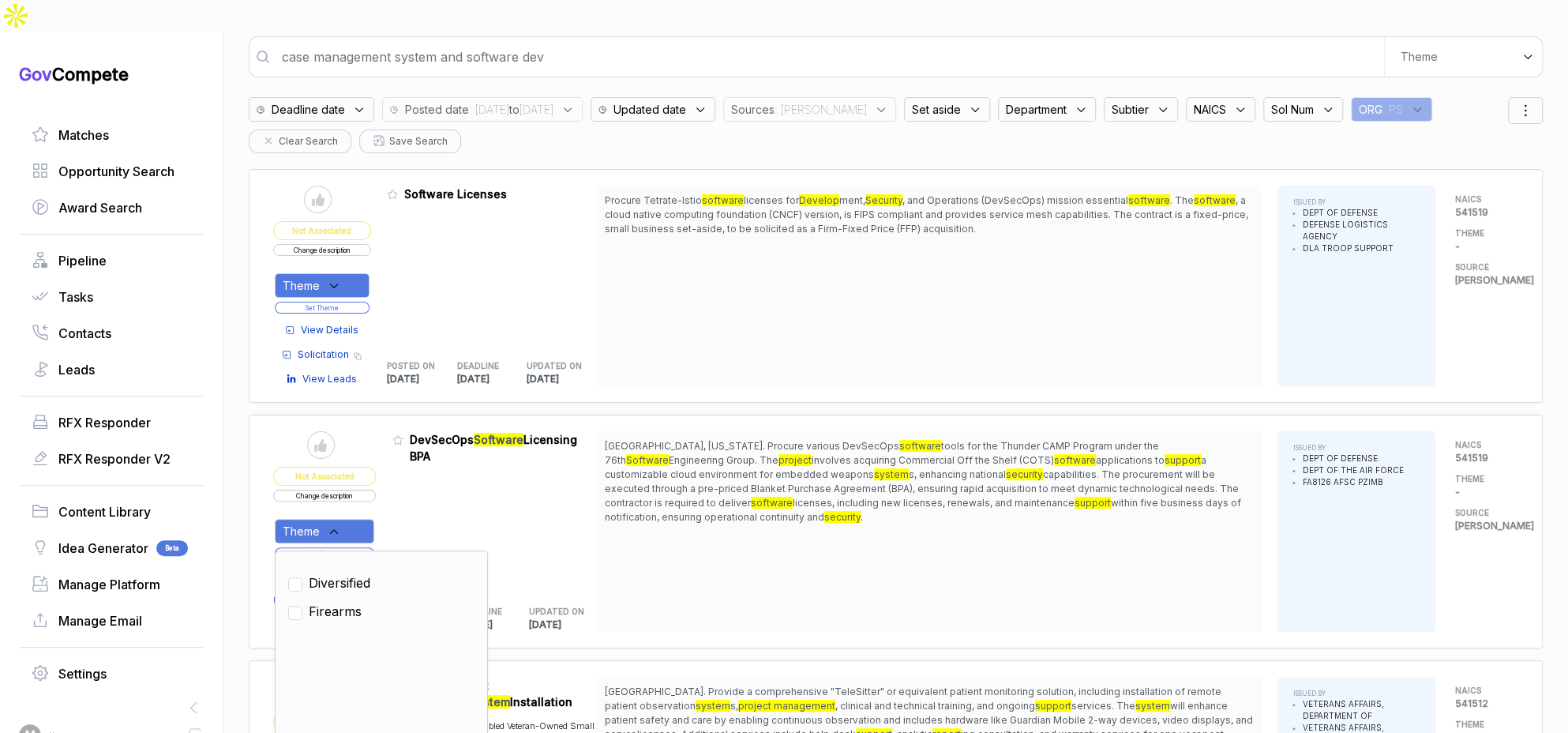
drag, startPoint x: 356, startPoint y: 551, endPoint x: 393, endPoint y: 501, distance: 62.2
click at [357, 573] on span "Diversified" at bounding box center [339, 582] width 62 height 19
checkbox input "true"
click at [397, 498] on table "Send to Pipeline Not Associated Change description Theme Clear Diversified Fire…" at bounding box center [435, 531] width 324 height 200
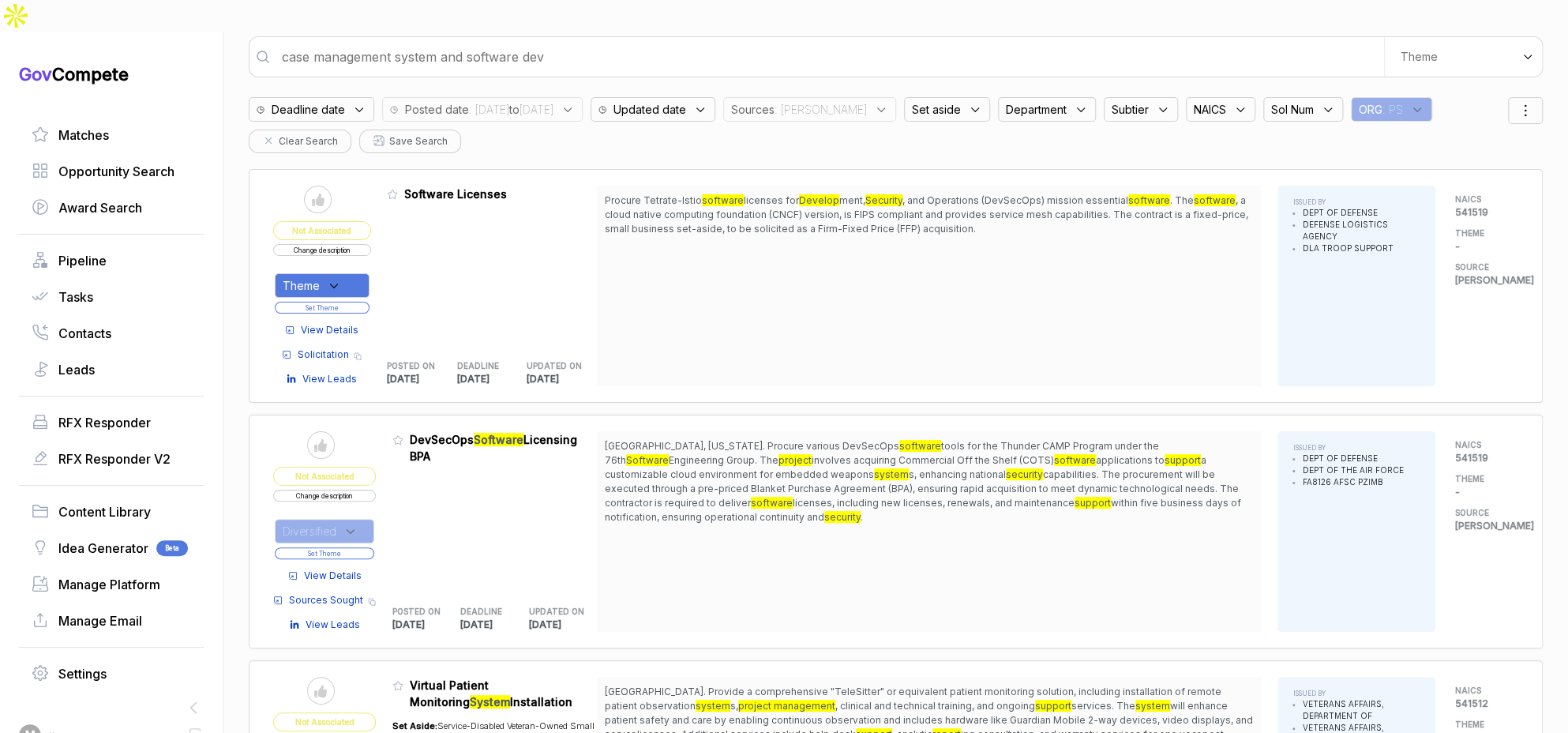
click at [361, 547] on button "Set Theme" at bounding box center [324, 552] width 99 height 12
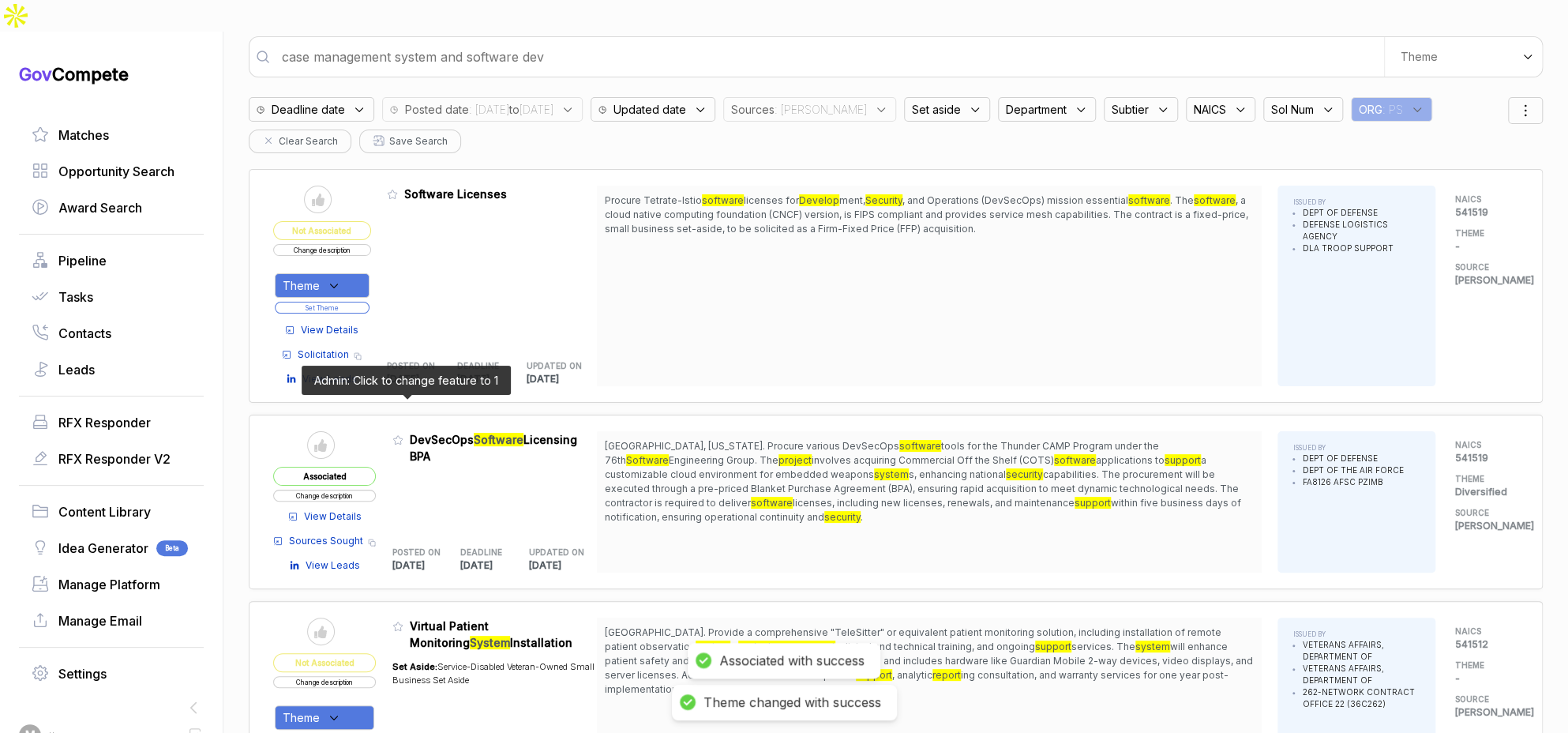
drag, startPoint x: 409, startPoint y: 407, endPoint x: 441, endPoint y: 468, distance: 68.9
click at [403, 434] on icon at bounding box center [398, 440] width 11 height 11
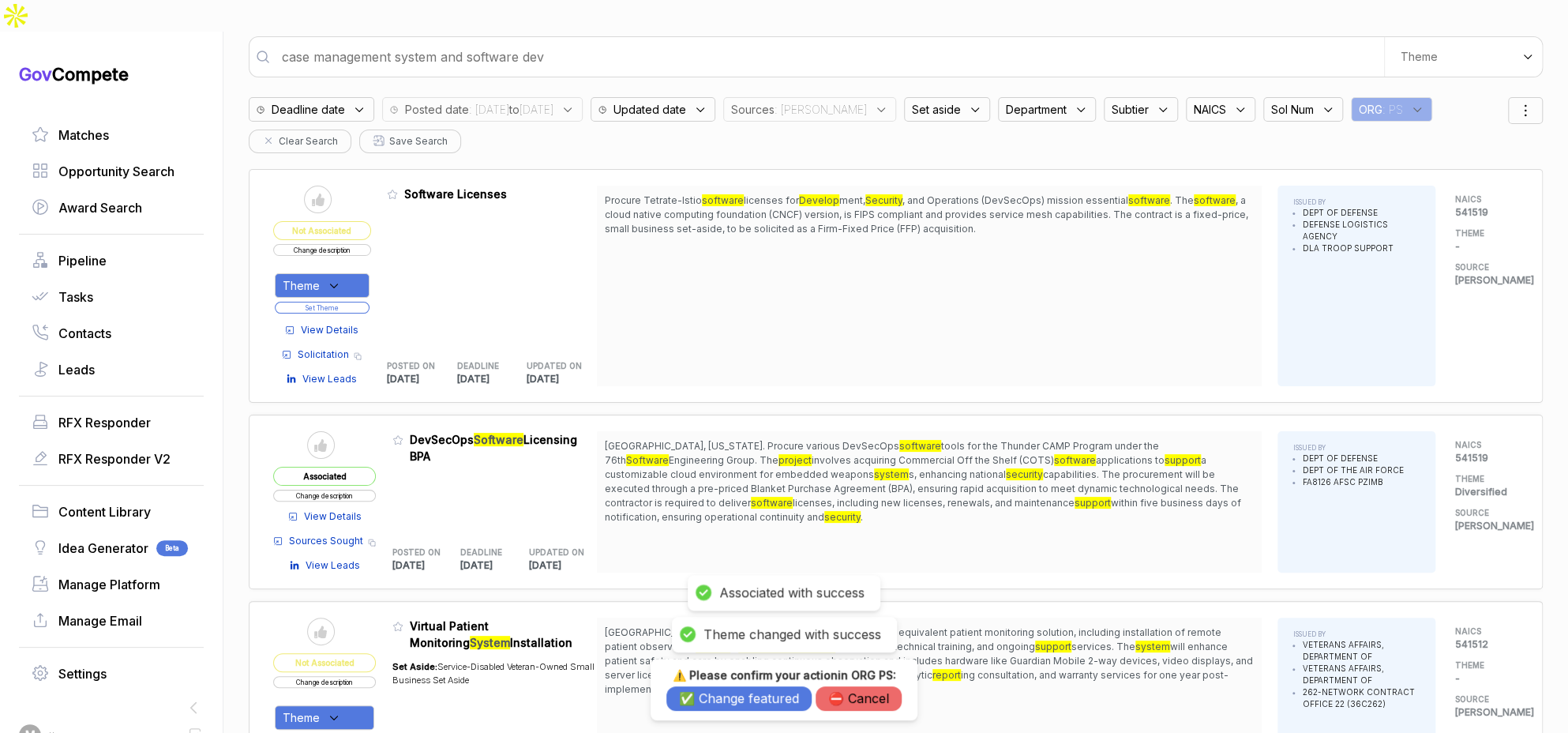
drag, startPoint x: 692, startPoint y: 705, endPoint x: 688, endPoint y: 686, distance: 19.4
click at [692, 704] on button "✅ Change featured" at bounding box center [738, 697] width 145 height 24
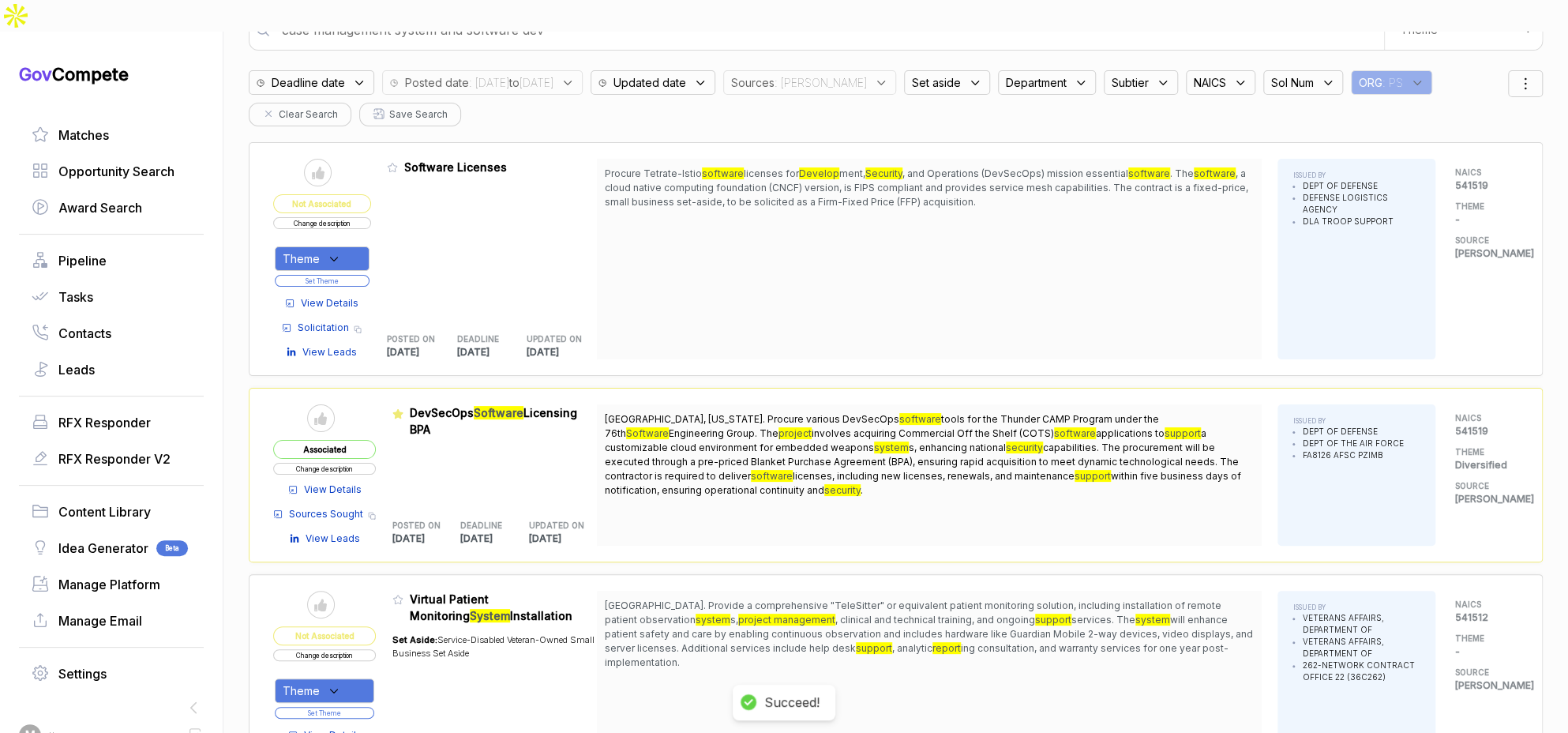
scroll to position [127, 0]
click at [355, 295] on span "View Details" at bounding box center [329, 302] width 57 height 14
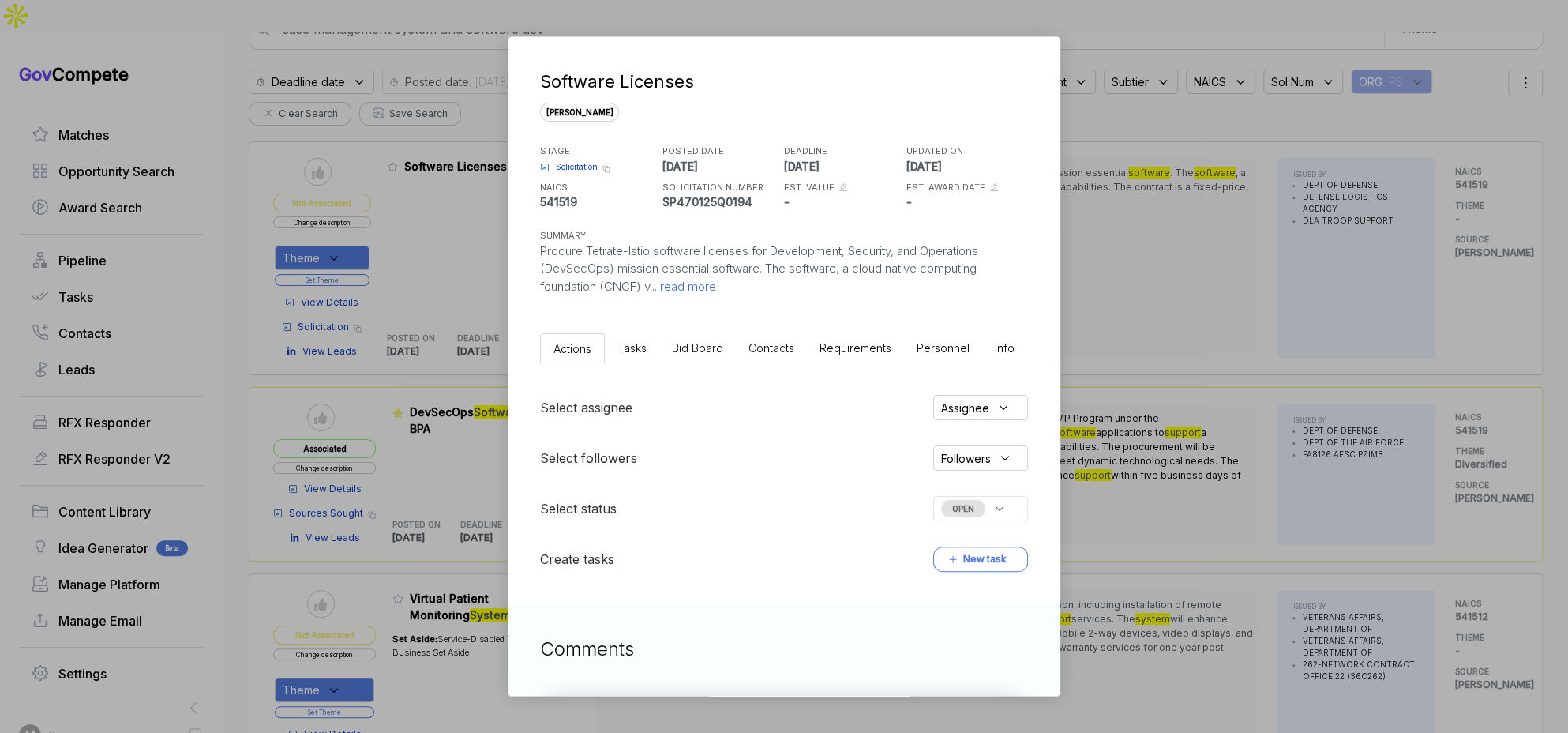
click at [723, 348] on li "Bid Board" at bounding box center [697, 348] width 77 height 29
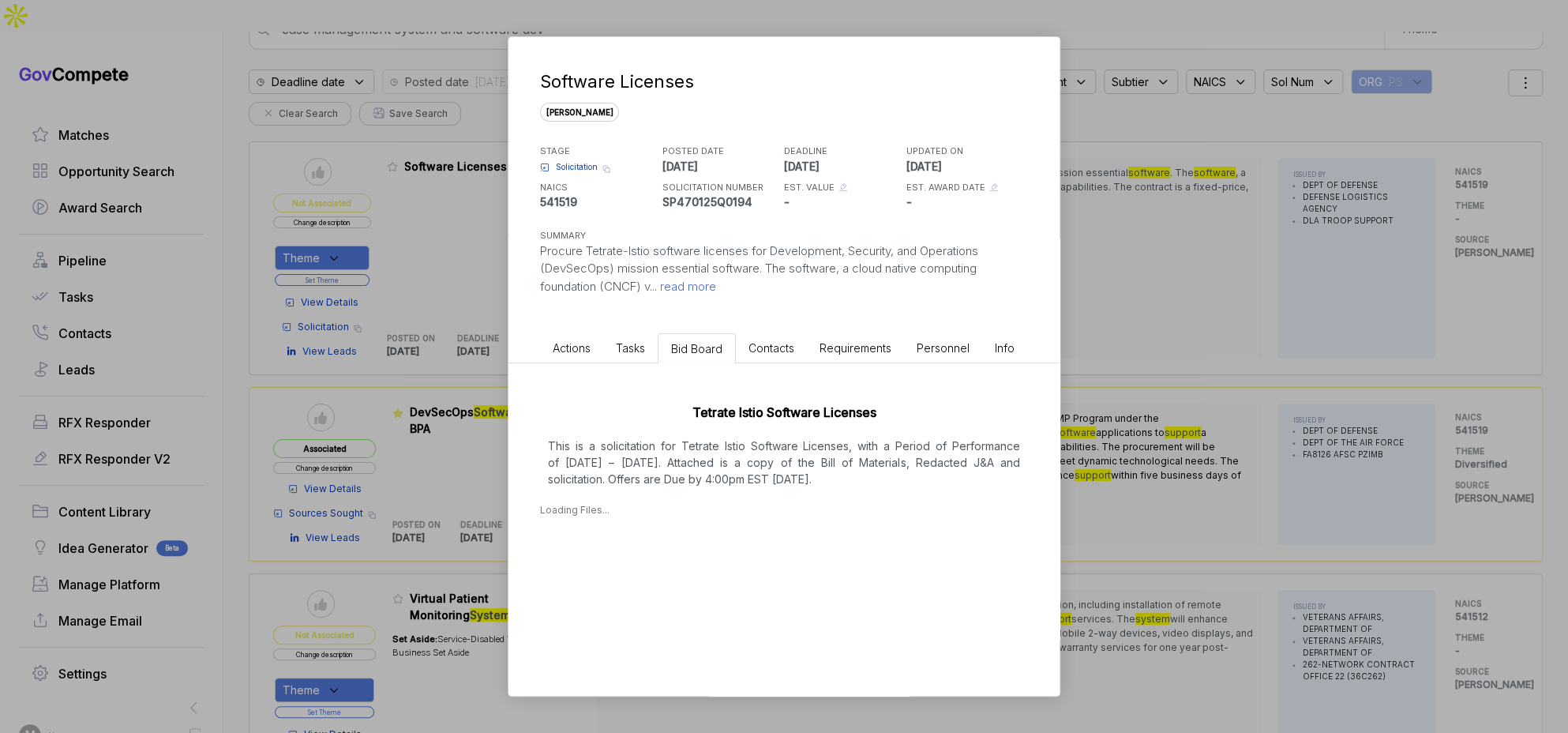
click at [1161, 411] on div "Software Licenses [PERSON_NAME] STAGE Solicitation Copy link POSTED DATE [DATE]…" at bounding box center [784, 366] width 1568 height 733
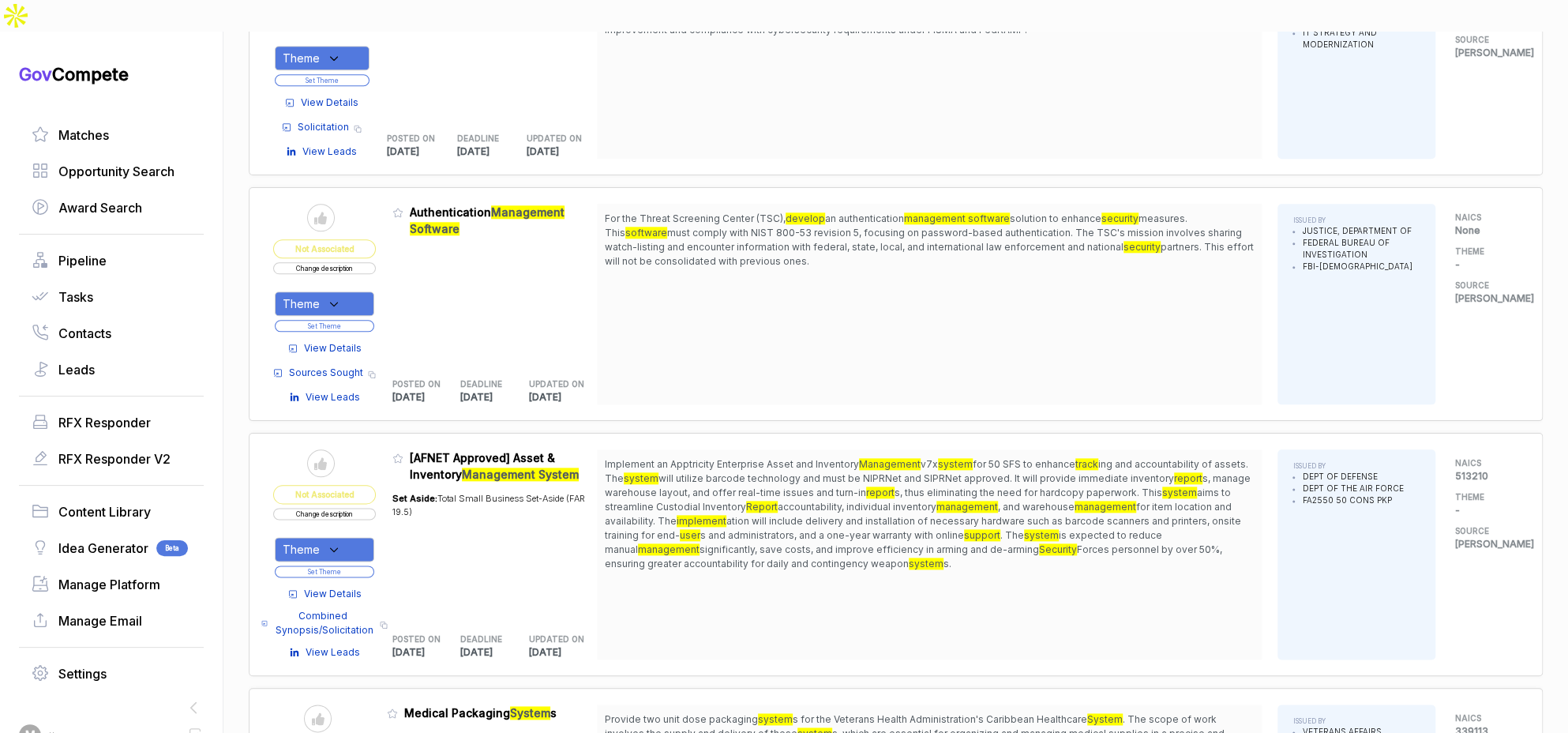
scroll to position [1056, 0]
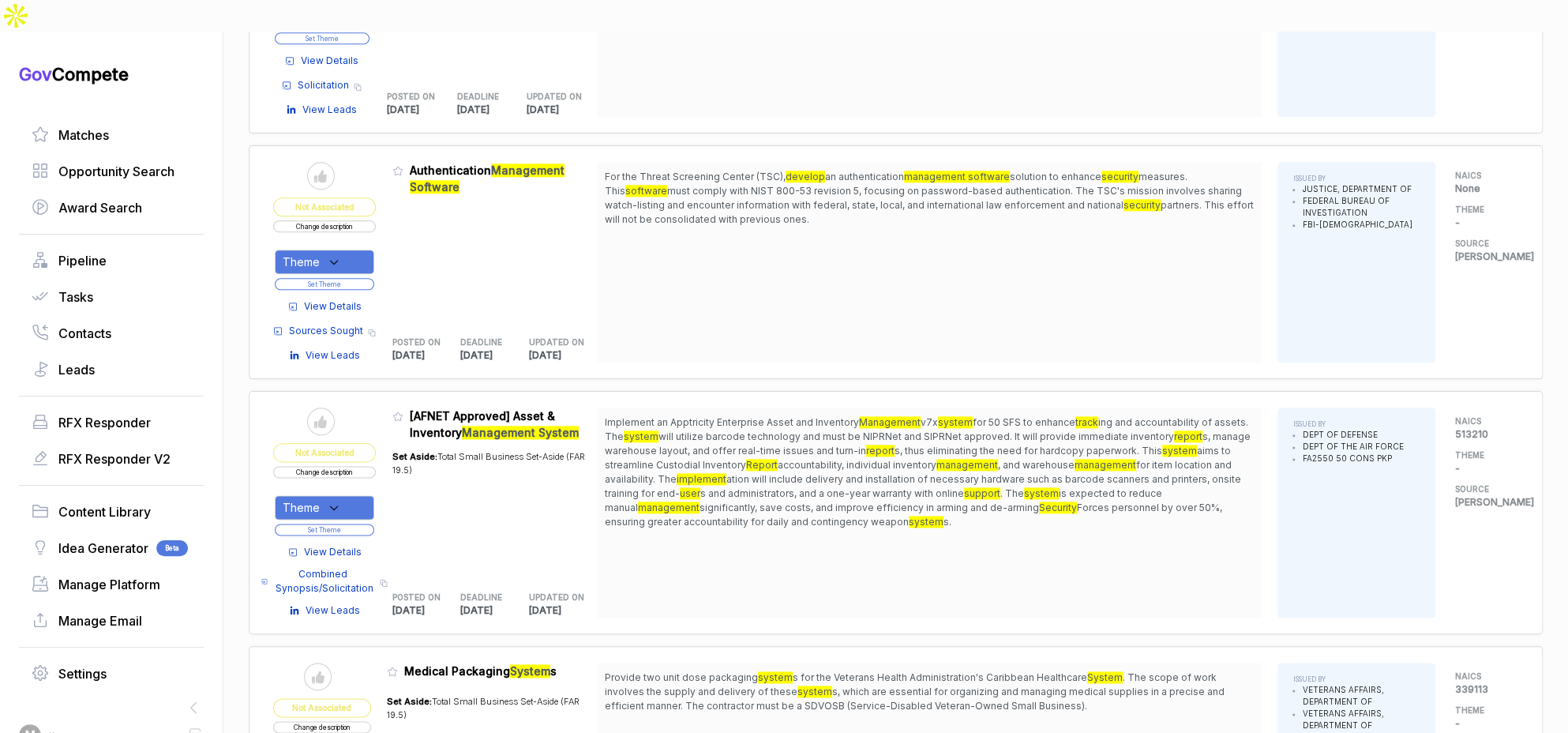
click at [342, 299] on span "View Details" at bounding box center [333, 307] width 57 height 14
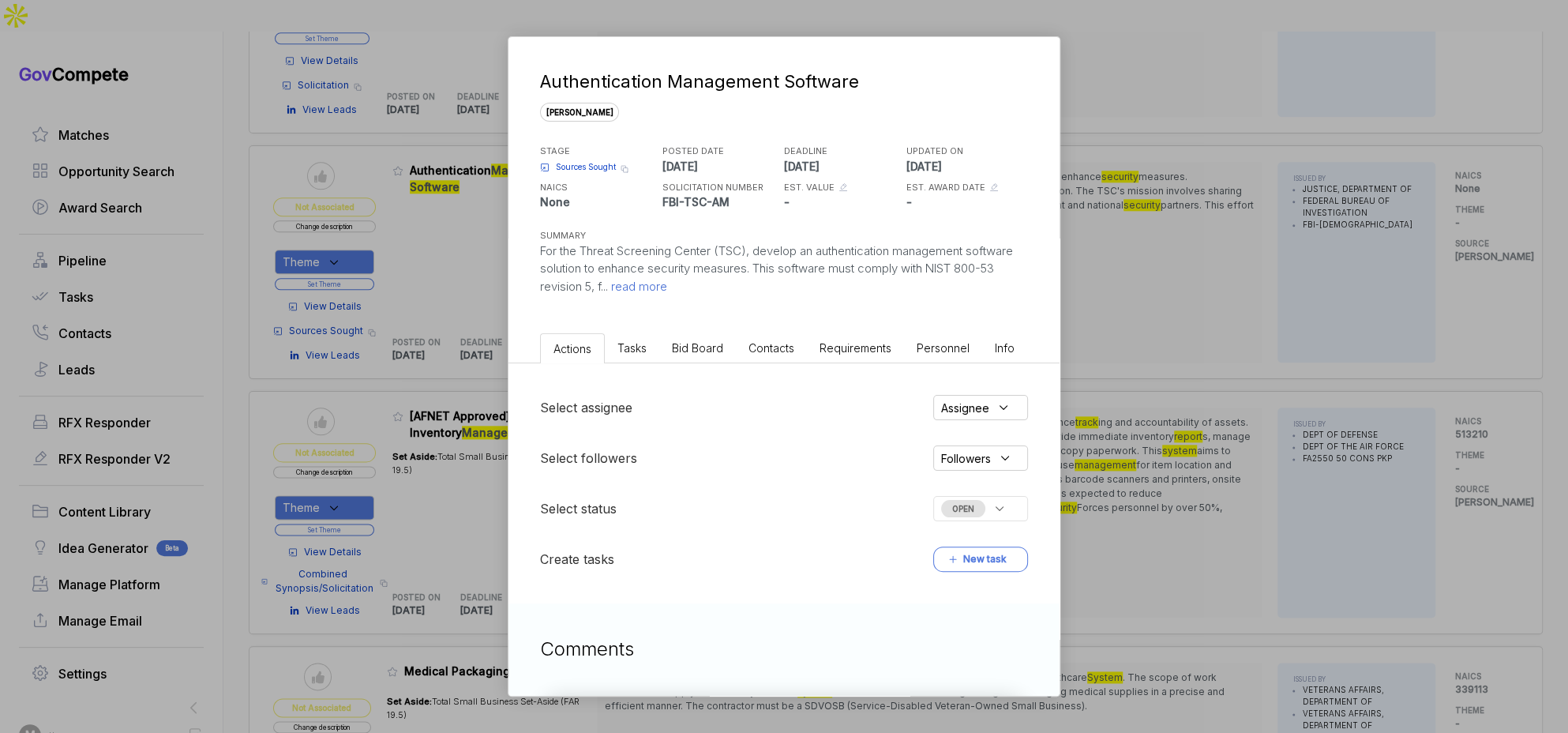
click at [703, 345] on span "Bid Board" at bounding box center [697, 347] width 51 height 13
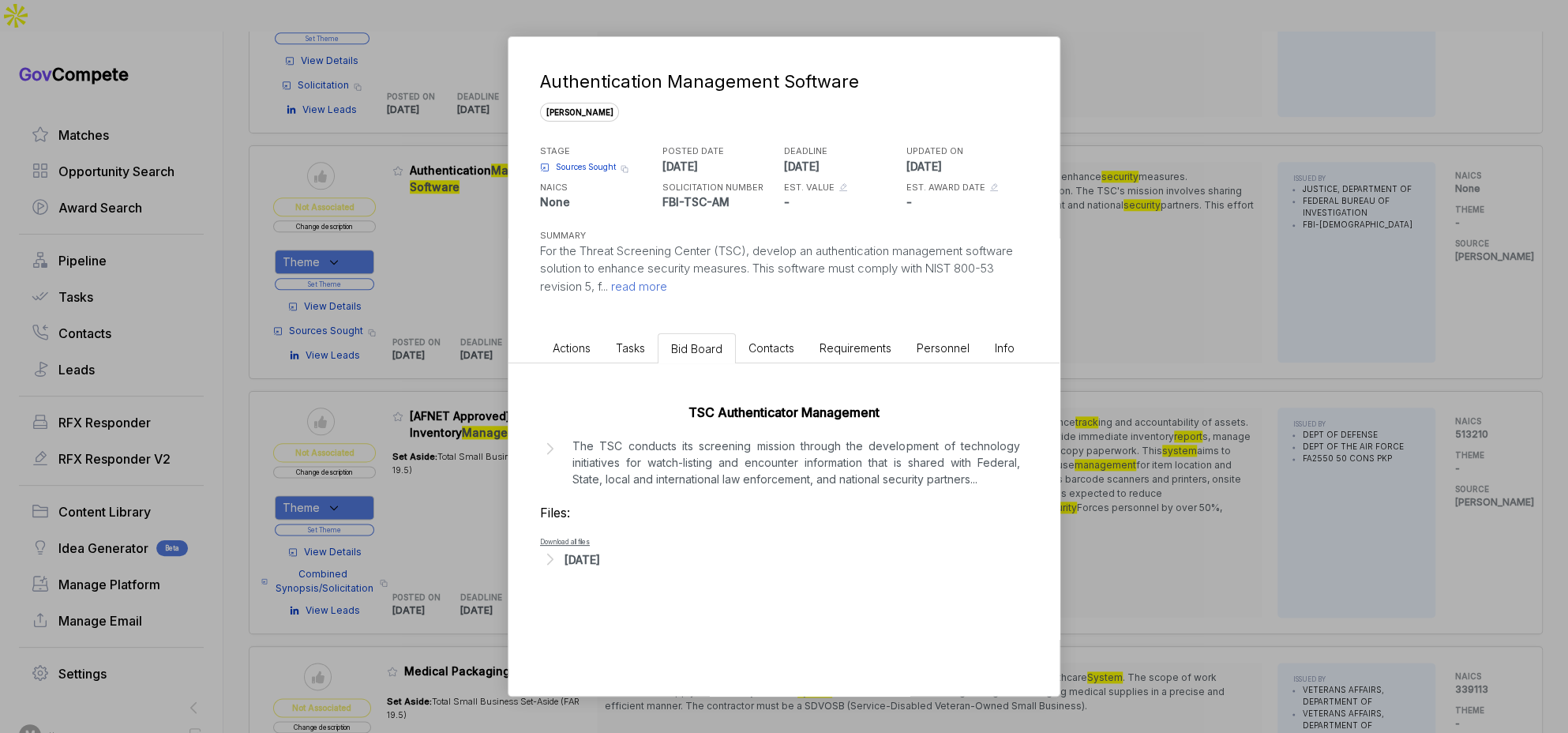
click at [699, 468] on p "The TSC conducts its screening mission through the development of technology in…" at bounding box center [796, 462] width 448 height 50
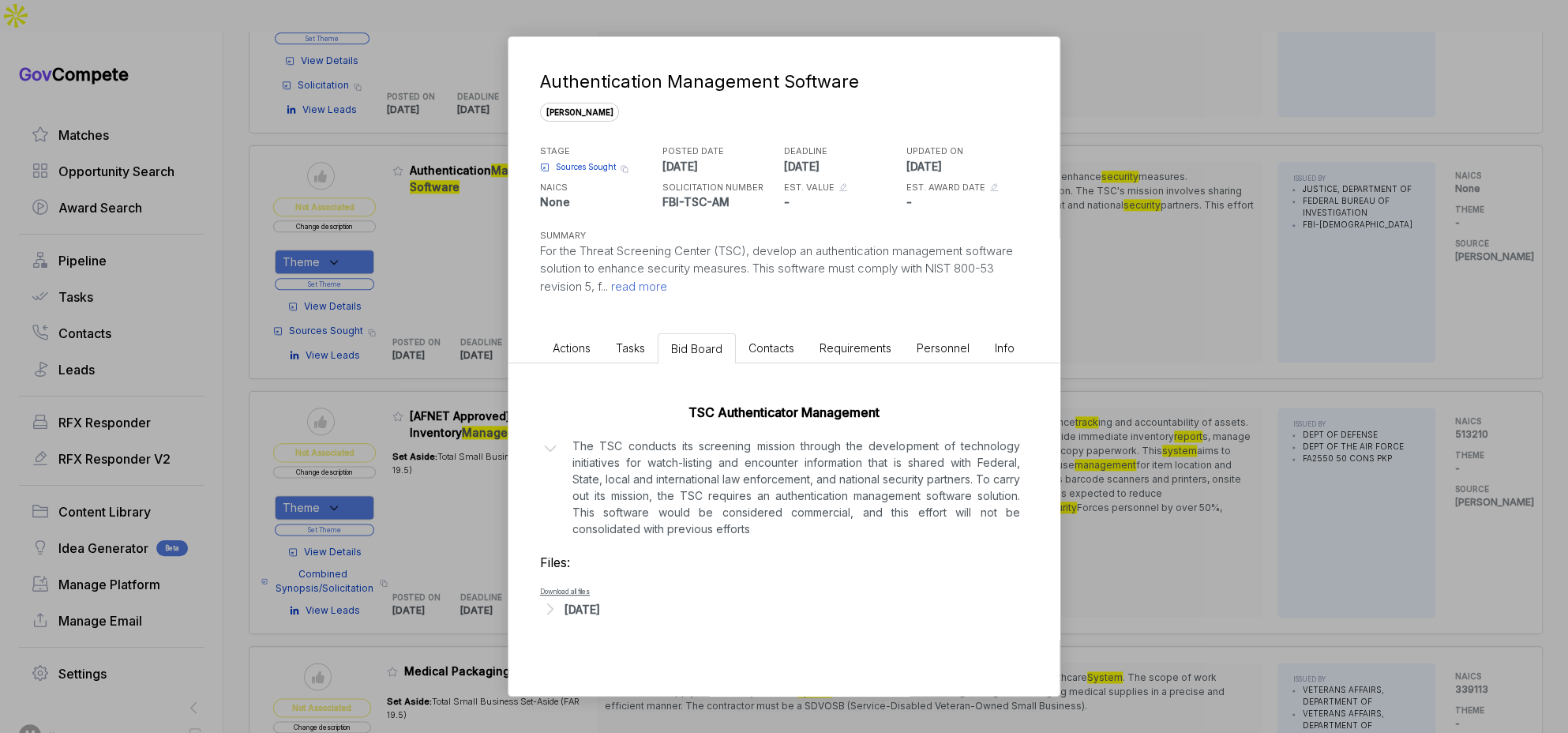
click at [600, 601] on div "[DATE]" at bounding box center [582, 609] width 36 height 17
click at [655, 635] on span "- Final-TSC RFI for Password Management SW.pdf" at bounding box center [667, 633] width 192 height 10
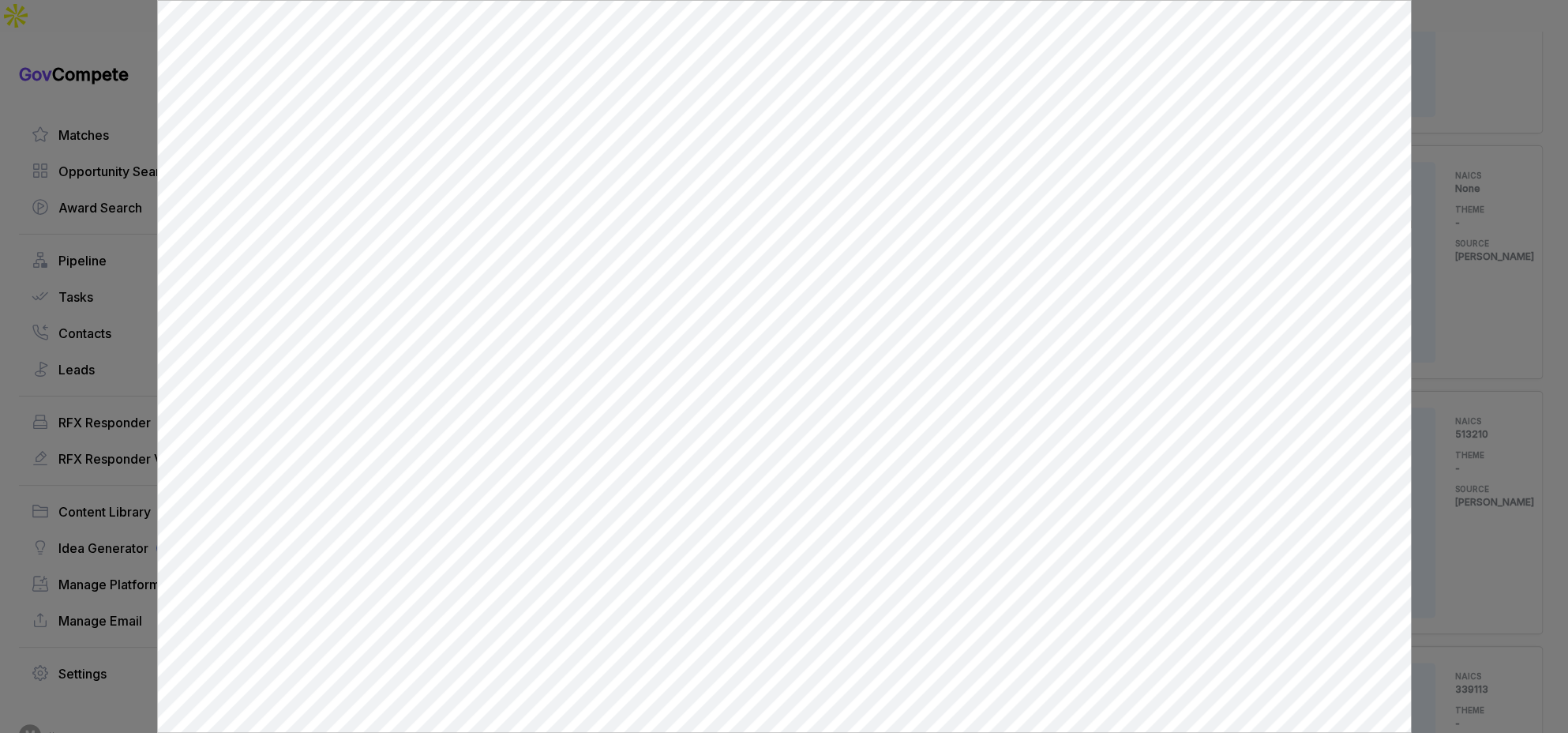
scroll to position [0, 0]
drag, startPoint x: 1453, startPoint y: 265, endPoint x: 1446, endPoint y: 269, distance: 8.1
click at [1450, 266] on div at bounding box center [784, 366] width 1568 height 733
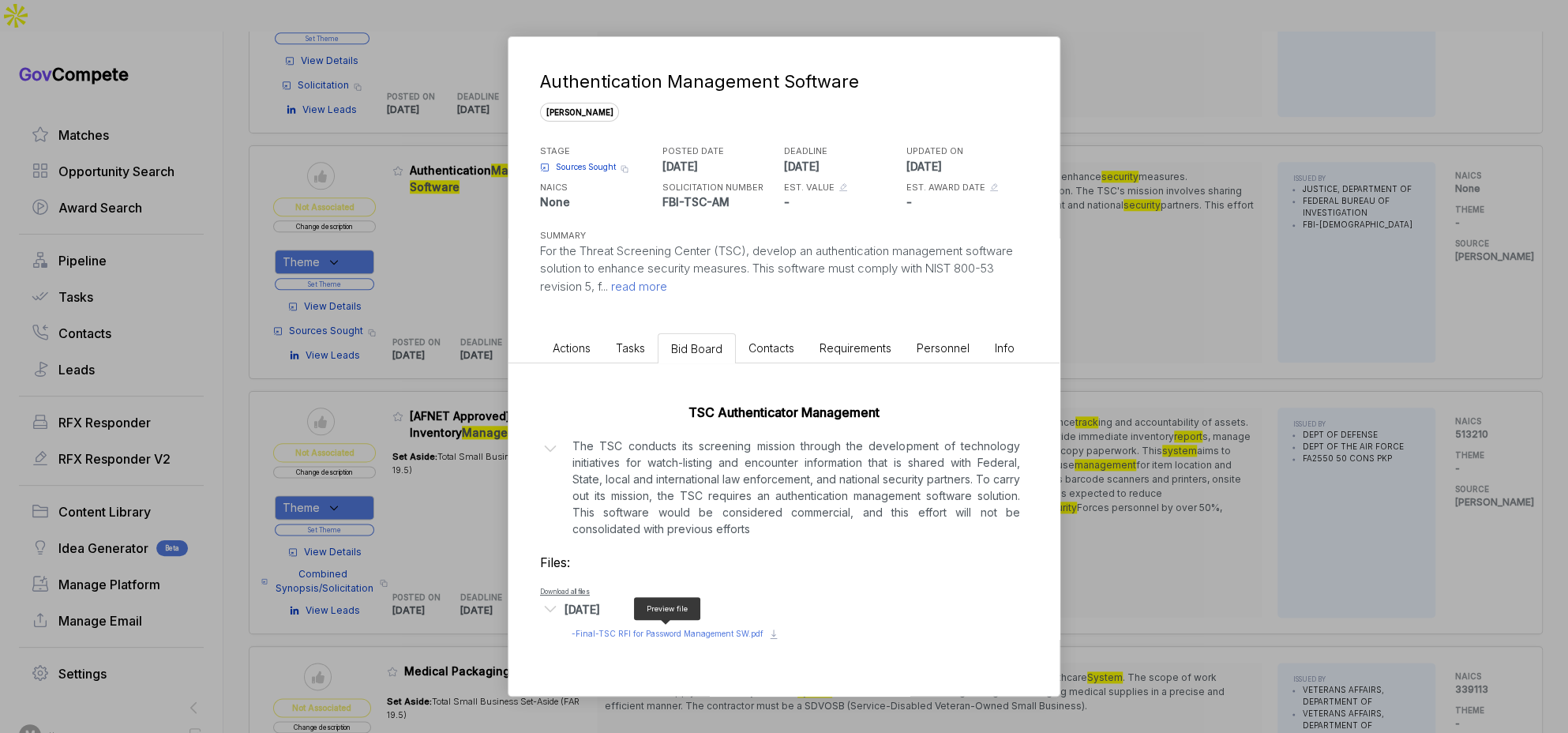
click at [697, 632] on span "- Final-TSC RFI for Password Management SW.pdf" at bounding box center [667, 633] width 192 height 10
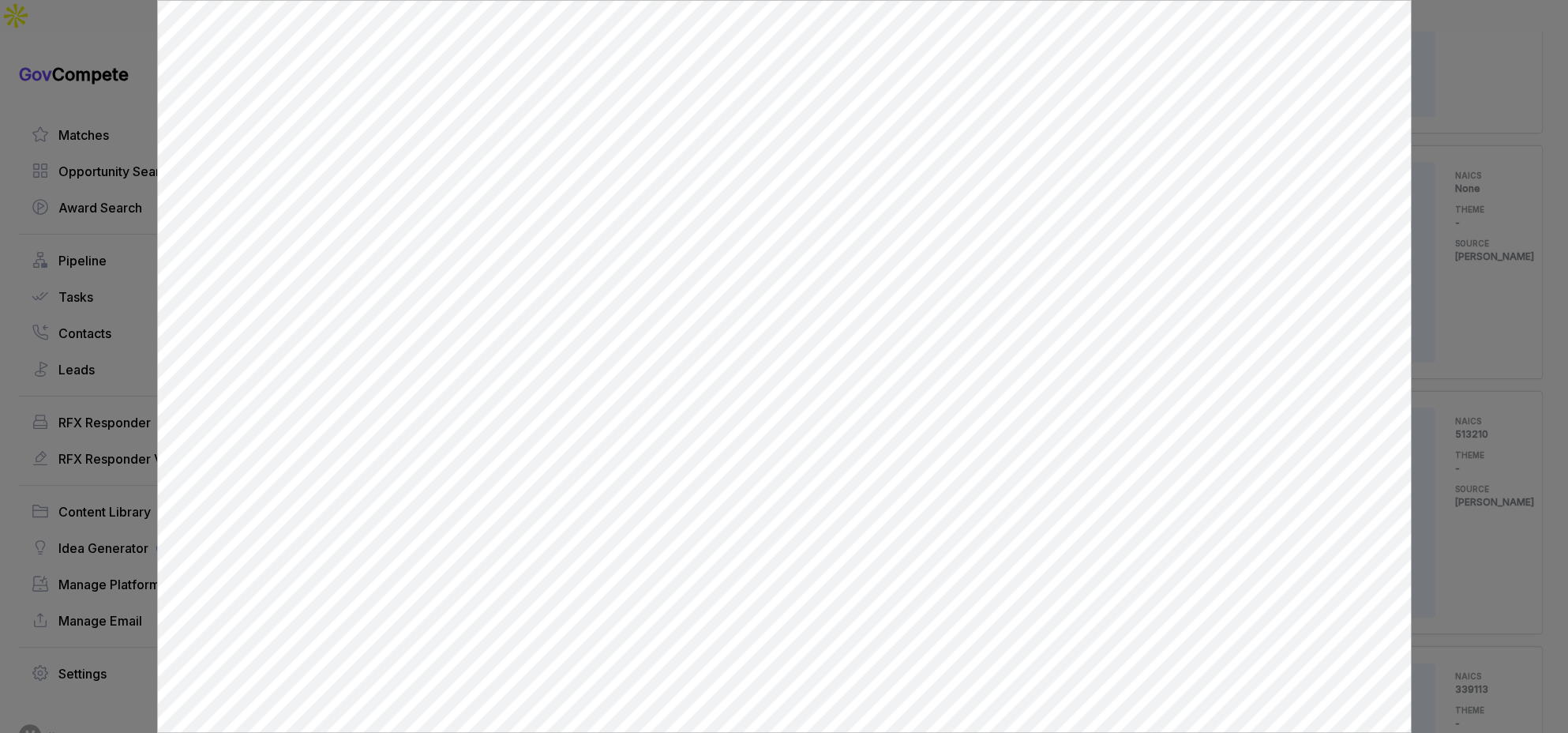
click at [1416, 297] on div at bounding box center [784, 366] width 1568 height 733
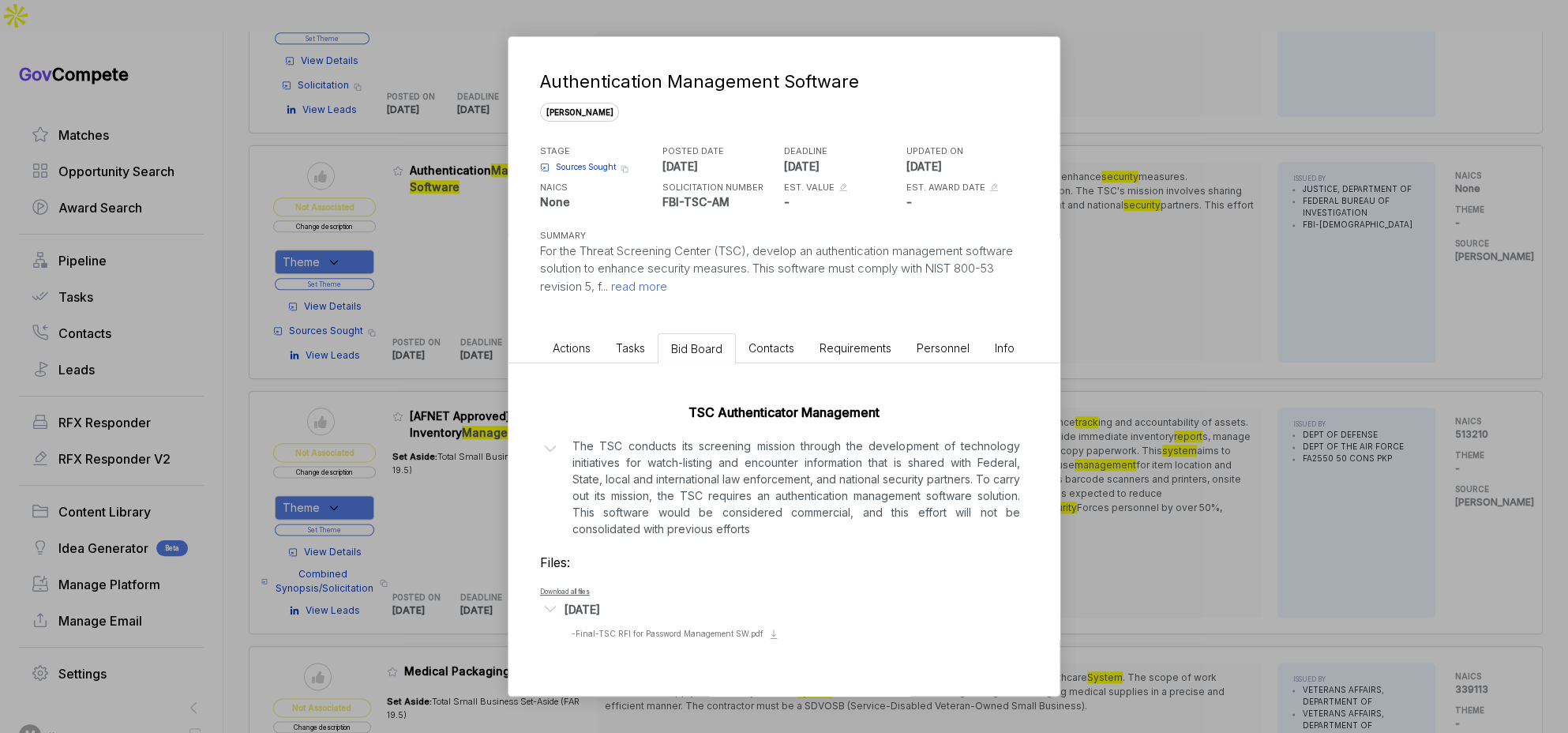
click at [1361, 321] on div "Authentication Management Software [PERSON_NAME] STAGE Sources Sought Copy link…" at bounding box center [784, 366] width 1568 height 733
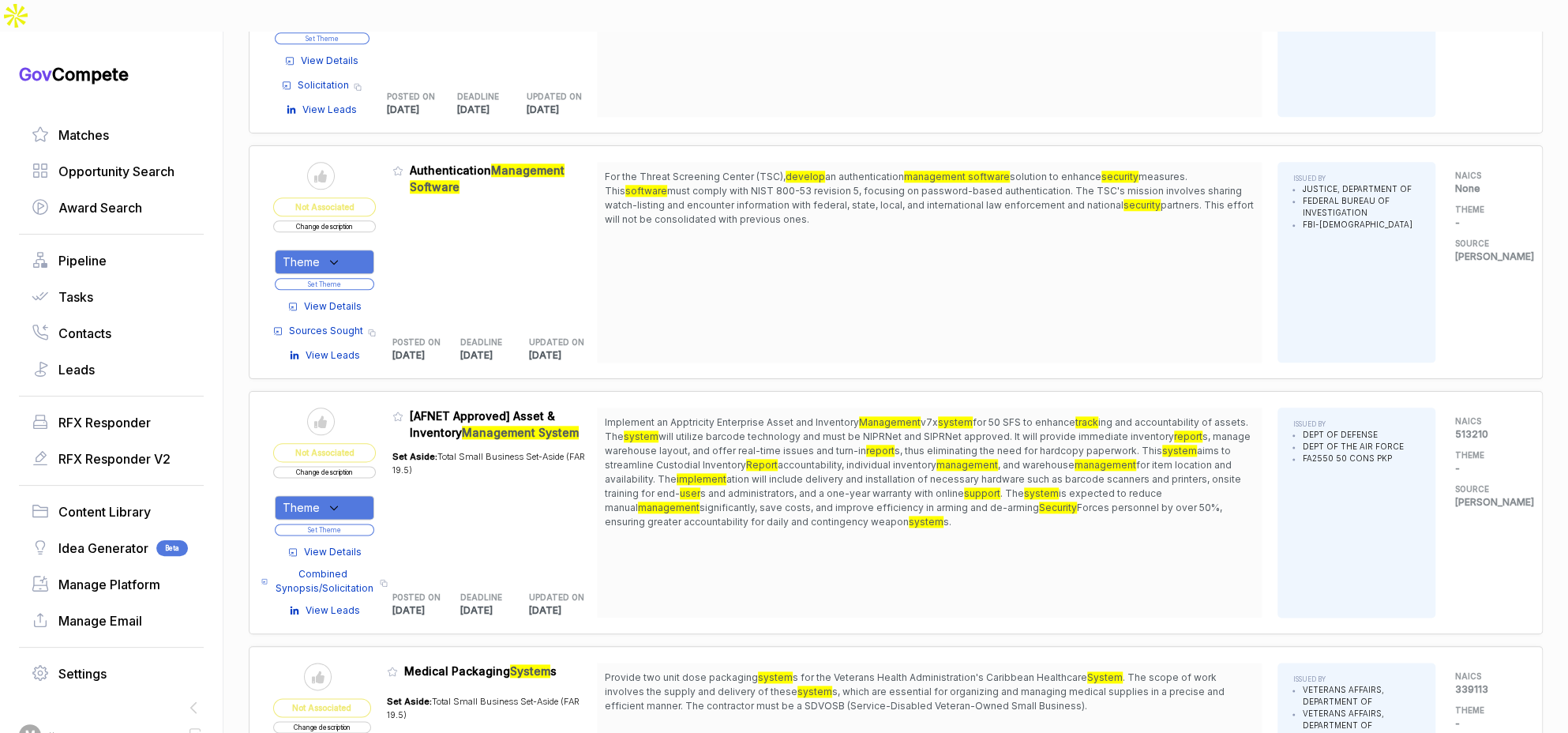
click at [363, 220] on button "Change description" at bounding box center [325, 225] width 103 height 12
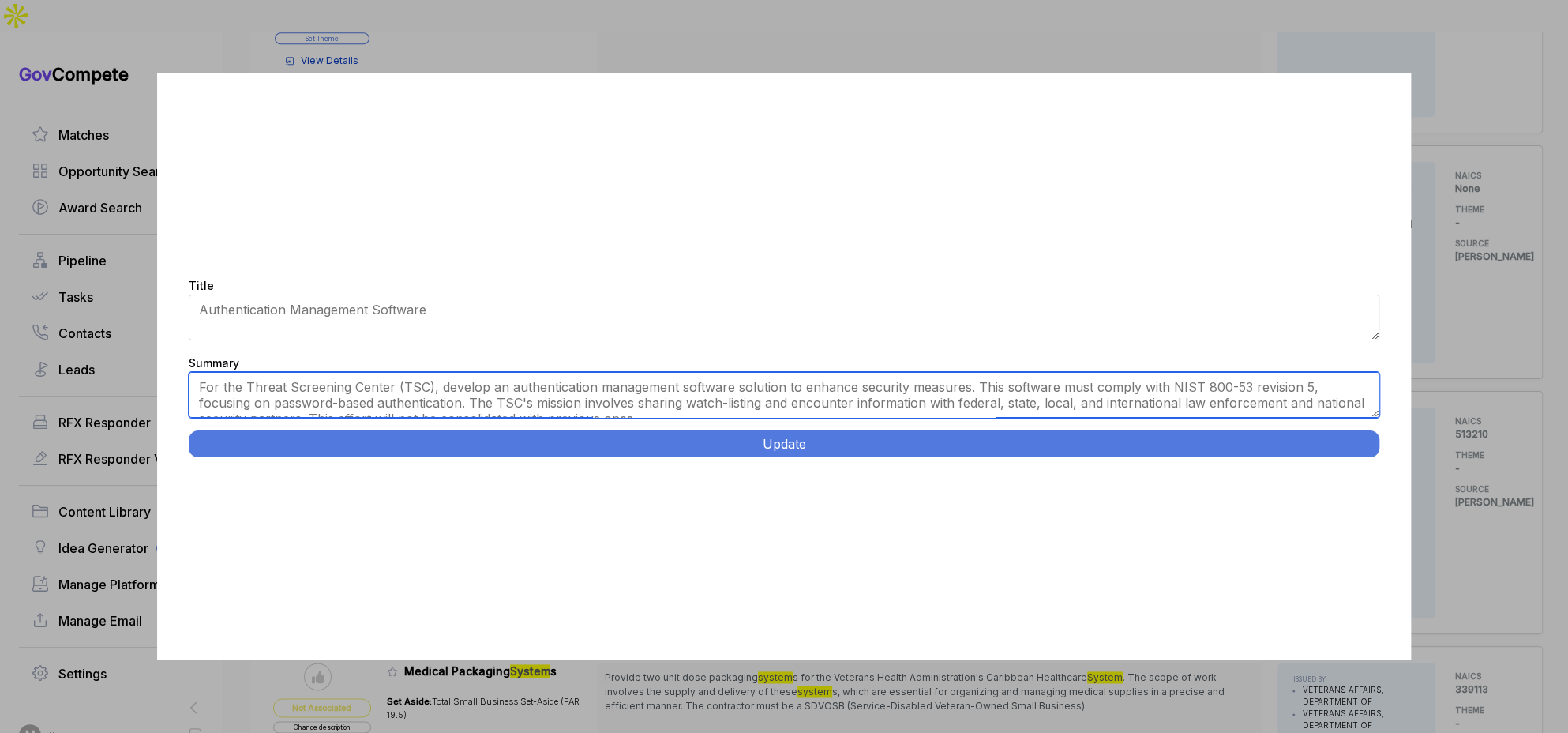
click at [497, 411] on textarea "For the Threat Screening Center (TSC), develop an authentication management sof…" at bounding box center [784, 394] width 1192 height 46
paste textarea "Authentication Management Software Solution. FBI Threat Screening Center seeks …"
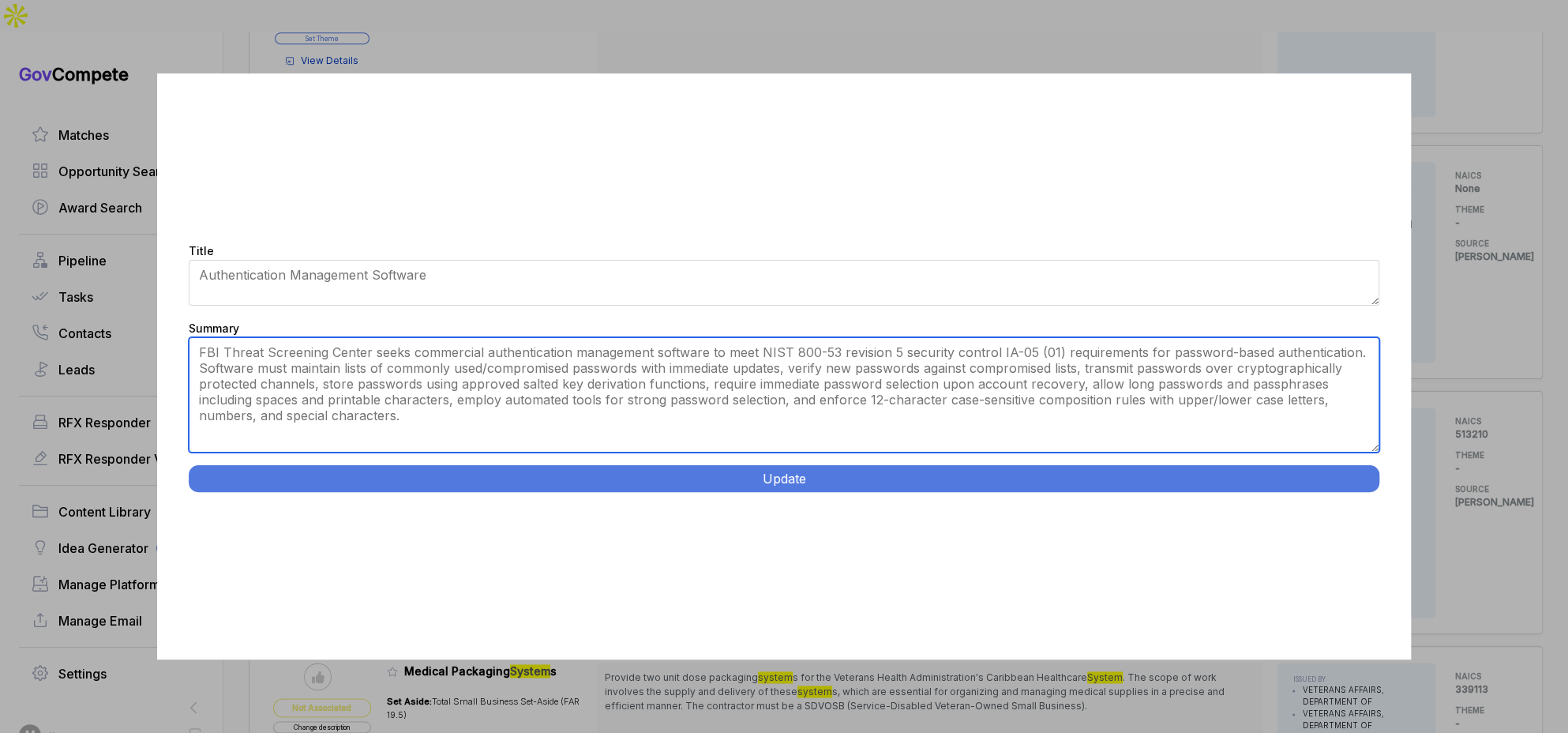
drag, startPoint x: 1374, startPoint y: 412, endPoint x: 1225, endPoint y: 442, distance: 152.0
click at [1361, 483] on div "Title Authentication Management Software Summary For the Threat Screening Cente…" at bounding box center [784, 366] width 1254 height 586
drag, startPoint x: 774, startPoint y: 359, endPoint x: 771, endPoint y: 409, distance: 50.1
click at [771, 409] on textarea "For the Threat Screening Center (TSC), develop an authentication management sof…" at bounding box center [784, 394] width 1192 height 115
click at [733, 422] on textarea "For the Threat Screening Center (TSC), develop an authentication management sof…" at bounding box center [784, 394] width 1192 height 115
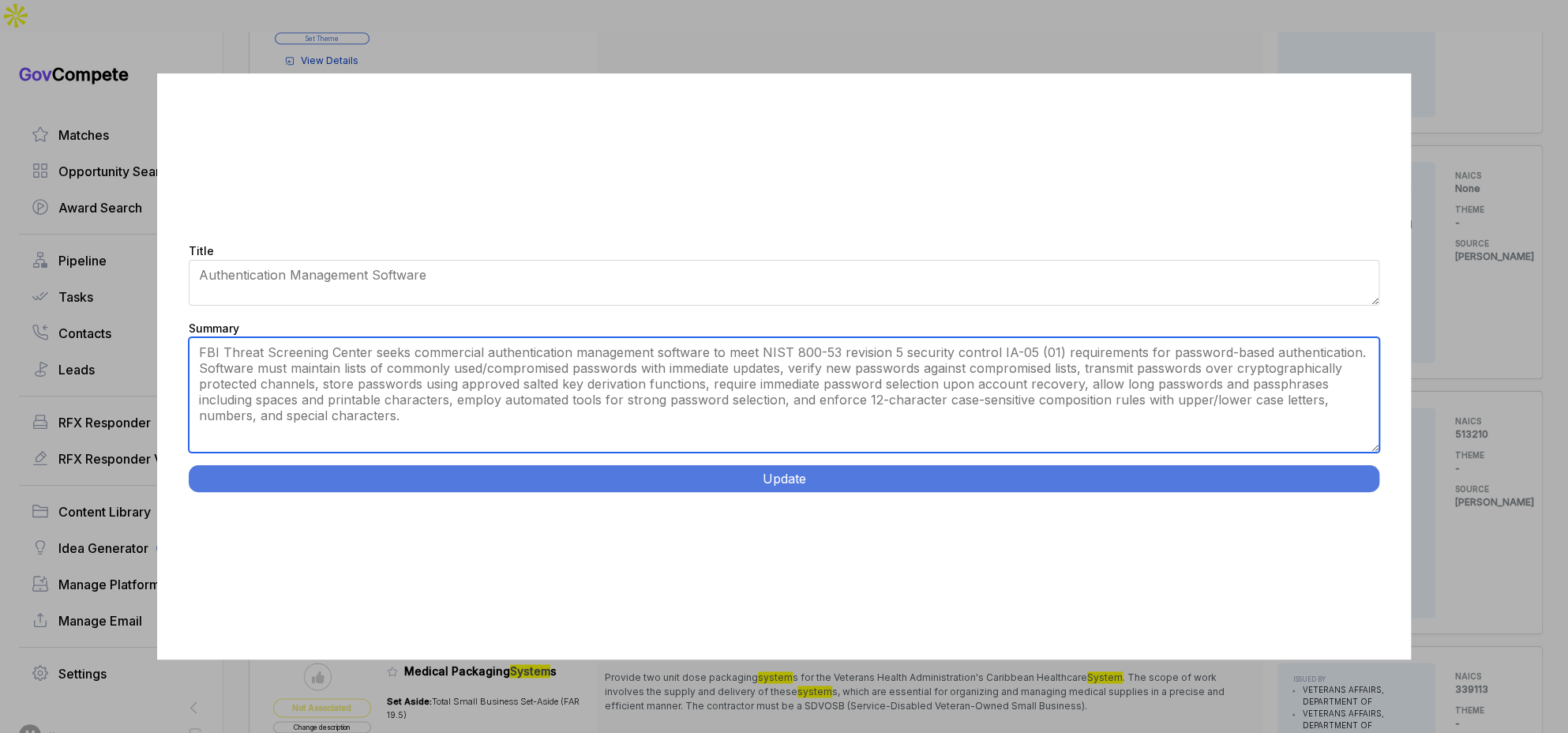
type textarea "FBI Threat Screening Center seeks commercial authentication management software…"
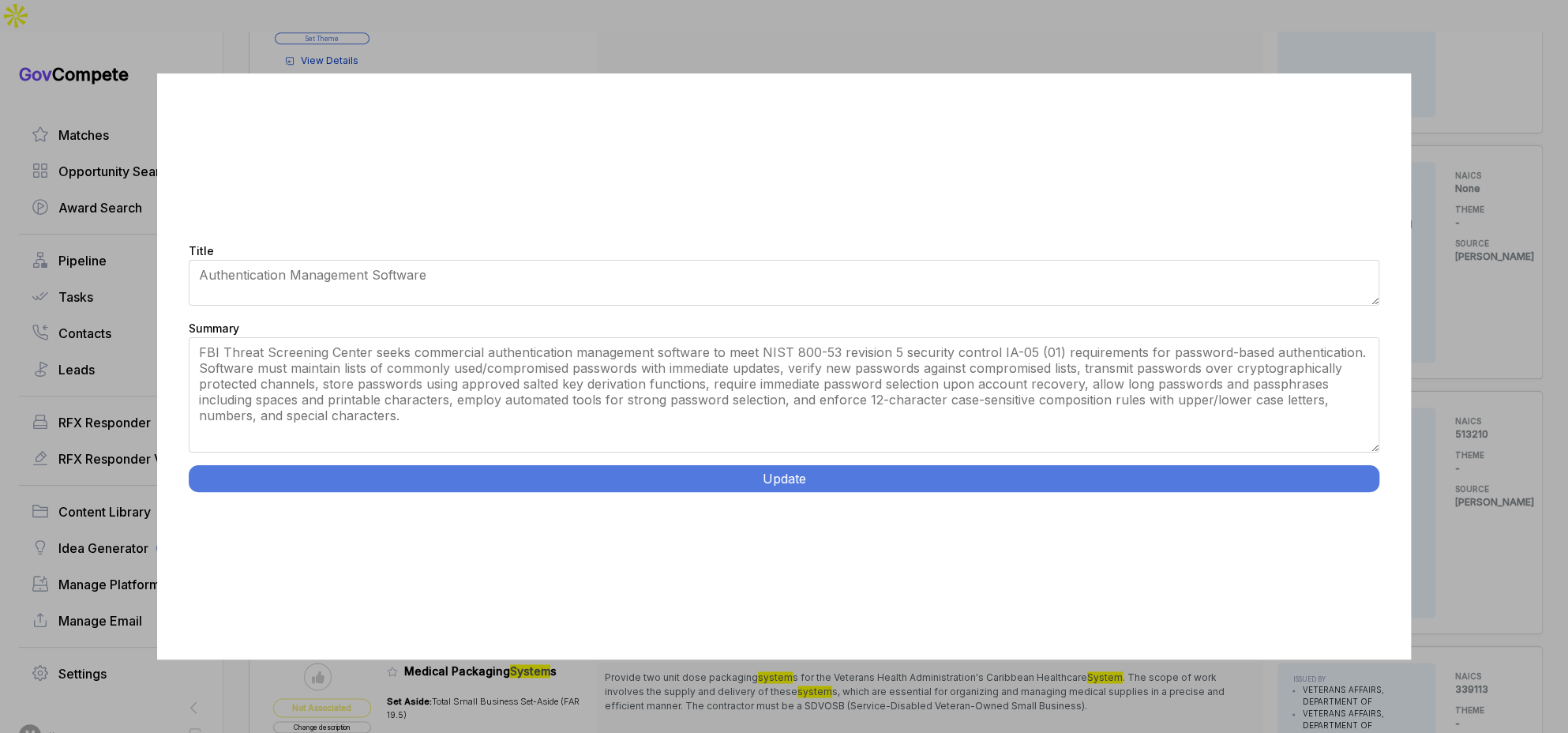
click at [751, 477] on button "Update" at bounding box center [784, 478] width 1192 height 27
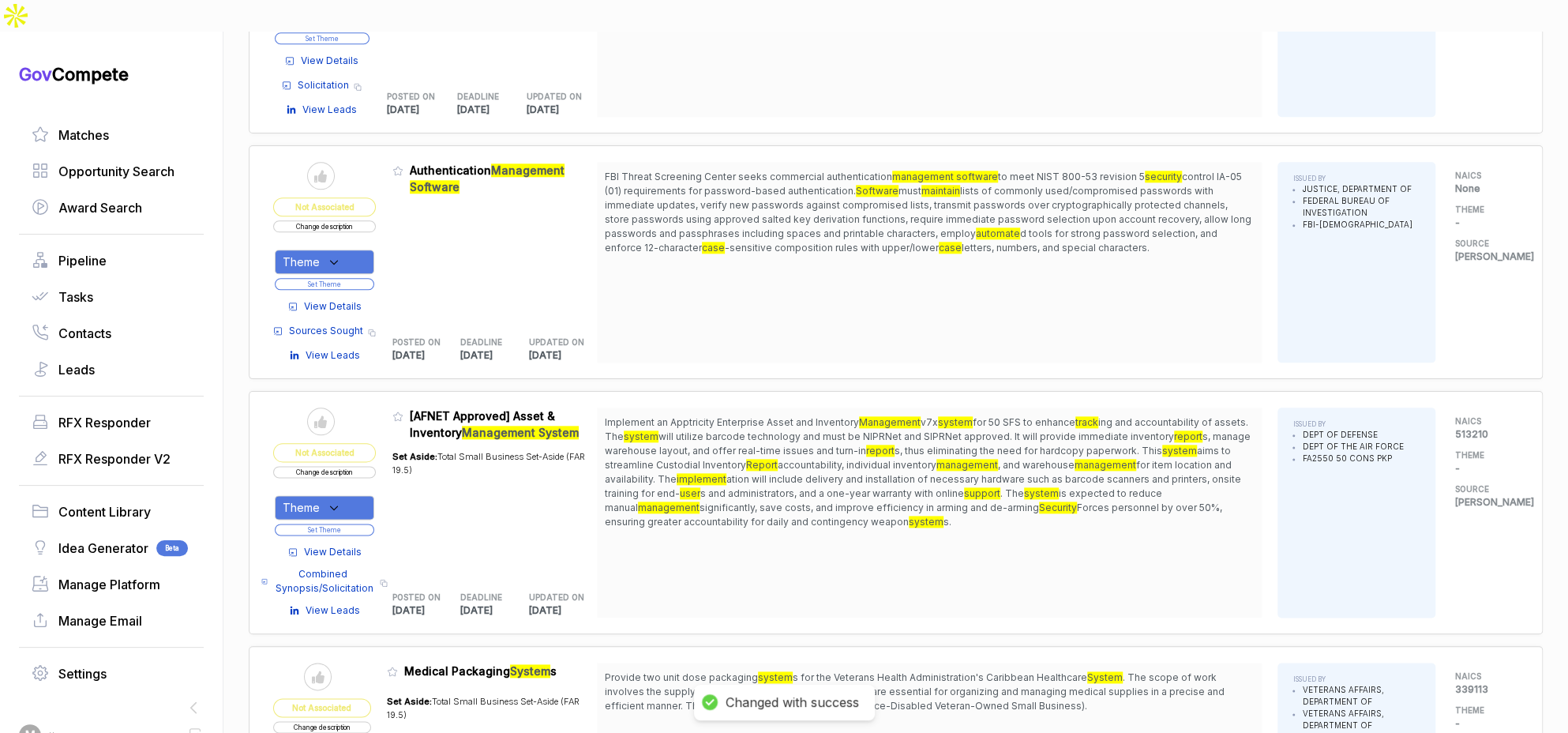
drag, startPoint x: 355, startPoint y: 226, endPoint x: 354, endPoint y: 239, distance: 13.0
click at [355, 249] on div "Theme" at bounding box center [324, 261] width 99 height 24
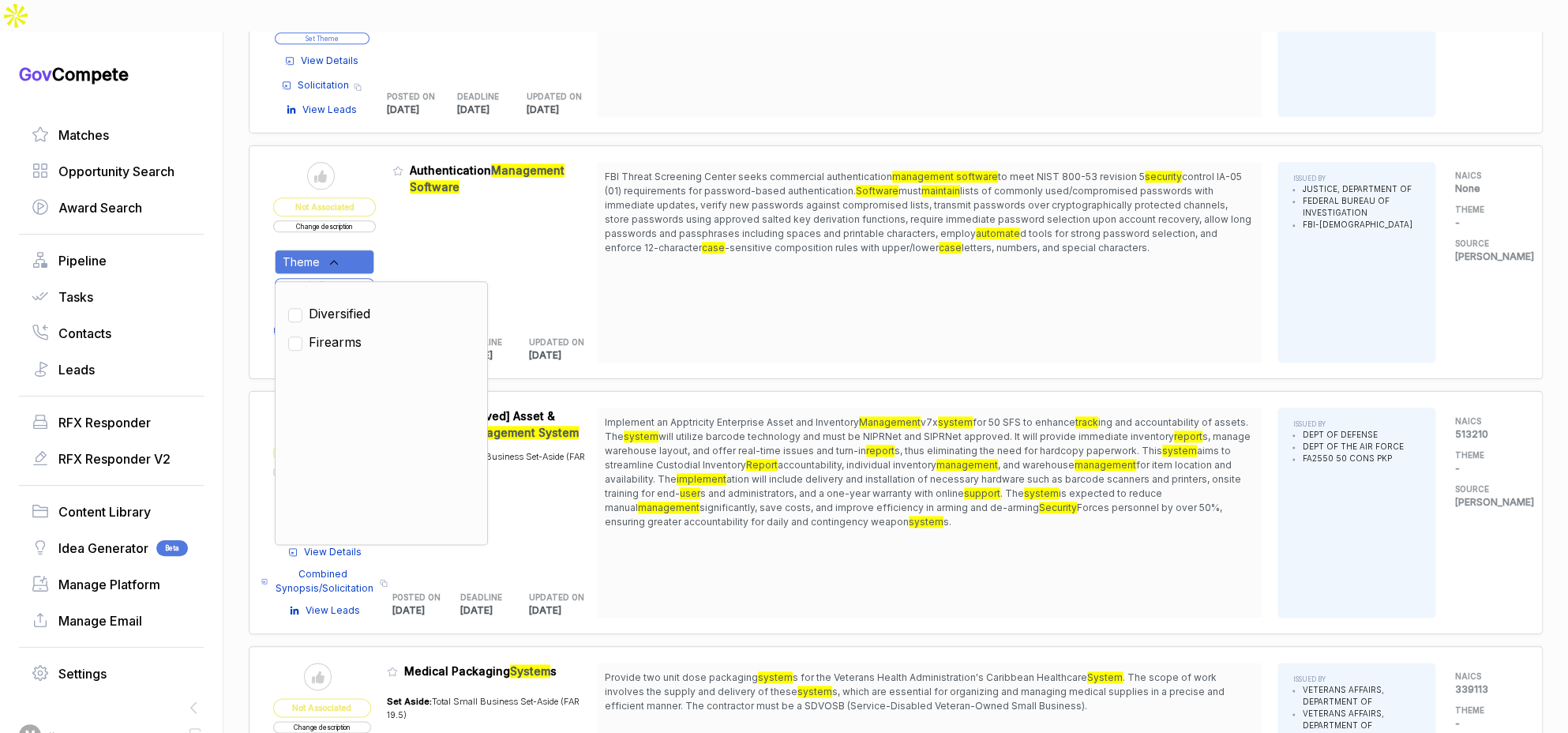
click at [358, 304] on span "Diversified" at bounding box center [339, 313] width 62 height 19
checkbox input "true"
drag, startPoint x: 405, startPoint y: 213, endPoint x: 368, endPoint y: 237, distance: 44.1
click at [395, 219] on table "Send to Pipeline Not Associated Change description Theme Clear Diversified Fire…" at bounding box center [435, 262] width 324 height 200
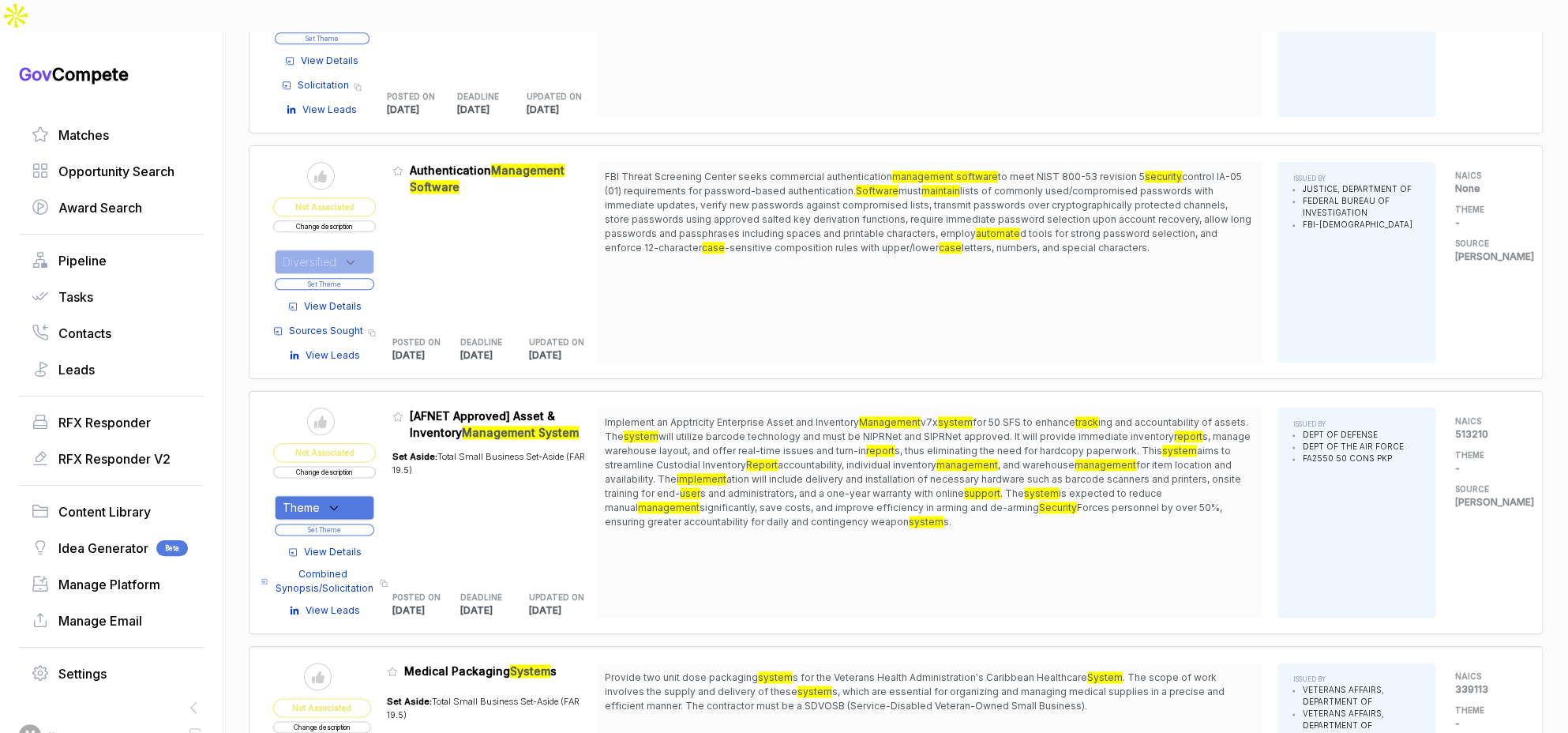
click at [363, 278] on button "Set Theme" at bounding box center [324, 283] width 99 height 12
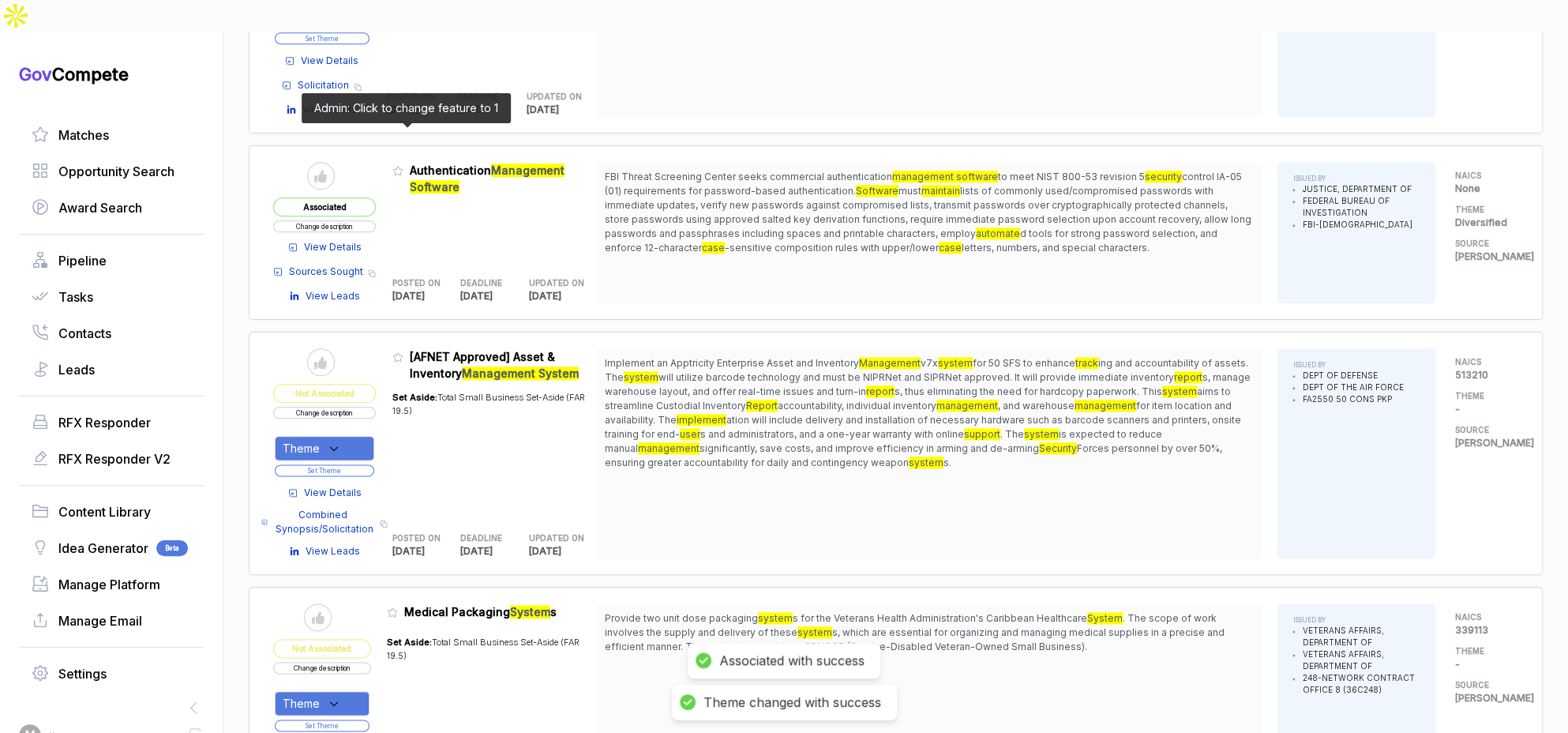
click at [403, 165] on icon at bounding box center [398, 171] width 11 height 11
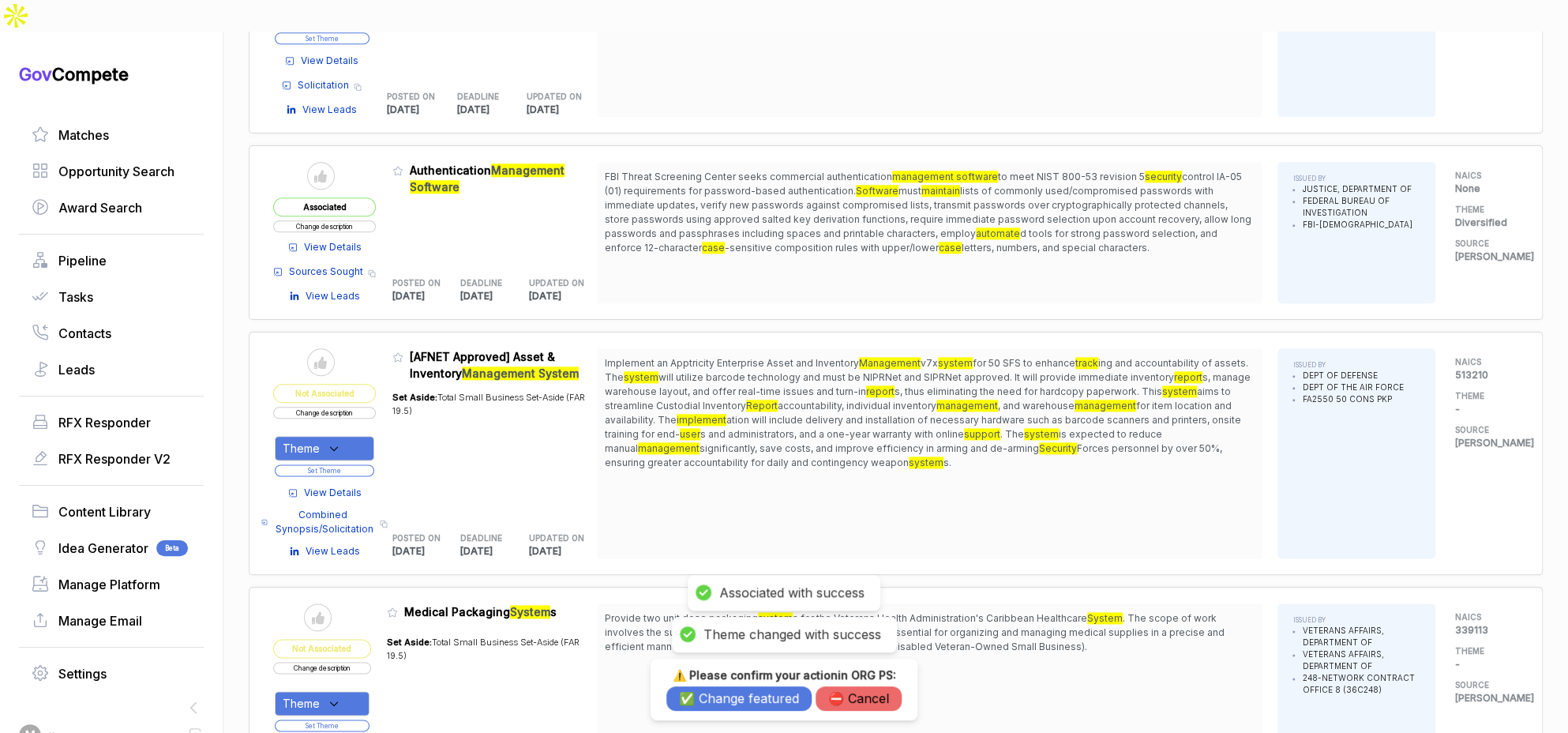
drag, startPoint x: 727, startPoint y: 700, endPoint x: 731, endPoint y: 603, distance: 97.1
click at [727, 699] on button "✅ Change featured" at bounding box center [738, 697] width 145 height 24
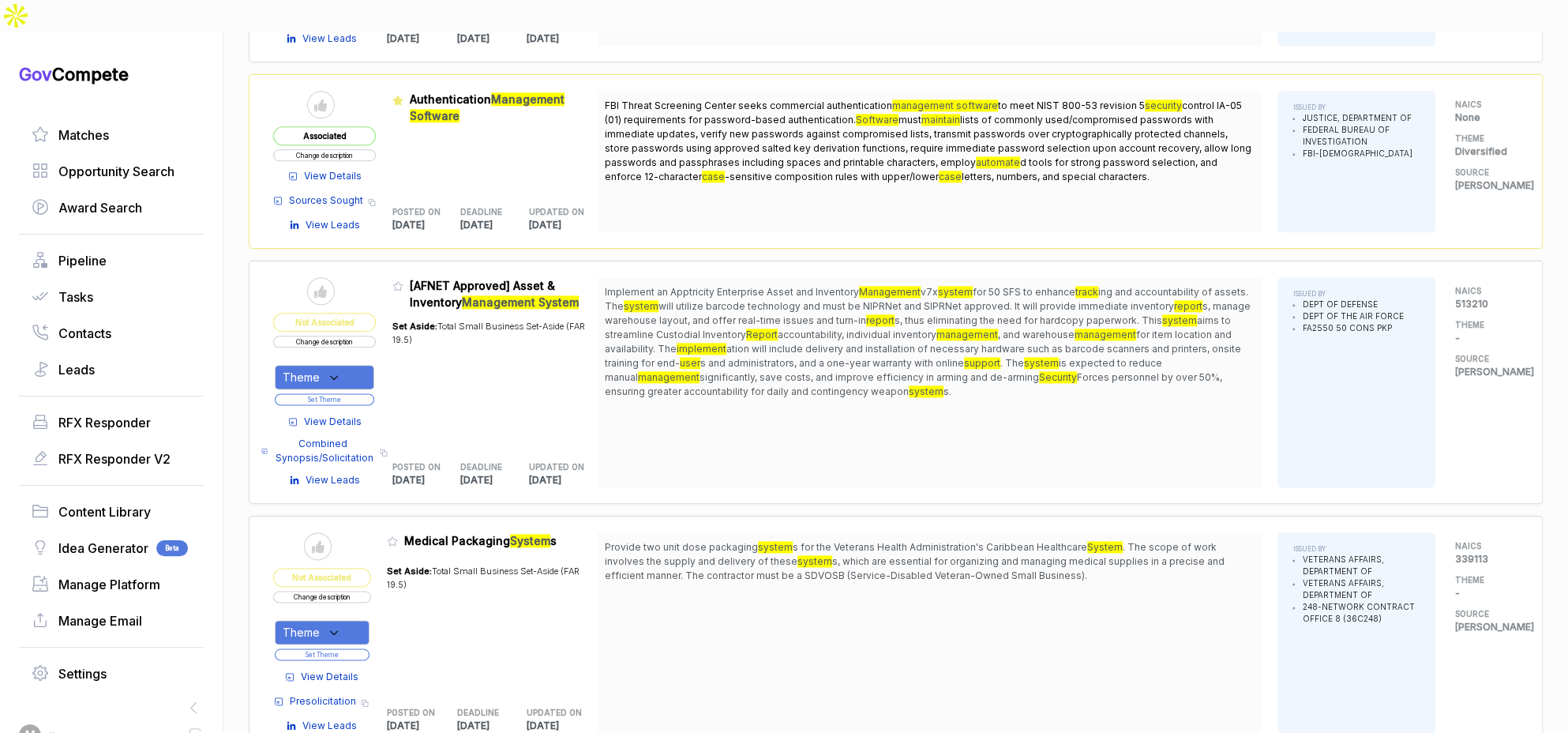
scroll to position [105, 0]
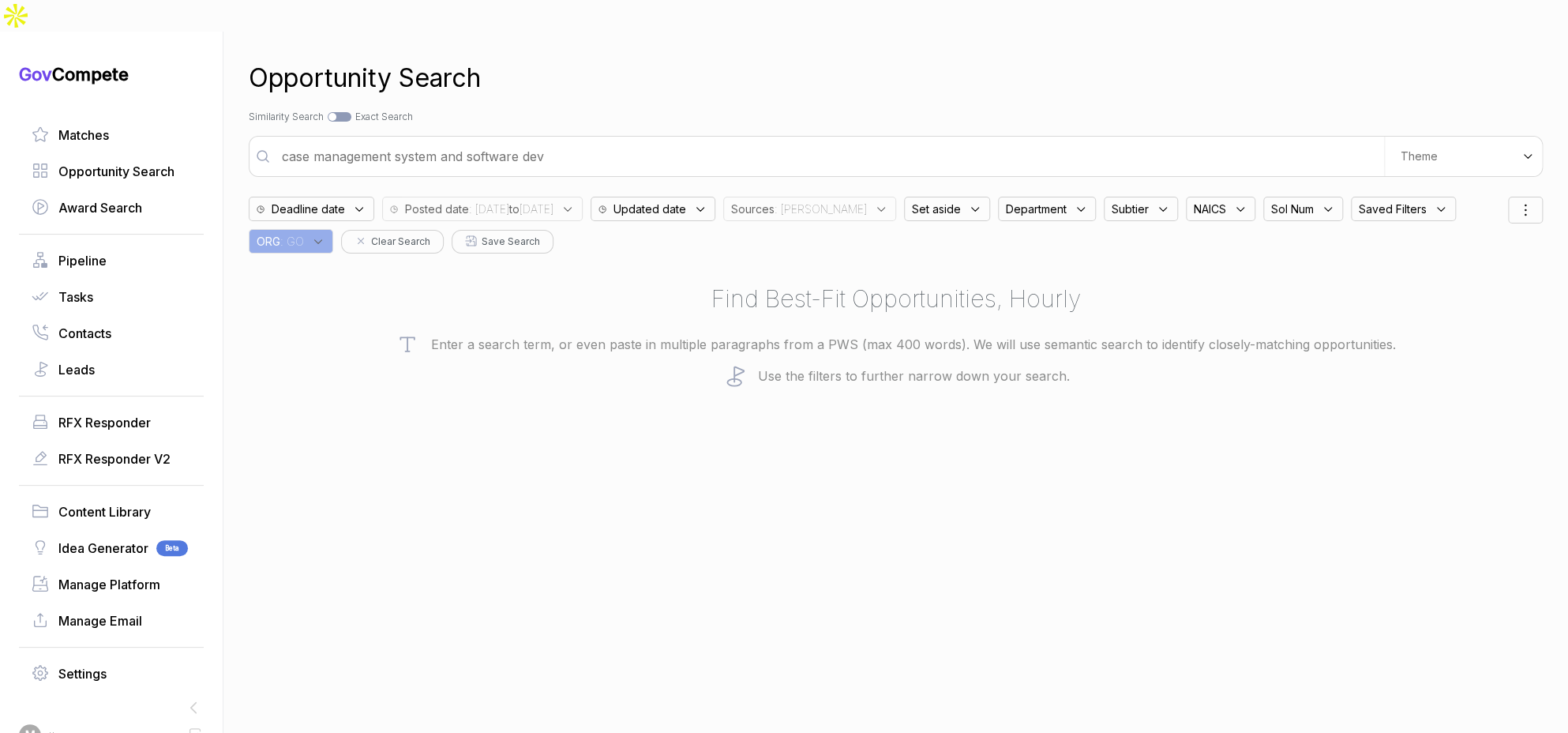
click at [844, 200] on span ": sam" at bounding box center [820, 208] width 92 height 17
click at [822, 322] on span "[PERSON_NAME]" at bounding box center [812, 331] width 109 height 19
checkbox input "false"
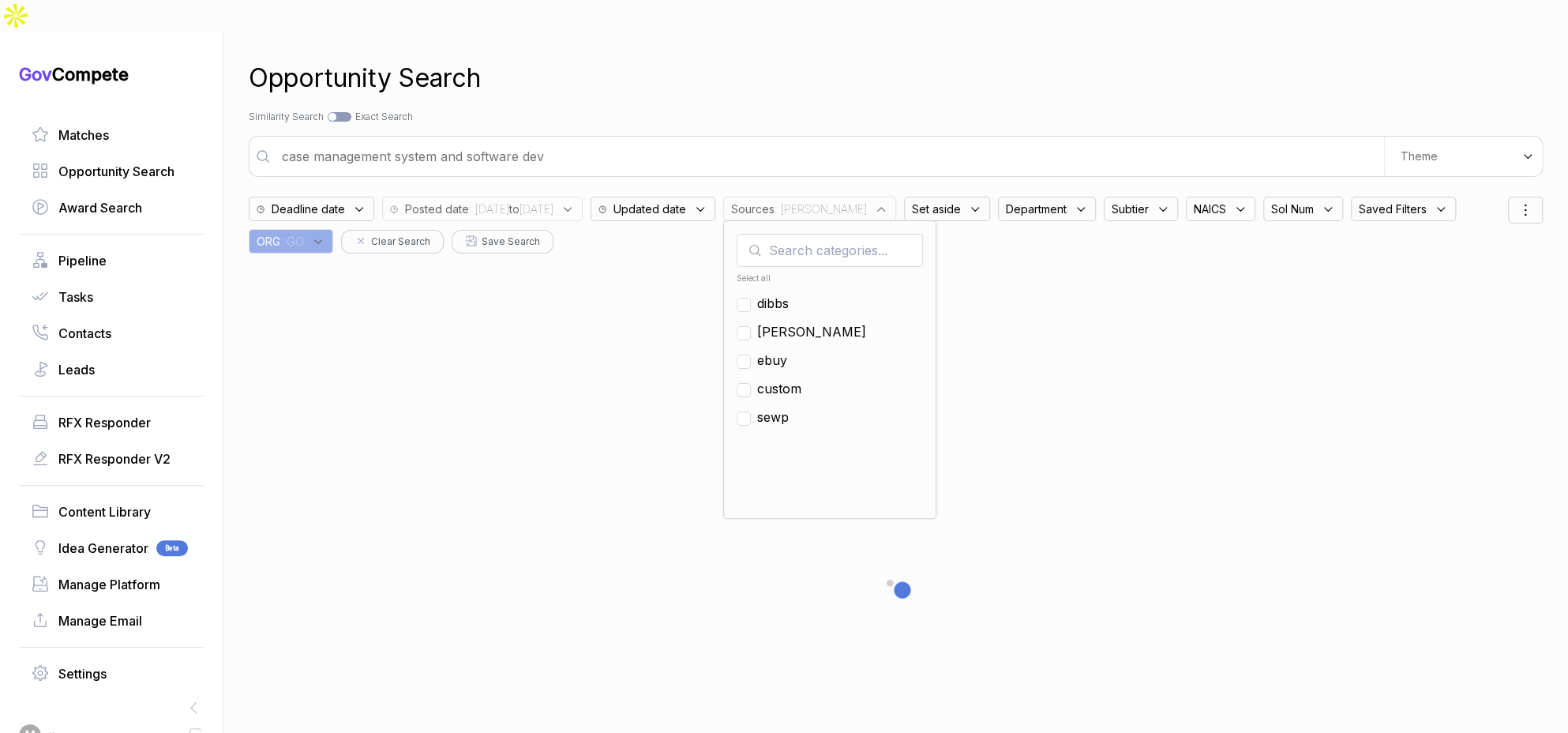
drag, startPoint x: 830, startPoint y: 332, endPoint x: 839, endPoint y: 316, distance: 18.4
click at [787, 350] on span "ebuy" at bounding box center [772, 359] width 30 height 19
checkbox input "true"
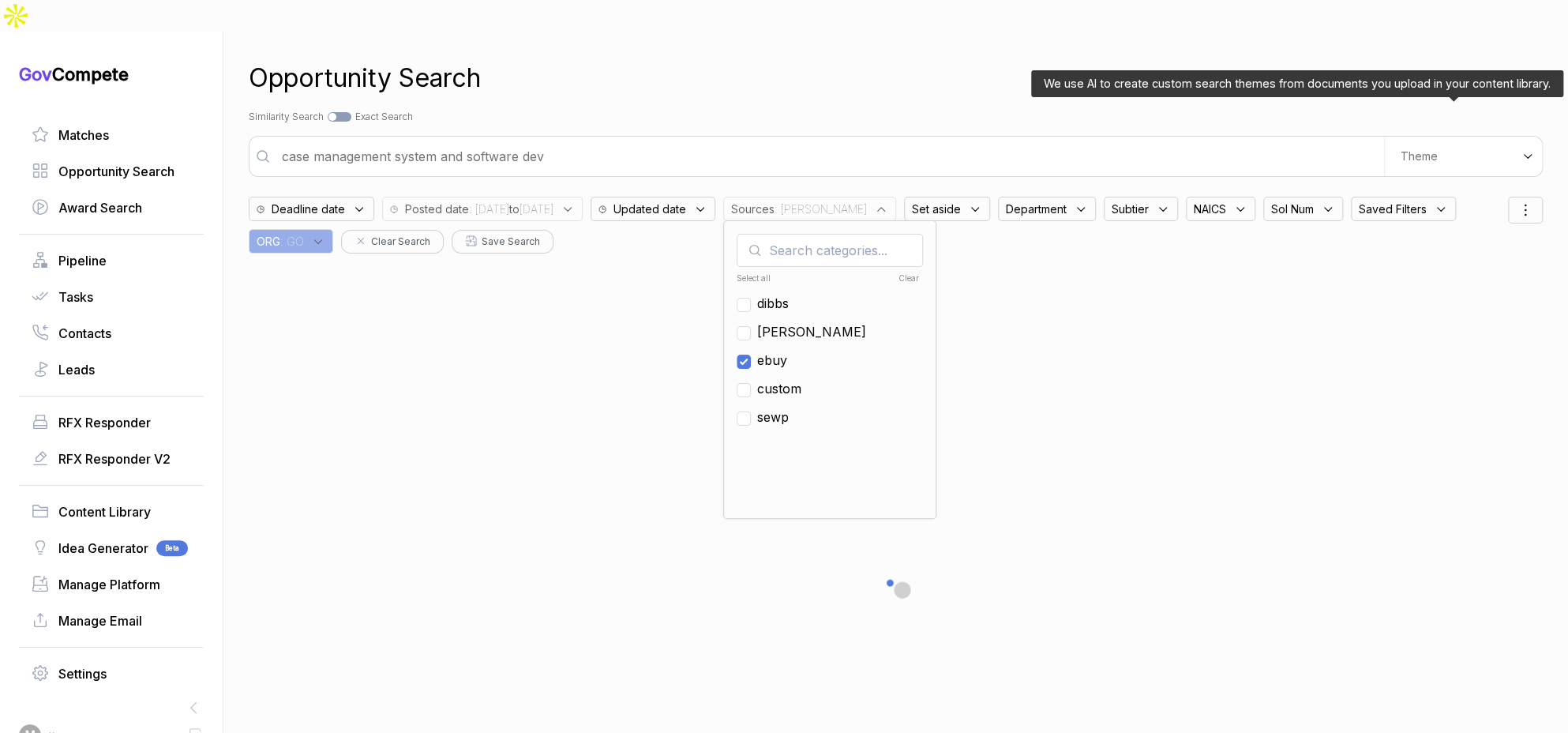
click at [1471, 137] on div "Theme" at bounding box center [1463, 156] width 158 height 39
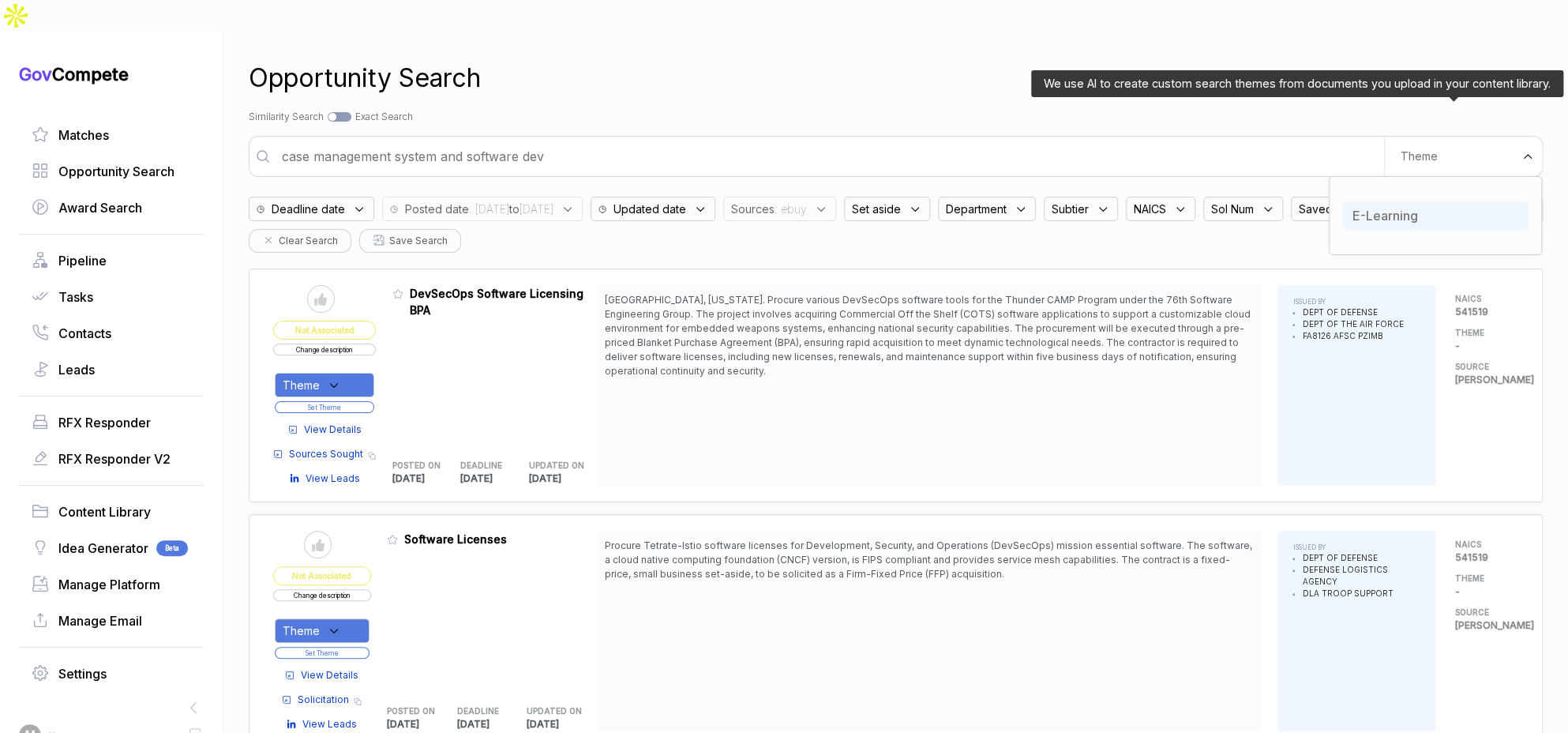
drag, startPoint x: 1401, startPoint y: 195, endPoint x: 1363, endPoint y: 177, distance: 42.0
click at [1401, 201] on div "E-Learning" at bounding box center [1435, 215] width 186 height 29
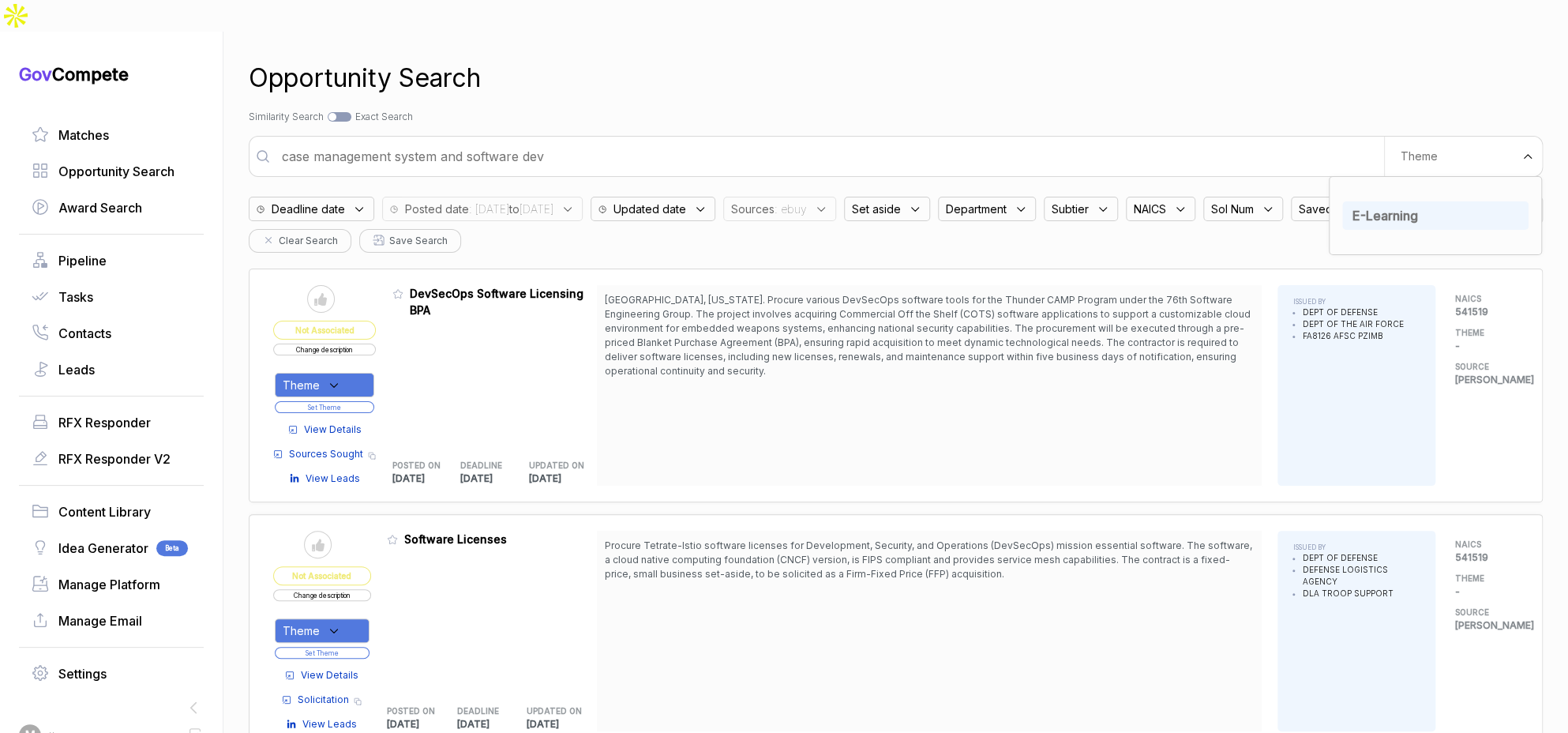
click at [1111, 59] on div "Opportunity Search" at bounding box center [895, 78] width 1294 height 38
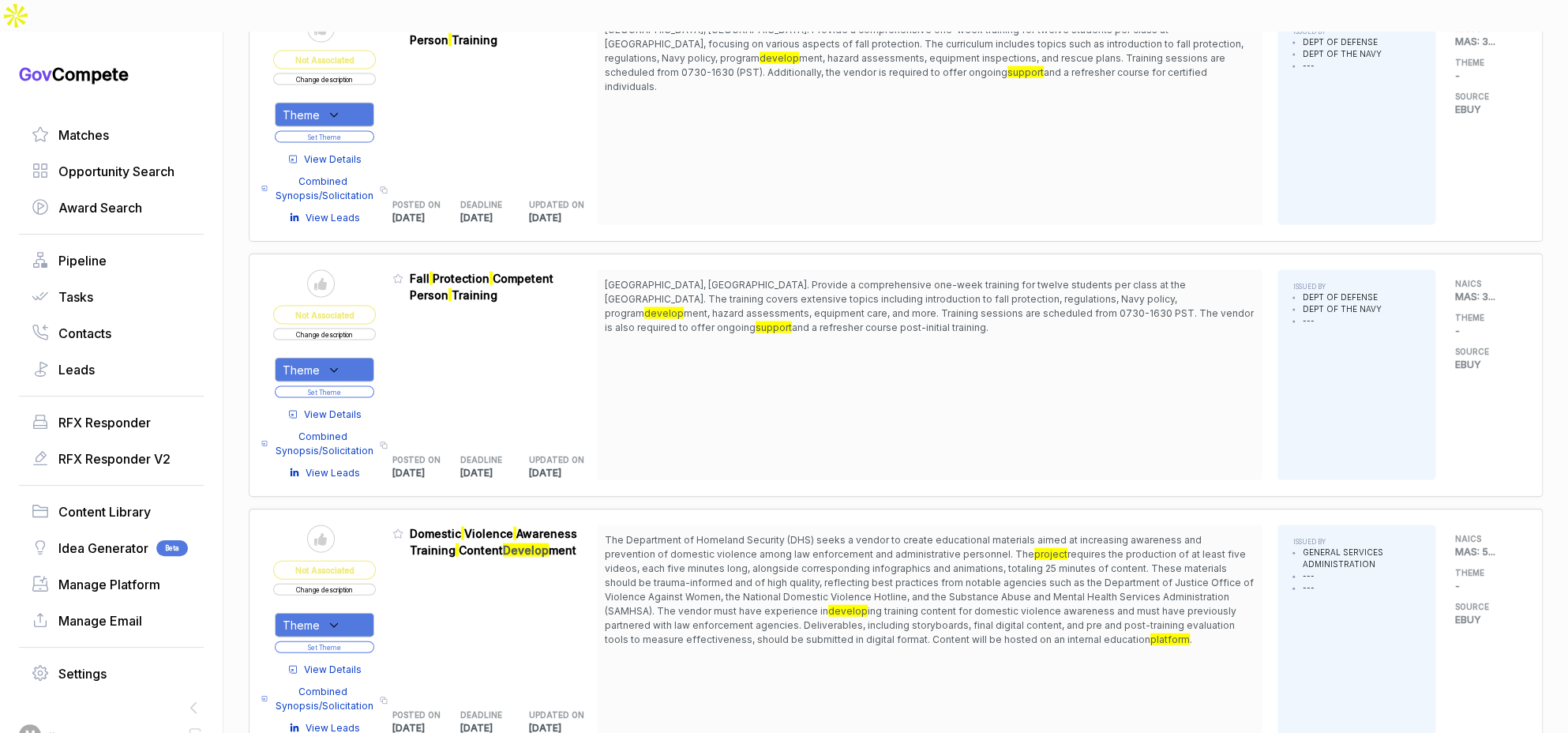
scroll to position [2002, 0]
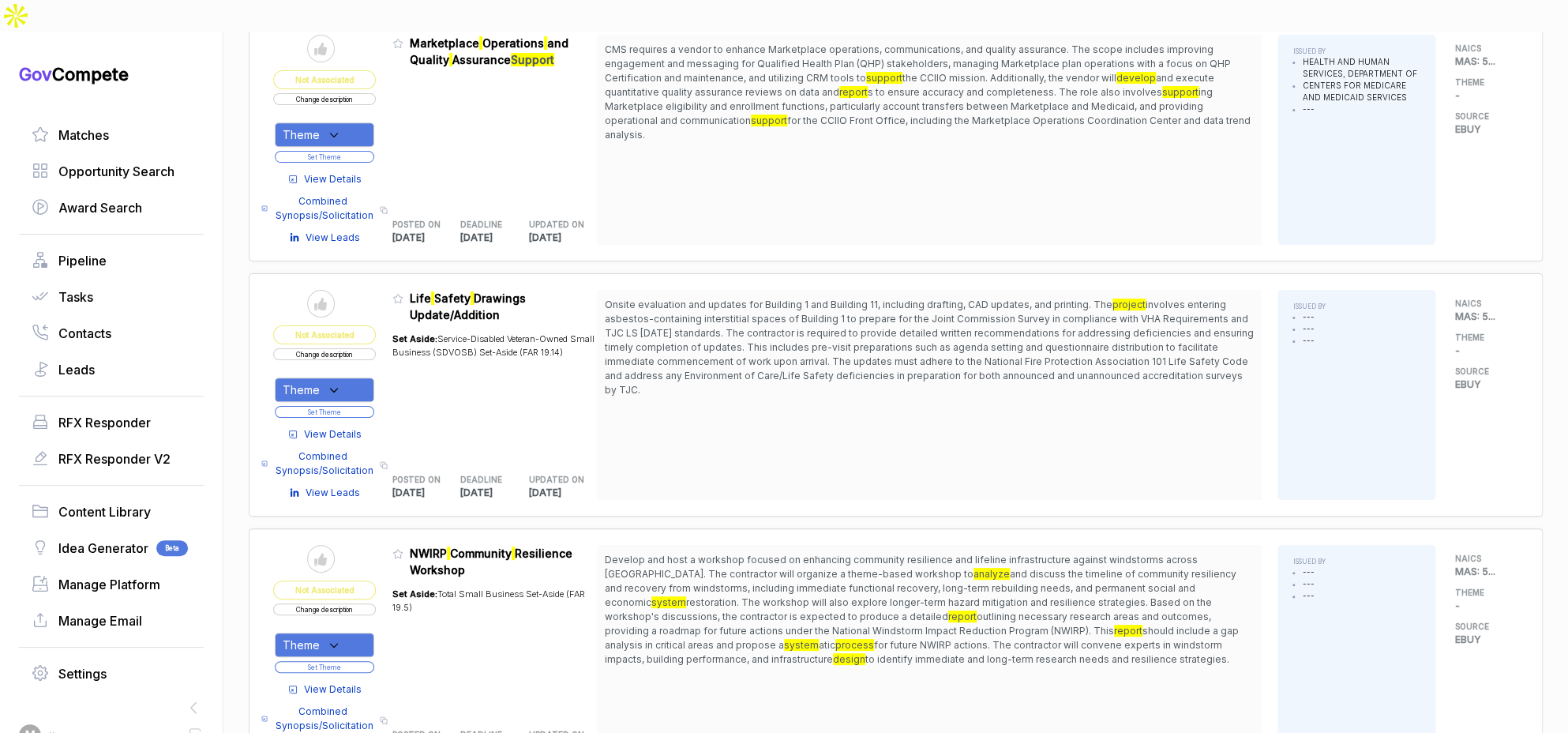
scroll to position [4542, 0]
